Goal: Task Accomplishment & Management: Manage account settings

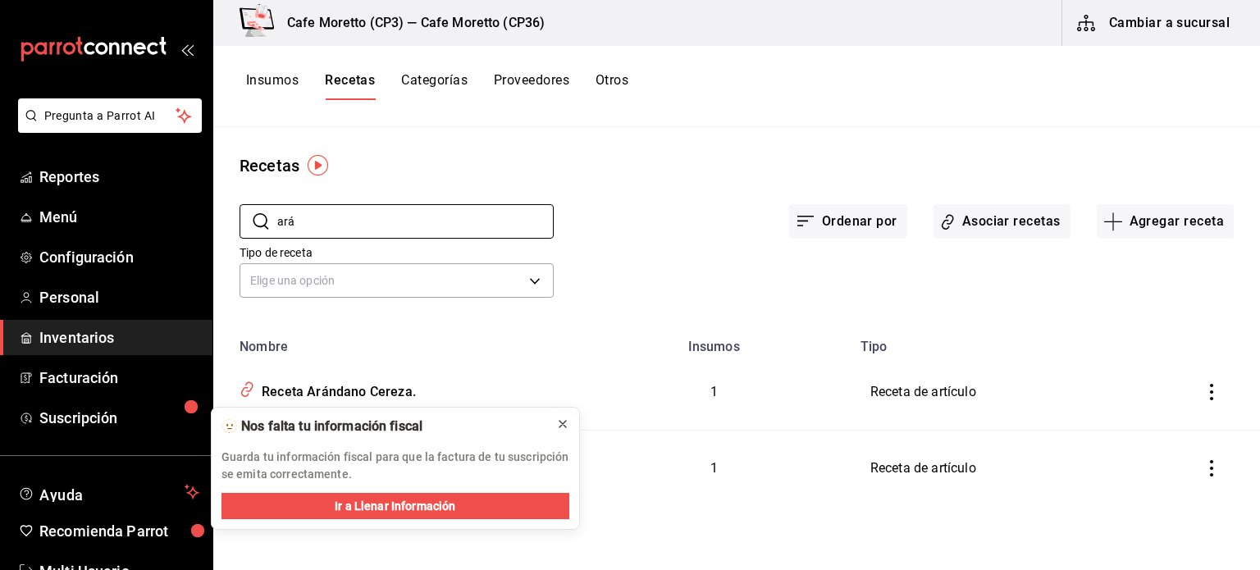
click at [565, 422] on icon at bounding box center [563, 424] width 7 height 7
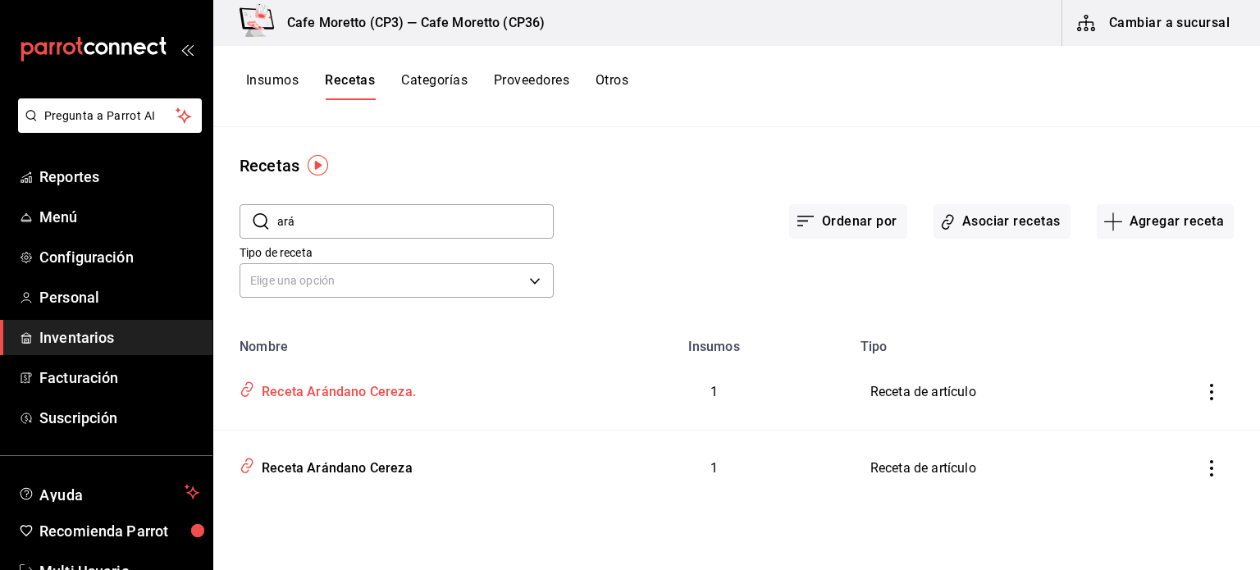
click at [245, 393] on icon "inventoriesTable" at bounding box center [248, 389] width 16 height 19
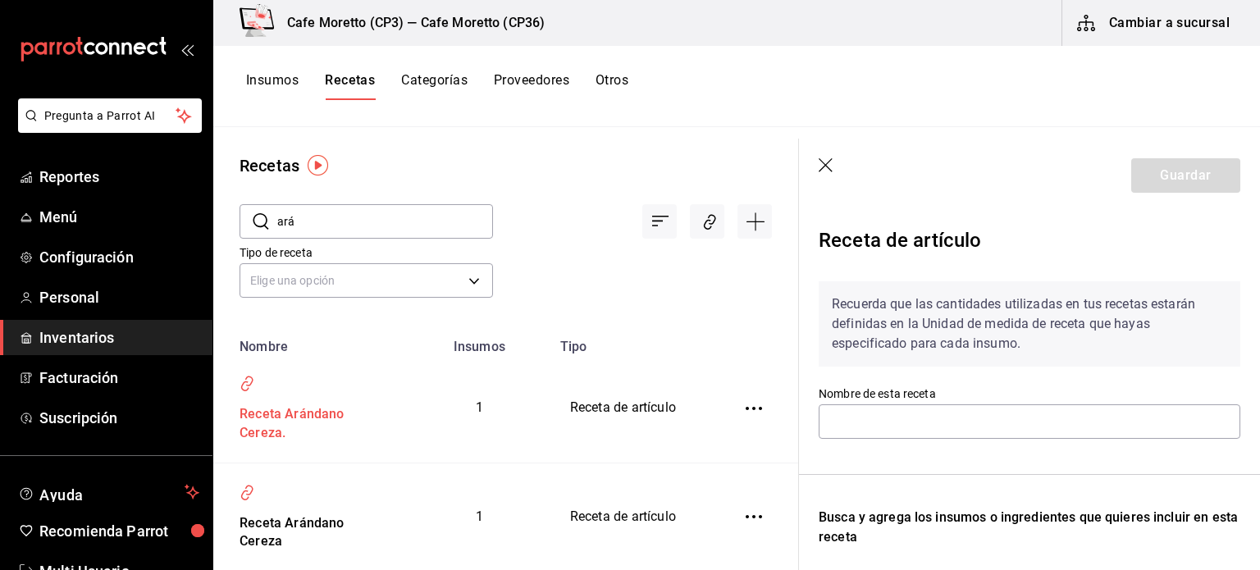
type input "Receta Arándano Cereza."
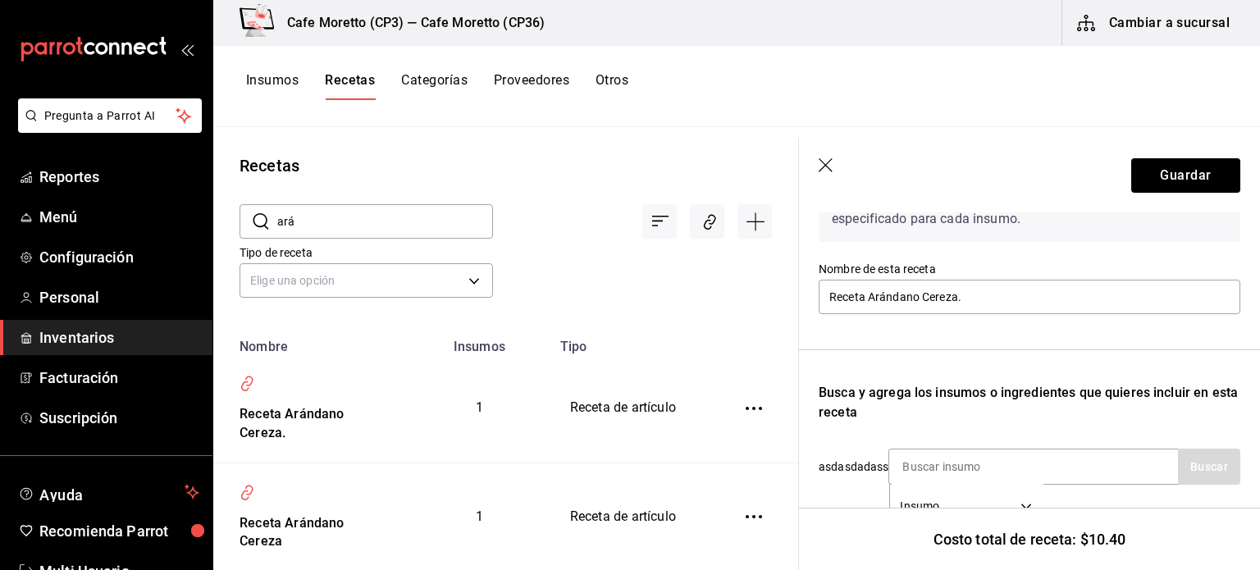
scroll to position [282, 0]
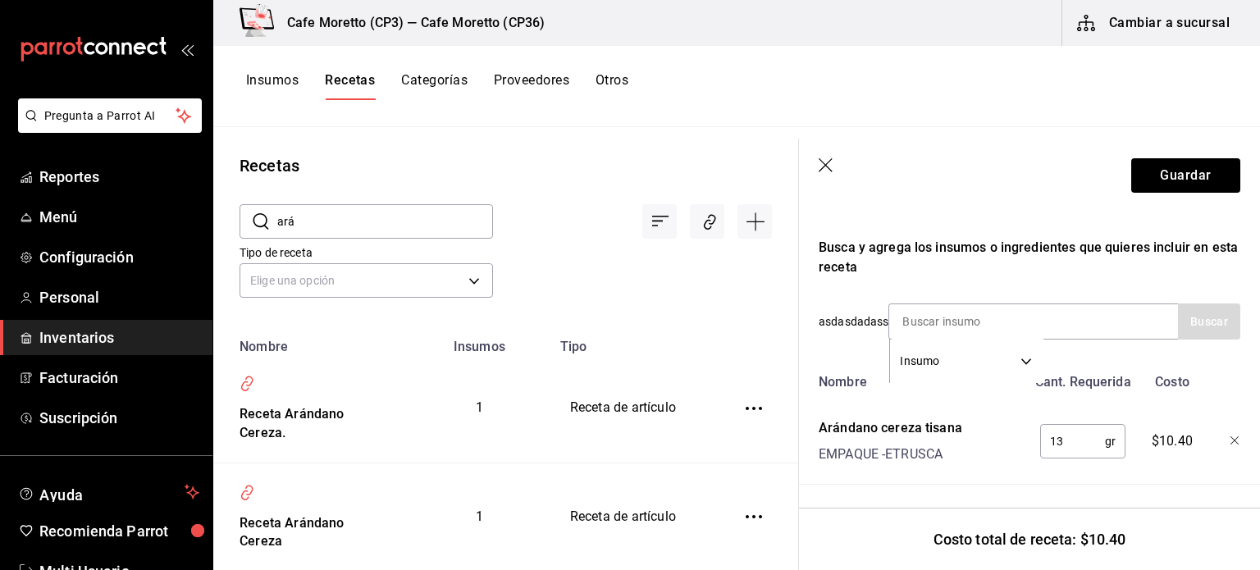
click at [826, 166] on icon "button" at bounding box center [826, 165] width 14 height 14
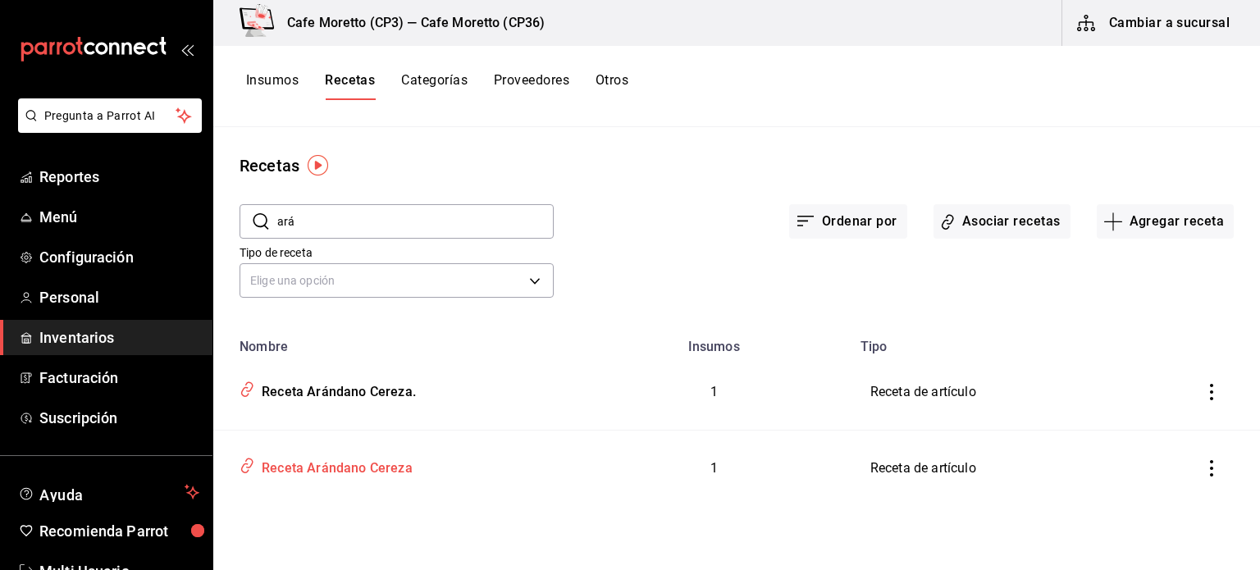
click at [249, 460] on icon "inventoriesTable" at bounding box center [248, 465] width 16 height 19
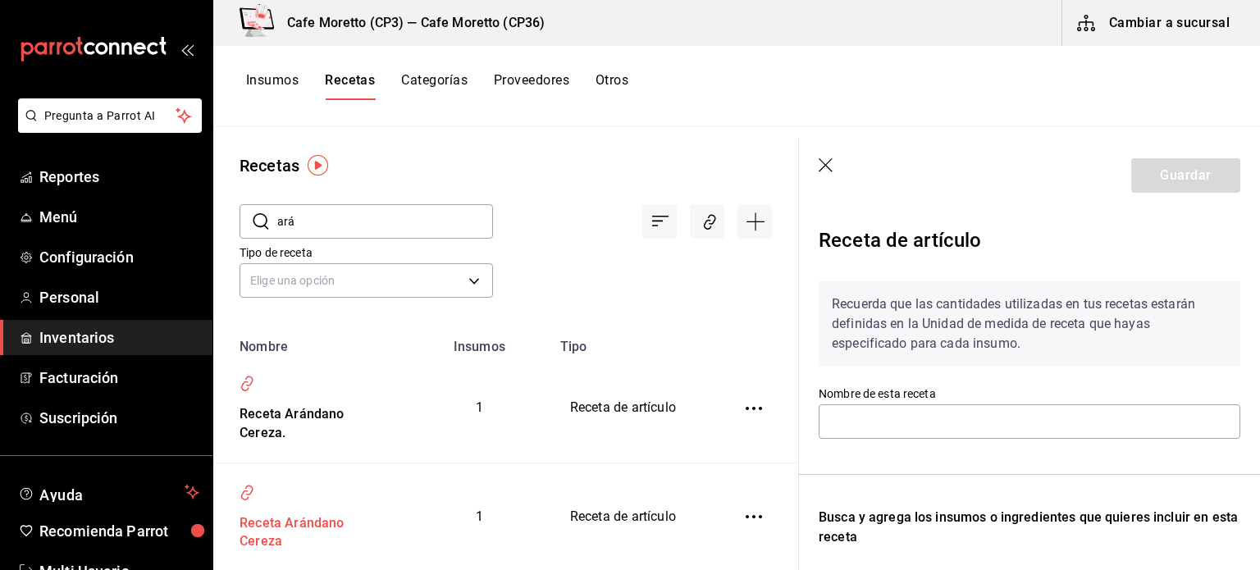
type input "Receta Arándano Cereza"
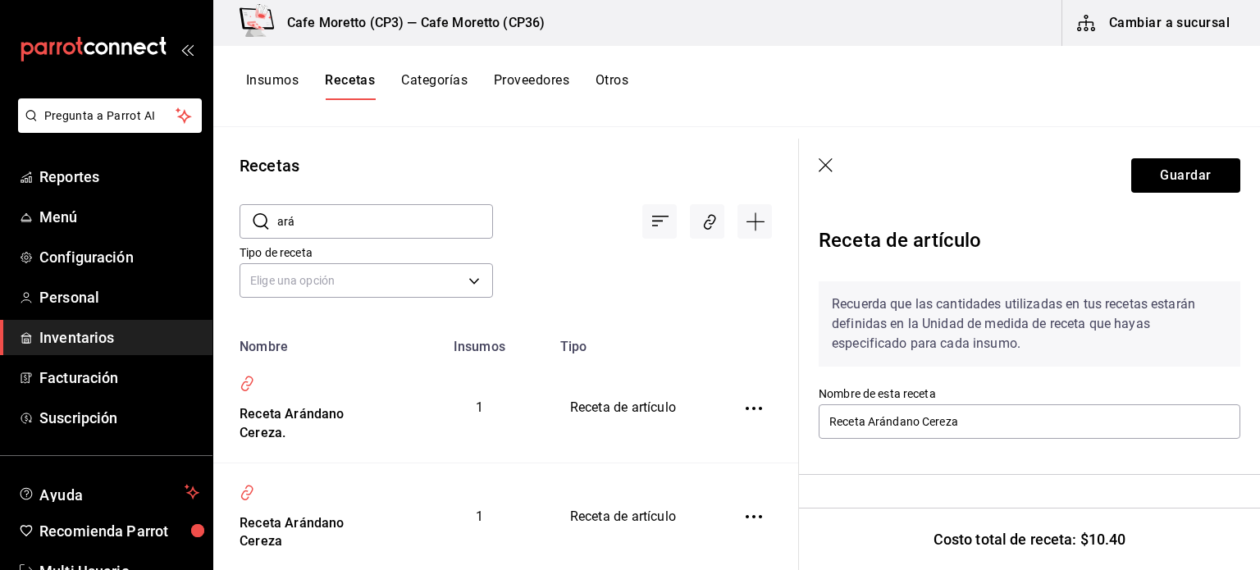
click at [827, 170] on icon "button" at bounding box center [827, 166] width 16 height 16
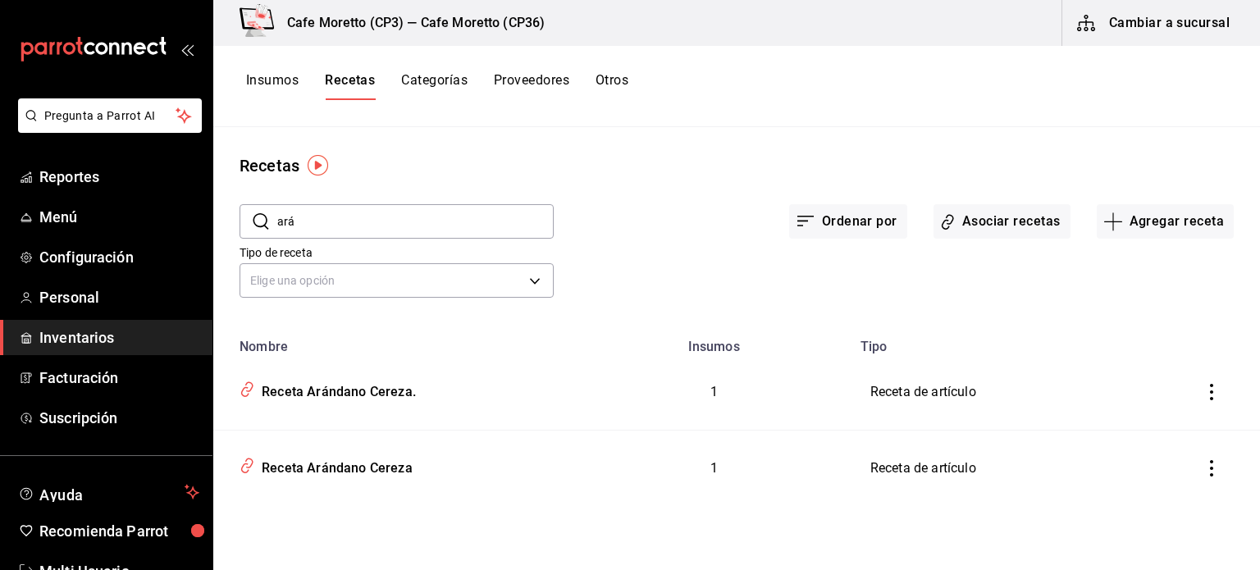
click at [1210, 389] on icon "inventoriesTable" at bounding box center [1212, 392] width 16 height 16
click at [919, 272] on div at bounding box center [630, 285] width 1260 height 570
click at [1013, 222] on button "Asociar recetas" at bounding box center [1002, 221] width 137 height 34
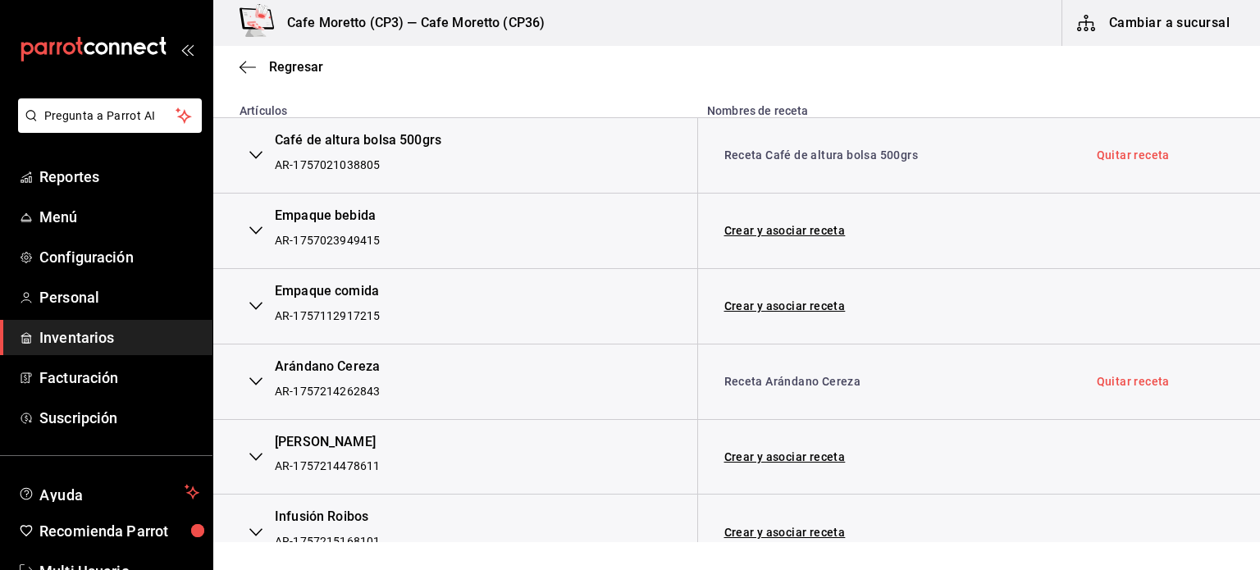
scroll to position [328, 0]
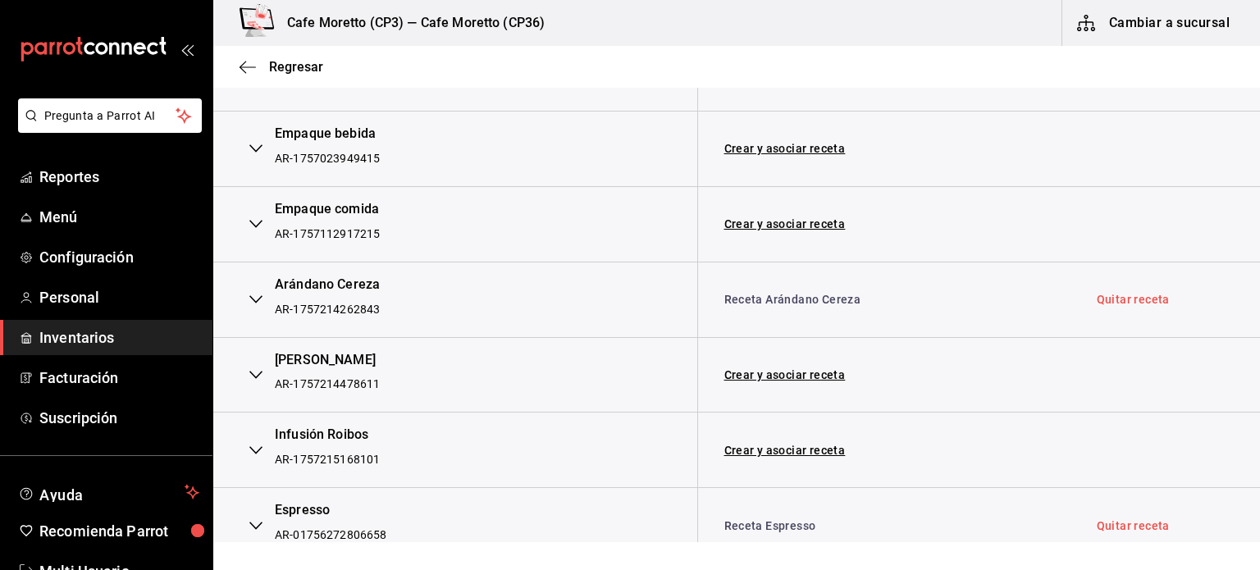
click at [257, 300] on icon "button" at bounding box center [255, 299] width 13 height 13
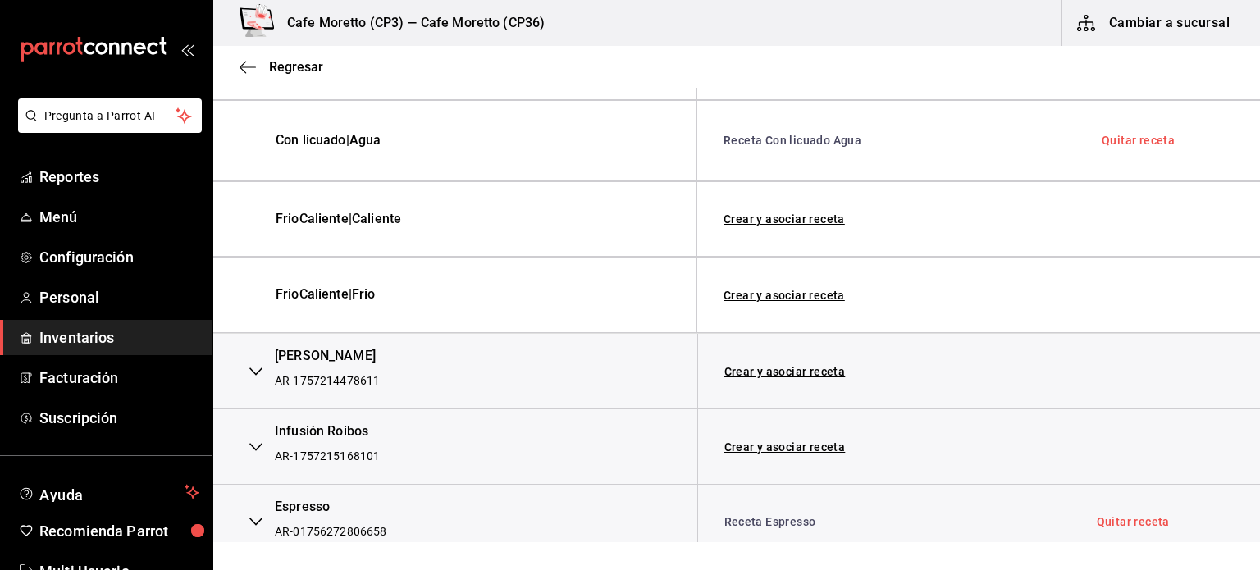
scroll to position [821, 0]
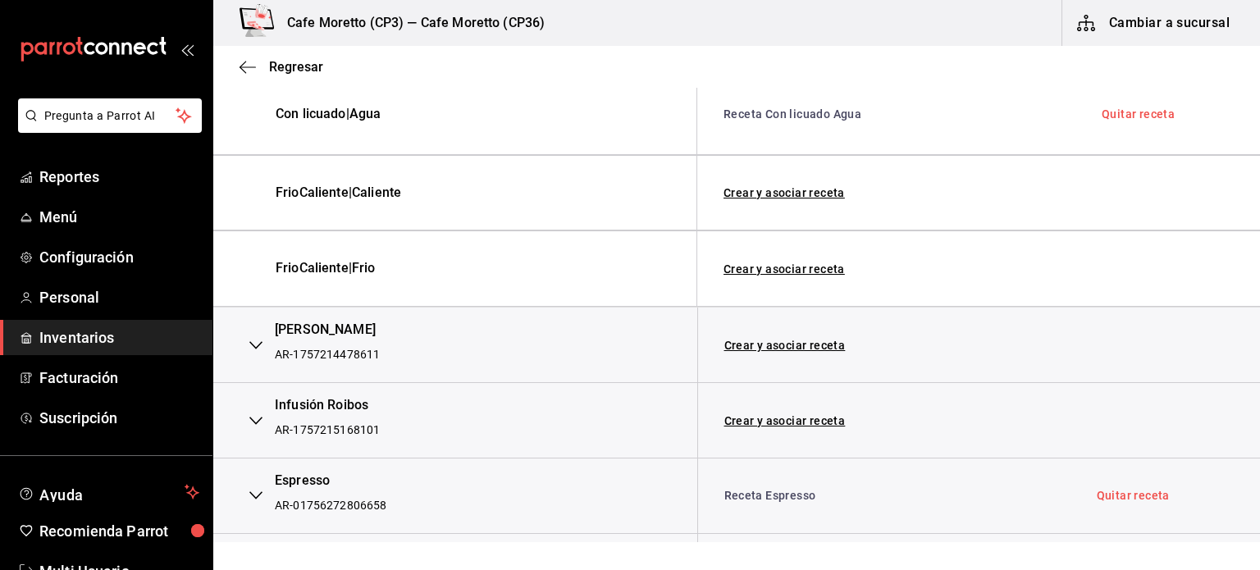
click at [257, 341] on icon "button" at bounding box center [255, 345] width 13 height 13
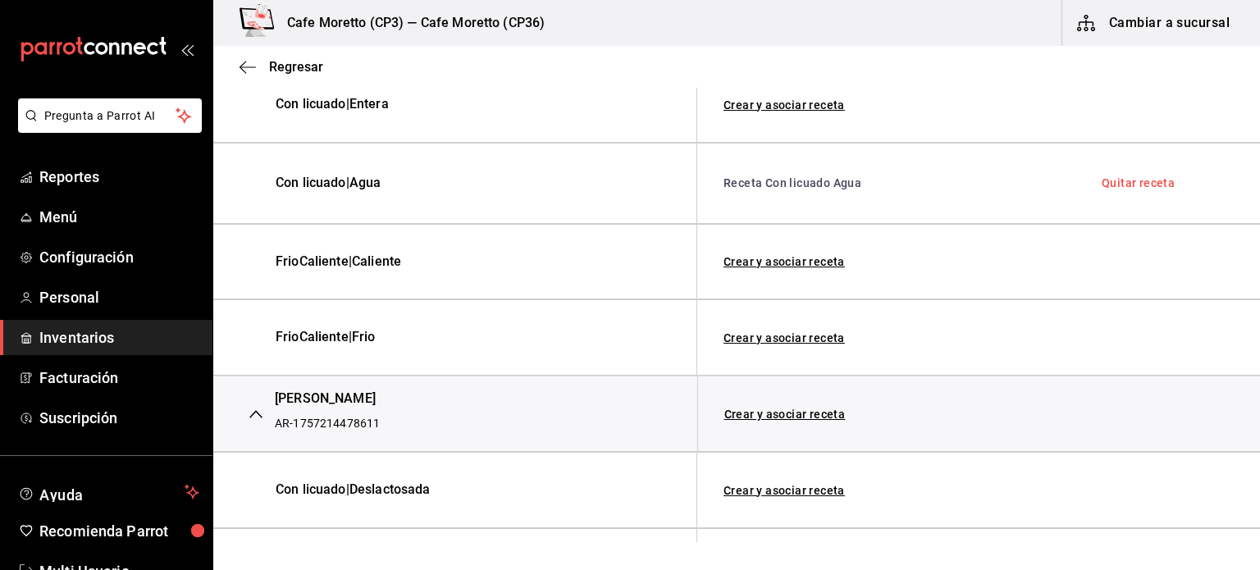
scroll to position [0, 0]
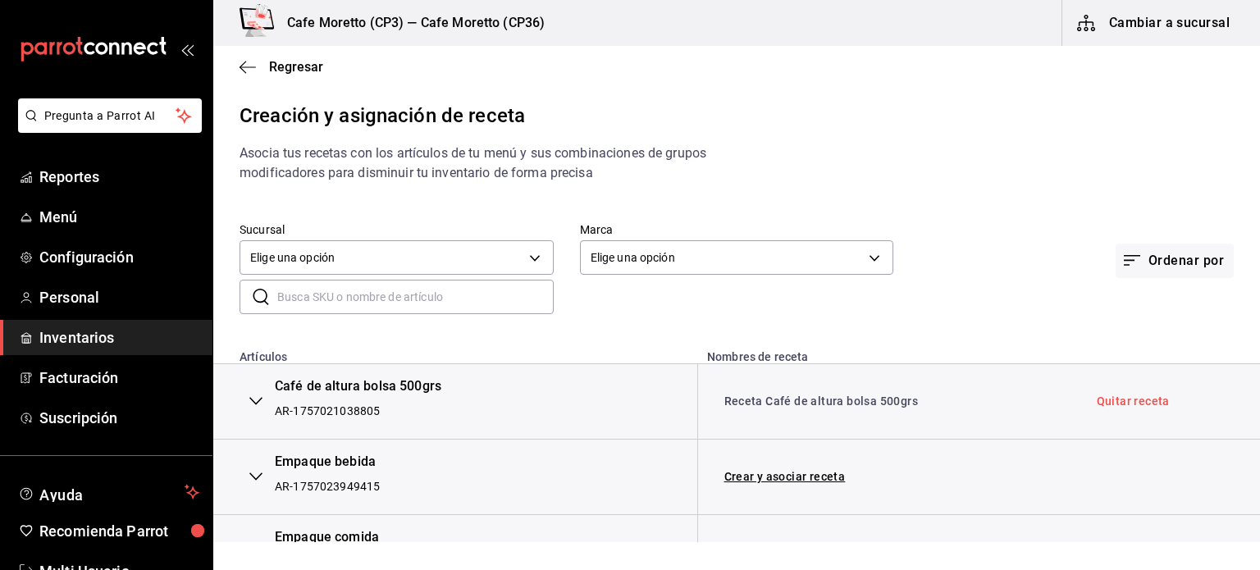
click at [293, 295] on input "text" at bounding box center [415, 297] width 277 height 33
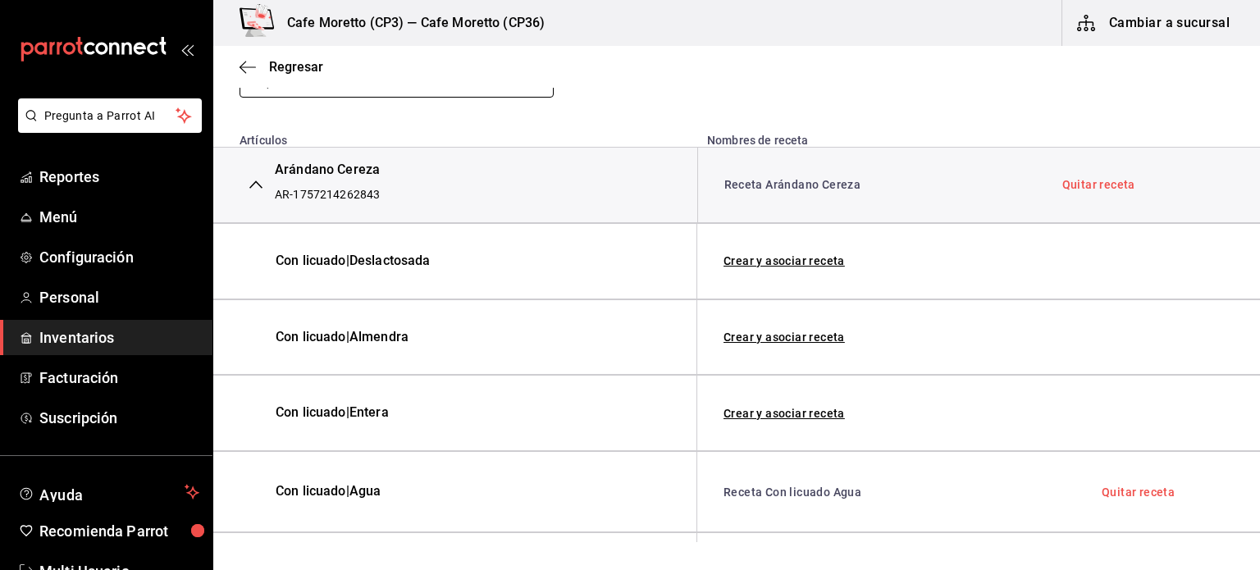
scroll to position [246, 0]
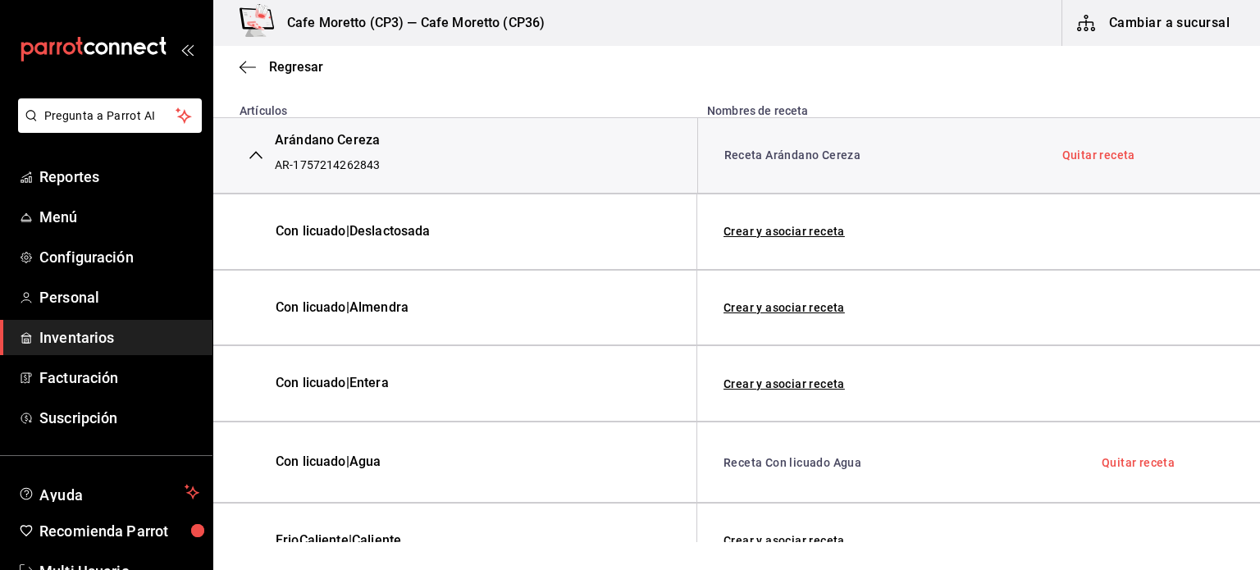
click at [255, 153] on icon "button" at bounding box center [255, 156] width 13 height 8
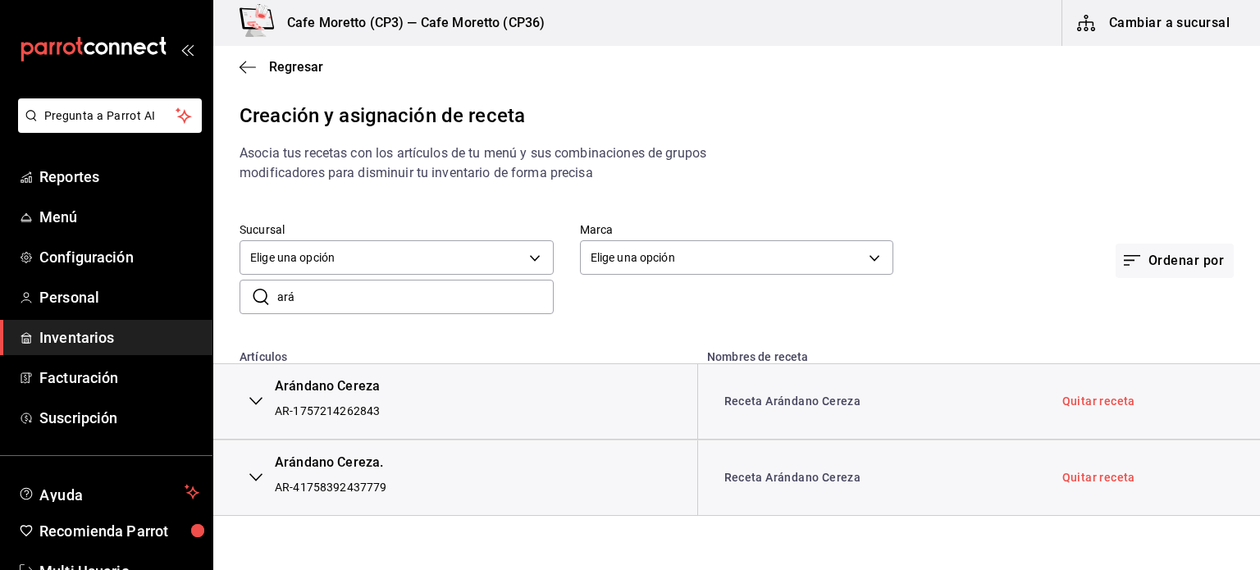
scroll to position [0, 0]
click at [779, 475] on link "Receta Arándano Cereza" at bounding box center [793, 477] width 137 height 13
drag, startPoint x: 320, startPoint y: 295, endPoint x: 194, endPoint y: 298, distance: 126.4
click at [194, 298] on div "Pregunta a Parrot AI Reportes Menú Configuración Personal Inventarios Facturaci…" at bounding box center [630, 271] width 1260 height 542
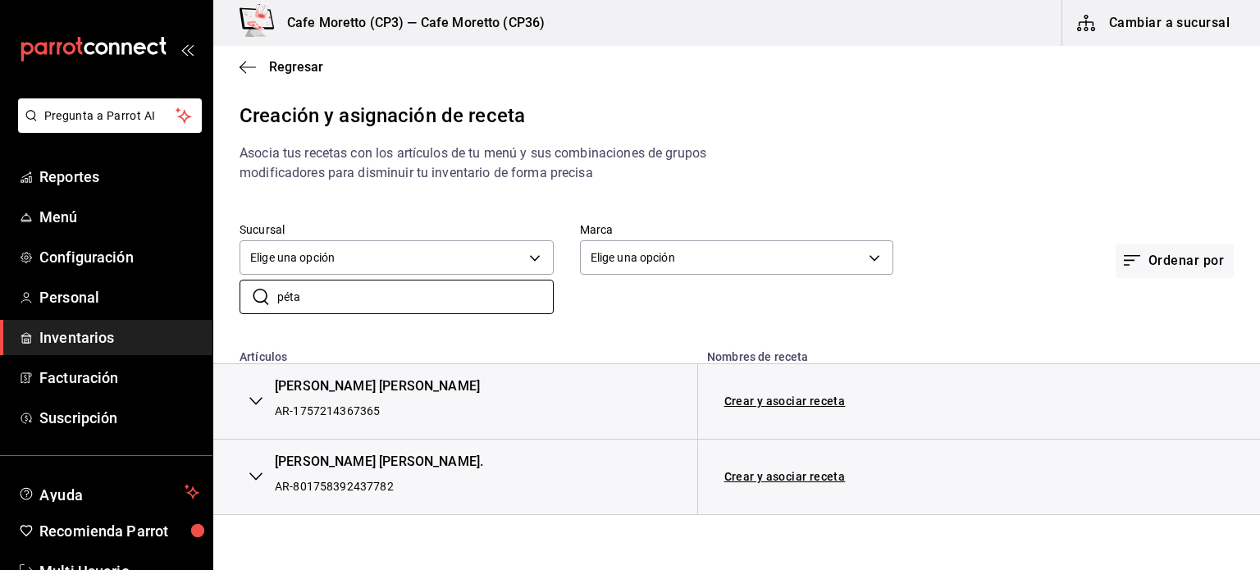
type input "péta"
click at [256, 405] on icon "button" at bounding box center [255, 402] width 13 height 8
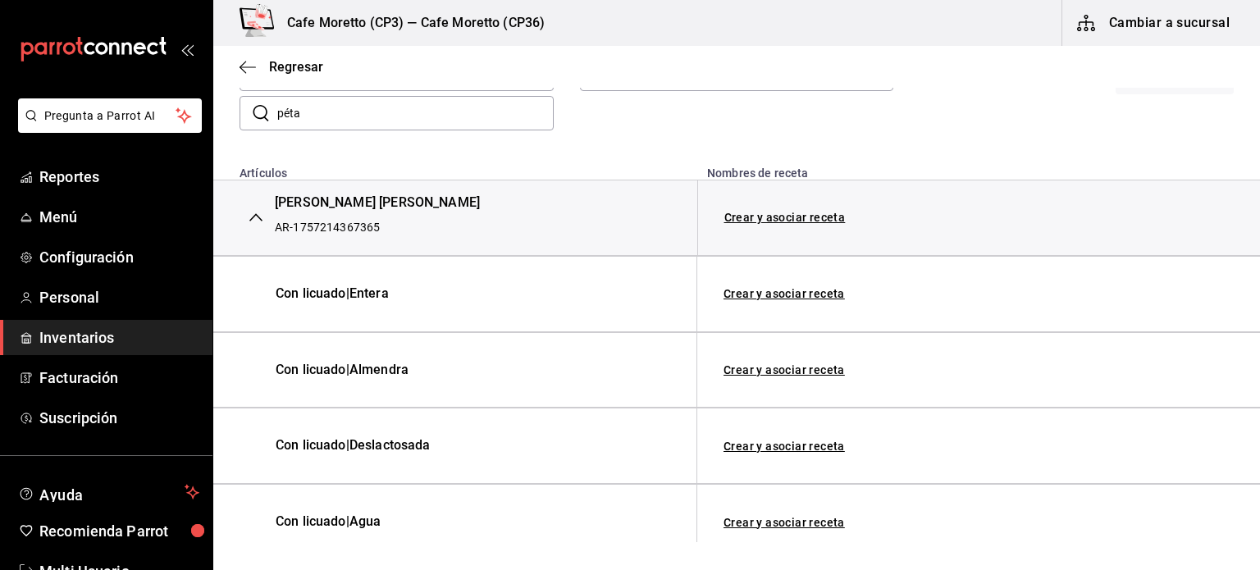
scroll to position [181, 0]
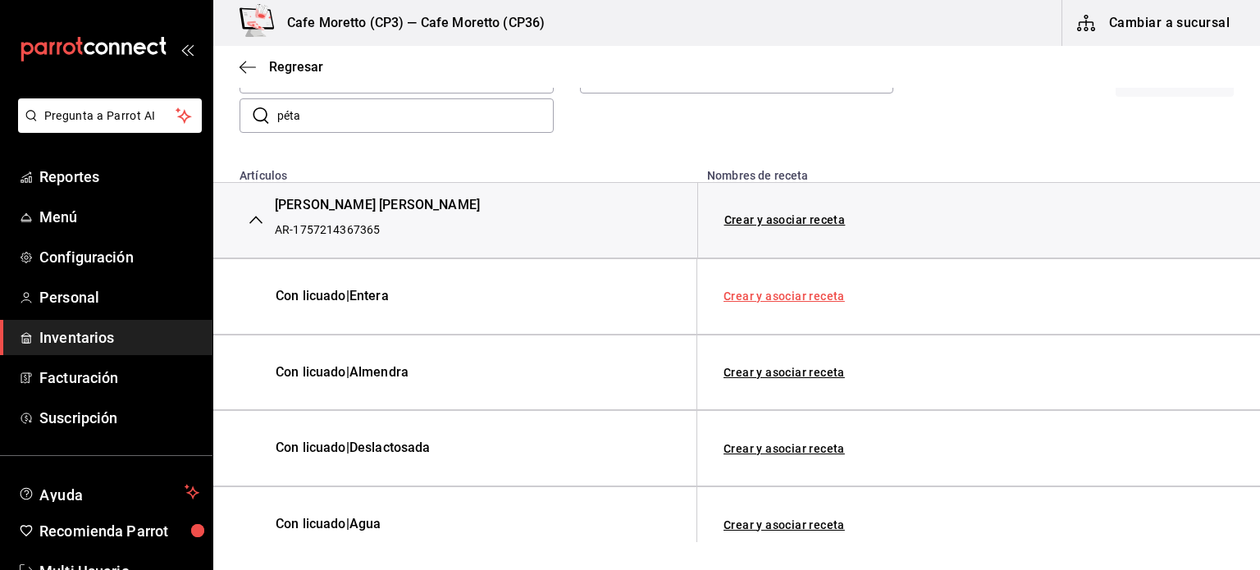
click at [777, 293] on link "Crear y asociar receta" at bounding box center [784, 295] width 121 height 11
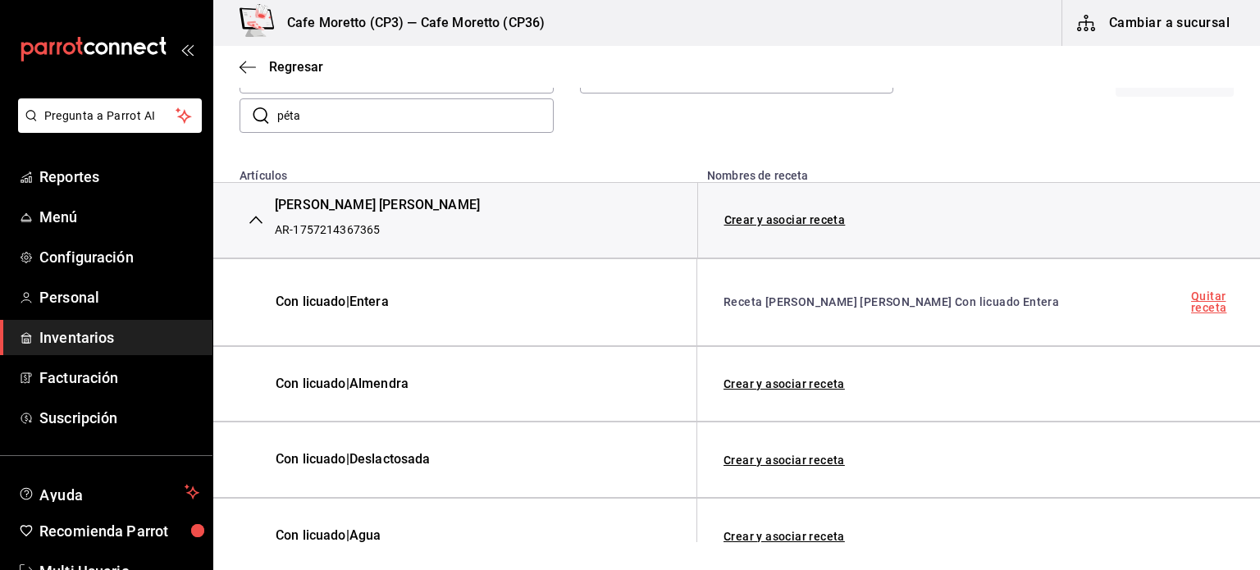
click at [1201, 300] on link "Quitar receta" at bounding box center [1212, 301] width 43 height 23
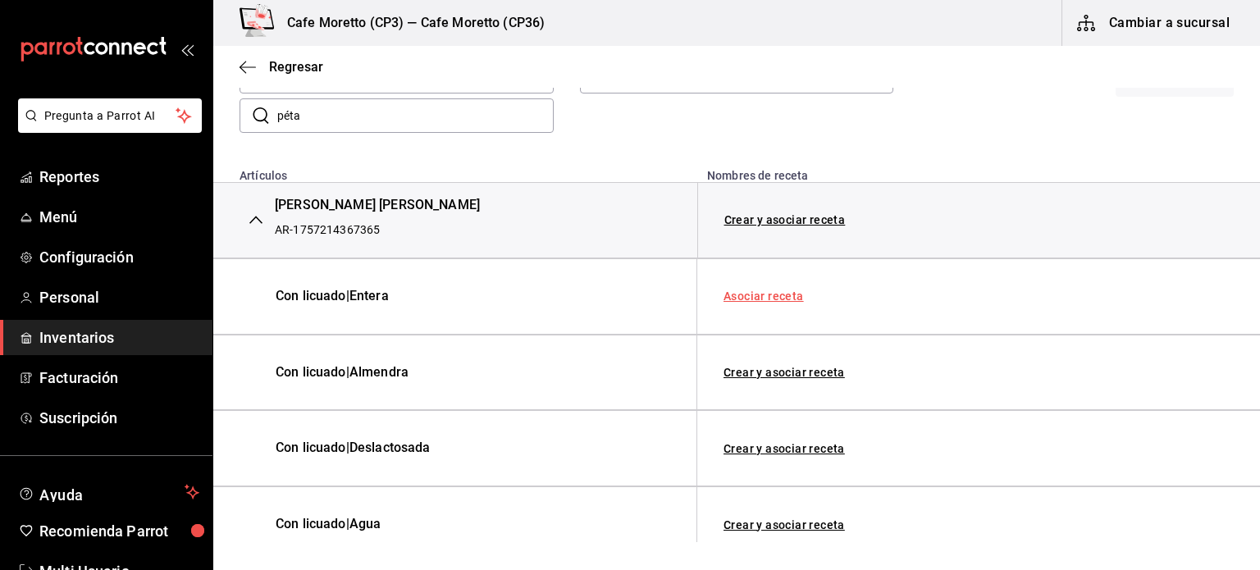
click at [760, 295] on link "Asociar receta" at bounding box center [764, 295] width 80 height 11
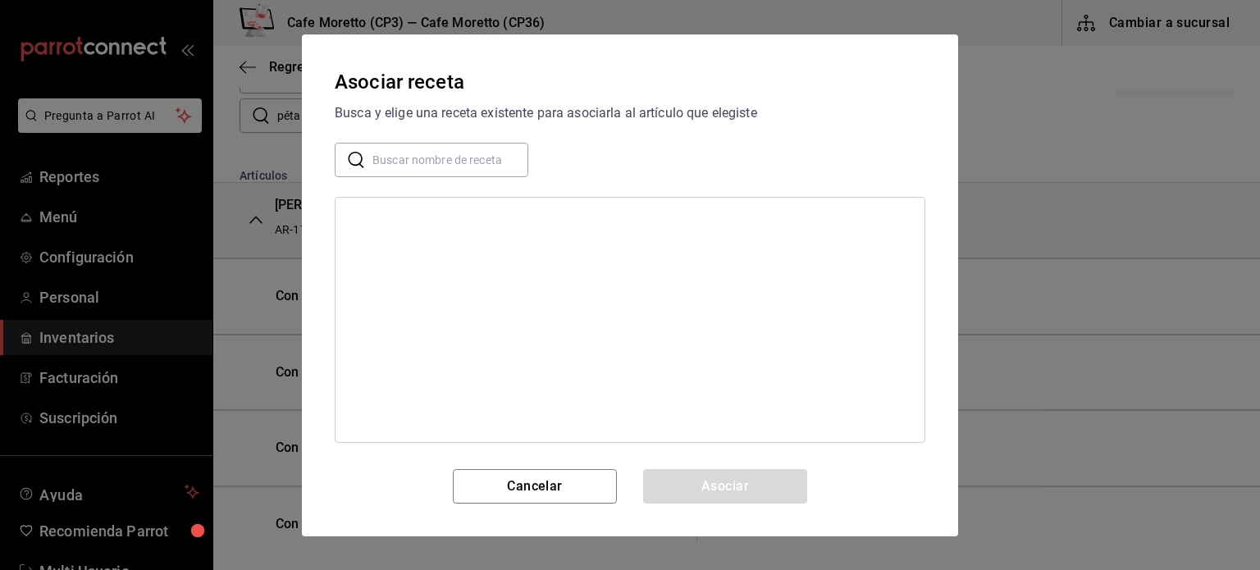
click at [451, 161] on input "text" at bounding box center [451, 159] width 156 height 33
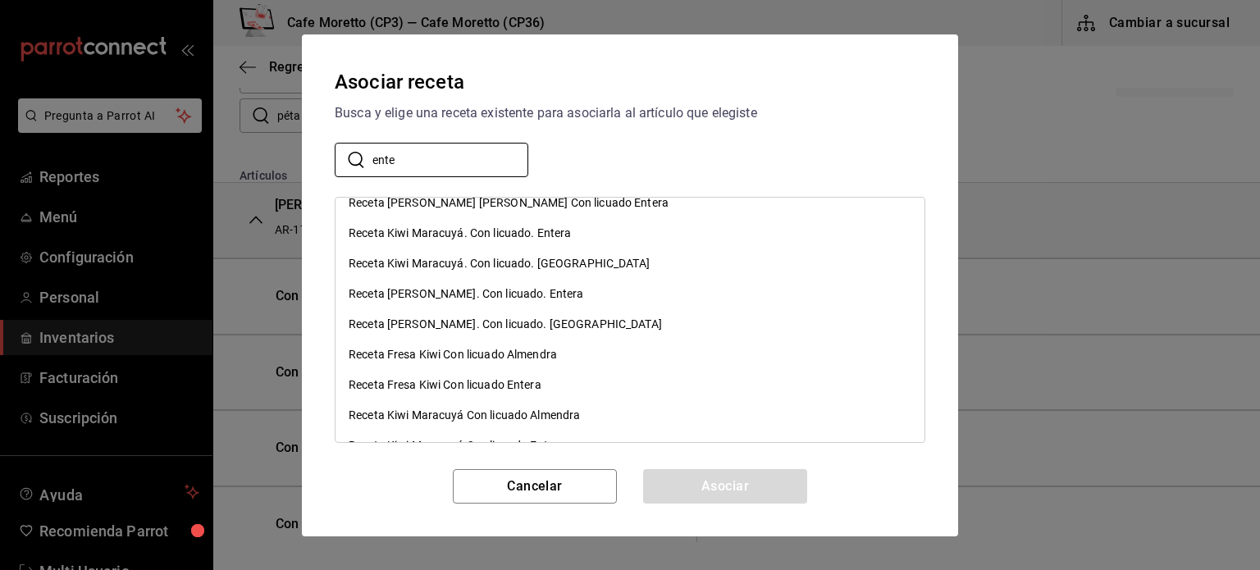
scroll to position [0, 0]
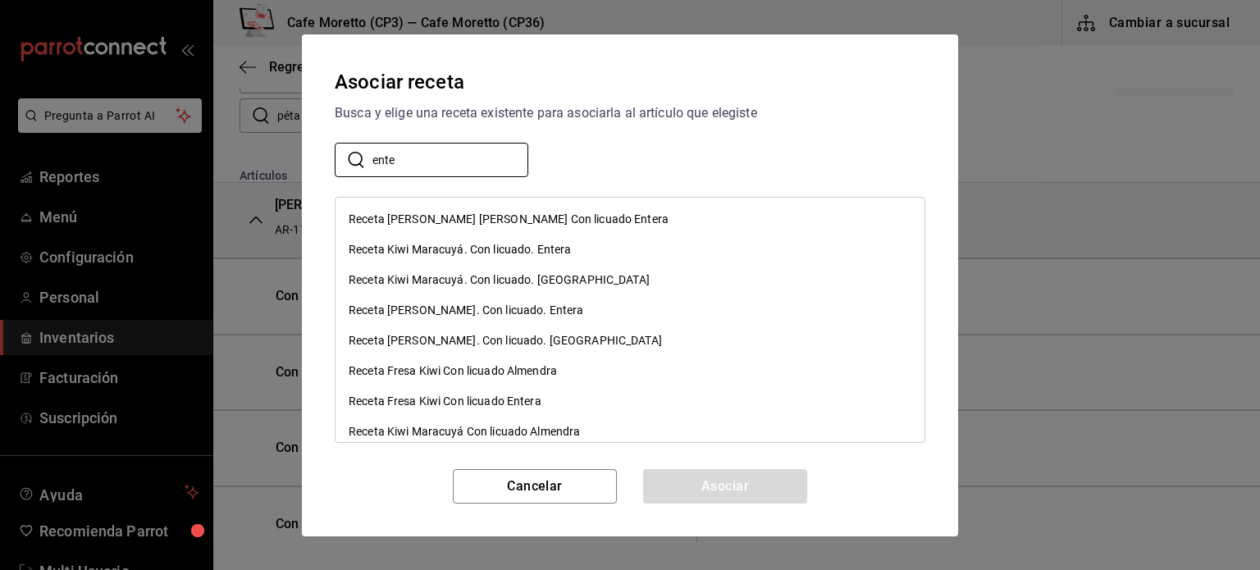
type input "ente"
click at [705, 214] on div "Receta Manzana Pétalos de rosa Con licuado Entera" at bounding box center [630, 219] width 589 height 30
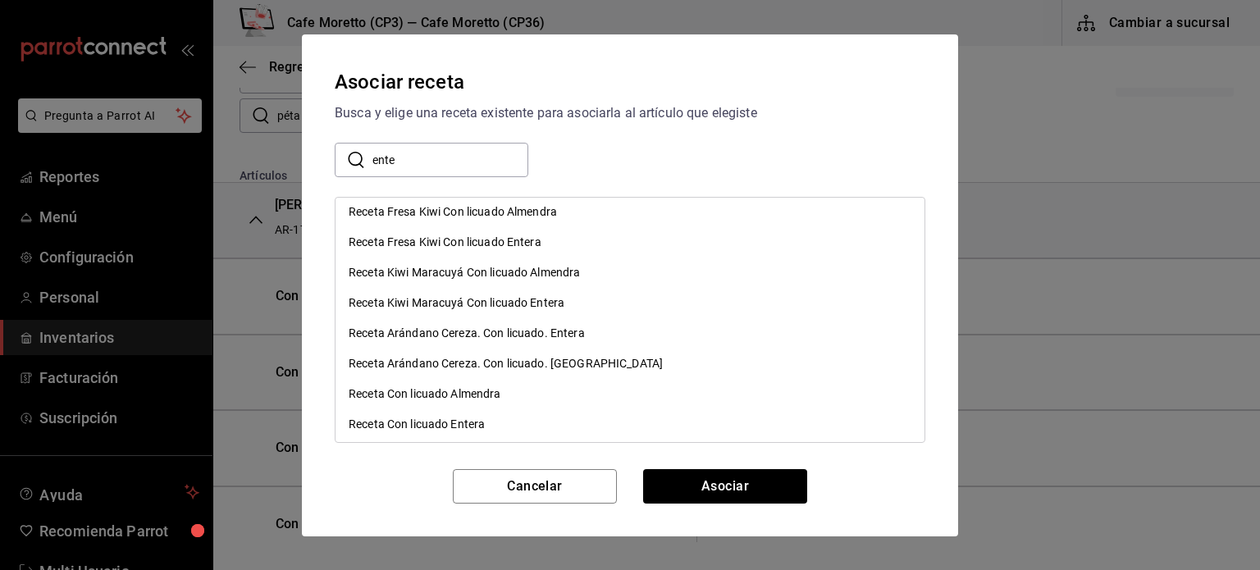
scroll to position [164, 0]
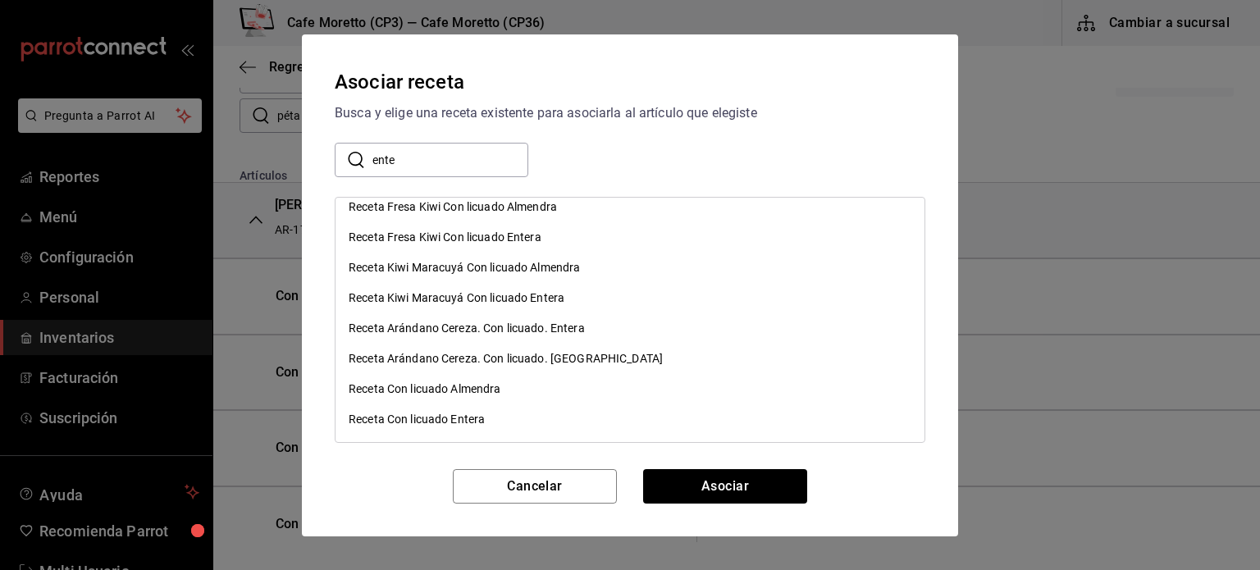
click at [446, 415] on div "Receta Con licuado Entera" at bounding box center [417, 419] width 136 height 17
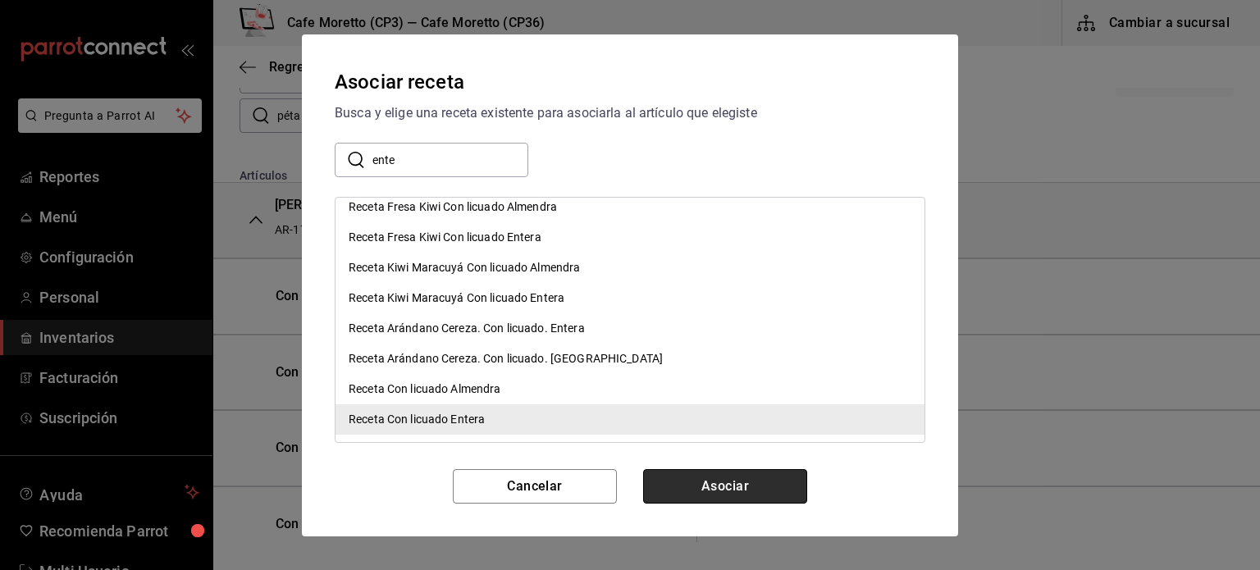
click at [725, 481] on button "Asociar" at bounding box center [725, 486] width 164 height 34
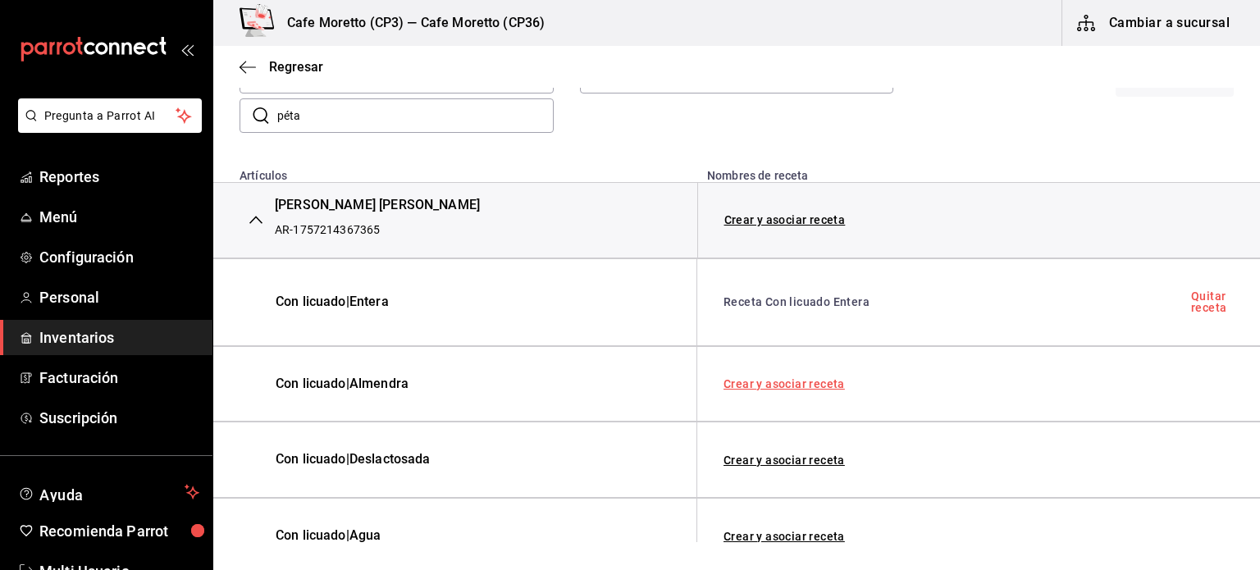
click at [778, 385] on link "Crear y asociar receta" at bounding box center [784, 383] width 121 height 11
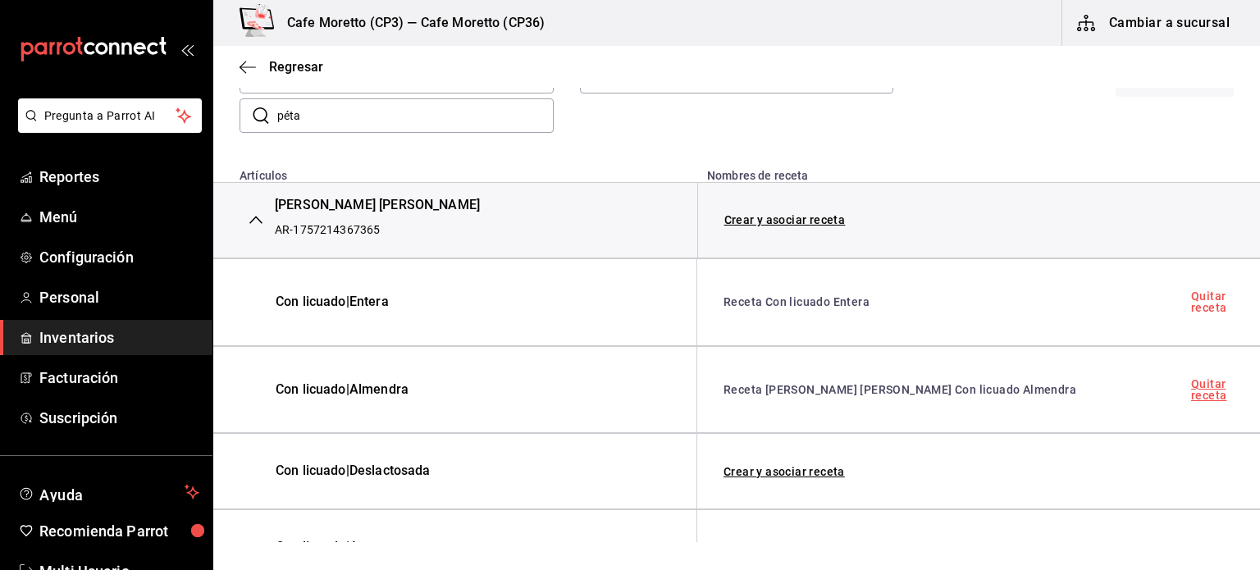
click at [1191, 385] on link "Quitar receta" at bounding box center [1212, 389] width 43 height 23
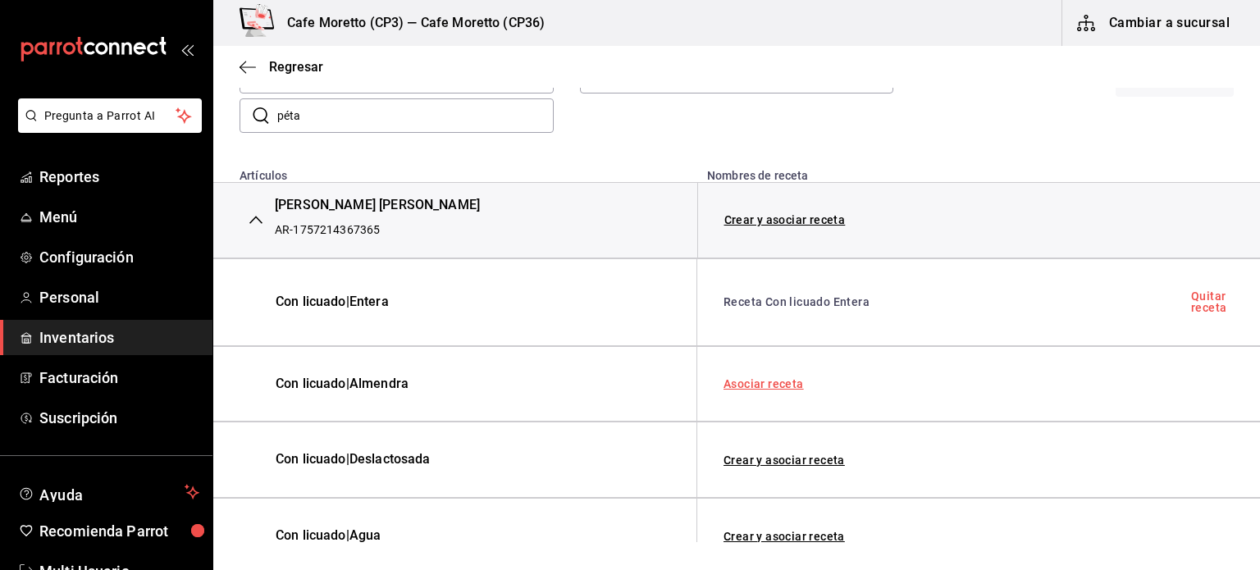
click at [771, 385] on link "Asociar receta" at bounding box center [764, 383] width 80 height 11
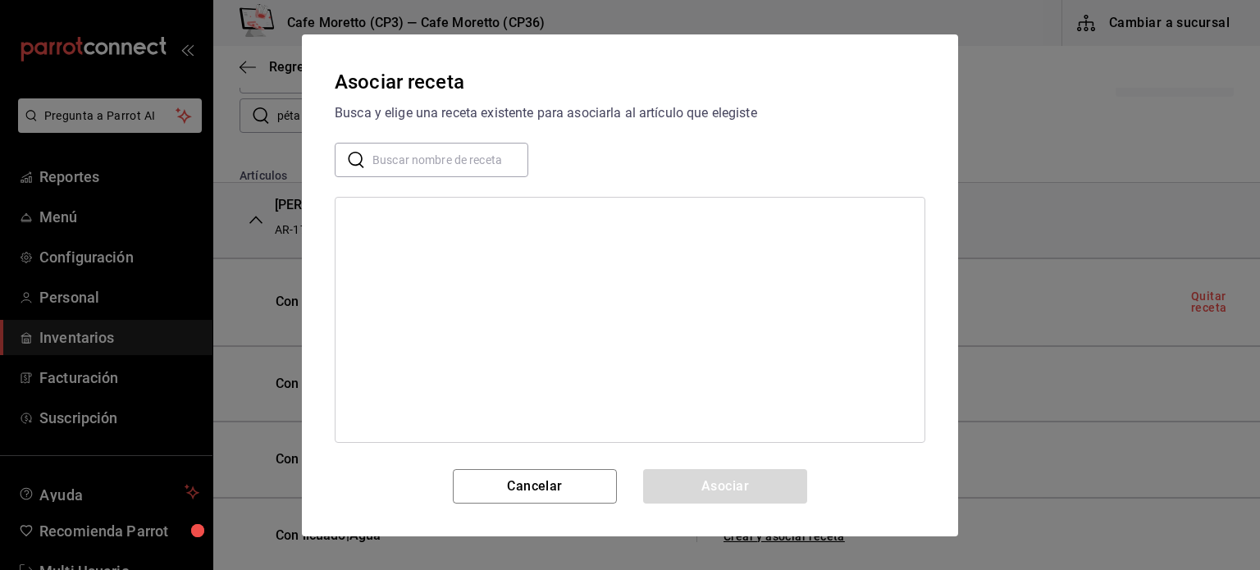
click at [402, 151] on input "text" at bounding box center [451, 159] width 156 height 33
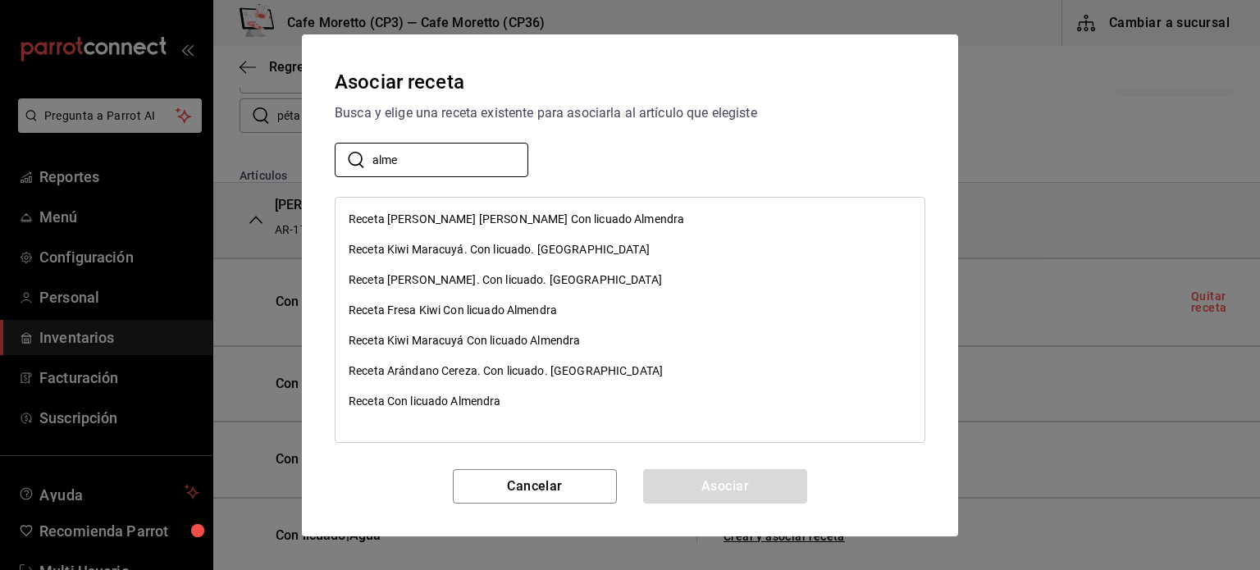
type input "alme"
click at [447, 402] on div "Receta Con licuado Almendra" at bounding box center [425, 401] width 153 height 17
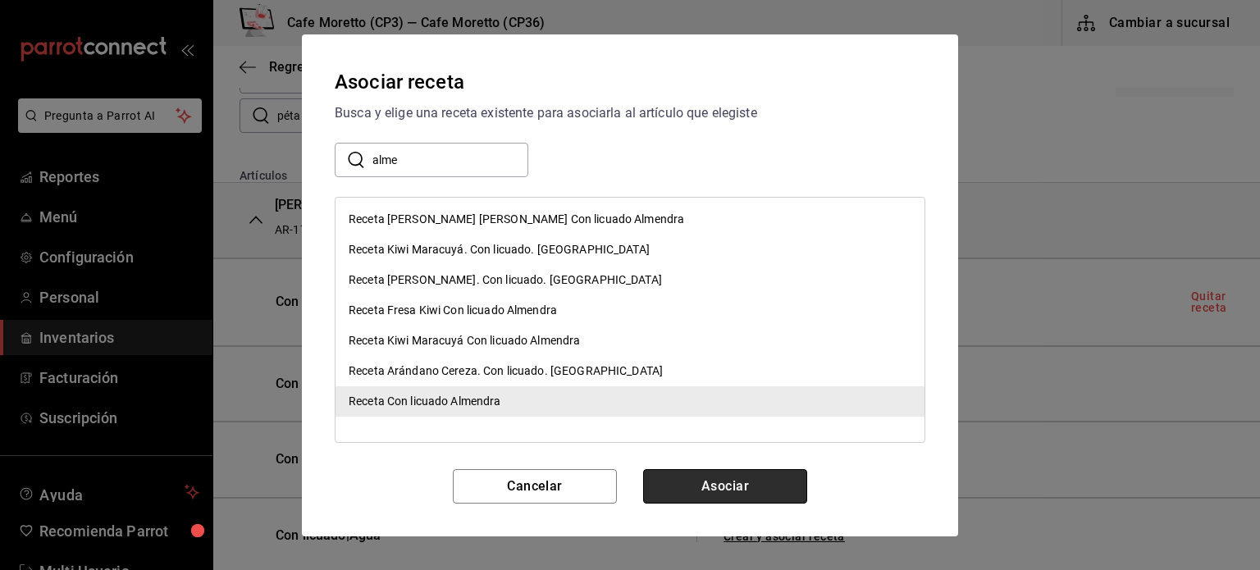
click at [762, 488] on button "Asociar" at bounding box center [725, 486] width 164 height 34
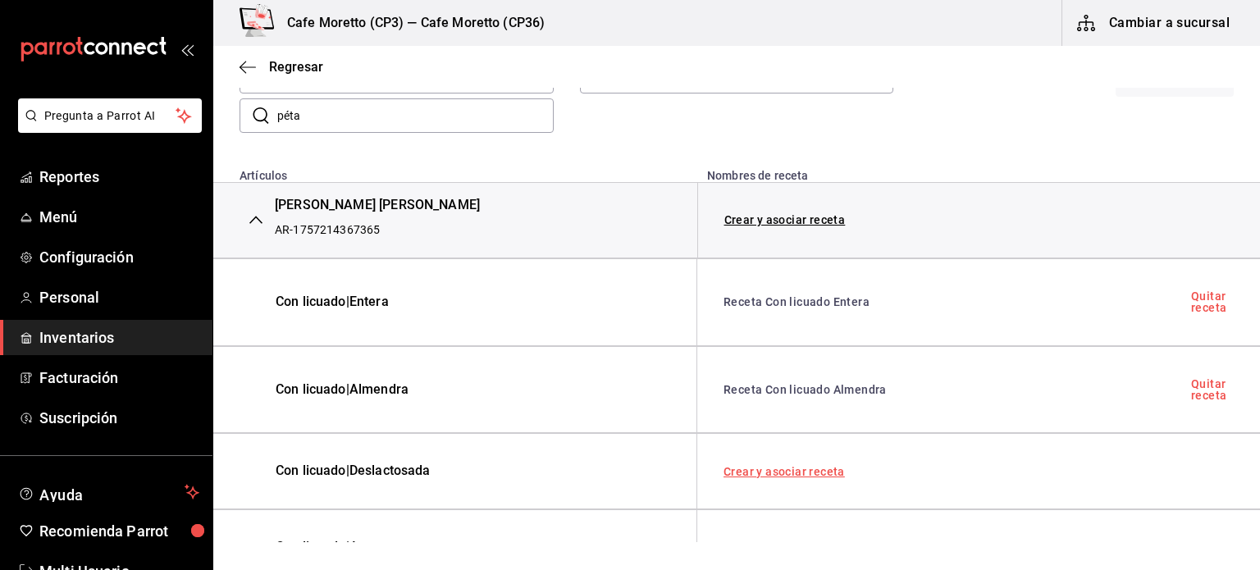
click at [788, 472] on link "Crear y asociar receta" at bounding box center [784, 471] width 121 height 11
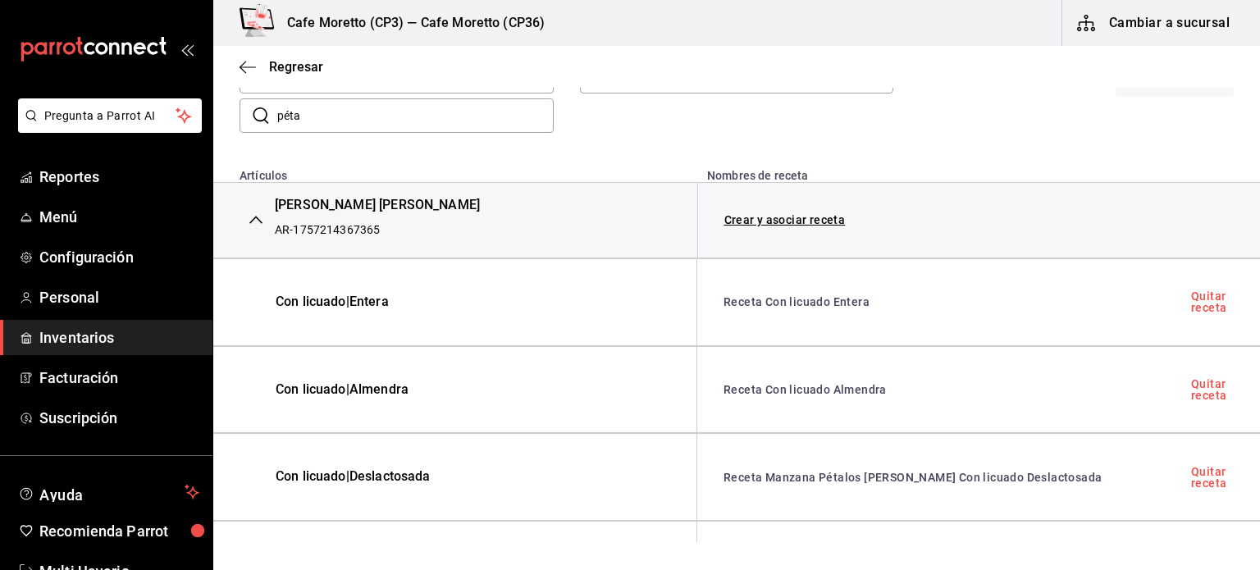
click at [1201, 473] on link "Quitar receta" at bounding box center [1212, 477] width 43 height 23
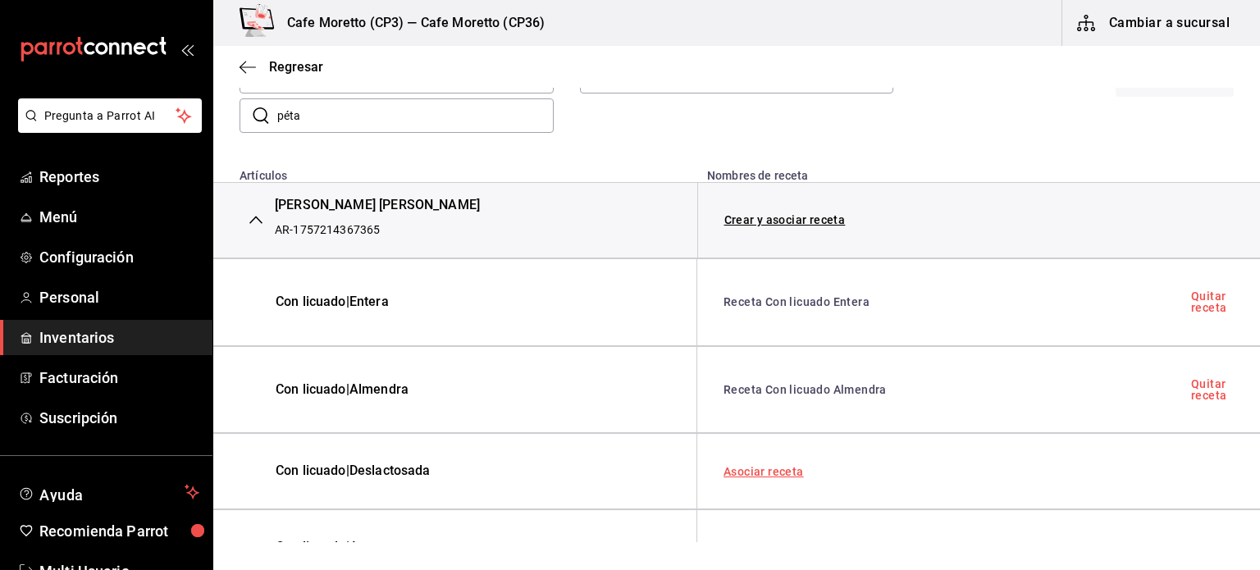
click at [761, 474] on link "Asociar receta" at bounding box center [764, 471] width 80 height 11
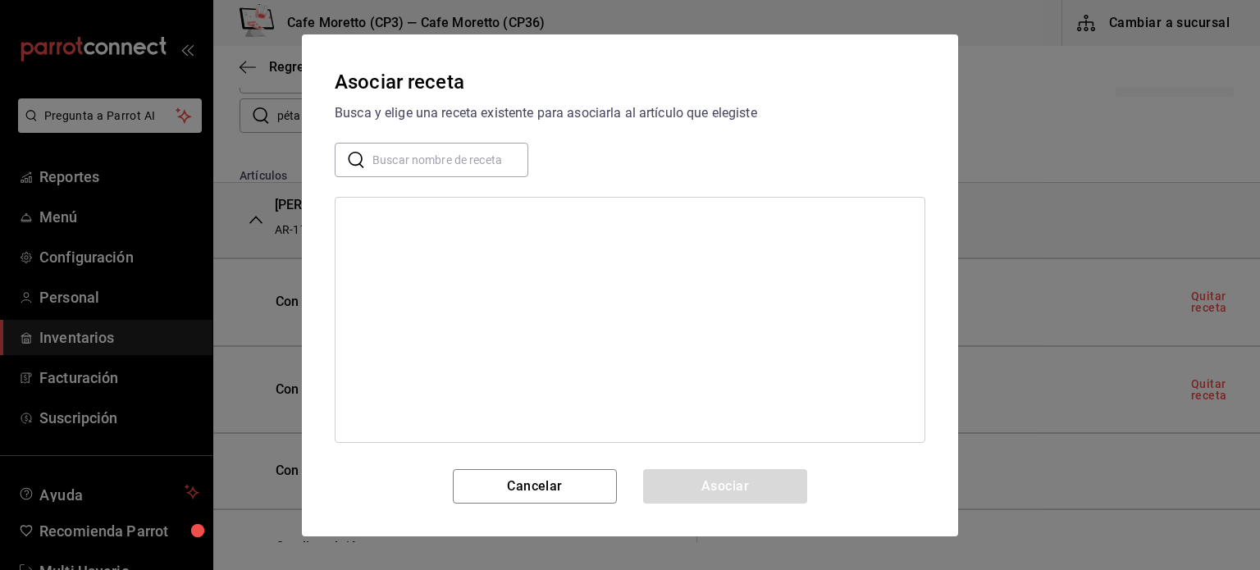
click at [401, 160] on input "text" at bounding box center [451, 159] width 156 height 33
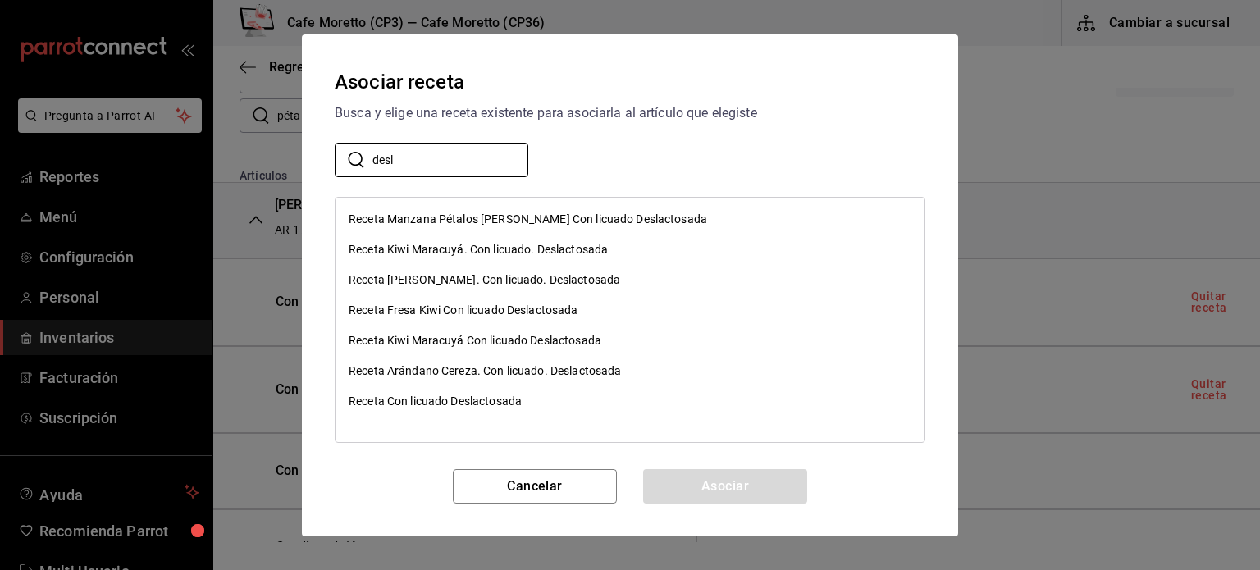
type input "desl"
click at [457, 396] on div "Receta Con licuado Deslactosada" at bounding box center [435, 401] width 173 height 17
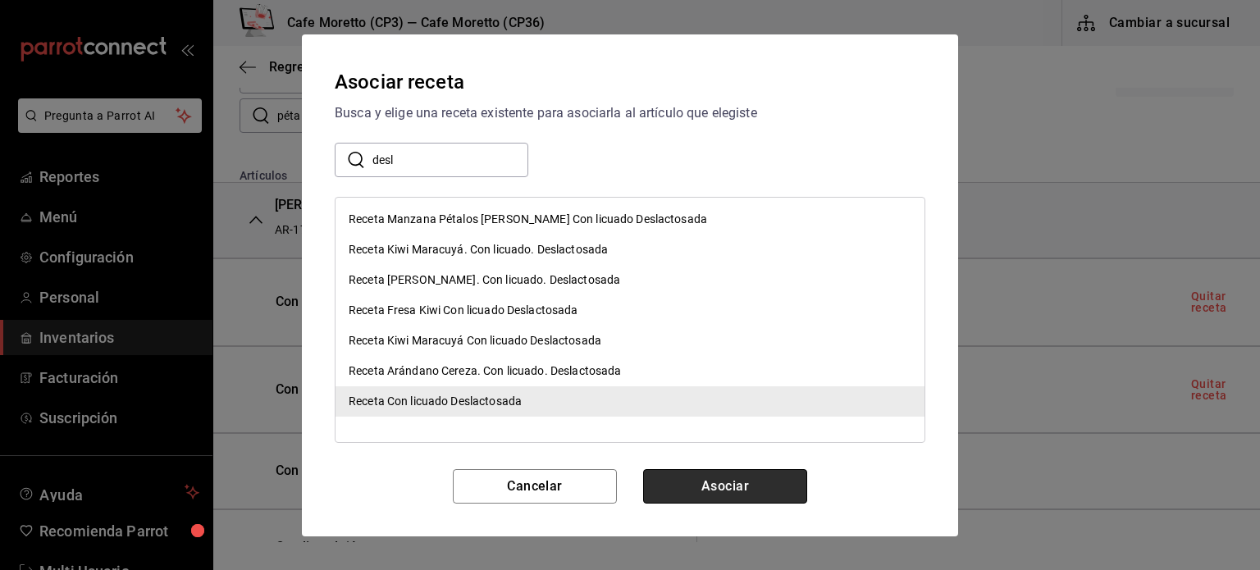
click at [714, 482] on button "Asociar" at bounding box center [725, 486] width 164 height 34
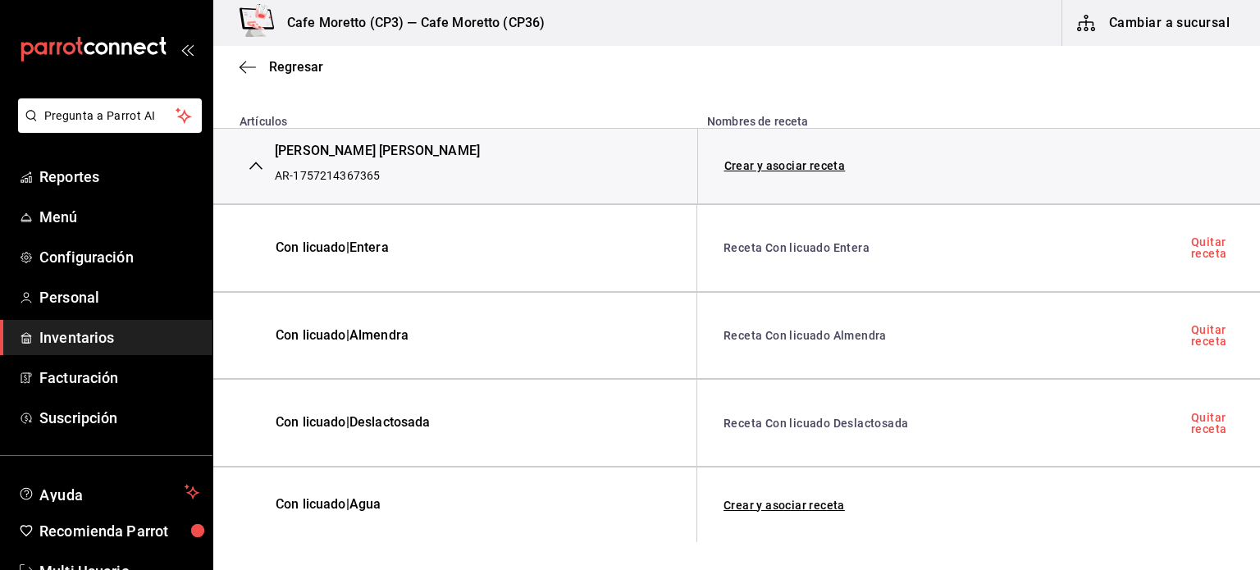
scroll to position [345, 0]
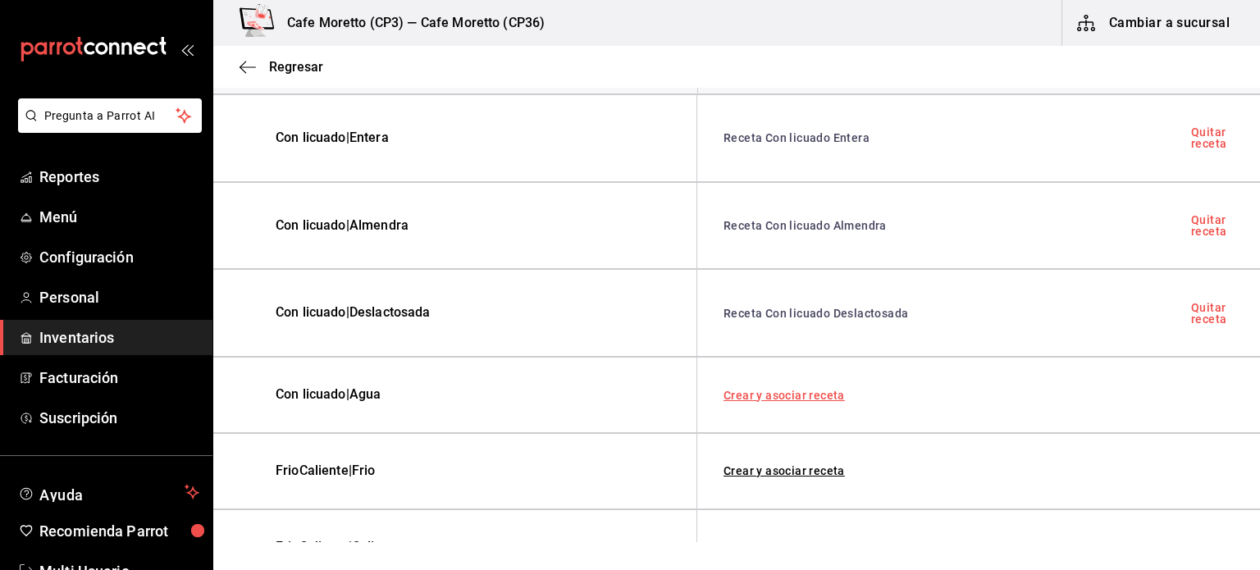
click at [796, 393] on link "Crear y asociar receta" at bounding box center [784, 395] width 121 height 11
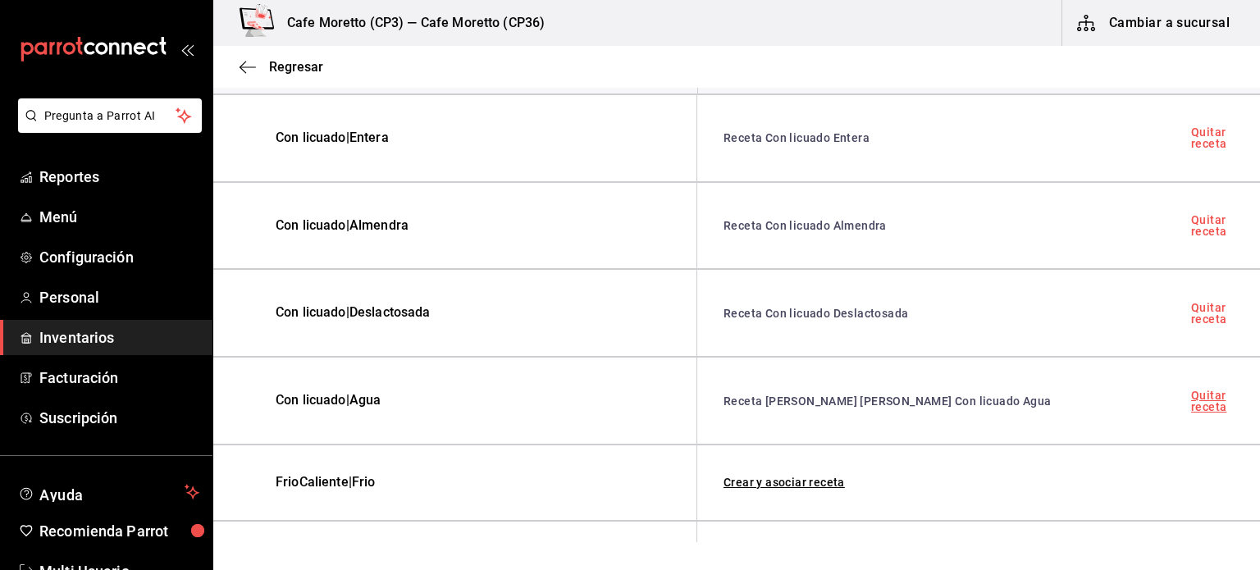
click at [1195, 391] on link "Quitar receta" at bounding box center [1212, 401] width 43 height 23
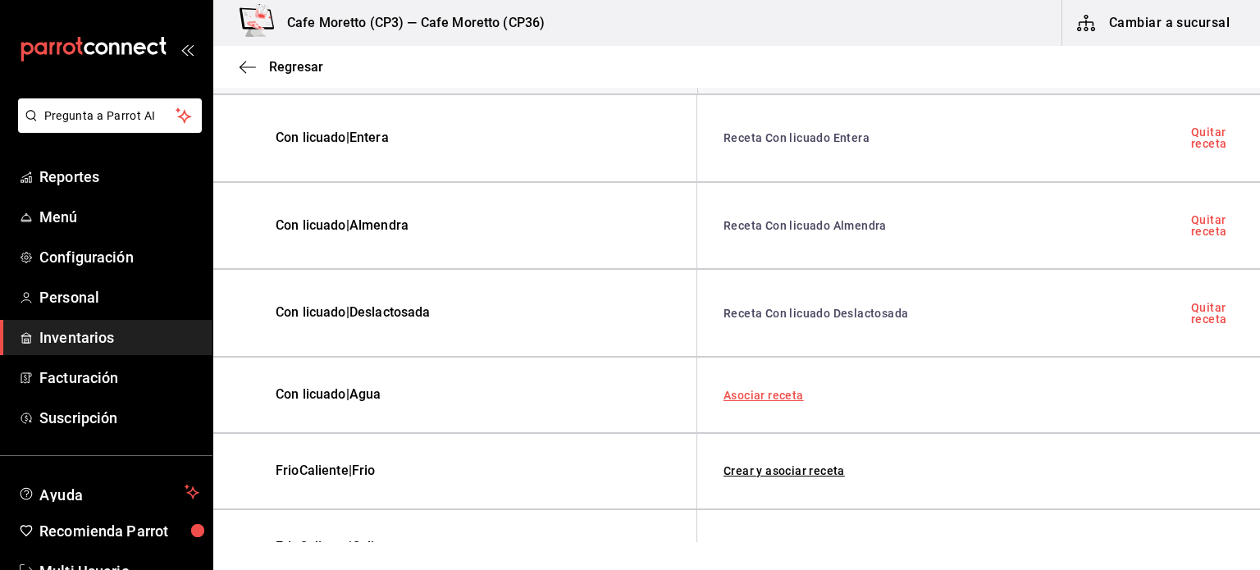
click at [748, 395] on link "Asociar receta" at bounding box center [764, 395] width 80 height 11
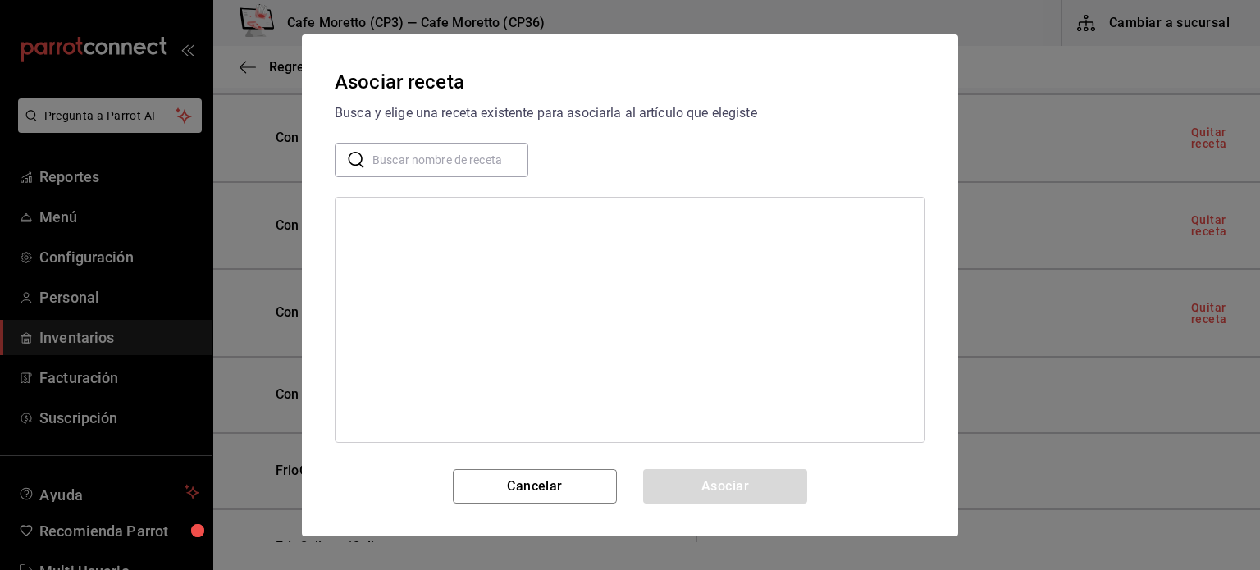
click at [387, 157] on input "text" at bounding box center [451, 159] width 156 height 33
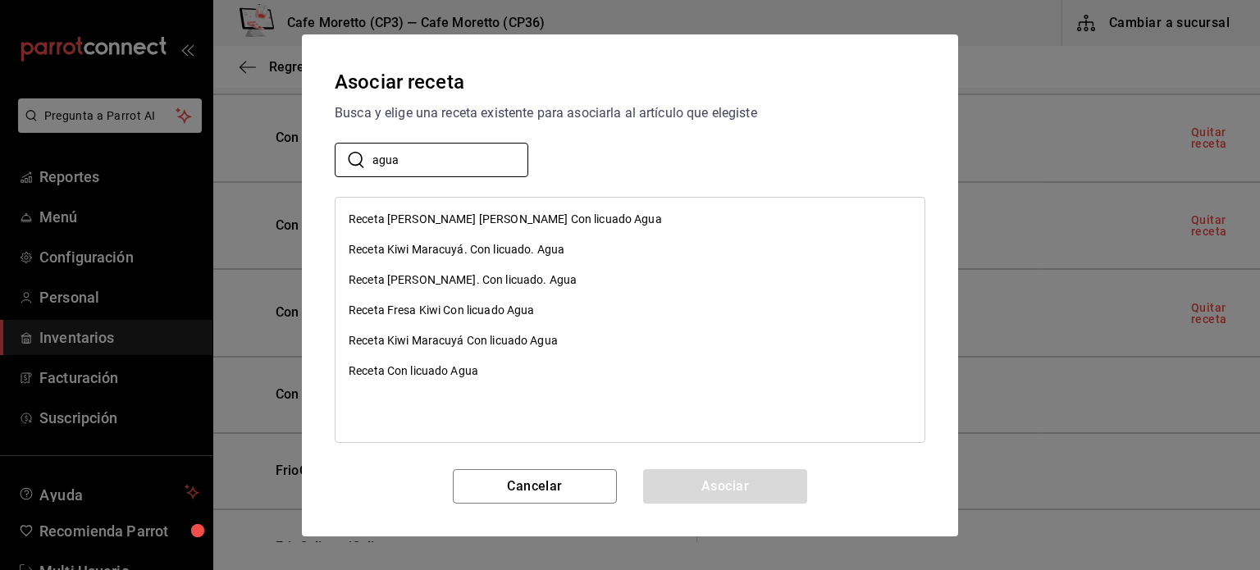
type input "agua"
click at [450, 373] on div "Receta Con licuado Agua" at bounding box center [414, 371] width 130 height 17
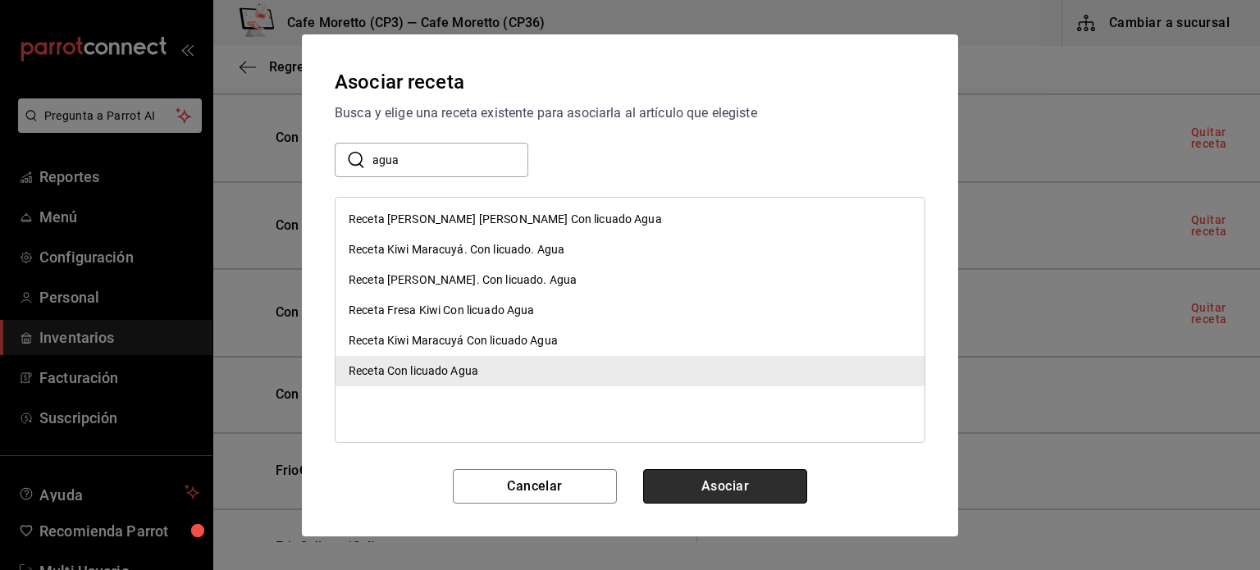
click at [732, 493] on button "Asociar" at bounding box center [725, 486] width 164 height 34
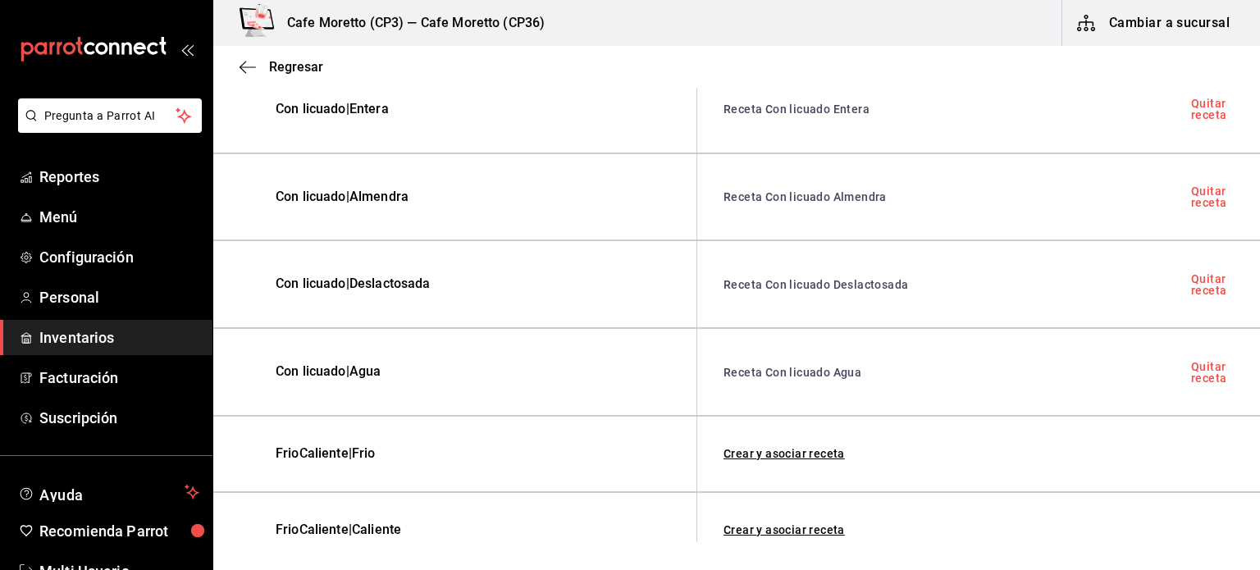
scroll to position [473, 0]
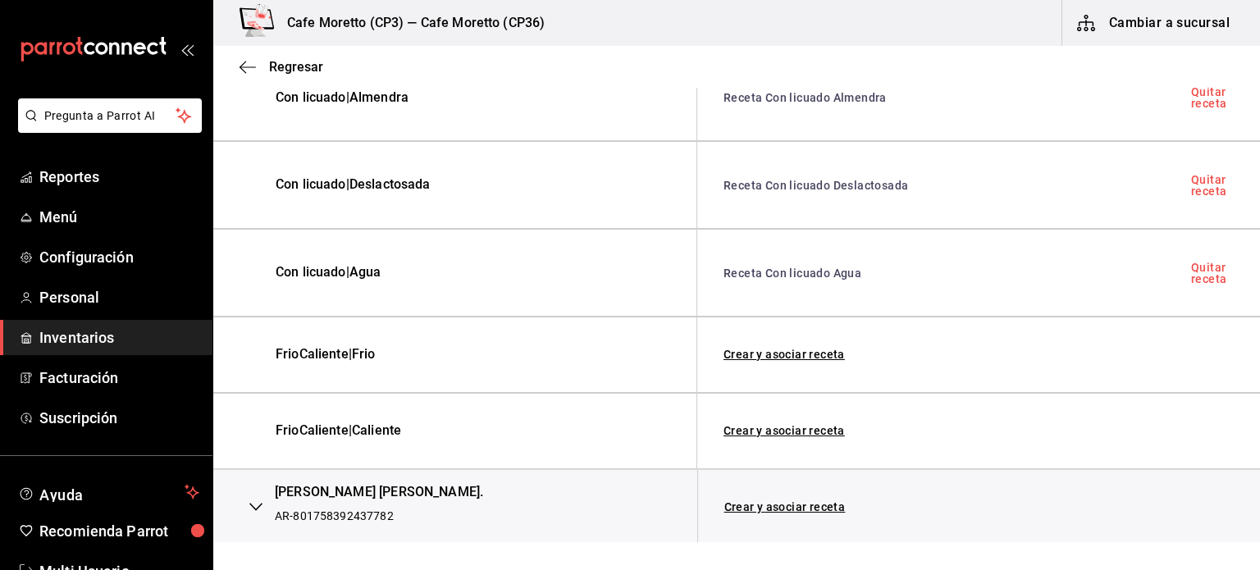
click at [264, 505] on button "button" at bounding box center [256, 507] width 33 height 36
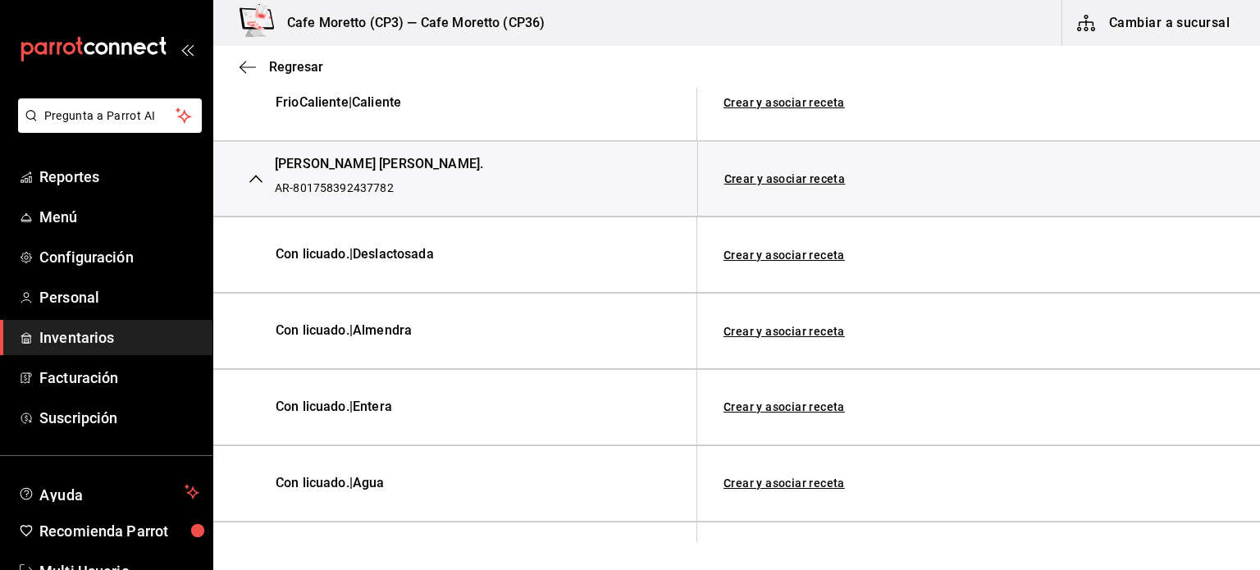
scroll to position [884, 0]
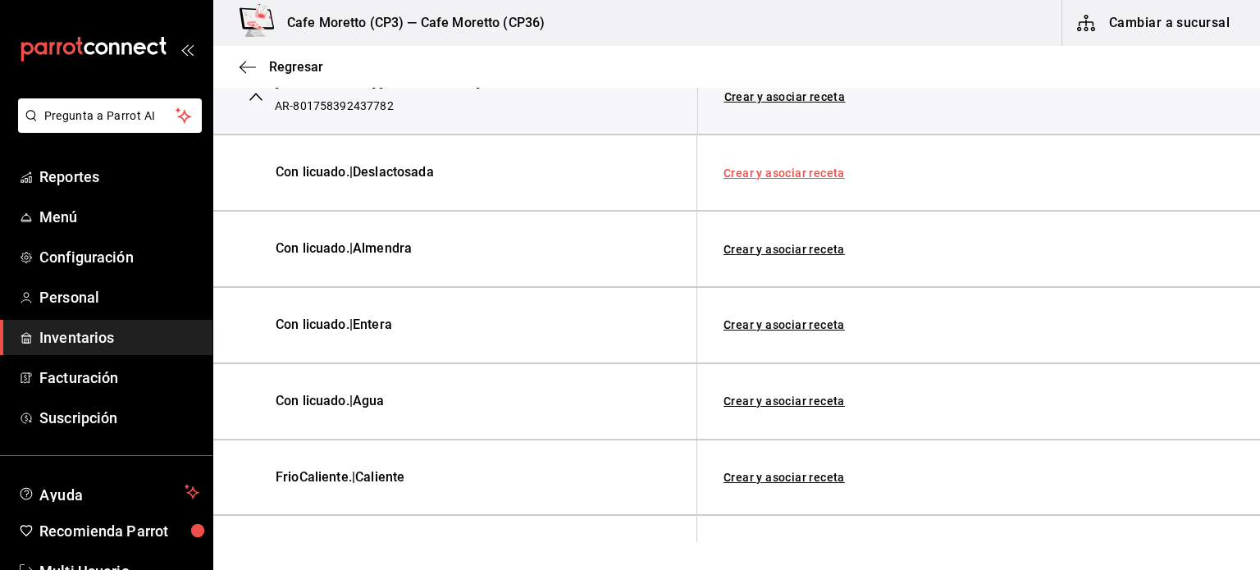
click at [798, 172] on link "Crear y asociar receta" at bounding box center [784, 172] width 121 height 11
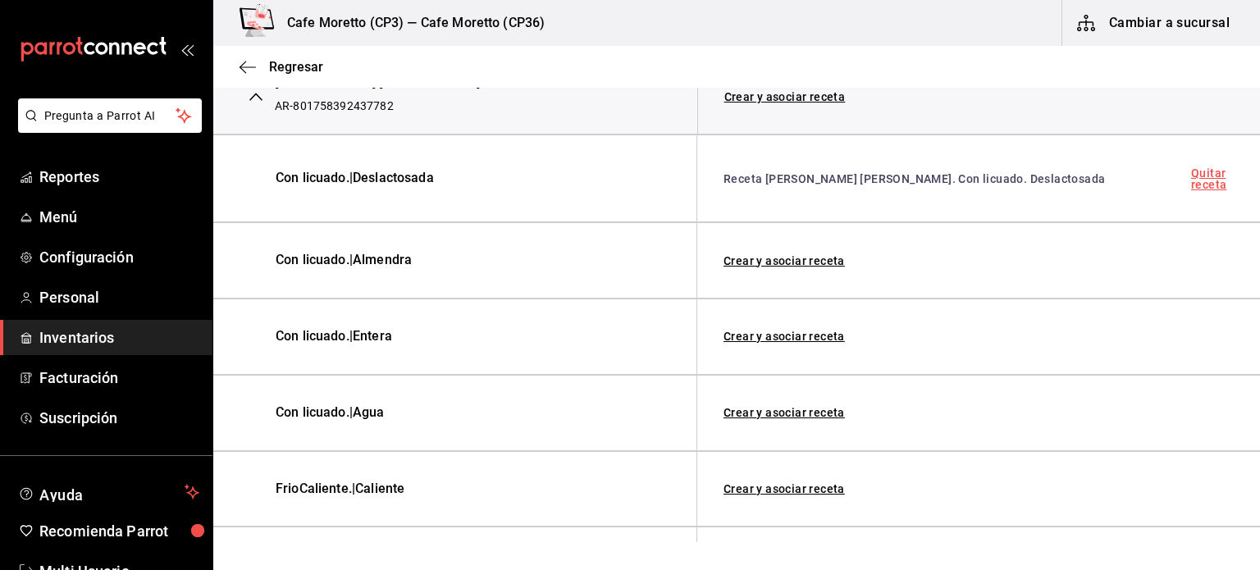
click at [1195, 177] on link "Quitar receta" at bounding box center [1212, 178] width 43 height 23
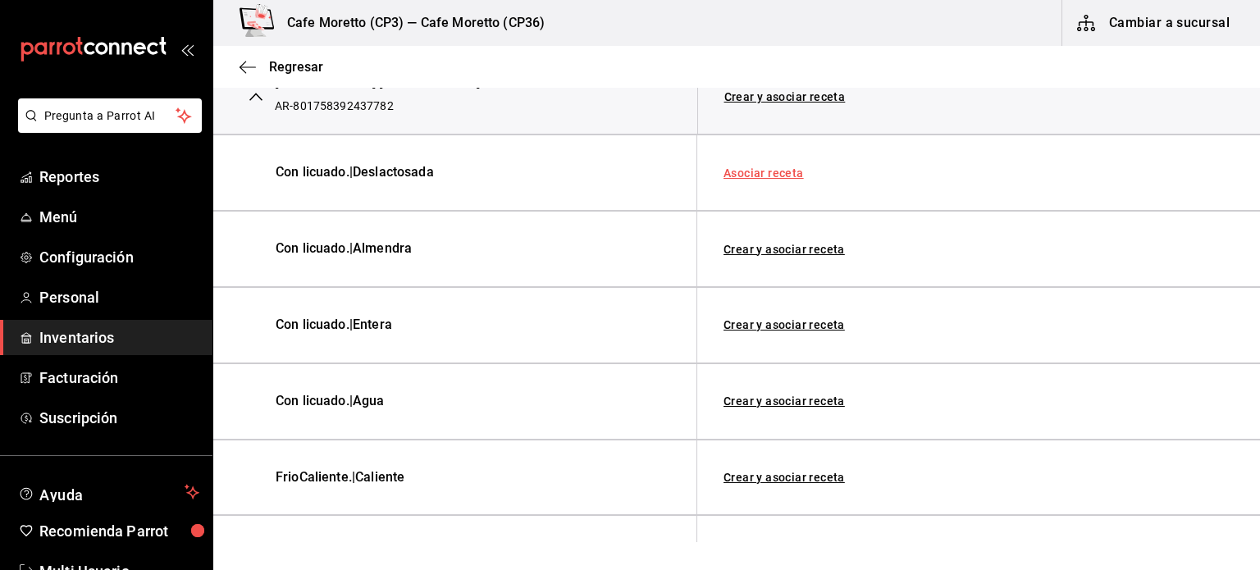
click at [779, 167] on link "Asociar receta" at bounding box center [764, 172] width 80 height 11
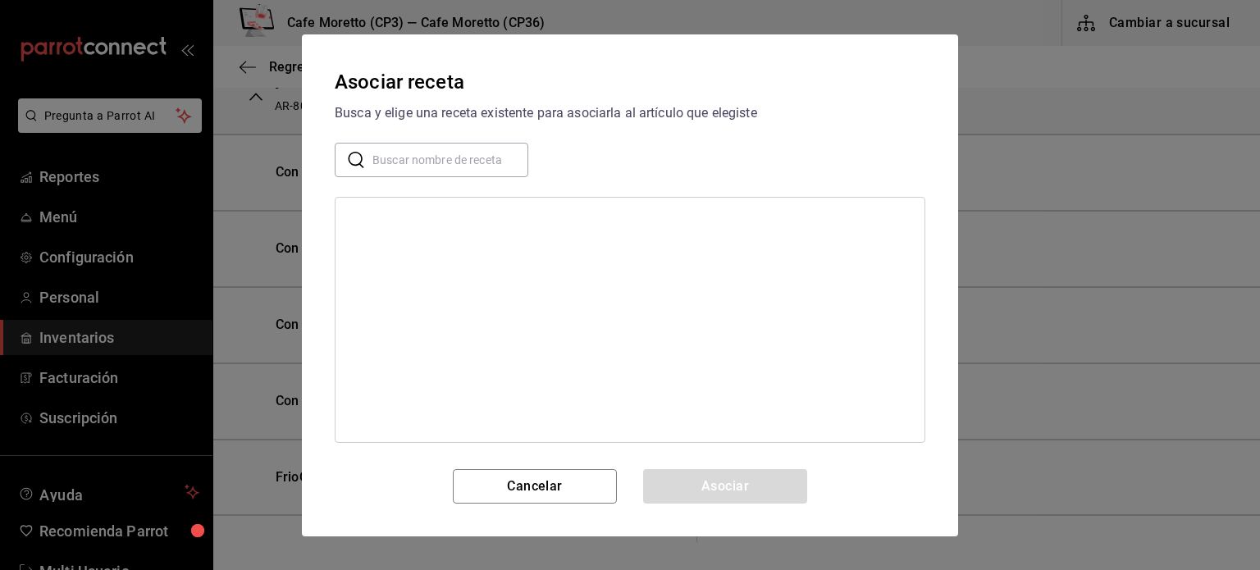
click at [422, 158] on input "text" at bounding box center [451, 159] width 156 height 33
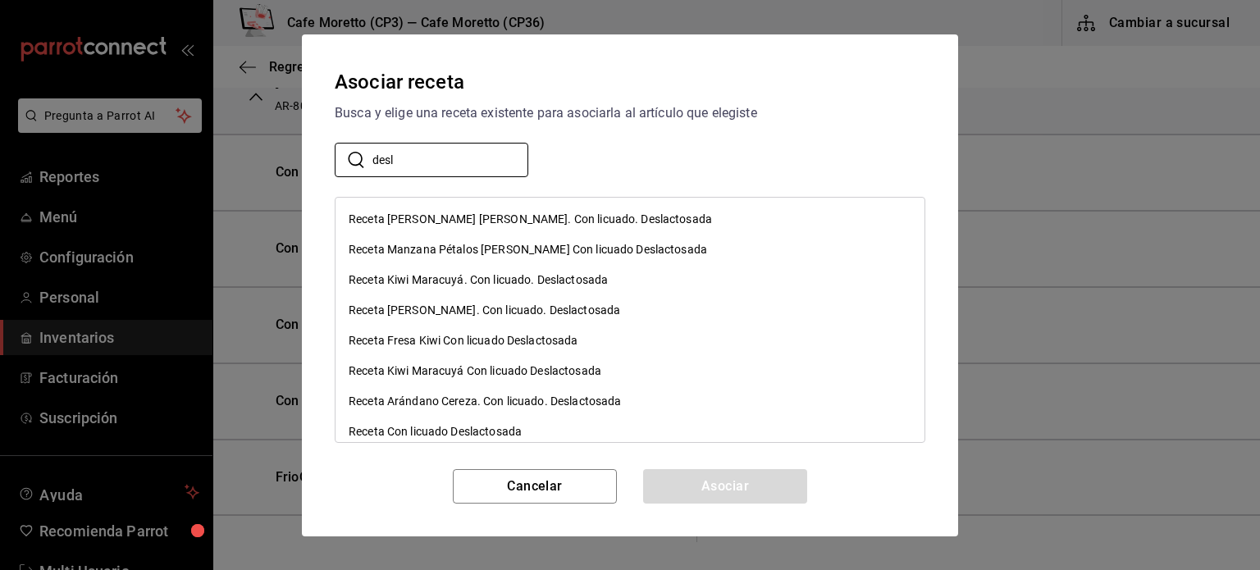
type input "desl"
click at [453, 431] on div "Receta Con licuado Deslactosada" at bounding box center [435, 431] width 173 height 17
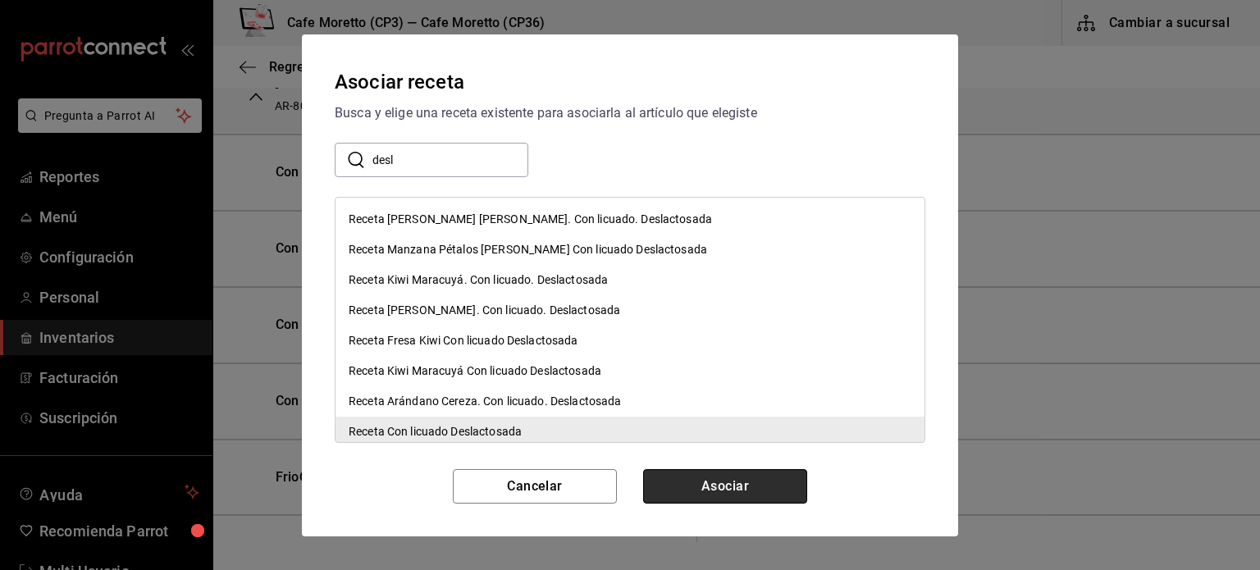
click at [717, 482] on button "Asociar" at bounding box center [725, 486] width 164 height 34
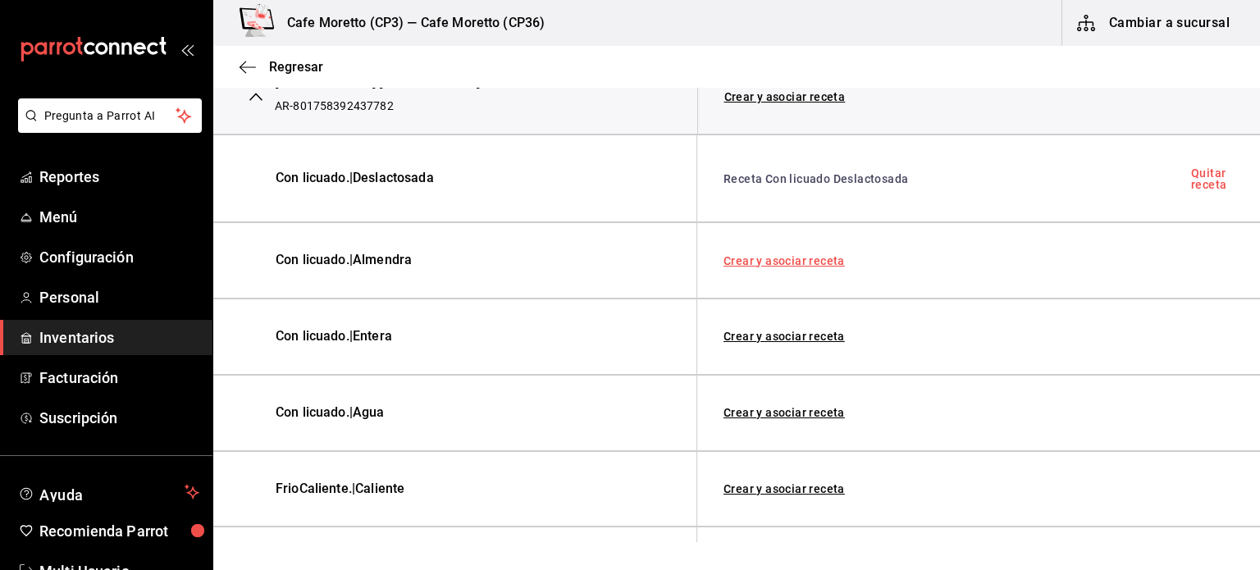
click at [789, 258] on link "Crear y asociar receta" at bounding box center [784, 260] width 121 height 11
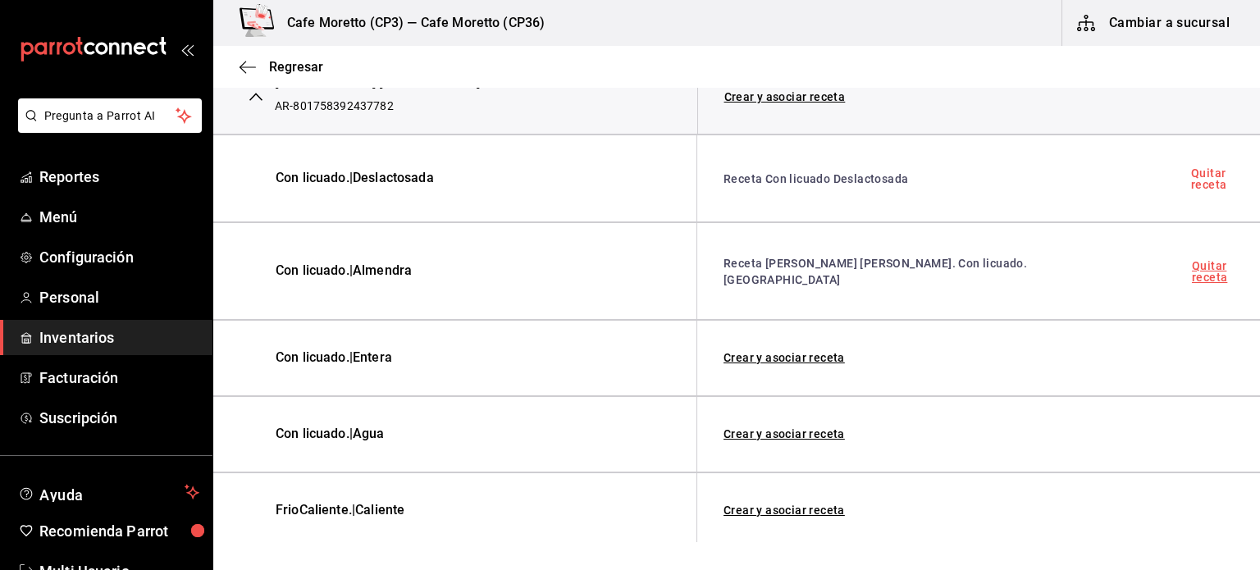
click at [1197, 260] on link "Quitar receta" at bounding box center [1213, 271] width 42 height 23
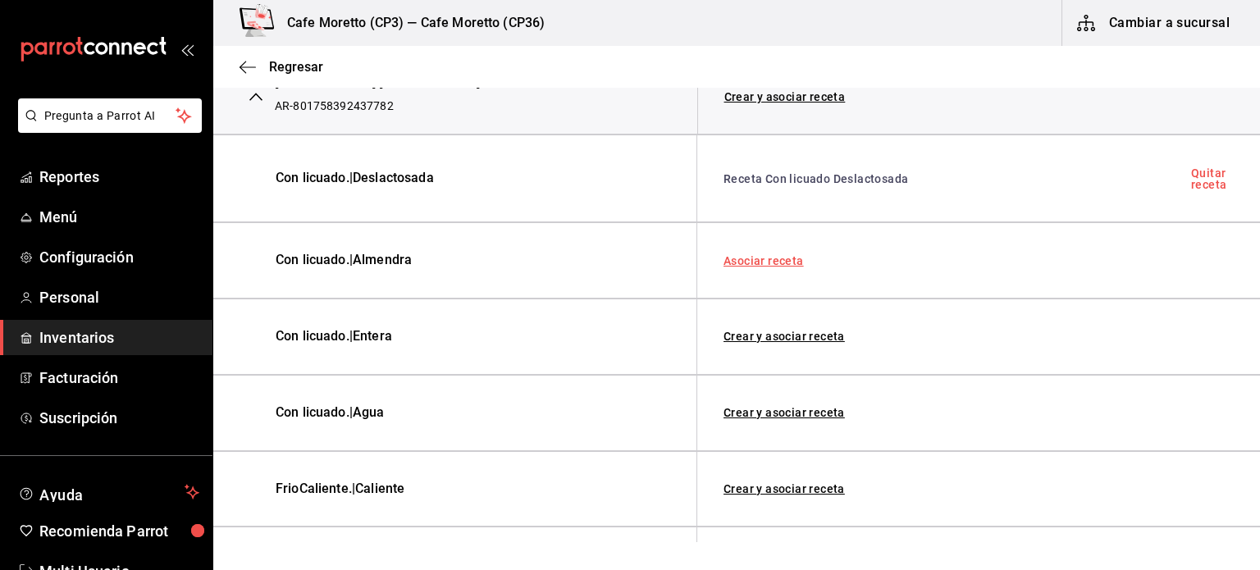
click at [752, 255] on link "Asociar receta" at bounding box center [764, 260] width 80 height 11
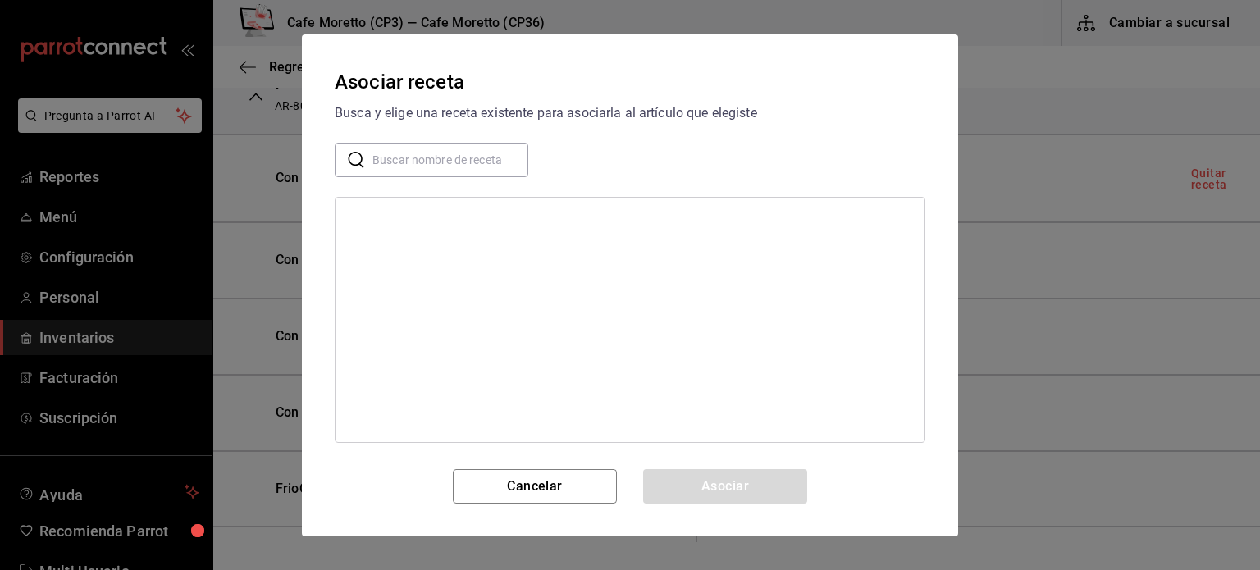
click at [391, 212] on div at bounding box center [630, 320] width 591 height 246
click at [395, 160] on input "text" at bounding box center [451, 159] width 156 height 33
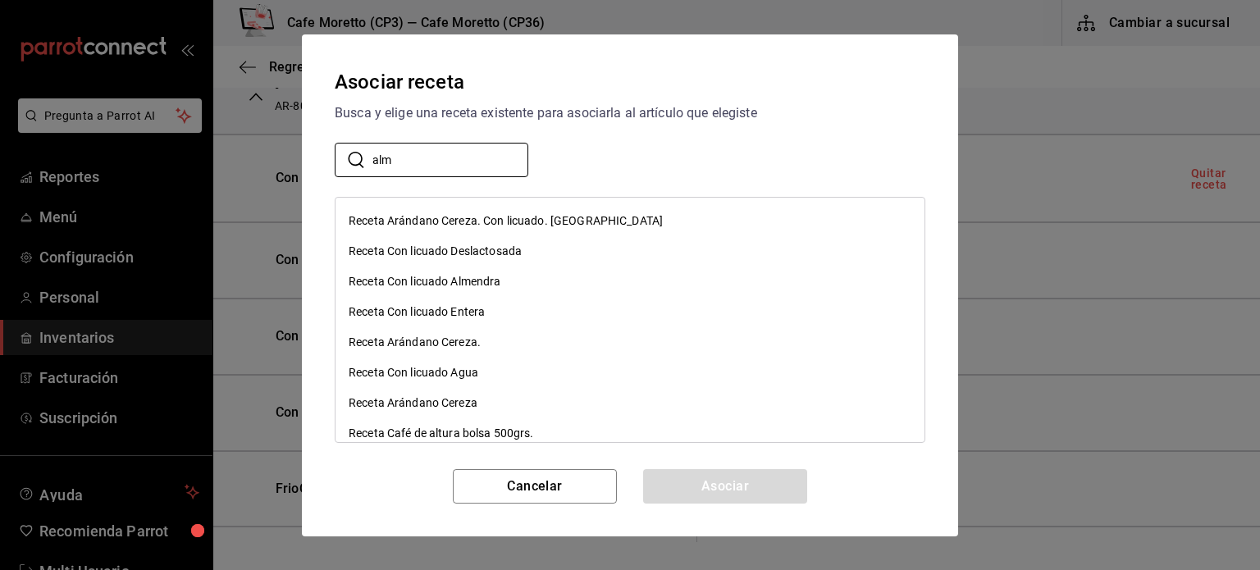
scroll to position [821, 0]
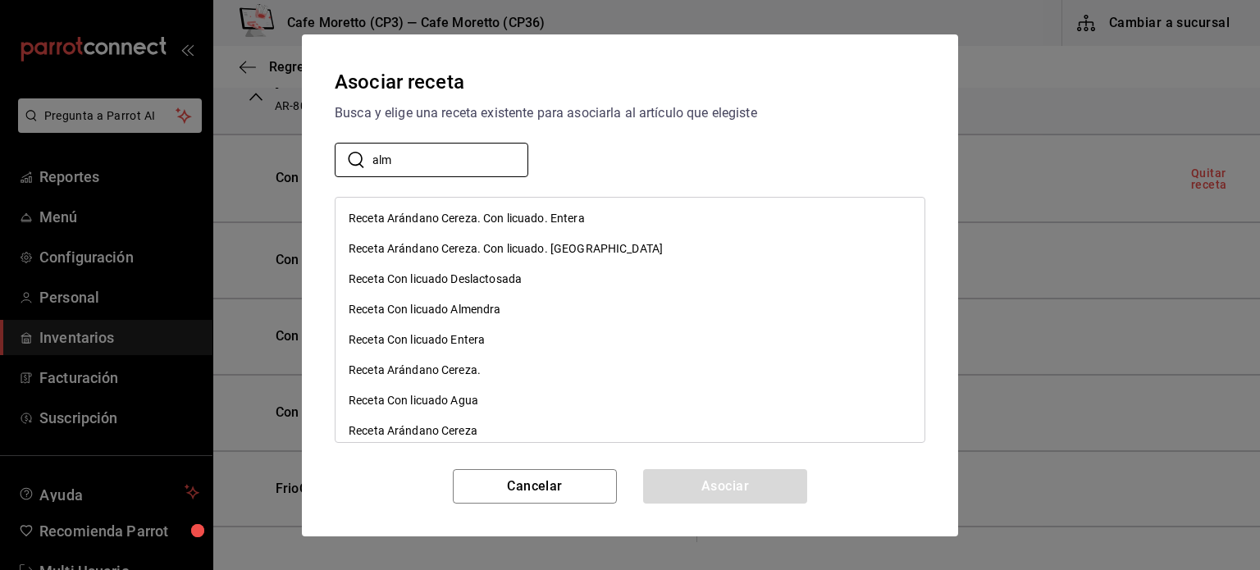
type input "alm"
click at [464, 309] on div "Receta Con licuado Almendra" at bounding box center [425, 309] width 153 height 17
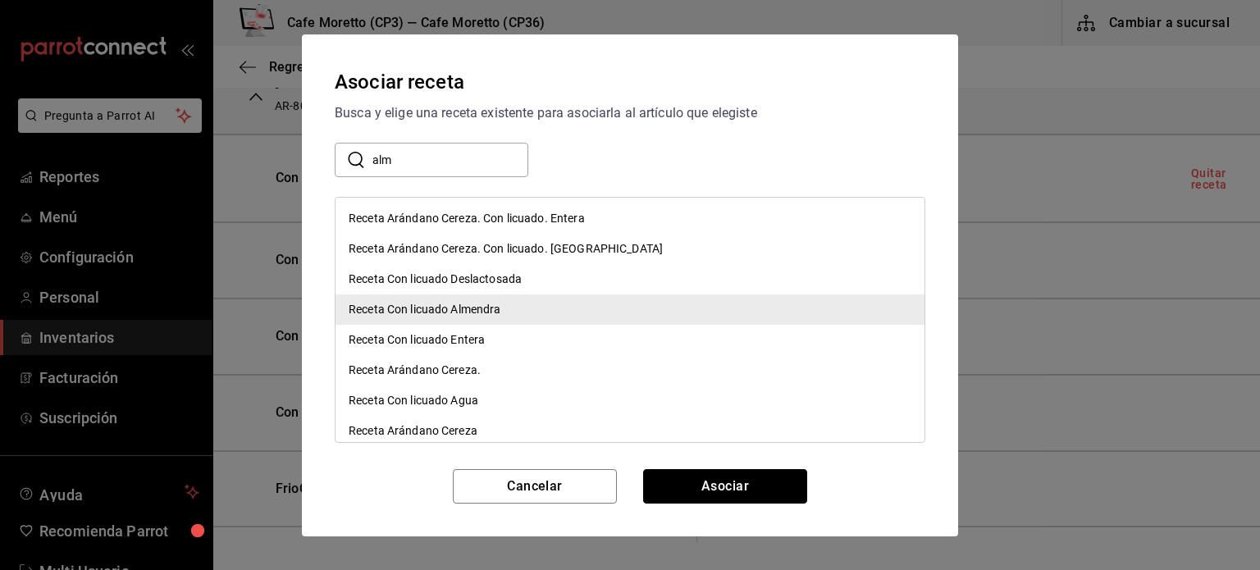
click at [752, 490] on button "Asociar" at bounding box center [725, 486] width 164 height 34
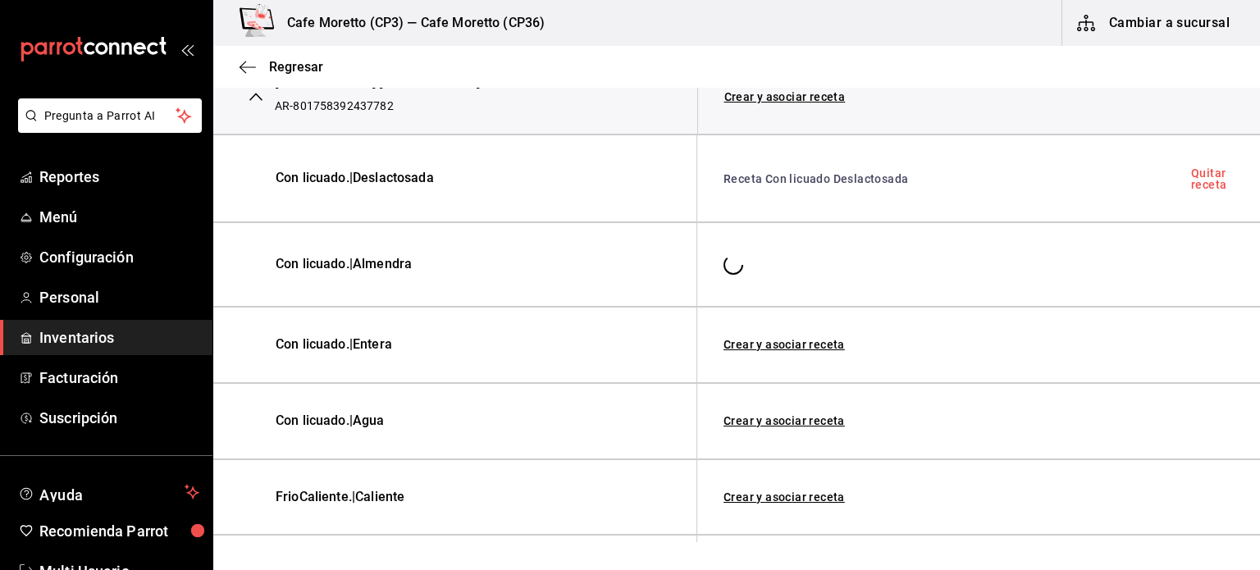
scroll to position [0, 0]
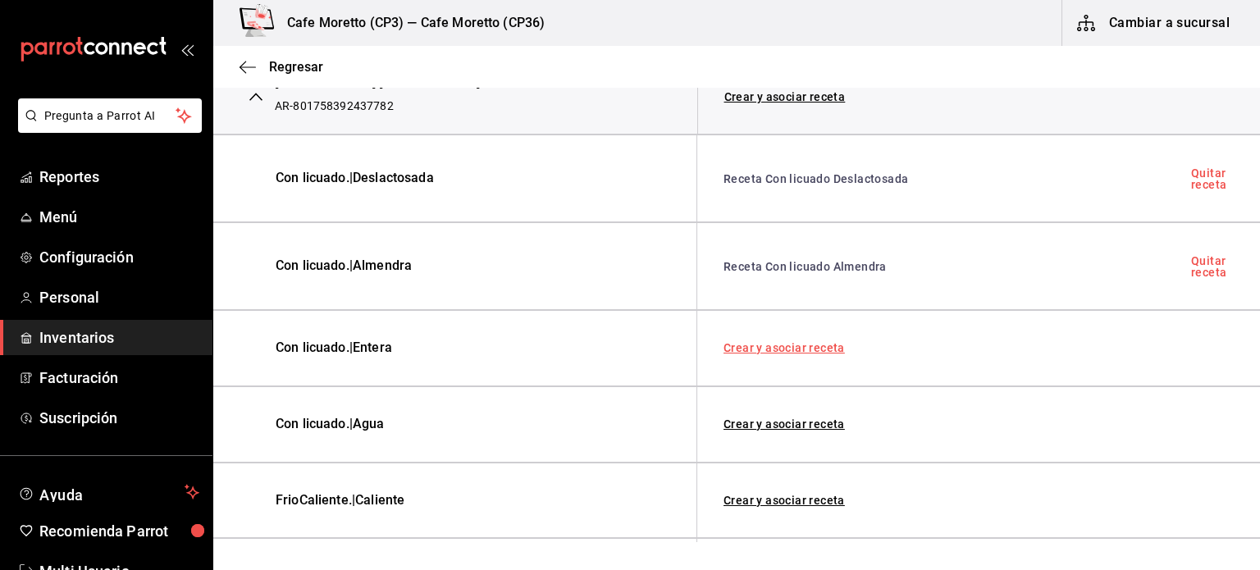
click at [793, 342] on link "Crear y asociar receta" at bounding box center [784, 347] width 121 height 11
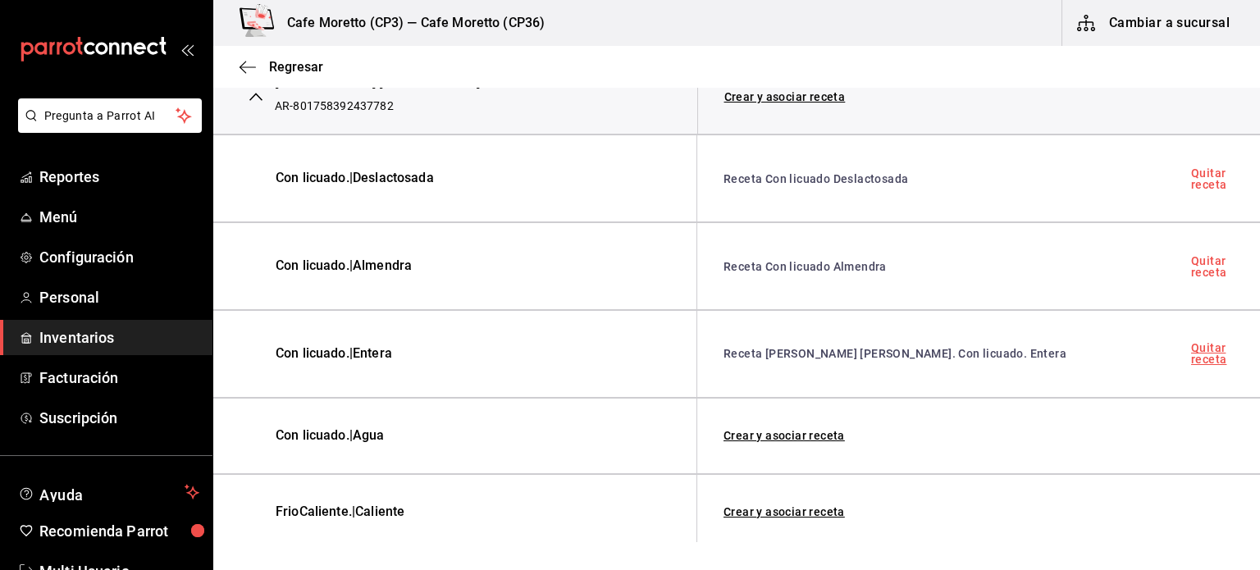
click at [1198, 353] on link "Quitar receta" at bounding box center [1212, 353] width 43 height 23
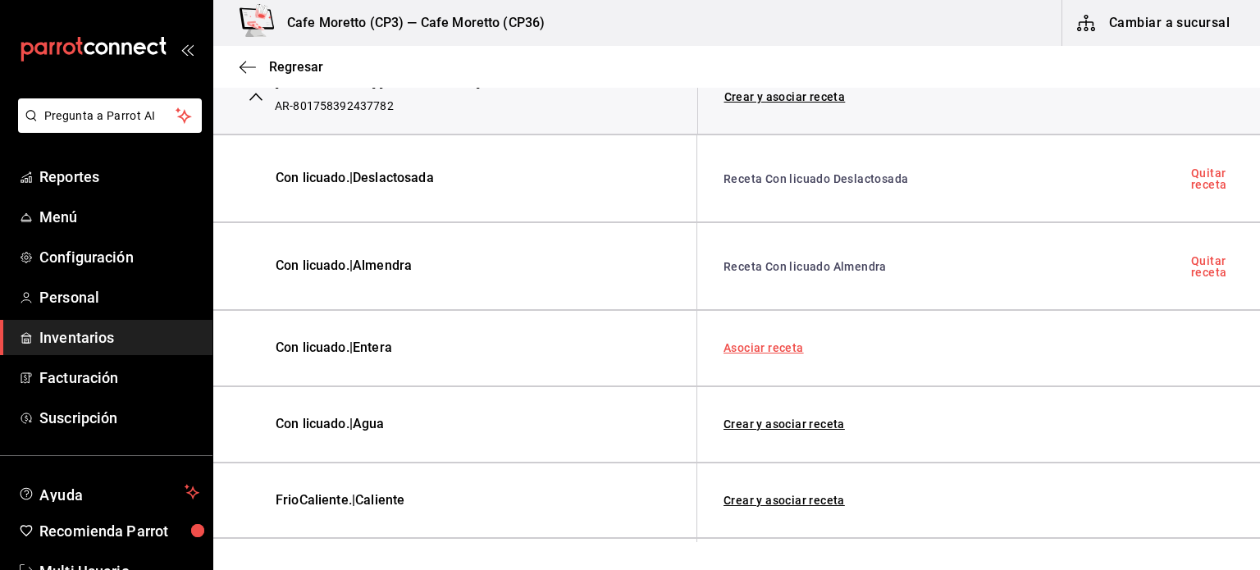
click at [748, 348] on link "Asociar receta" at bounding box center [764, 347] width 80 height 11
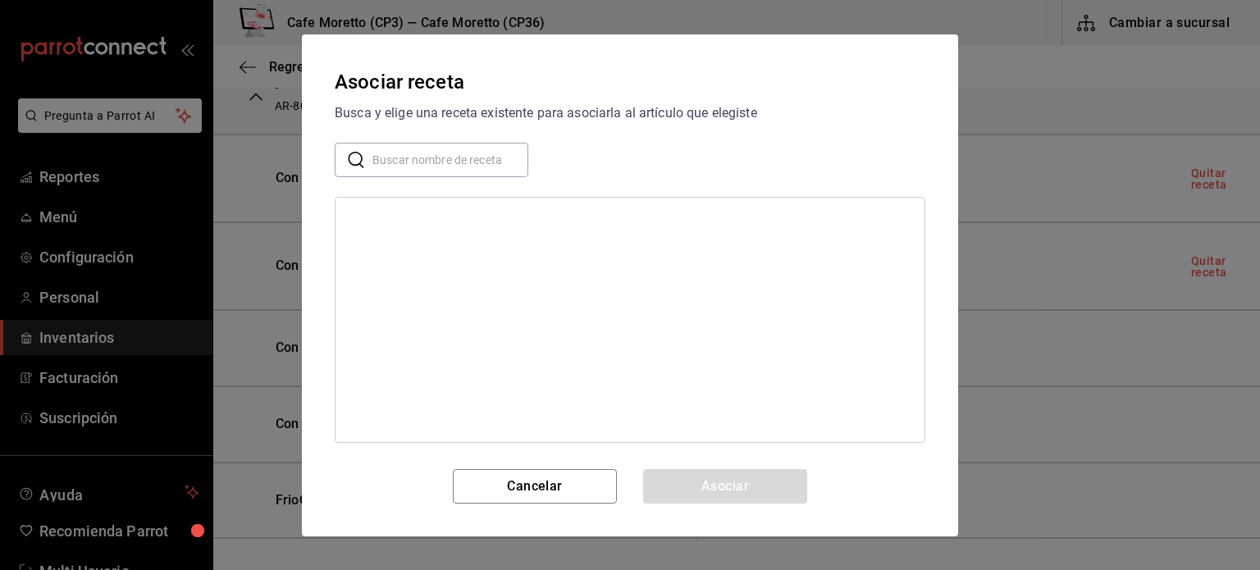
click at [373, 153] on input "text" at bounding box center [451, 159] width 156 height 33
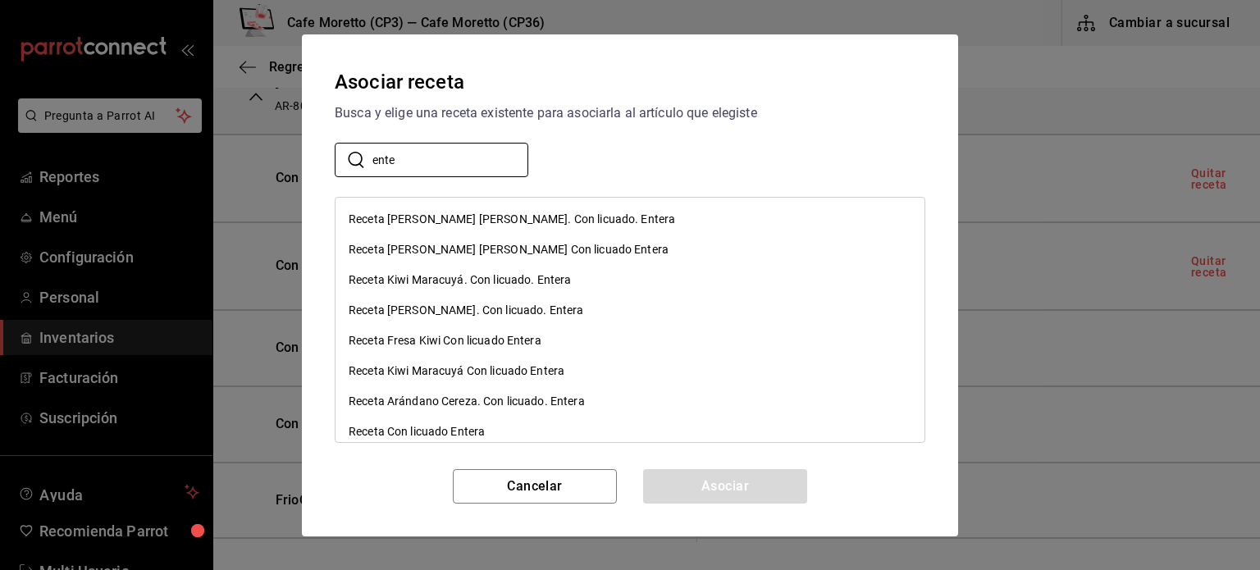
type input "ente"
click at [455, 429] on div "Receta Con licuado Entera" at bounding box center [417, 431] width 136 height 17
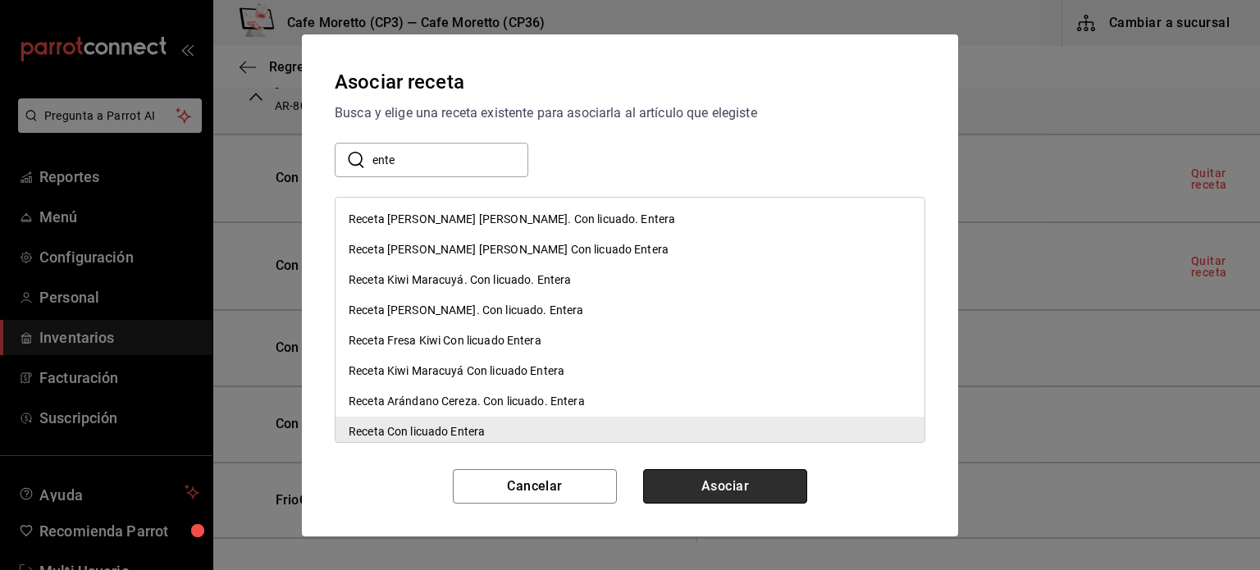
click at [719, 486] on button "Asociar" at bounding box center [725, 486] width 164 height 34
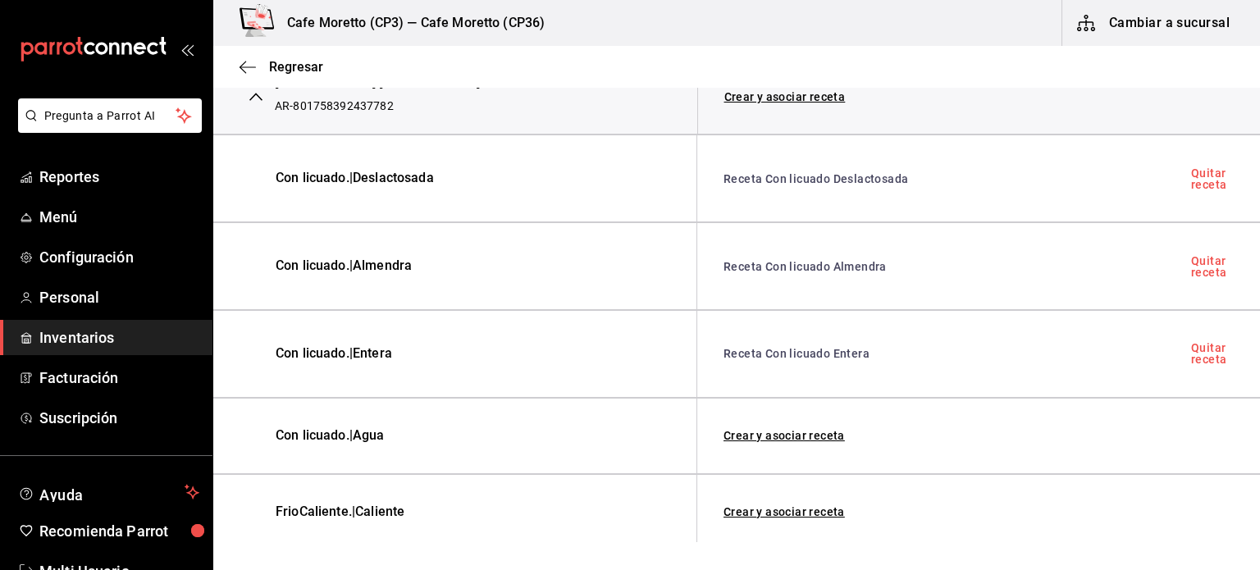
click at [783, 432] on link "Crear y asociar receta" at bounding box center [784, 435] width 121 height 11
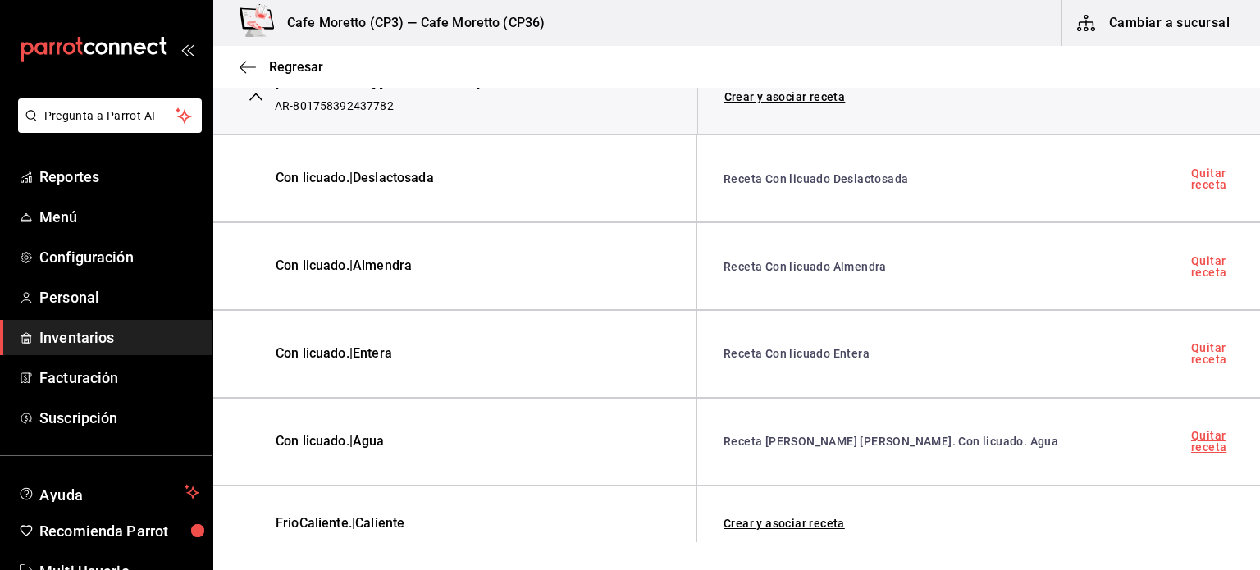
click at [1191, 436] on link "Quitar receta" at bounding box center [1212, 441] width 43 height 23
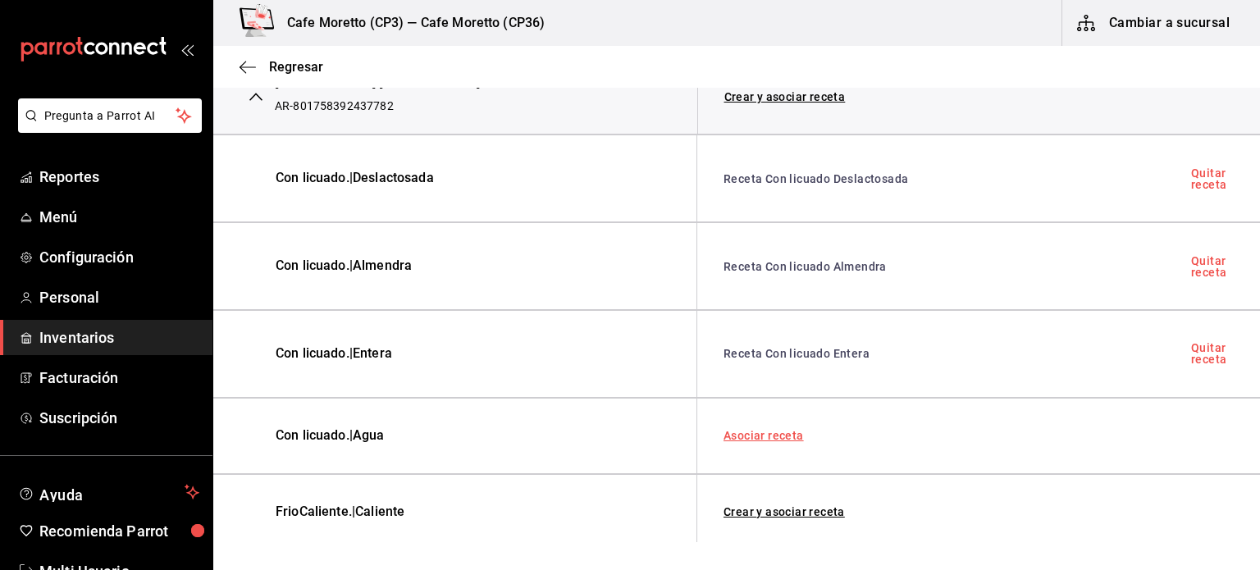
click at [743, 432] on link "Asociar receta" at bounding box center [764, 435] width 80 height 11
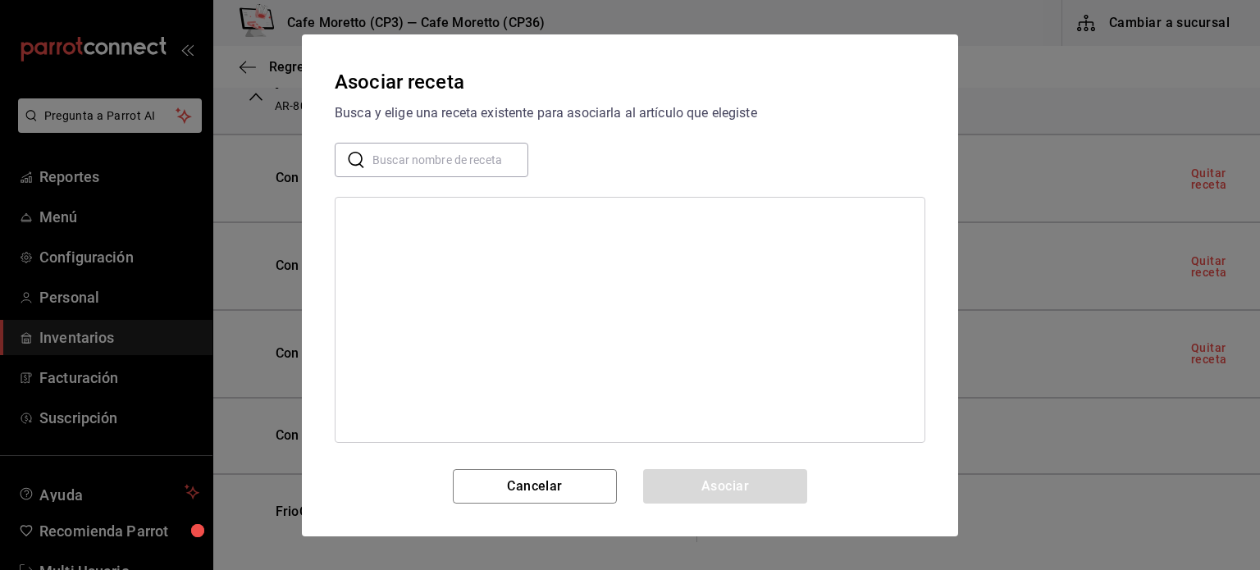
click at [390, 158] on input "text" at bounding box center [451, 159] width 156 height 33
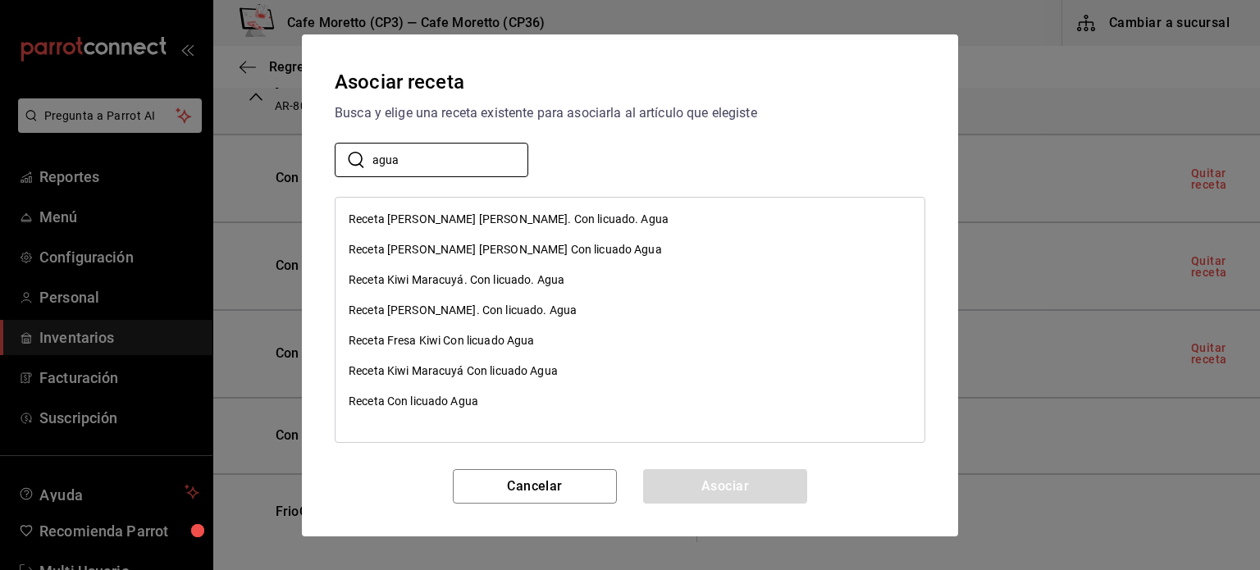
type input "agua"
click at [428, 402] on div "Receta Con licuado Agua" at bounding box center [414, 401] width 130 height 17
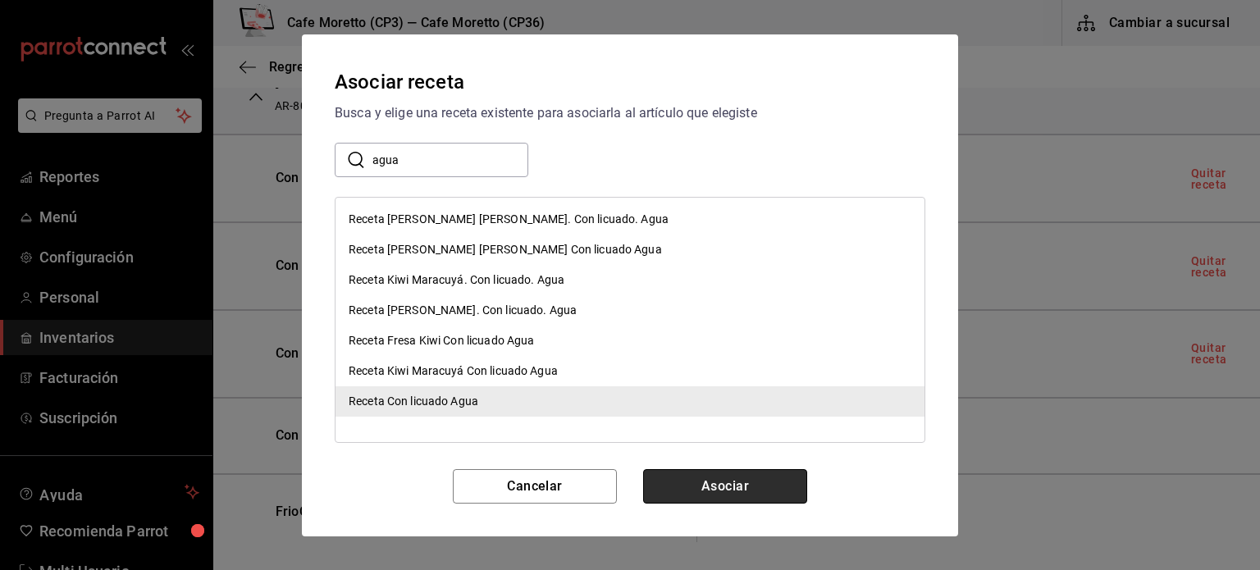
click at [719, 484] on button "Asociar" at bounding box center [725, 486] width 164 height 34
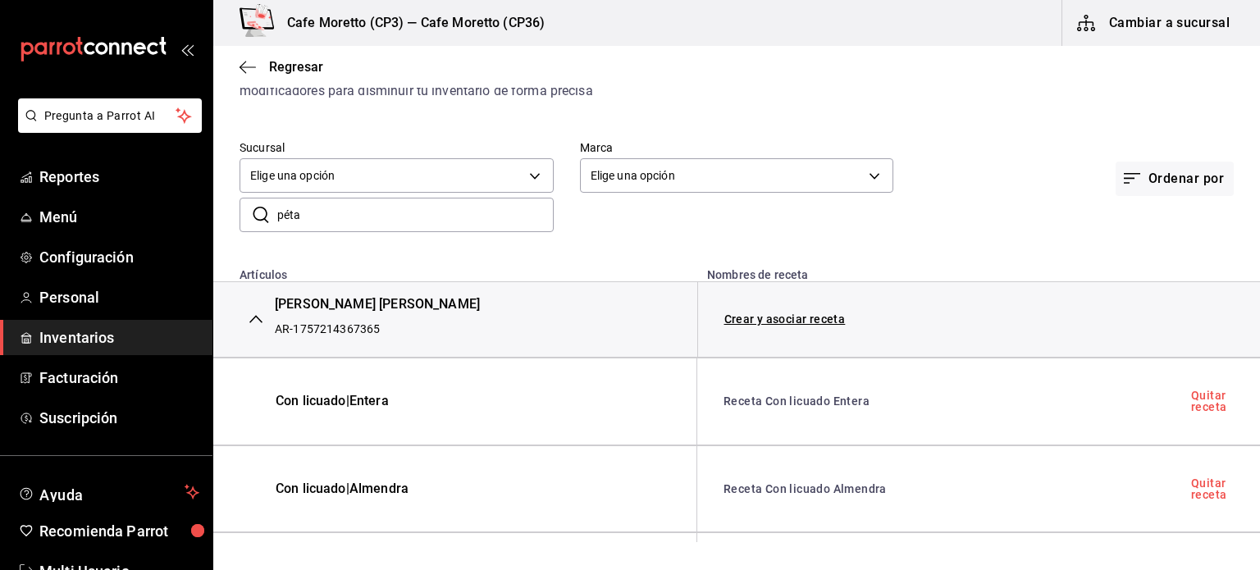
scroll to position [72, 0]
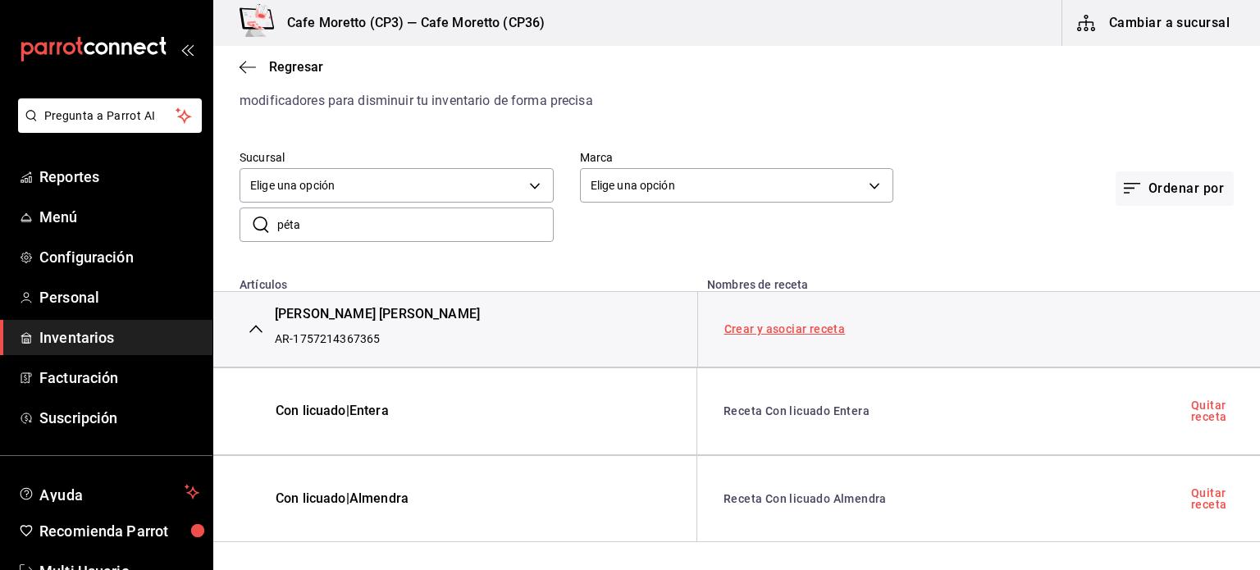
click at [787, 325] on link "Crear y asociar receta" at bounding box center [785, 328] width 121 height 11
click at [804, 325] on link "Receta Manzana Pétalos de rosa" at bounding box center [839, 328] width 229 height 13
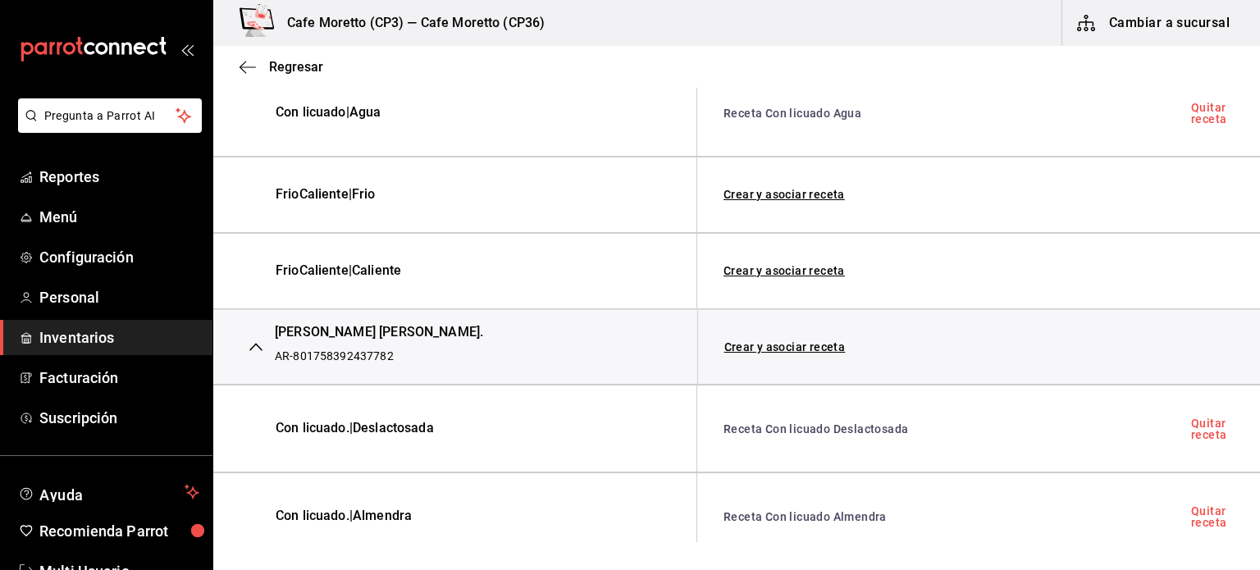
scroll to position [647, 0]
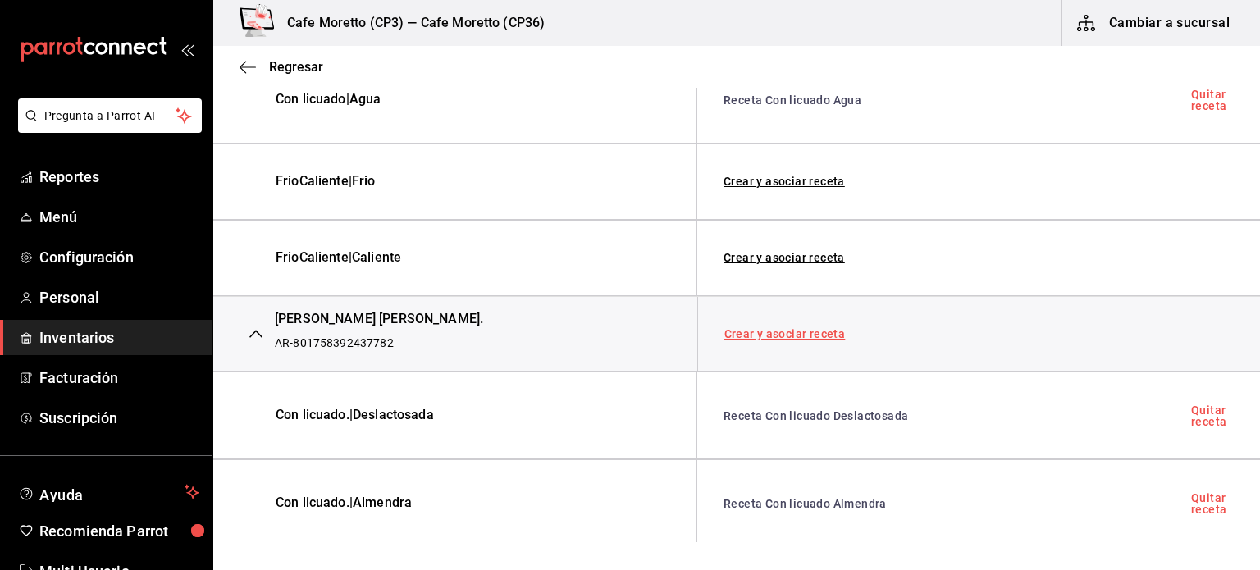
click at [791, 328] on link "Crear y asociar receta" at bounding box center [785, 333] width 121 height 11
click at [1123, 328] on link "Quitar receta" at bounding box center [1150, 333] width 73 height 11
click at [771, 328] on link "Asociar receta" at bounding box center [765, 333] width 80 height 11
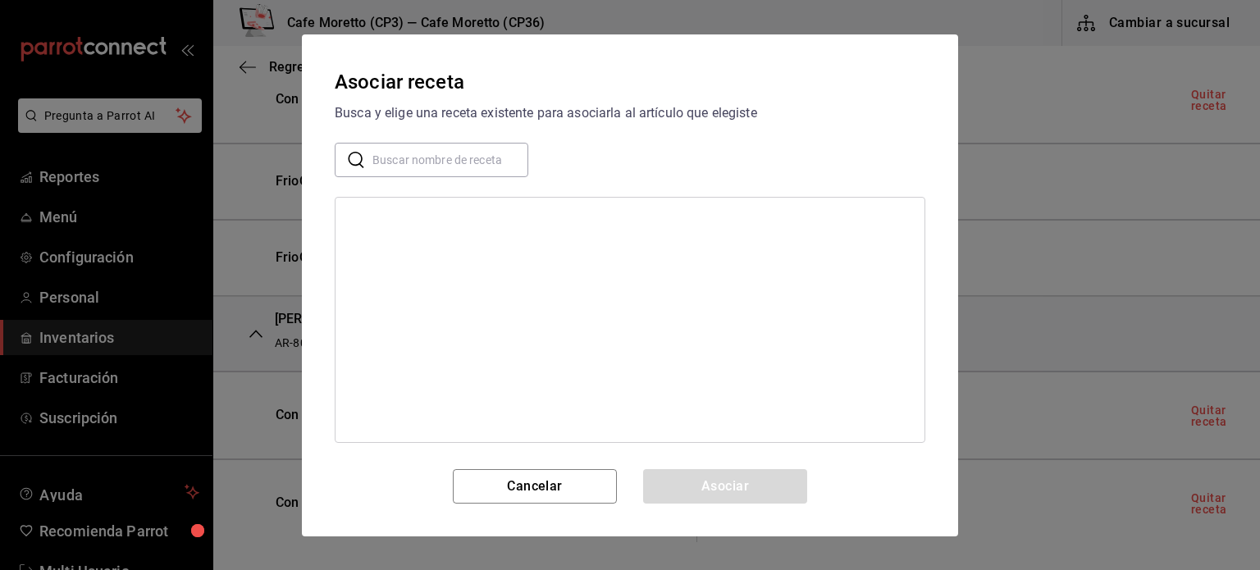
click at [381, 159] on input "text" at bounding box center [451, 159] width 156 height 33
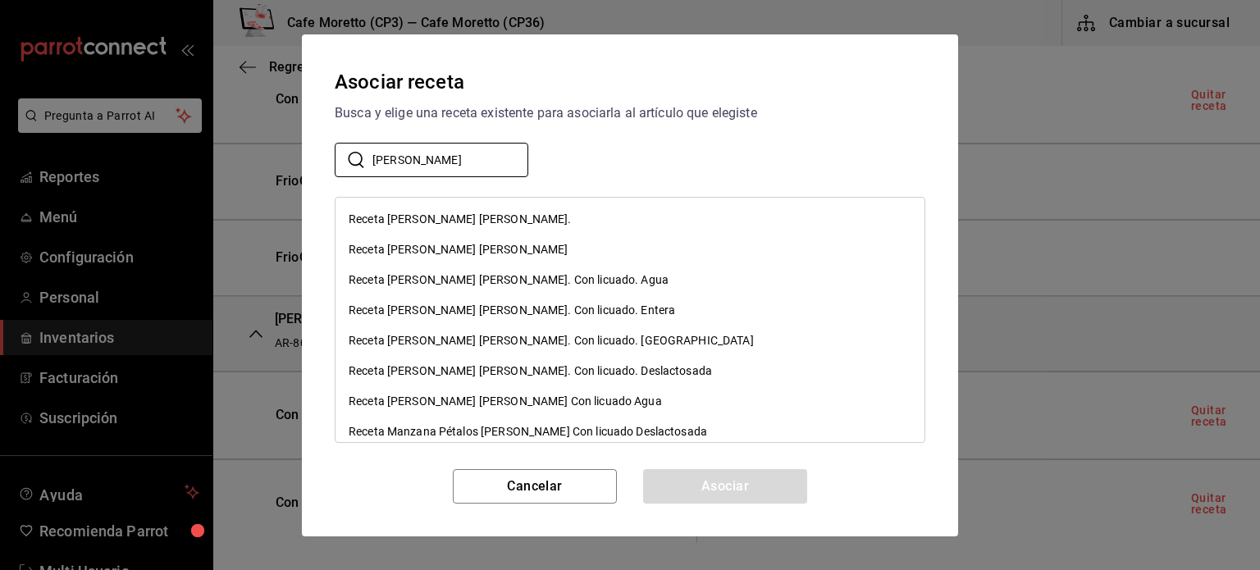
type input "manz"
click at [461, 246] on div "Receta Manzana Pétalos de rosa" at bounding box center [458, 249] width 219 height 17
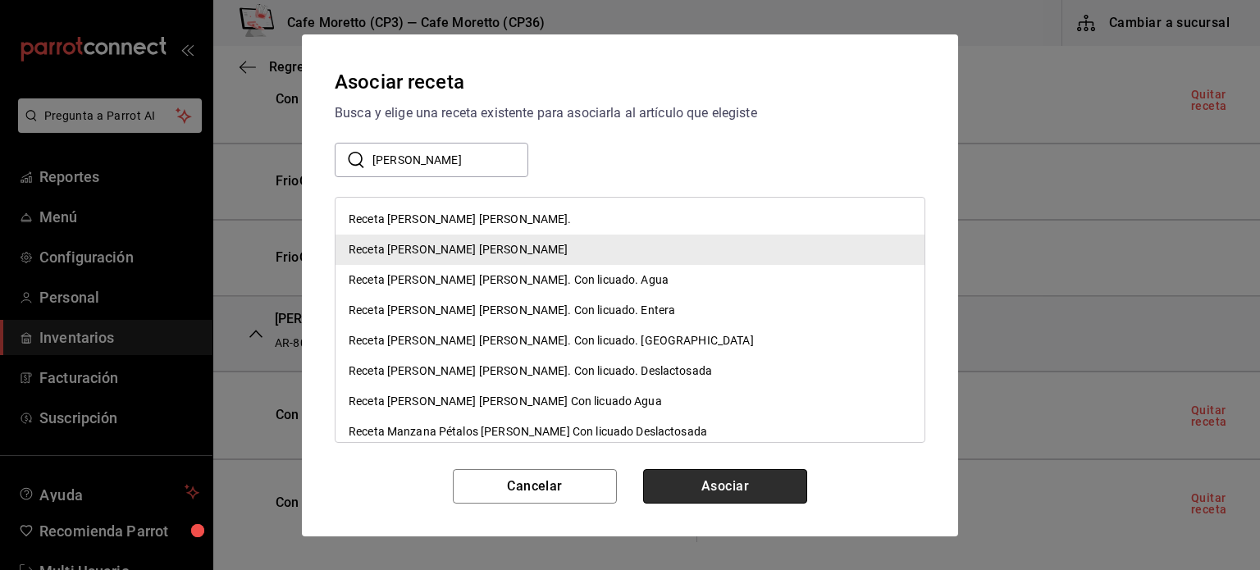
click at [711, 498] on button "Asociar" at bounding box center [725, 486] width 164 height 34
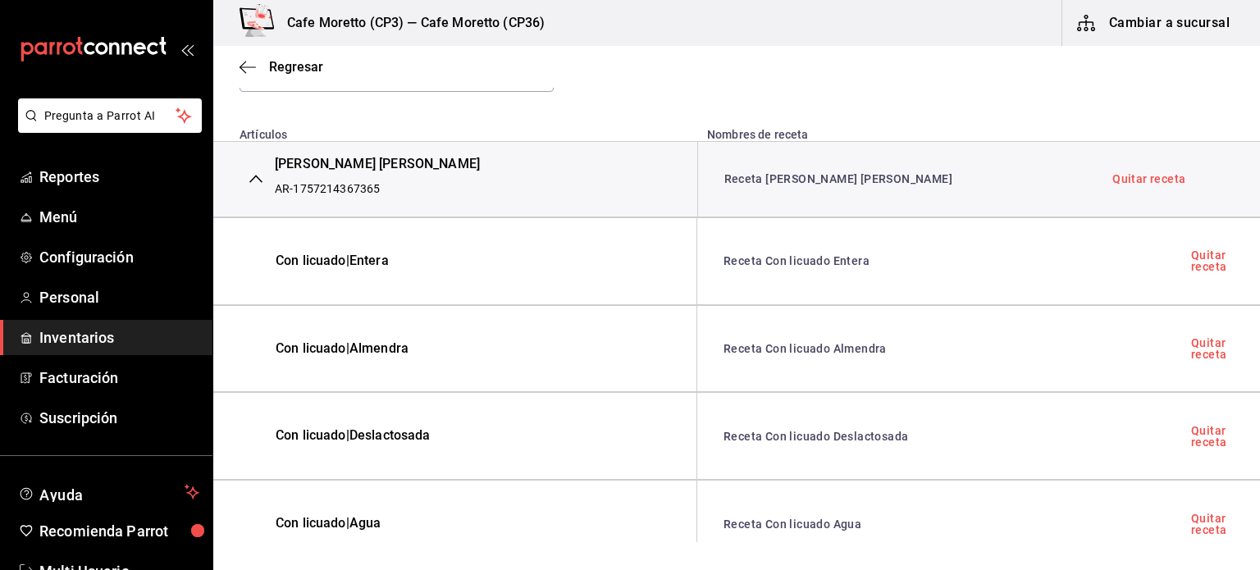
scroll to position [0, 0]
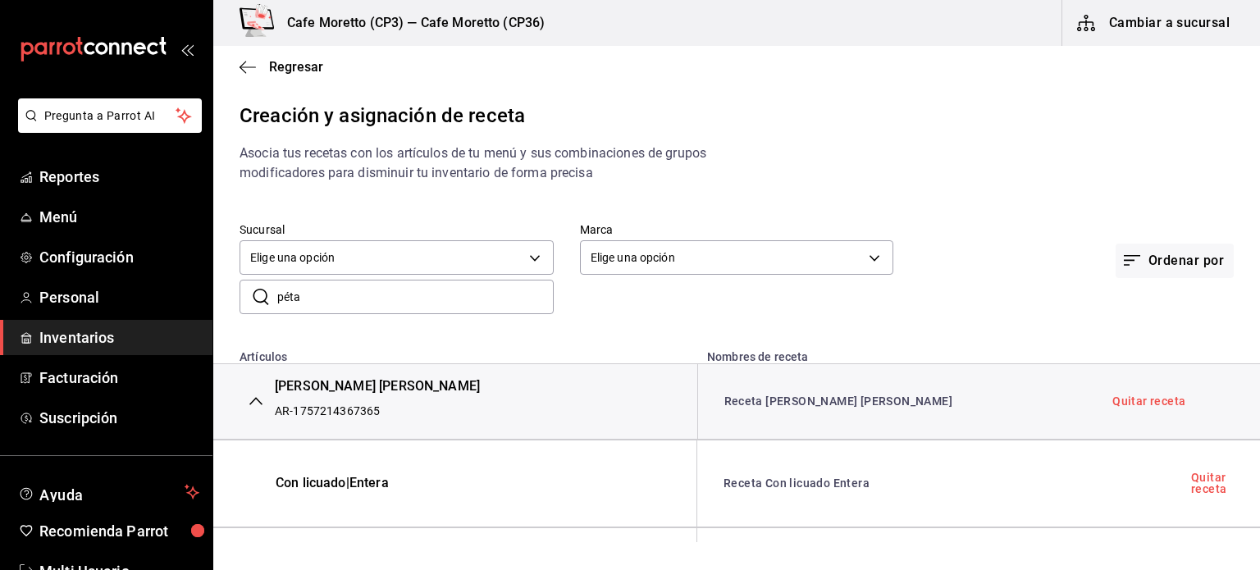
click at [258, 400] on icon "button" at bounding box center [255, 401] width 13 height 13
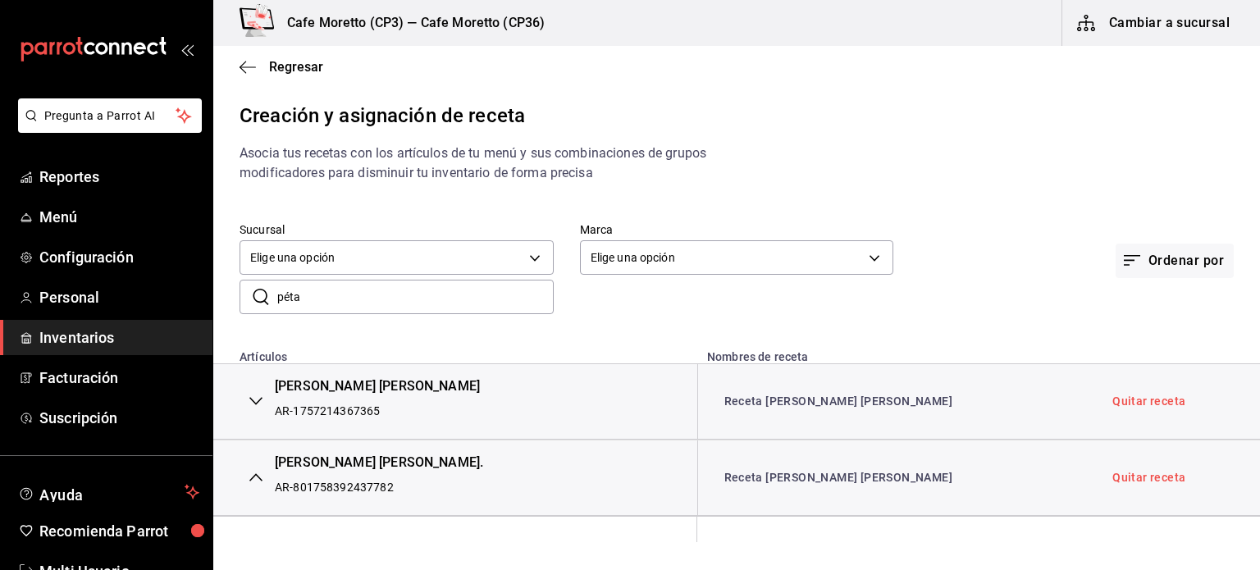
click at [252, 473] on icon "button" at bounding box center [255, 477] width 13 height 13
drag, startPoint x: 320, startPoint y: 292, endPoint x: 252, endPoint y: 308, distance: 69.9
click at [252, 308] on div "​ péta ​" at bounding box center [397, 297] width 314 height 34
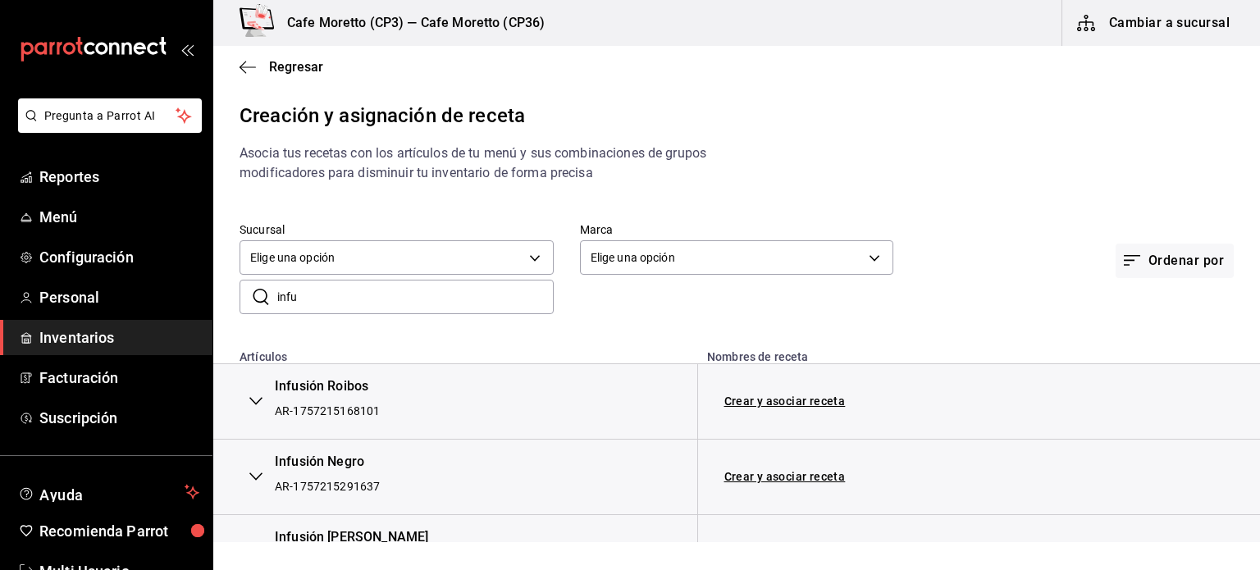
click at [336, 302] on input "infu" at bounding box center [415, 297] width 277 height 33
type input "i"
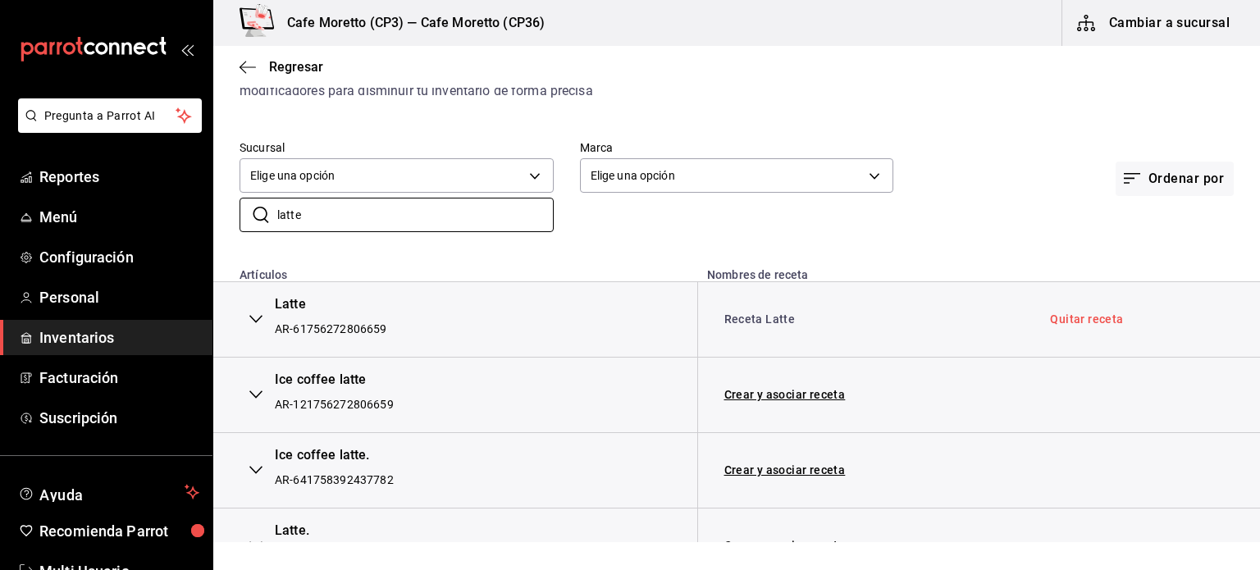
scroll to position [122, 0]
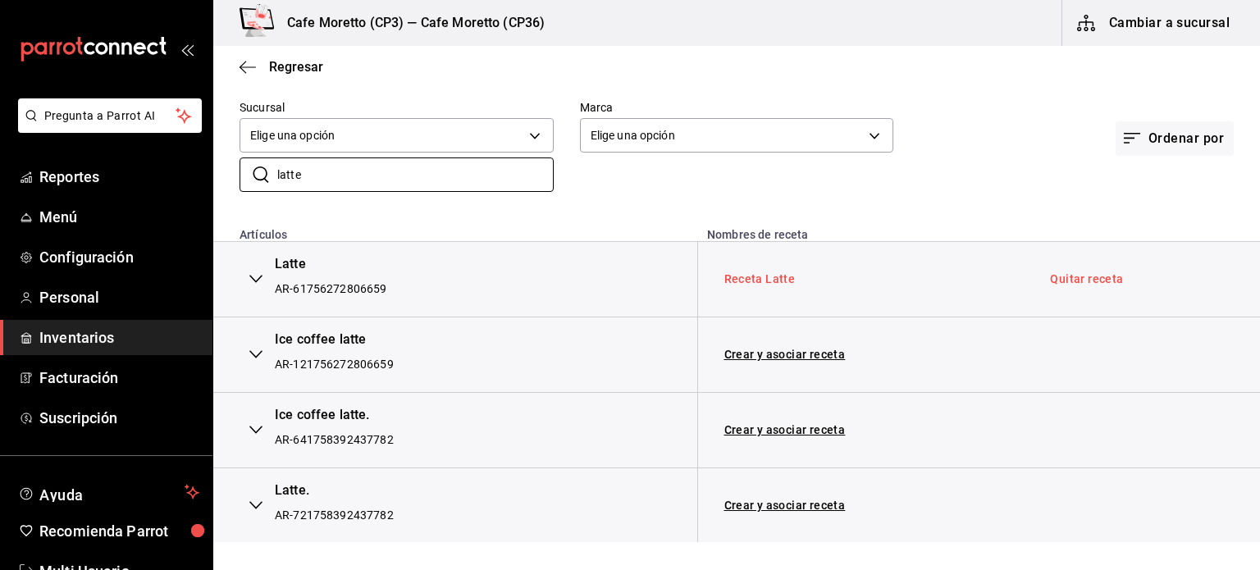
type input "latte"
click at [760, 277] on link "Receta Latte" at bounding box center [760, 278] width 71 height 13
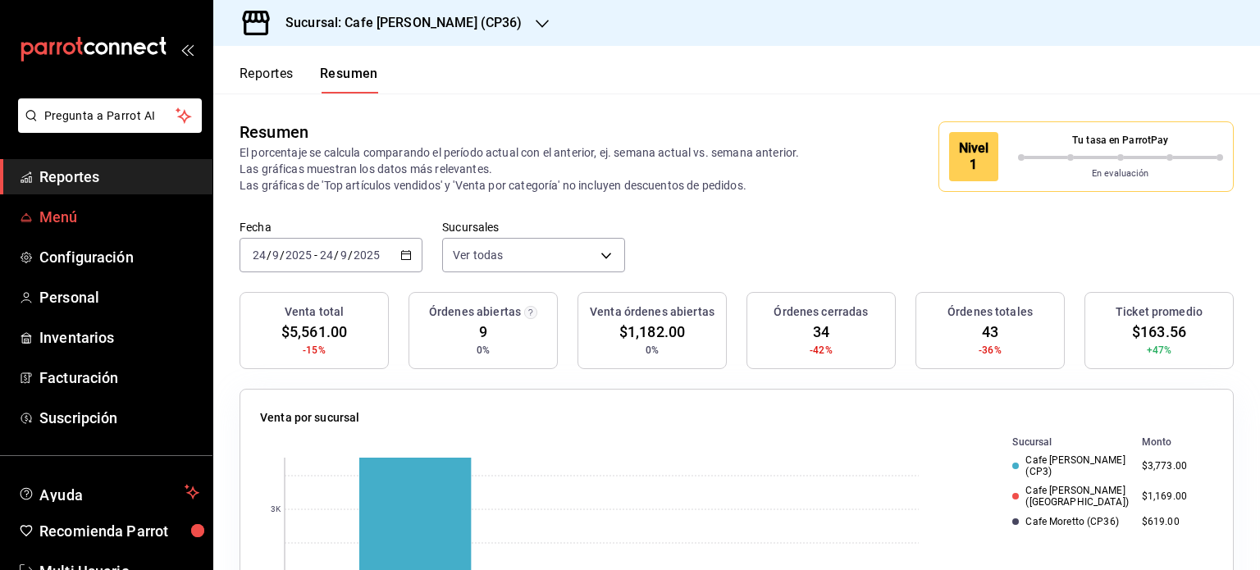
click at [65, 217] on span "Menú" at bounding box center [119, 217] width 160 height 22
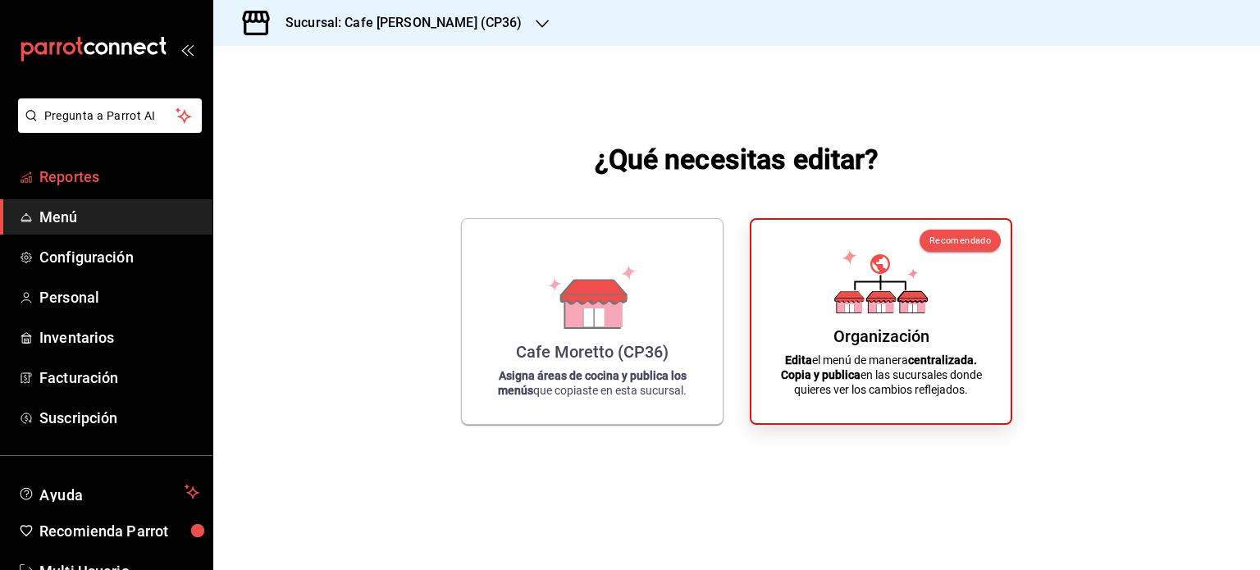
click at [71, 173] on span "Reportes" at bounding box center [119, 177] width 160 height 22
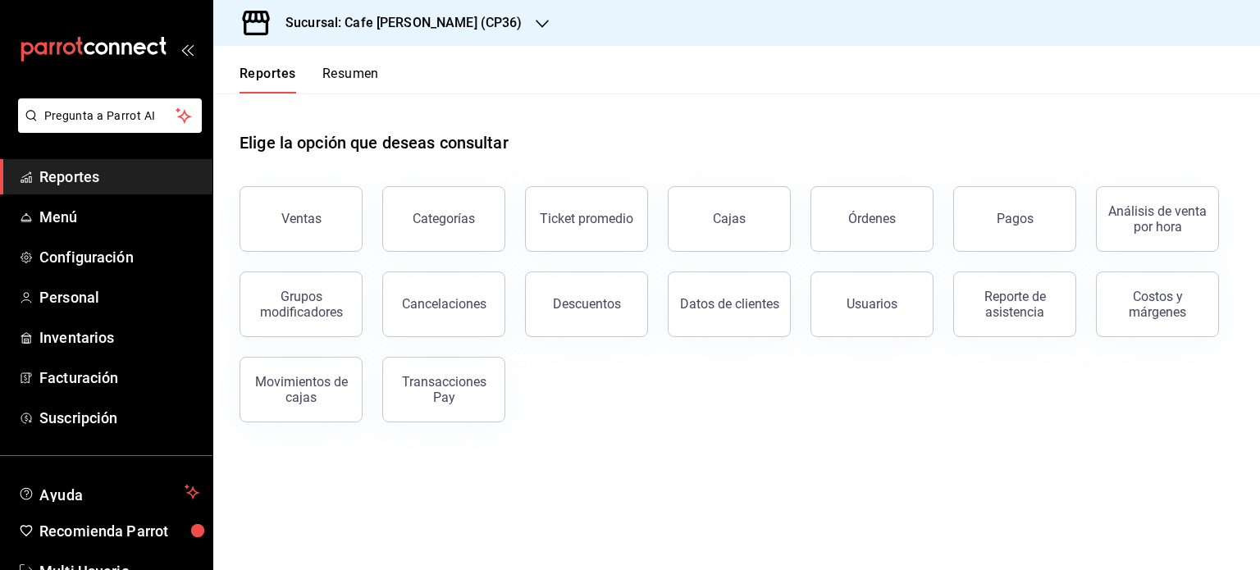
click at [478, 12] on div "Sucursal: Cafe Moretto (CP36)" at bounding box center [390, 23] width 329 height 46
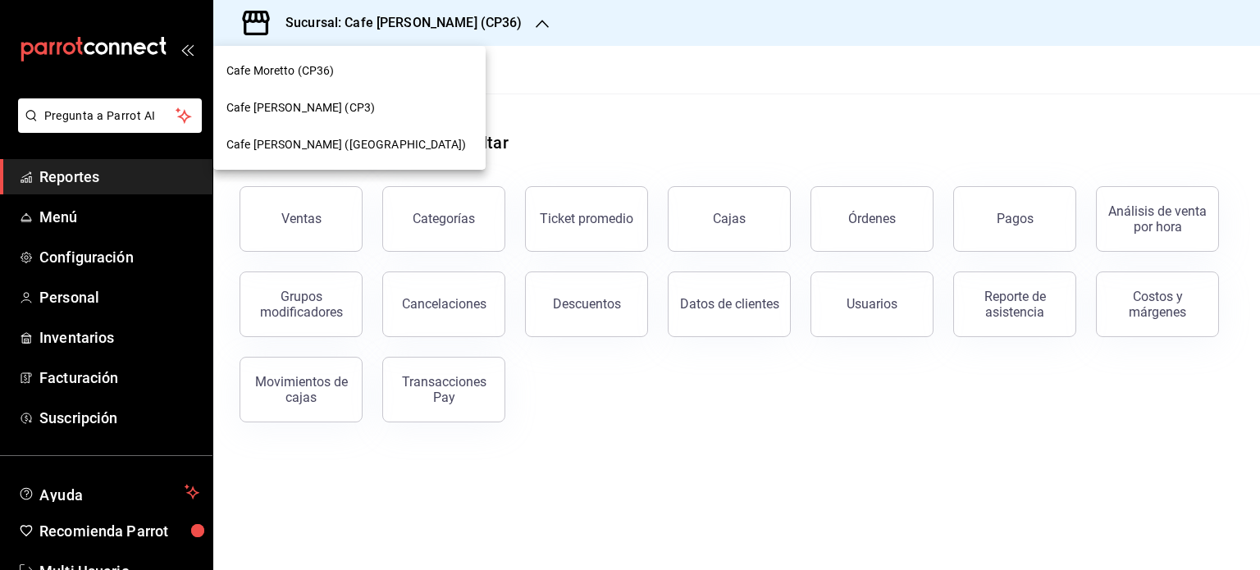
click at [309, 68] on span "Cafe Moretto (CP36)" at bounding box center [280, 70] width 108 height 17
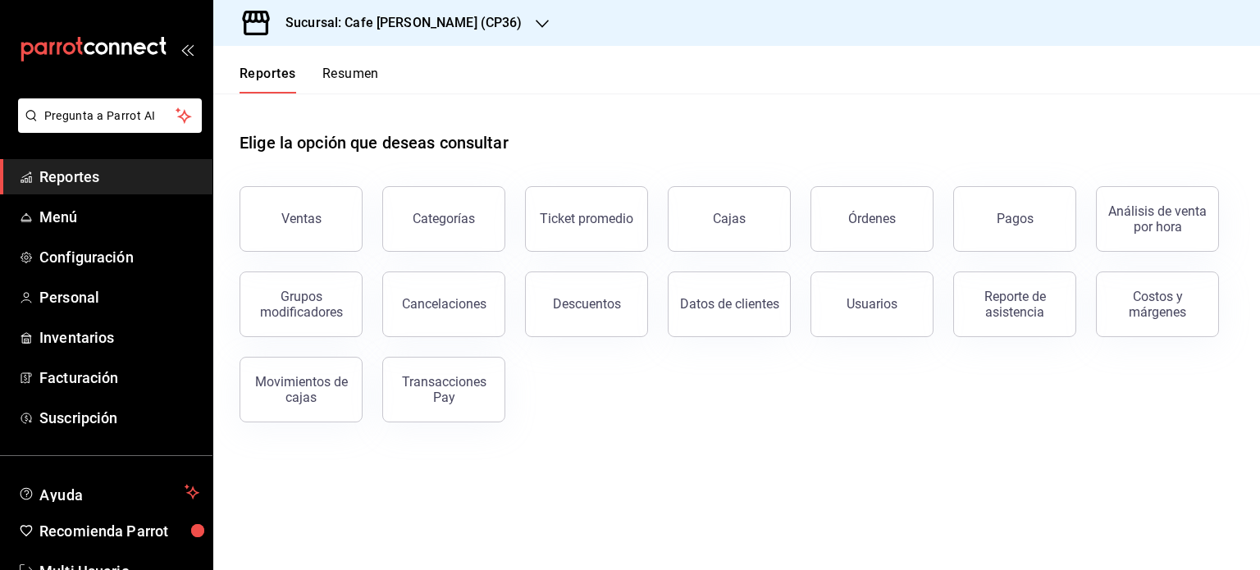
click at [363, 77] on button "Resumen" at bounding box center [350, 80] width 57 height 28
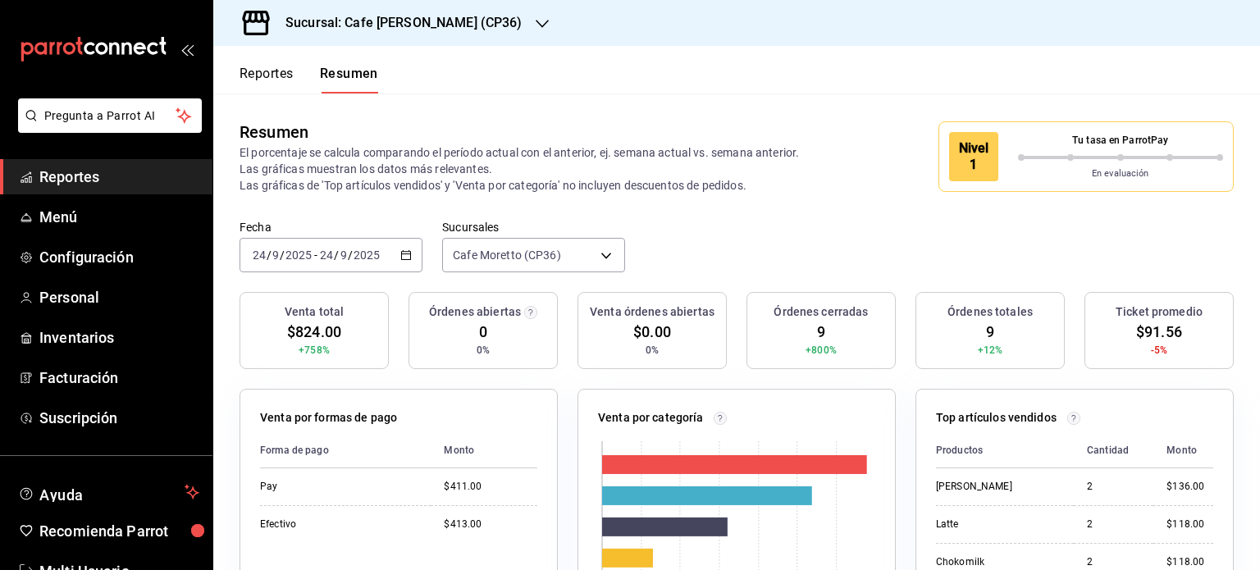
click at [440, 26] on h3 "Sucursal: Cafe Moretto (CP36)" at bounding box center [397, 23] width 250 height 20
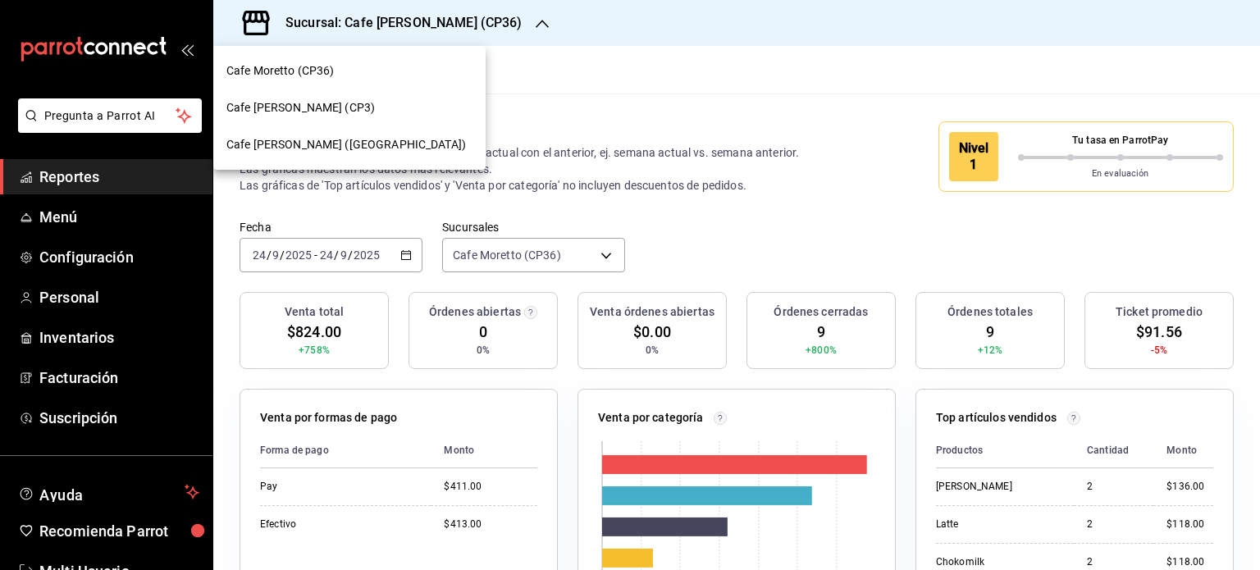
click at [313, 103] on span "Cafe Moretto (CP3)" at bounding box center [300, 107] width 149 height 17
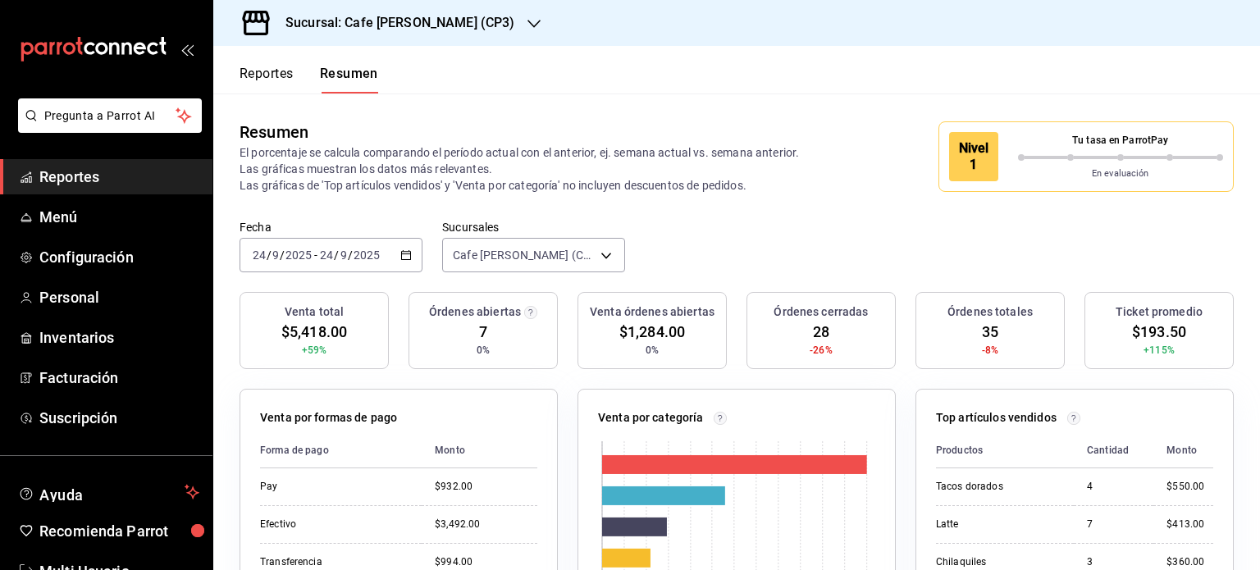
click at [455, 28] on h3 "Sucursal: Cafe Moretto (CP3)" at bounding box center [393, 23] width 242 height 20
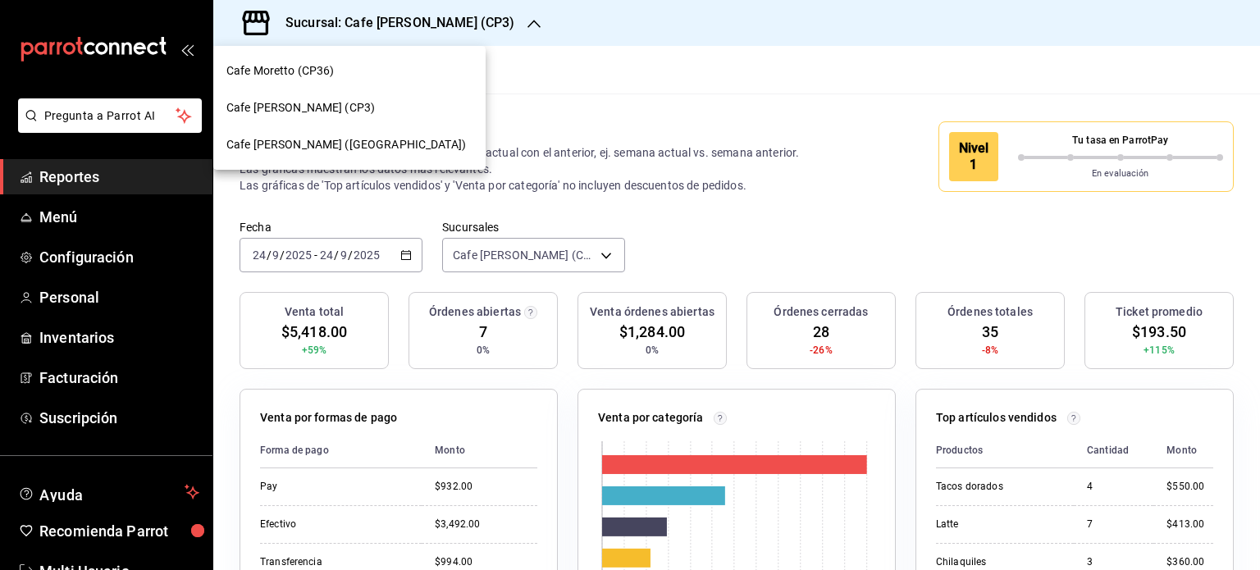
click at [350, 142] on span "Cafe Moretto (Plaza Crystal)" at bounding box center [346, 144] width 240 height 17
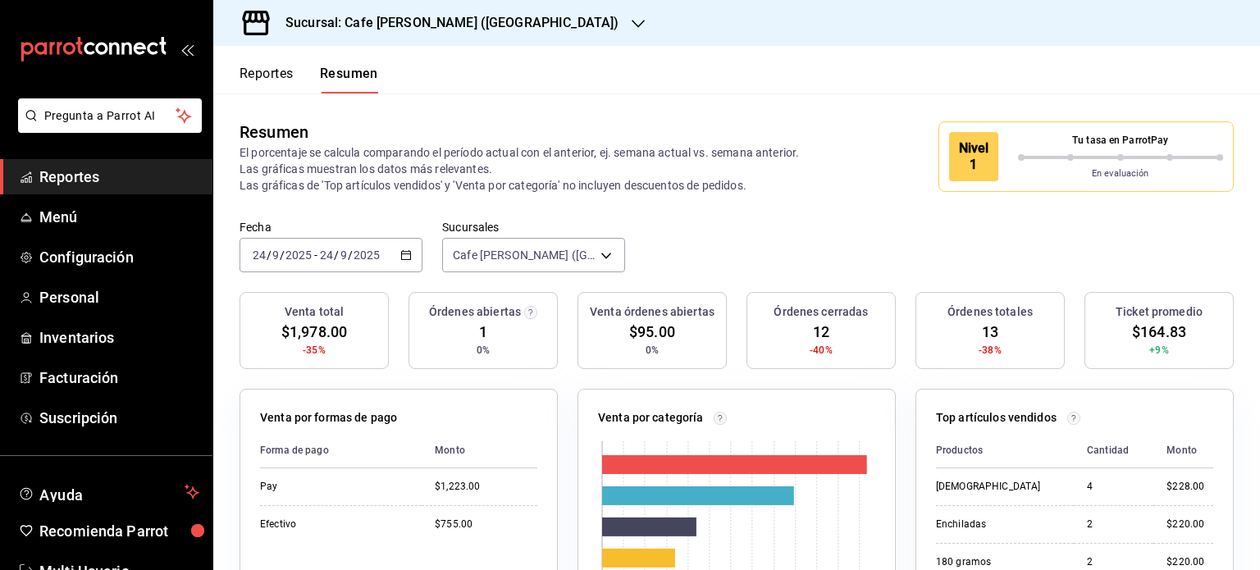
click at [491, 16] on h3 "Sucursal: Cafe Moretto (Plaza Crystal)" at bounding box center [445, 23] width 346 height 20
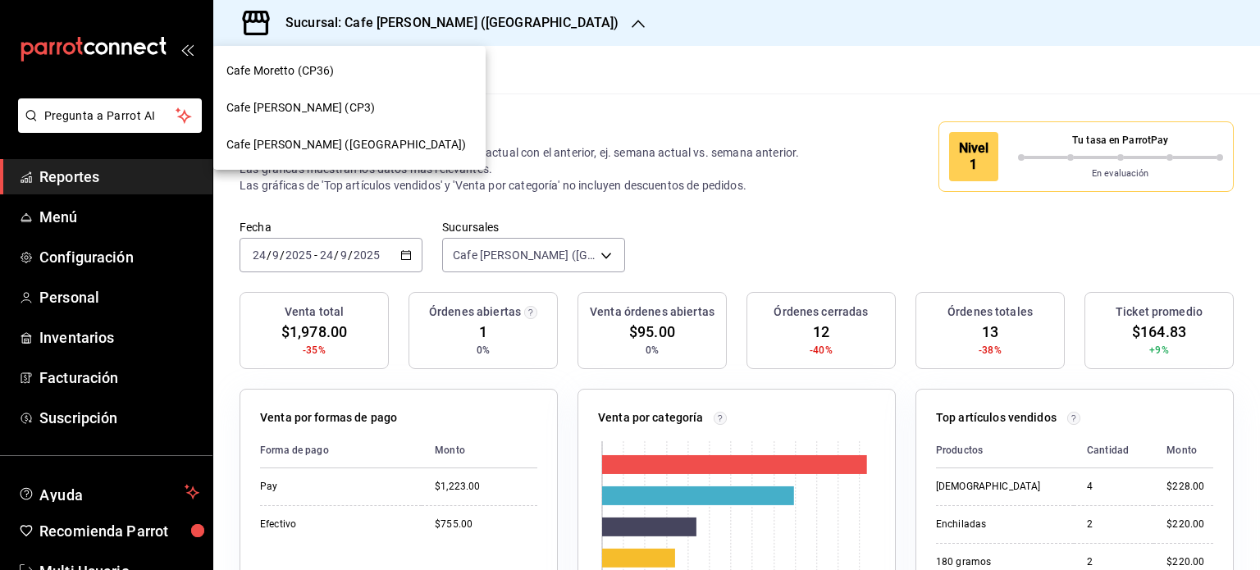
click at [290, 106] on span "Cafe Moretto (CP3)" at bounding box center [300, 107] width 149 height 17
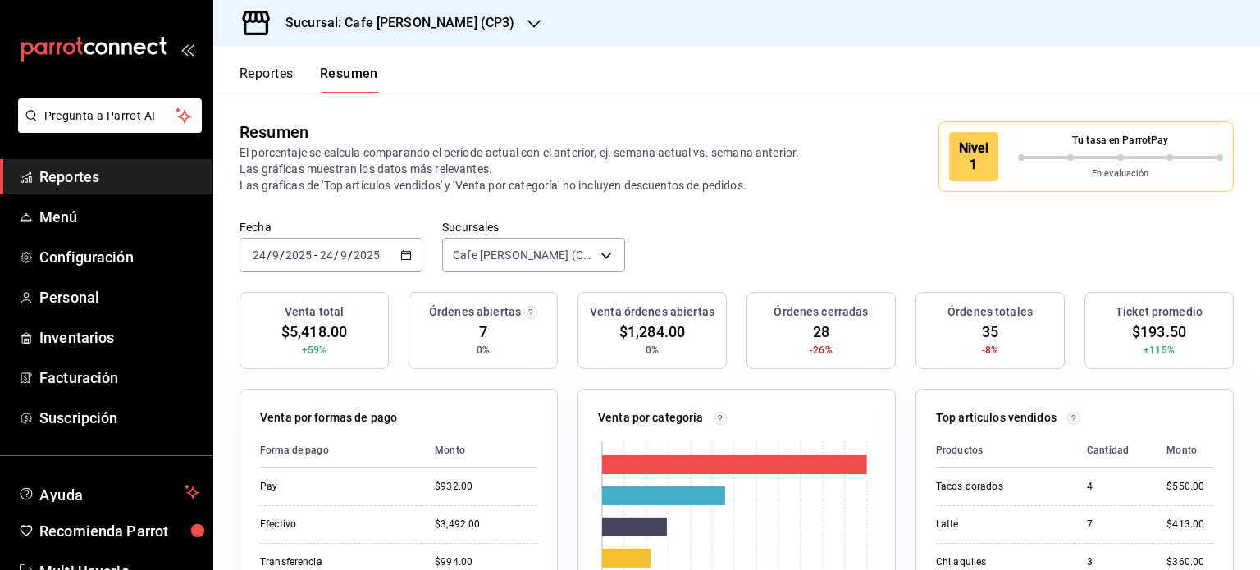
click at [528, 20] on icon "button" at bounding box center [534, 23] width 13 height 13
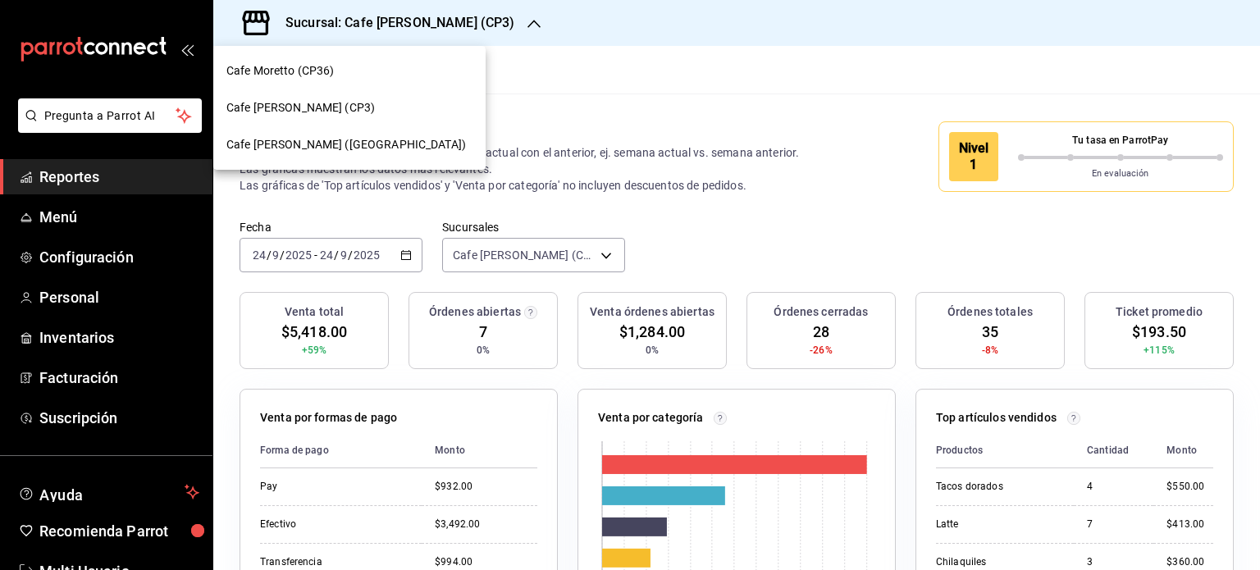
click at [597, 255] on div at bounding box center [630, 285] width 1260 height 570
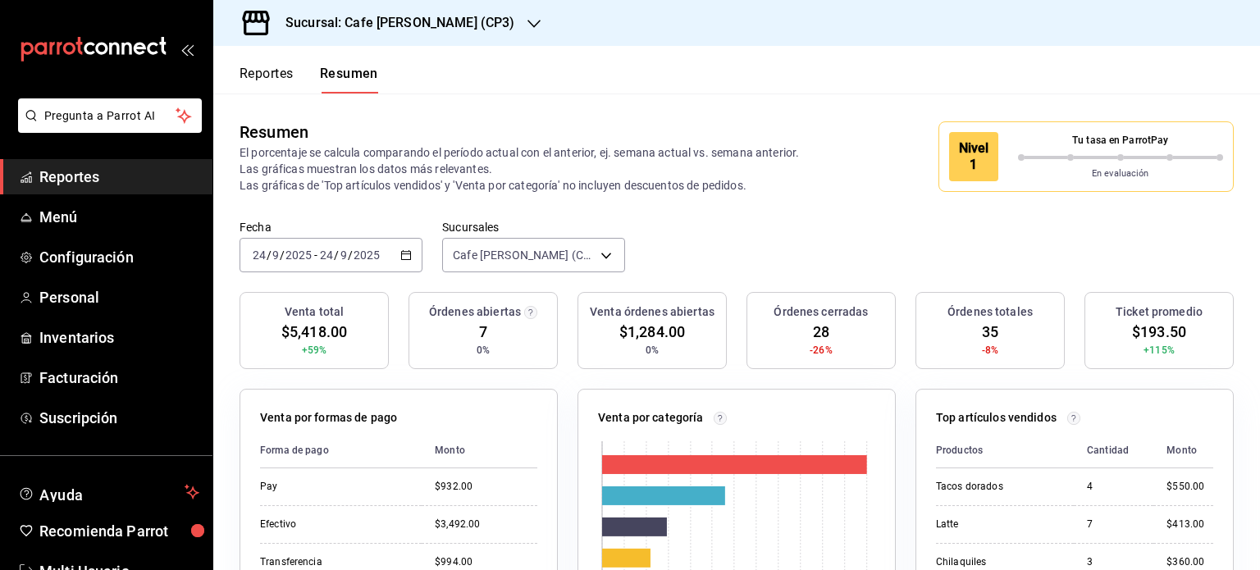
click at [597, 255] on body "Pregunta a Parrot AI Reportes Menú Configuración Personal Inventarios Facturaci…" at bounding box center [630, 285] width 1260 height 570
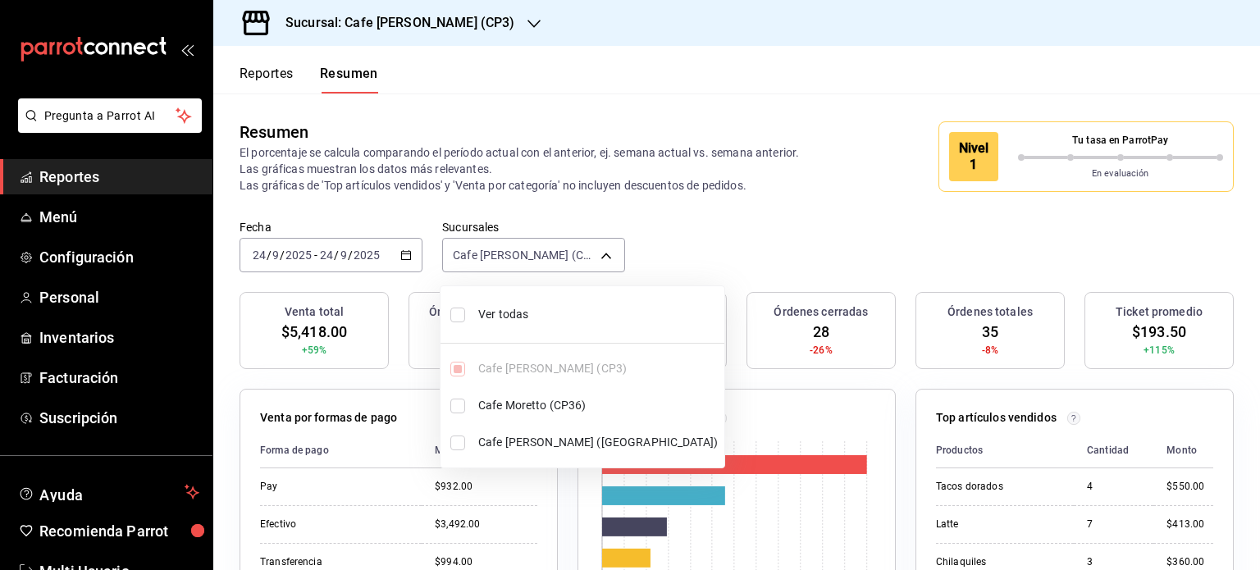
click at [449, 309] on li "Ver todas" at bounding box center [583, 314] width 284 height 43
type input "[object Object],[object Object],[object Object]"
checkbox input "true"
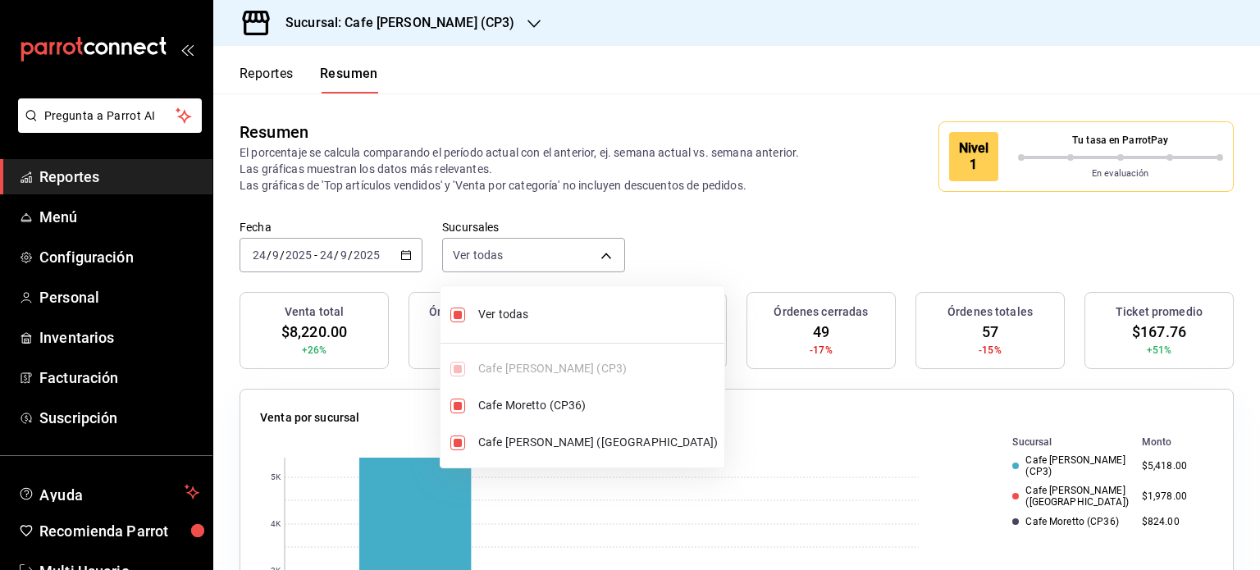
click at [693, 32] on div at bounding box center [630, 285] width 1260 height 570
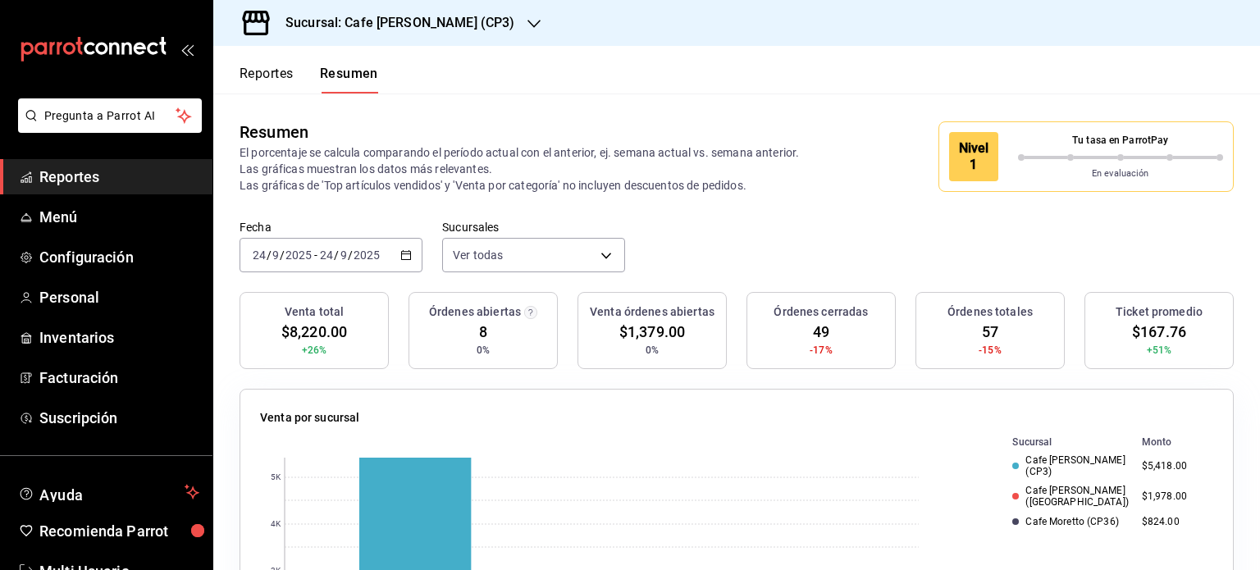
click at [249, 76] on button "Reportes" at bounding box center [267, 80] width 54 height 28
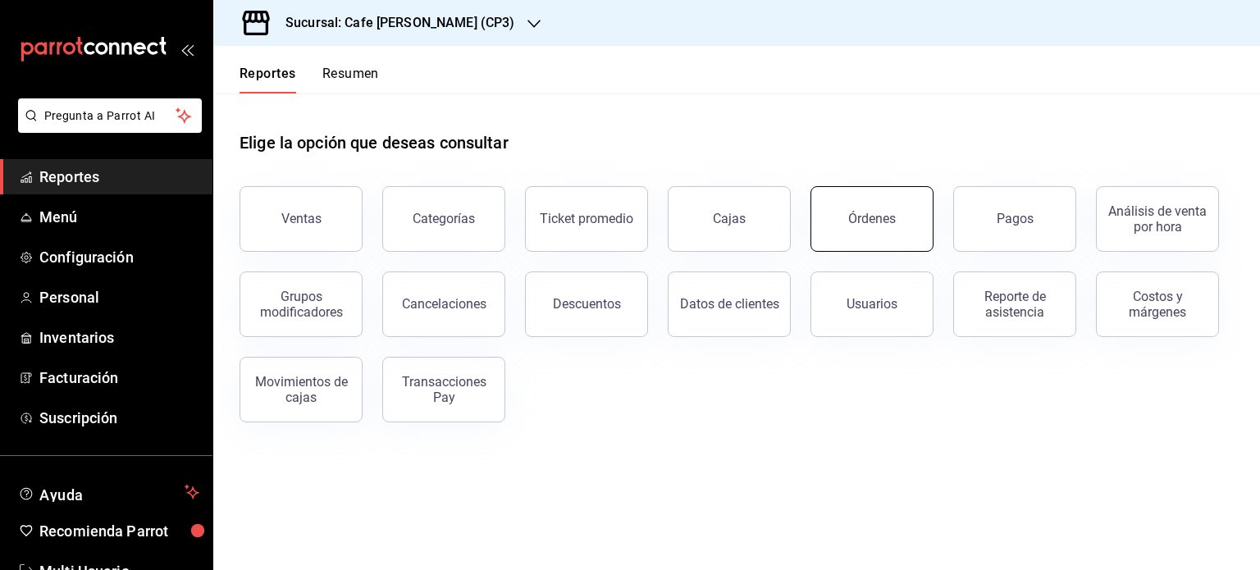
click at [890, 231] on button "Órdenes" at bounding box center [872, 219] width 123 height 66
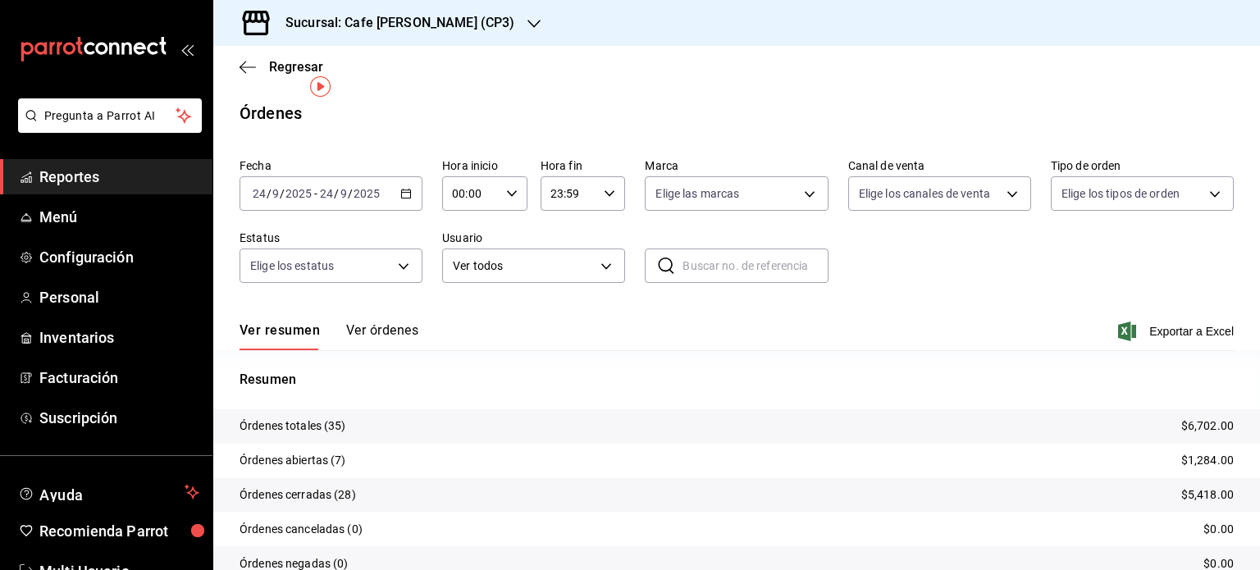
scroll to position [74, 0]
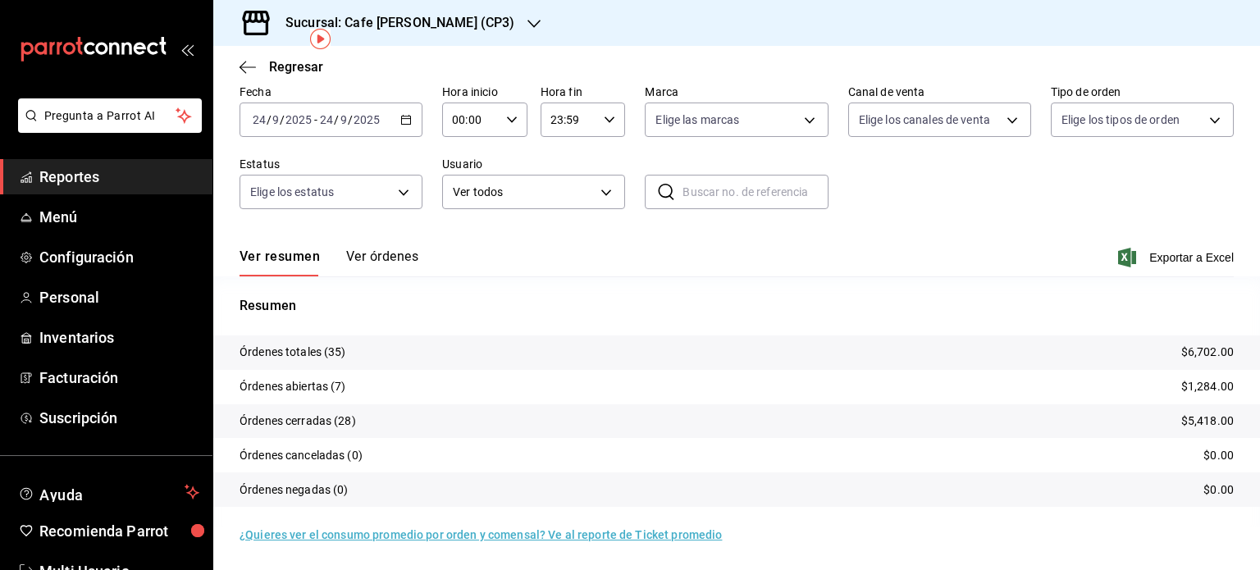
click at [460, 18] on h3 "Sucursal: Cafe Moretto (CP3)" at bounding box center [393, 23] width 242 height 20
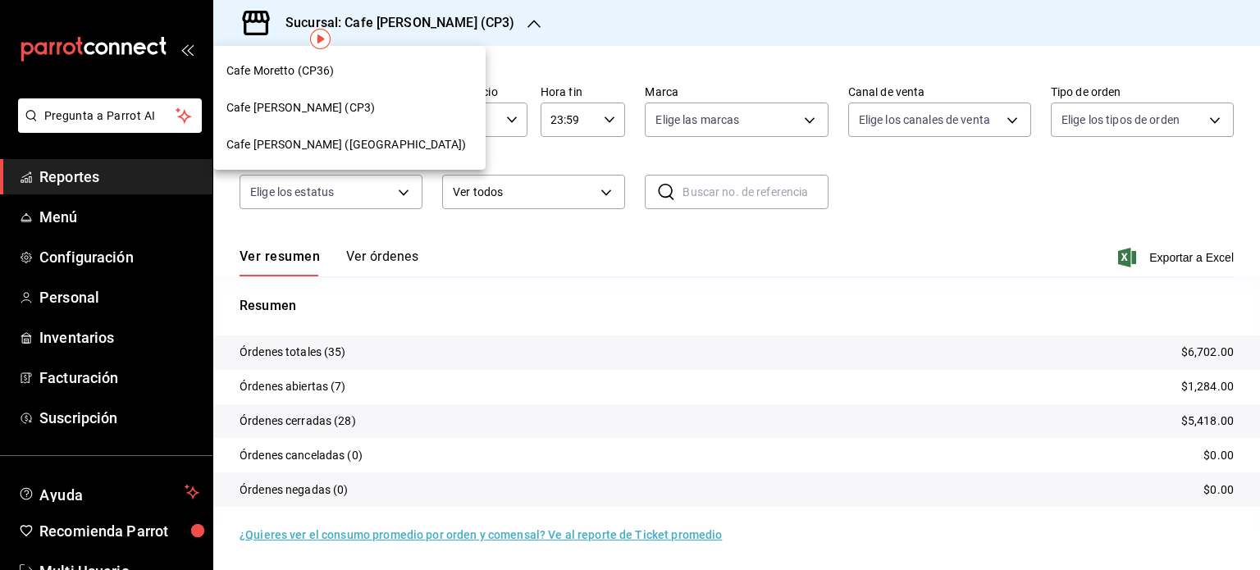
click at [324, 71] on span "Cafe Moretto (CP36)" at bounding box center [280, 70] width 108 height 17
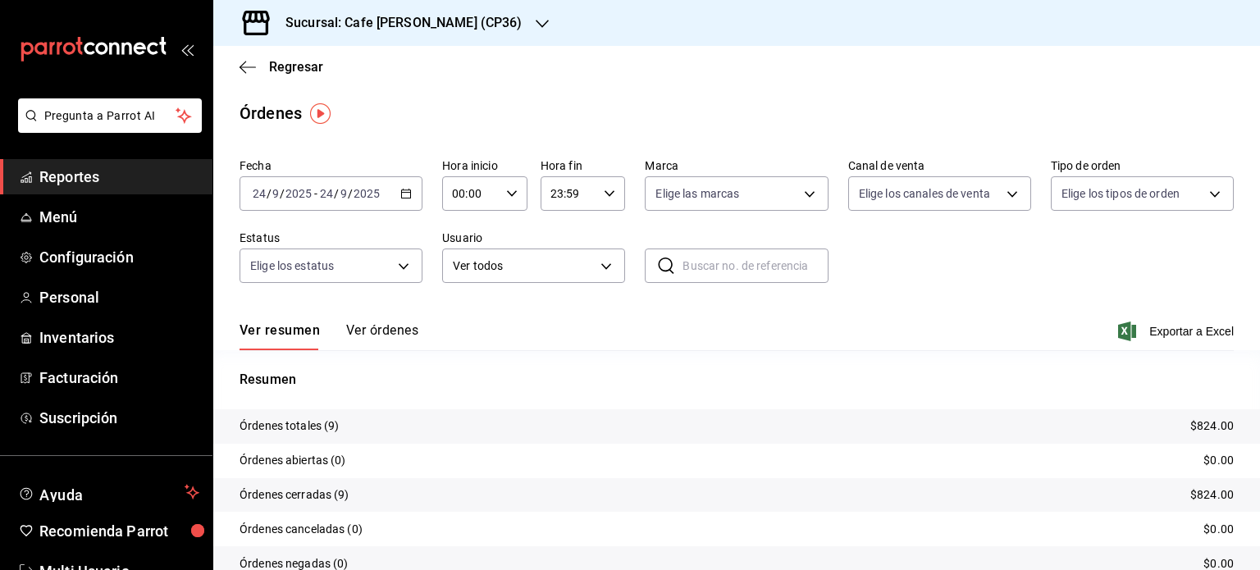
click at [468, 17] on div "Sucursal: Cafe Moretto (CP36)" at bounding box center [390, 23] width 329 height 46
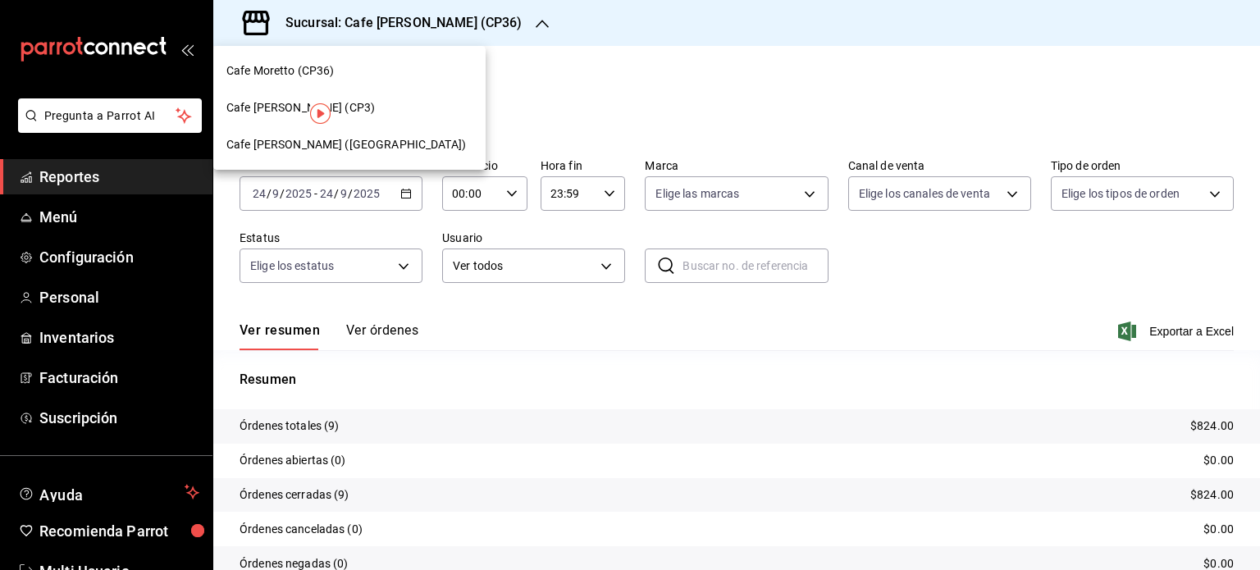
click at [360, 144] on span "Cafe Moretto (Plaza Crystal)" at bounding box center [346, 144] width 240 height 17
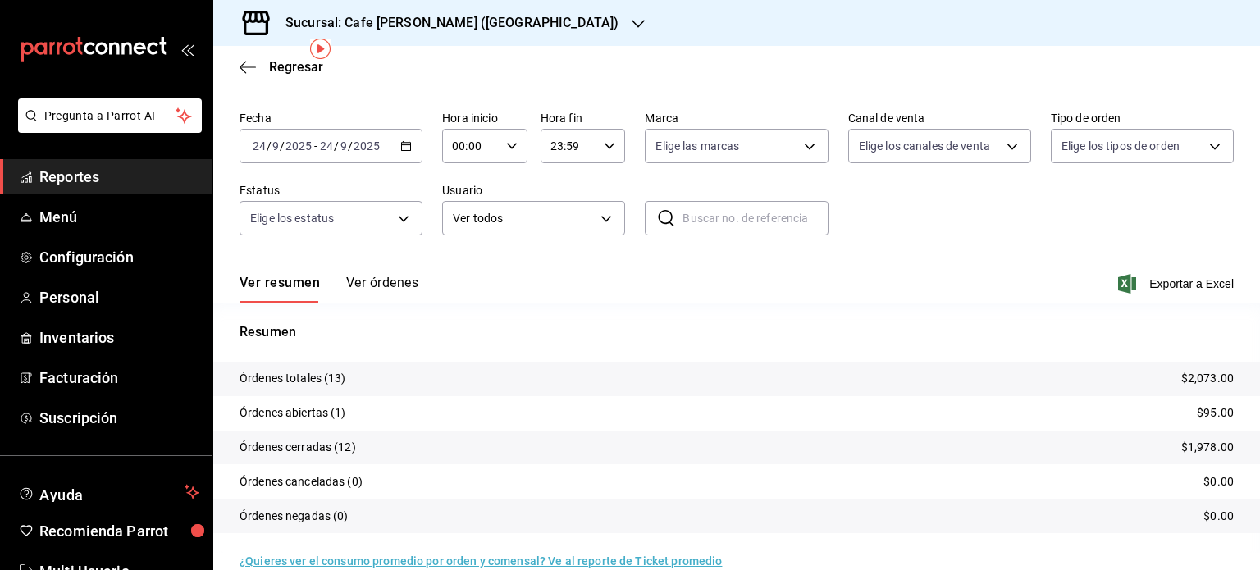
scroll to position [74, 0]
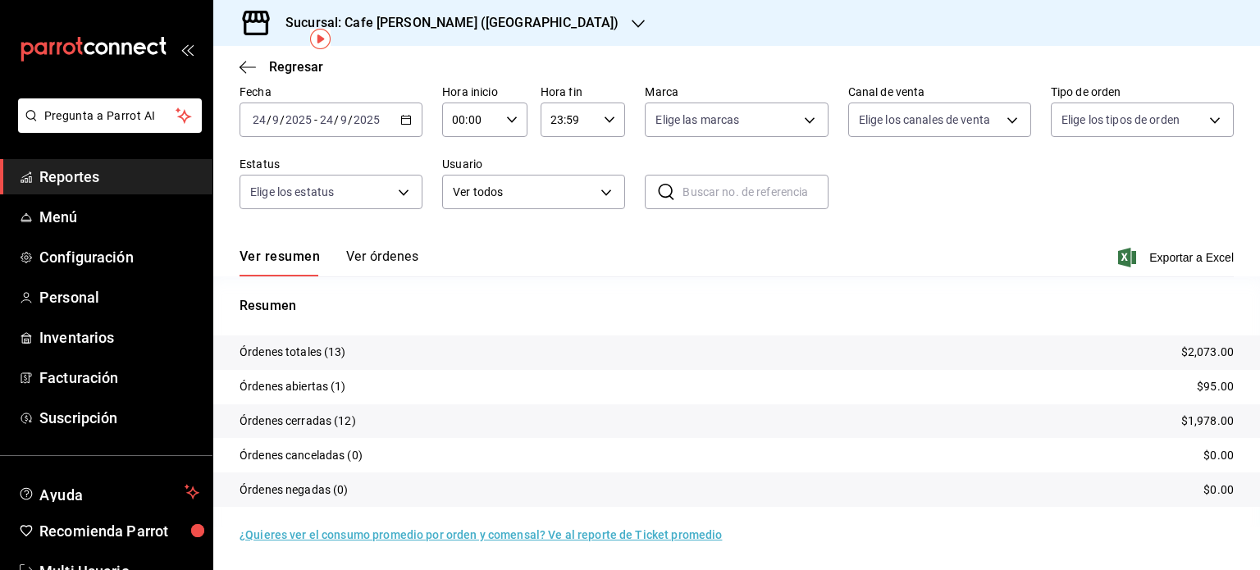
click at [499, 14] on h3 "Sucursal: Cafe Moretto (Plaza Crystal)" at bounding box center [445, 23] width 346 height 20
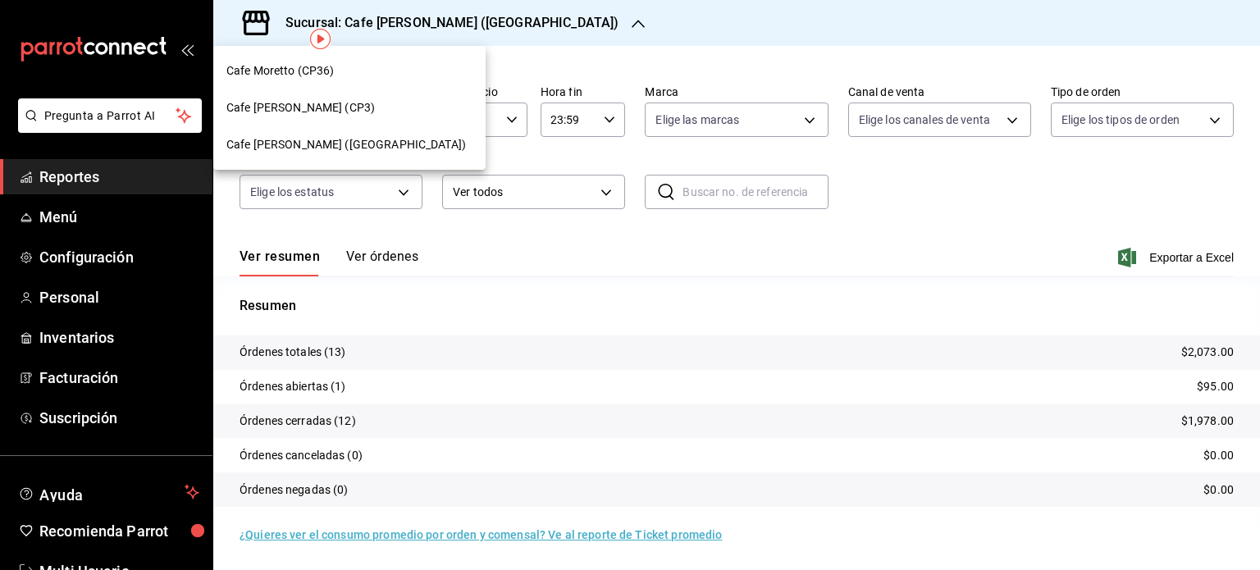
click at [311, 106] on span "Cafe Moretto (CP3)" at bounding box center [300, 107] width 149 height 17
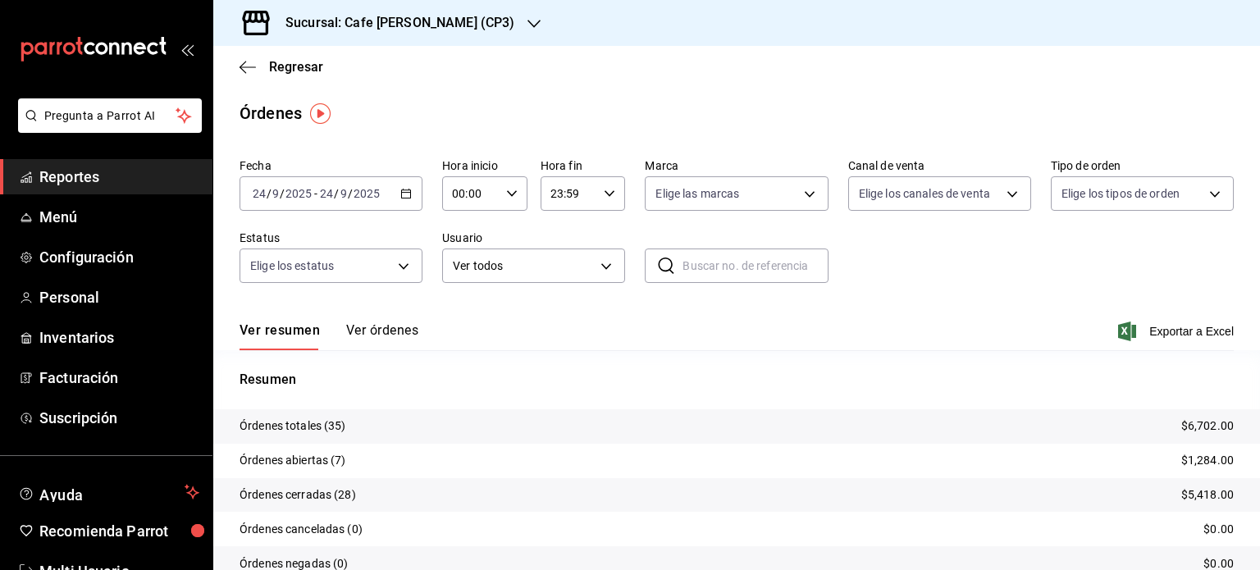
click at [437, 15] on h3 "Sucursal: Cafe Moretto (CP3)" at bounding box center [393, 23] width 242 height 20
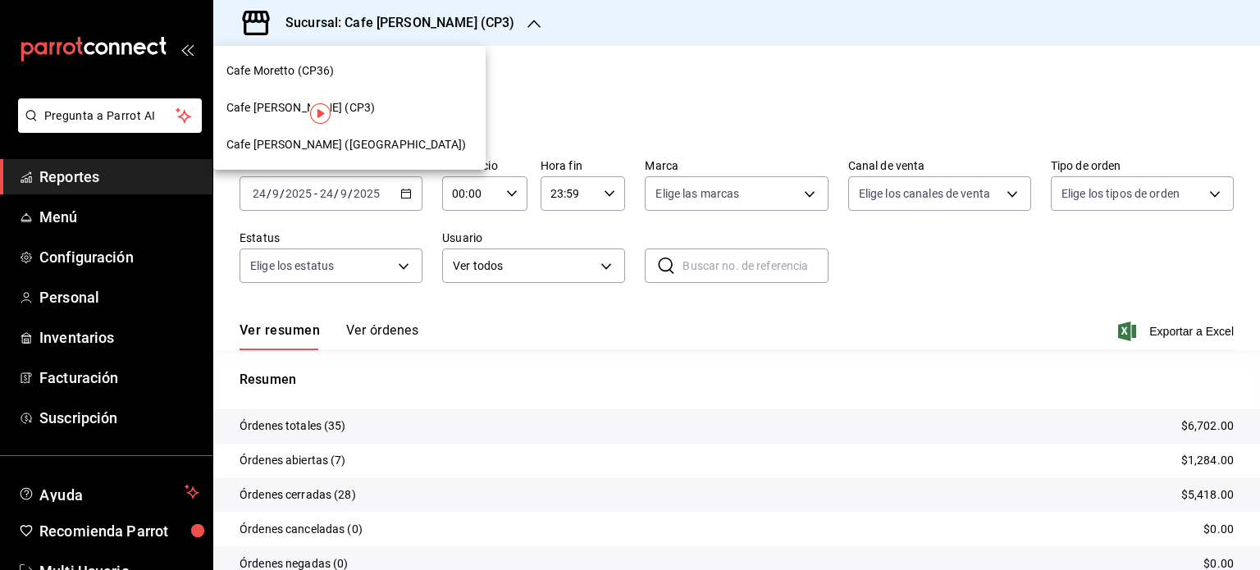
click at [344, 144] on span "Cafe Moretto (Plaza Crystal)" at bounding box center [346, 144] width 240 height 17
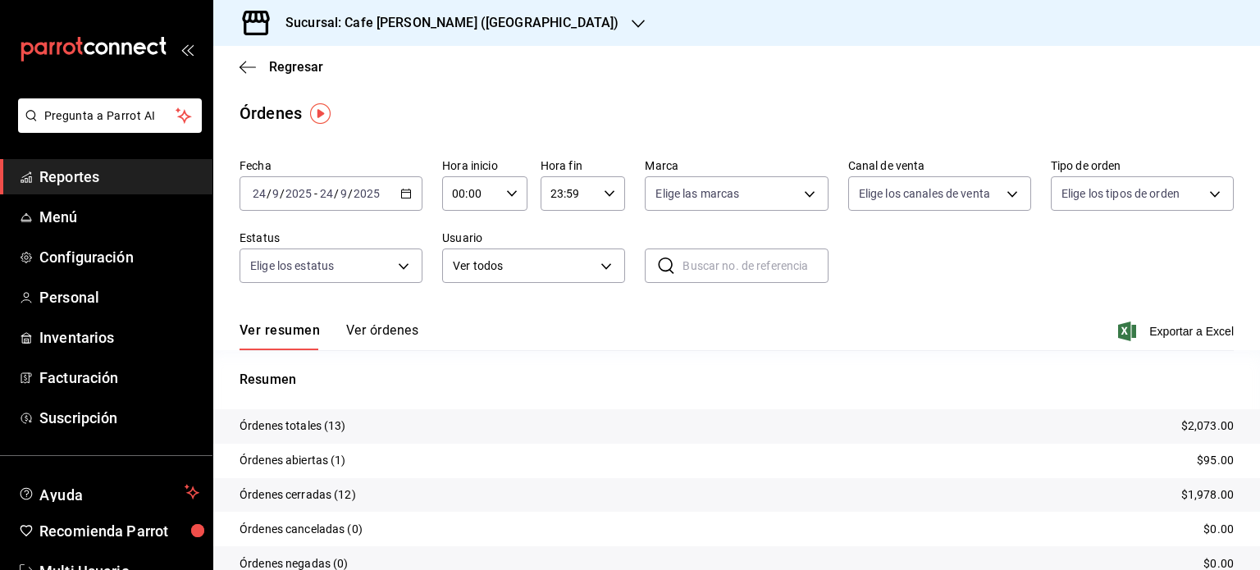
click at [460, 28] on h3 "Sucursal: Cafe Moretto (Plaza Crystal)" at bounding box center [445, 23] width 346 height 20
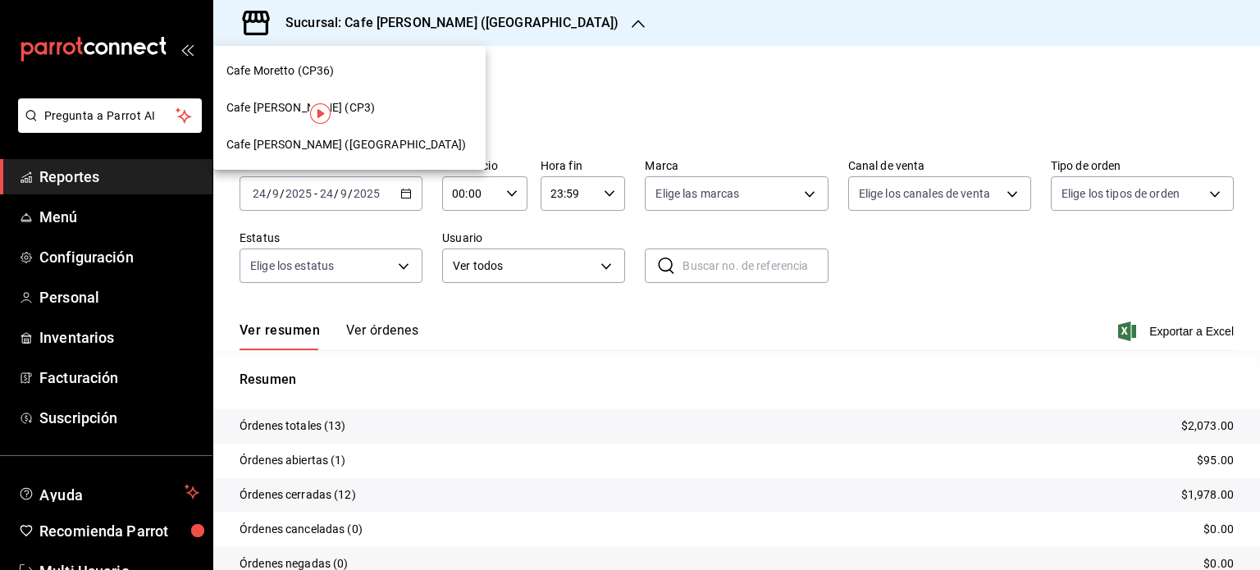
click at [322, 71] on span "Cafe Moretto (CP36)" at bounding box center [280, 70] width 108 height 17
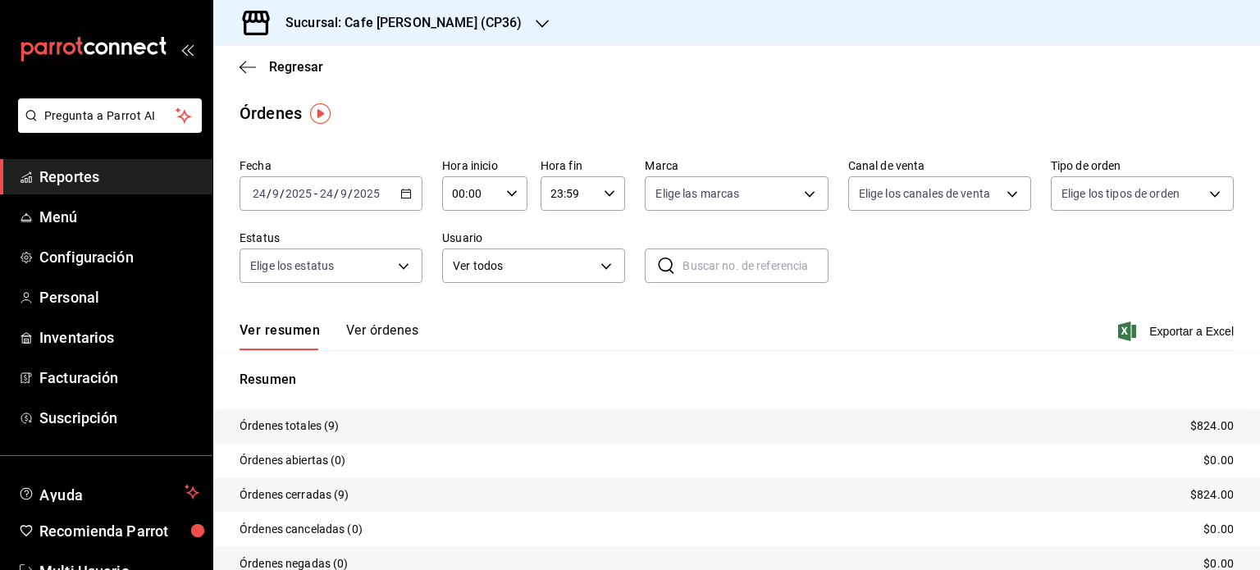
click at [78, 173] on span "Reportes" at bounding box center [119, 177] width 160 height 22
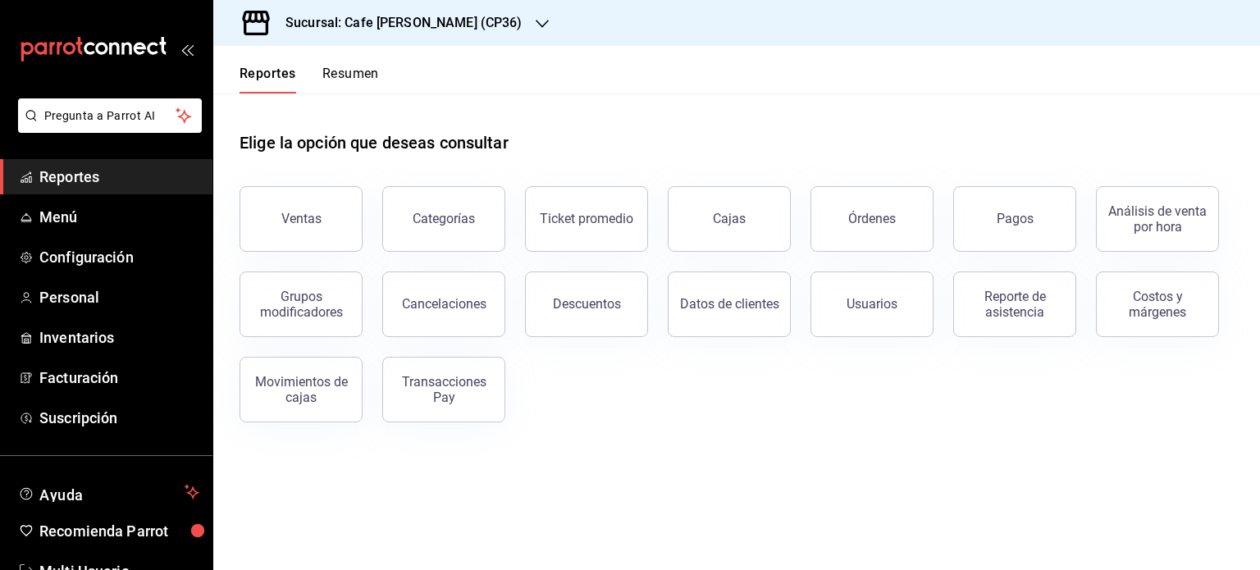
click at [355, 71] on button "Resumen" at bounding box center [350, 80] width 57 height 28
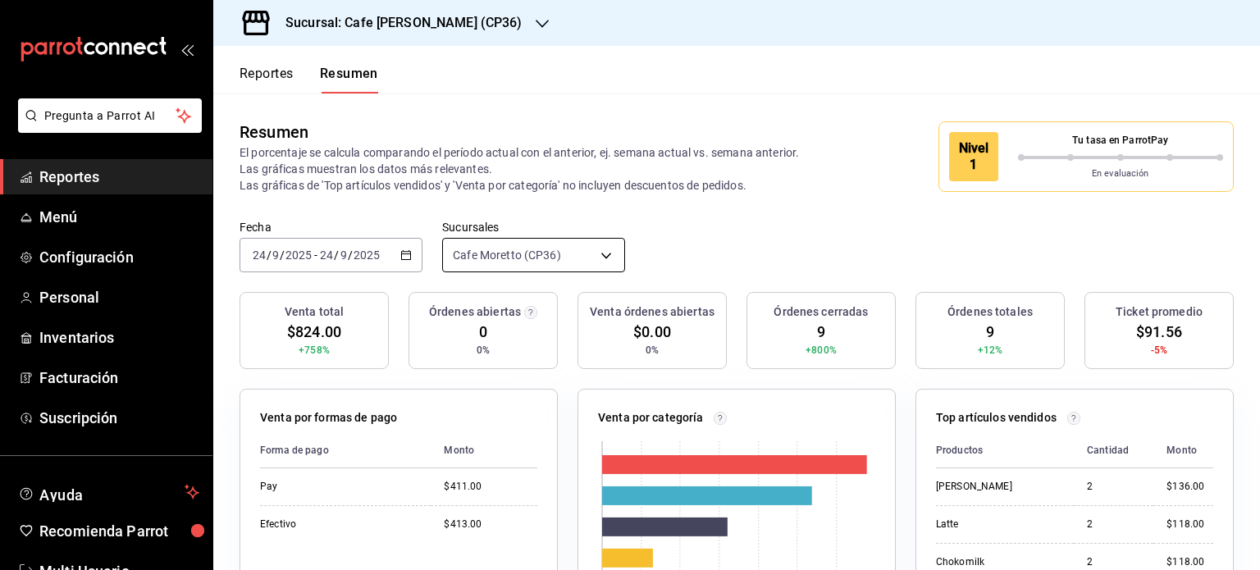
click at [577, 254] on body "Pregunta a Parrot AI Reportes Menú Configuración Personal Inventarios Facturaci…" at bounding box center [630, 285] width 1260 height 570
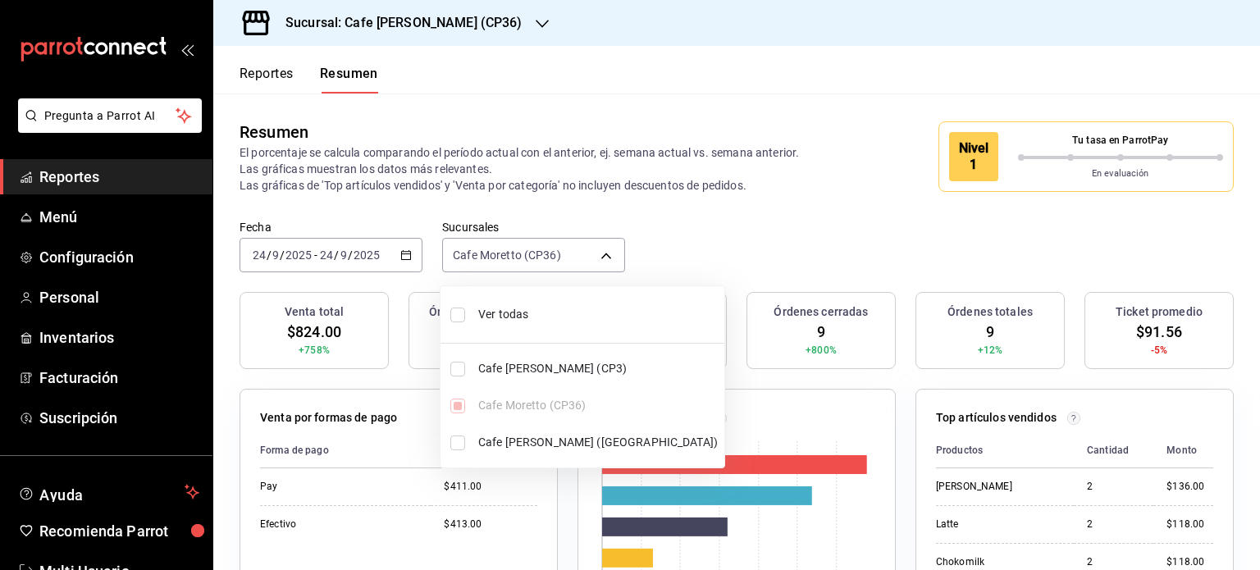
click at [458, 314] on input "checkbox" at bounding box center [458, 315] width 15 height 15
checkbox input "true"
type input "[object Object],[object Object],[object Object]"
checkbox input "true"
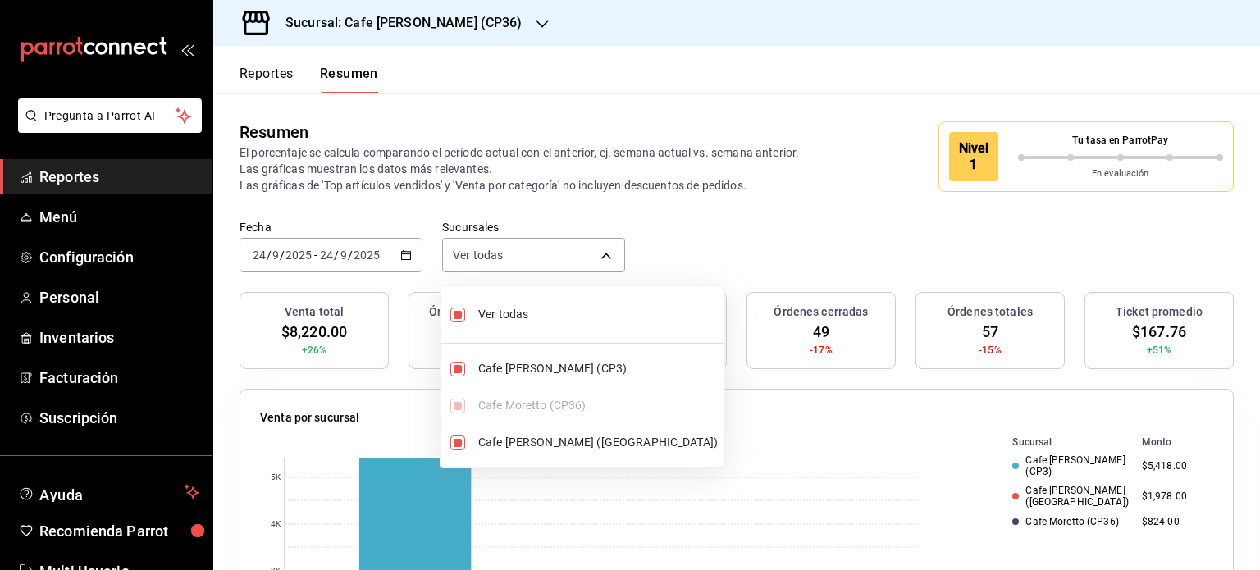
click at [581, 64] on div at bounding box center [630, 285] width 1260 height 570
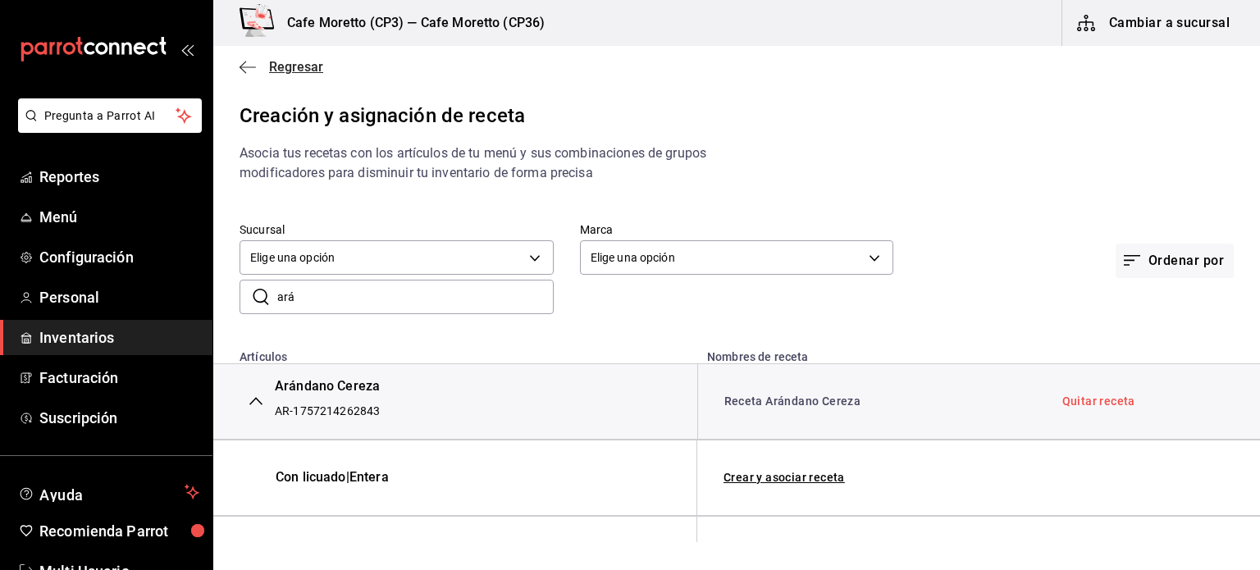
click at [249, 63] on icon "button" at bounding box center [248, 67] width 16 height 15
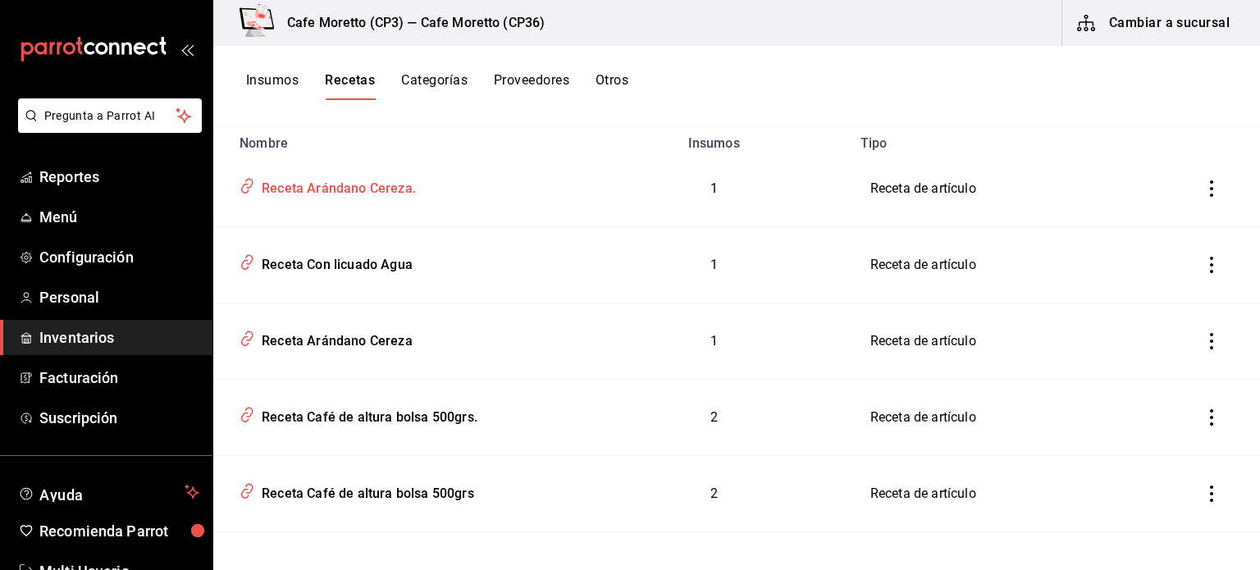
scroll to position [246, 0]
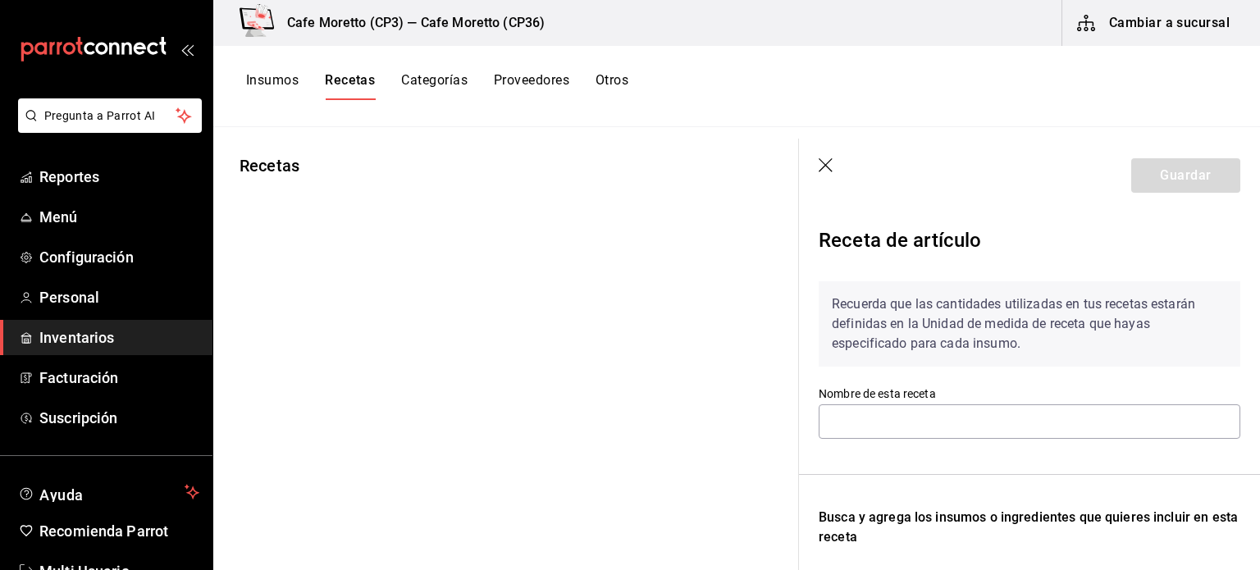
type input "Receta Arándano Cereza"
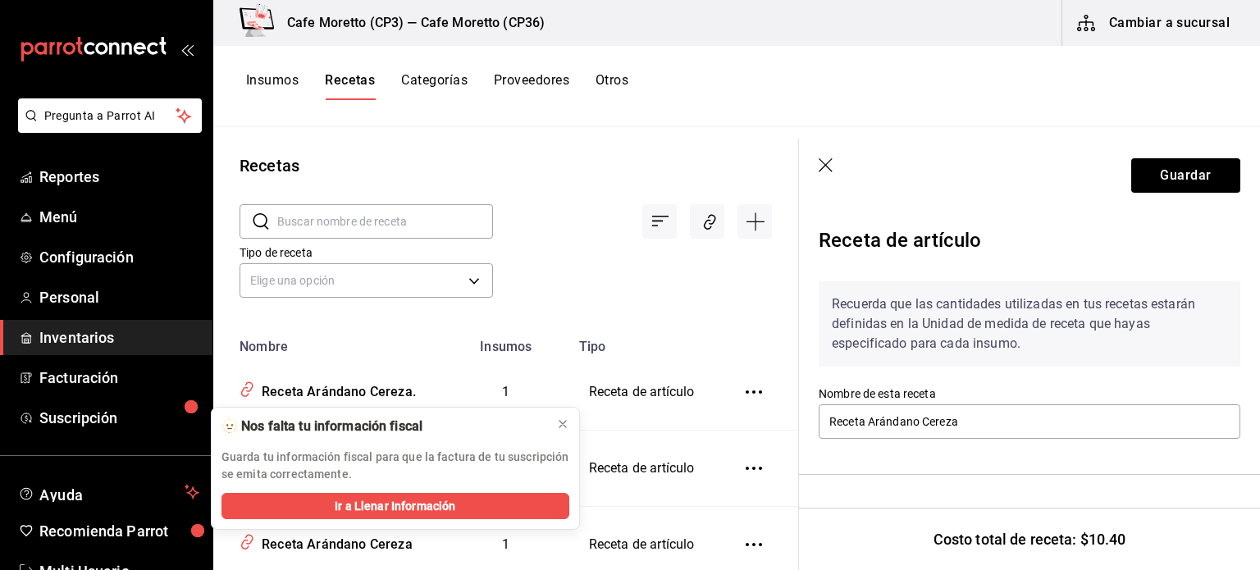
click at [822, 164] on icon "button" at bounding box center [827, 166] width 16 height 16
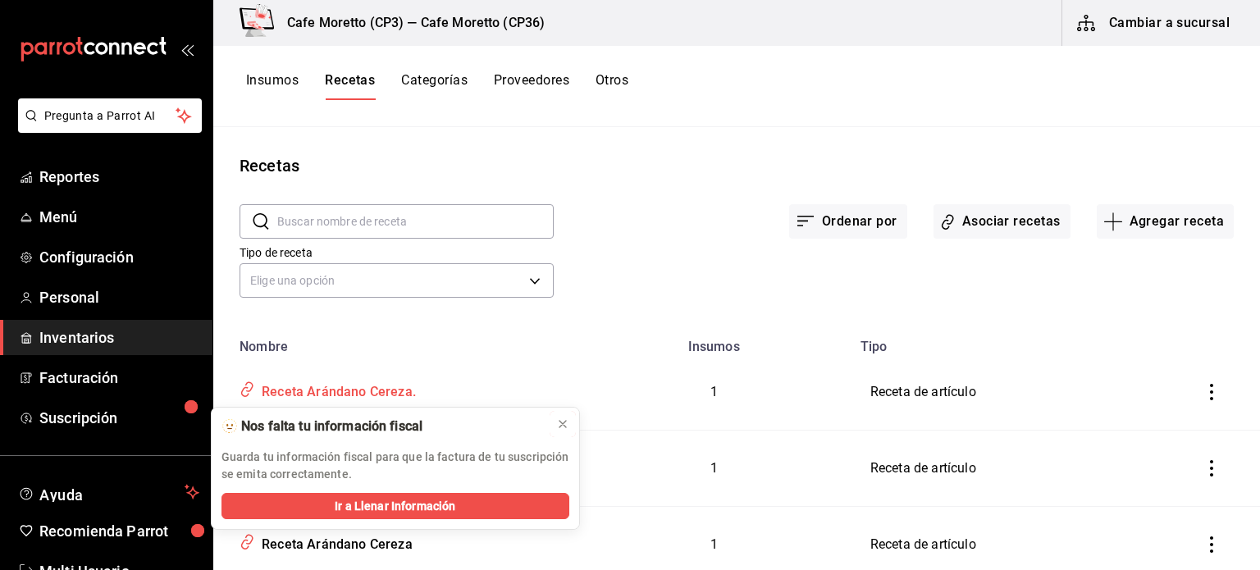
click at [560, 419] on icon at bounding box center [562, 424] width 13 height 13
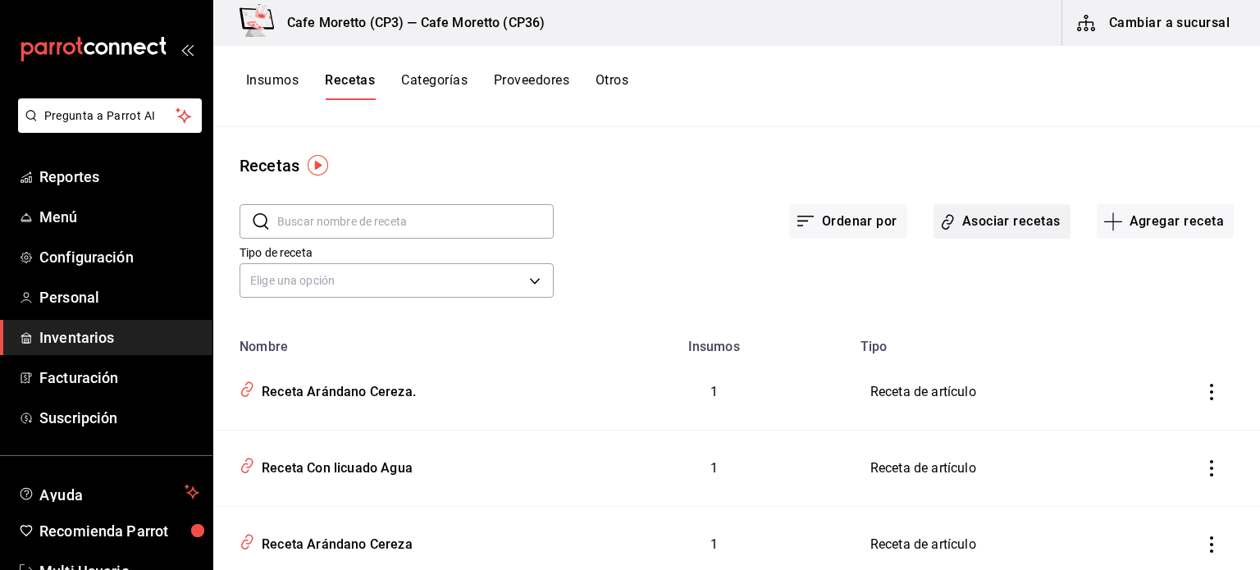
click at [981, 226] on button "Asociar recetas" at bounding box center [1002, 221] width 137 height 34
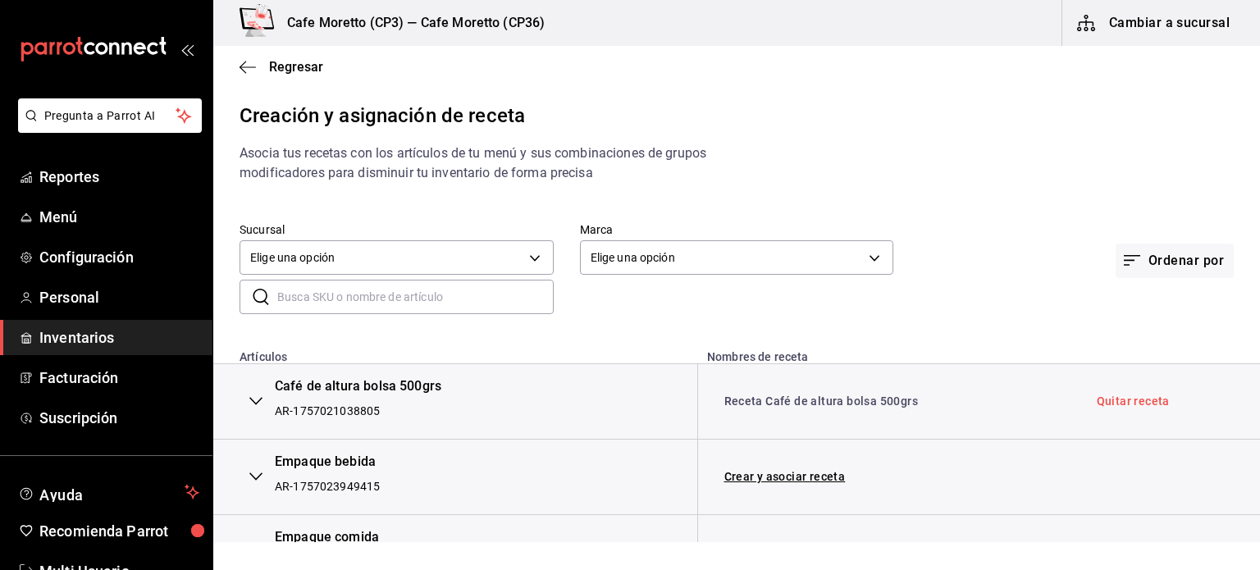
click at [351, 301] on input "text" at bounding box center [415, 297] width 277 height 33
type input "ará"
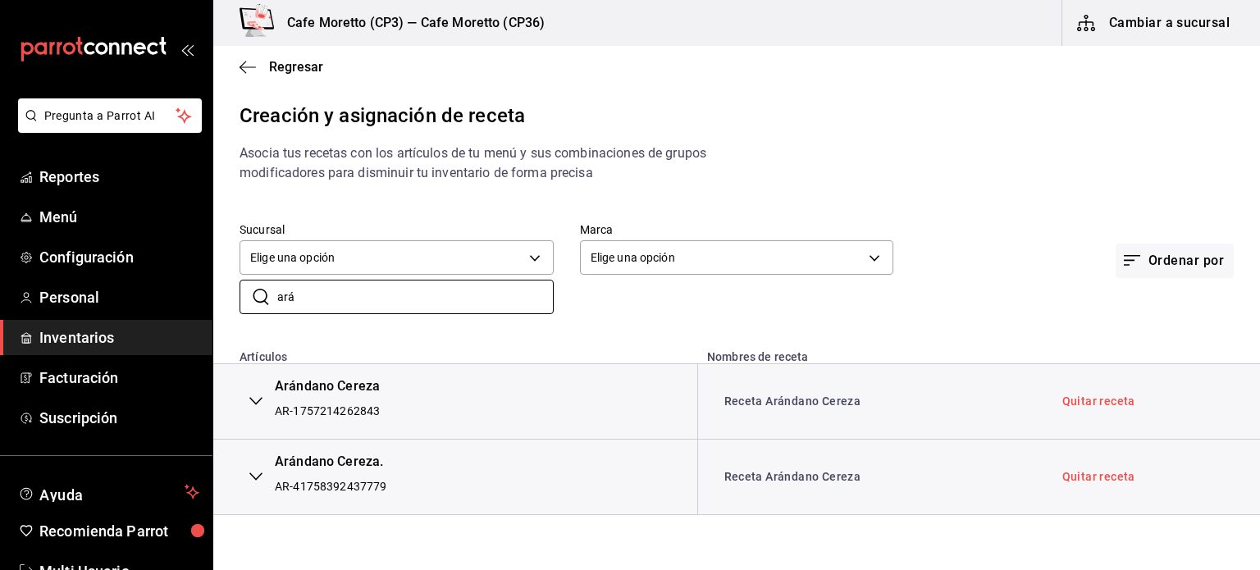
click at [256, 400] on icon "button" at bounding box center [255, 401] width 13 height 13
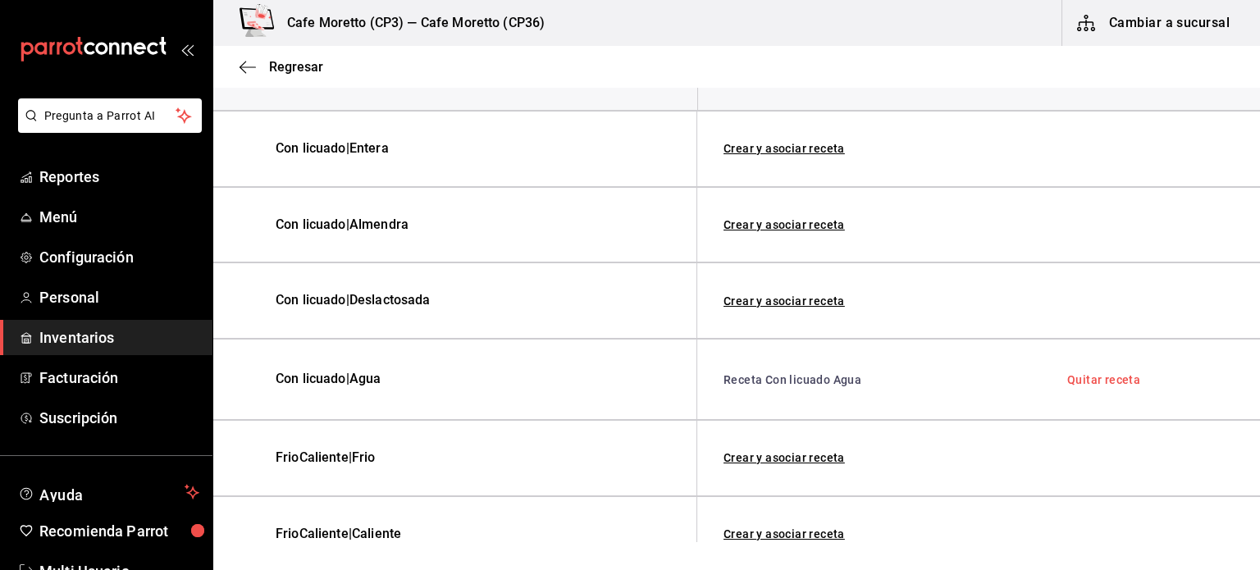
scroll to position [410, 0]
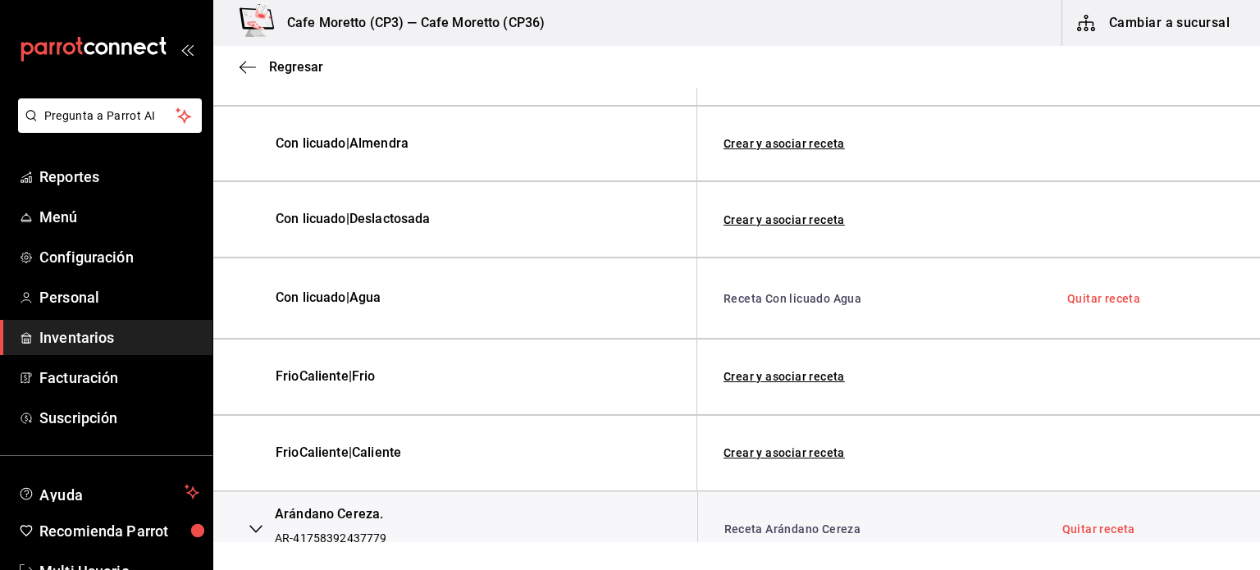
click at [259, 526] on icon "button" at bounding box center [255, 529] width 13 height 13
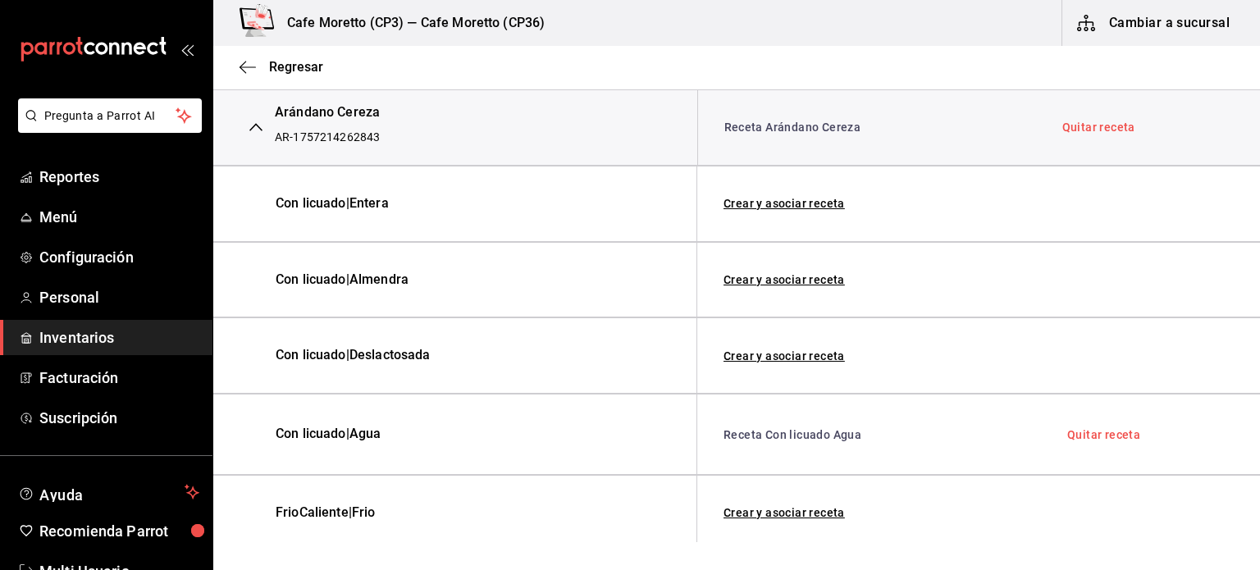
scroll to position [246, 0]
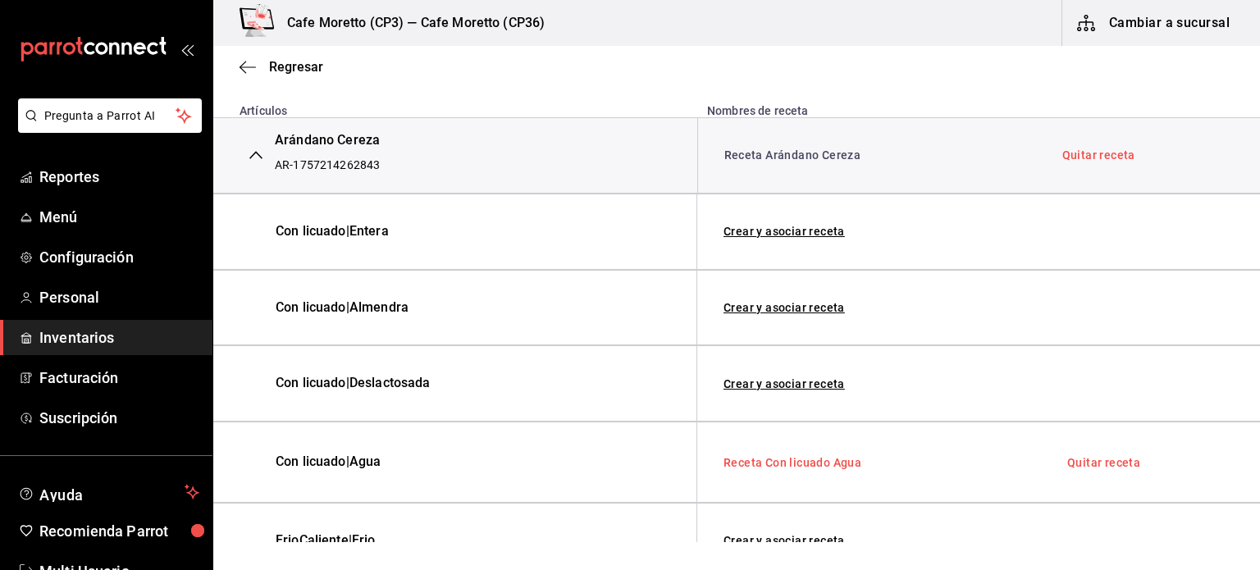
click at [788, 462] on link "Receta Con licuado Agua" at bounding box center [793, 462] width 138 height 13
click at [772, 234] on link "Crear y asociar receta" at bounding box center [784, 231] width 121 height 11
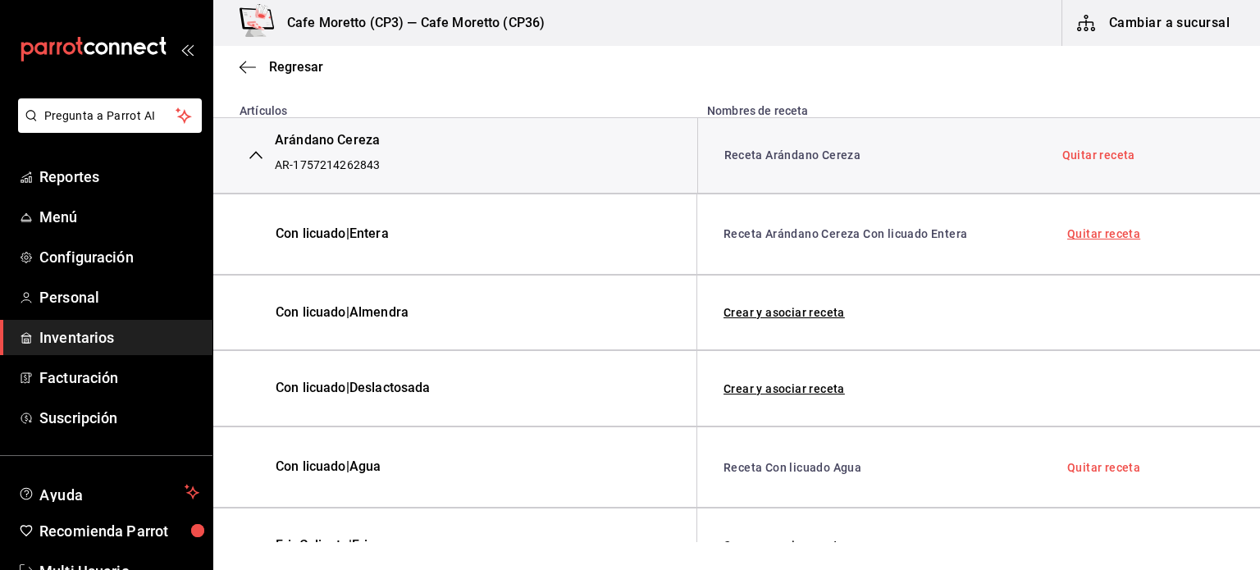
click at [1096, 235] on link "Quitar receta" at bounding box center [1104, 233] width 73 height 11
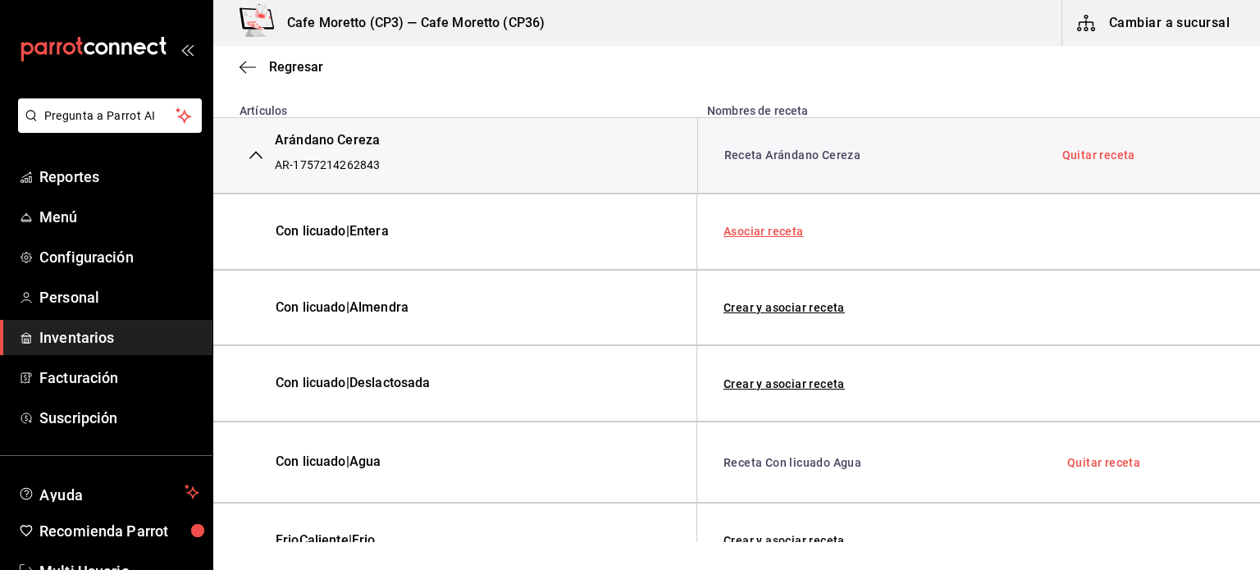
click at [766, 230] on link "Asociar receta" at bounding box center [764, 231] width 80 height 11
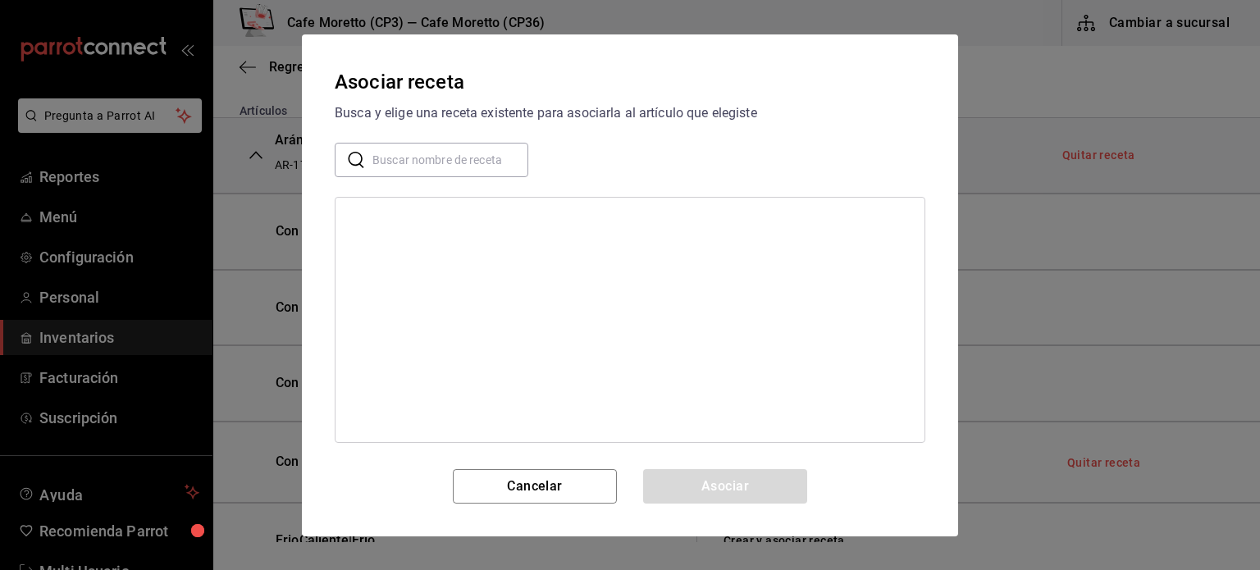
click at [407, 159] on input "text" at bounding box center [451, 159] width 156 height 33
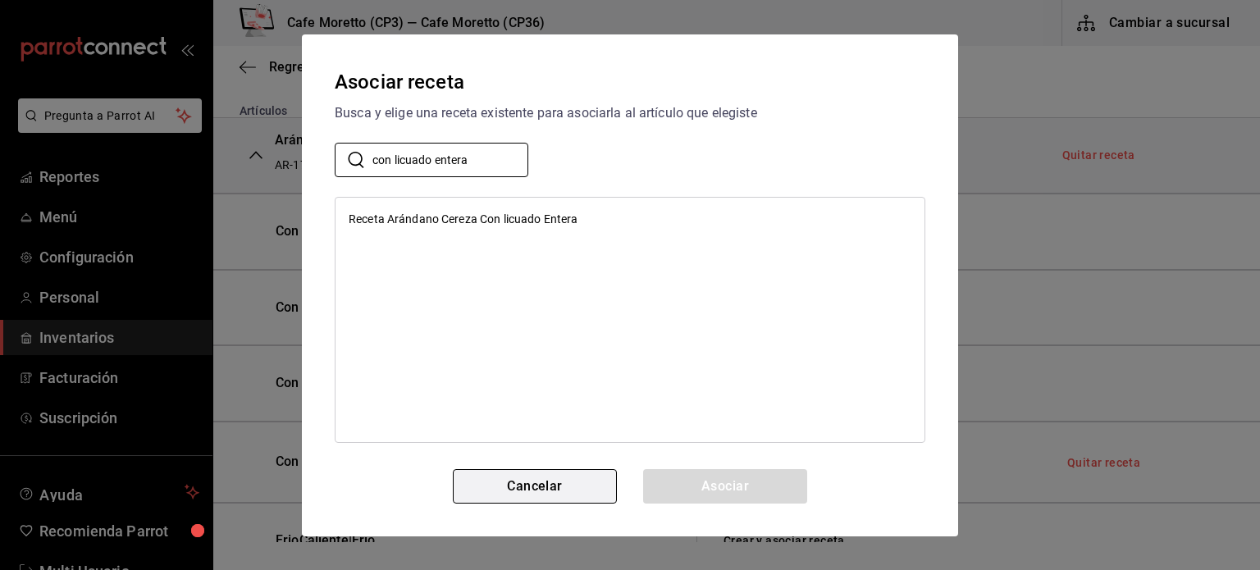
type input "con licuado entera"
click at [547, 484] on button "Cancelar" at bounding box center [535, 486] width 164 height 34
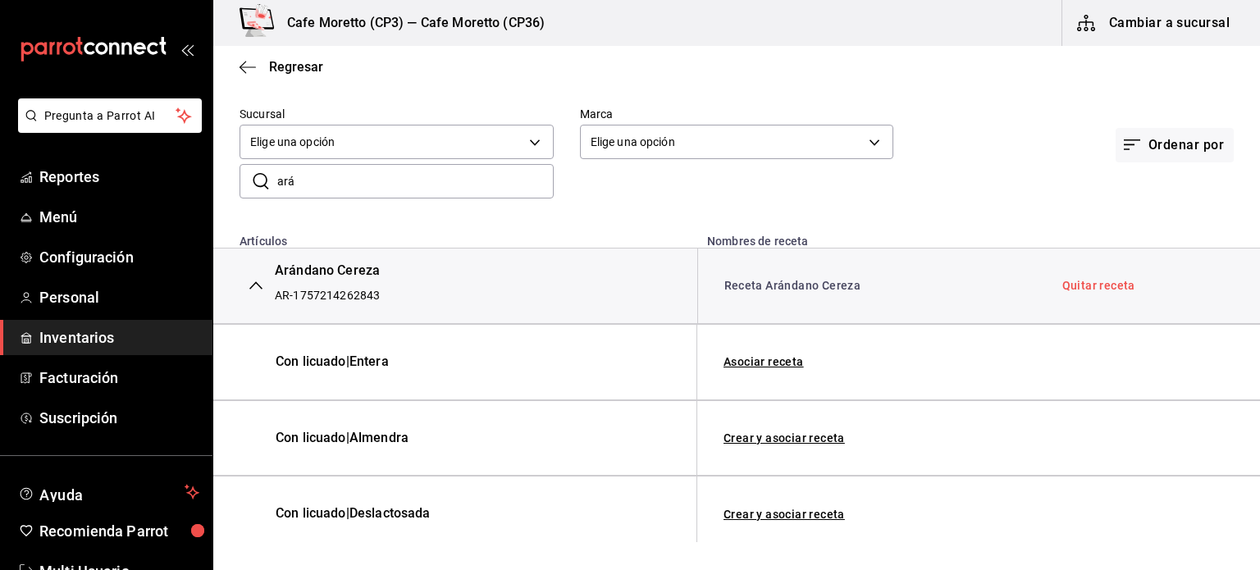
scroll to position [0, 0]
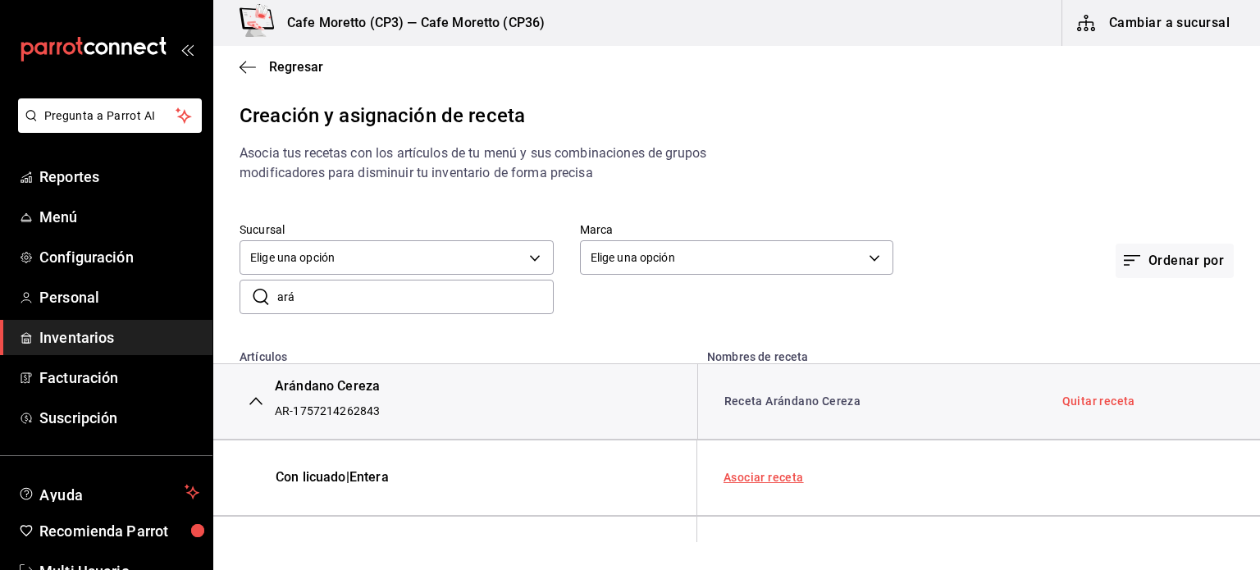
click at [753, 480] on link "Asociar receta" at bounding box center [764, 477] width 80 height 11
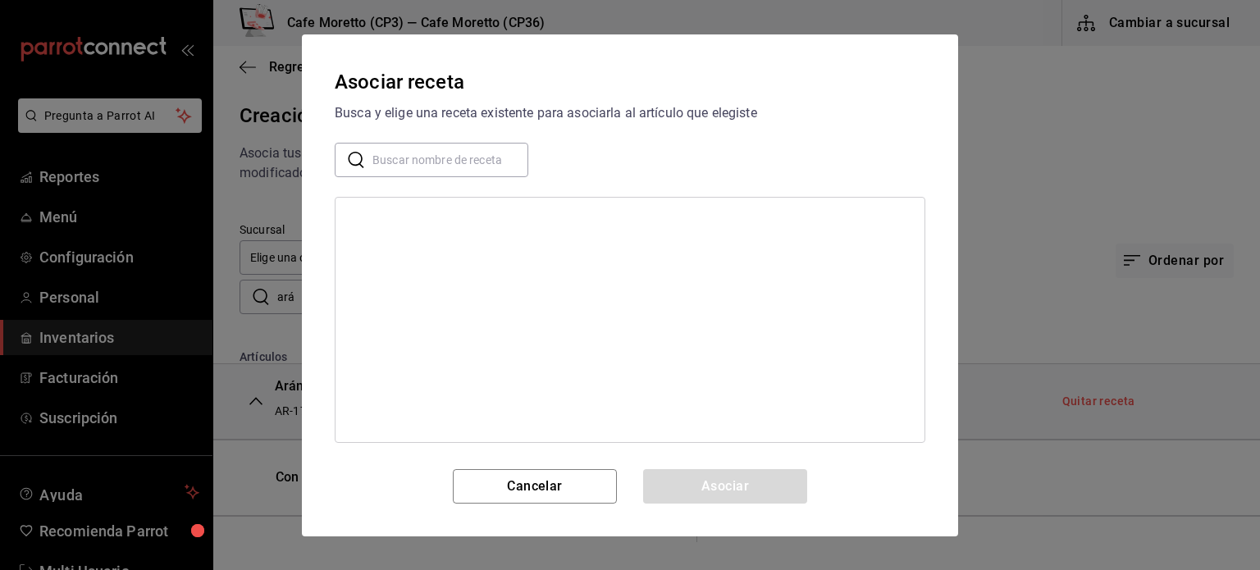
click at [373, 161] on input "text" at bounding box center [451, 159] width 156 height 33
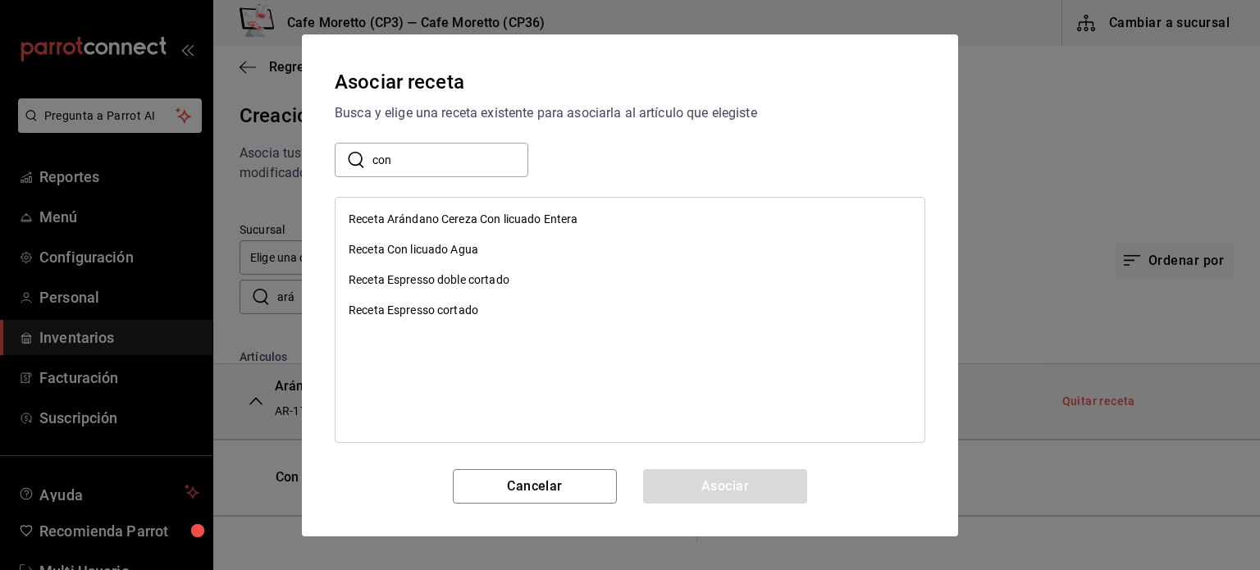
click at [407, 168] on input "con" at bounding box center [451, 159] width 156 height 33
type input "con licuado entera"
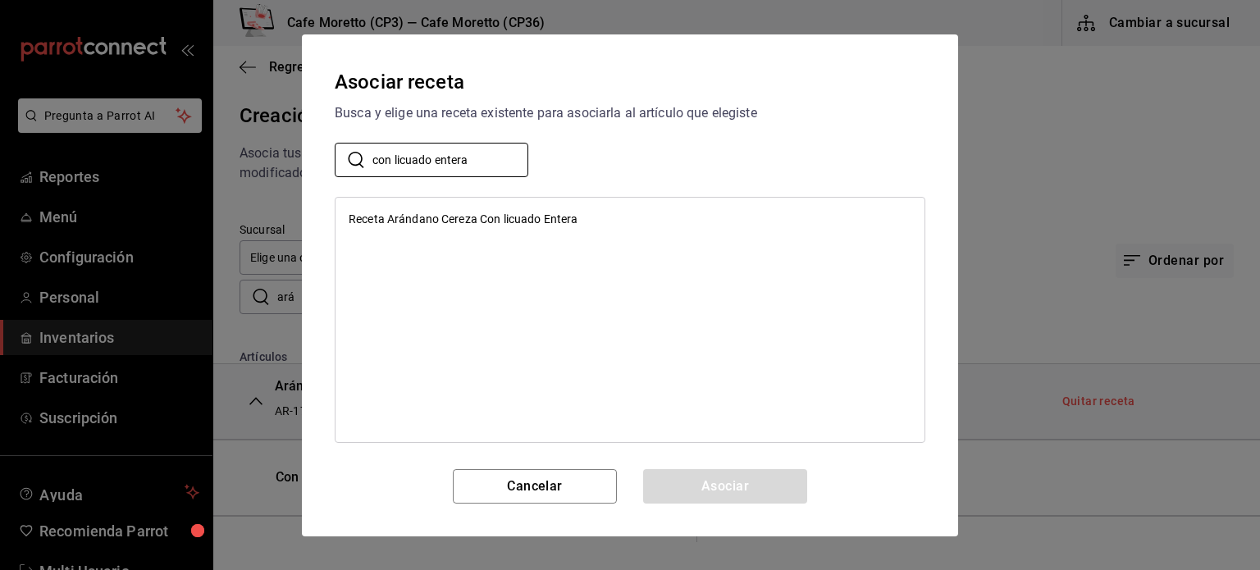
click at [473, 220] on div "Receta Arándano Cereza Con licuado Entera" at bounding box center [463, 219] width 229 height 17
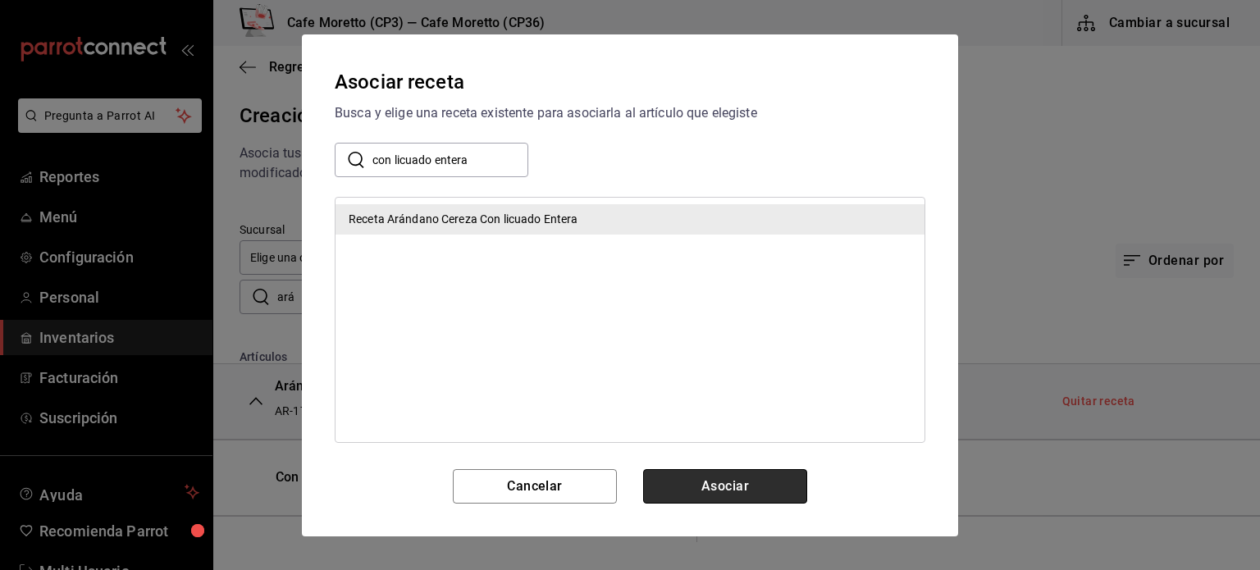
click at [729, 486] on button "Asociar" at bounding box center [725, 486] width 164 height 34
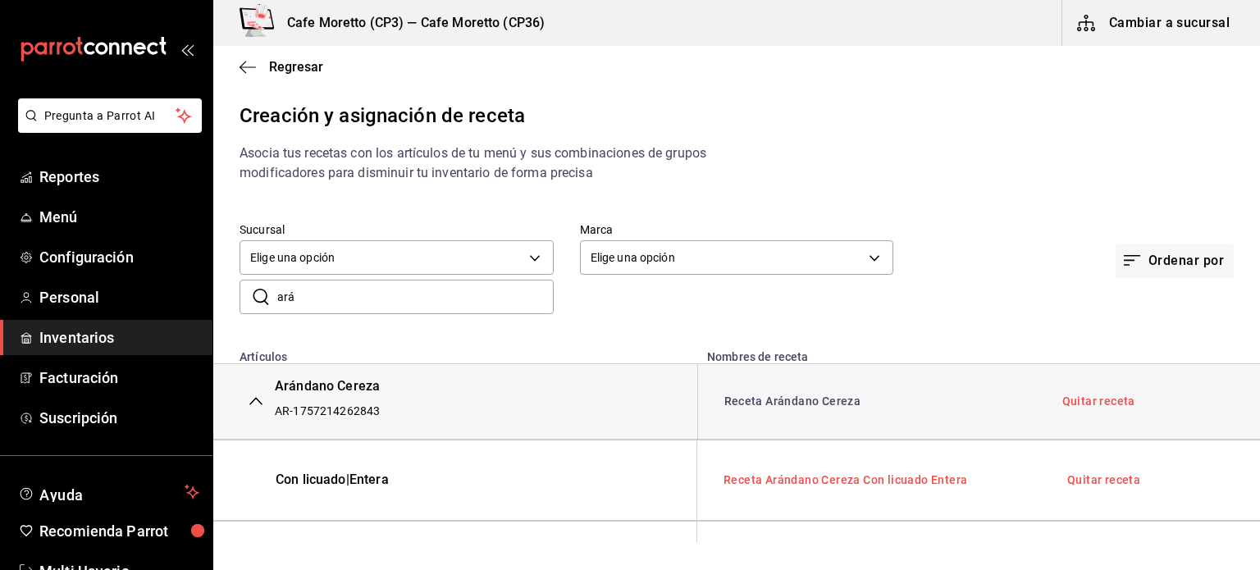
click at [853, 482] on link "Receta Arándano Cereza Con licuado Entera" at bounding box center [846, 479] width 244 height 13
click at [824, 480] on link "Receta Arándano Cereza Con licuado Entera" at bounding box center [846, 479] width 244 height 13
click at [1080, 480] on link "Quitar receta" at bounding box center [1104, 479] width 73 height 11
click at [752, 476] on link "Asociar receta" at bounding box center [764, 477] width 80 height 11
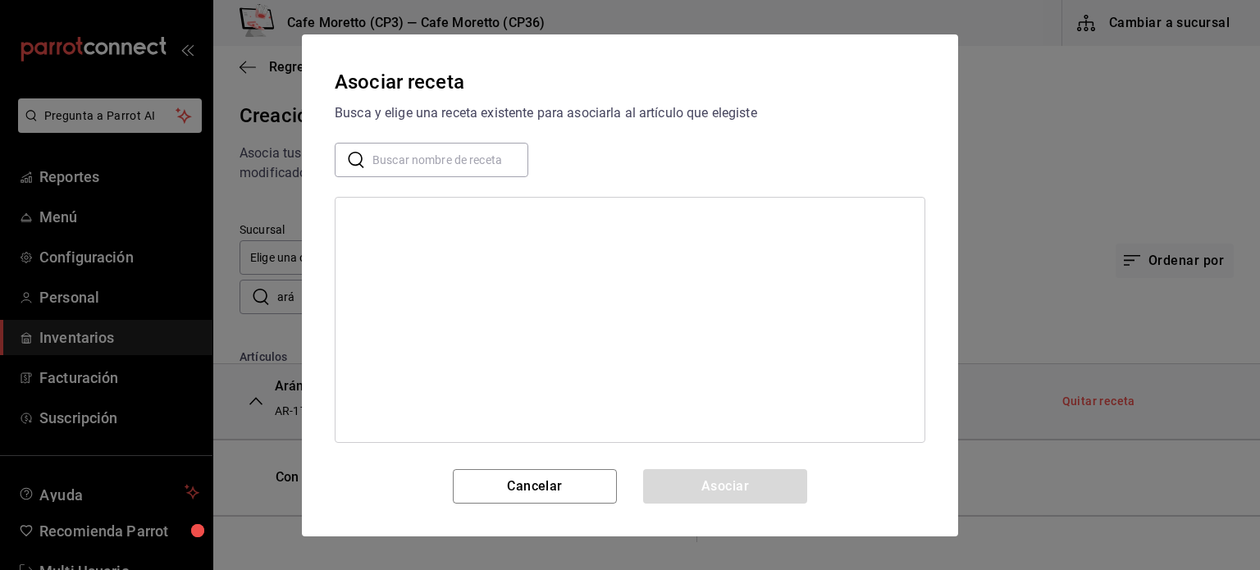
click at [385, 160] on input "text" at bounding box center [451, 159] width 156 height 33
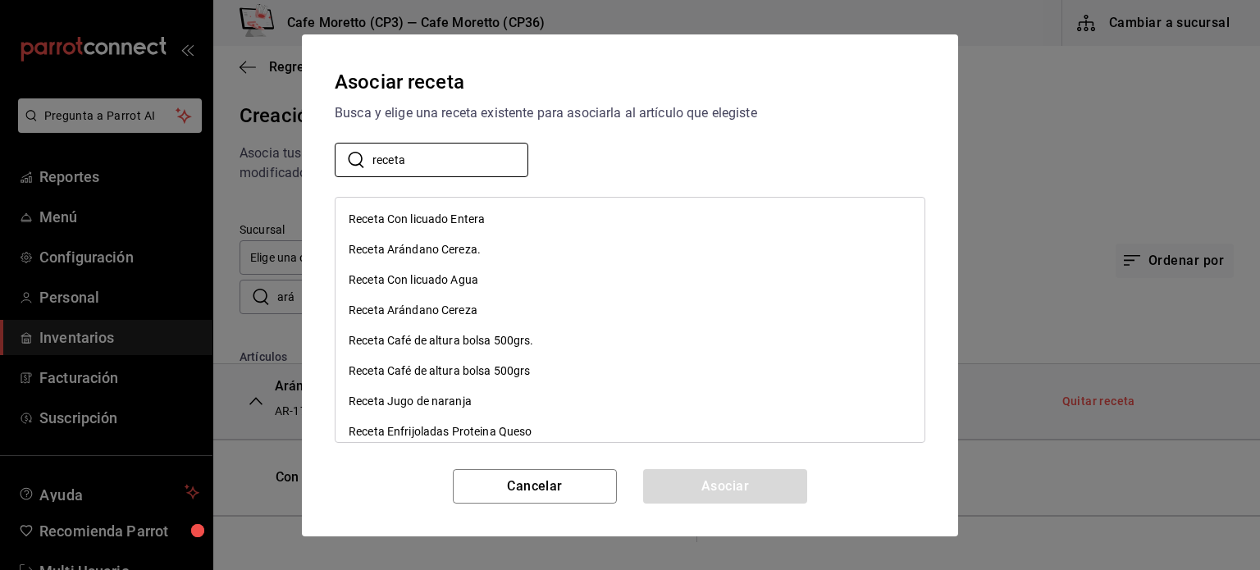
type input "receta"
click at [423, 217] on div "Receta Con licuado Entera" at bounding box center [417, 219] width 136 height 17
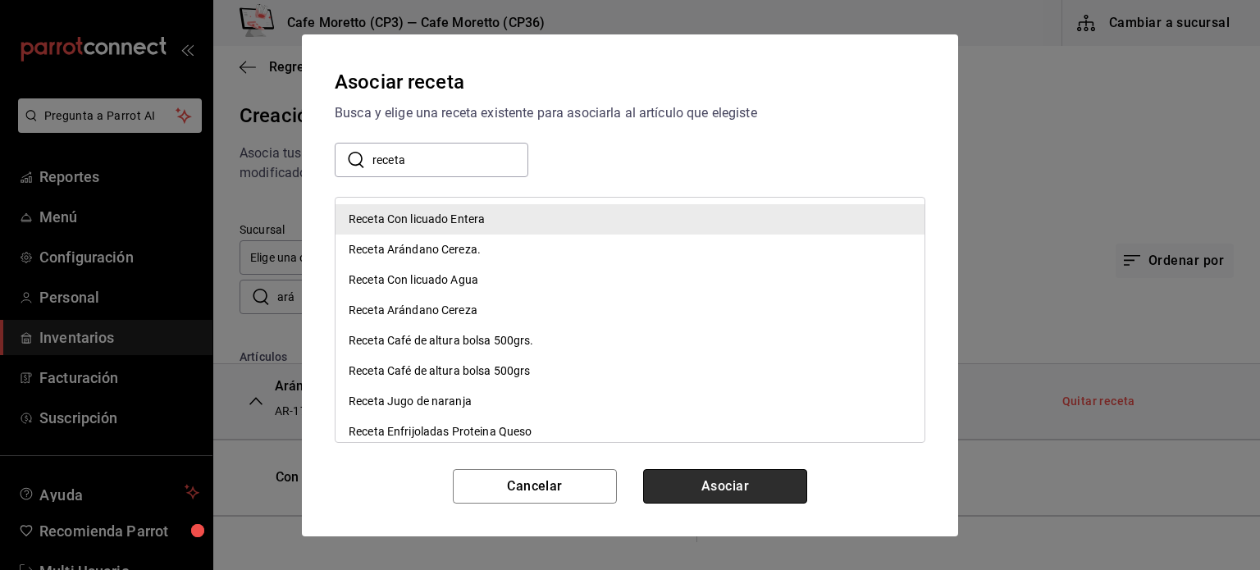
click at [739, 485] on button "Asociar" at bounding box center [725, 486] width 164 height 34
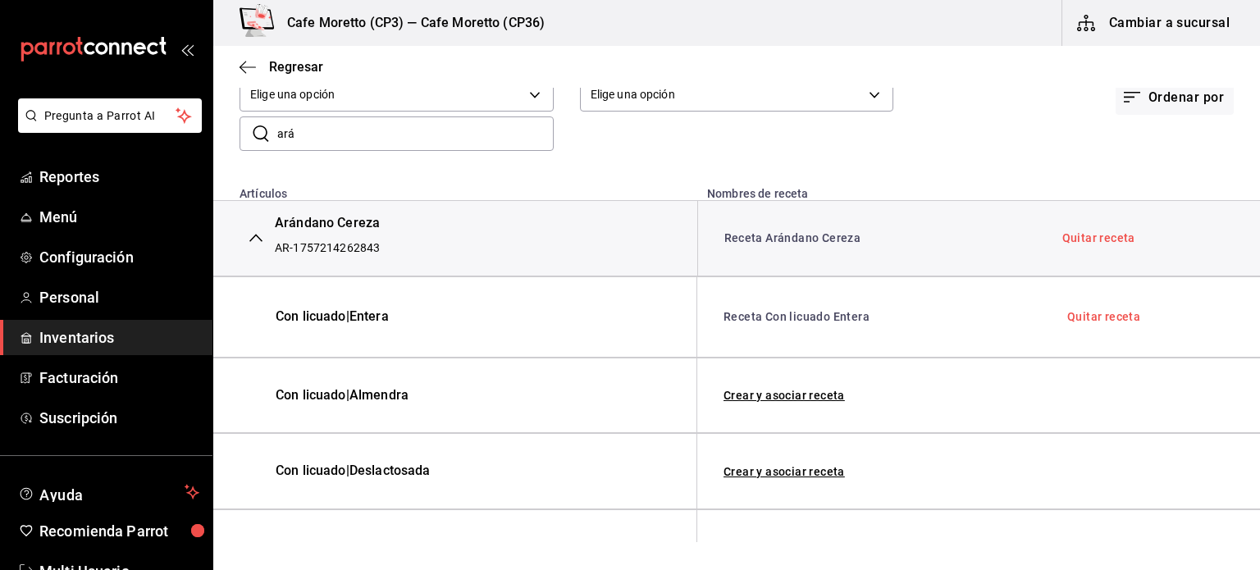
scroll to position [164, 0]
click at [785, 394] on link "Crear y asociar receta" at bounding box center [784, 394] width 121 height 11
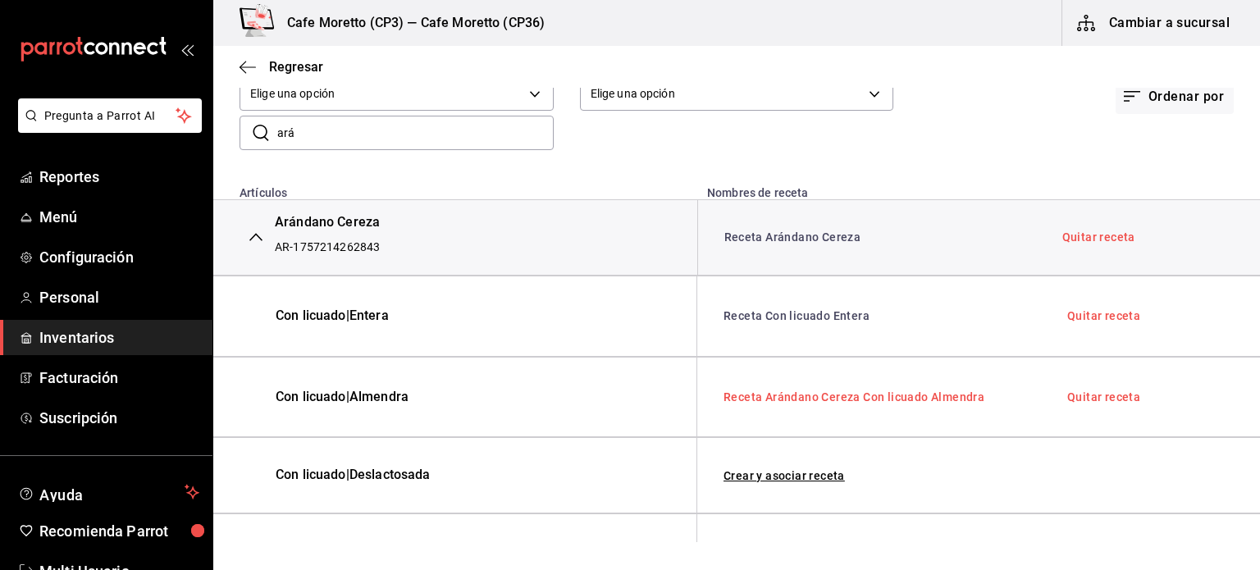
click at [848, 399] on link "Receta Arándano Cereza Con licuado Almendra" at bounding box center [854, 397] width 261 height 13
click at [1090, 400] on link "Quitar receta" at bounding box center [1104, 396] width 73 height 11
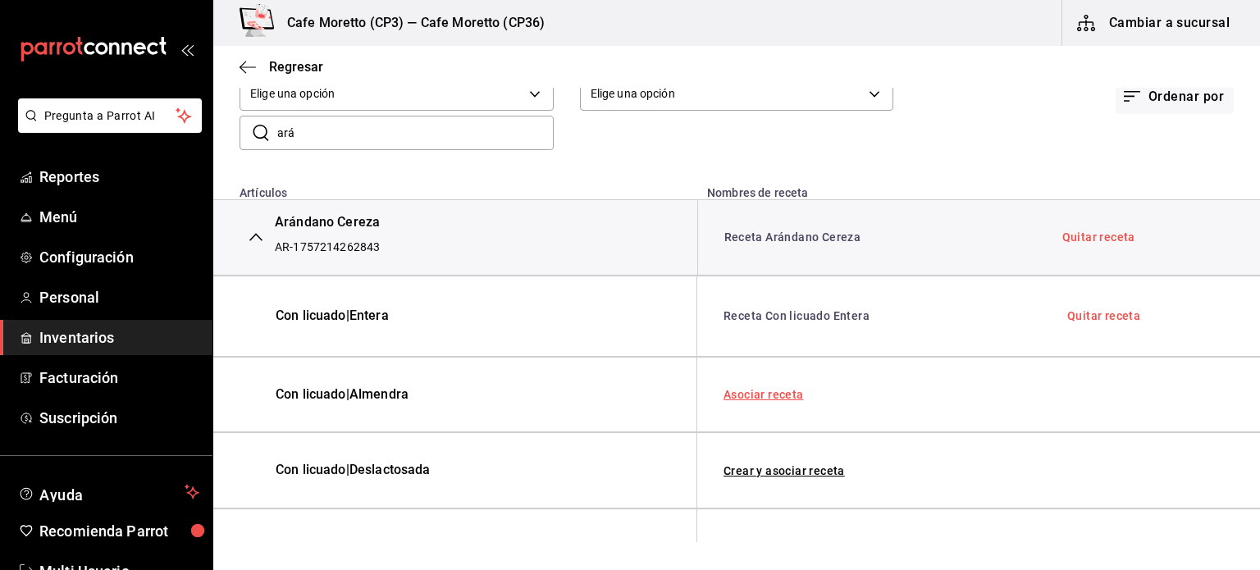
click at [767, 394] on link "Asociar receta" at bounding box center [764, 394] width 80 height 11
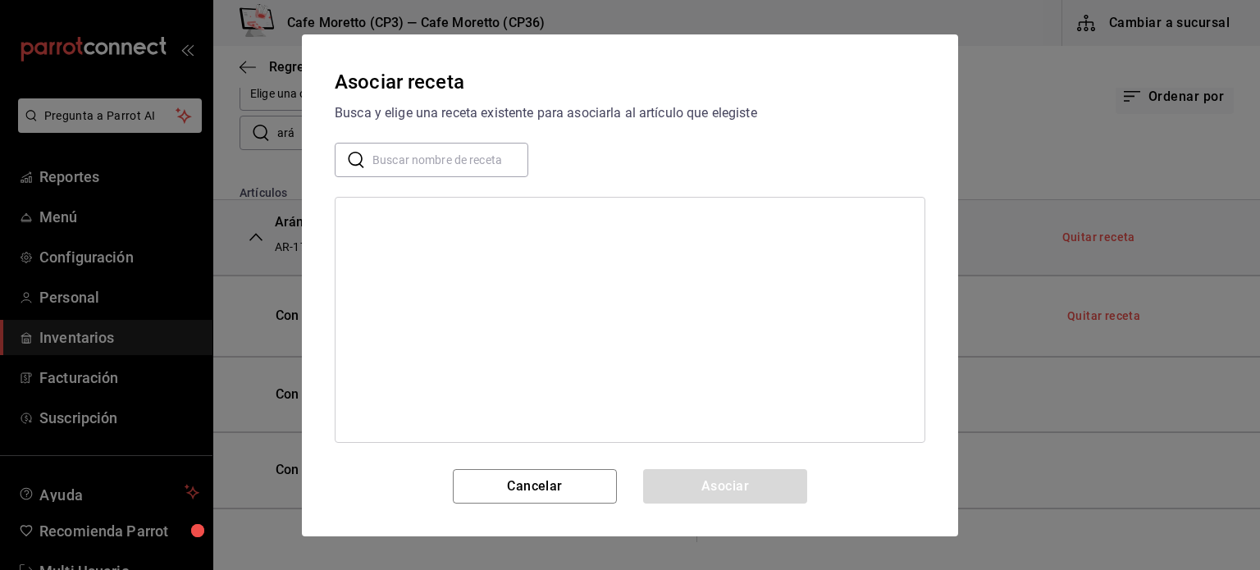
click at [403, 158] on input "text" at bounding box center [451, 159] width 156 height 33
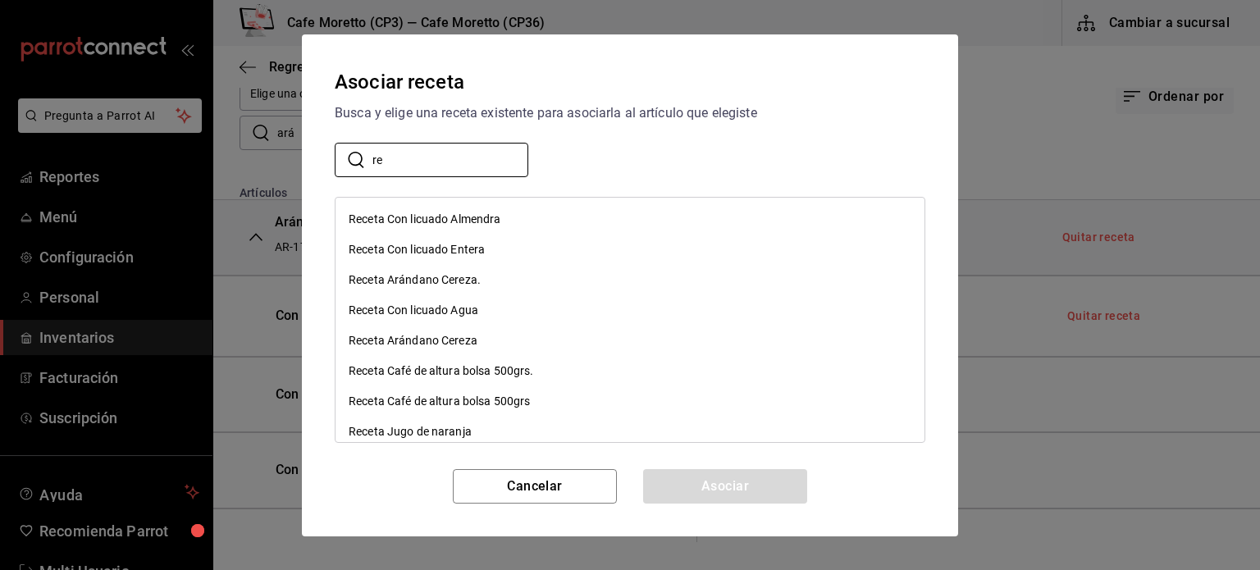
type input "re"
click at [394, 217] on div "Receta Con licuado Almendra" at bounding box center [425, 219] width 153 height 17
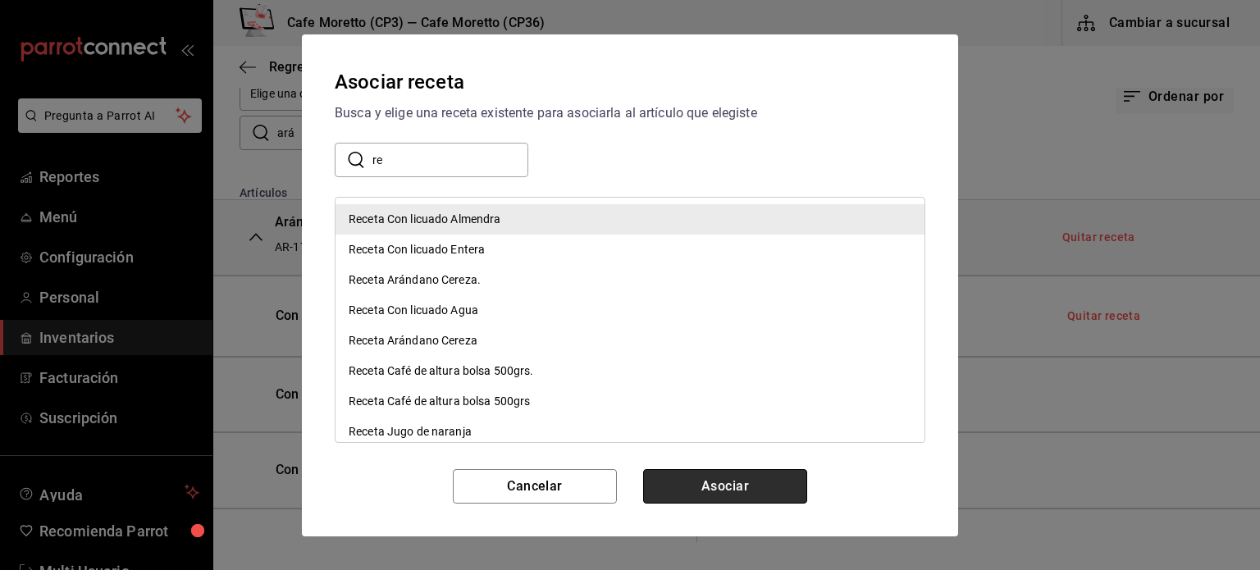
click at [722, 492] on button "Asociar" at bounding box center [725, 486] width 164 height 34
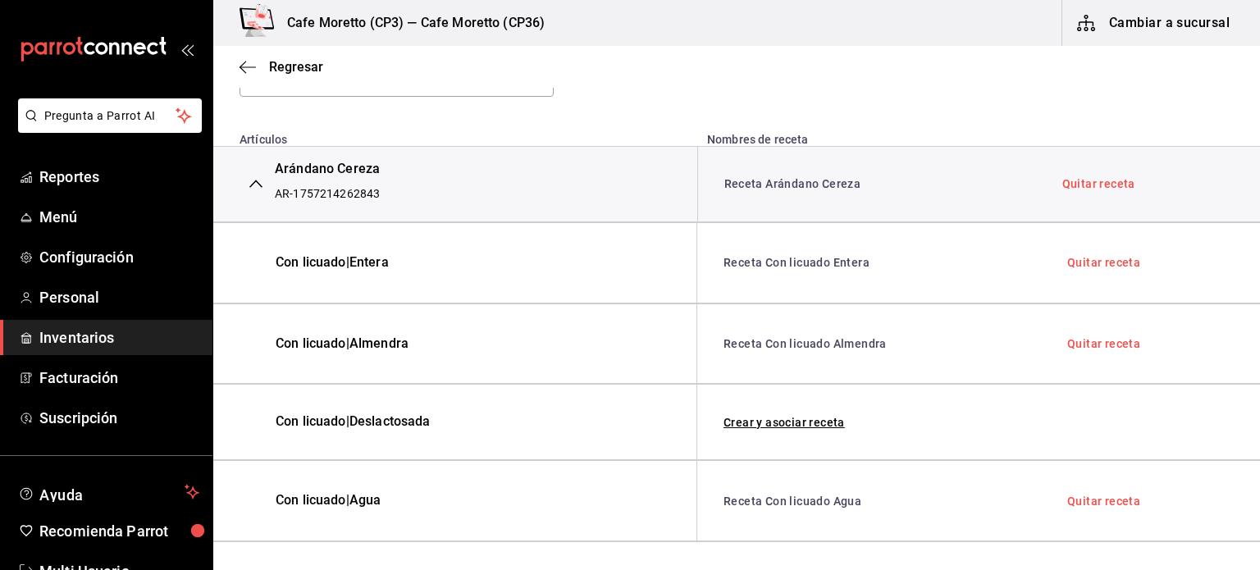
scroll to position [246, 0]
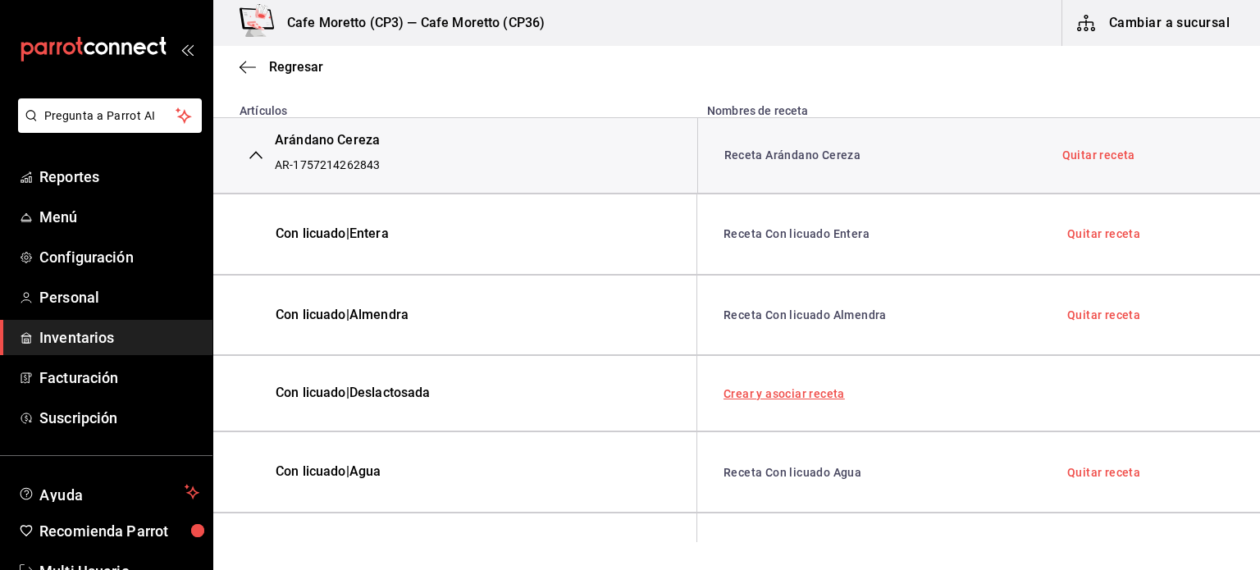
click at [780, 389] on link "Crear y asociar receta" at bounding box center [784, 393] width 121 height 11
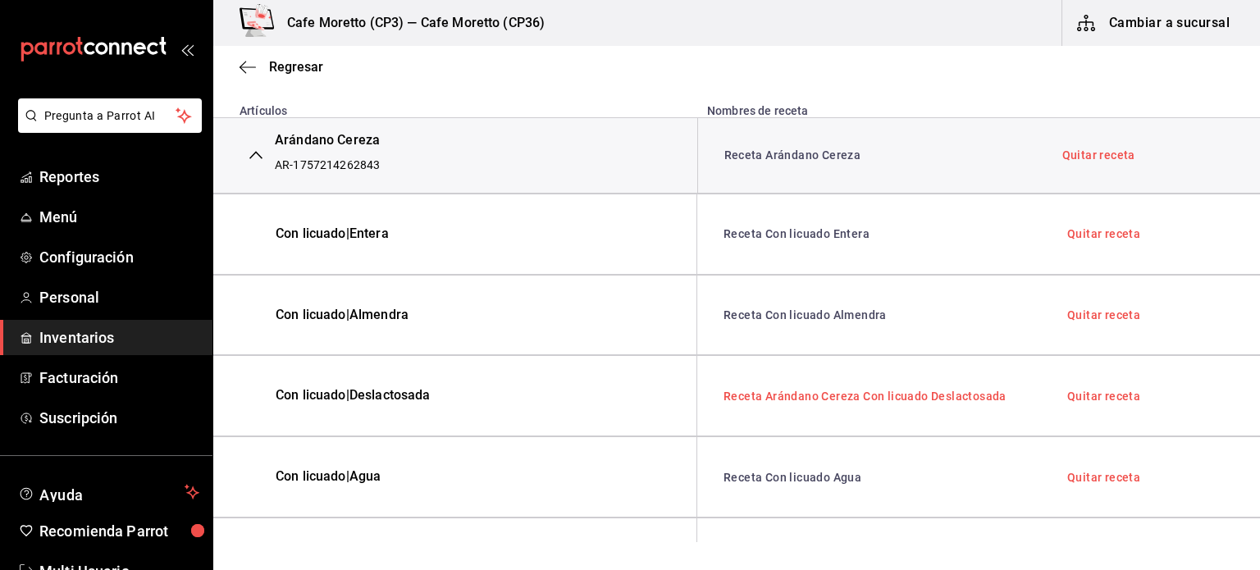
click at [864, 393] on link "Receta Arándano Cereza Con licuado Deslactosada" at bounding box center [865, 396] width 283 height 13
click at [858, 394] on link "Receta Arándano Cereza Con licuado Deslactosada" at bounding box center [865, 396] width 283 height 13
click at [1088, 393] on link "Quitar receta" at bounding box center [1104, 396] width 73 height 11
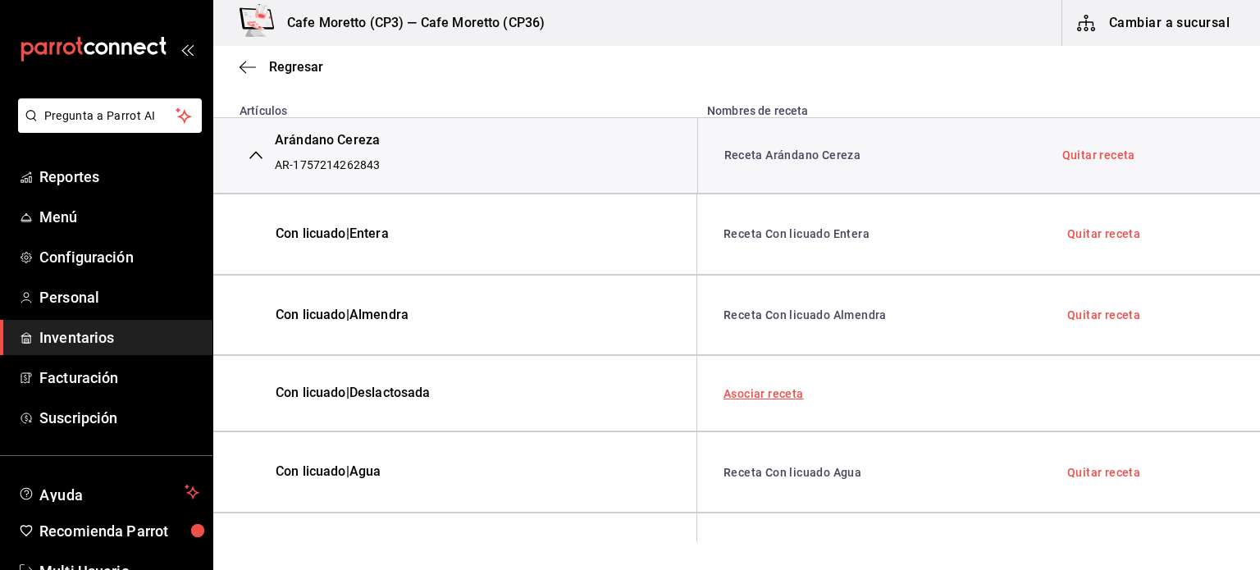
click at [766, 389] on link "Asociar receta" at bounding box center [764, 393] width 80 height 11
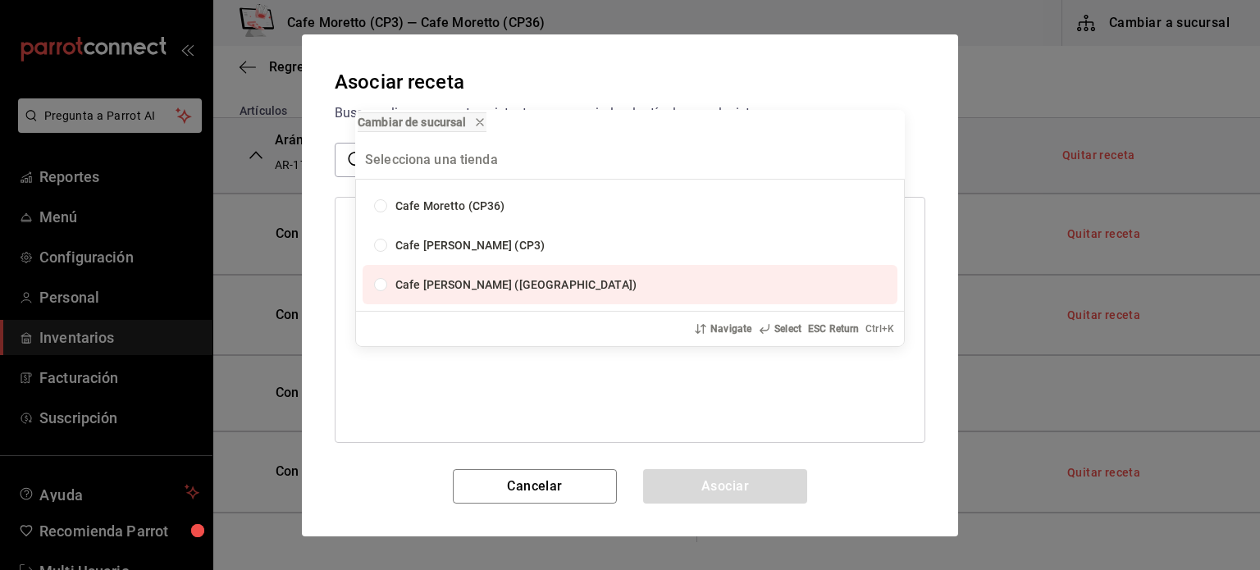
click at [453, 379] on div "Cambiar de sucursal Cafe Moretto (CP36) Cafe Moretto (CP3) Cafe Moretto (Plaza …" at bounding box center [630, 285] width 1260 height 570
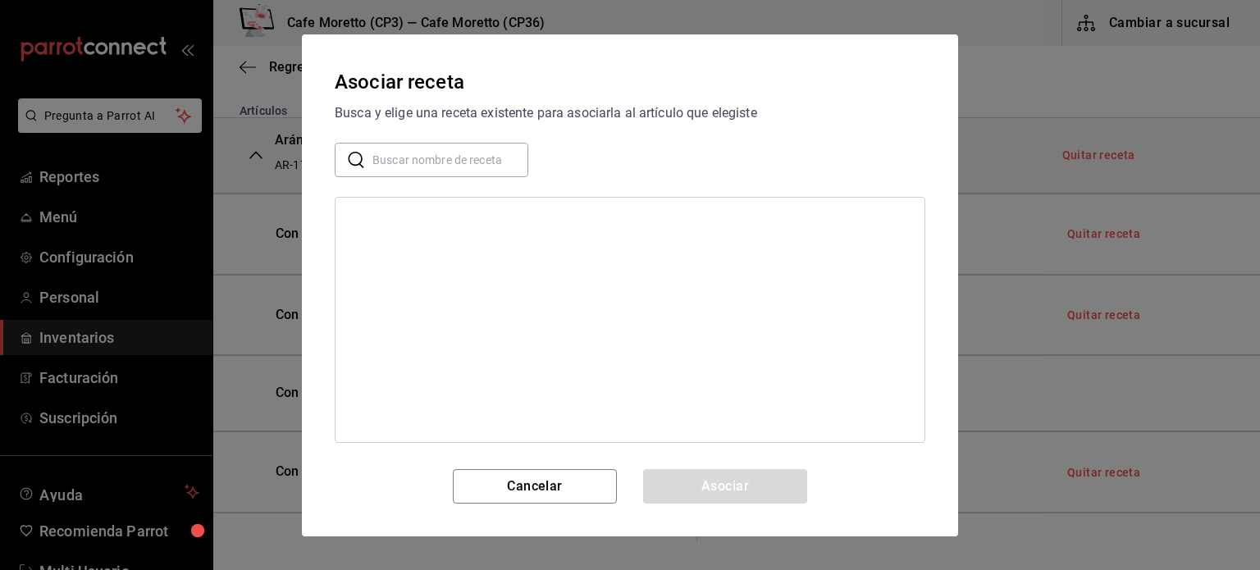
click at [369, 159] on div "​ ​" at bounding box center [432, 160] width 194 height 34
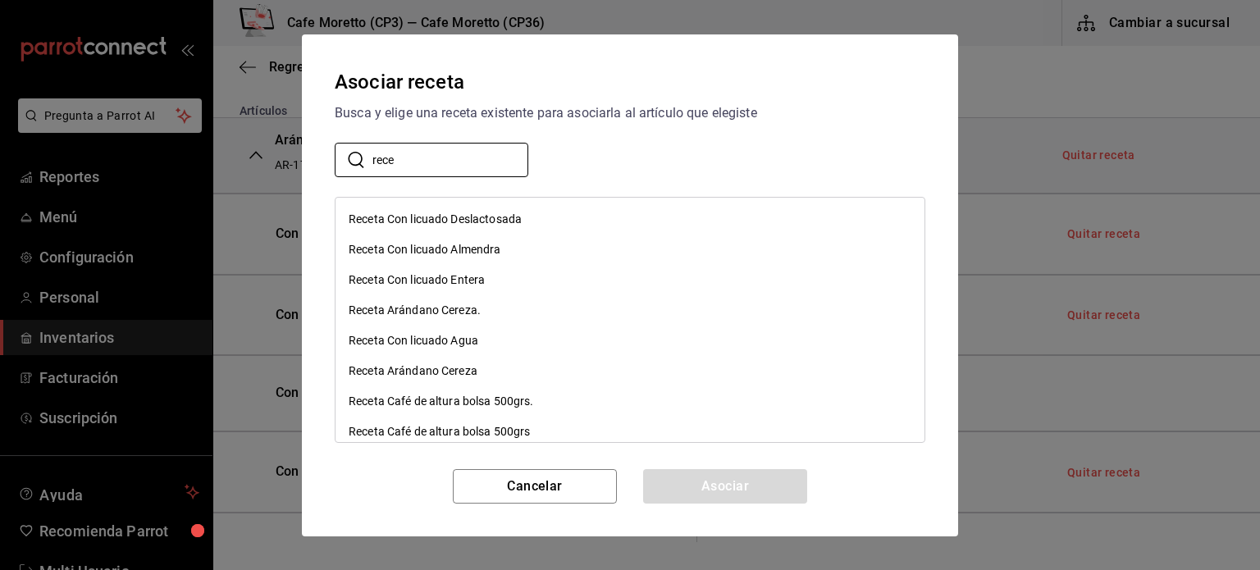
type input "rece"
click at [410, 216] on div "Receta Con licuado Deslactosada" at bounding box center [435, 219] width 173 height 17
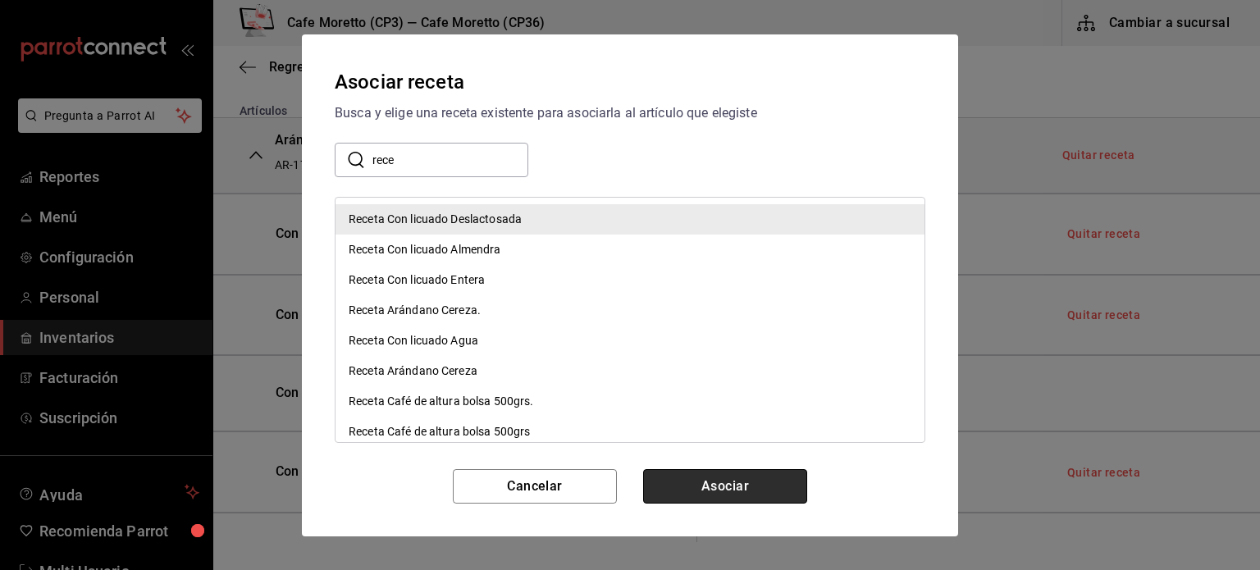
click at [723, 488] on button "Asociar" at bounding box center [725, 486] width 164 height 34
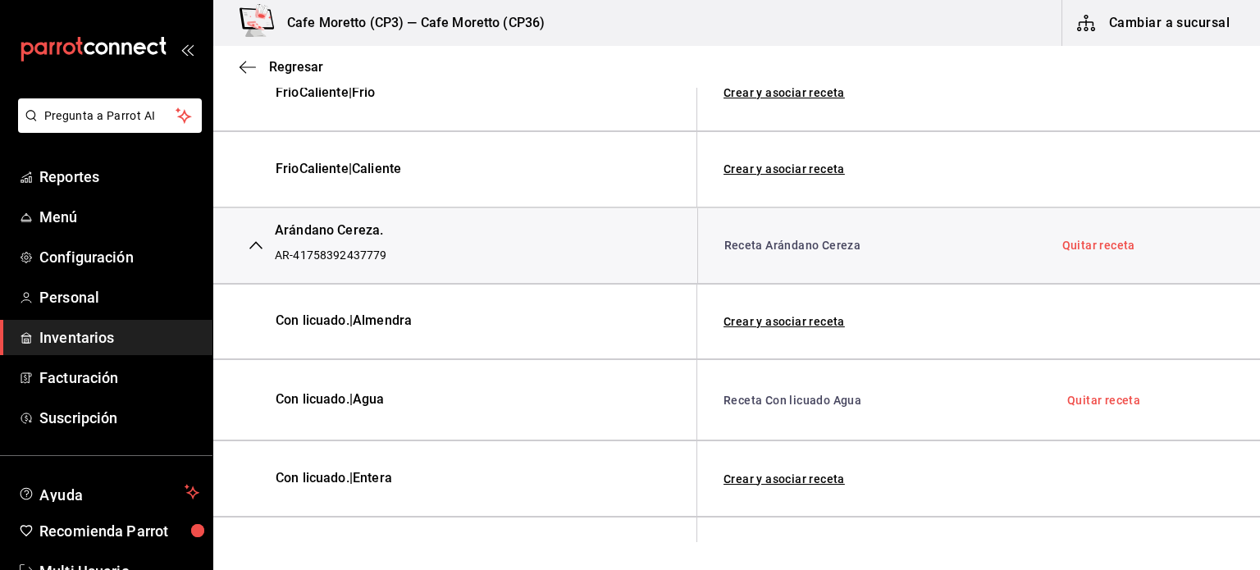
scroll to position [739, 0]
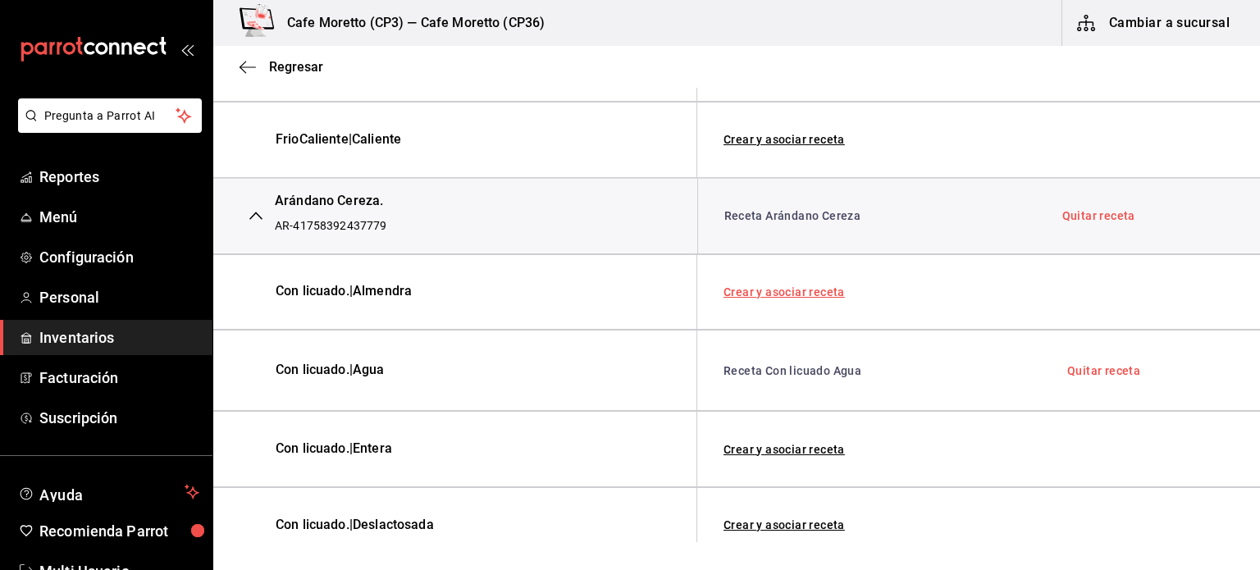
click at [785, 287] on link "Crear y asociar receta" at bounding box center [784, 291] width 121 height 11
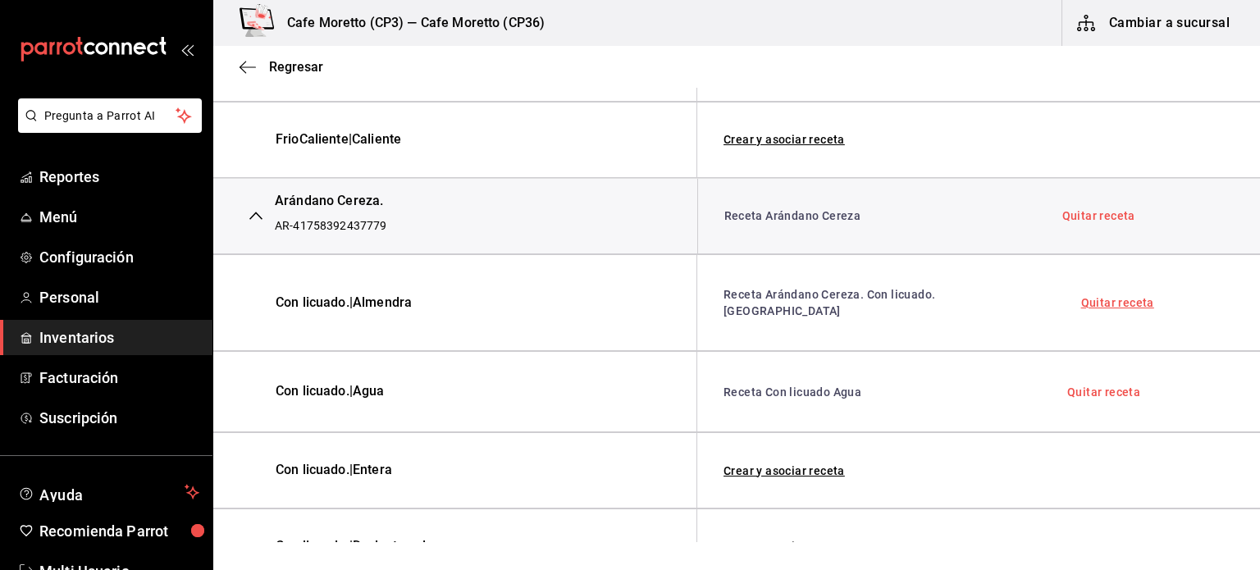
click at [1083, 297] on link "Quitar receta" at bounding box center [1118, 302] width 73 height 11
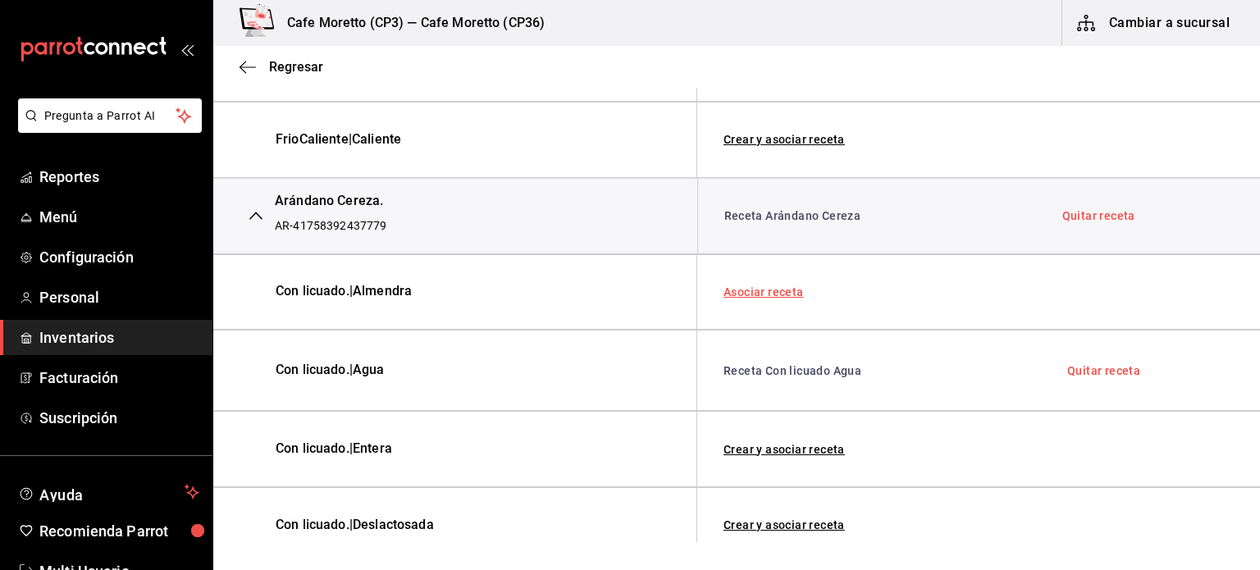
click at [768, 289] on link "Asociar receta" at bounding box center [764, 291] width 80 height 11
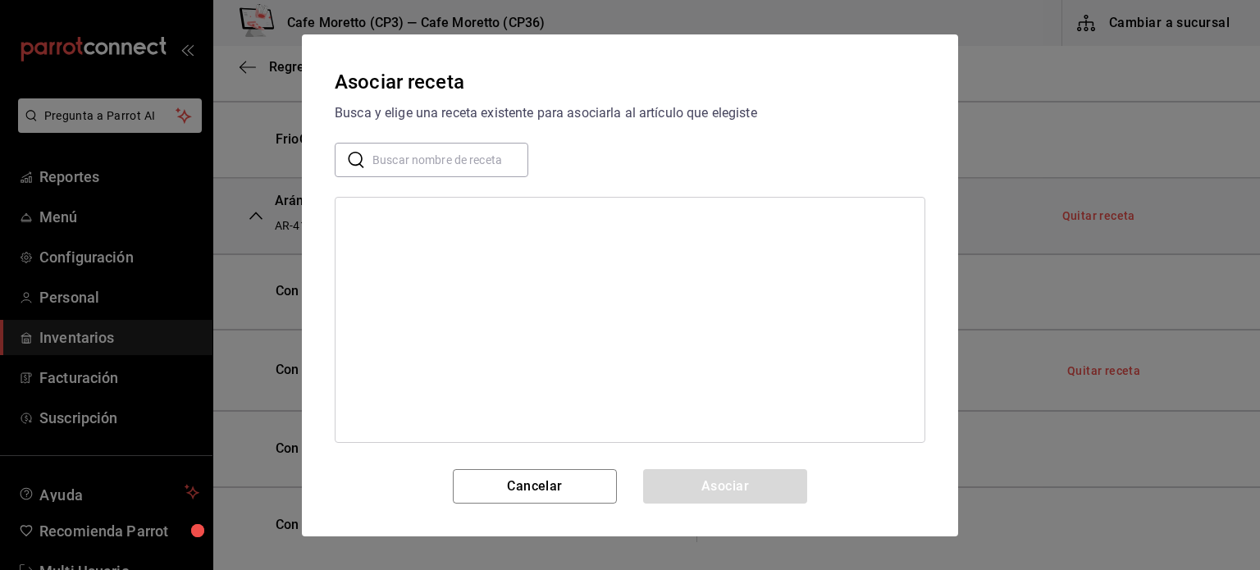
click at [464, 156] on input "text" at bounding box center [451, 159] width 156 height 33
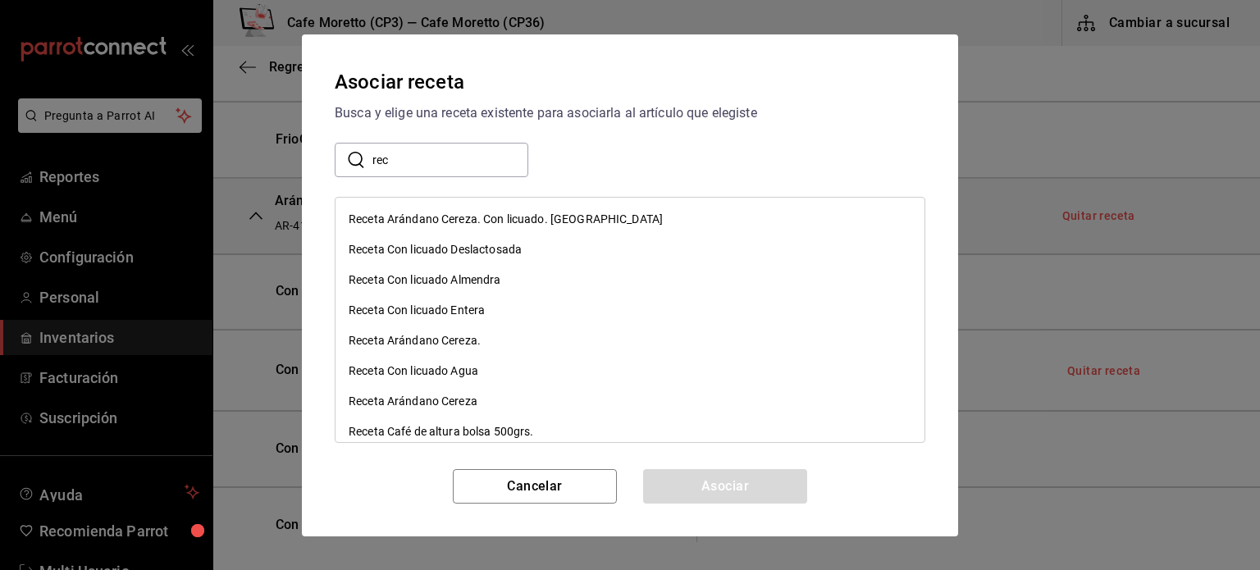
type input "receta"
click at [459, 277] on div "Receta Con licuado Almendra" at bounding box center [425, 280] width 153 height 17
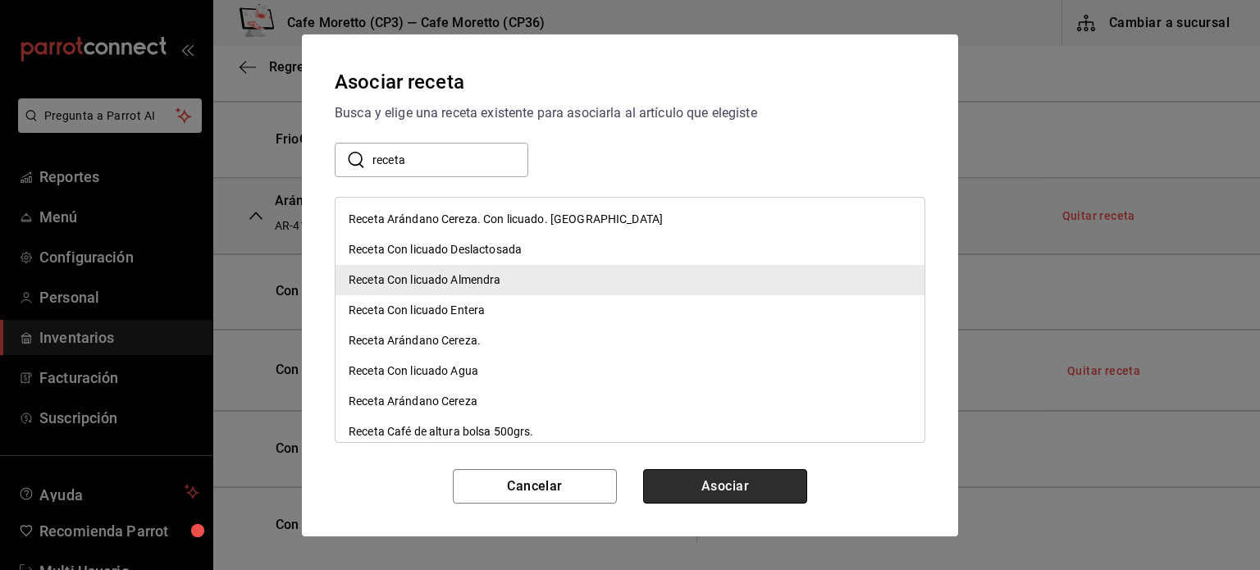
click at [739, 487] on button "Asociar" at bounding box center [725, 486] width 164 height 34
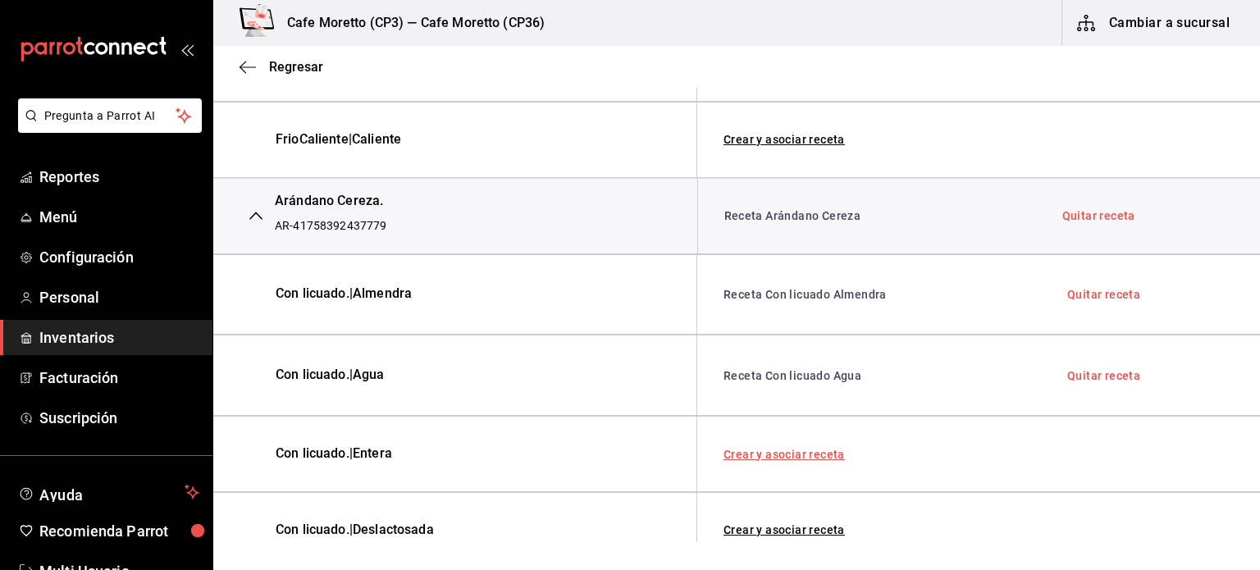
click at [791, 450] on link "Crear y asociar receta" at bounding box center [784, 454] width 121 height 11
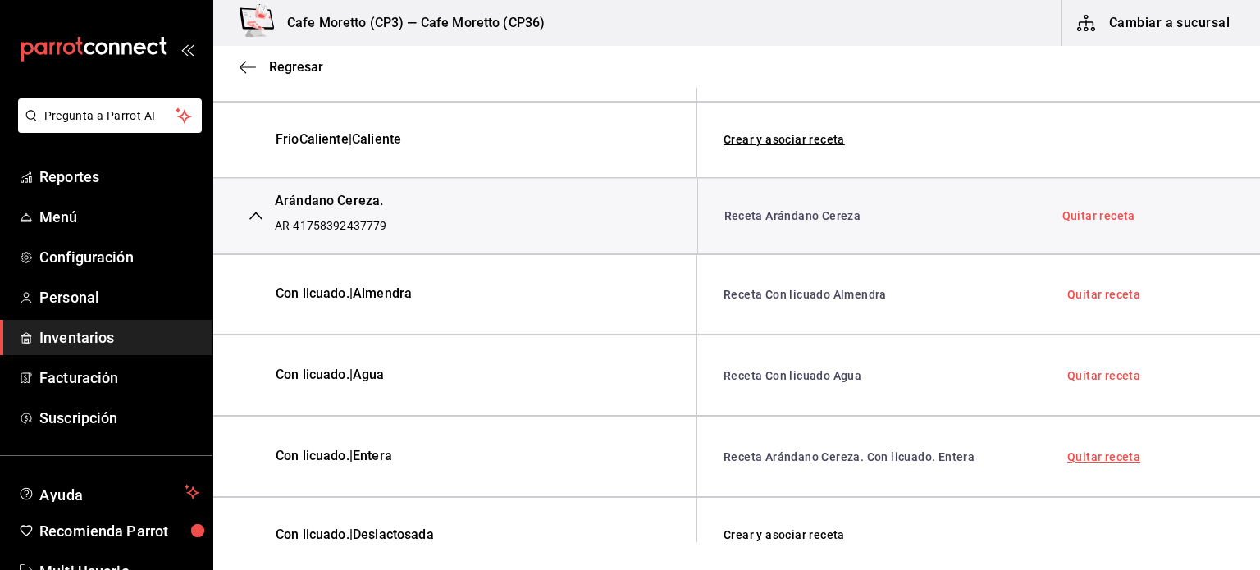
click at [1105, 451] on link "Quitar receta" at bounding box center [1104, 456] width 73 height 11
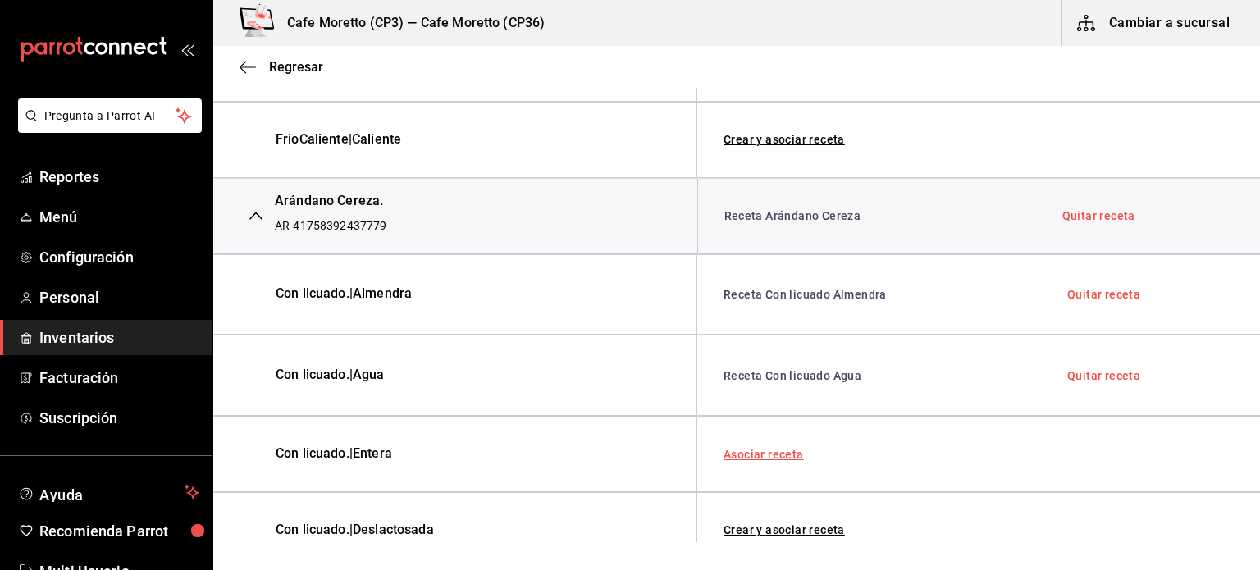
click at [745, 449] on link "Asociar receta" at bounding box center [764, 454] width 80 height 11
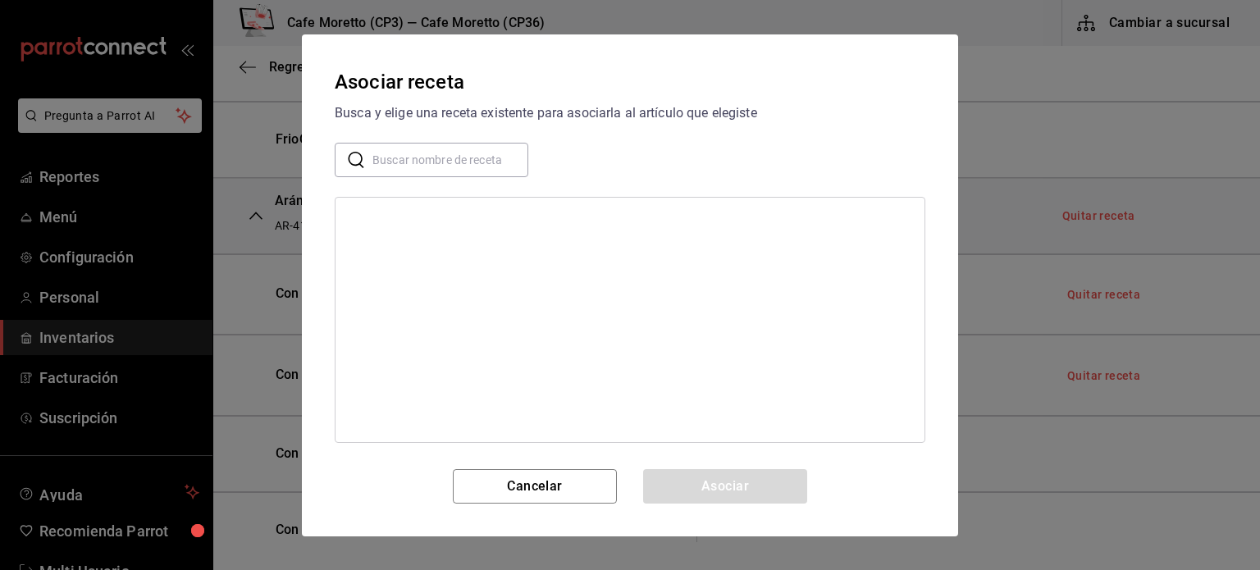
click at [400, 158] on input "text" at bounding box center [451, 159] width 156 height 33
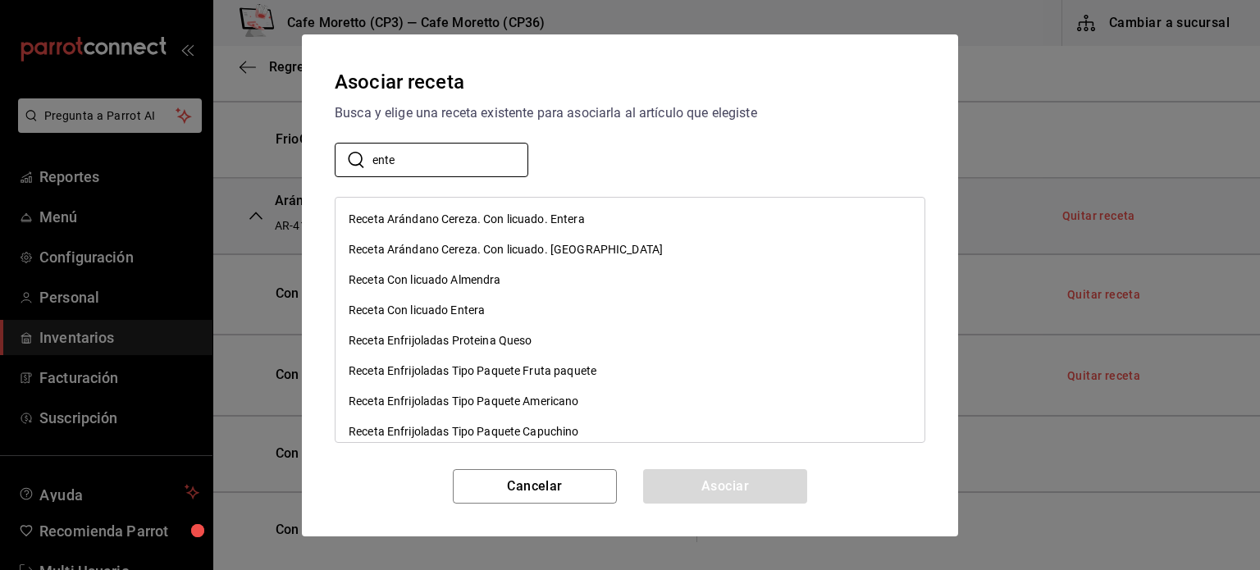
type input "ente"
click at [414, 308] on div "Receta Con licuado Entera" at bounding box center [417, 310] width 136 height 17
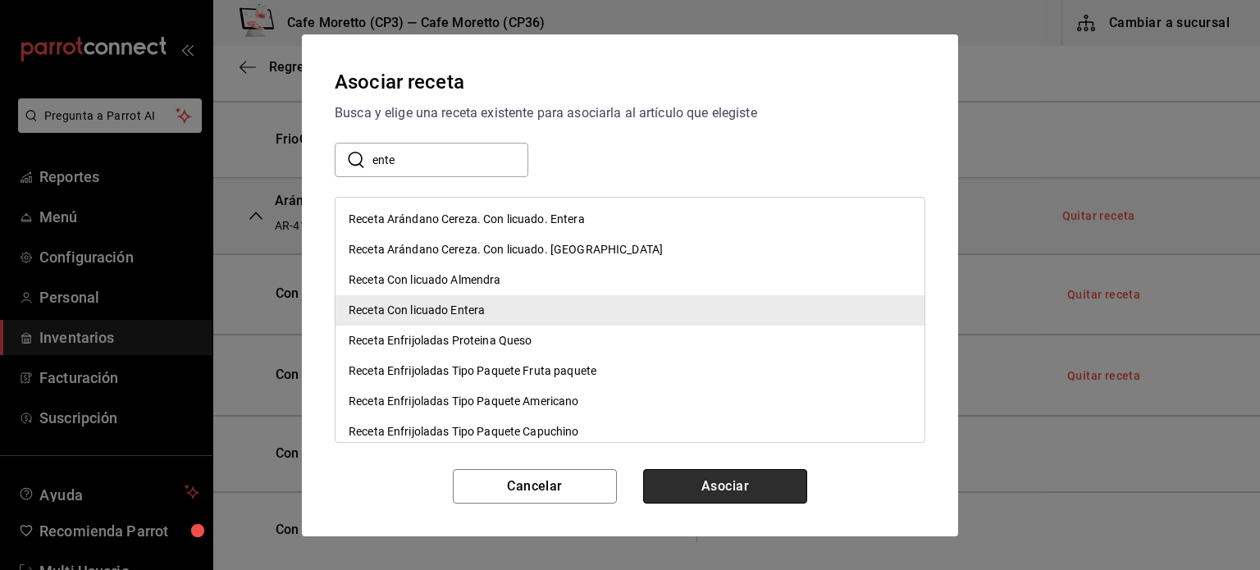
click at [716, 488] on button "Asociar" at bounding box center [725, 486] width 164 height 34
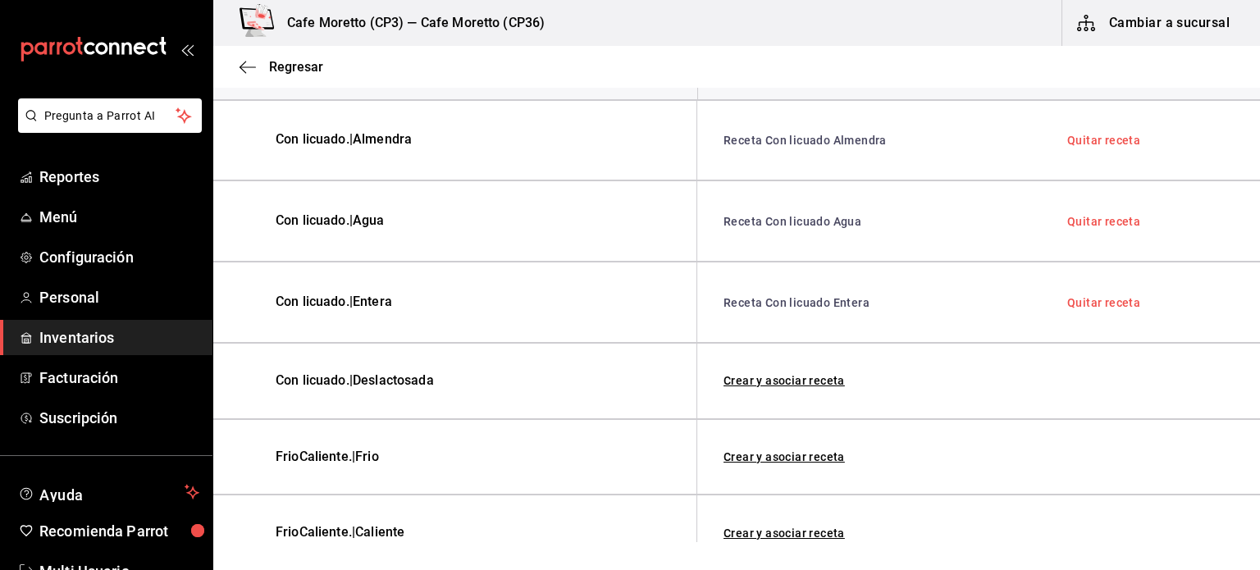
scroll to position [903, 0]
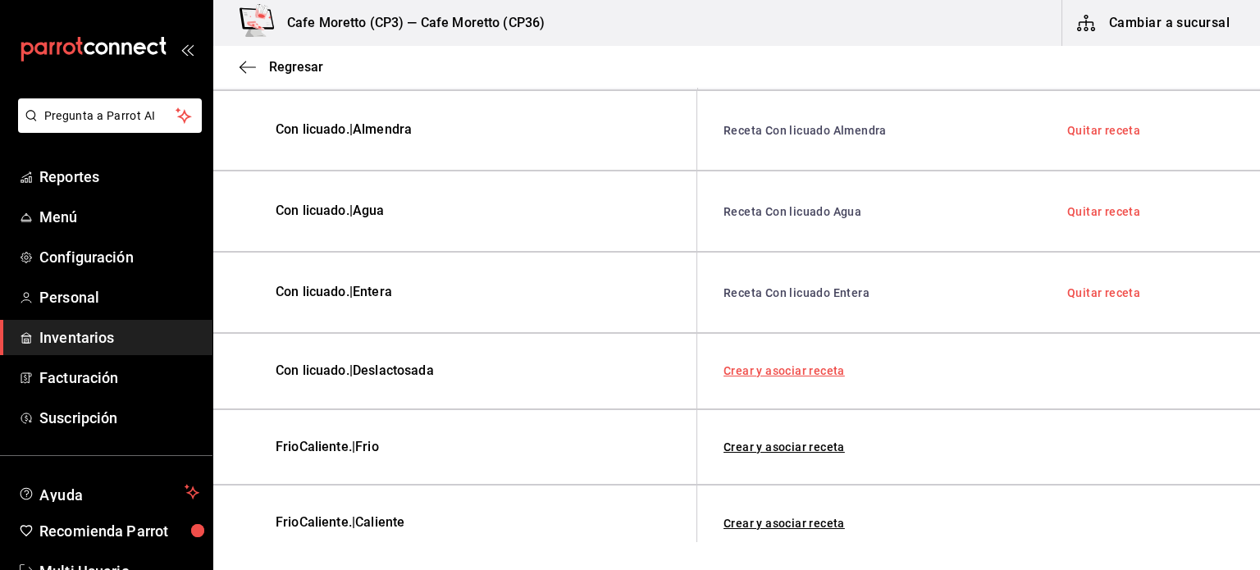
click at [777, 368] on link "Crear y asociar receta" at bounding box center [784, 370] width 121 height 11
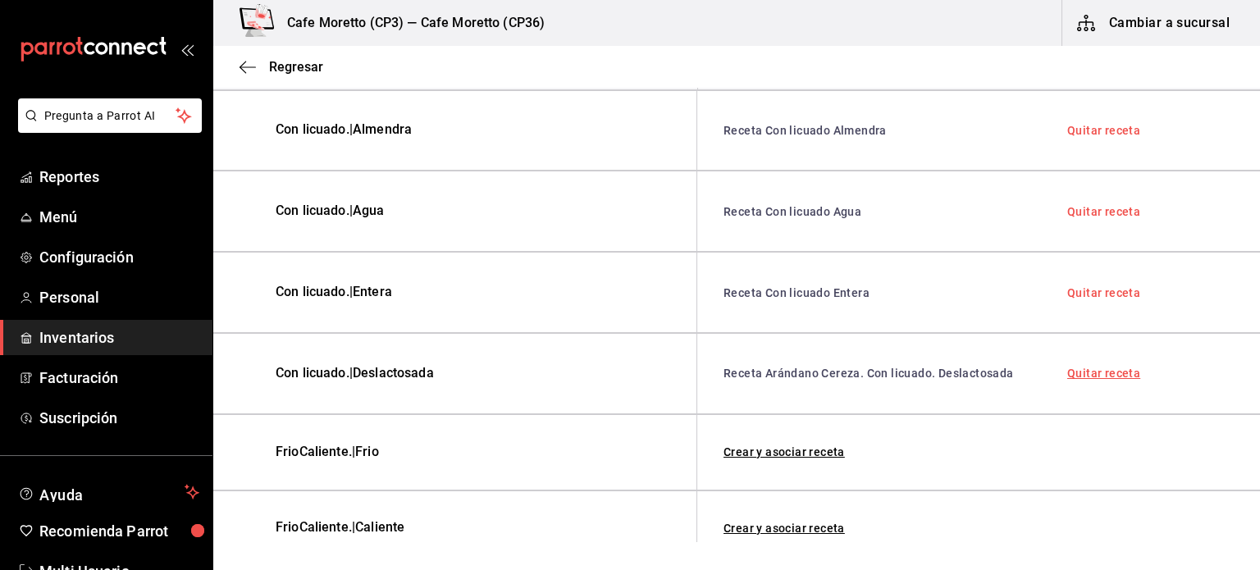
click at [1083, 379] on link "Quitar receta" at bounding box center [1104, 373] width 73 height 11
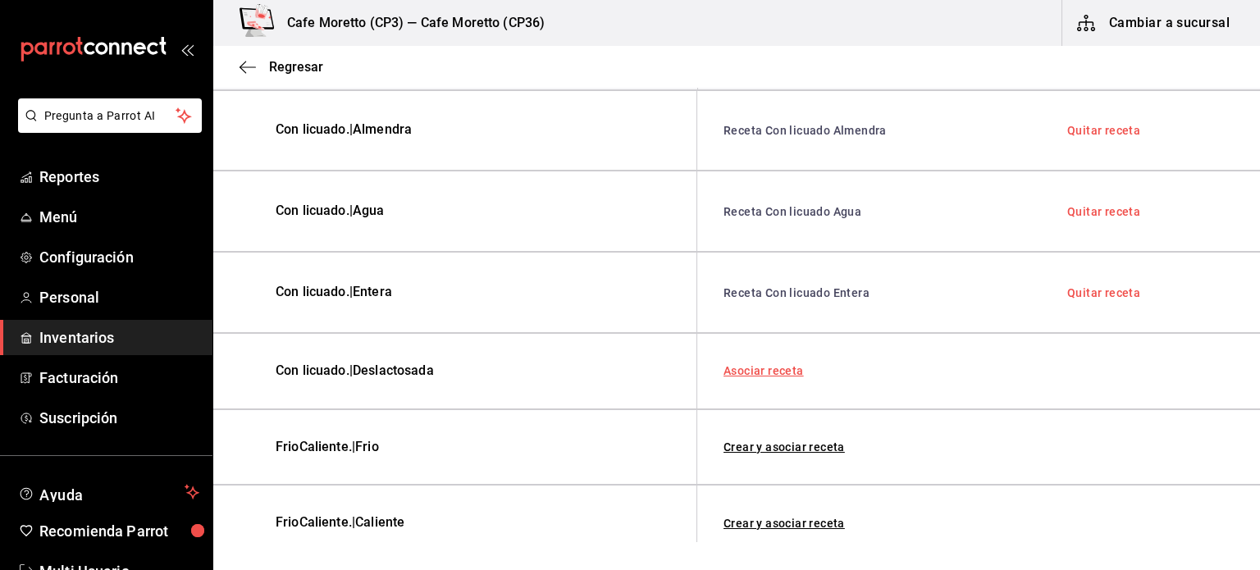
click at [780, 367] on link "Asociar receta" at bounding box center [764, 370] width 80 height 11
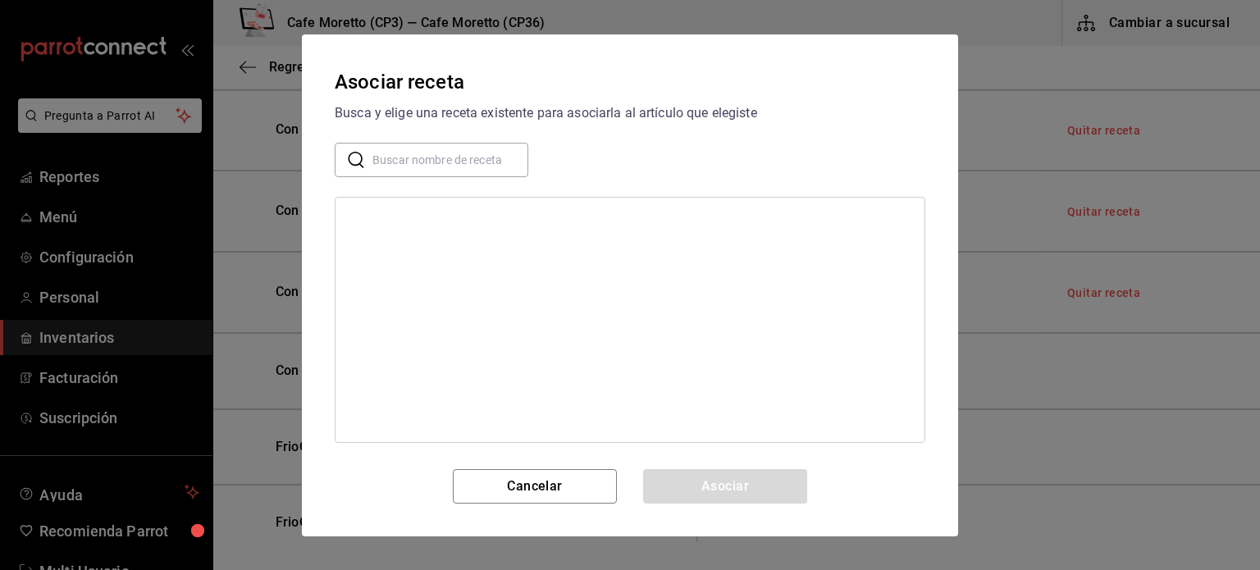
click at [404, 166] on input "text" at bounding box center [451, 159] width 156 height 33
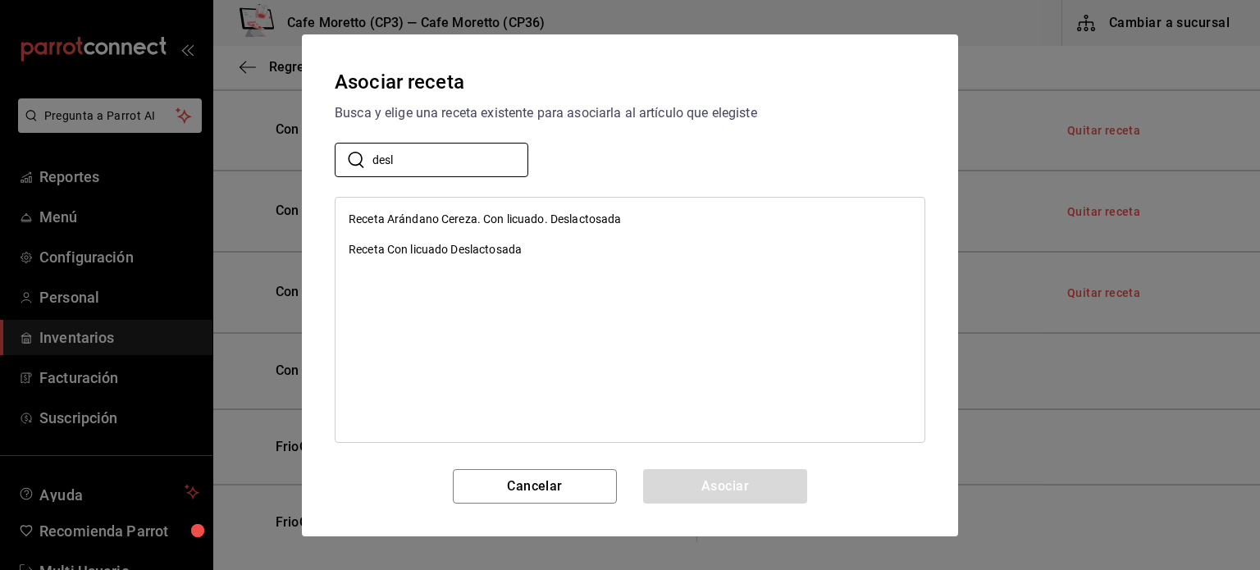
type input "desl"
click at [459, 244] on div "Receta Con licuado Deslactosada" at bounding box center [435, 249] width 173 height 17
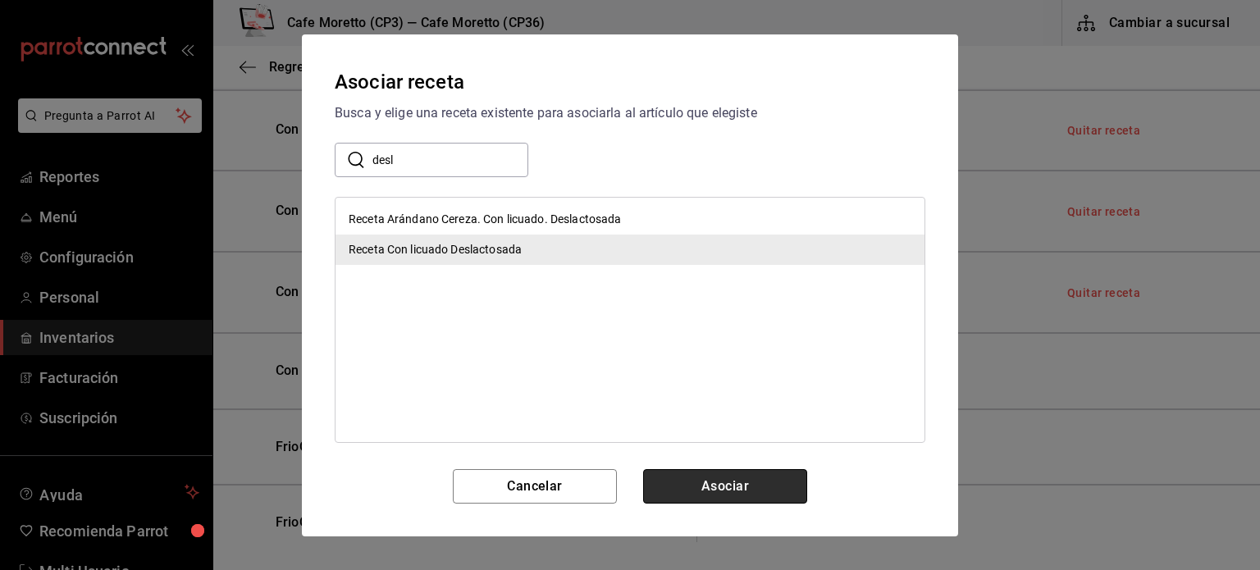
click at [740, 489] on button "Asociar" at bounding box center [725, 486] width 164 height 34
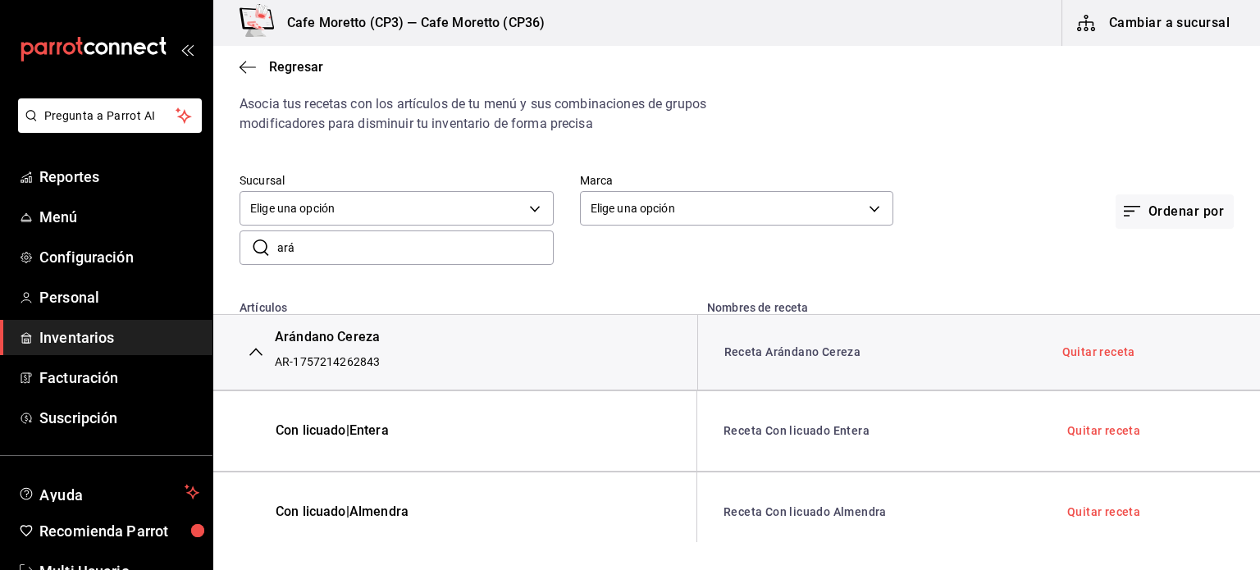
scroll to position [0, 0]
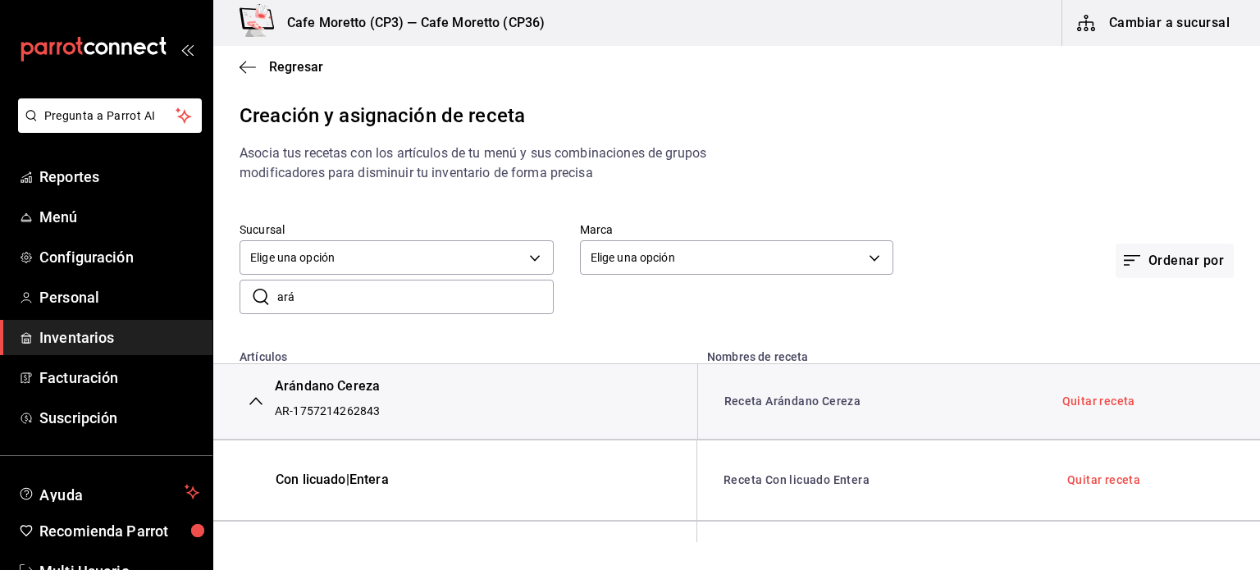
click at [349, 305] on input "ará" at bounding box center [415, 297] width 277 height 33
type input "a"
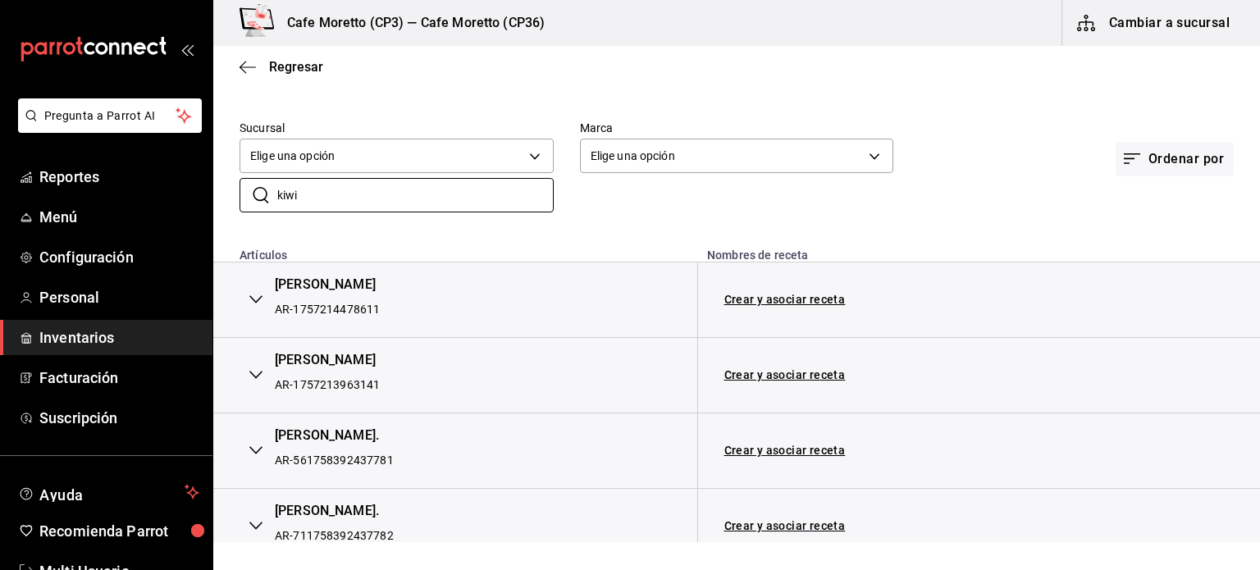
scroll to position [122, 0]
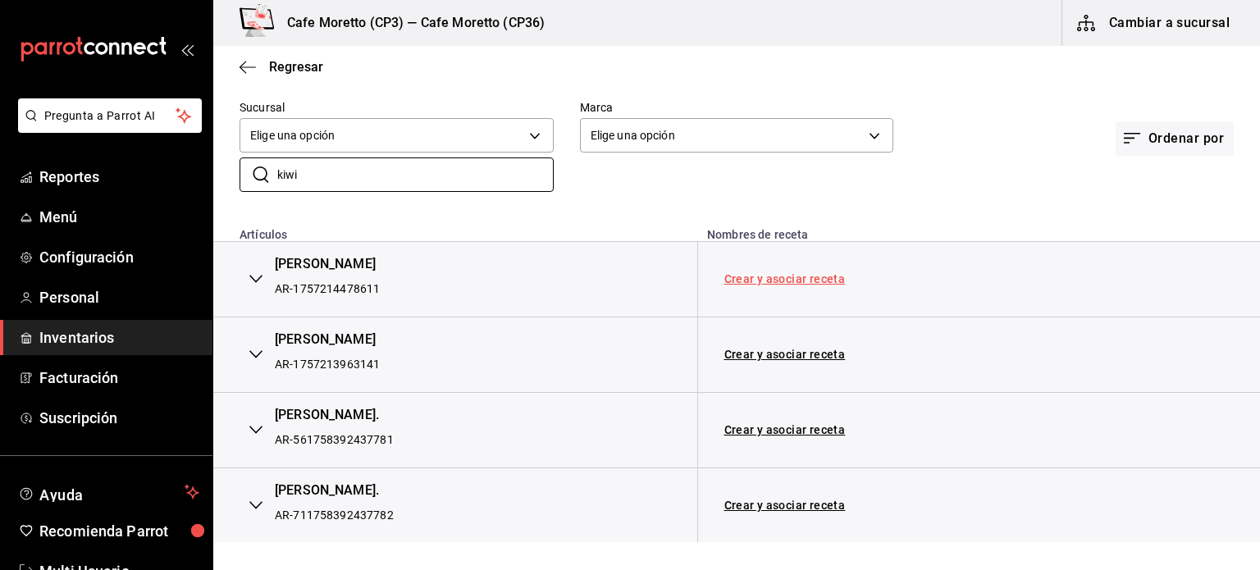
type input "kiwi"
click at [780, 277] on link "Crear y asociar receta" at bounding box center [785, 278] width 121 height 11
click at [781, 278] on link "Receta Kiwi Maracuyá" at bounding box center [786, 278] width 122 height 13
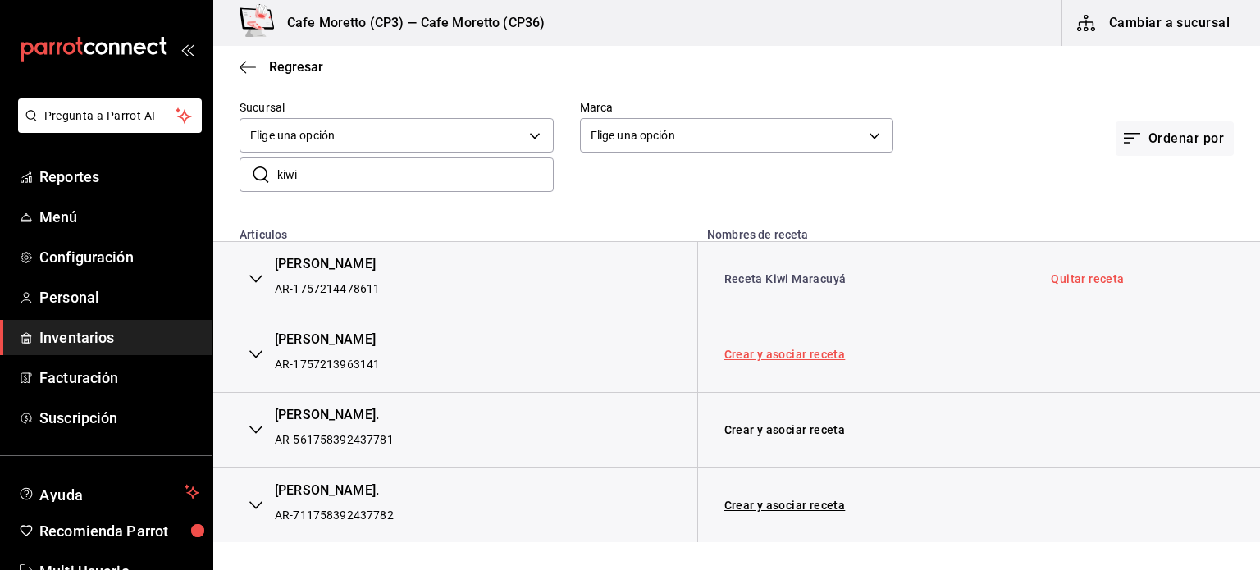
click at [771, 352] on link "Crear y asociar receta" at bounding box center [785, 354] width 121 height 11
click at [788, 354] on link "Receta [PERSON_NAME]" at bounding box center [792, 354] width 134 height 13
click at [789, 428] on link "Crear y asociar receta" at bounding box center [785, 429] width 121 height 11
click at [1073, 424] on link "Quitar receta" at bounding box center [1099, 429] width 73 height 11
click at [775, 431] on link "Asociar receta" at bounding box center [765, 429] width 80 height 11
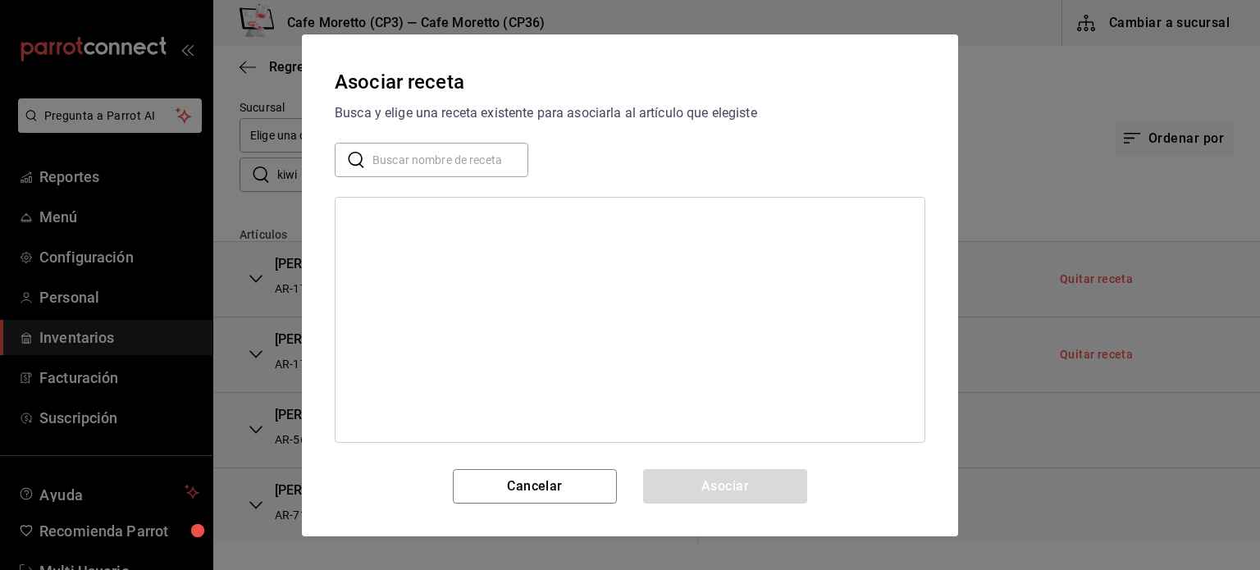
click at [419, 162] on input "text" at bounding box center [451, 159] width 156 height 33
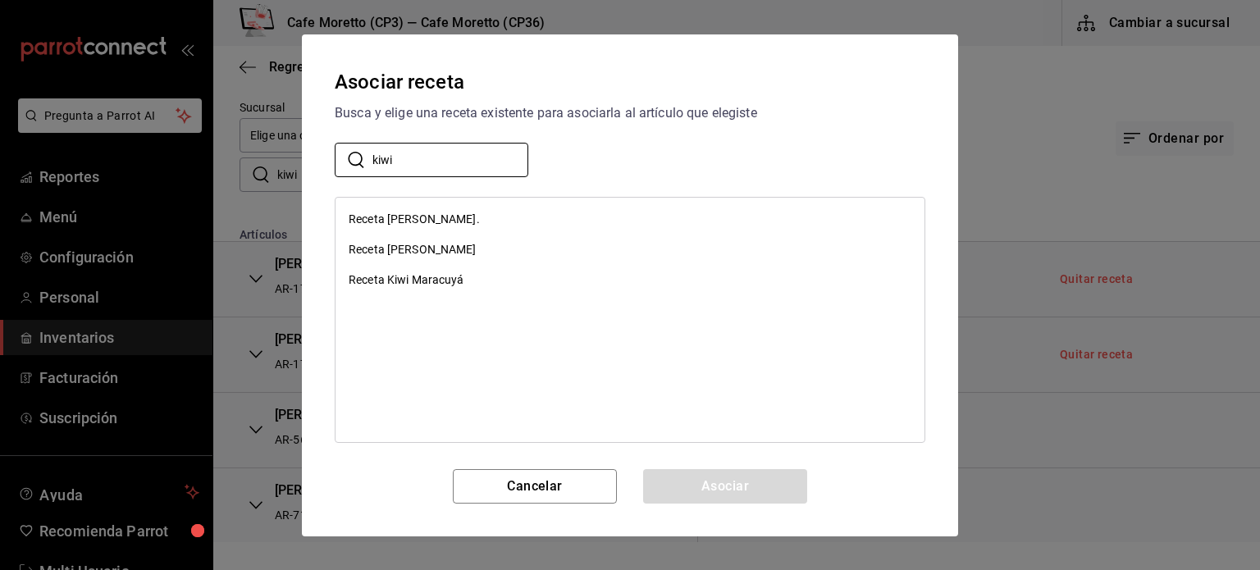
type input "kiwi"
click at [406, 244] on div "Receta [PERSON_NAME]" at bounding box center [413, 249] width 128 height 17
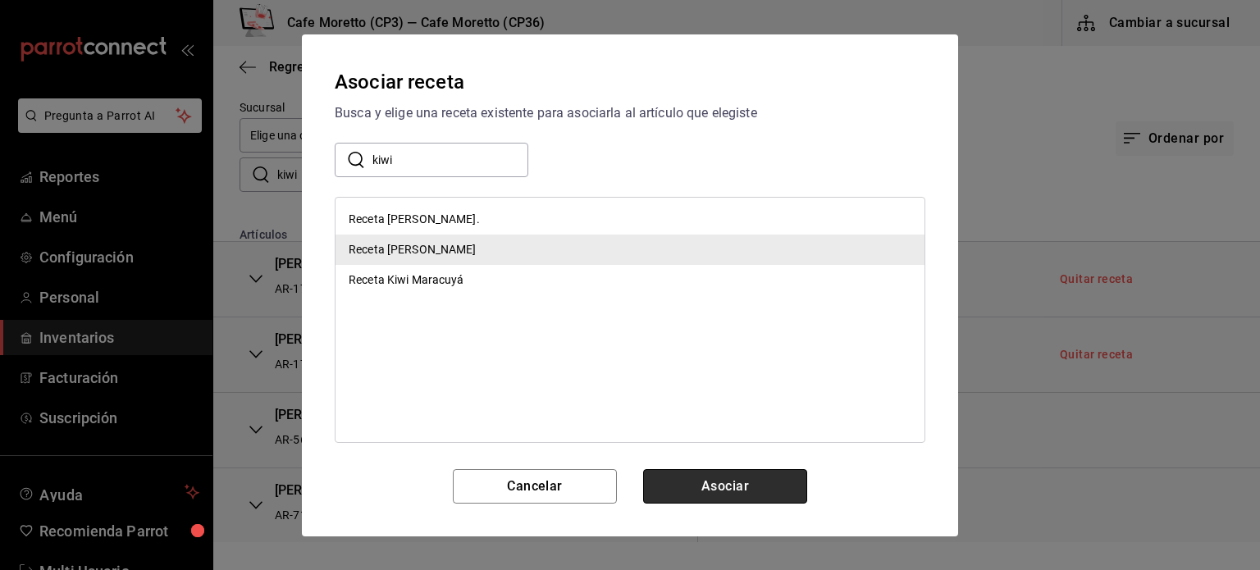
click at [765, 494] on button "Asociar" at bounding box center [725, 486] width 164 height 34
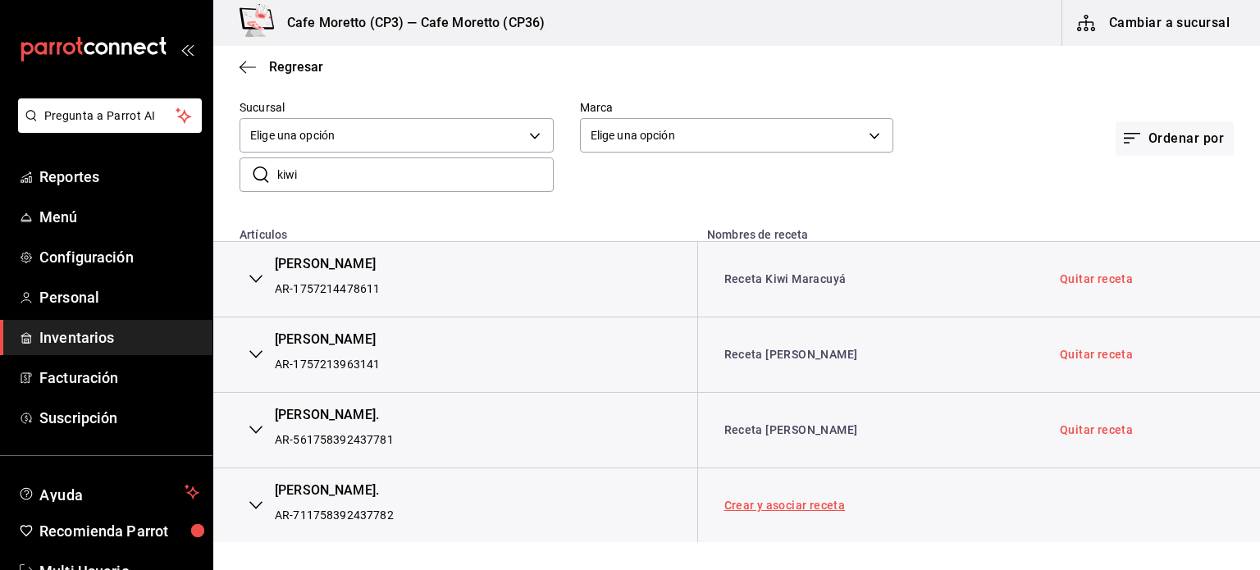
click at [781, 505] on link "Crear y asociar receta" at bounding box center [785, 505] width 121 height 11
click at [1067, 501] on link "Quitar receta" at bounding box center [1096, 505] width 73 height 11
click at [763, 505] on link "Asociar receta" at bounding box center [765, 505] width 80 height 11
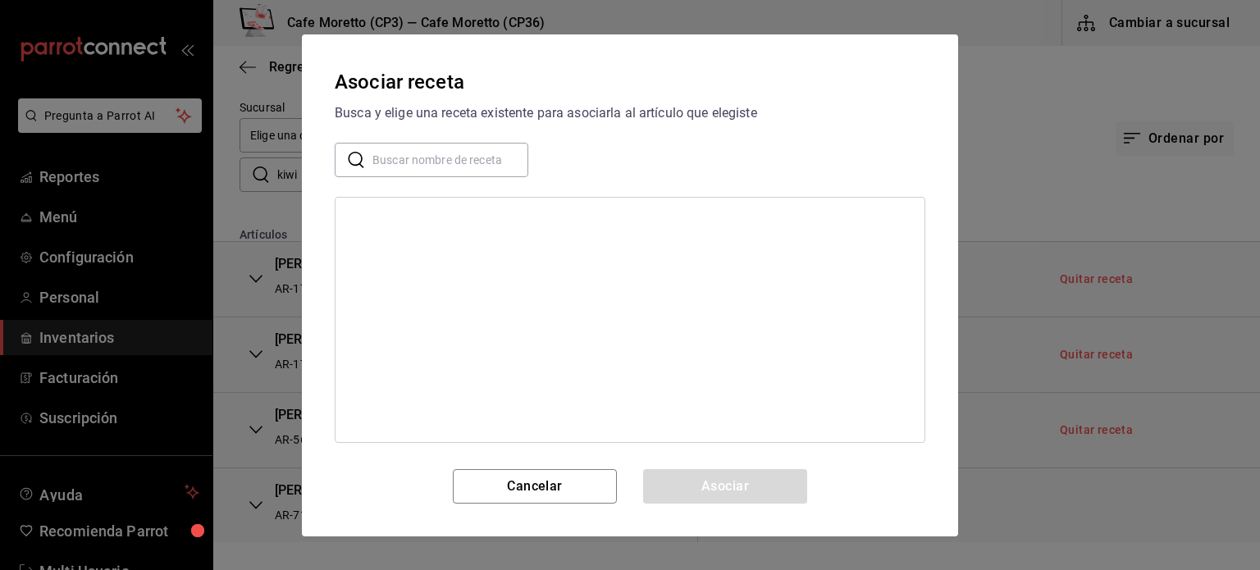
click at [391, 152] on input "text" at bounding box center [451, 159] width 156 height 33
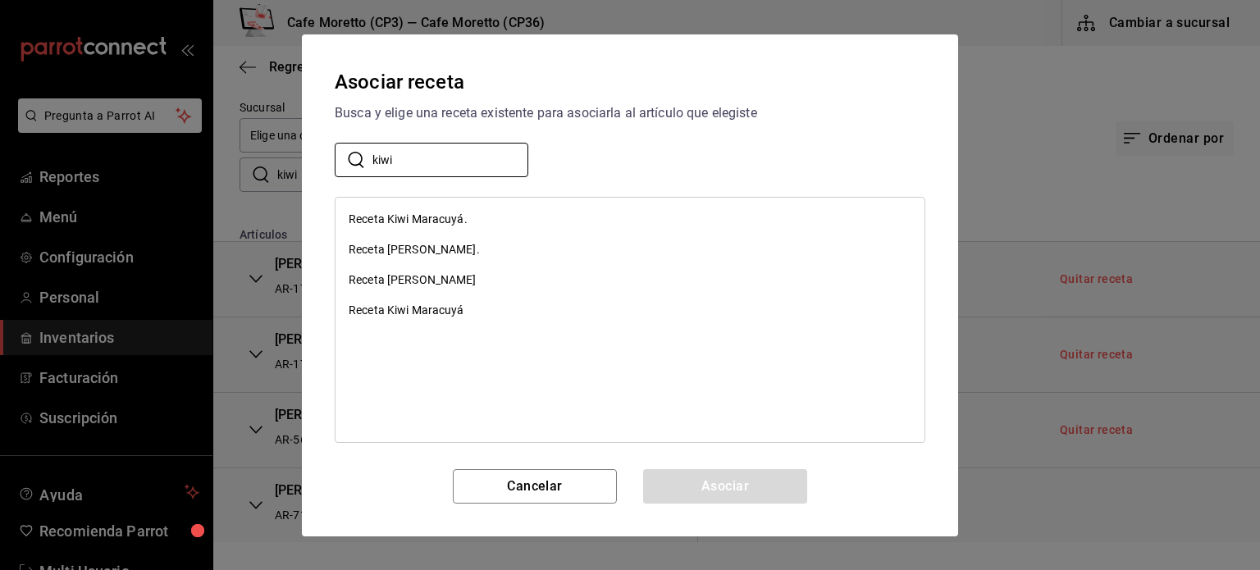
type input "kiwi"
click at [419, 309] on div "Receta Kiwi Maracuyá" at bounding box center [407, 310] width 116 height 17
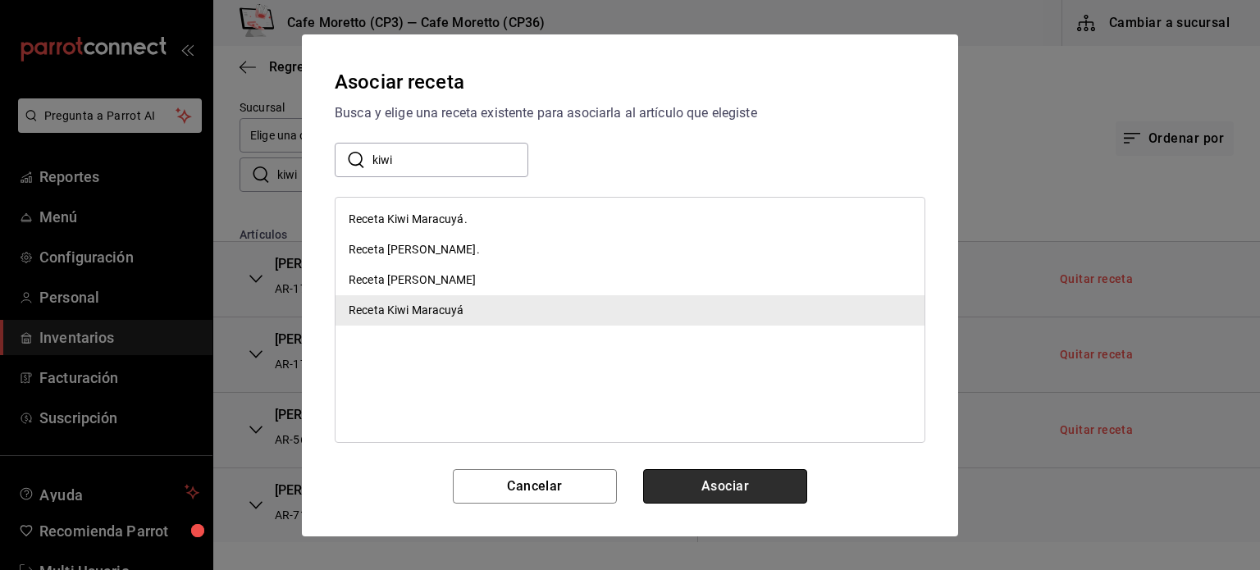
click at [735, 481] on button "Asociar" at bounding box center [725, 486] width 164 height 34
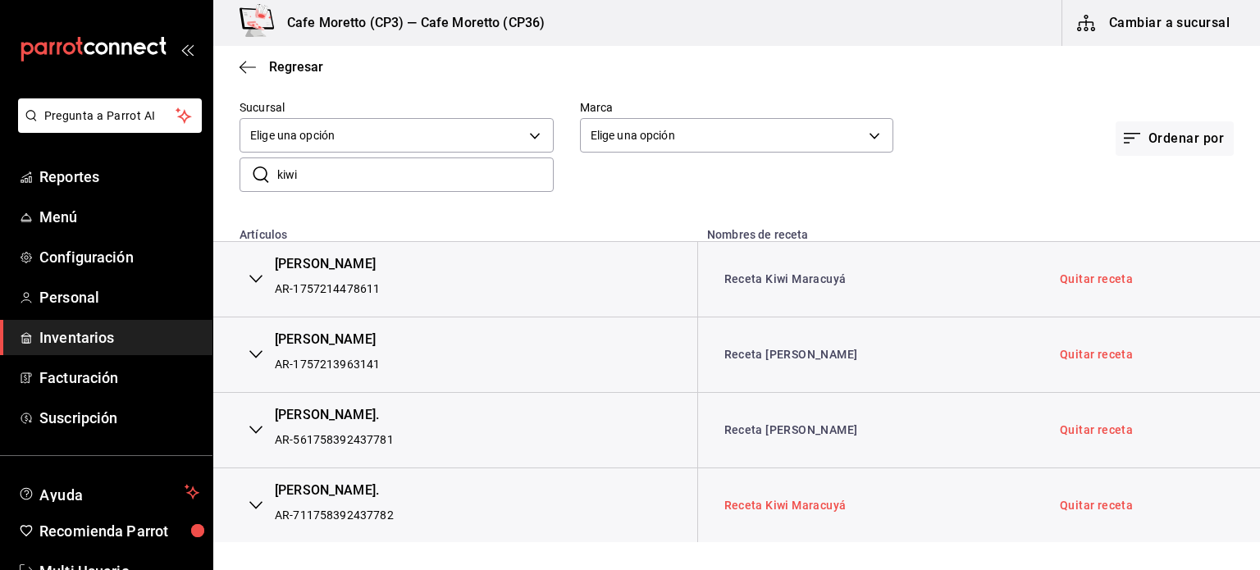
click at [803, 505] on link "Receta Kiwi Maracuyá" at bounding box center [786, 505] width 122 height 13
click at [257, 274] on icon "button" at bounding box center [255, 278] width 13 height 13
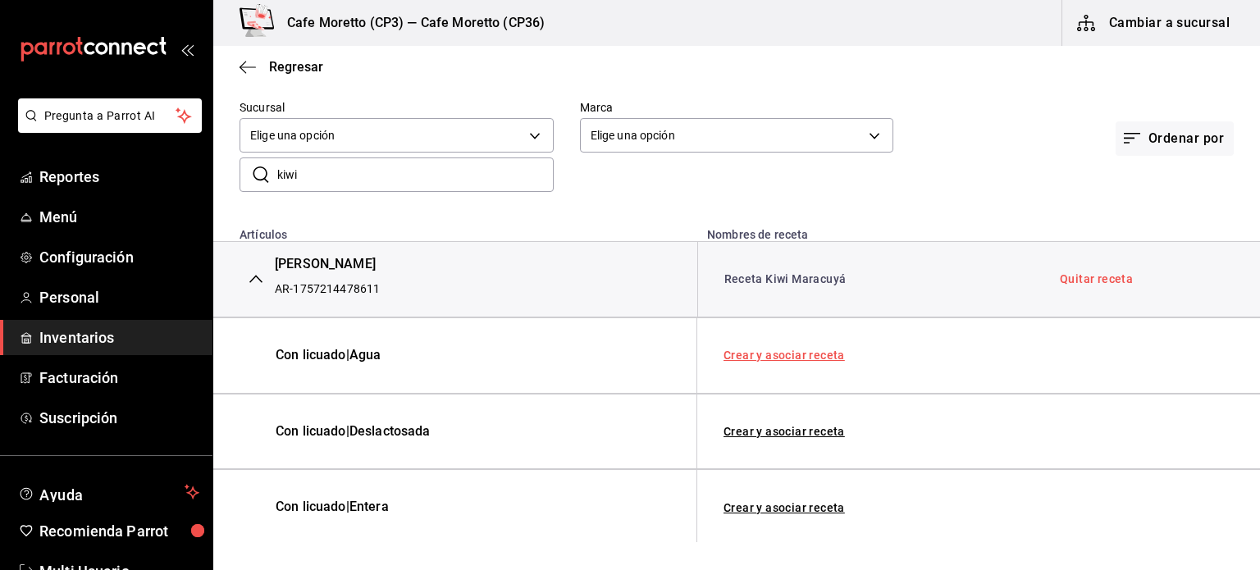
click at [775, 357] on link "Crear y asociar receta" at bounding box center [784, 355] width 121 height 11
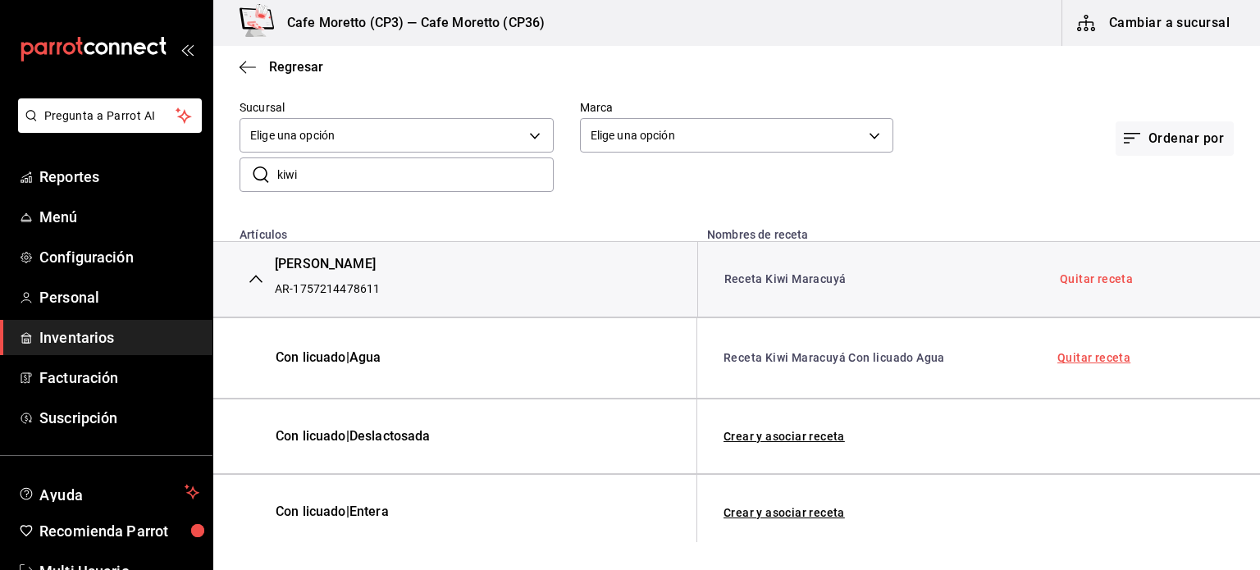
click at [1073, 359] on link "Quitar receta" at bounding box center [1094, 357] width 73 height 11
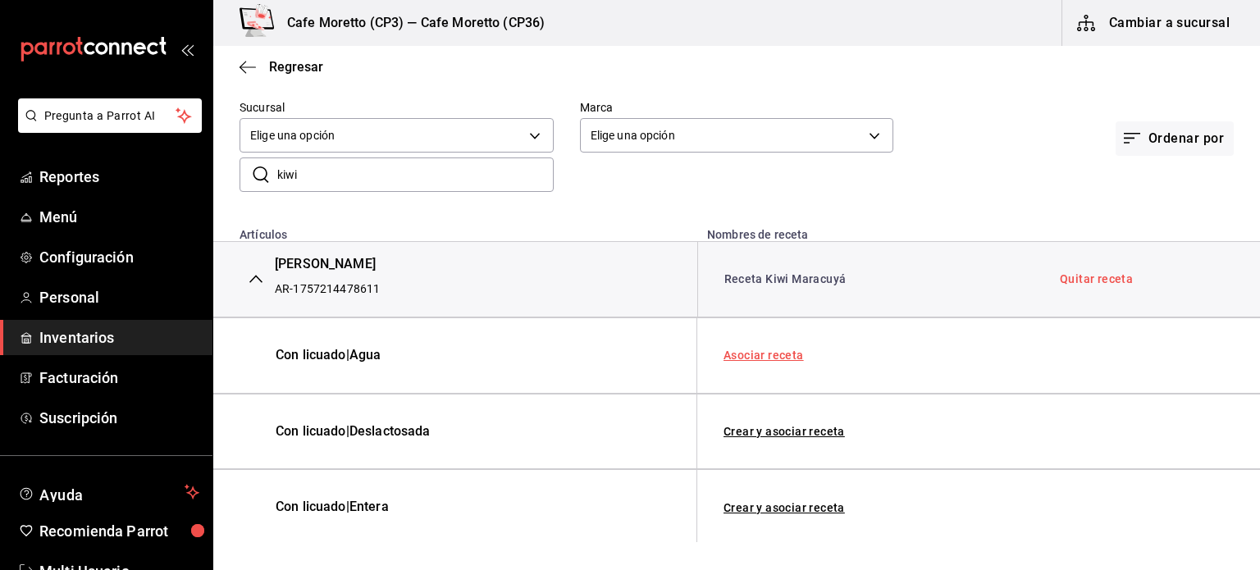
click at [756, 355] on link "Asociar receta" at bounding box center [764, 355] width 80 height 11
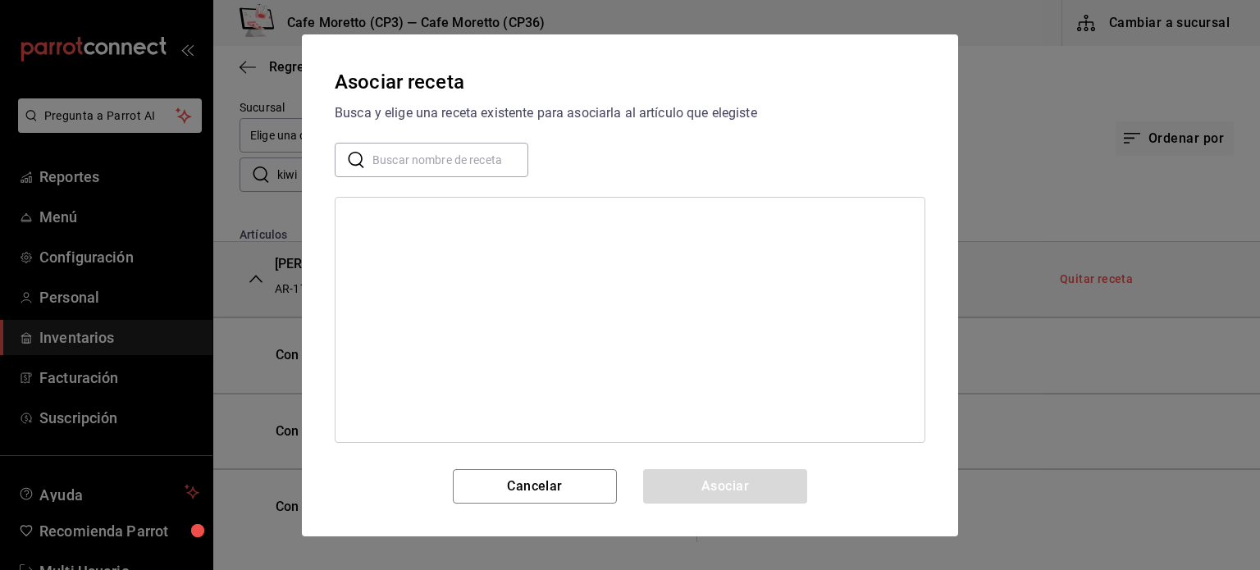
click at [404, 162] on input "text" at bounding box center [451, 159] width 156 height 33
type input "agua"
click at [420, 245] on div "Receta Con licuado Agua" at bounding box center [414, 249] width 130 height 17
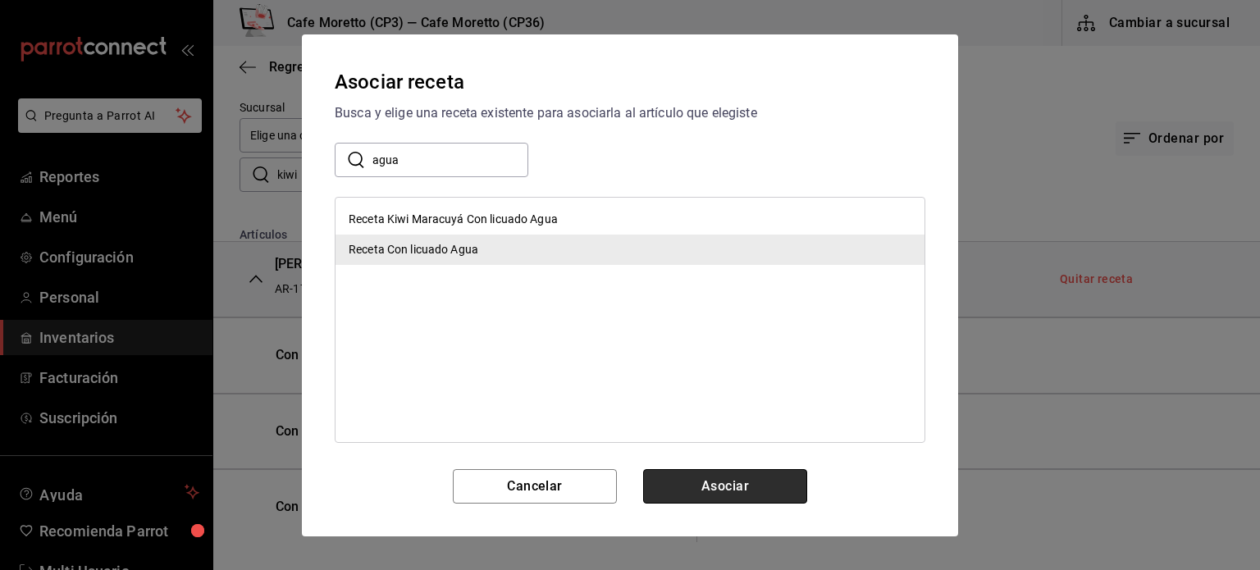
click at [725, 492] on button "Asociar" at bounding box center [725, 486] width 164 height 34
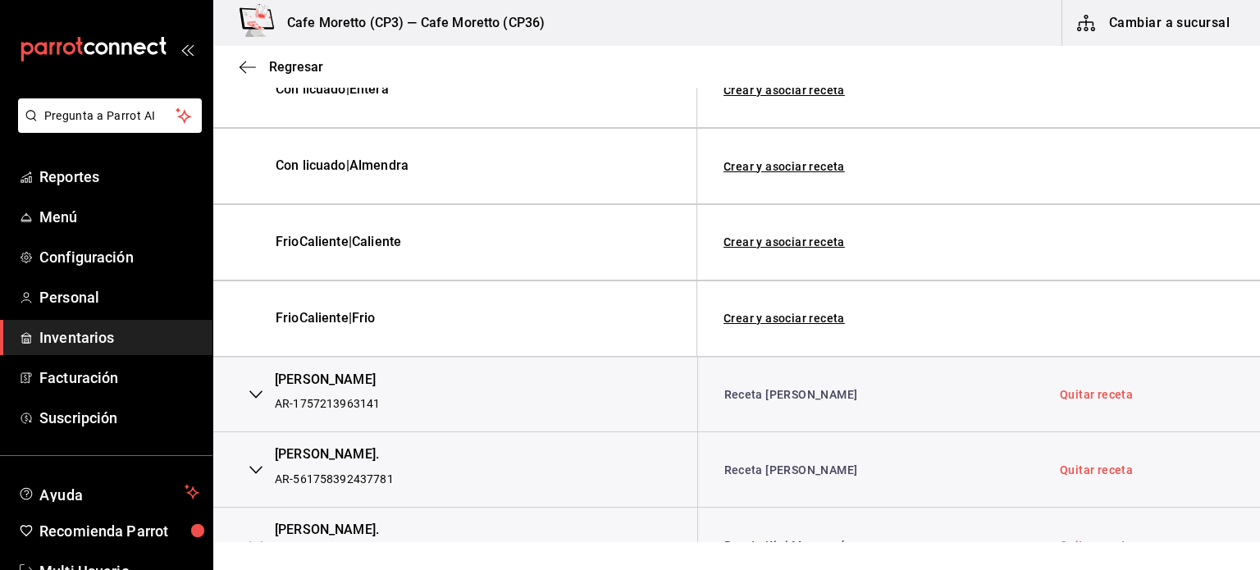
scroll to position [583, 0]
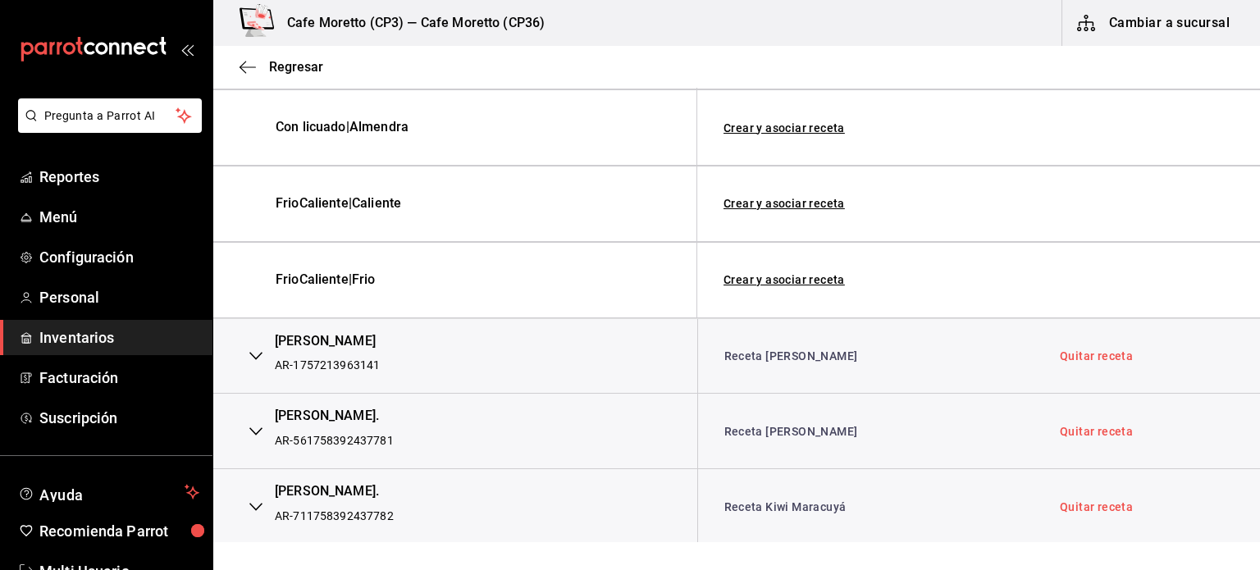
click at [254, 356] on icon "button" at bounding box center [255, 356] width 13 height 8
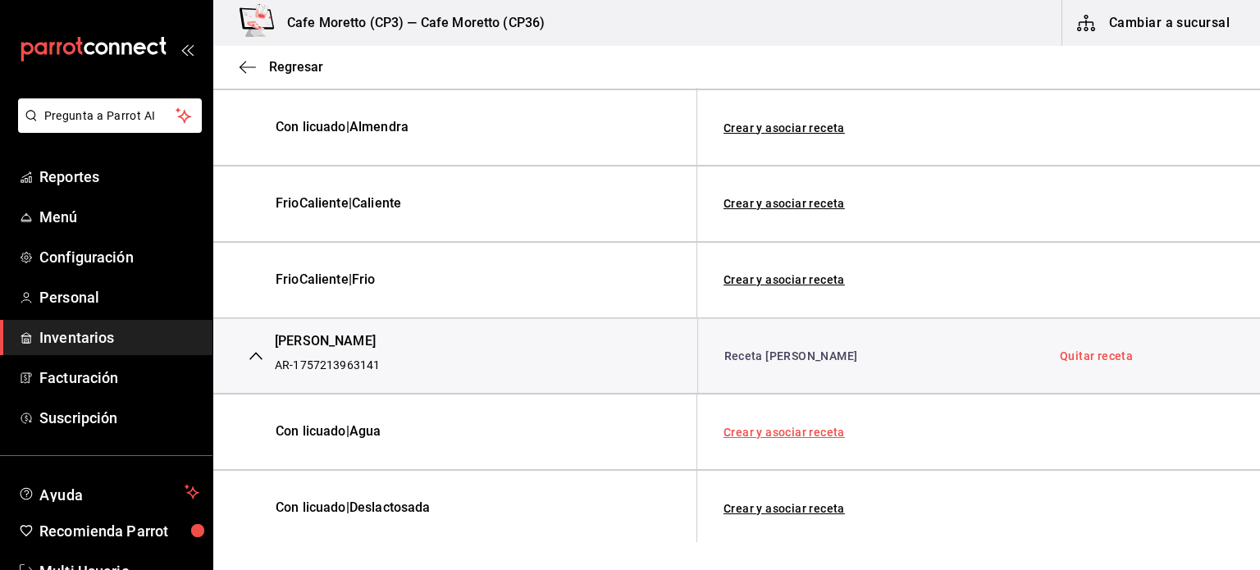
click at [778, 430] on link "Crear y asociar receta" at bounding box center [784, 432] width 121 height 11
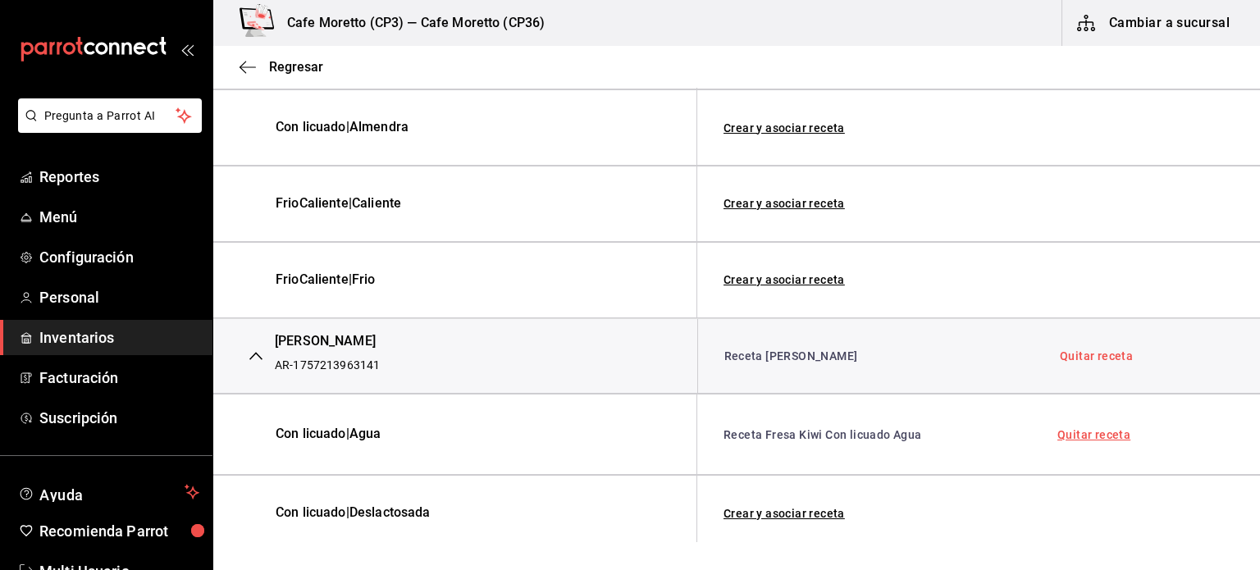
click at [1082, 432] on link "Quitar receta" at bounding box center [1094, 434] width 73 height 11
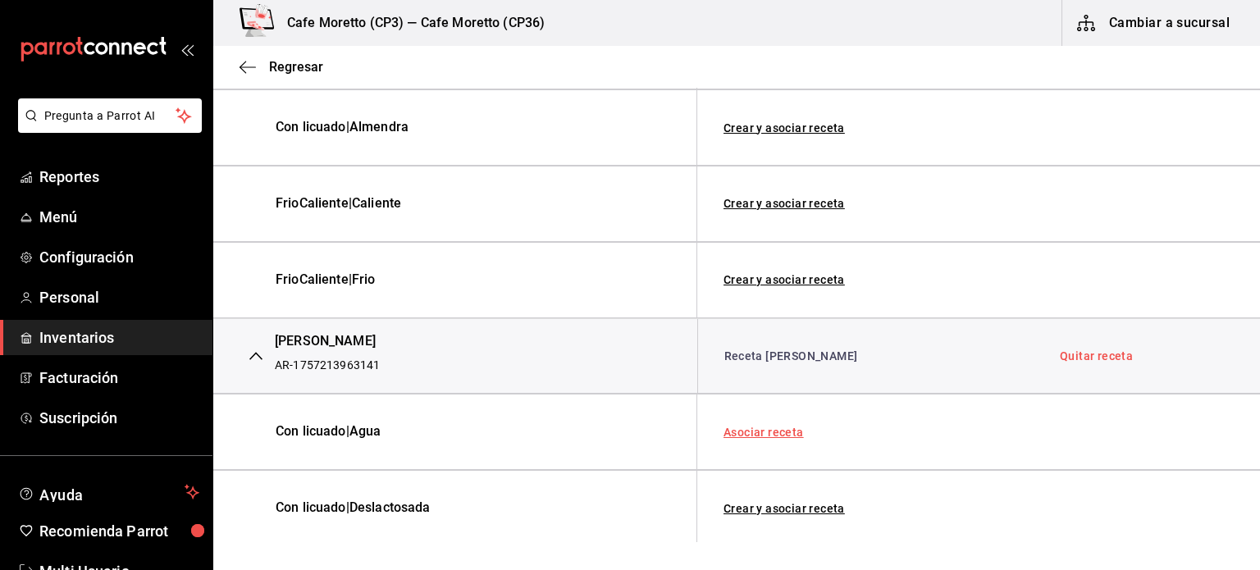
click at [756, 431] on link "Asociar receta" at bounding box center [764, 432] width 80 height 11
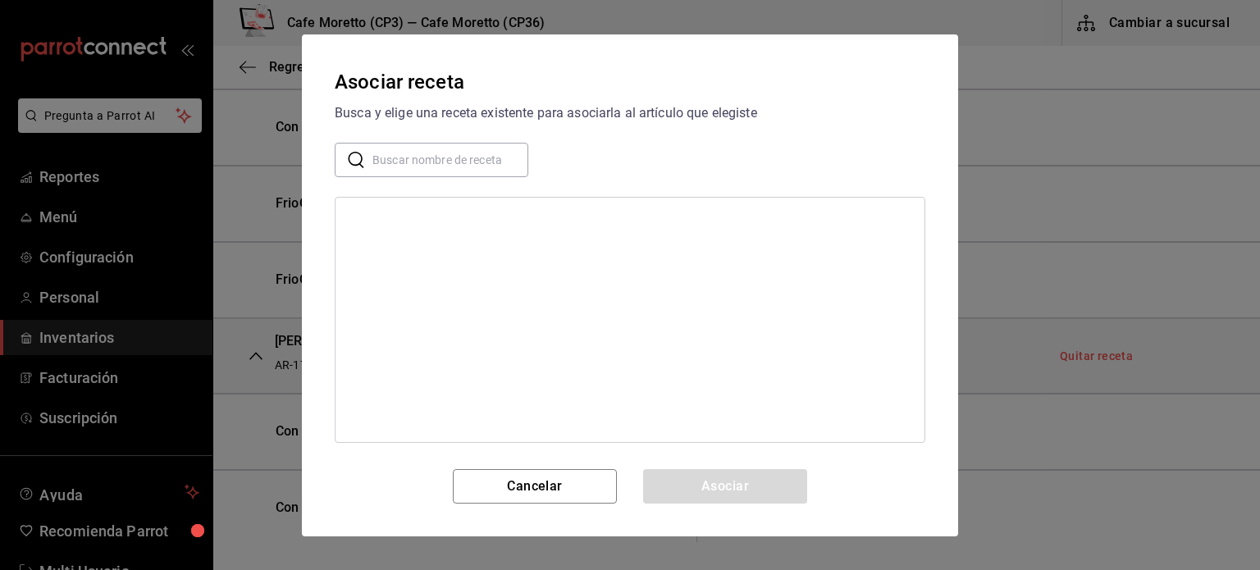
click at [389, 162] on input "text" at bounding box center [451, 159] width 156 height 33
click at [364, 164] on icon at bounding box center [356, 160] width 20 height 20
drag, startPoint x: 367, startPoint y: 149, endPoint x: 404, endPoint y: 172, distance: 43.5
click at [384, 157] on input "text" at bounding box center [451, 159] width 156 height 33
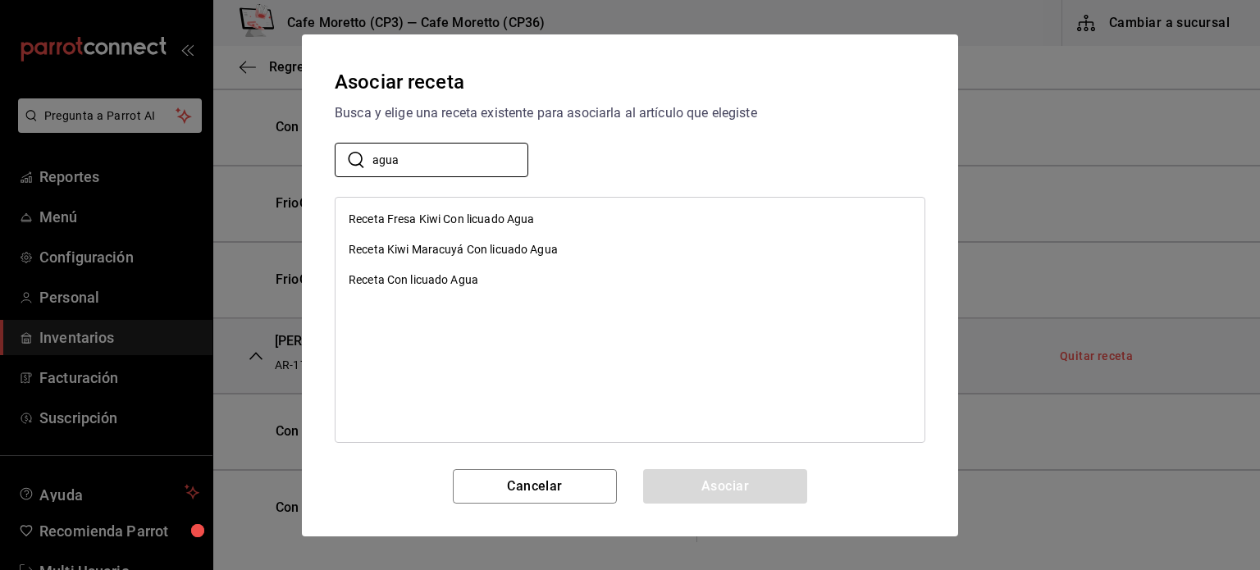
type input "agua"
click at [447, 278] on div "Receta Con licuado Agua" at bounding box center [414, 280] width 130 height 17
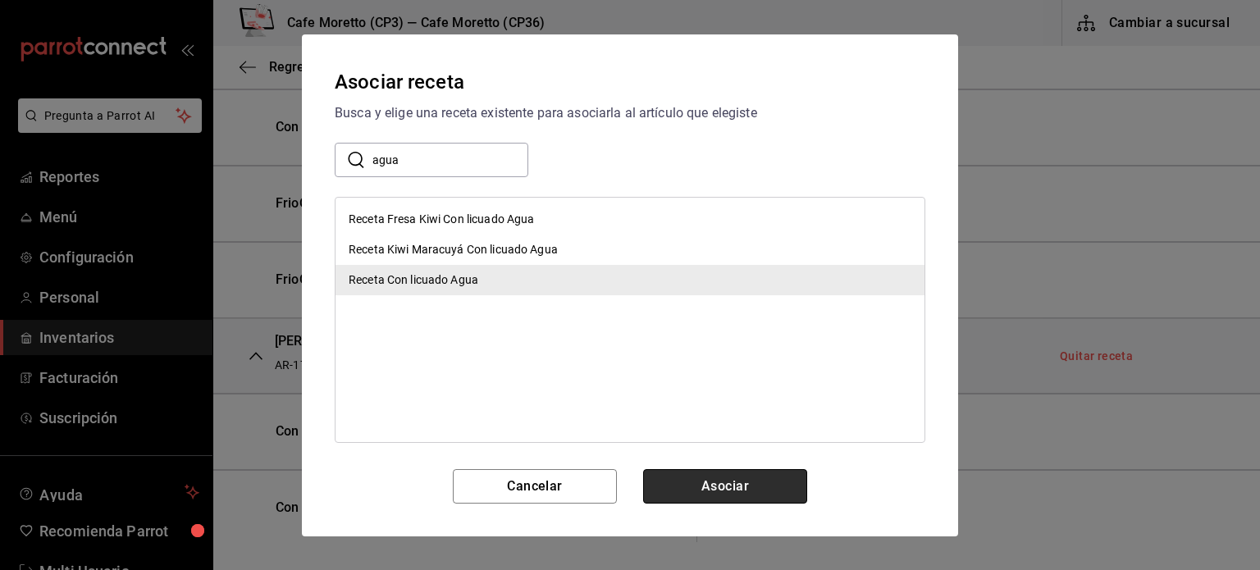
click at [737, 484] on button "Asociar" at bounding box center [725, 486] width 164 height 34
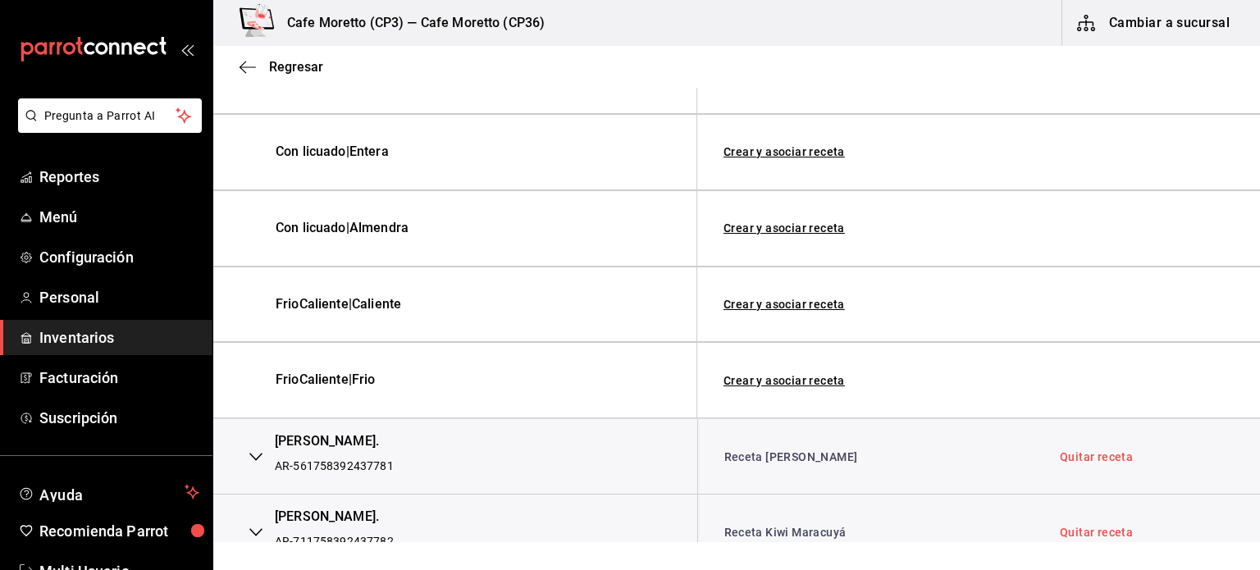
scroll to position [1044, 0]
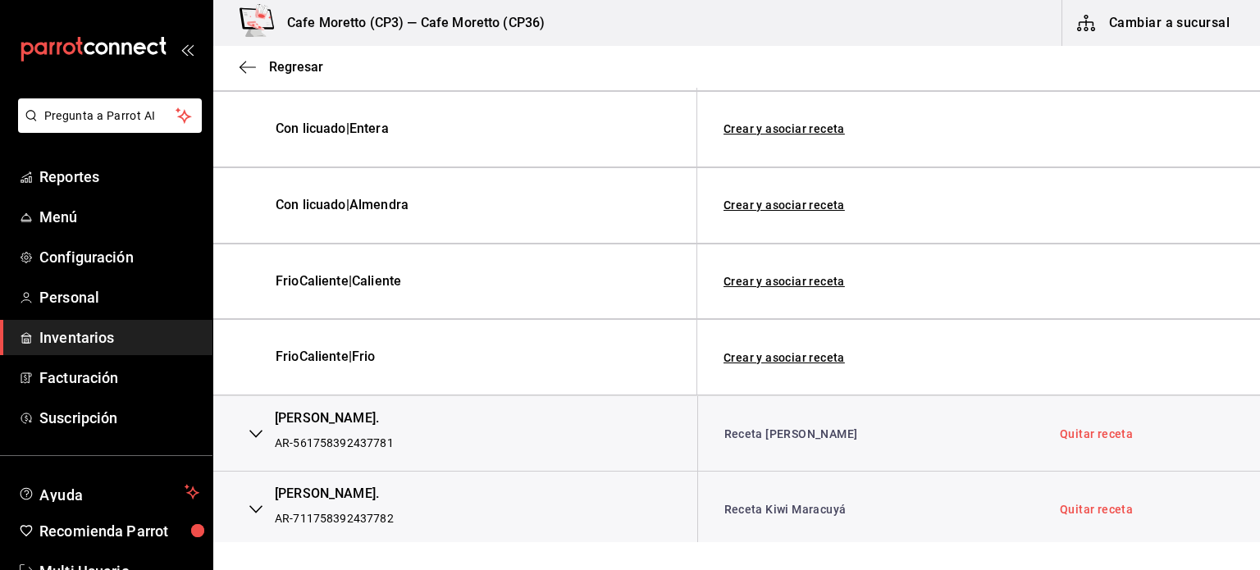
click at [253, 435] on icon "button" at bounding box center [255, 434] width 13 height 13
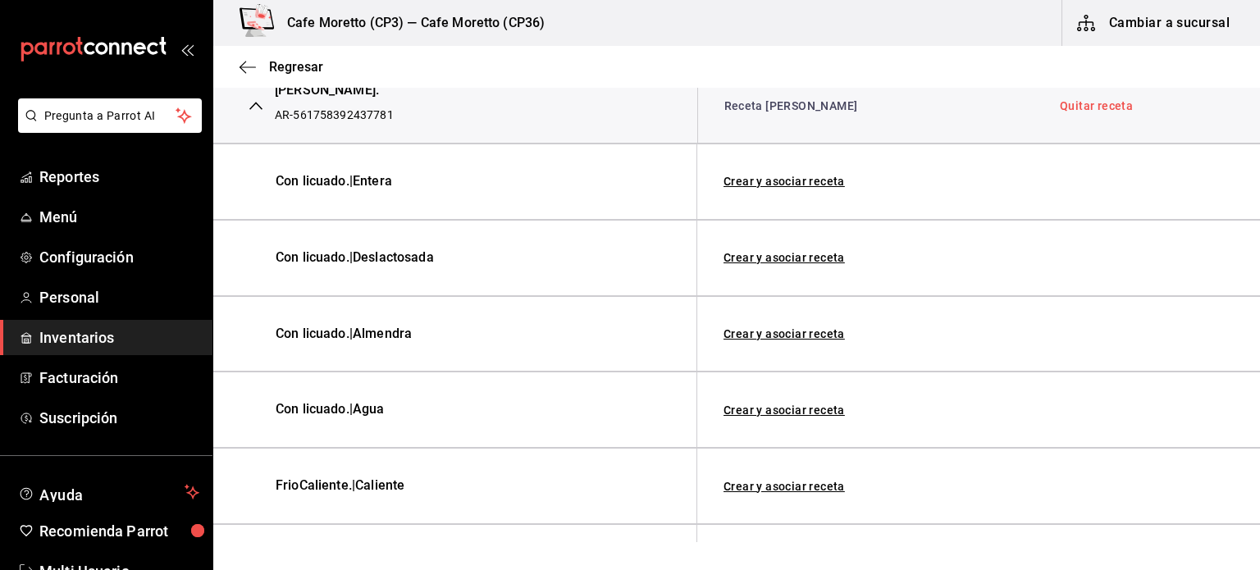
scroll to position [1290, 0]
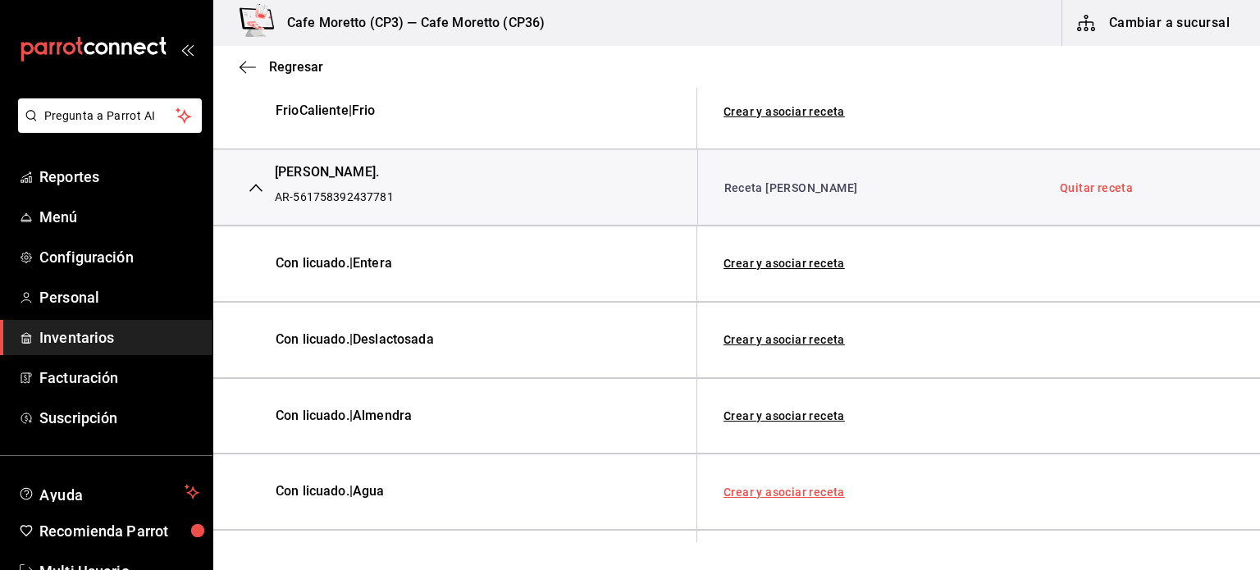
click at [788, 487] on link "Crear y asociar receta" at bounding box center [784, 492] width 121 height 11
click at [1077, 489] on link "Quitar receta" at bounding box center [1094, 494] width 73 height 11
click at [752, 487] on link "Asociar receta" at bounding box center [764, 492] width 80 height 11
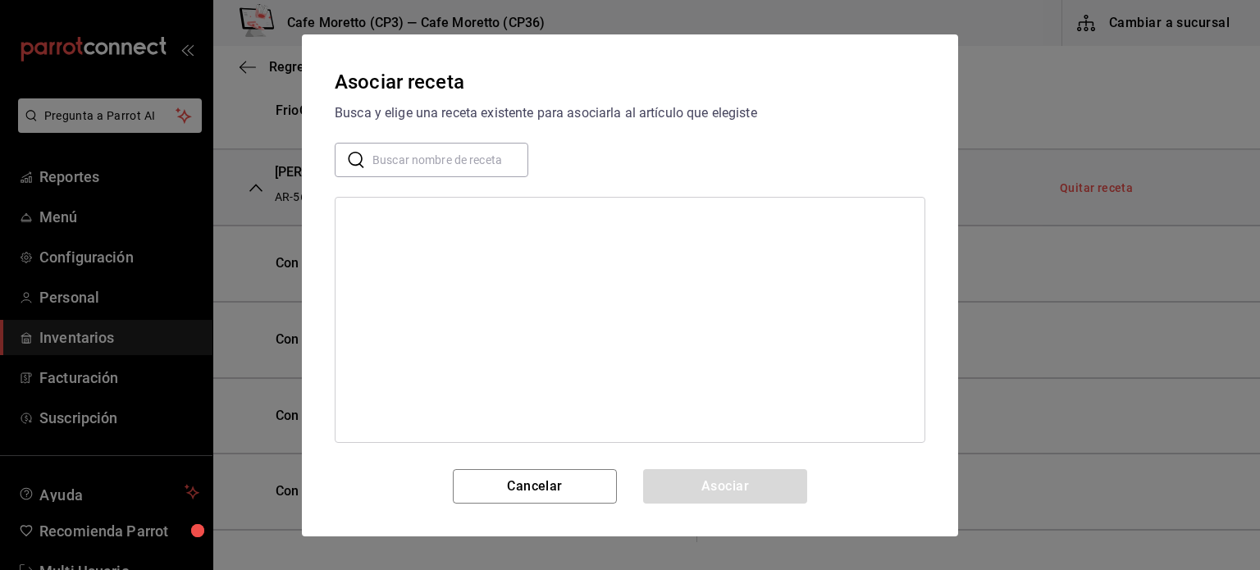
click at [399, 164] on input "text" at bounding box center [451, 159] width 156 height 33
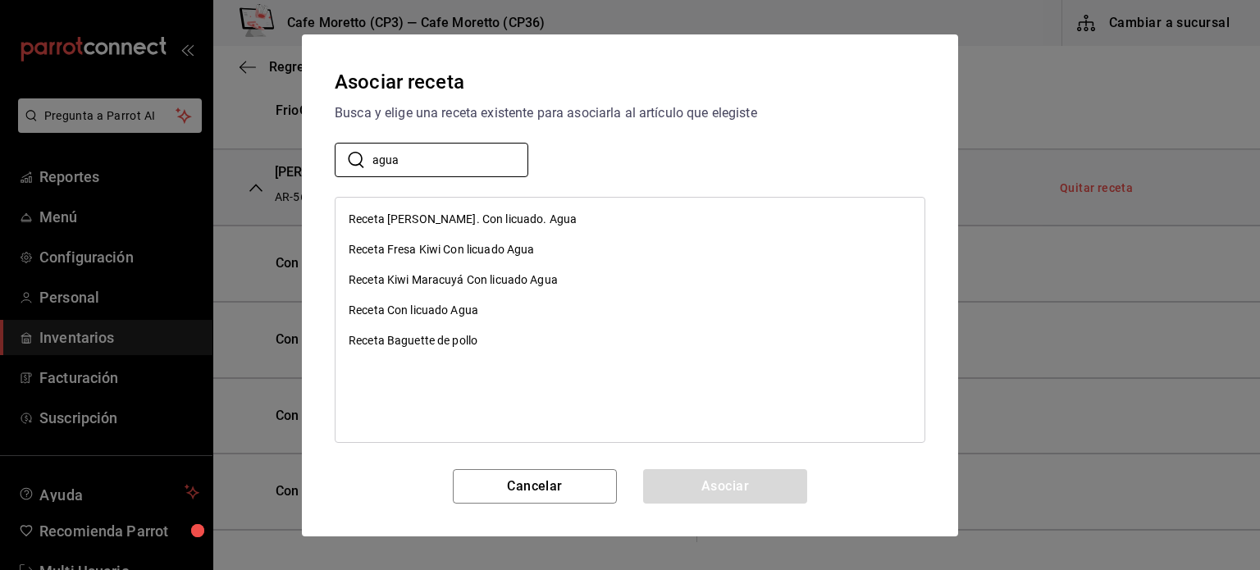
type input "agua"
click at [387, 311] on div "Receta Con licuado Agua" at bounding box center [414, 310] width 130 height 17
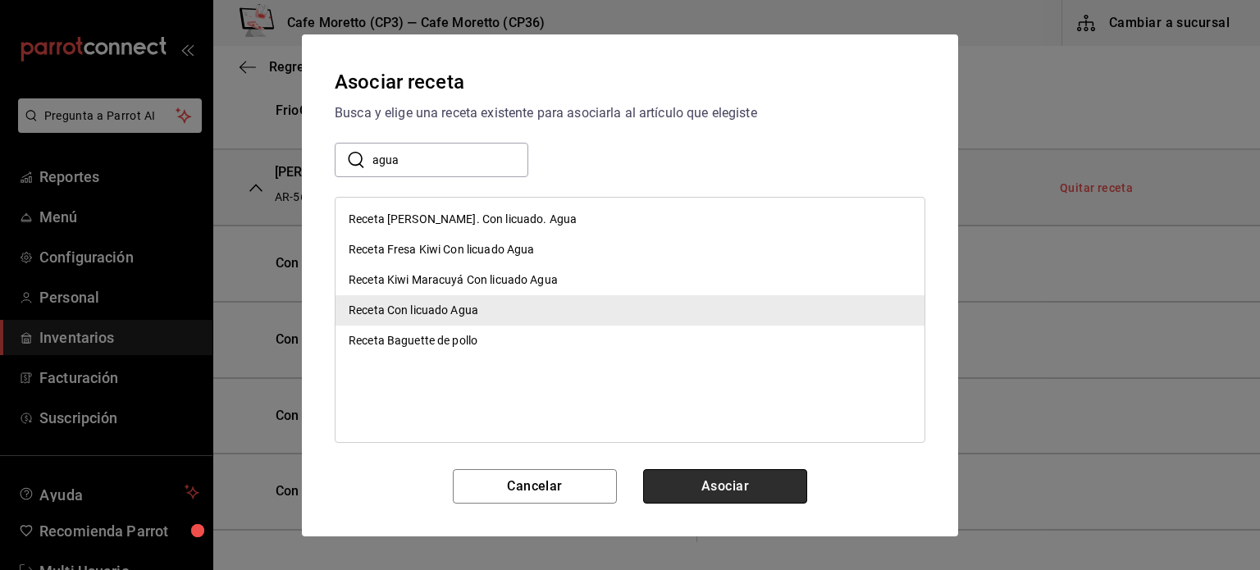
click at [731, 490] on button "Asociar" at bounding box center [725, 486] width 164 height 34
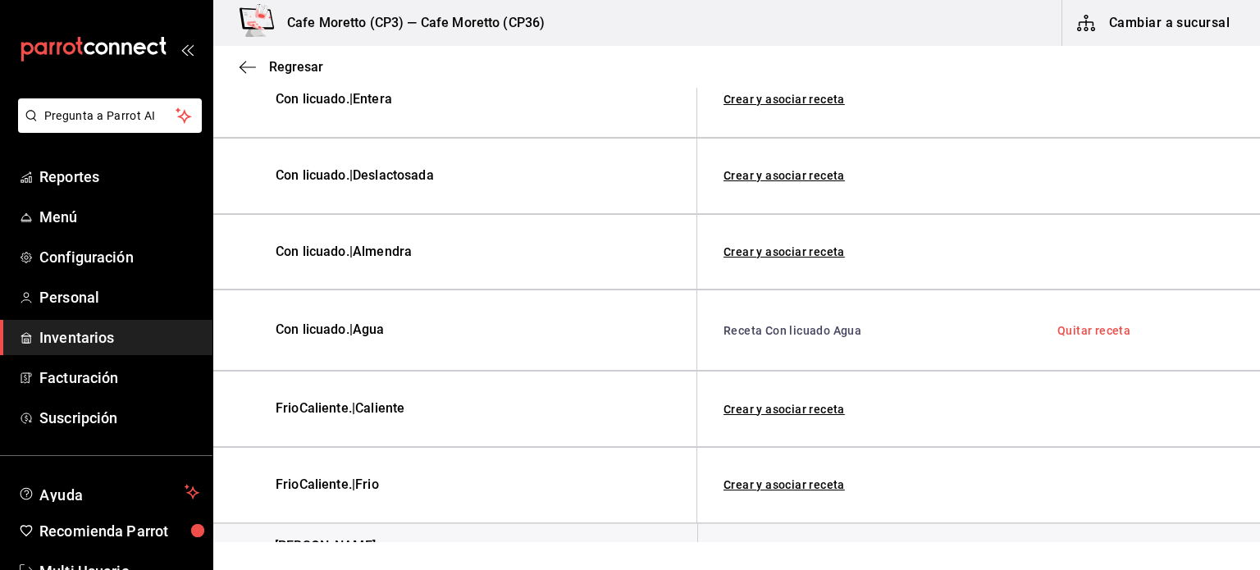
scroll to position [1504, 0]
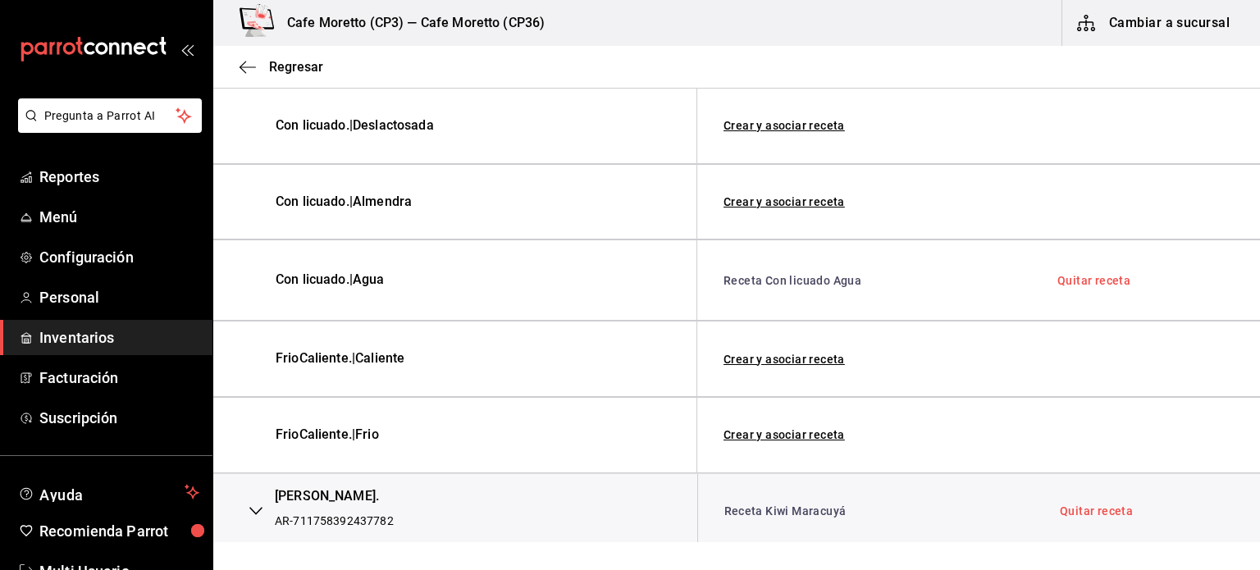
click at [256, 505] on icon "button" at bounding box center [255, 511] width 13 height 13
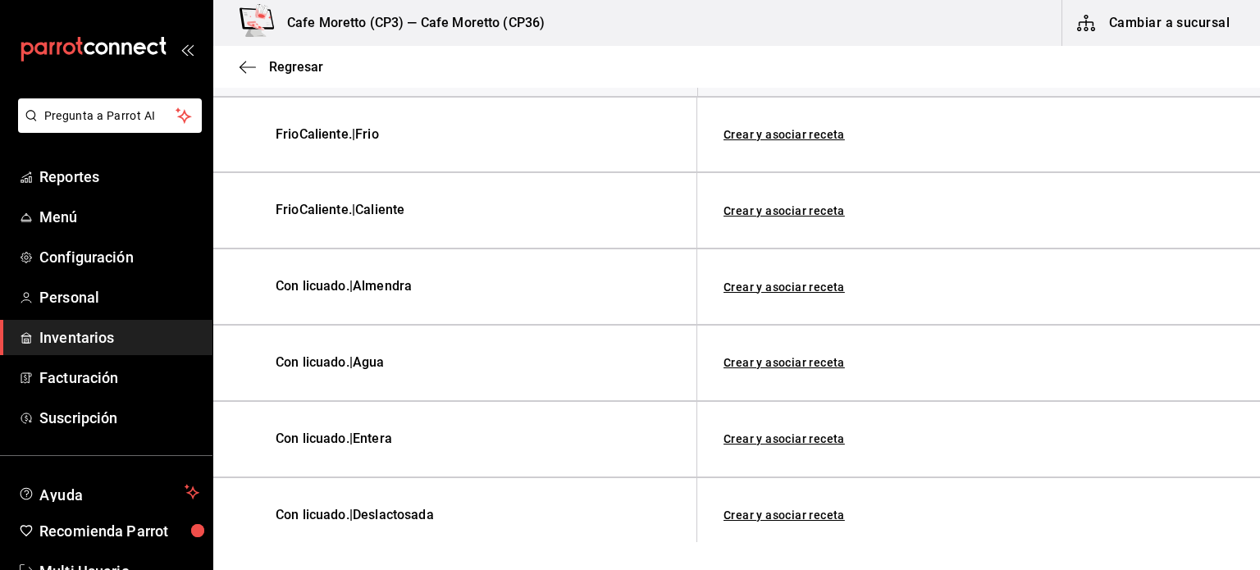
scroll to position [1960, 0]
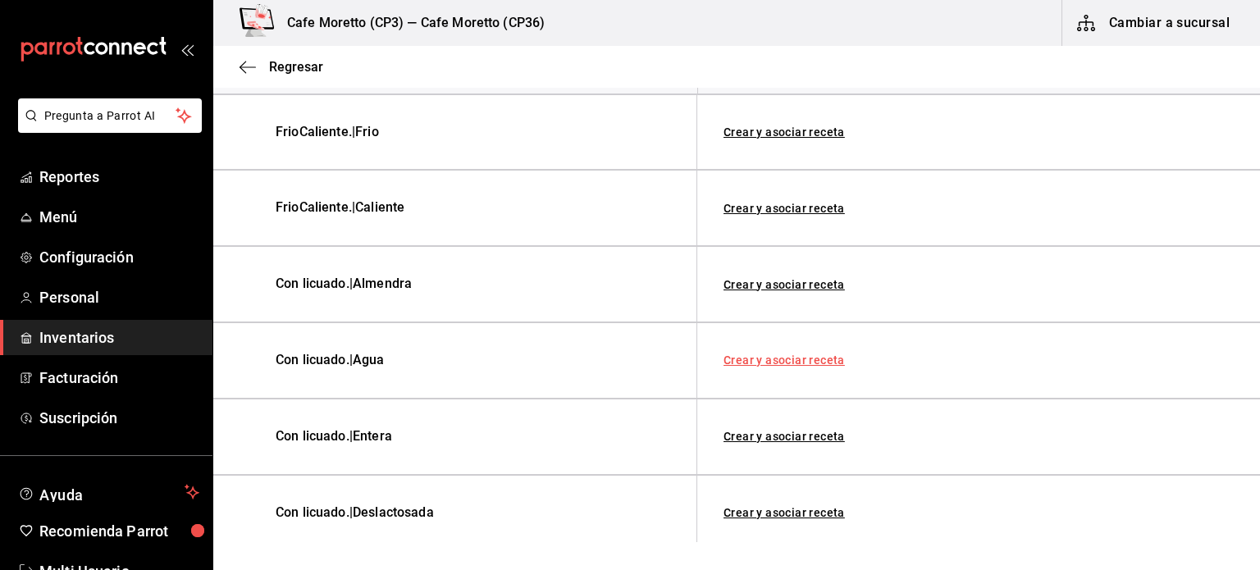
click at [791, 354] on link "Crear y asociar receta" at bounding box center [784, 359] width 121 height 11
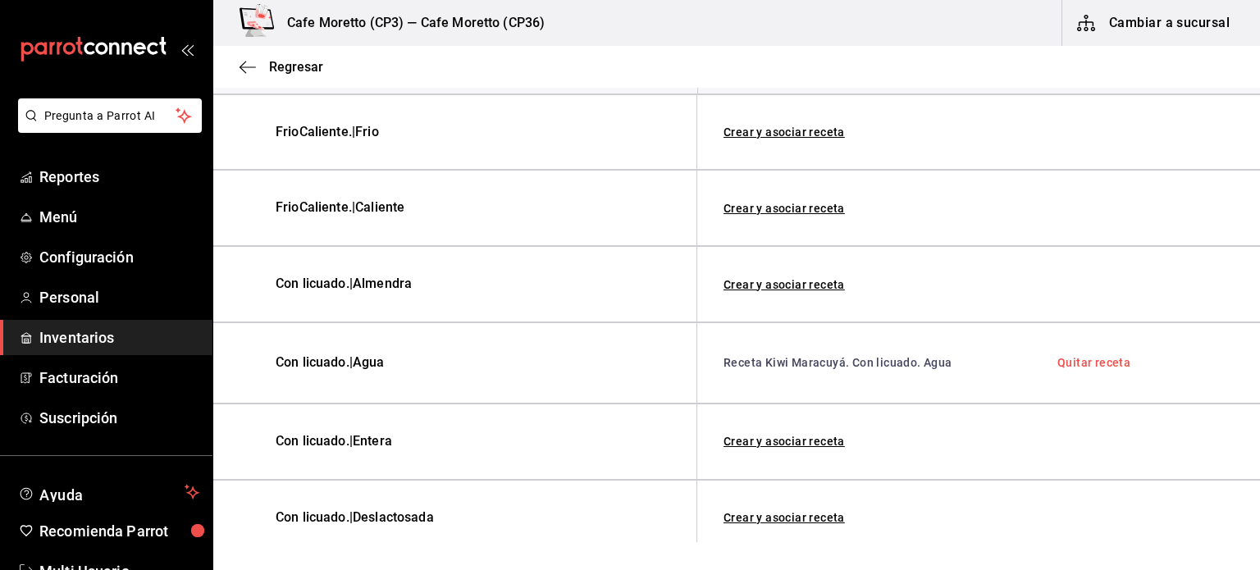
click at [1092, 357] on link "Quitar receta" at bounding box center [1094, 362] width 73 height 11
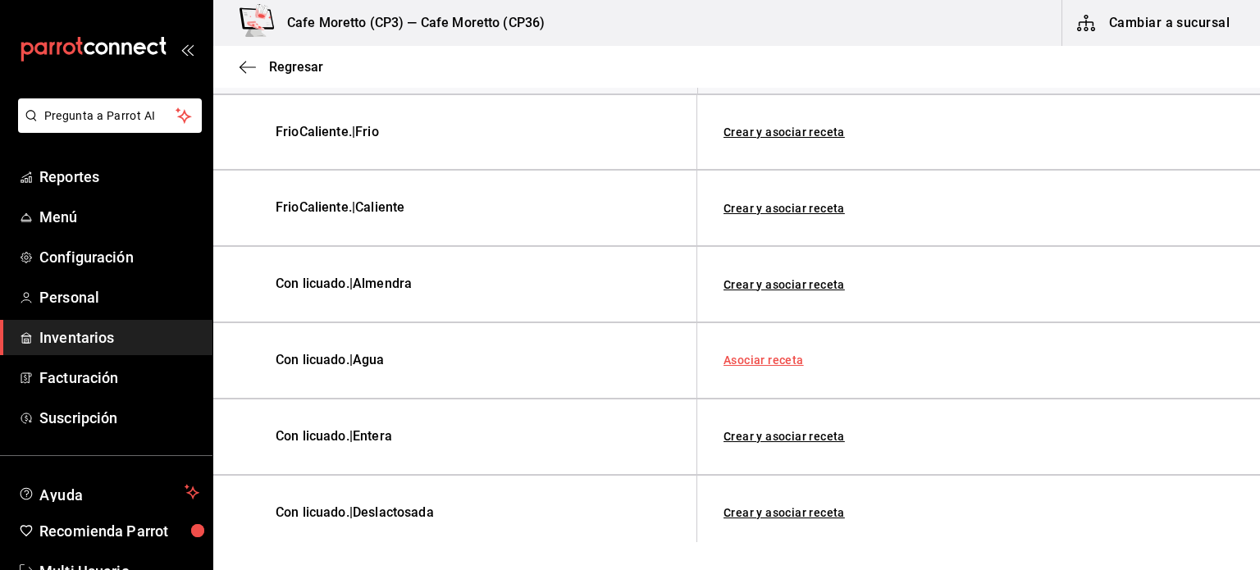
click at [748, 354] on link "Asociar receta" at bounding box center [764, 359] width 80 height 11
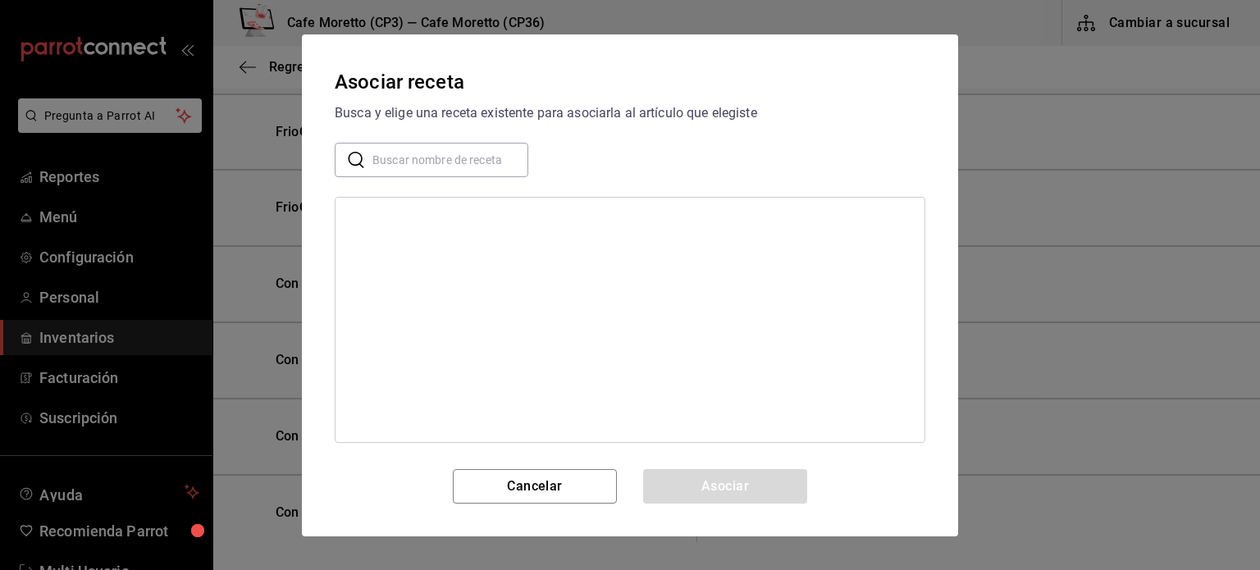
click at [418, 157] on input "text" at bounding box center [451, 159] width 156 height 33
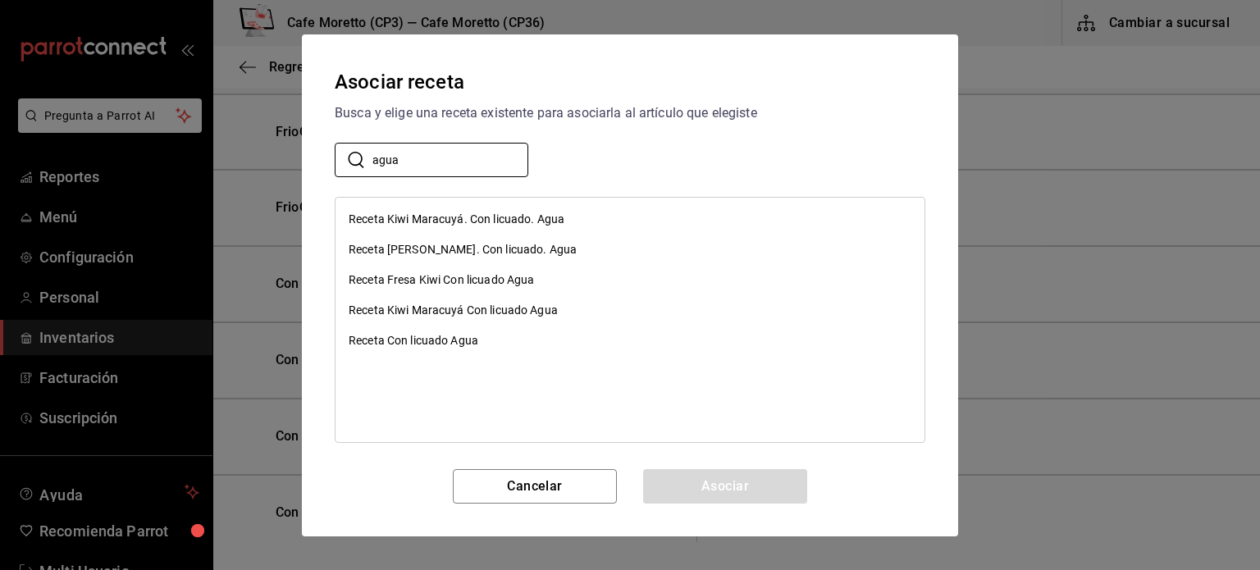
type input "agua"
click at [451, 341] on div "Receta Con licuado Agua" at bounding box center [414, 340] width 130 height 17
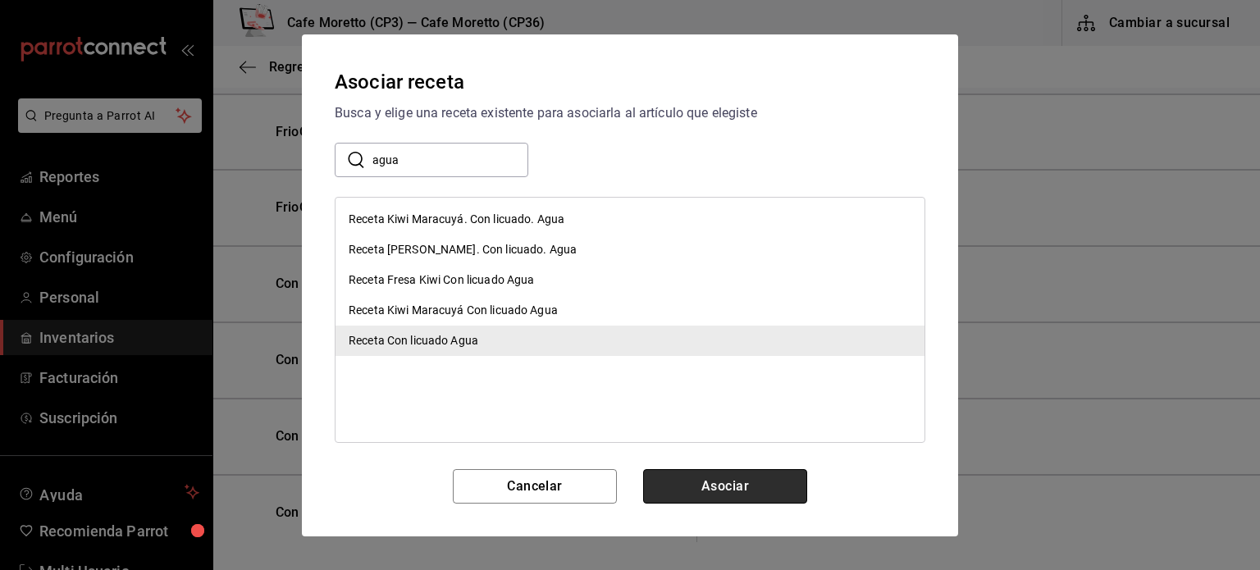
click at [735, 481] on button "Asociar" at bounding box center [725, 486] width 164 height 34
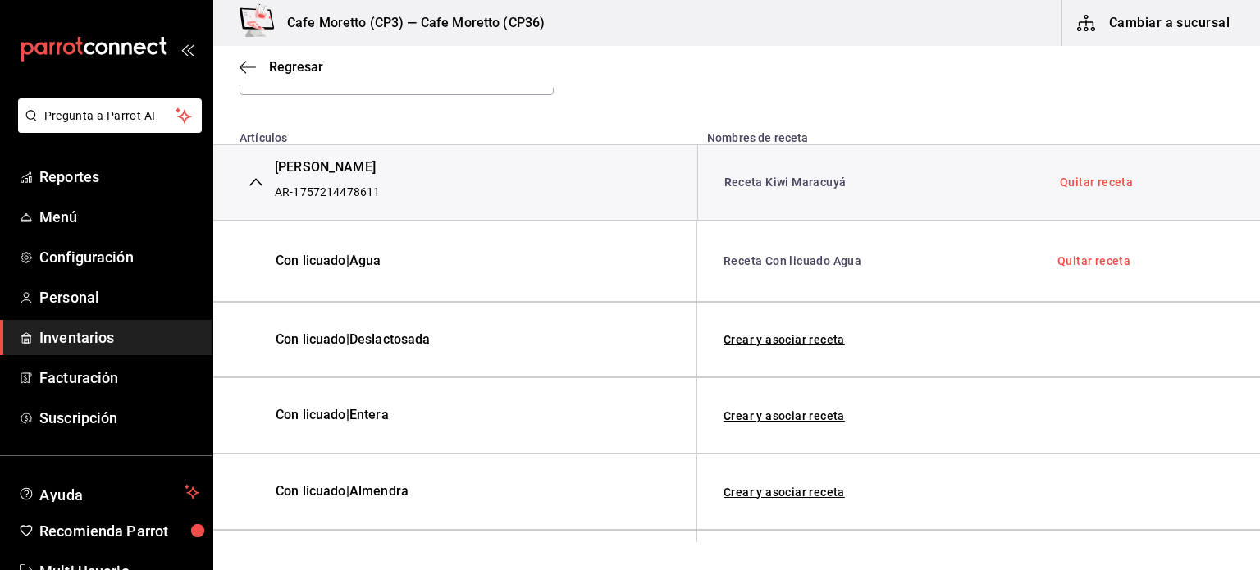
scroll to position [246, 0]
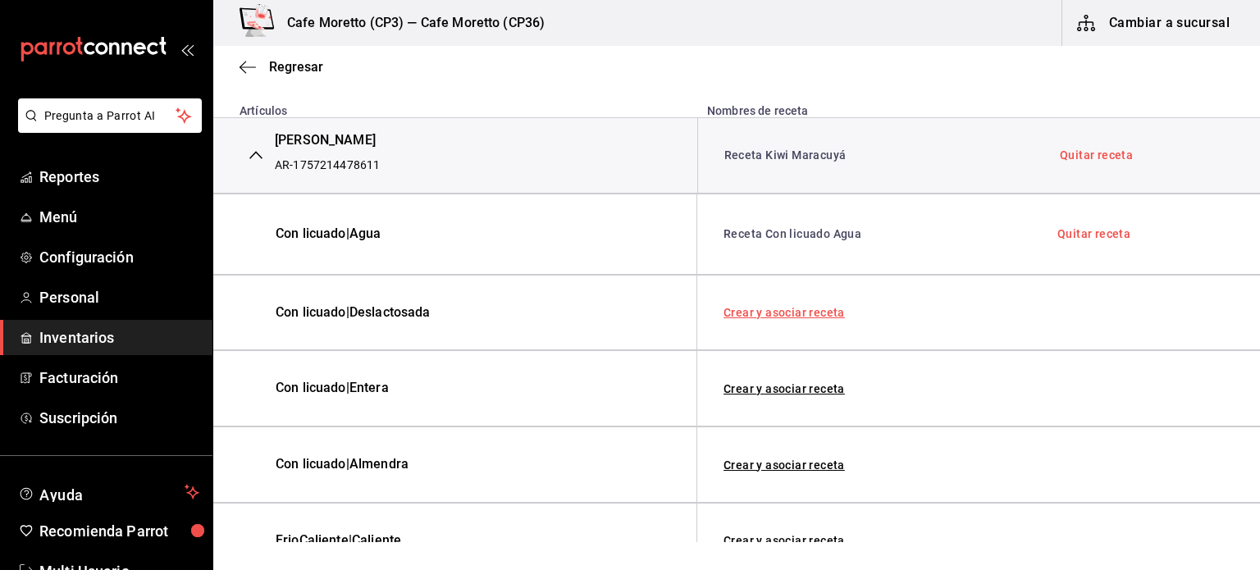
click at [779, 311] on link "Crear y asociar receta" at bounding box center [784, 312] width 121 height 11
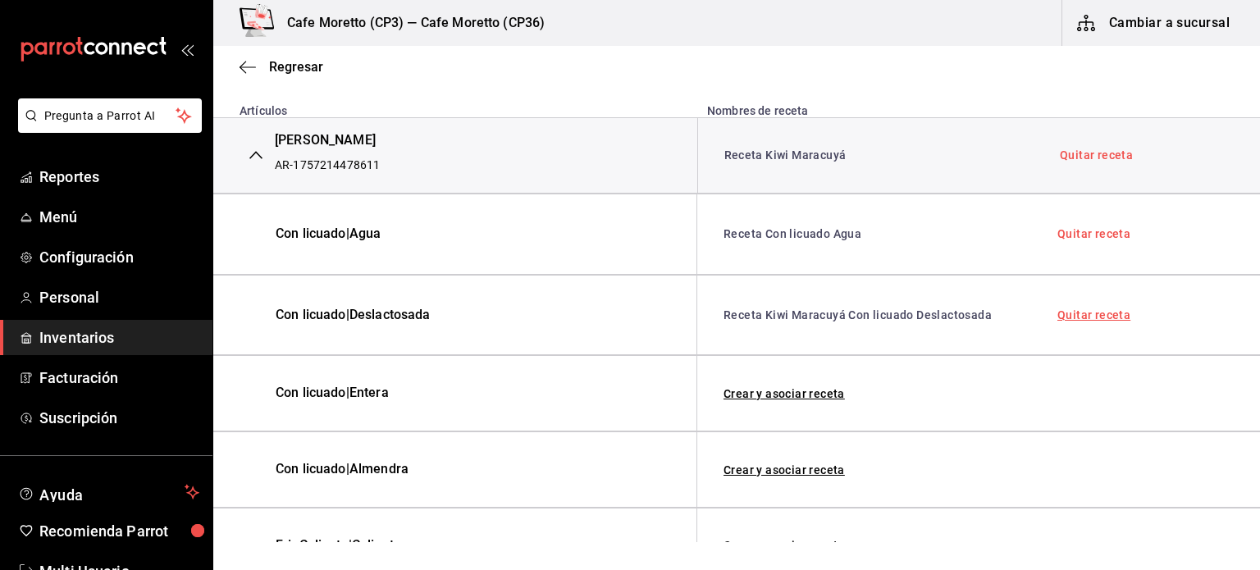
click at [1074, 314] on link "Quitar receta" at bounding box center [1094, 314] width 73 height 11
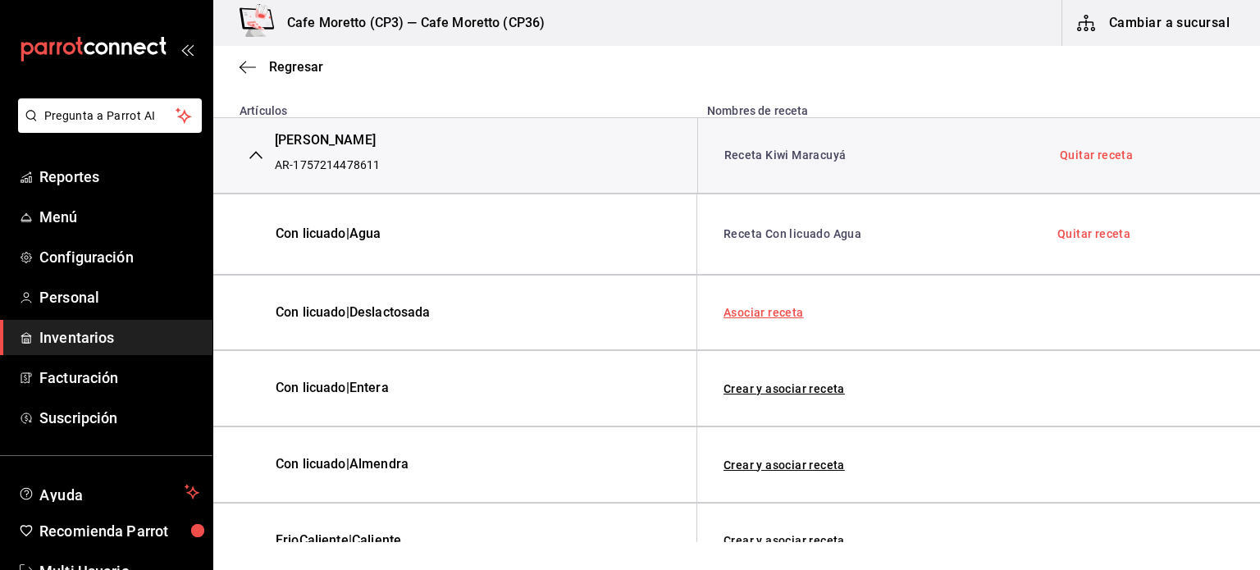
click at [755, 308] on link "Asociar receta" at bounding box center [764, 312] width 80 height 11
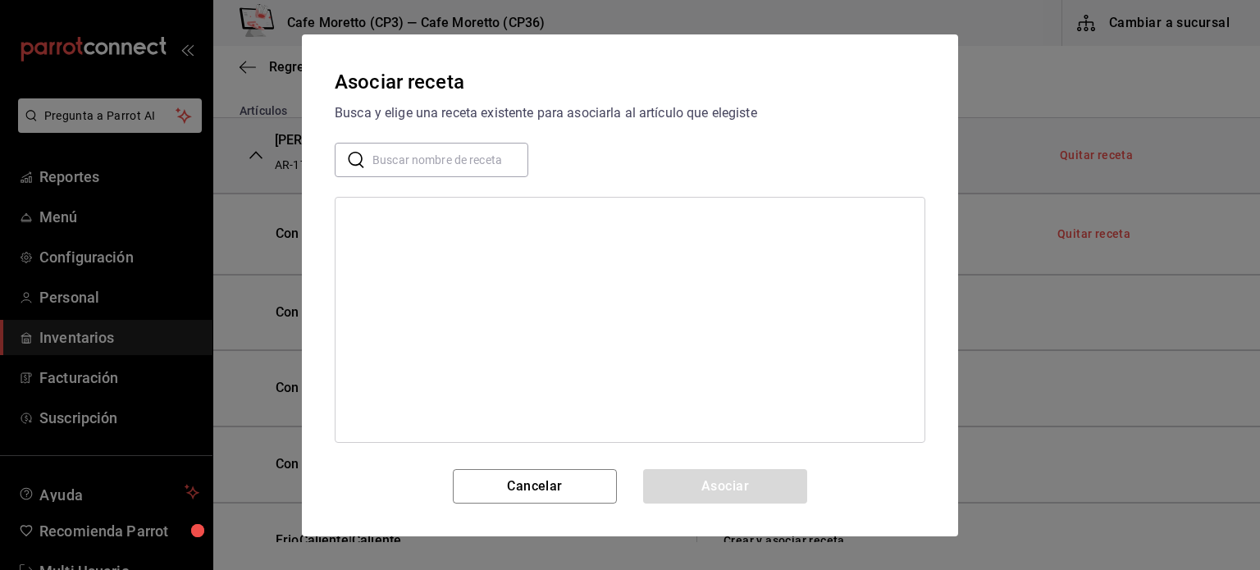
click at [414, 161] on input "text" at bounding box center [451, 159] width 156 height 33
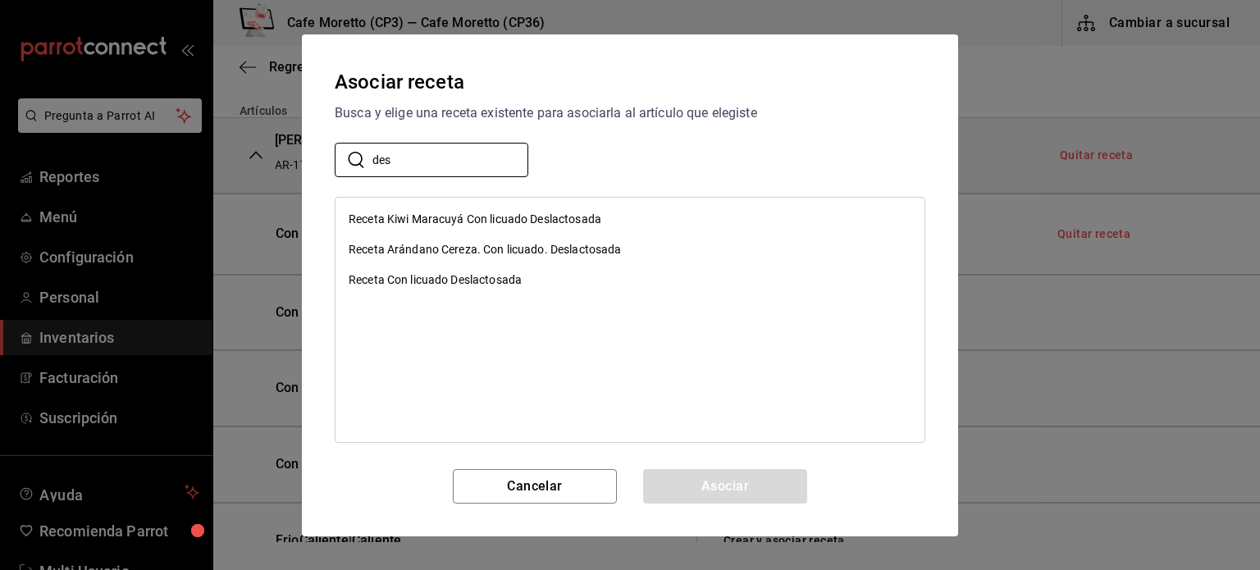
type input "des"
click at [466, 279] on div "Receta Con licuado Deslactosada" at bounding box center [435, 280] width 173 height 17
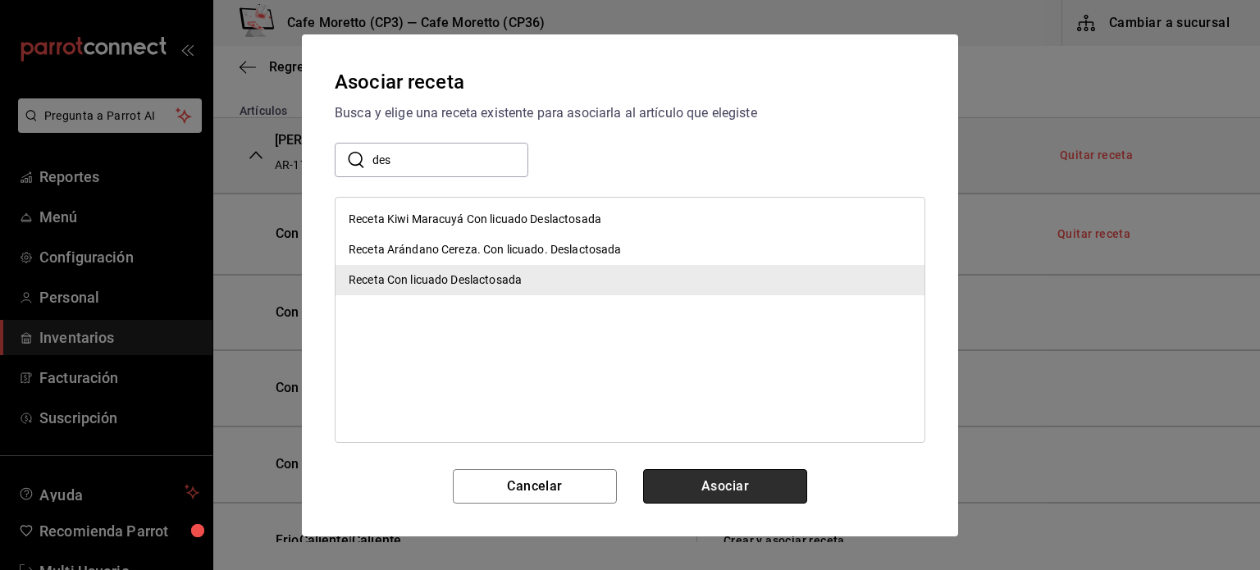
click at [730, 486] on button "Asociar" at bounding box center [725, 486] width 164 height 34
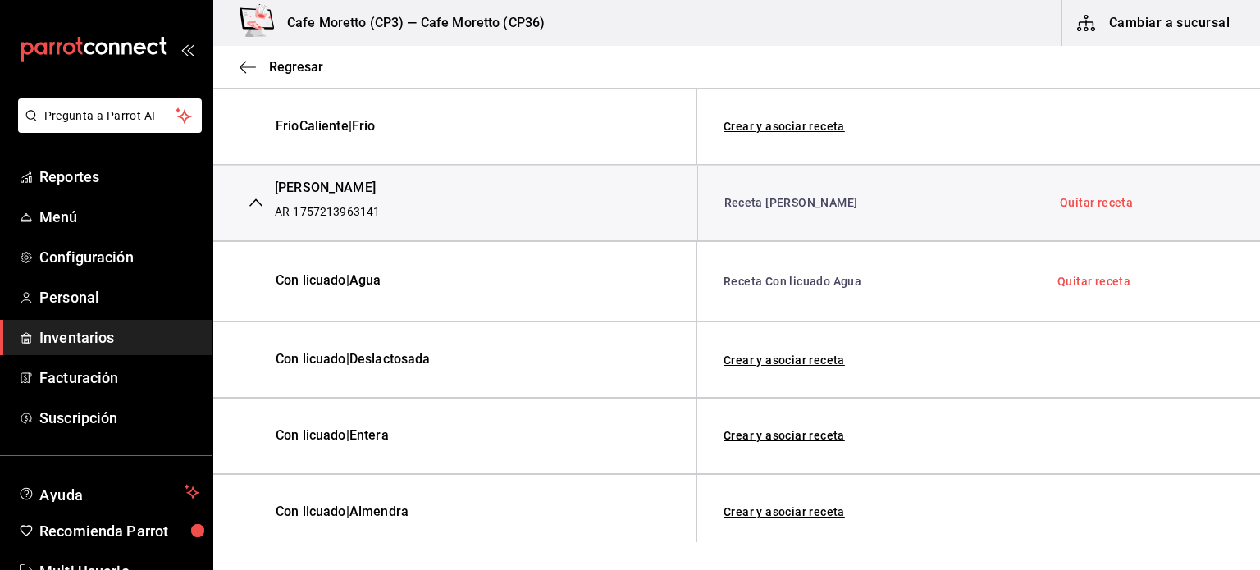
scroll to position [739, 0]
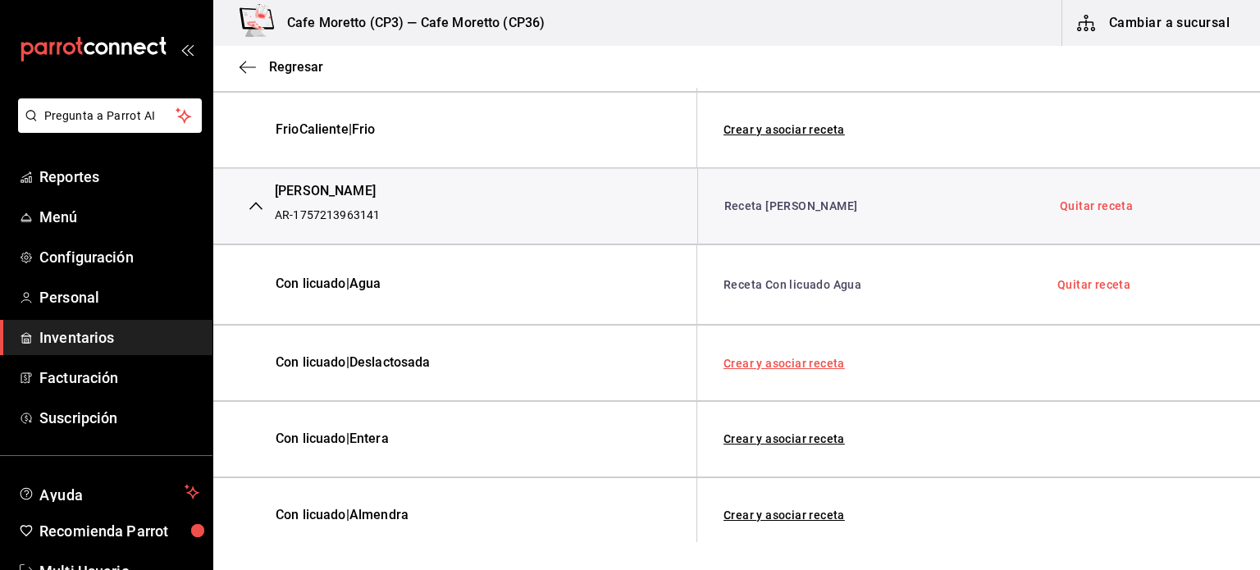
click at [794, 358] on link "Crear y asociar receta" at bounding box center [784, 363] width 121 height 11
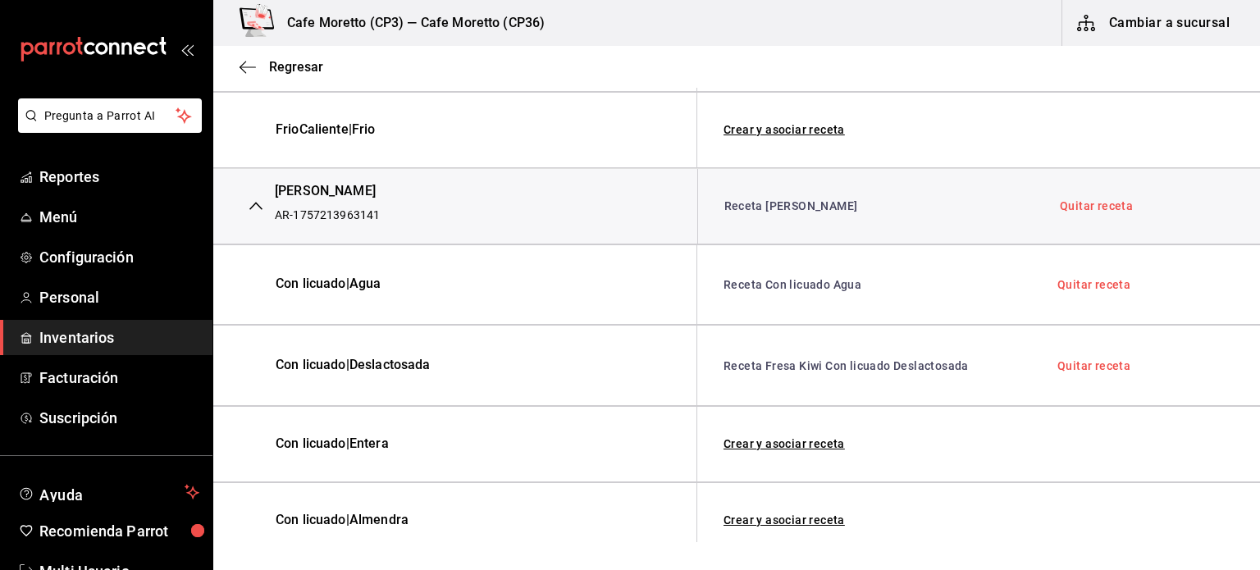
click at [1084, 360] on link "Quitar receta" at bounding box center [1094, 365] width 73 height 11
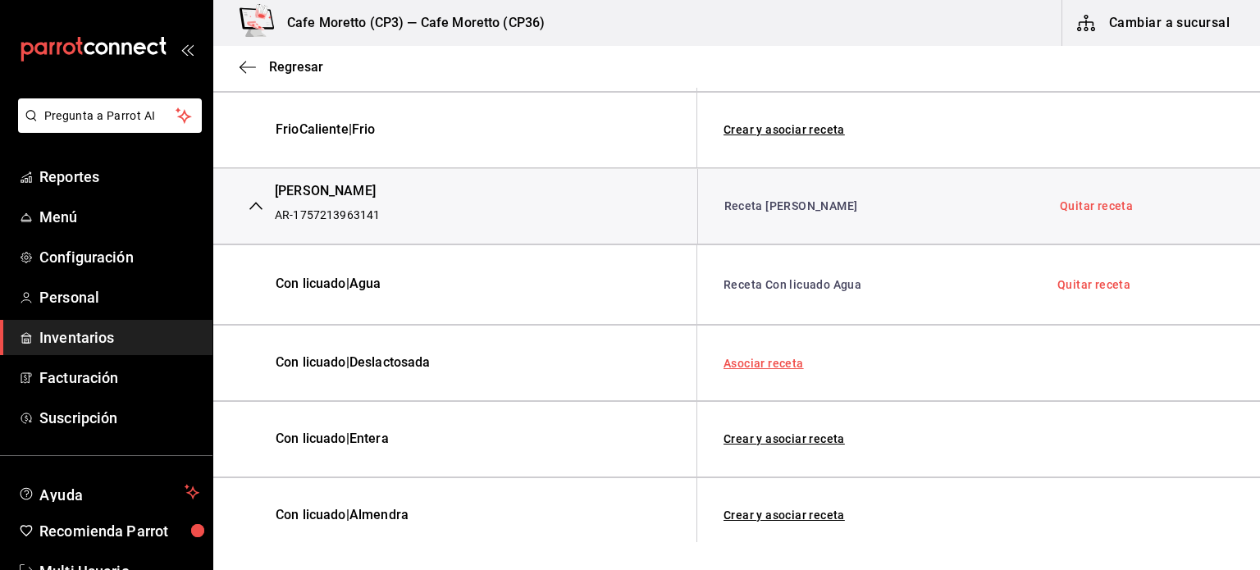
click at [768, 359] on link "Asociar receta" at bounding box center [764, 363] width 80 height 11
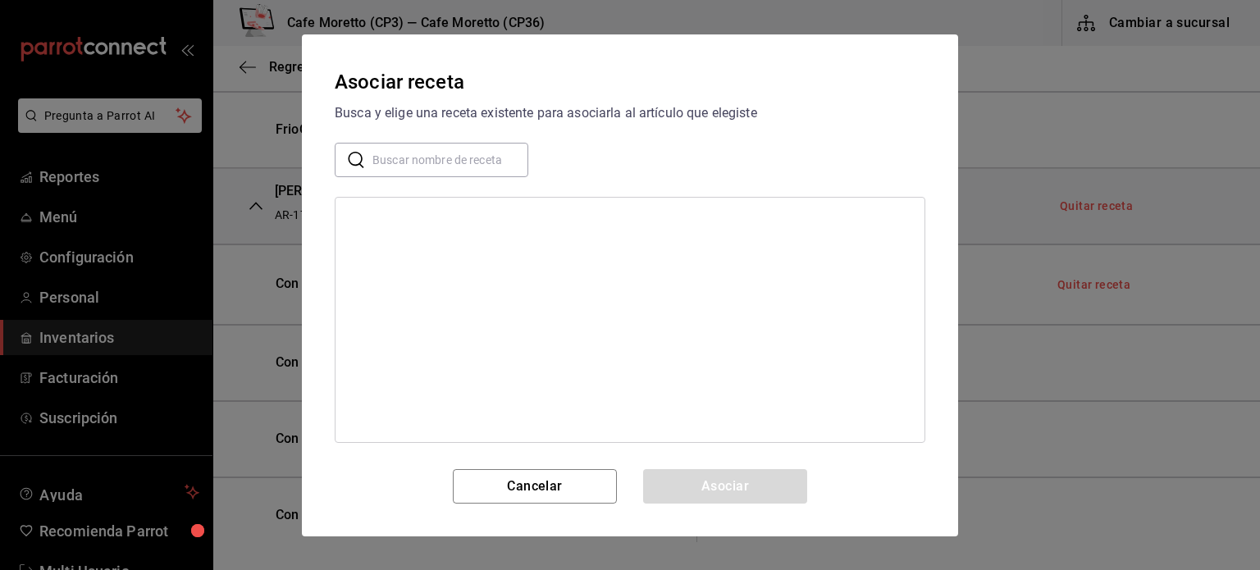
click at [454, 155] on input "text" at bounding box center [451, 159] width 156 height 33
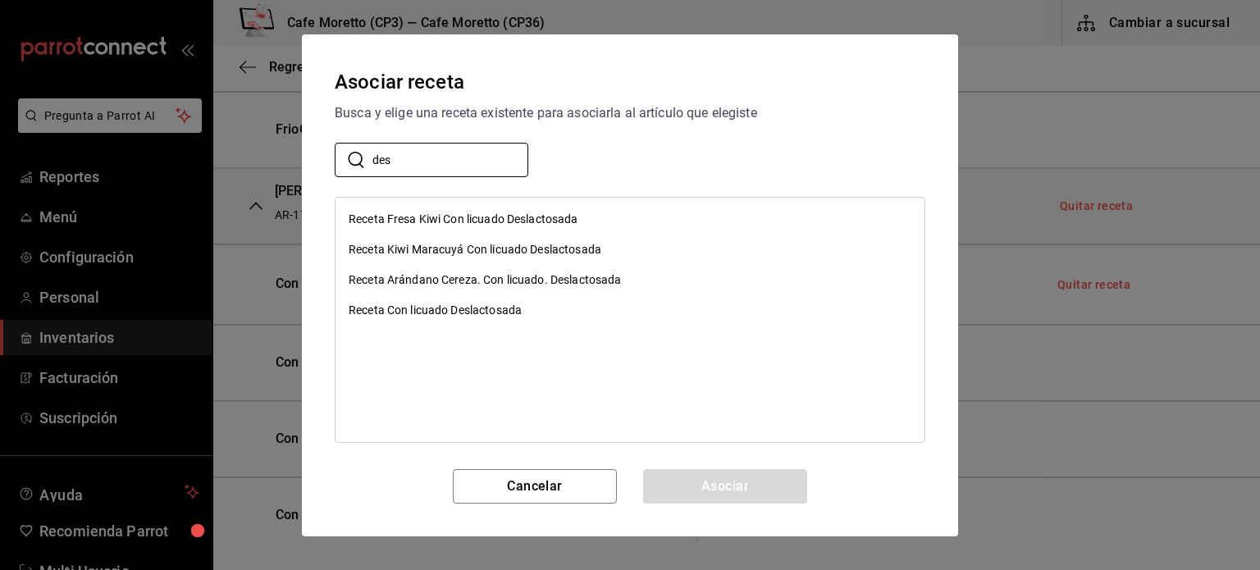
type input "des"
click at [490, 308] on div "Receta Con licuado Deslactosada" at bounding box center [435, 310] width 173 height 17
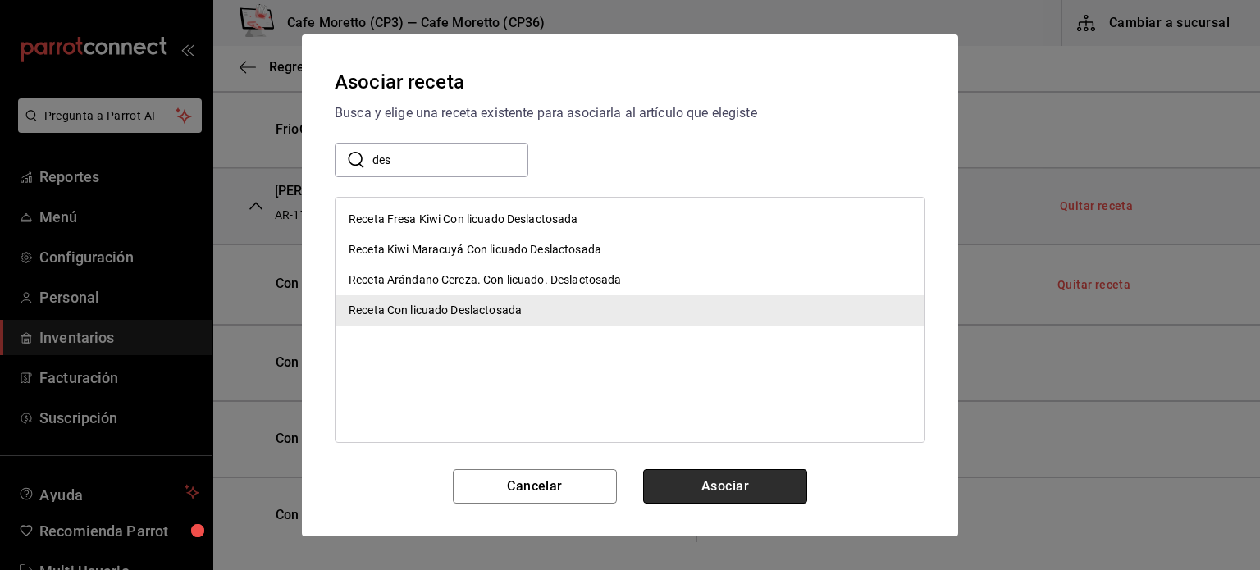
click at [720, 483] on button "Asociar" at bounding box center [725, 486] width 164 height 34
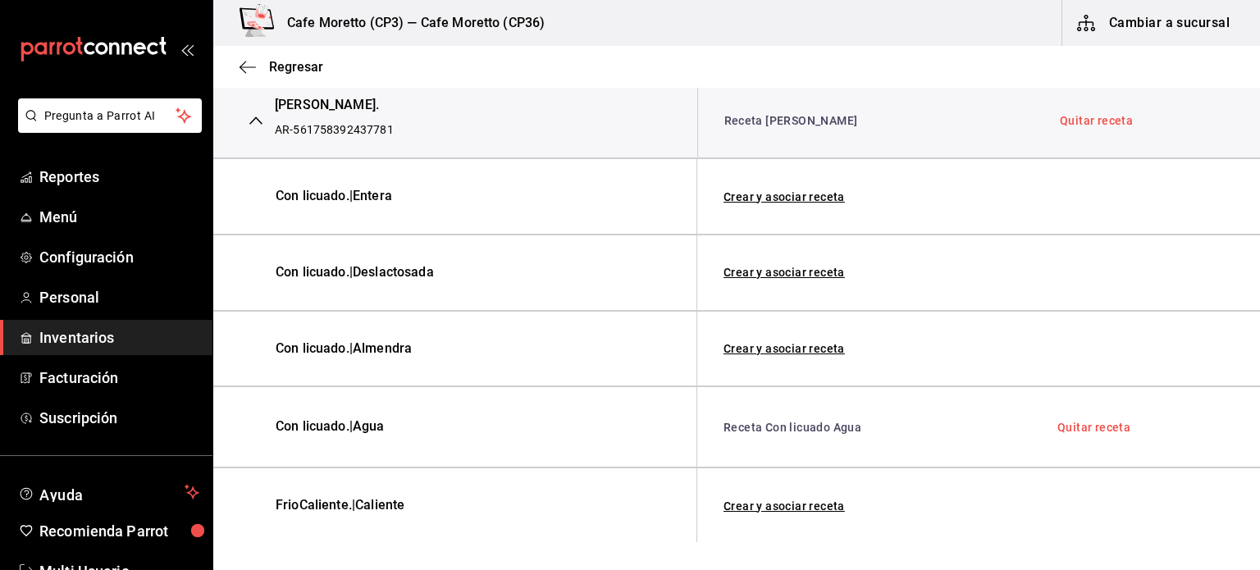
scroll to position [1477, 0]
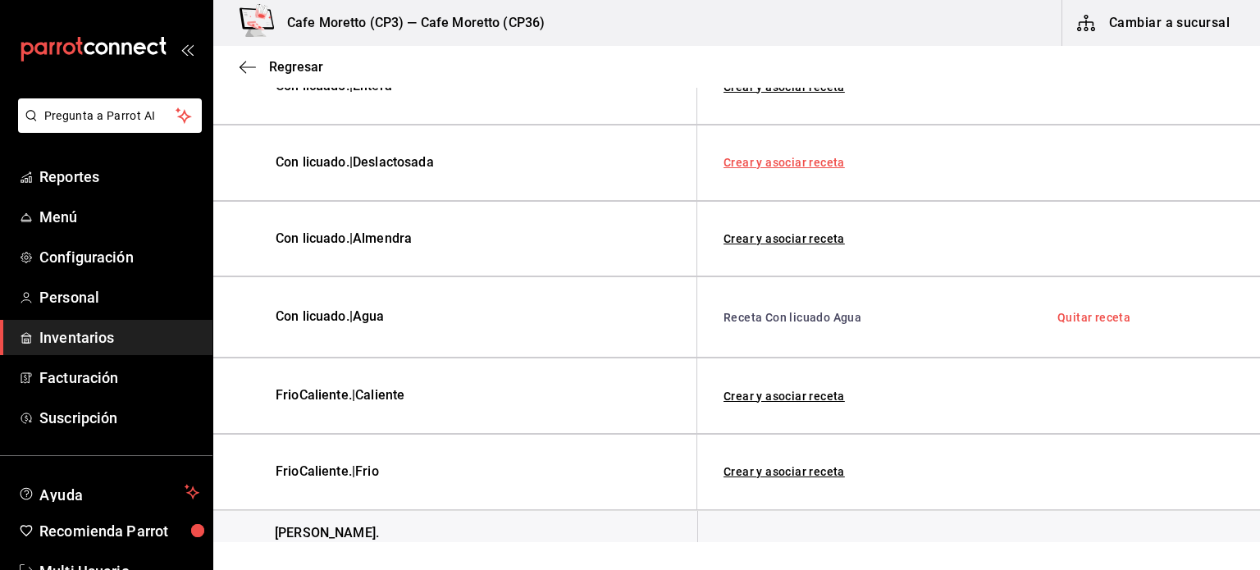
click at [801, 157] on link "Crear y asociar receta" at bounding box center [784, 162] width 121 height 11
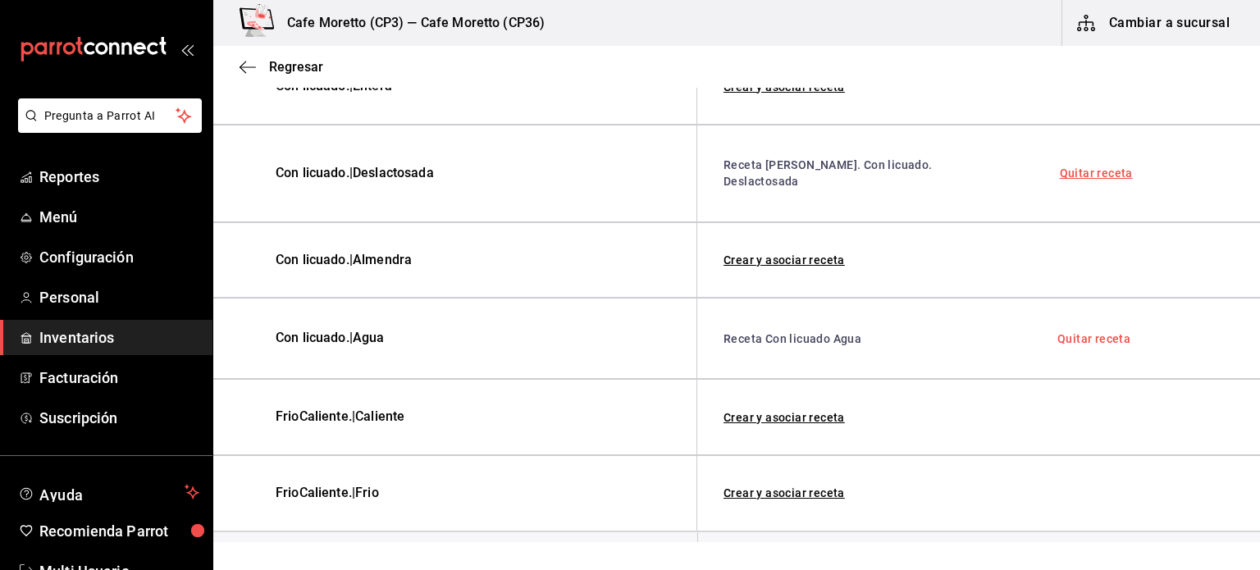
click at [1080, 167] on link "Quitar receta" at bounding box center [1096, 172] width 73 height 11
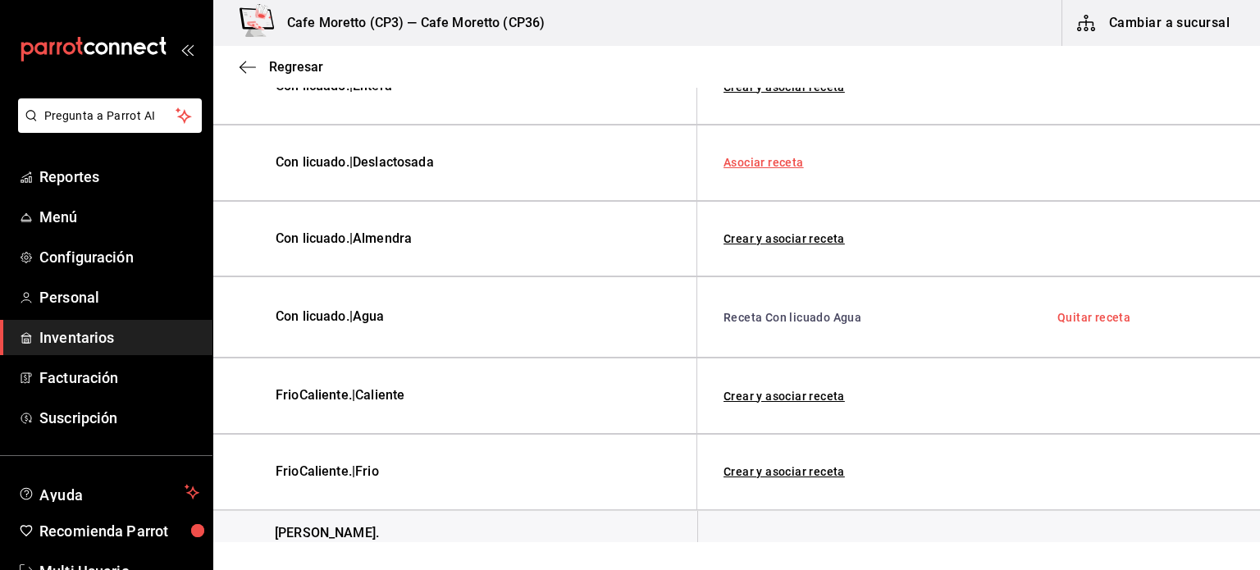
click at [762, 157] on link "Asociar receta" at bounding box center [764, 162] width 80 height 11
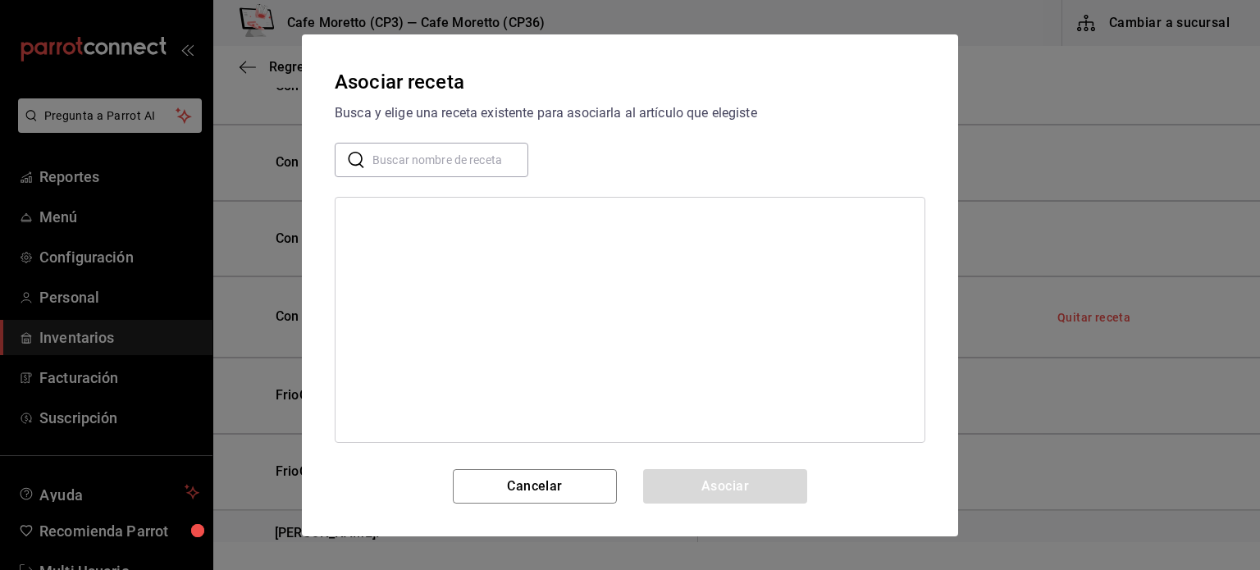
click at [428, 163] on input "text" at bounding box center [451, 159] width 156 height 33
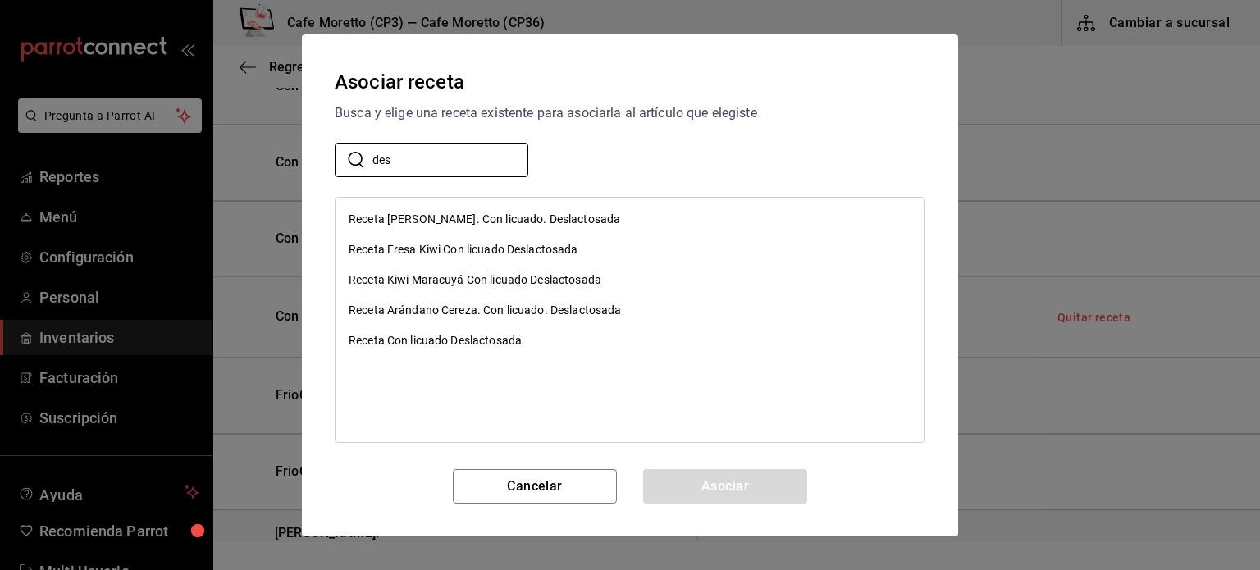
type input "des"
click at [497, 341] on div "Receta Con licuado Deslactosada" at bounding box center [435, 340] width 173 height 17
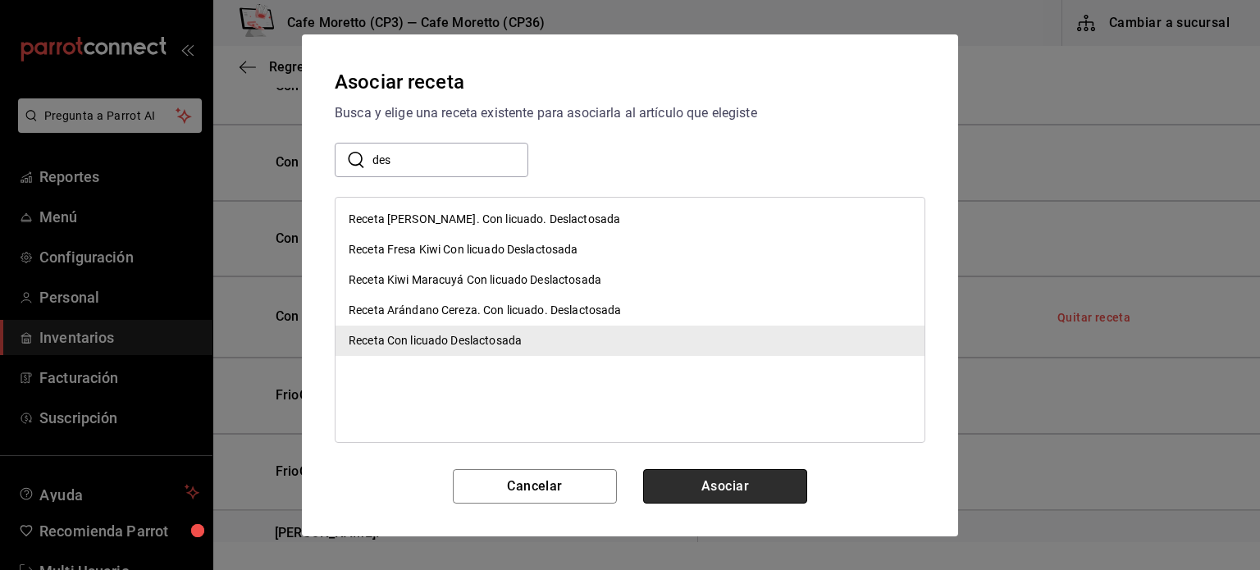
click at [739, 489] on button "Asociar" at bounding box center [725, 486] width 164 height 34
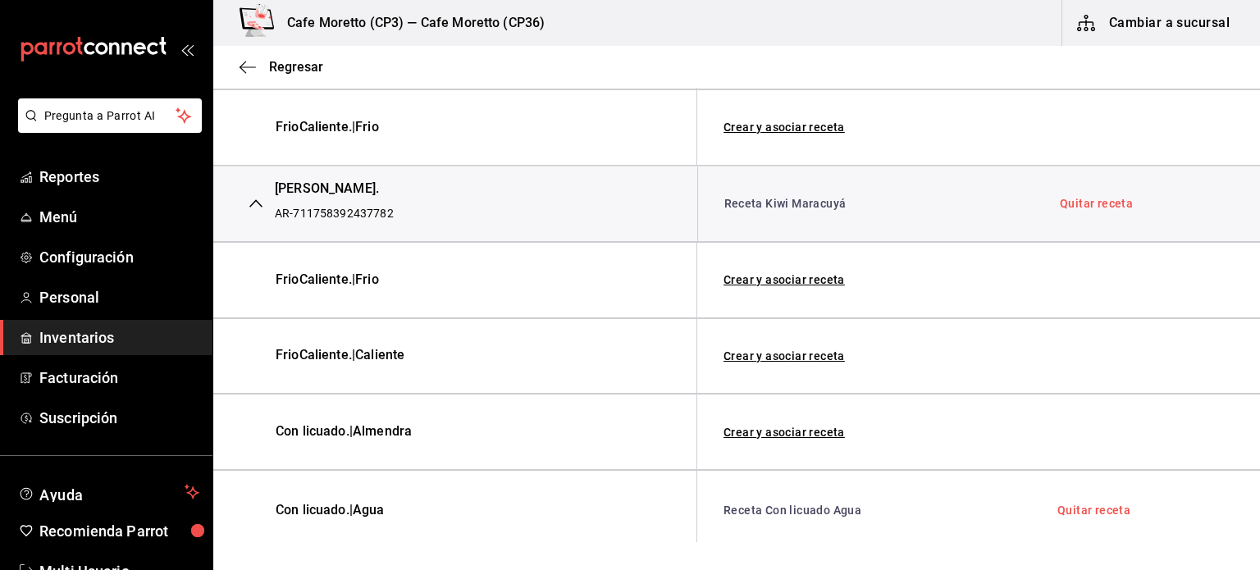
scroll to position [1979, 0]
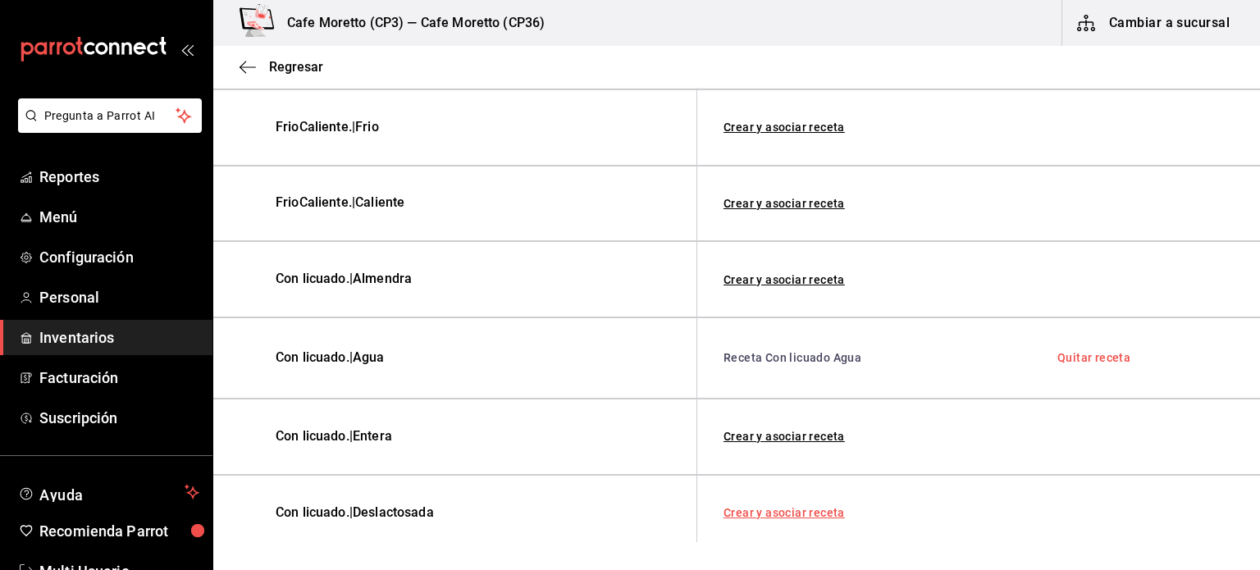
click at [784, 507] on link "Crear y asociar receta" at bounding box center [784, 512] width 121 height 11
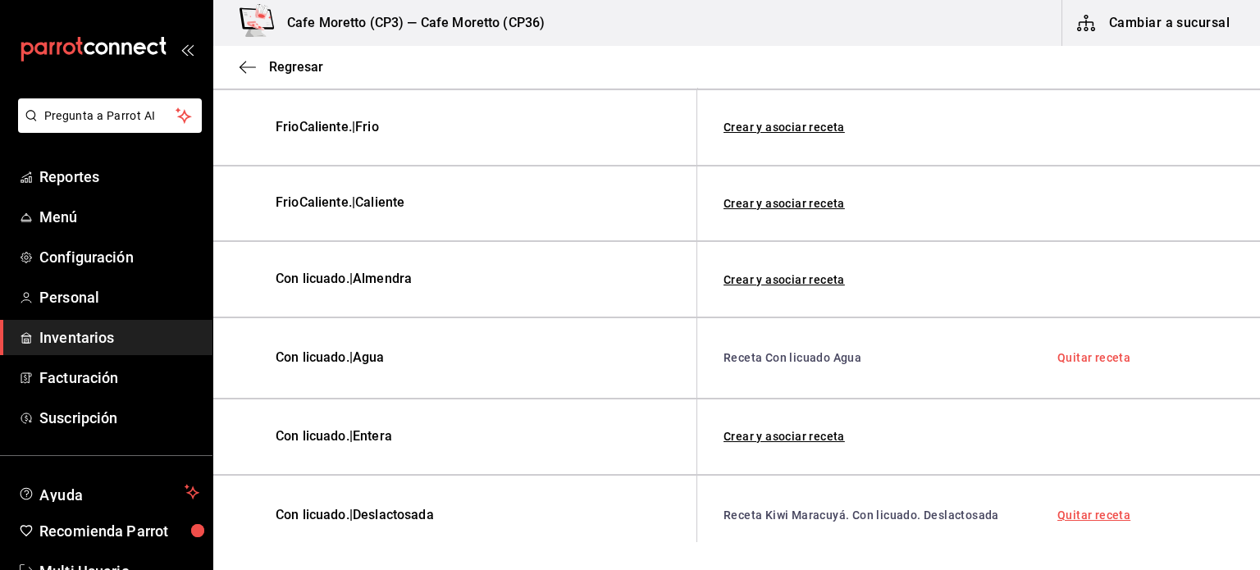
click at [1067, 518] on link "Quitar receta" at bounding box center [1094, 515] width 73 height 11
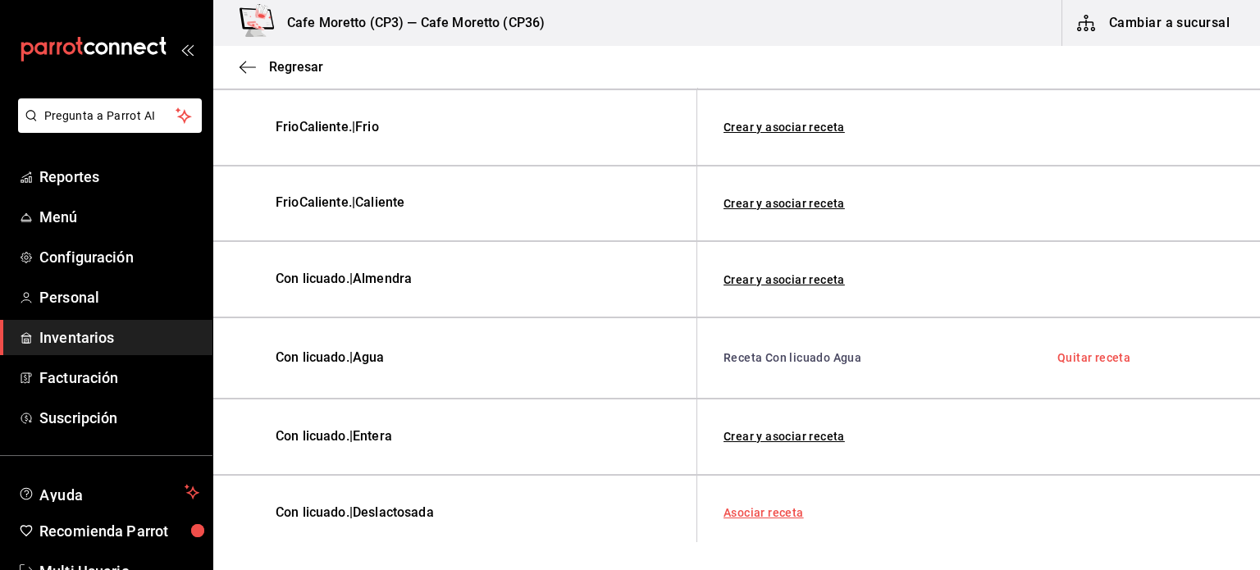
click at [752, 507] on link "Asociar receta" at bounding box center [764, 512] width 80 height 11
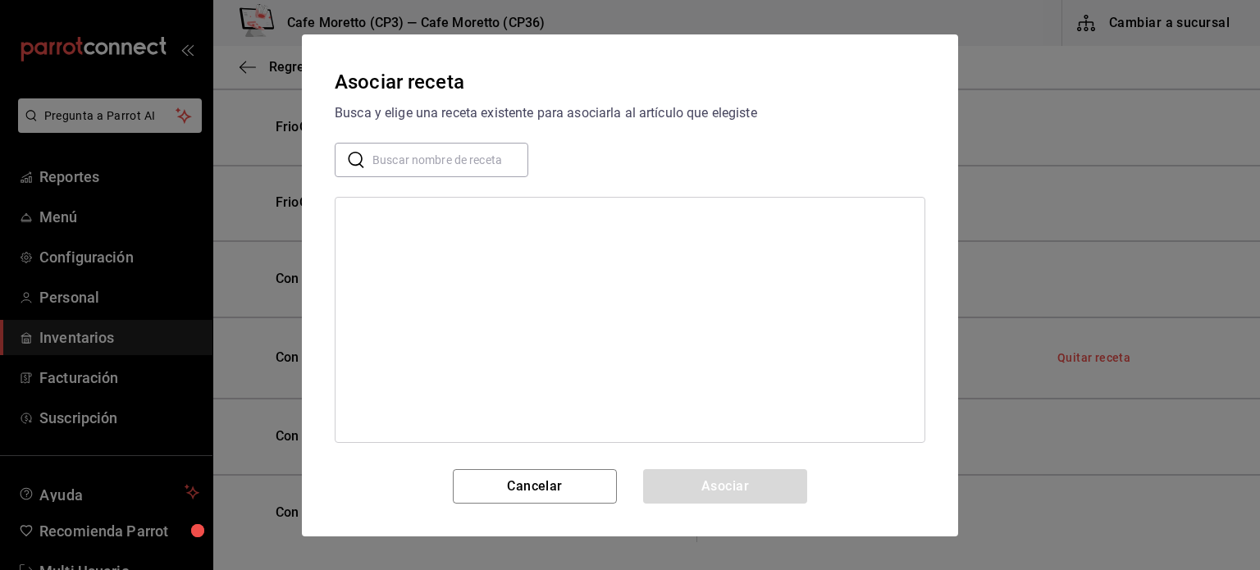
click at [377, 155] on input "text" at bounding box center [451, 159] width 156 height 33
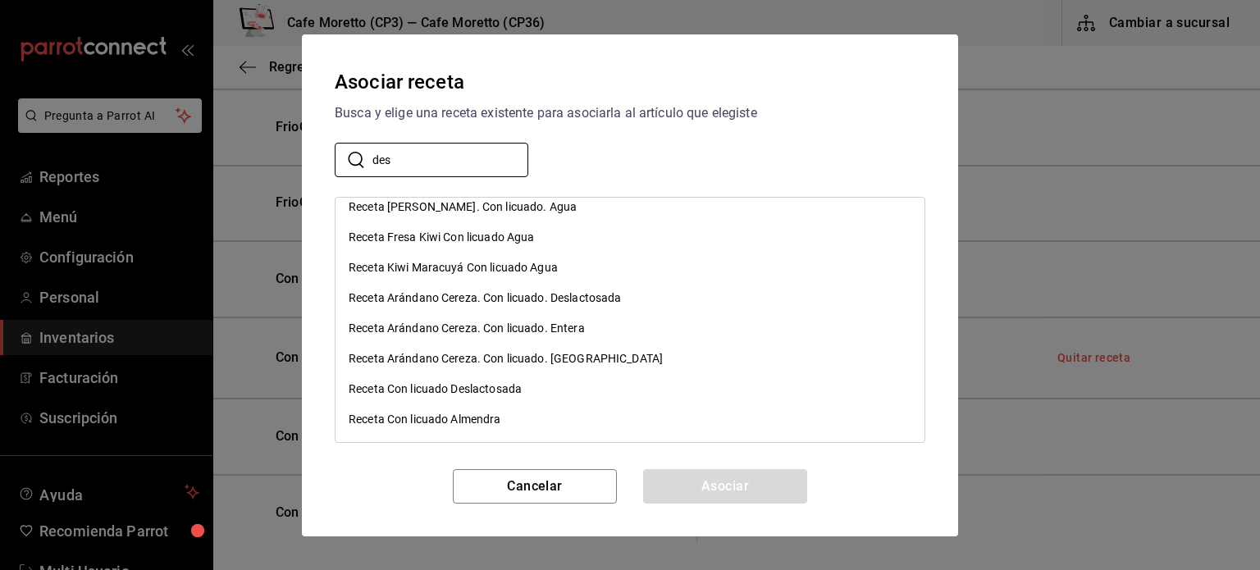
scroll to position [246, 0]
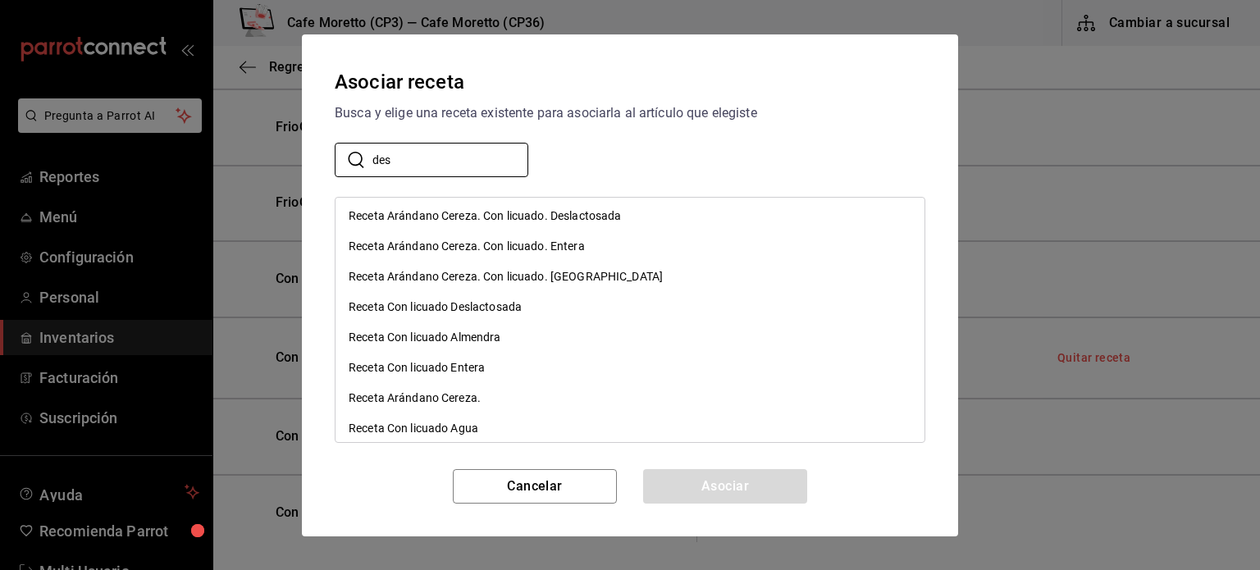
type input "des"
click at [450, 302] on div "Receta Con licuado Deslactosada" at bounding box center [435, 307] width 173 height 17
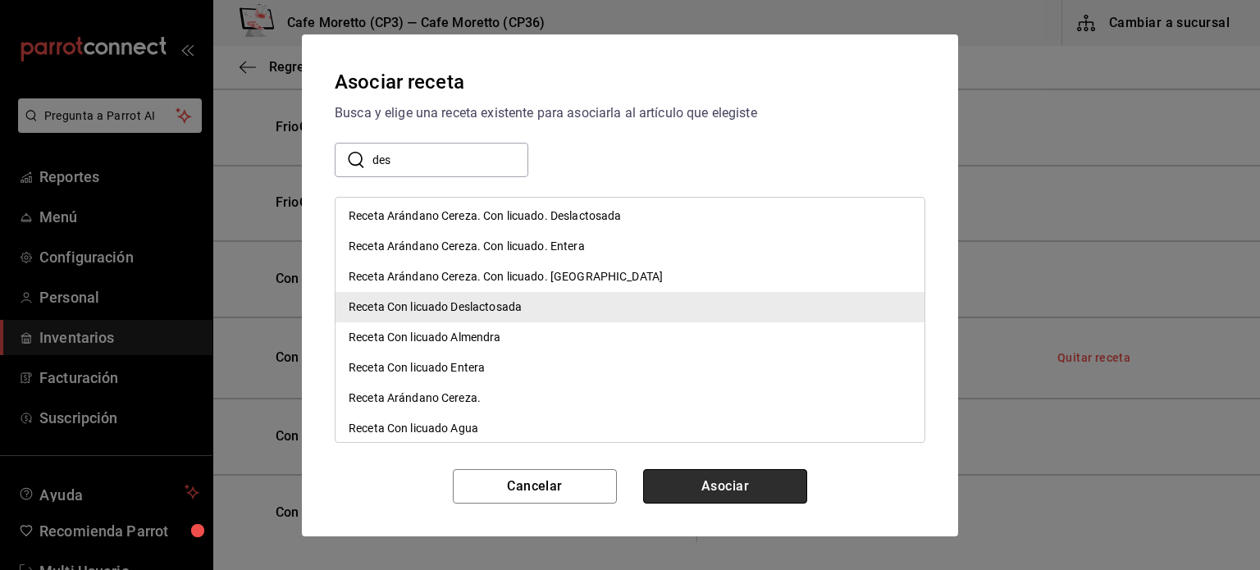
click at [718, 485] on button "Asociar" at bounding box center [725, 486] width 164 height 34
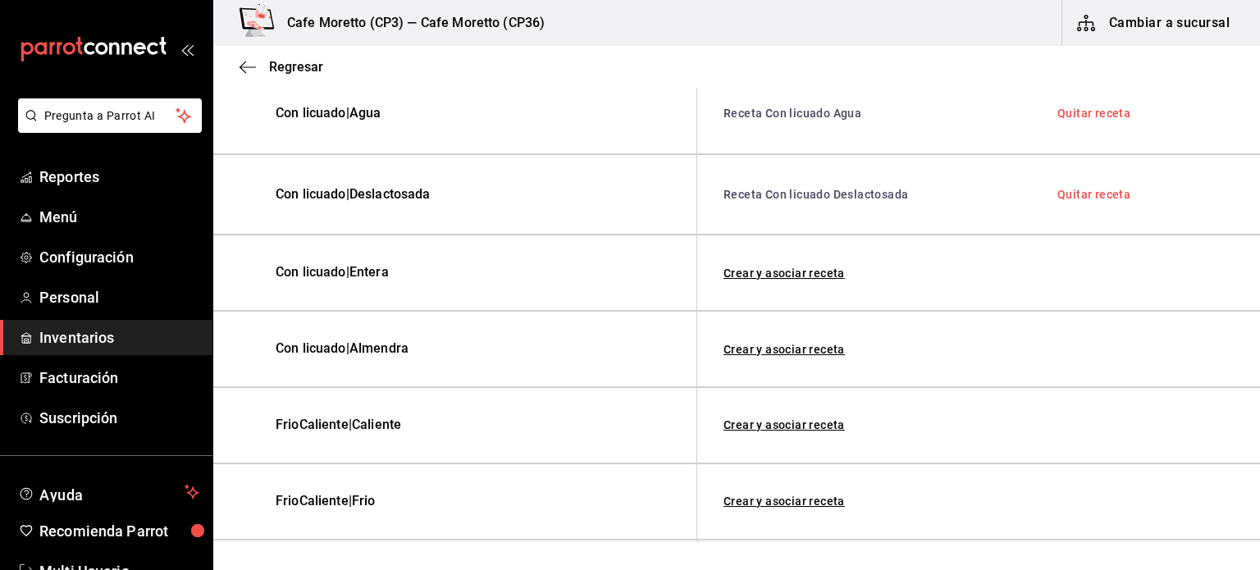
scroll to position [338, 0]
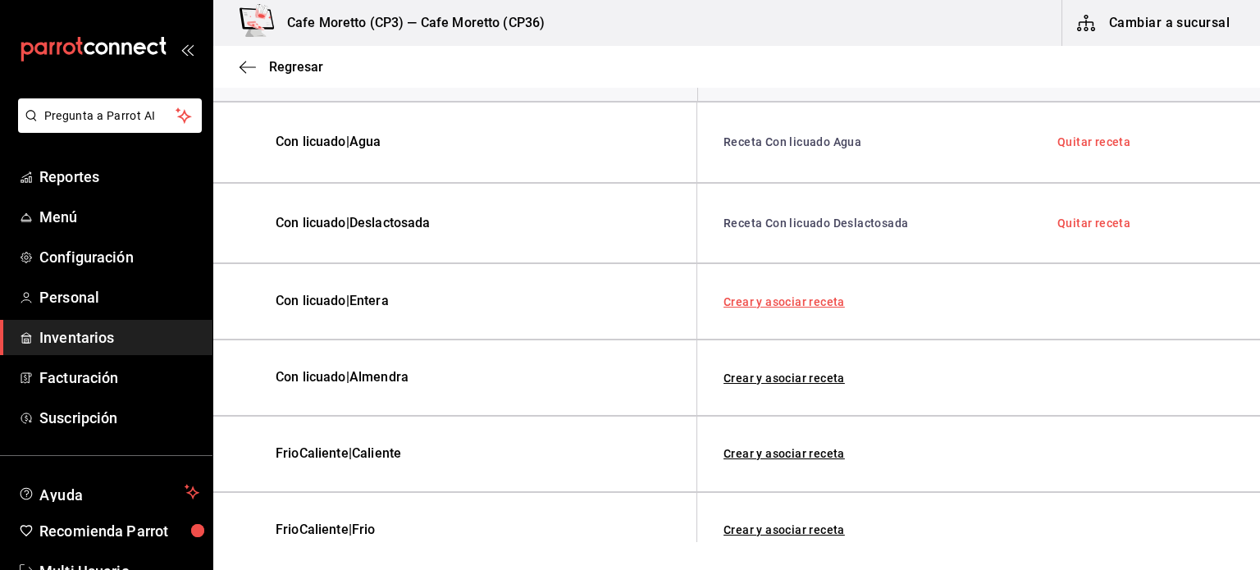
click at [785, 297] on link "Crear y asociar receta" at bounding box center [784, 301] width 121 height 11
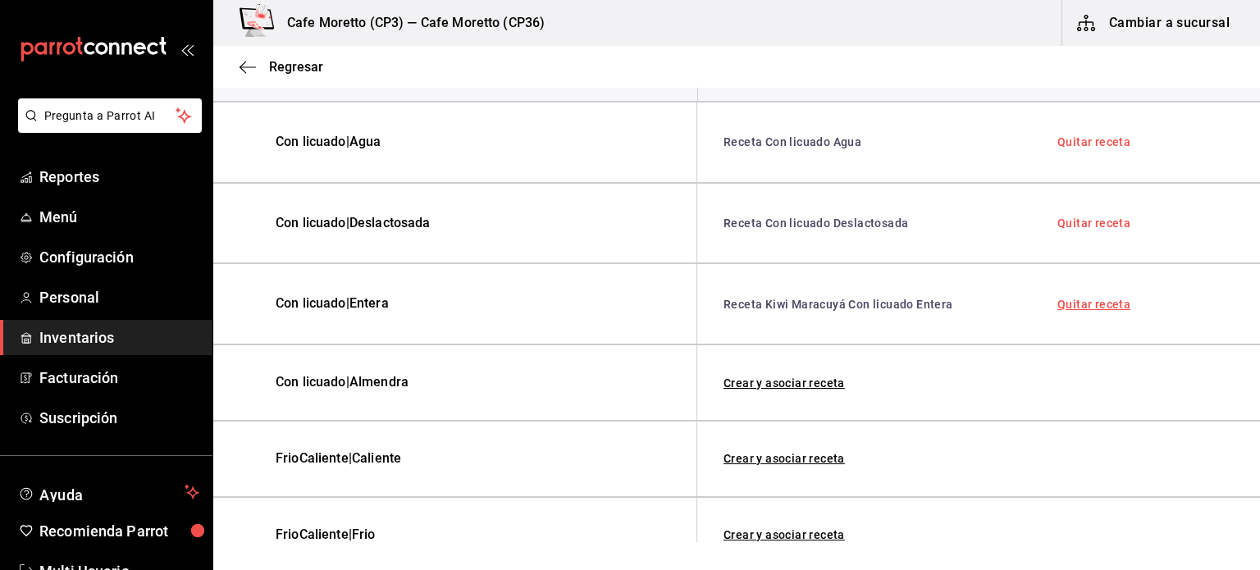
click at [1076, 303] on link "Quitar receta" at bounding box center [1094, 304] width 73 height 11
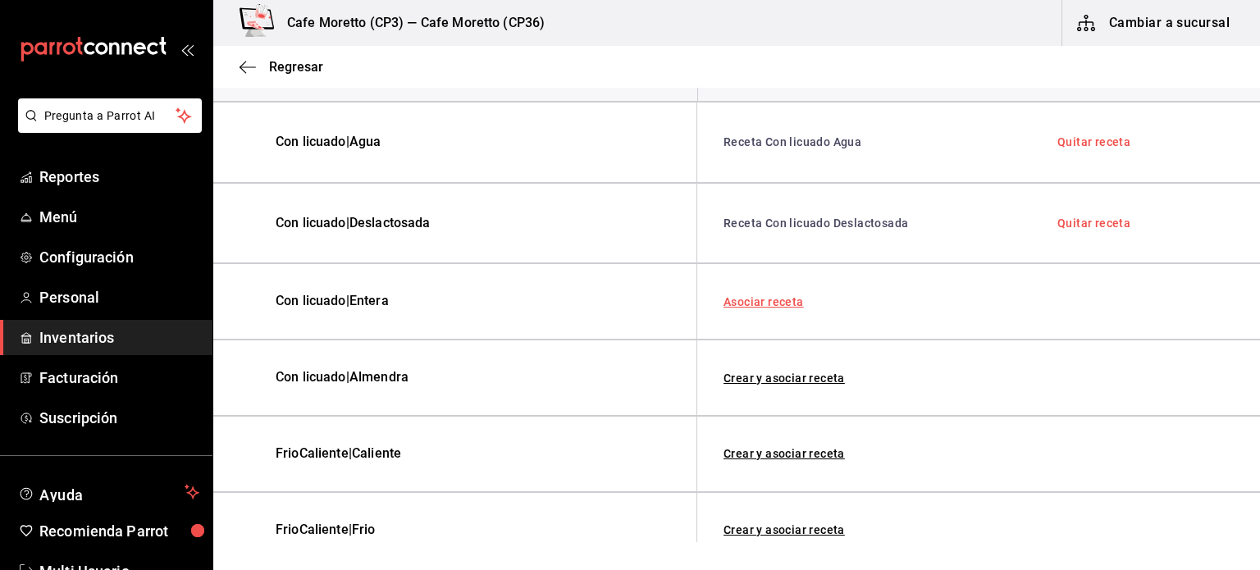
click at [767, 299] on link "Asociar receta" at bounding box center [764, 301] width 80 height 11
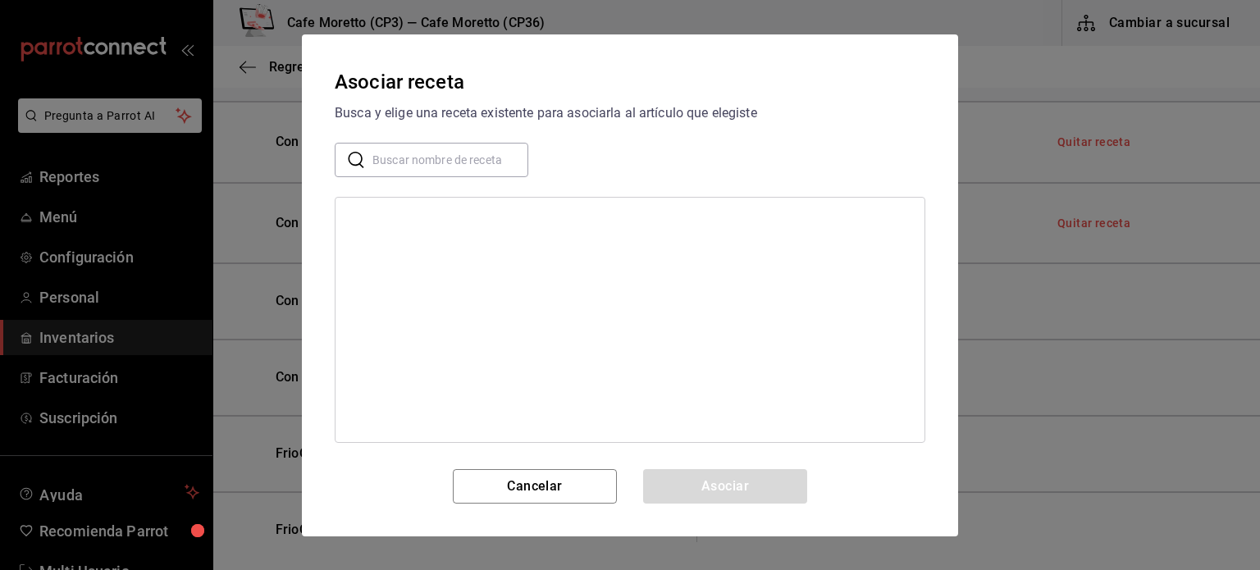
click at [400, 165] on input "text" at bounding box center [451, 159] width 156 height 33
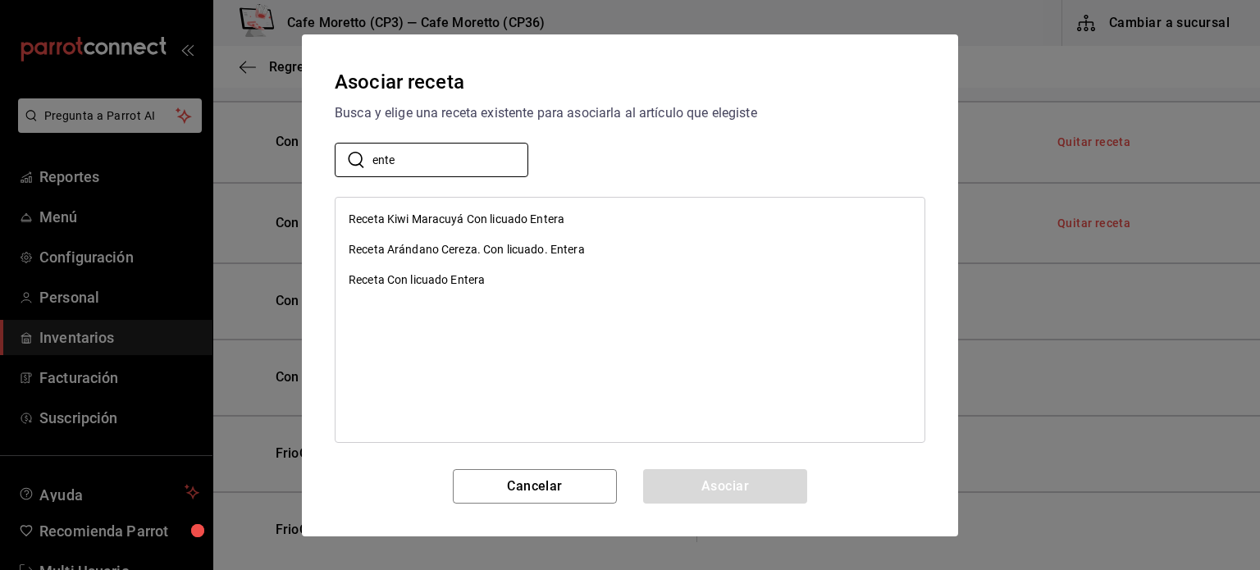
type input "ente"
click at [452, 276] on div "Receta Con licuado Entera" at bounding box center [417, 280] width 136 height 17
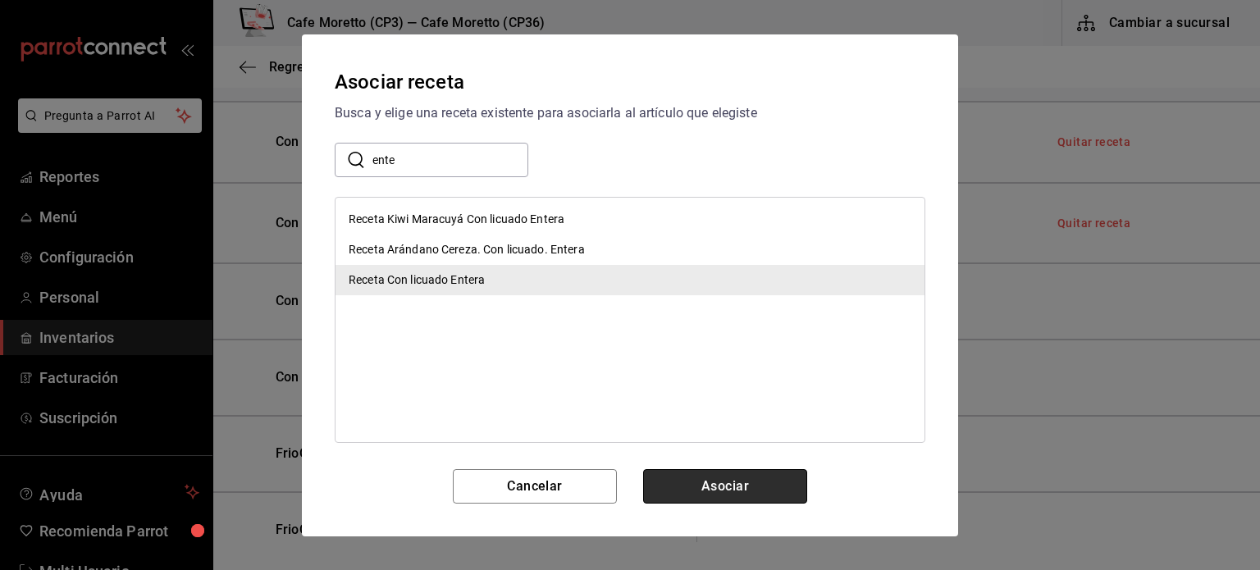
click at [725, 488] on button "Asociar" at bounding box center [725, 486] width 164 height 34
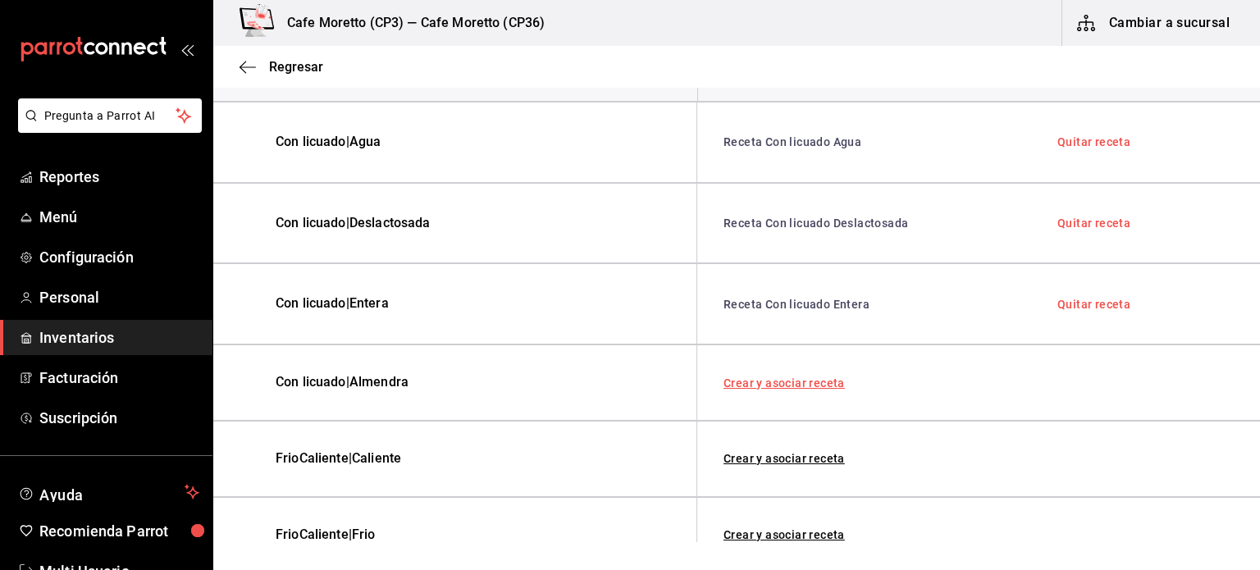
click at [794, 380] on link "Crear y asociar receta" at bounding box center [784, 382] width 121 height 11
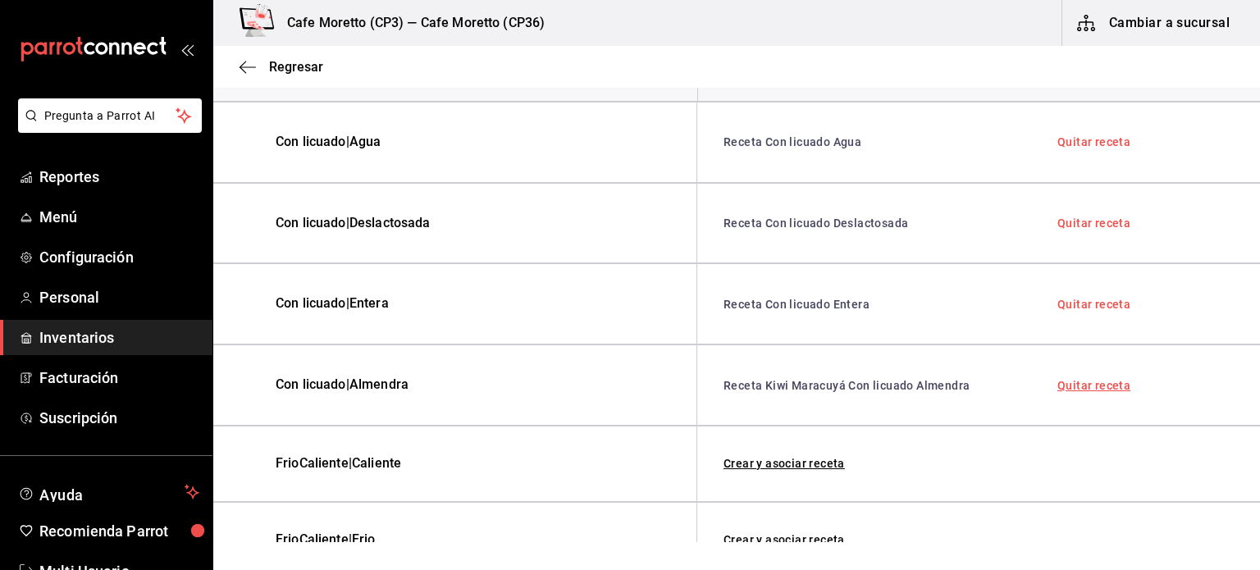
click at [1076, 382] on link "Quitar receta" at bounding box center [1094, 385] width 73 height 11
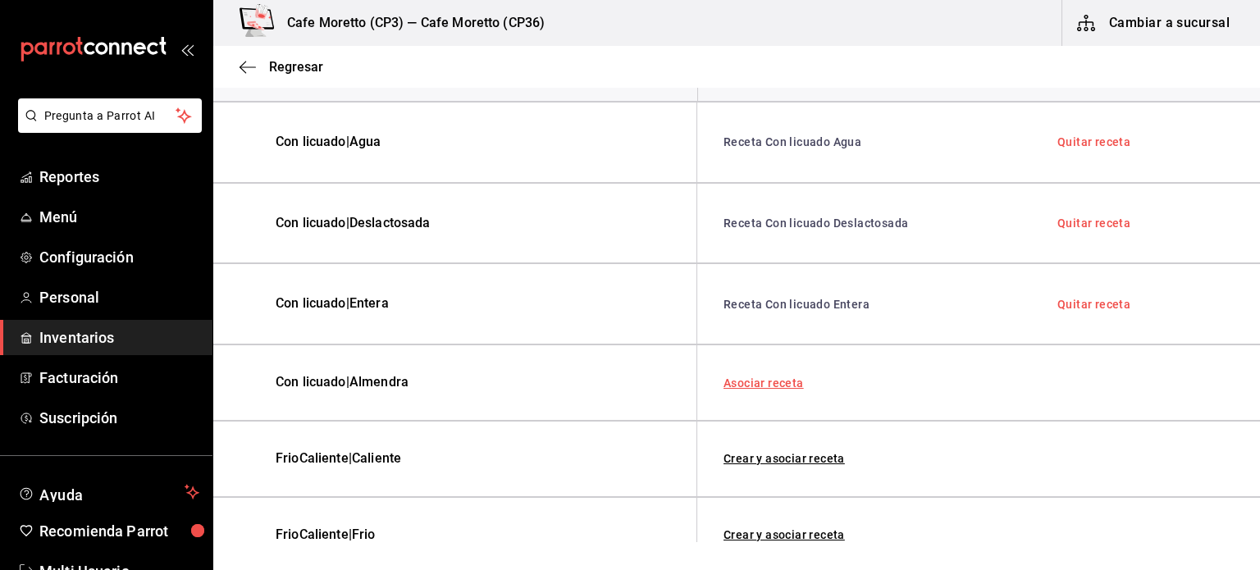
click at [772, 377] on link "Asociar receta" at bounding box center [764, 382] width 80 height 11
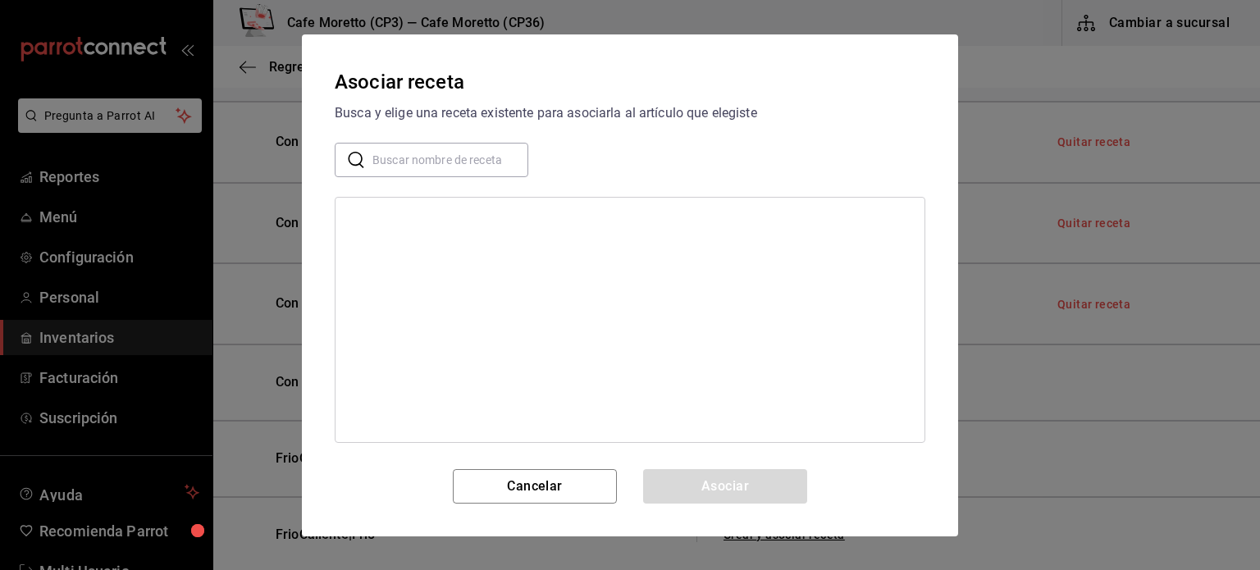
click at [455, 213] on div at bounding box center [630, 320] width 591 height 246
click at [426, 164] on input "text" at bounding box center [451, 159] width 156 height 33
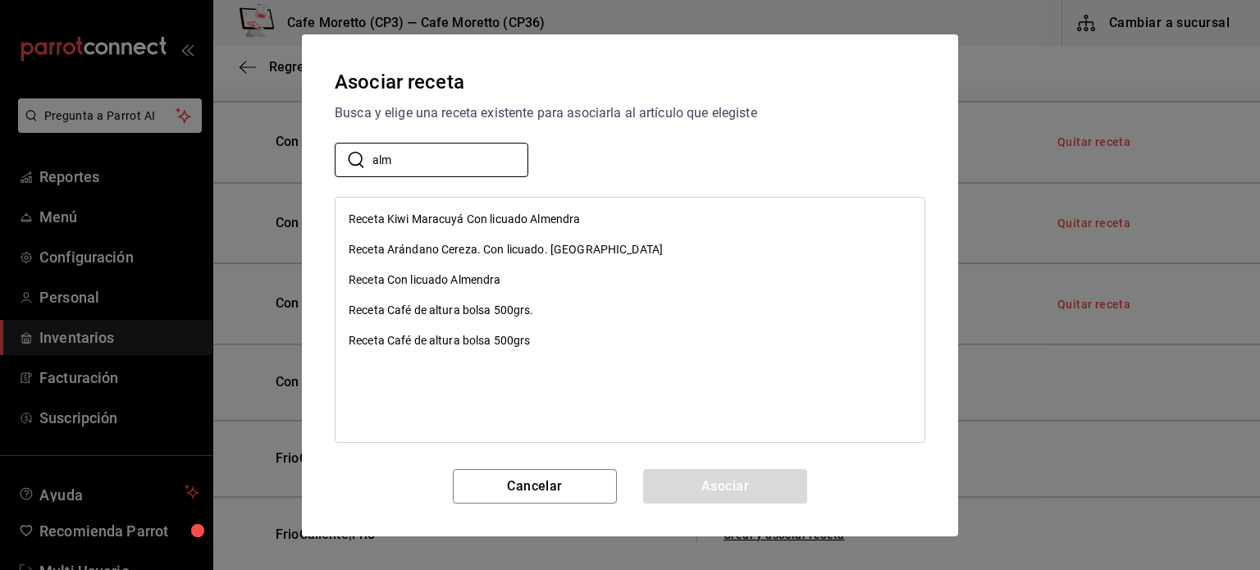
type input "alm"
click at [445, 277] on div "Receta Con licuado Almendra" at bounding box center [425, 280] width 153 height 17
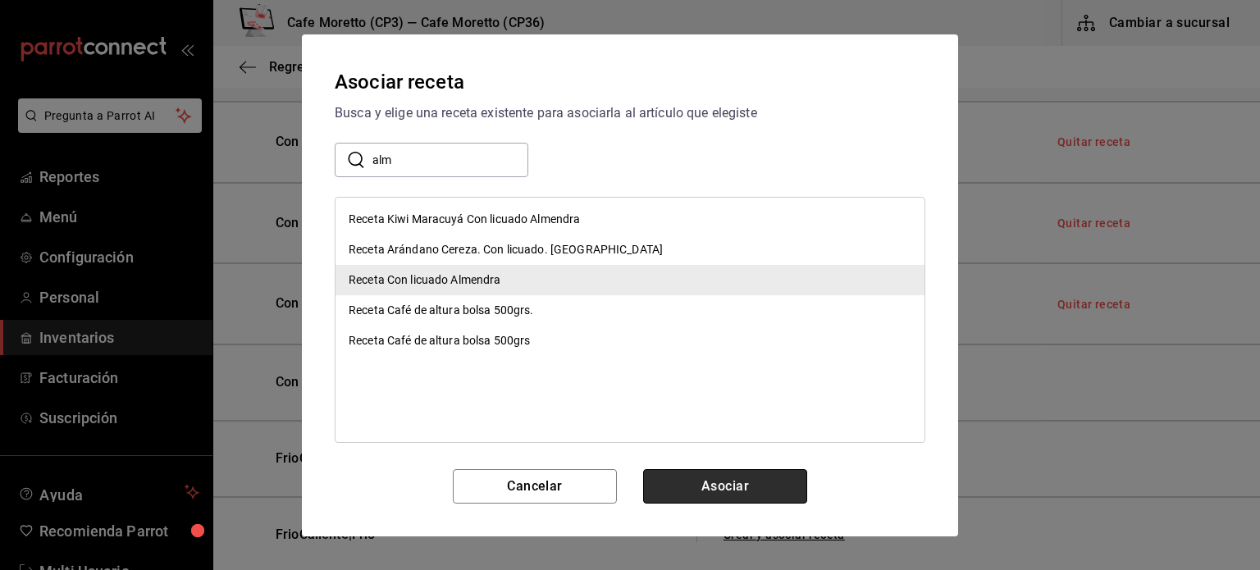
click at [729, 483] on button "Asociar" at bounding box center [725, 486] width 164 height 34
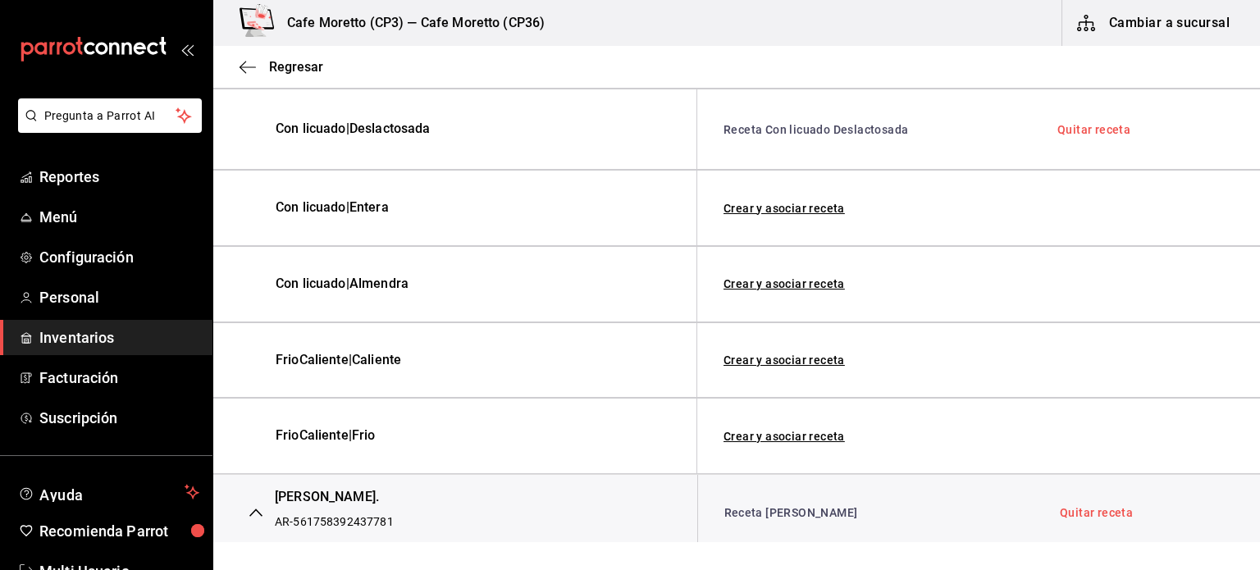
scroll to position [995, 0]
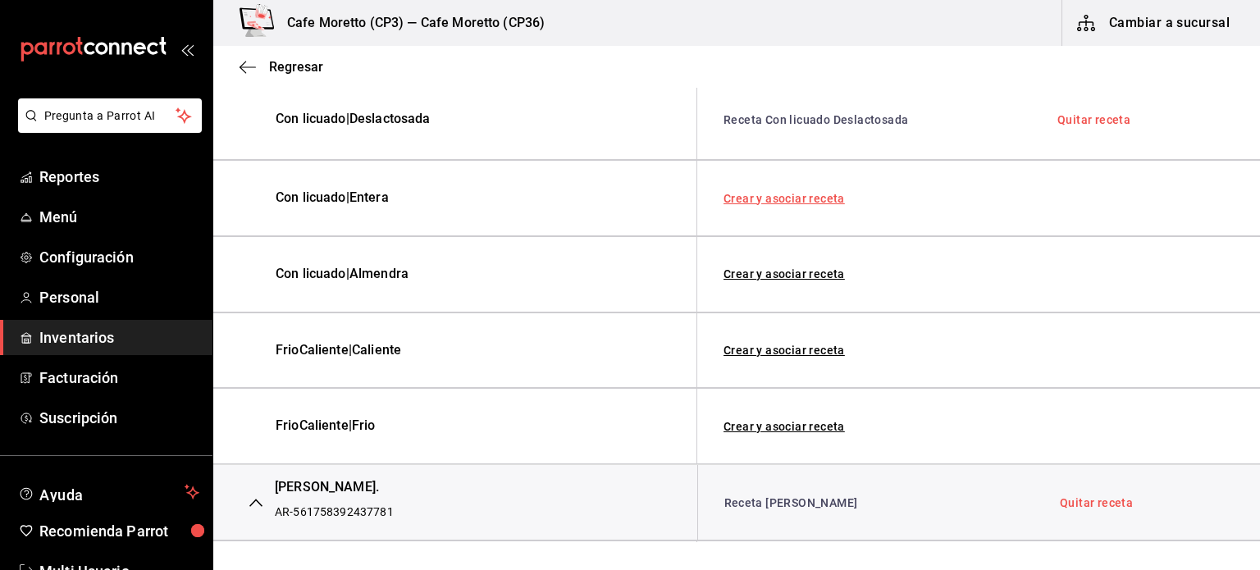
click at [785, 193] on link "Crear y asociar receta" at bounding box center [784, 198] width 121 height 11
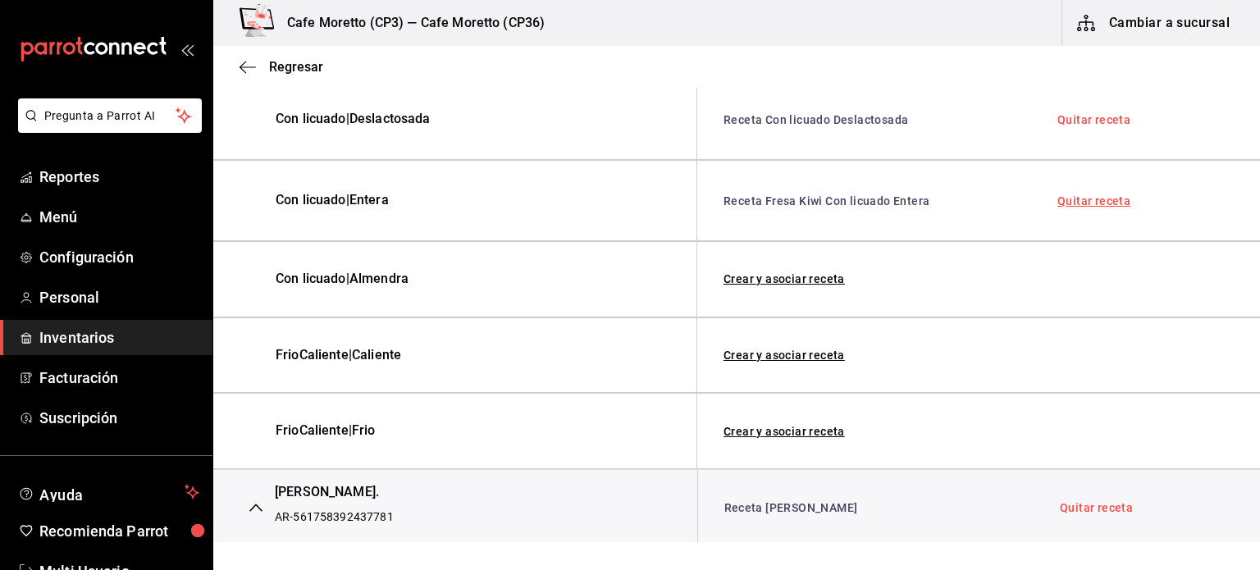
click at [1091, 198] on link "Quitar receta" at bounding box center [1094, 200] width 73 height 11
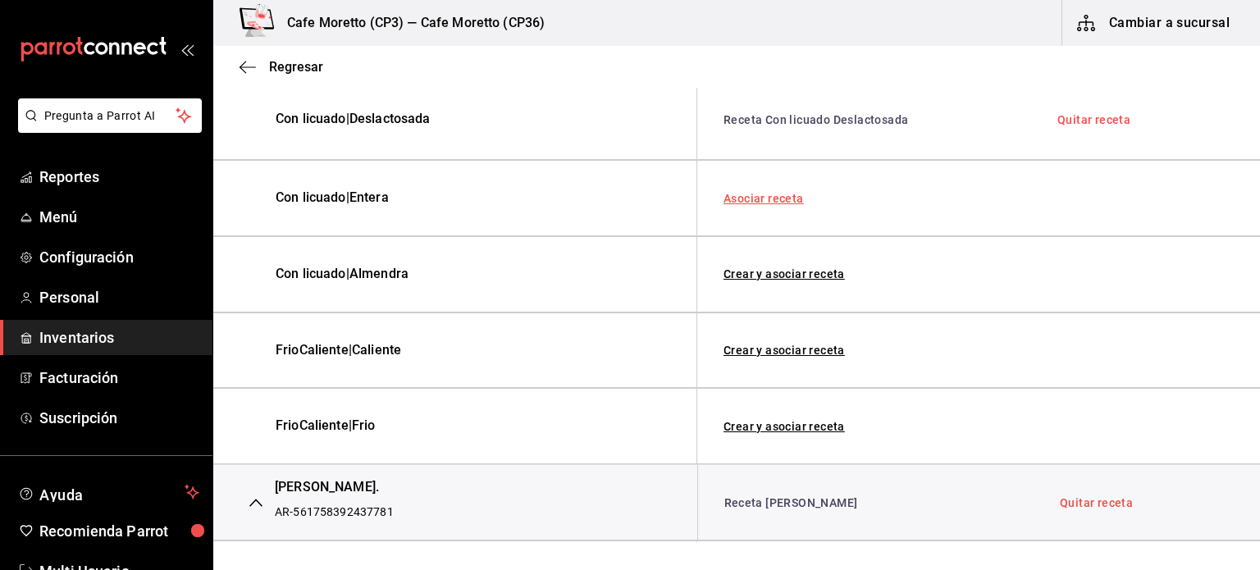
click at [755, 193] on link "Asociar receta" at bounding box center [764, 198] width 80 height 11
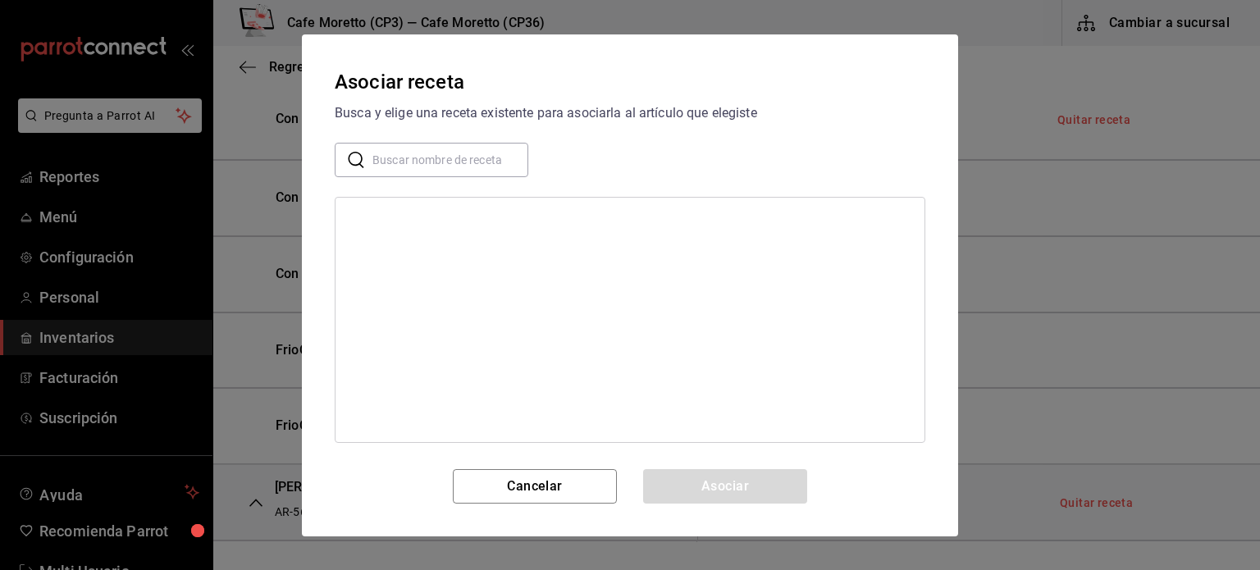
click at [417, 153] on input "text" at bounding box center [451, 159] width 156 height 33
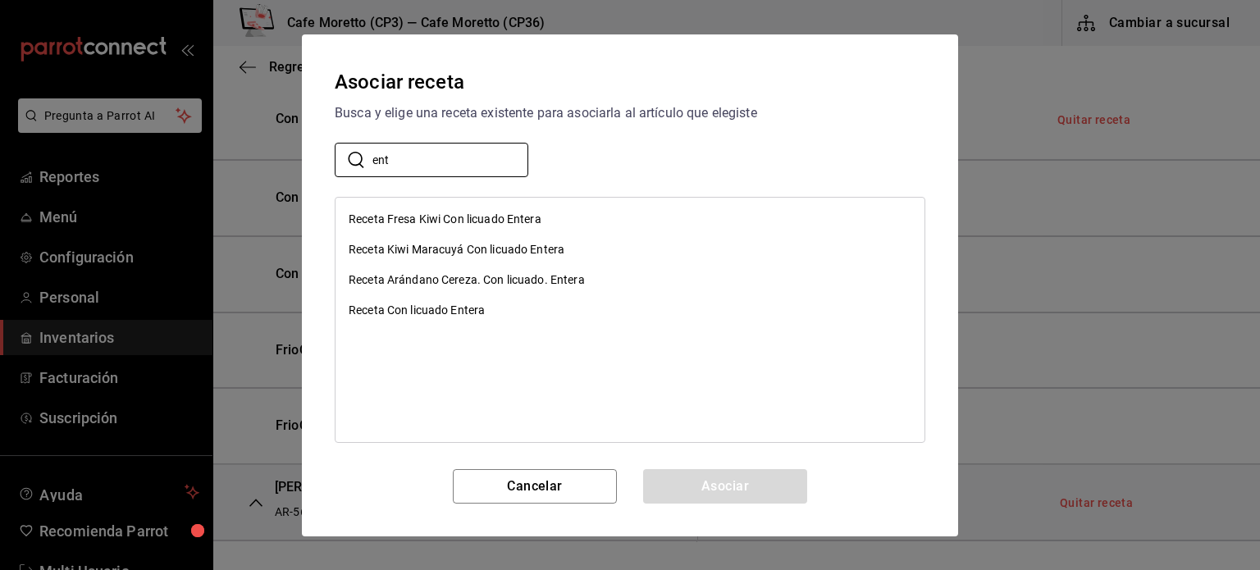
type input "ent"
click at [449, 303] on div "Receta Con licuado Entera" at bounding box center [417, 310] width 136 height 17
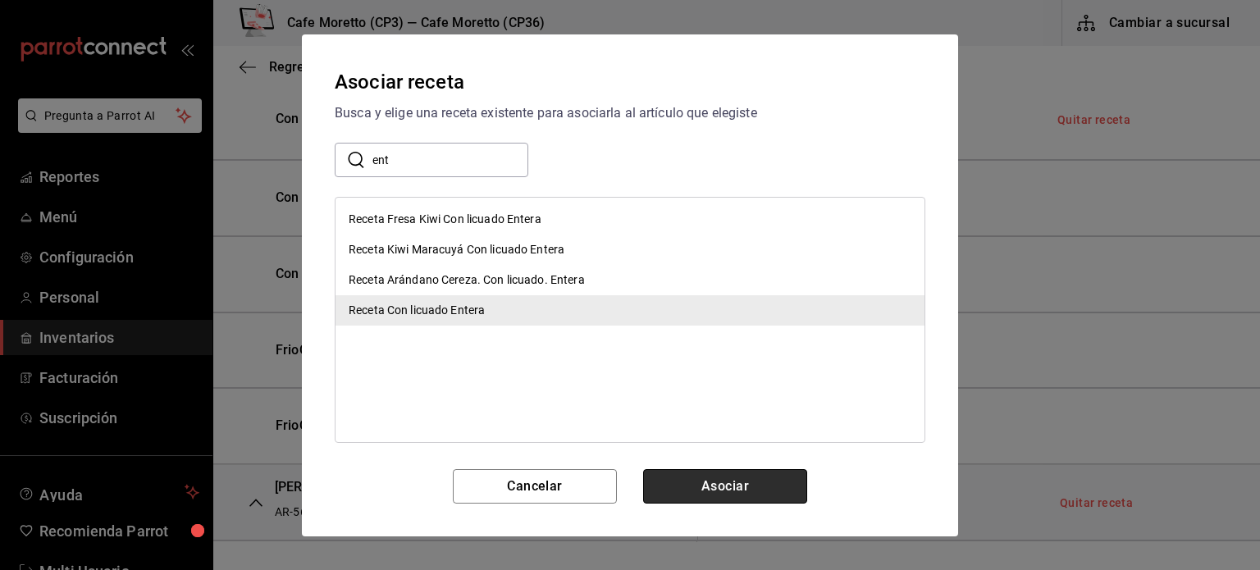
click at [701, 487] on button "Asociar" at bounding box center [725, 486] width 164 height 34
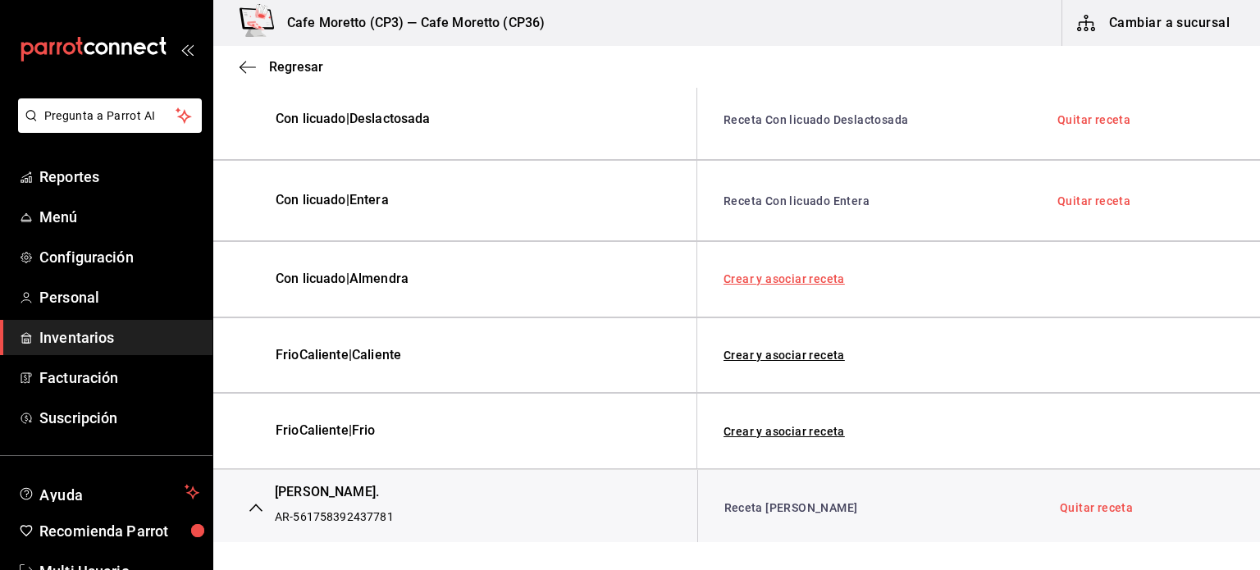
click at [788, 281] on link "Crear y asociar receta" at bounding box center [784, 278] width 121 height 11
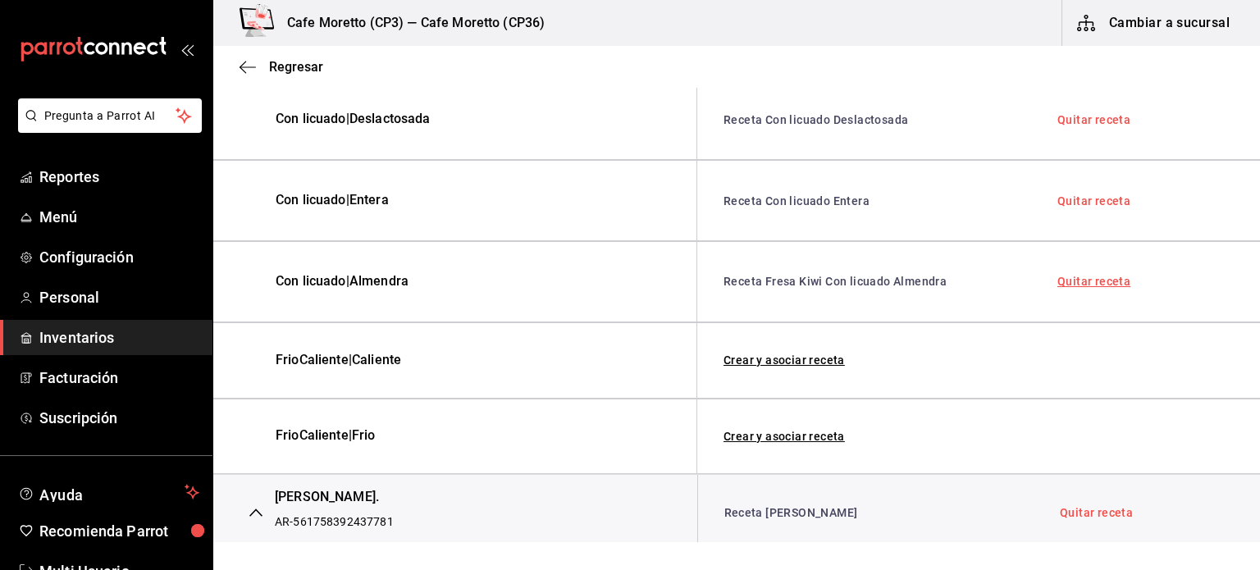
click at [1083, 276] on link "Quitar receta" at bounding box center [1094, 281] width 73 height 11
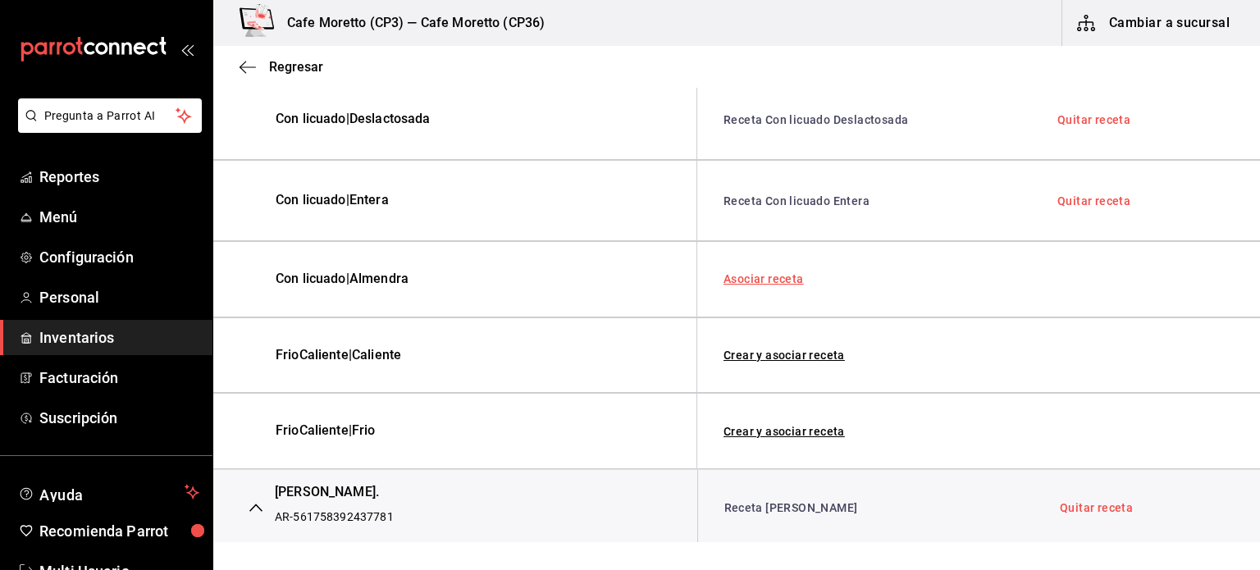
click at [766, 276] on link "Asociar receta" at bounding box center [764, 278] width 80 height 11
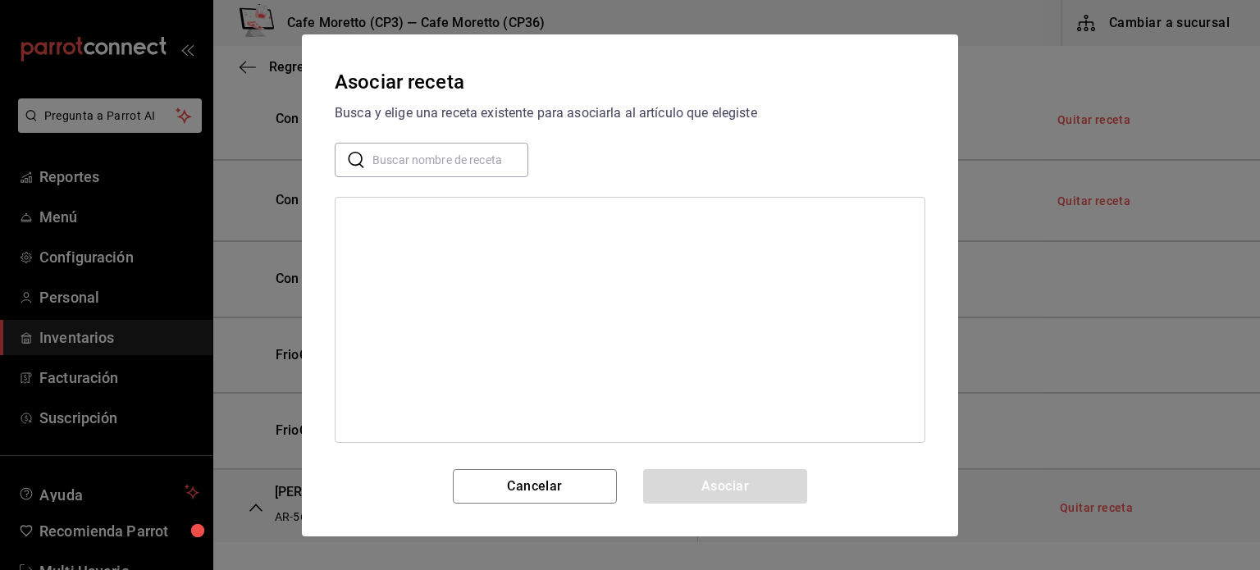
click at [383, 163] on input "text" at bounding box center [451, 159] width 156 height 33
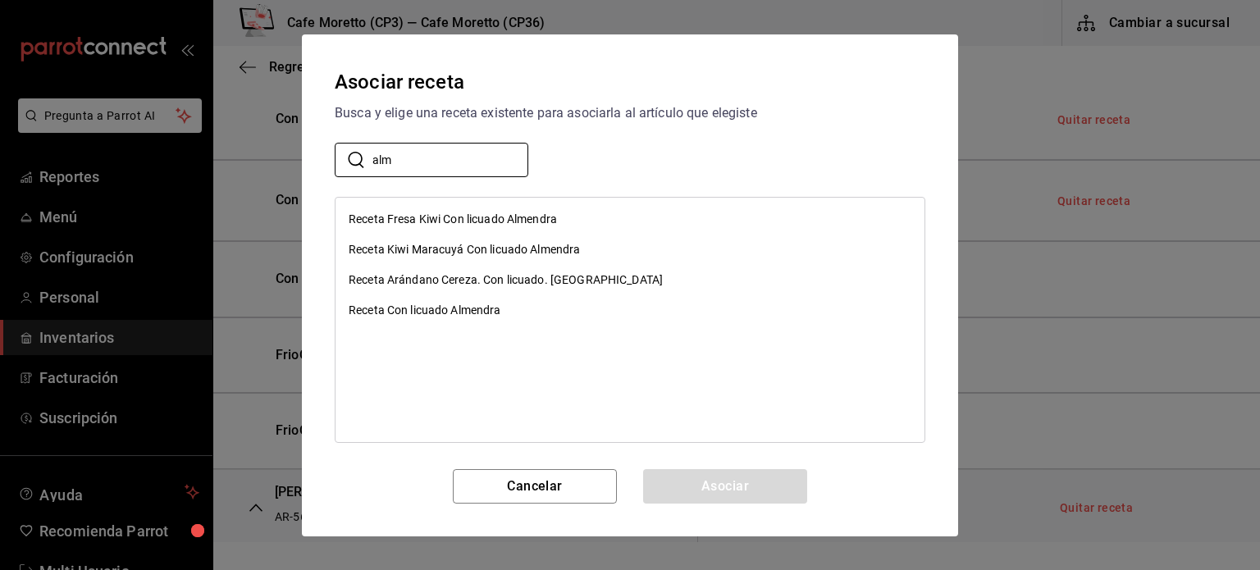
type input "alm"
click at [456, 314] on div "Receta Con licuado Almendra" at bounding box center [425, 310] width 153 height 17
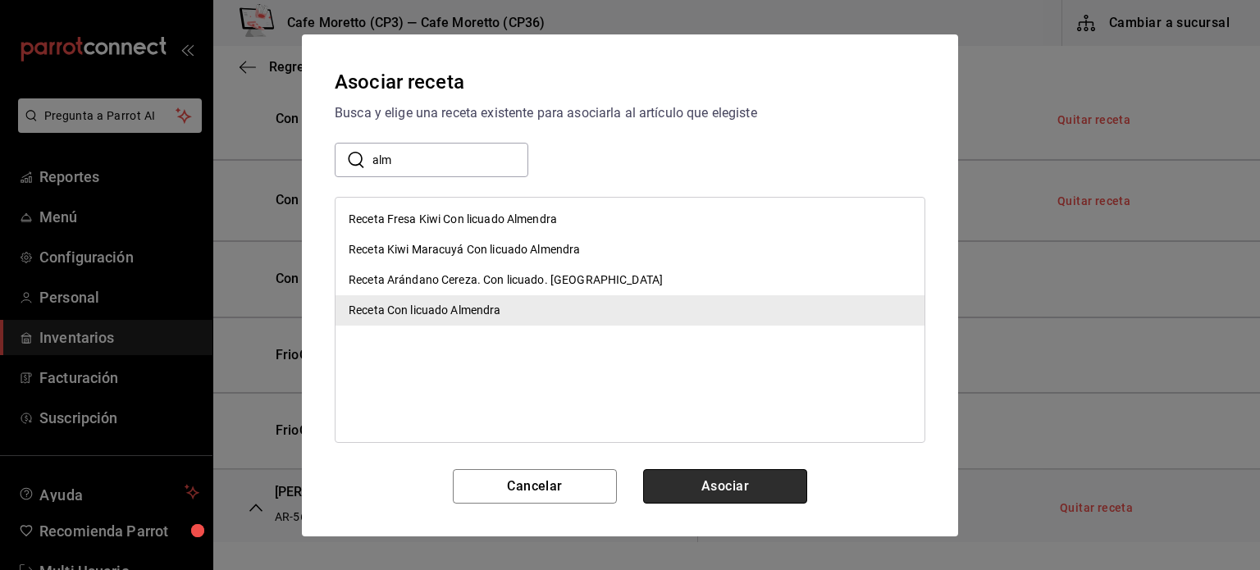
click at [709, 492] on button "Asociar" at bounding box center [725, 486] width 164 height 34
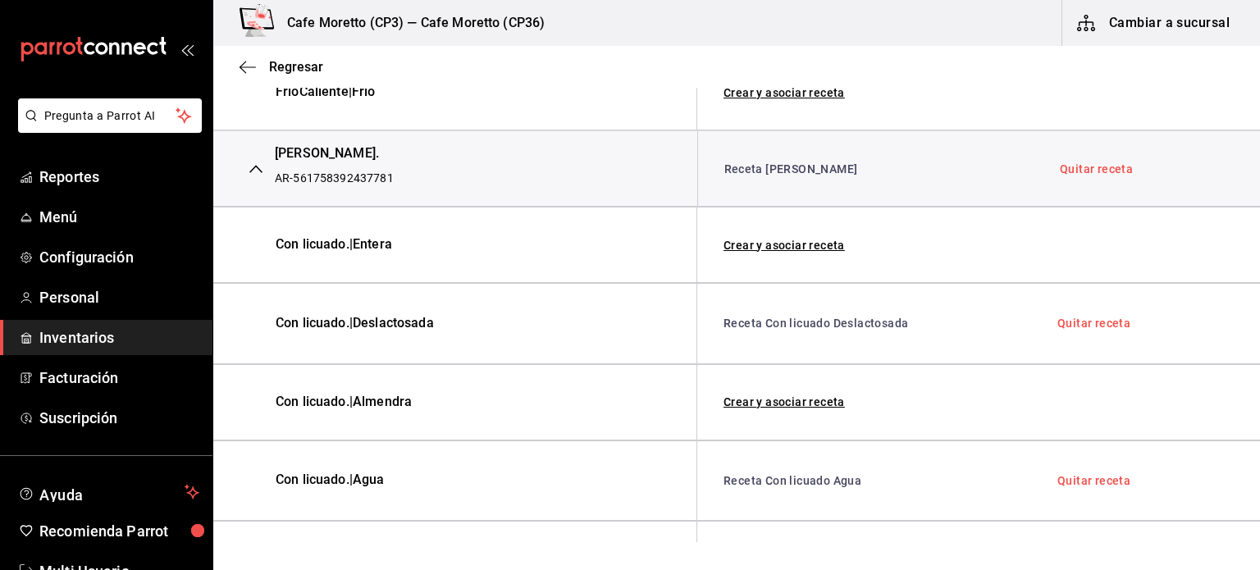
scroll to position [1405, 0]
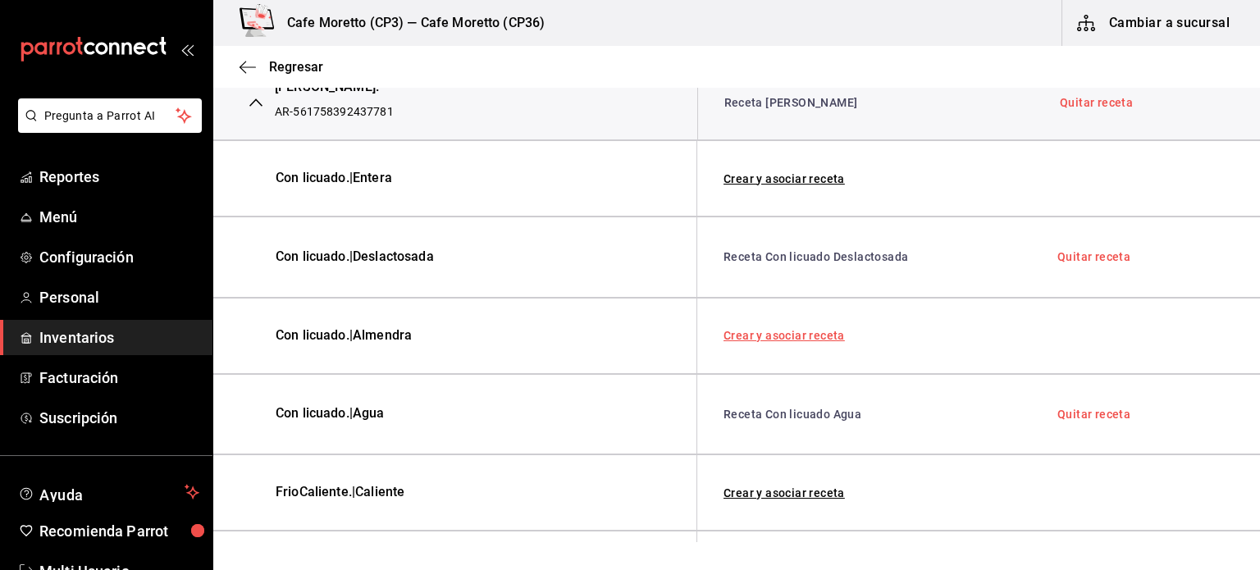
click at [812, 330] on link "Crear y asociar receta" at bounding box center [784, 335] width 121 height 11
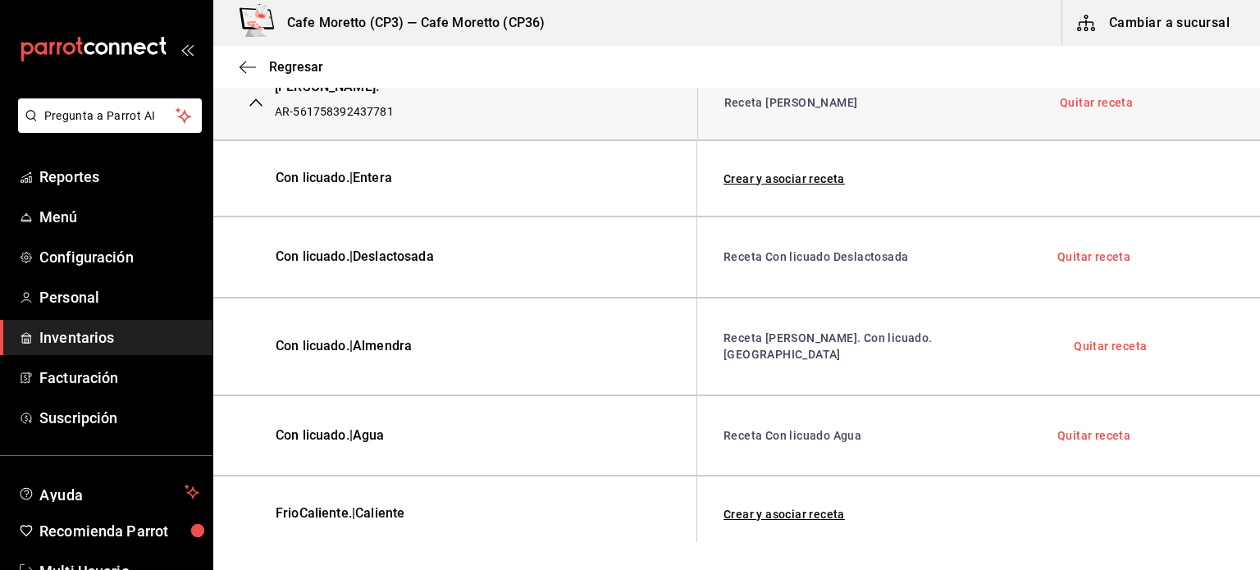
click at [1086, 341] on link "Quitar receta" at bounding box center [1110, 346] width 73 height 11
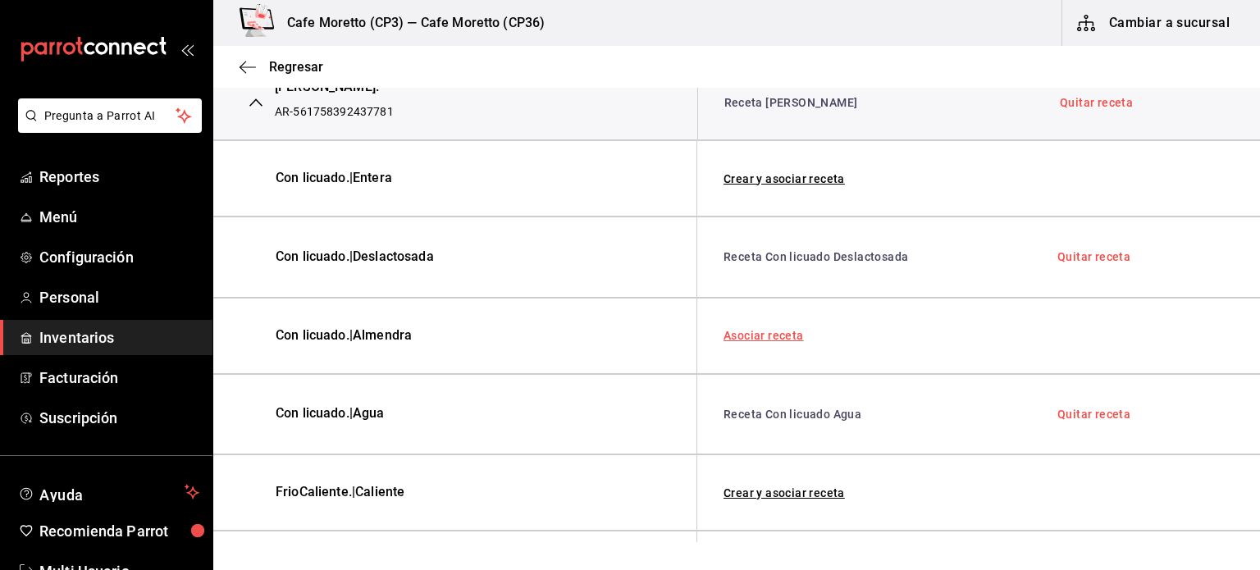
click at [766, 331] on link "Asociar receta" at bounding box center [764, 335] width 80 height 11
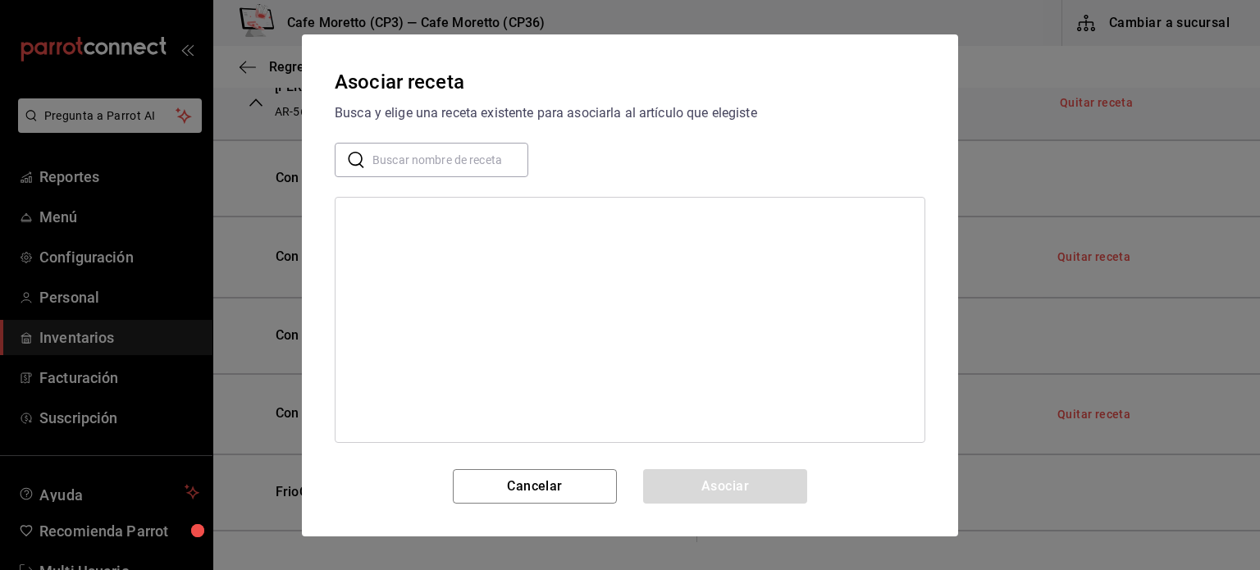
click at [417, 161] on input "text" at bounding box center [451, 159] width 156 height 33
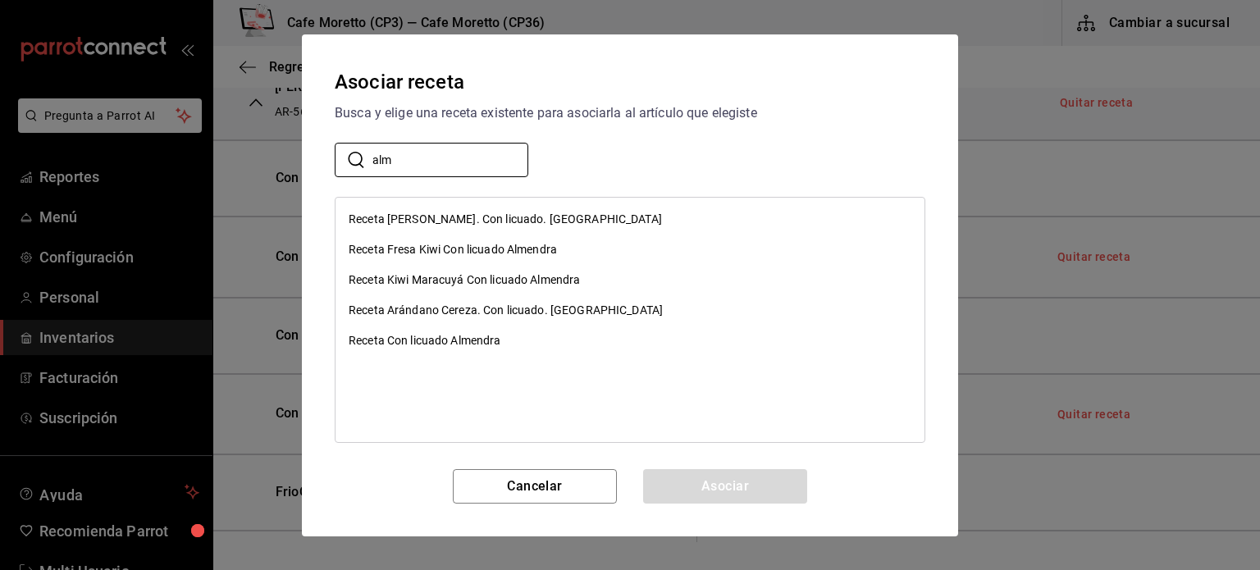
type input "alm"
click at [461, 340] on div "Receta Con licuado Almendra" at bounding box center [425, 340] width 153 height 17
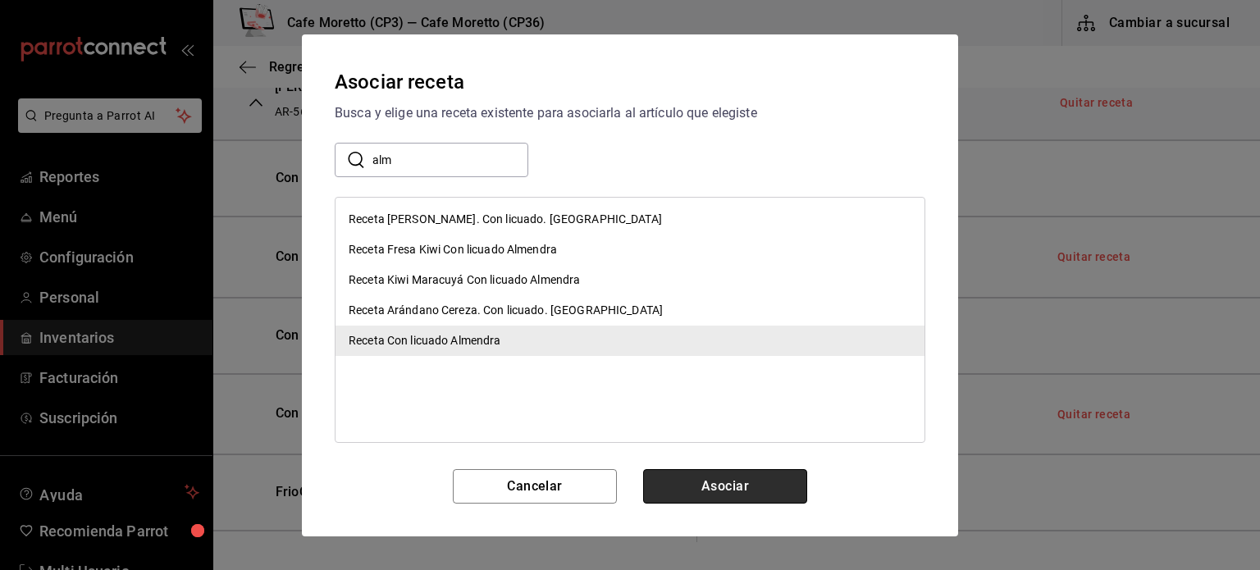
click at [717, 490] on button "Asociar" at bounding box center [725, 486] width 164 height 34
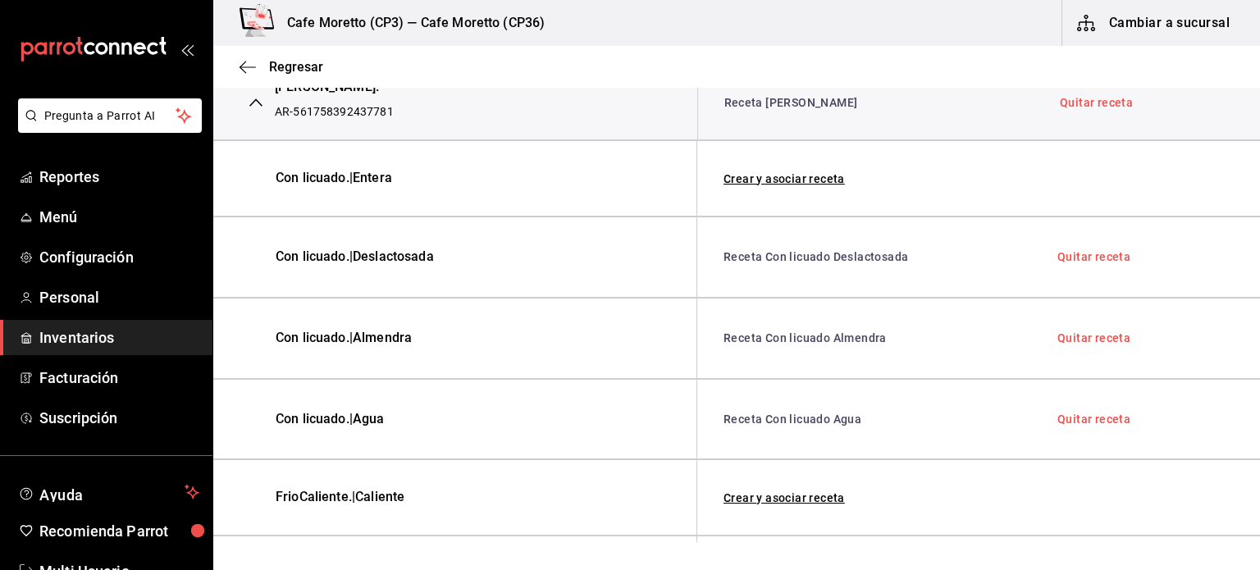
scroll to position [1323, 0]
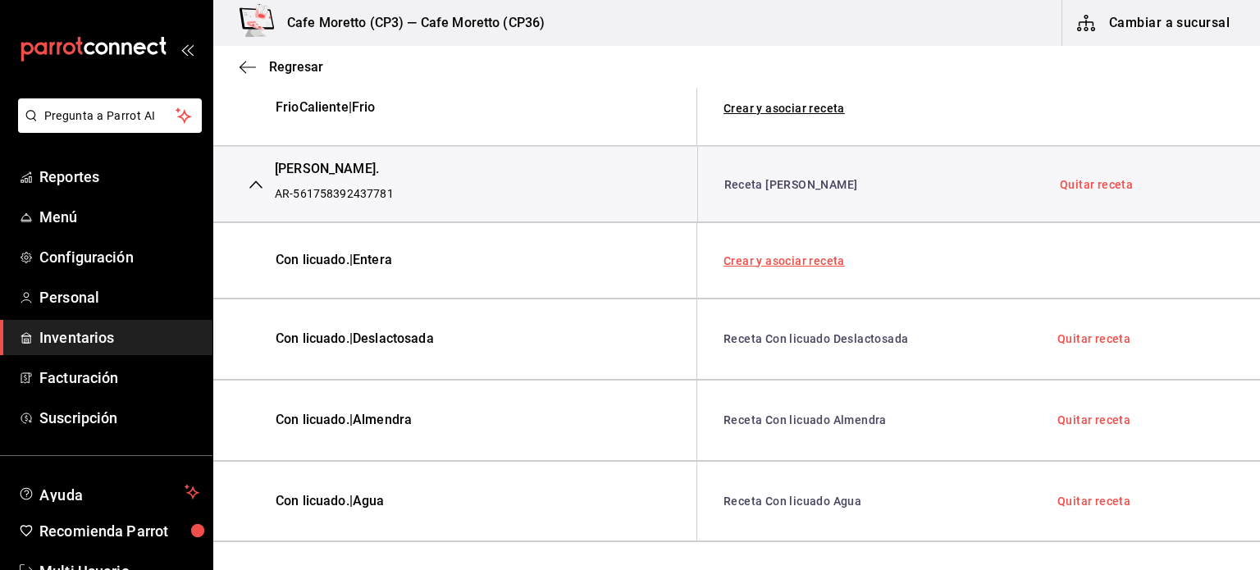
click at [798, 255] on link "Crear y asociar receta" at bounding box center [784, 260] width 121 height 11
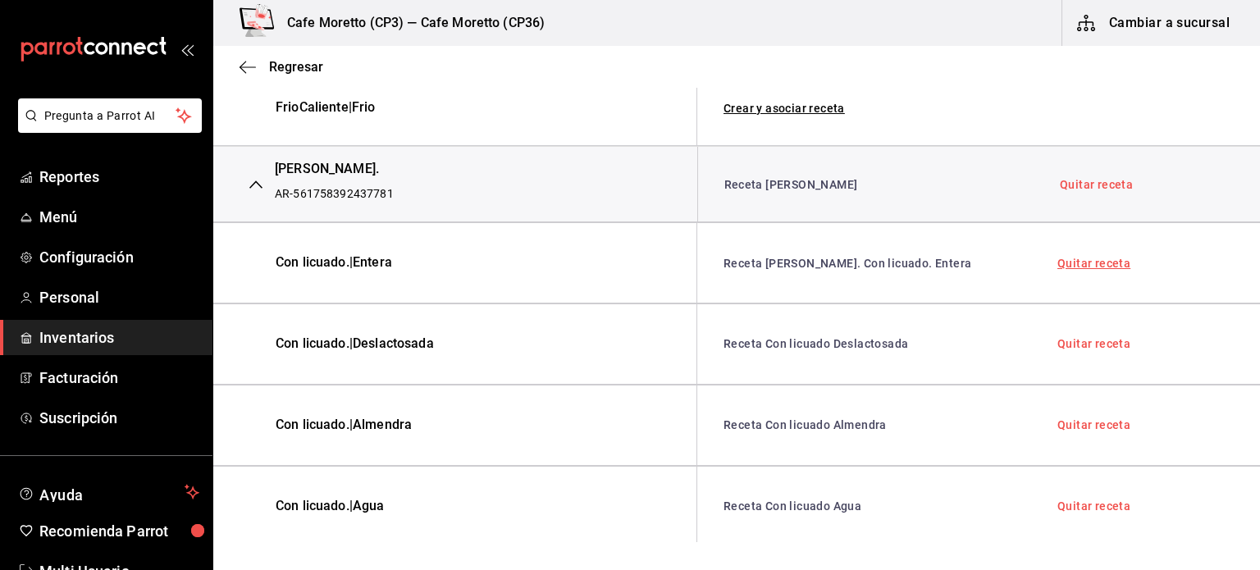
click at [1064, 258] on link "Quitar receta" at bounding box center [1094, 263] width 73 height 11
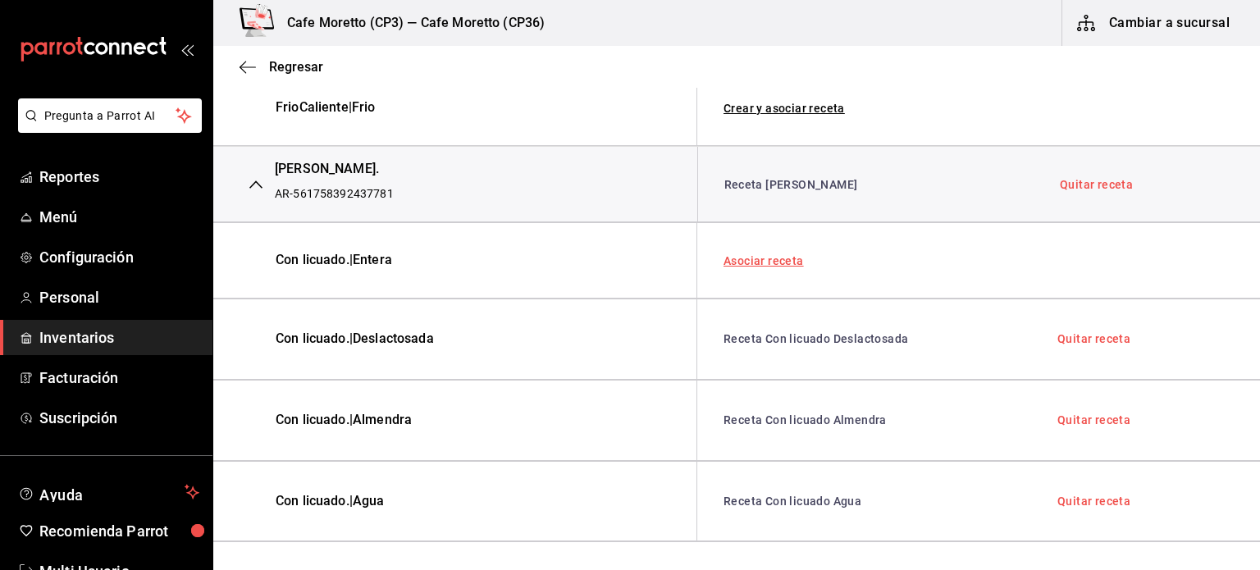
click at [739, 255] on link "Asociar receta" at bounding box center [764, 260] width 80 height 11
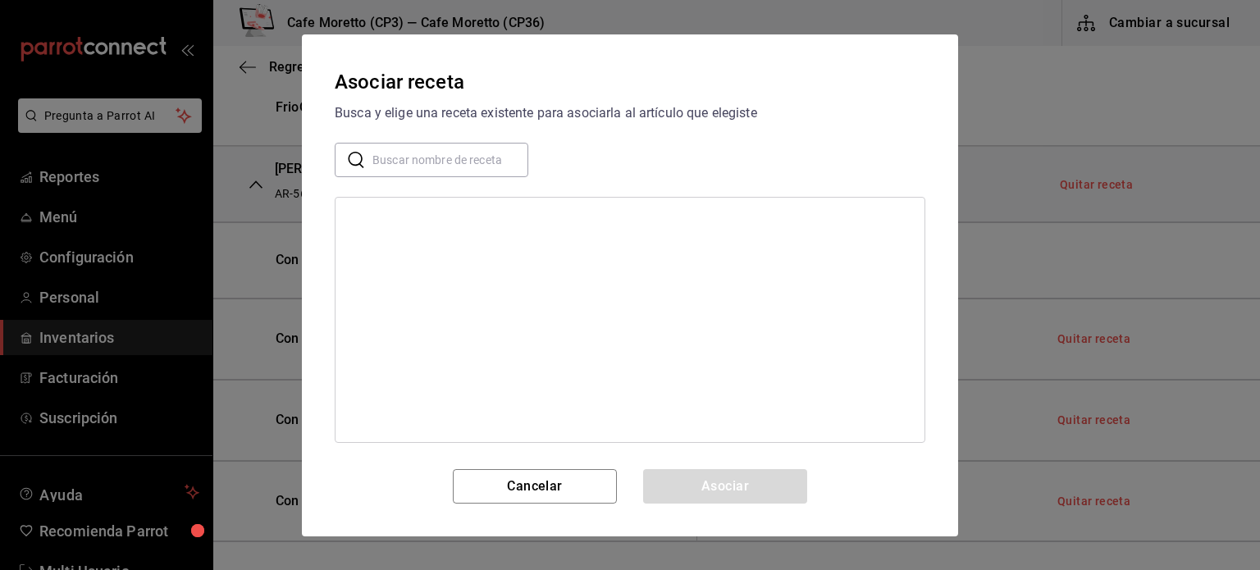
click at [415, 154] on input "text" at bounding box center [451, 159] width 156 height 33
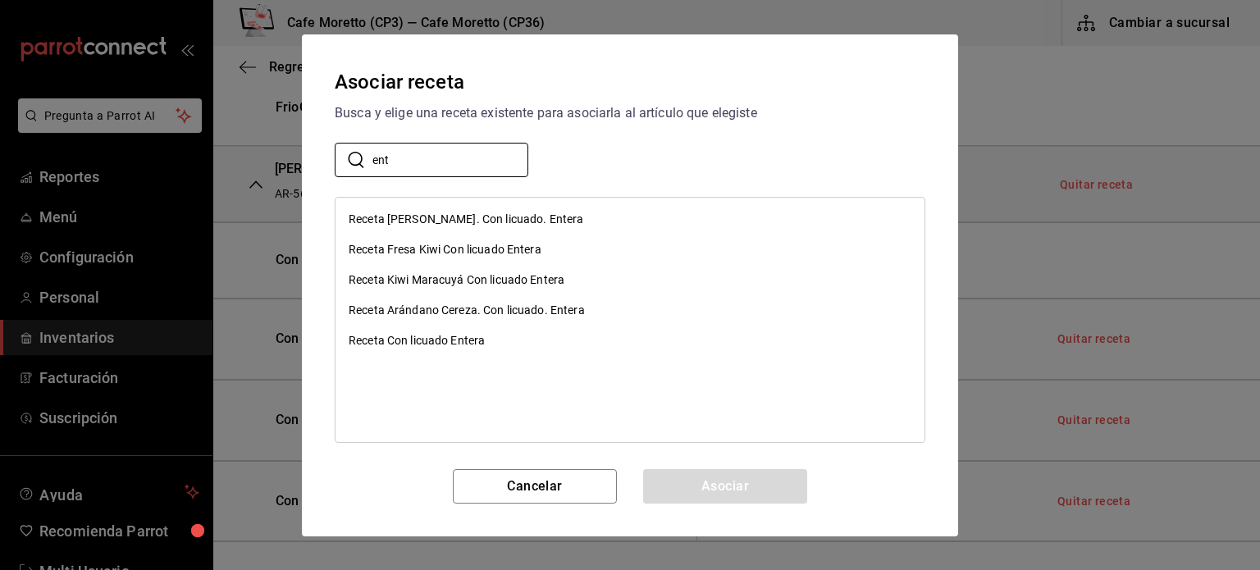
type input "ent"
click at [450, 343] on div "Receta Con licuado Entera" at bounding box center [417, 340] width 136 height 17
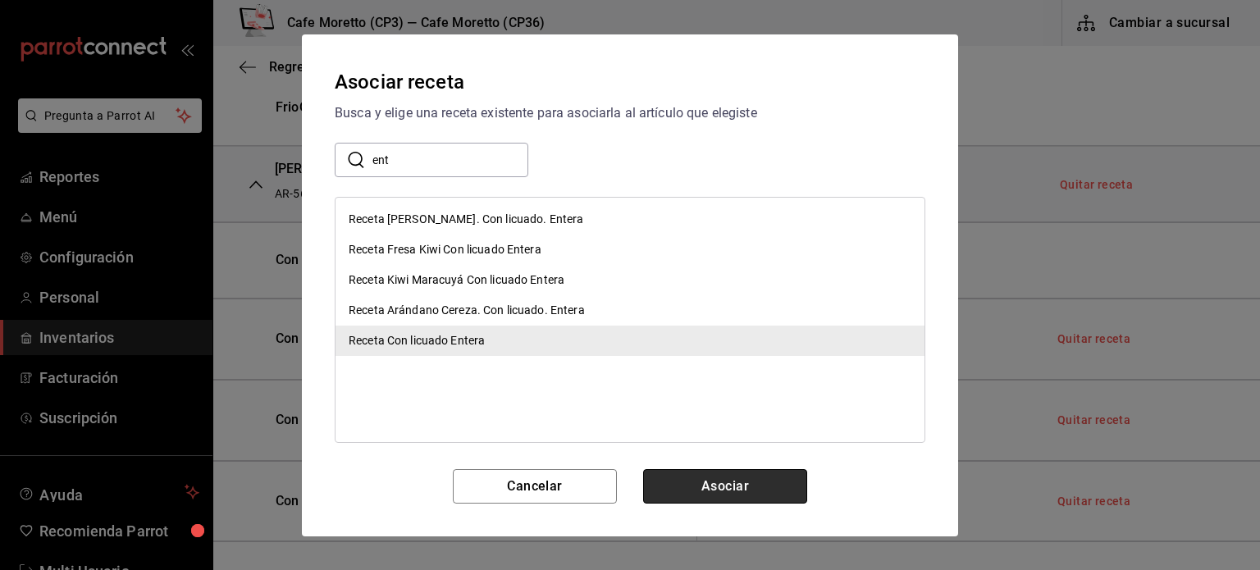
click at [748, 486] on button "Asociar" at bounding box center [725, 486] width 164 height 34
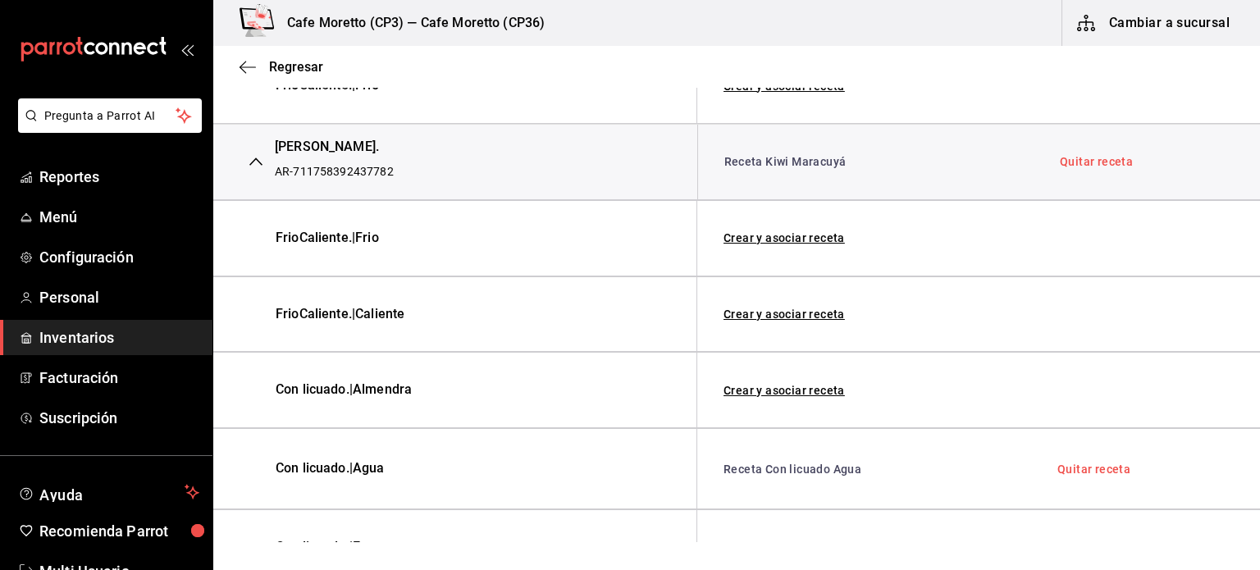
scroll to position [1897, 0]
click at [792, 386] on link "Crear y asociar receta" at bounding box center [784, 391] width 121 height 11
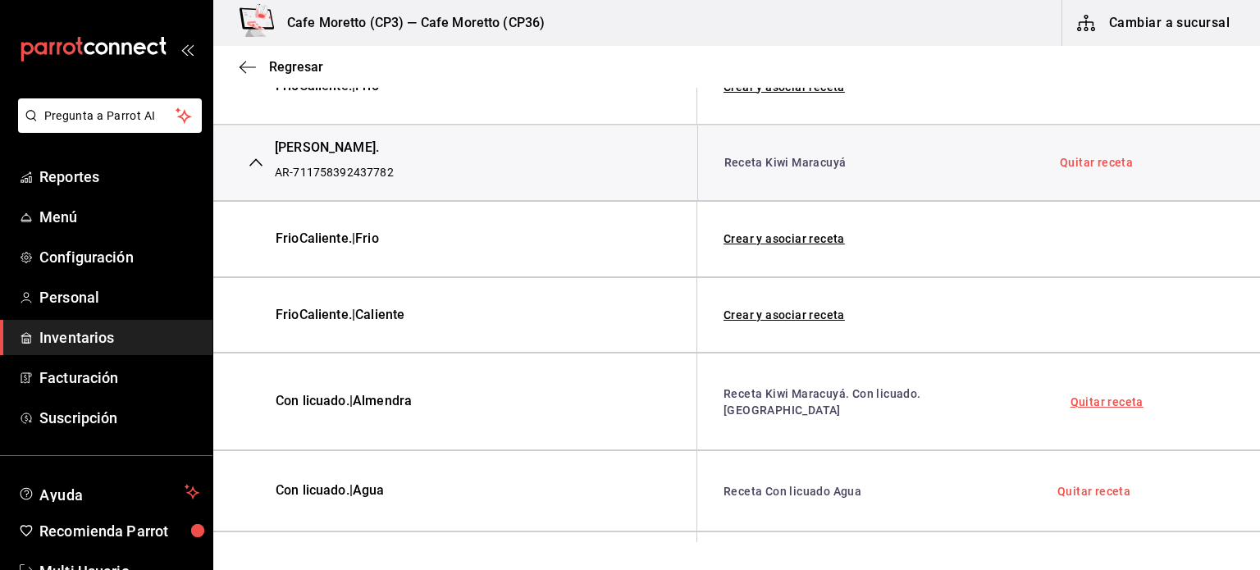
click at [1091, 396] on link "Quitar receta" at bounding box center [1107, 401] width 73 height 11
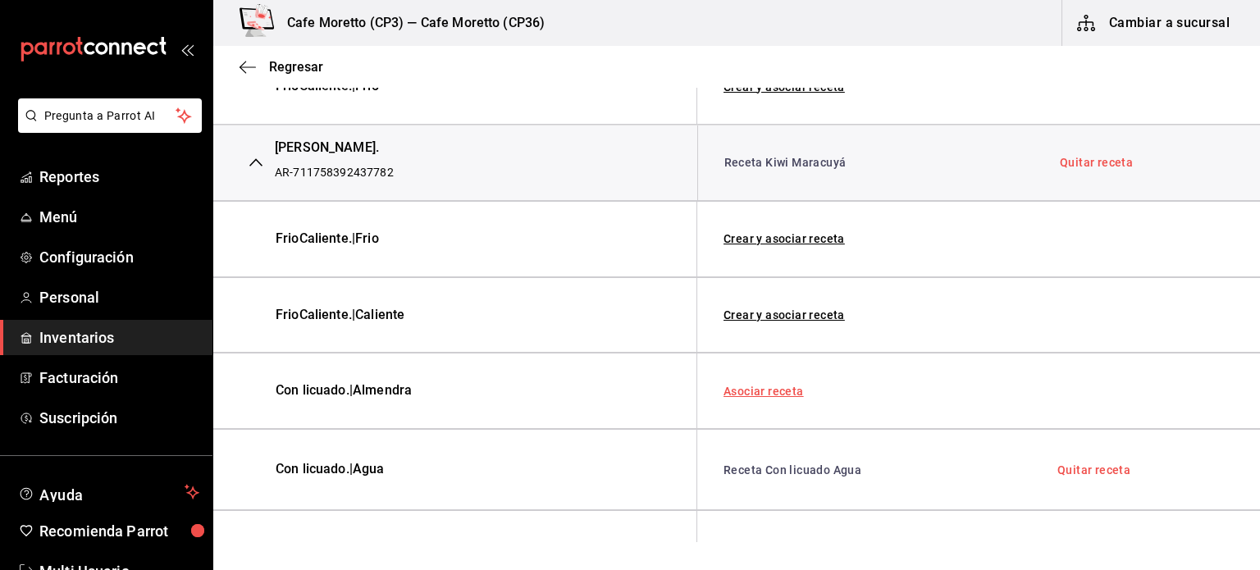
click at [775, 386] on link "Asociar receta" at bounding box center [764, 391] width 80 height 11
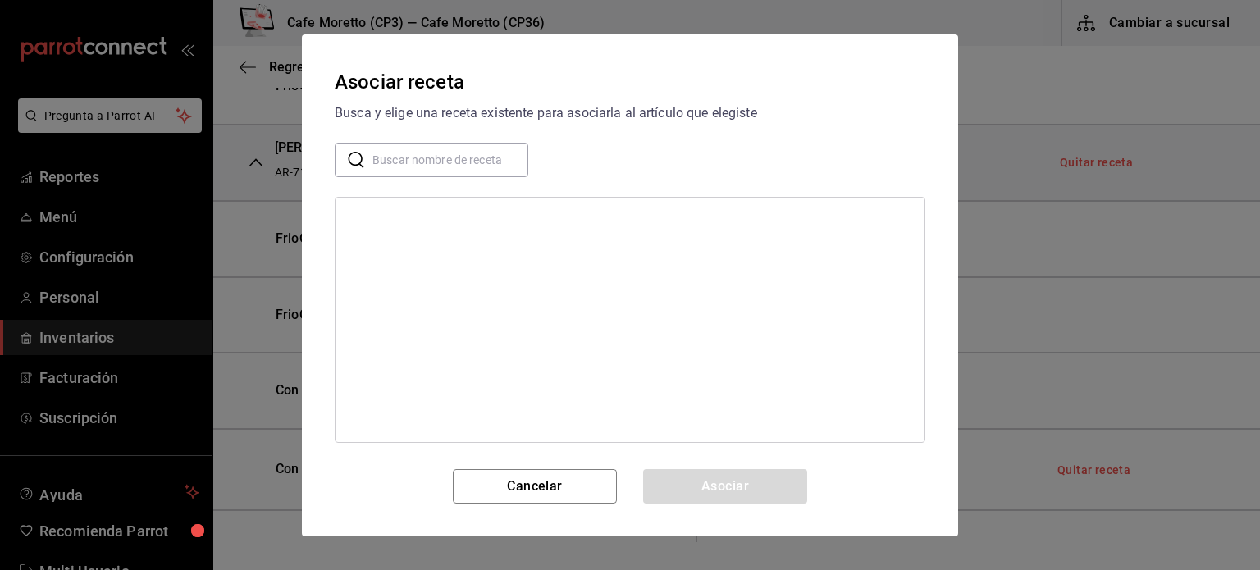
click at [400, 159] on input "text" at bounding box center [451, 159] width 156 height 33
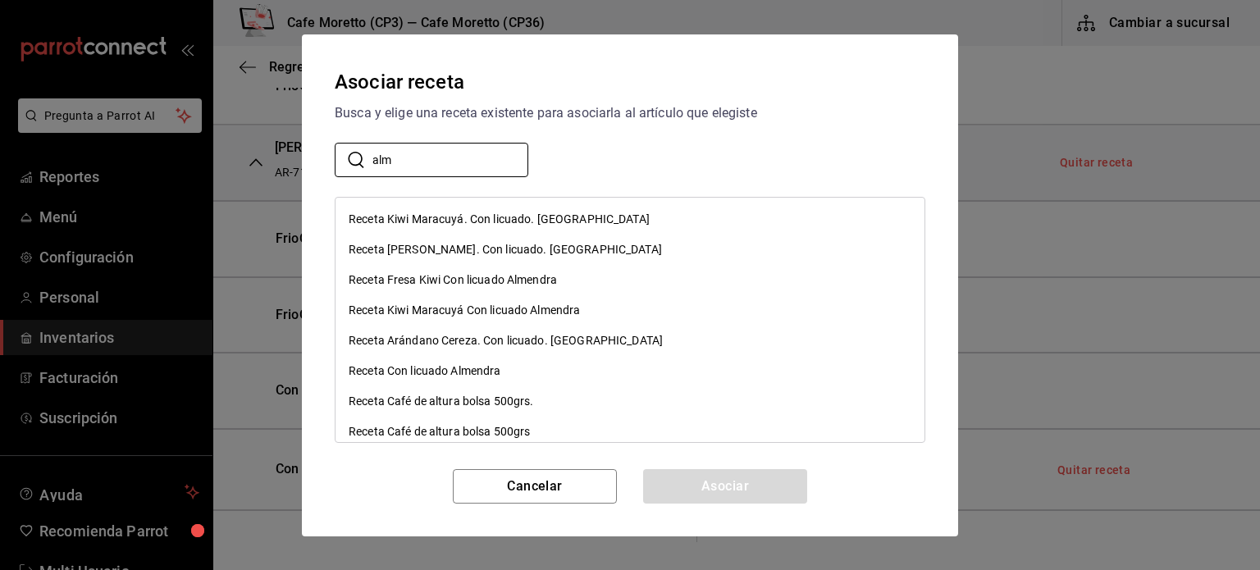
type input "alm"
click at [469, 367] on div "Receta Con licuado Almendra" at bounding box center [425, 371] width 153 height 17
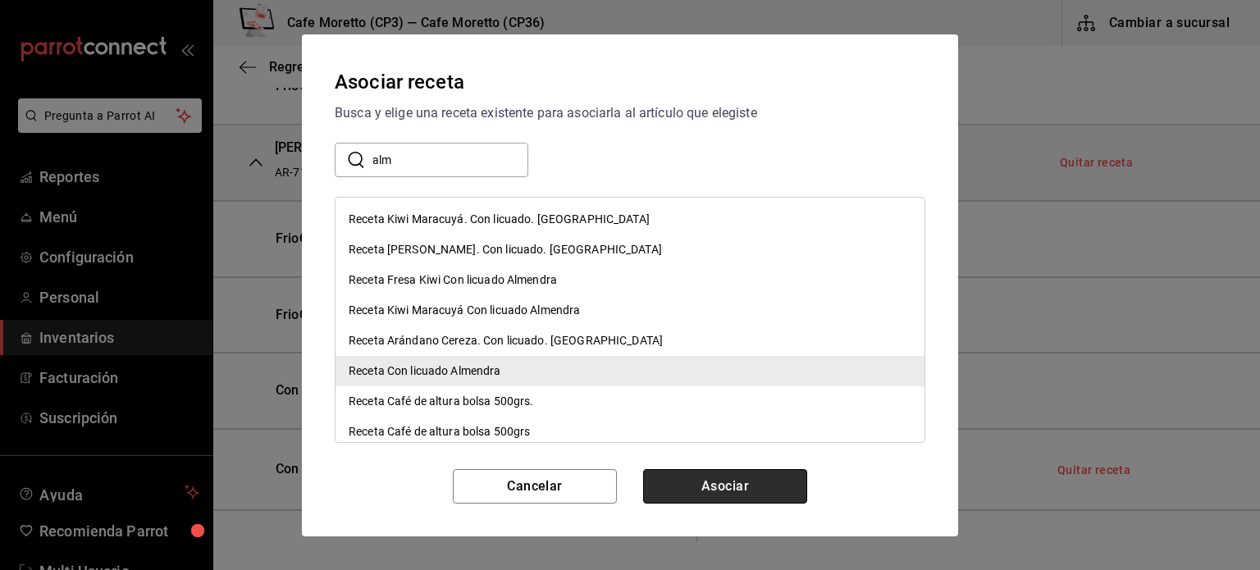
click at [711, 481] on button "Asociar" at bounding box center [725, 486] width 164 height 34
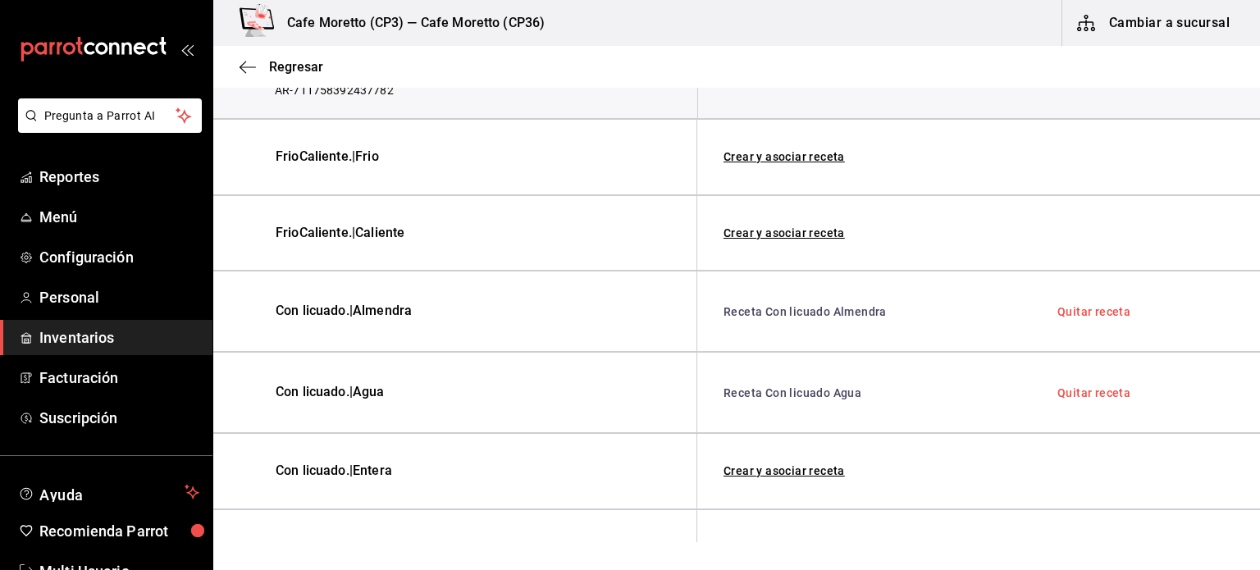
scroll to position [2019, 0]
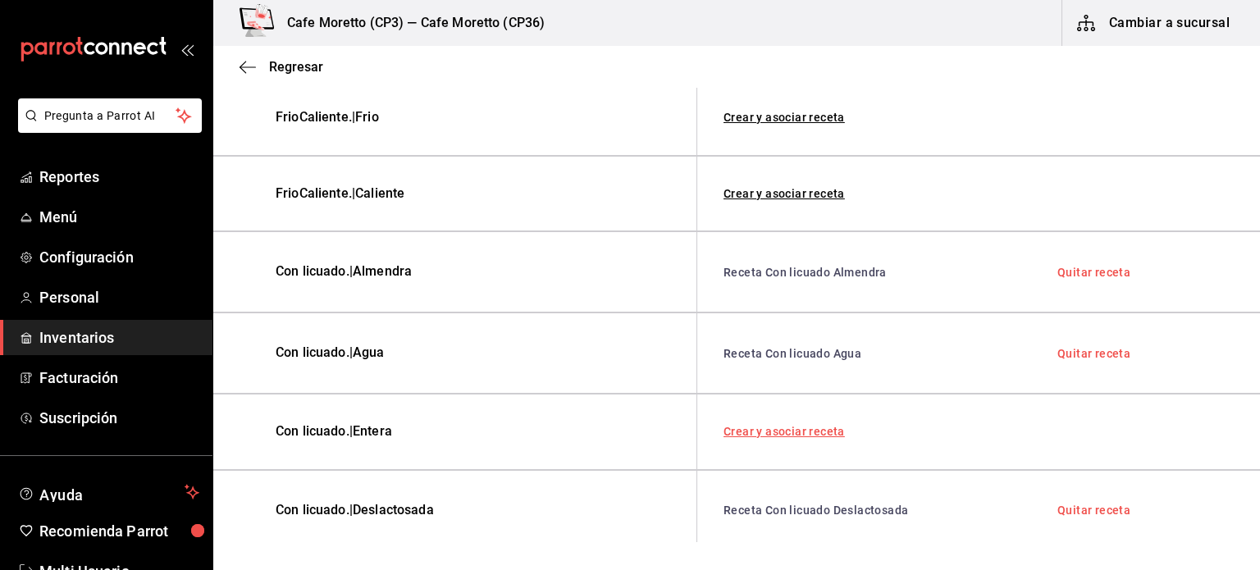
click at [794, 426] on link "Crear y asociar receta" at bounding box center [784, 431] width 121 height 11
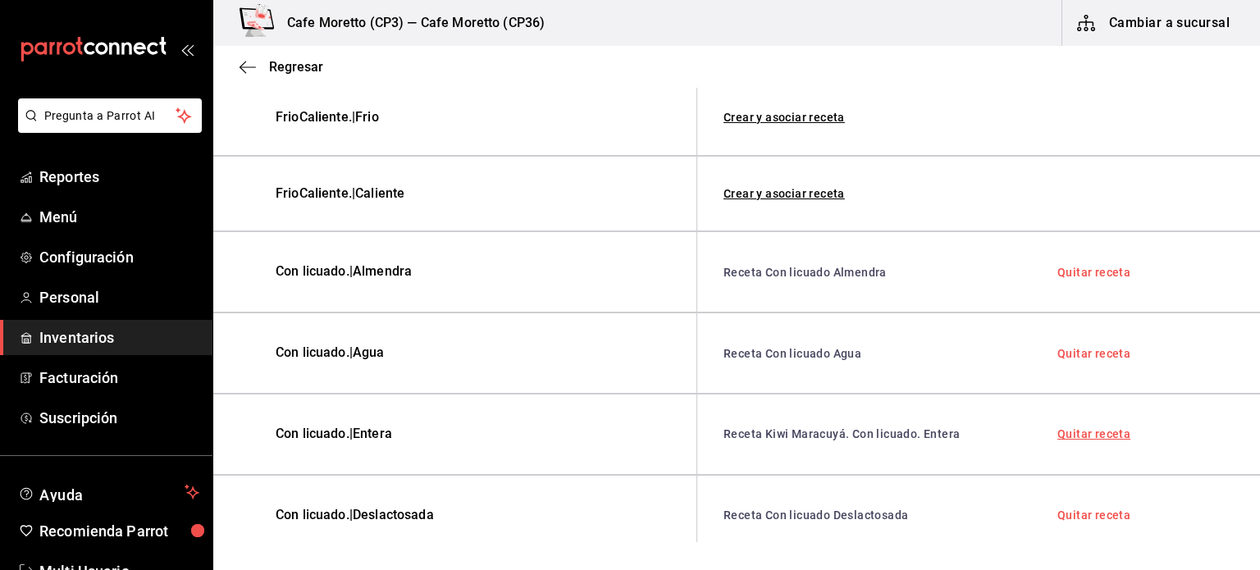
click at [1067, 428] on link "Quitar receta" at bounding box center [1094, 433] width 73 height 11
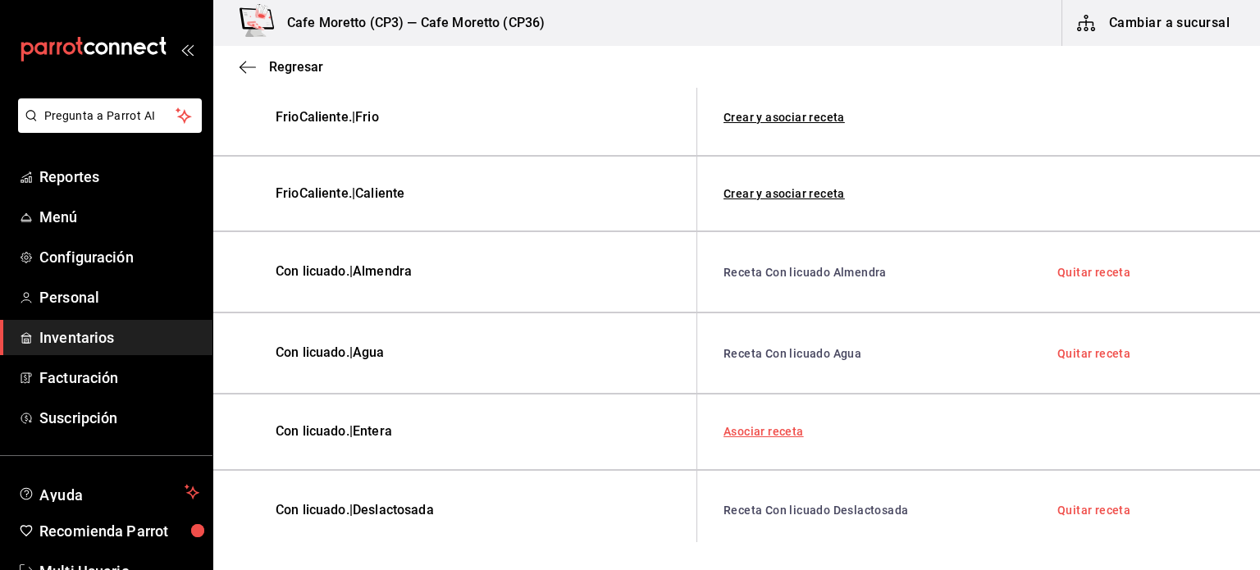
click at [762, 426] on link "Asociar receta" at bounding box center [764, 431] width 80 height 11
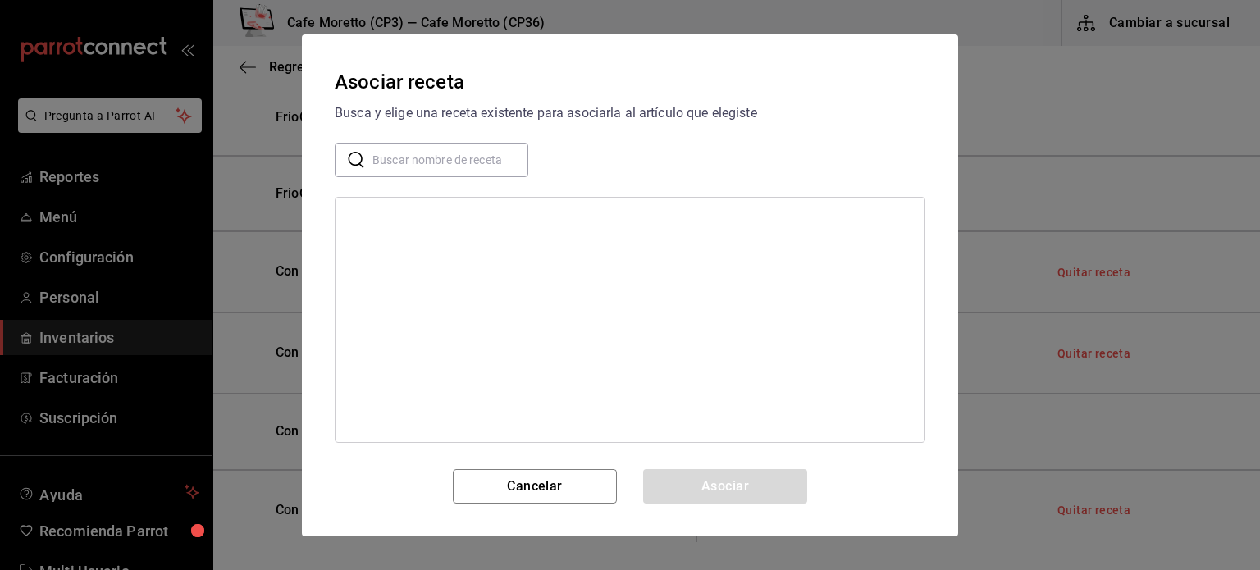
click at [371, 154] on div "​ ​" at bounding box center [432, 160] width 194 height 34
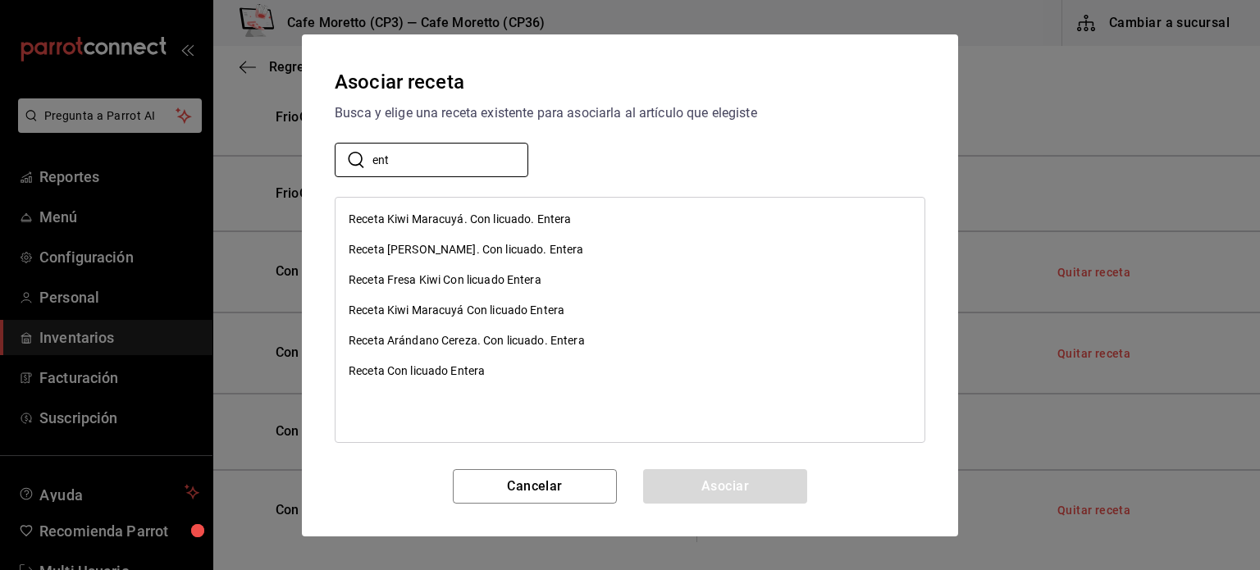
type input "ent"
click at [466, 365] on div "Receta Con licuado Entera" at bounding box center [417, 371] width 136 height 17
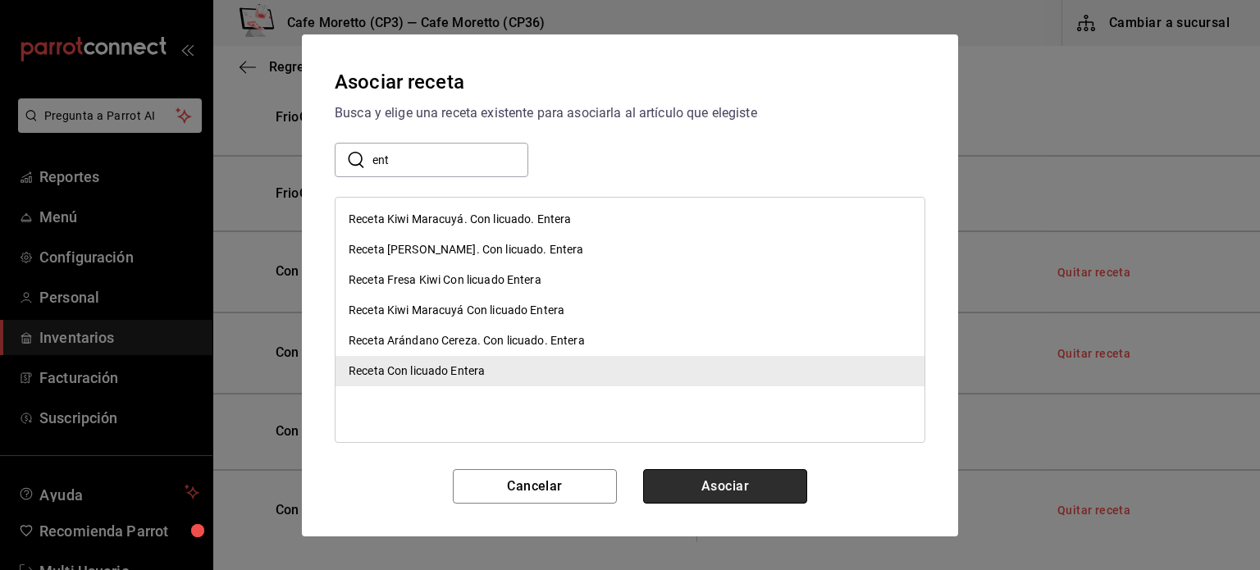
click at [736, 477] on button "Asociar" at bounding box center [725, 486] width 164 height 34
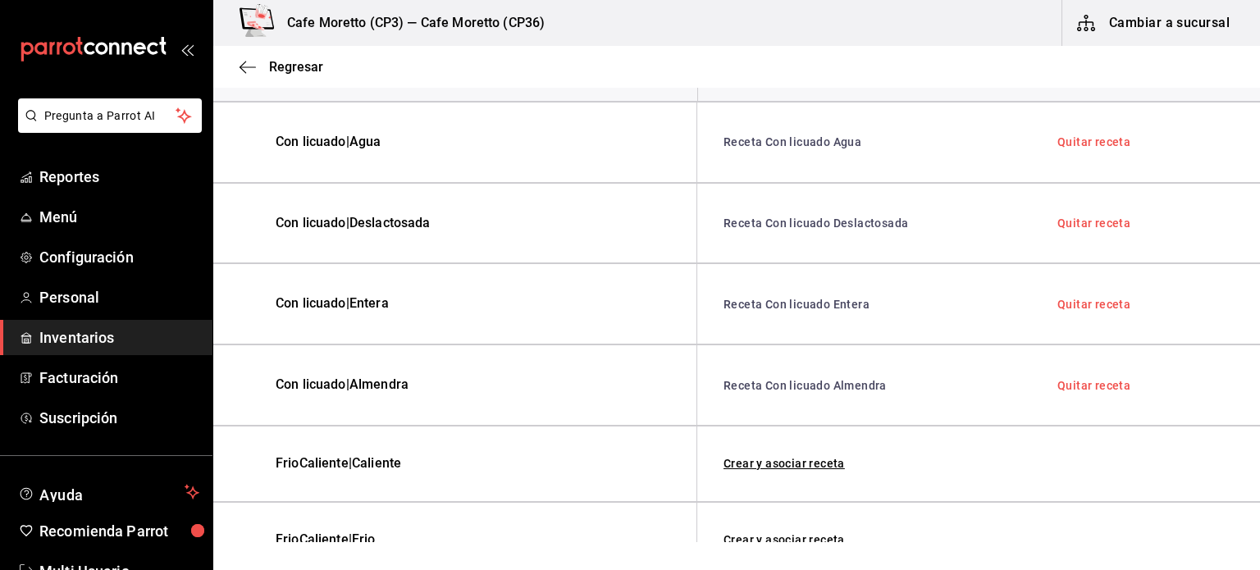
scroll to position [164, 0]
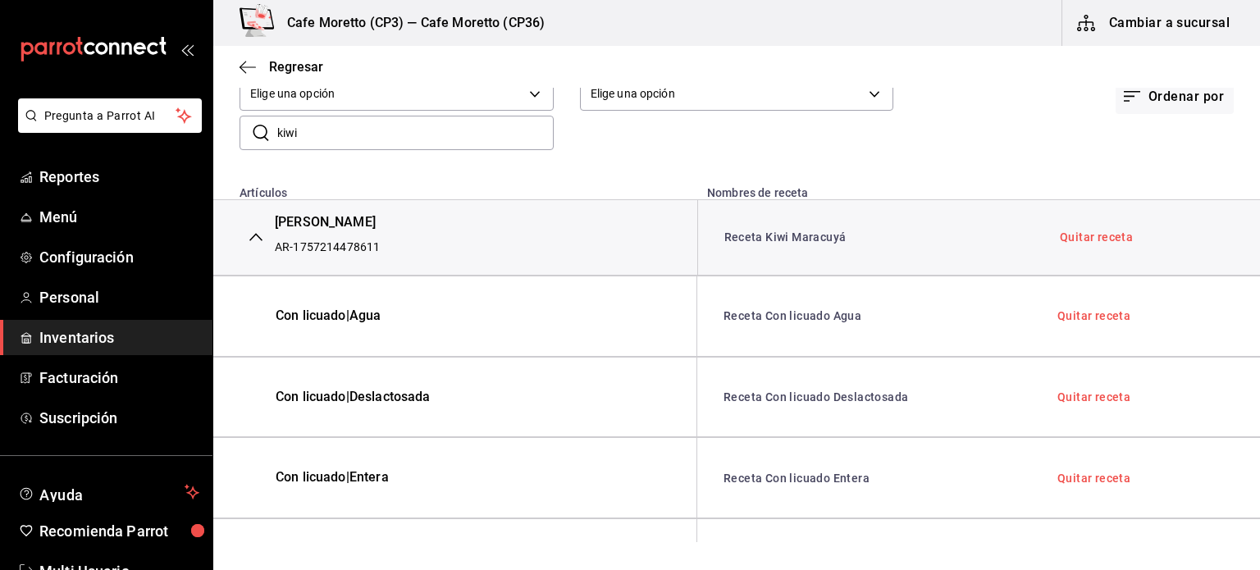
click at [254, 240] on icon "button" at bounding box center [255, 237] width 13 height 13
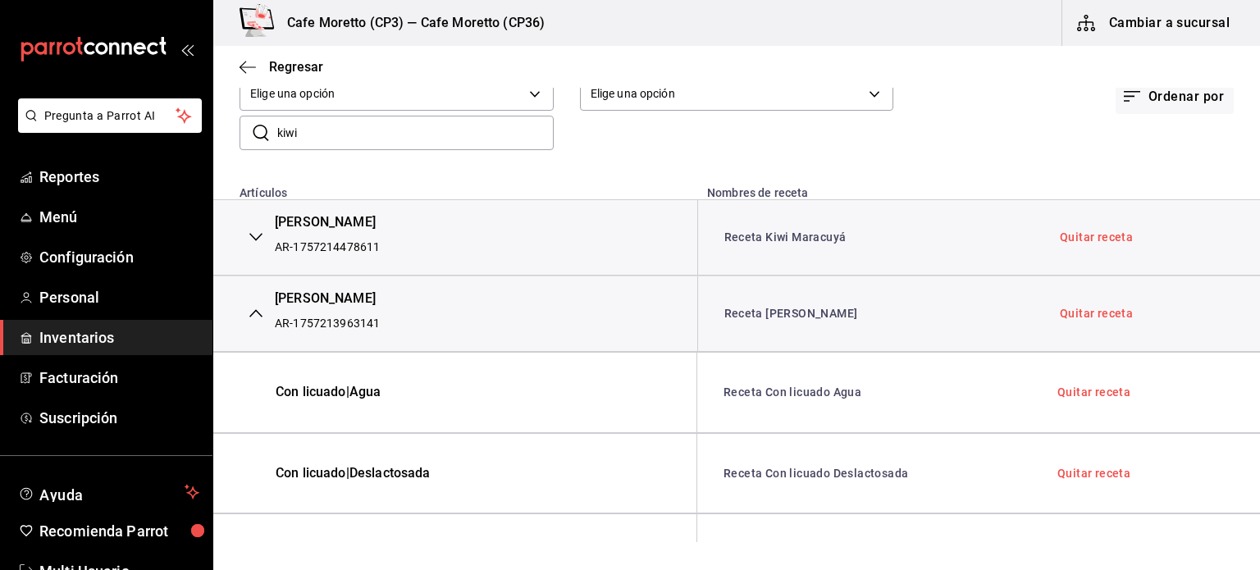
click at [255, 310] on icon "button" at bounding box center [255, 313] width 13 height 13
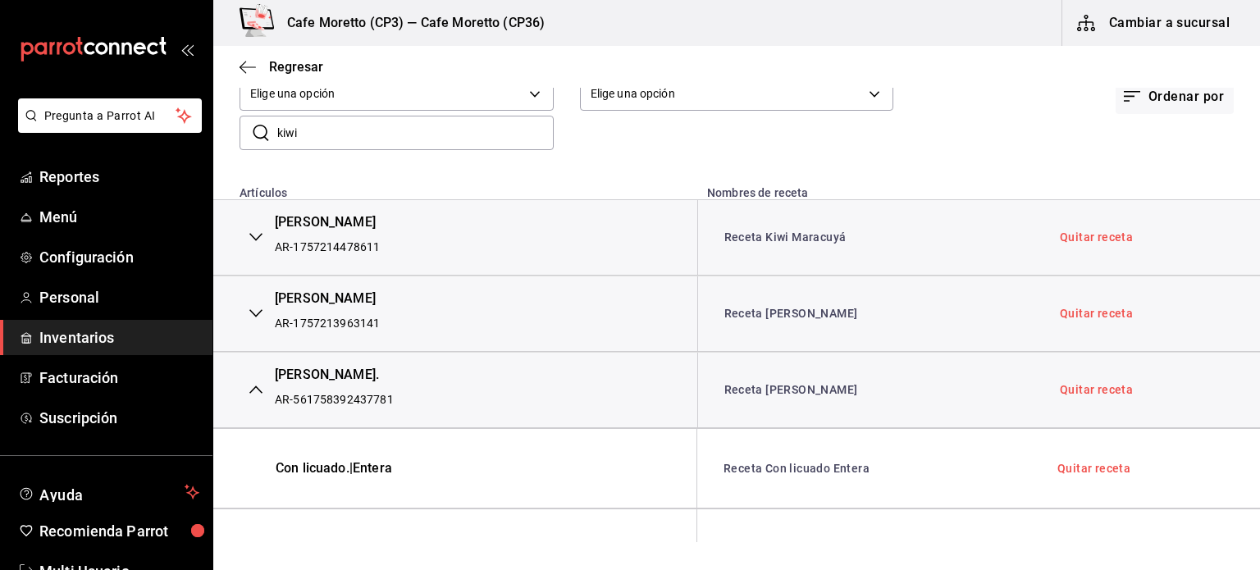
click at [265, 393] on button "button" at bounding box center [256, 390] width 33 height 36
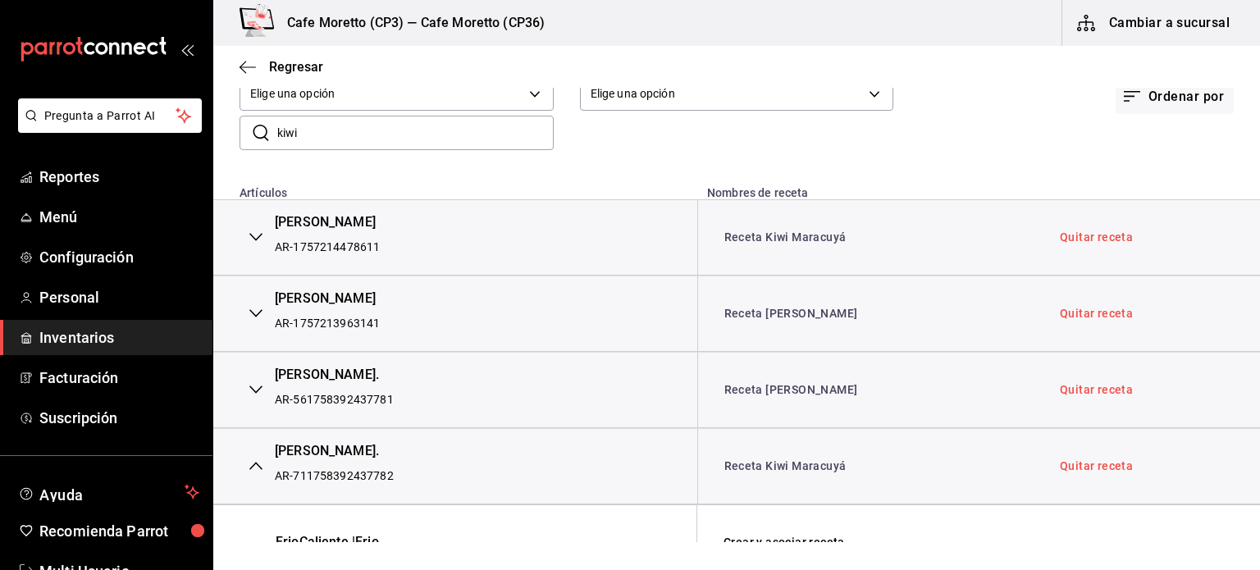
click at [257, 463] on icon "button" at bounding box center [255, 466] width 13 height 13
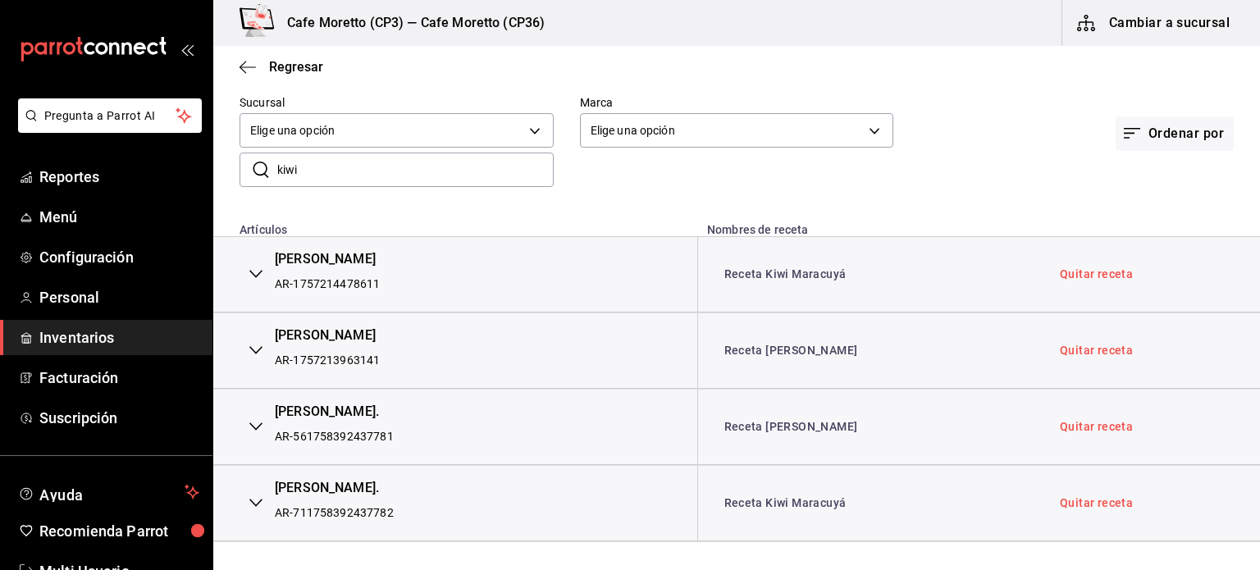
scroll to position [125, 0]
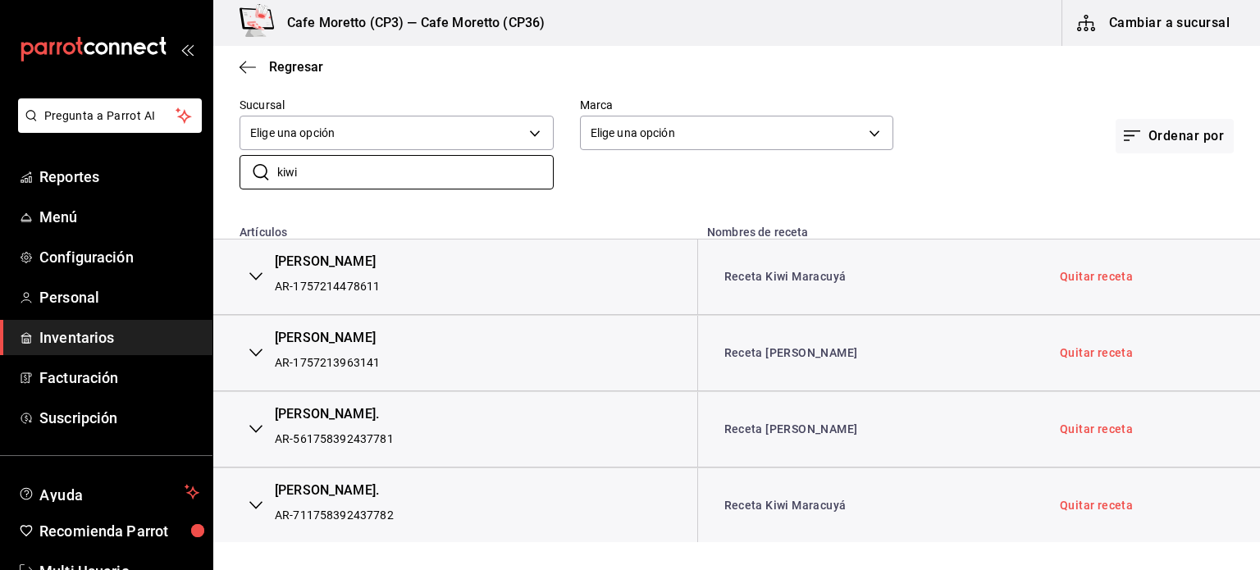
drag, startPoint x: 328, startPoint y: 169, endPoint x: 216, endPoint y: 191, distance: 114.6
click at [216, 191] on div "Sucursal Elige una opción default Marca Elige una opción default Ordenar por ​ …" at bounding box center [736, 143] width 1047 height 144
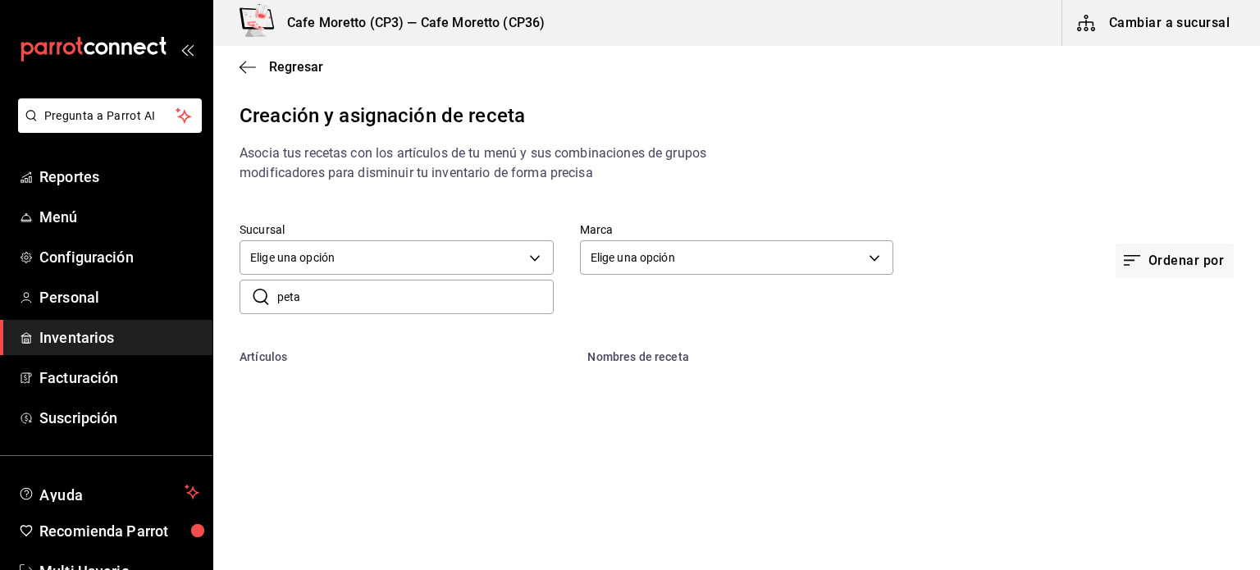
click at [321, 297] on input "peta" at bounding box center [415, 297] width 277 height 33
type input "p"
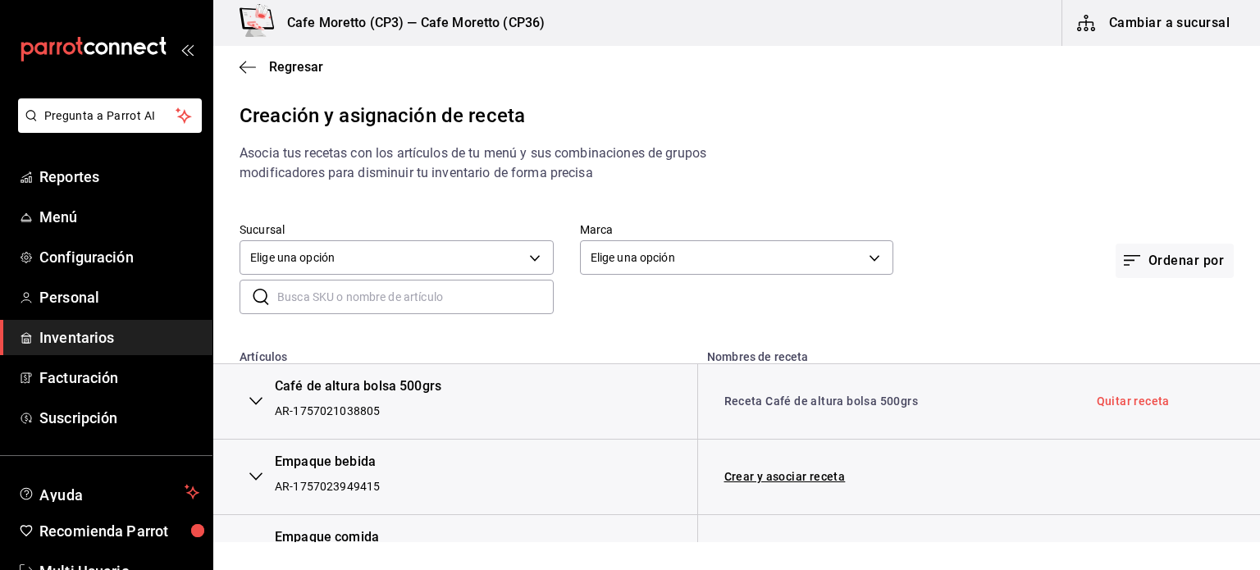
click at [296, 292] on input "text" at bounding box center [415, 297] width 277 height 33
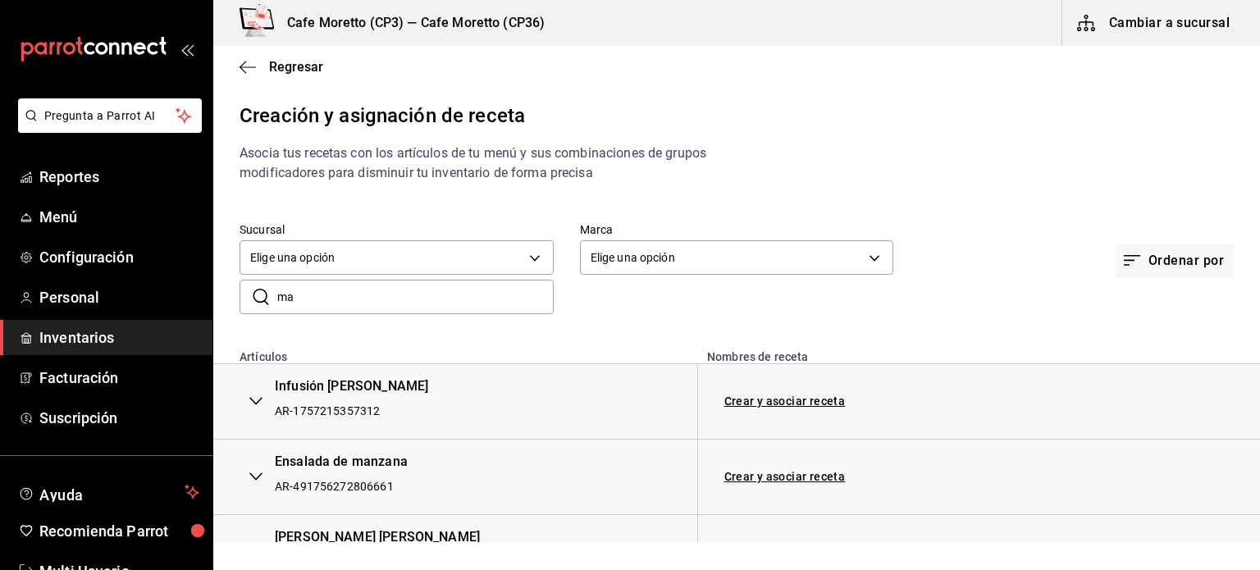
type input "m"
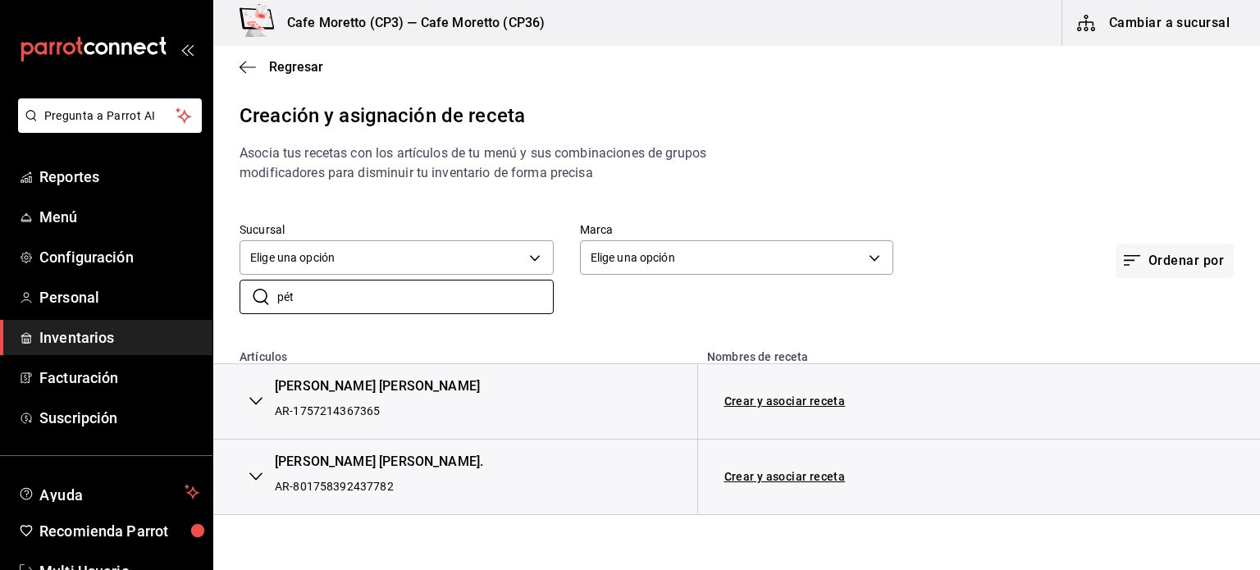
type input "pét"
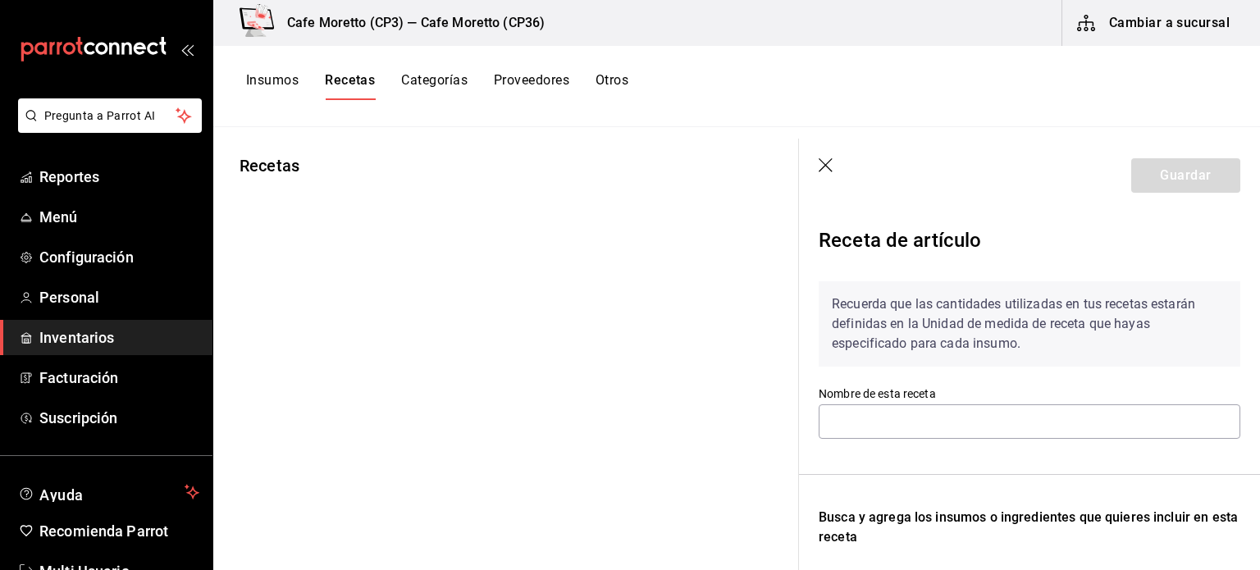
type input "Receta Con licuado Agua"
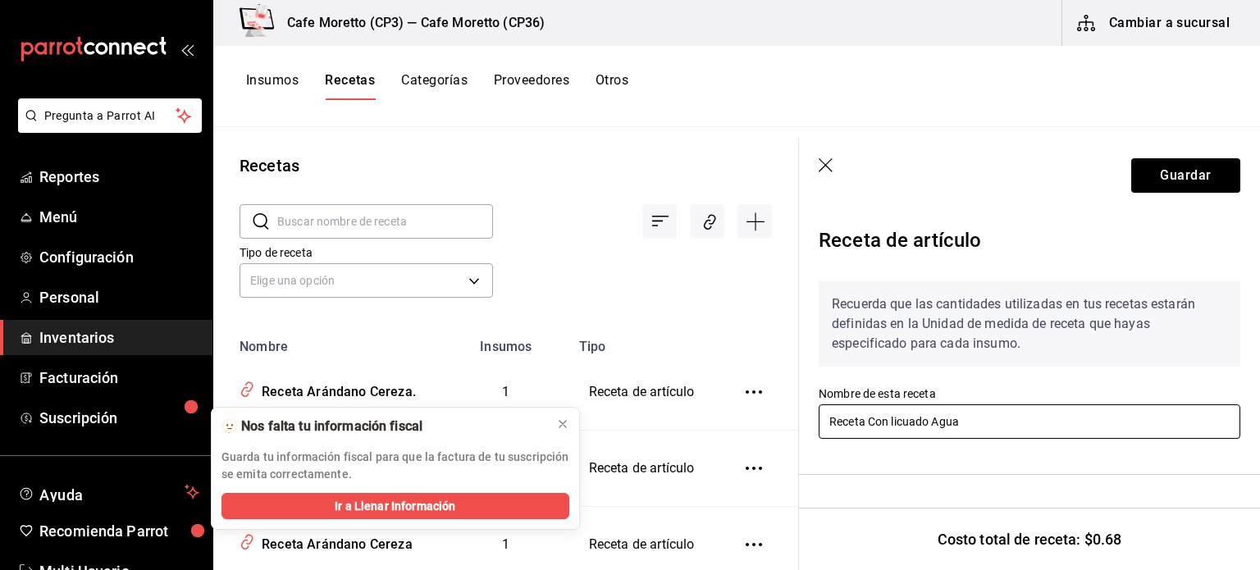
scroll to position [246, 0]
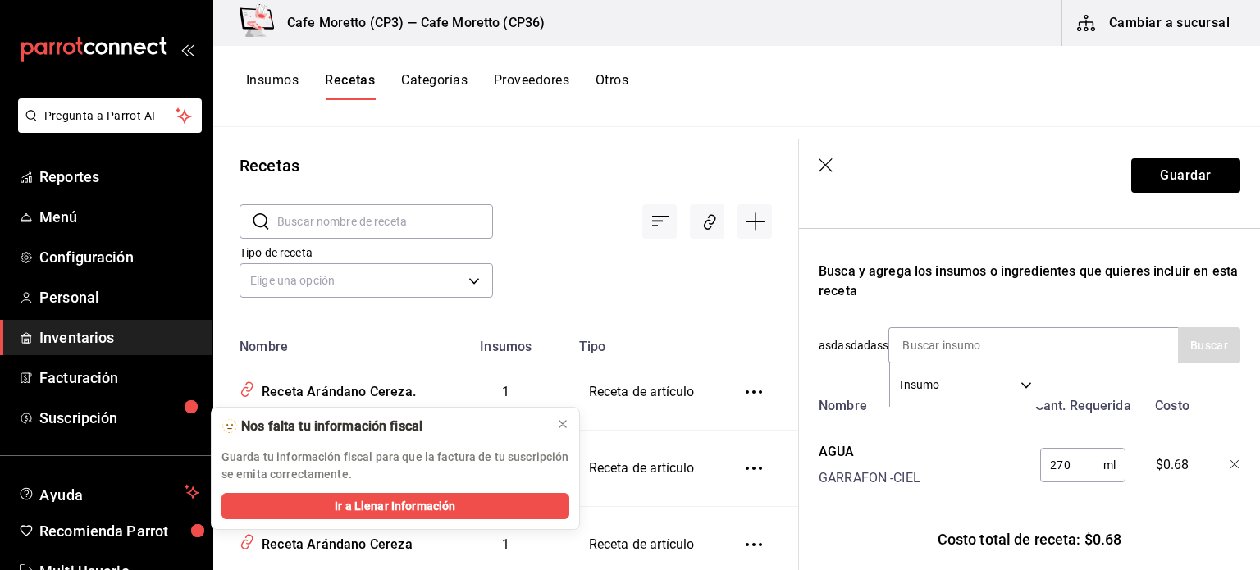
click at [821, 163] on icon "button" at bounding box center [827, 166] width 16 height 16
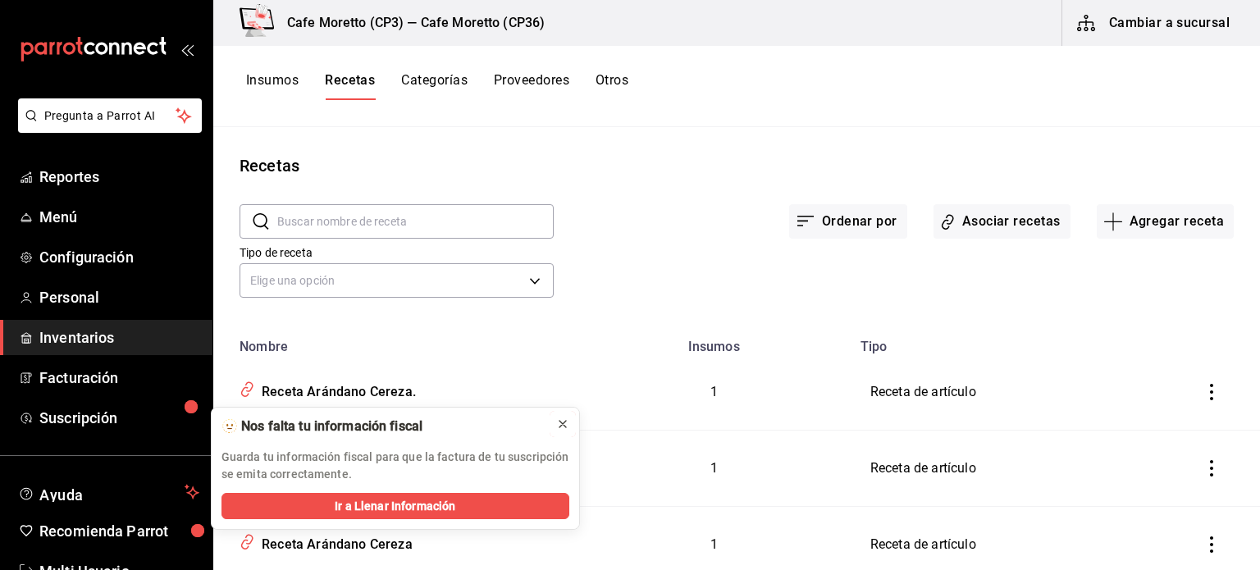
click at [560, 422] on icon at bounding box center [563, 424] width 7 height 7
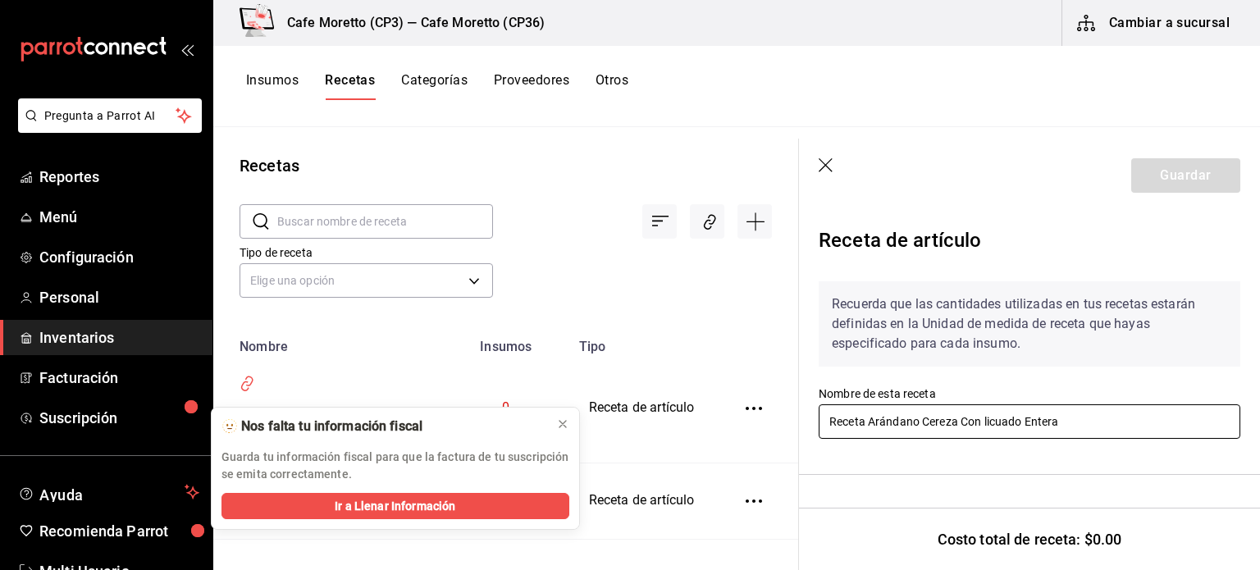
drag, startPoint x: 958, startPoint y: 421, endPoint x: 867, endPoint y: 438, distance: 91.9
click at [867, 438] on input "Receta Arándano Cereza Con licuado Entera" at bounding box center [1030, 422] width 422 height 34
type input "Receta Con licuado Entera"
click at [564, 420] on icon at bounding box center [562, 424] width 13 height 13
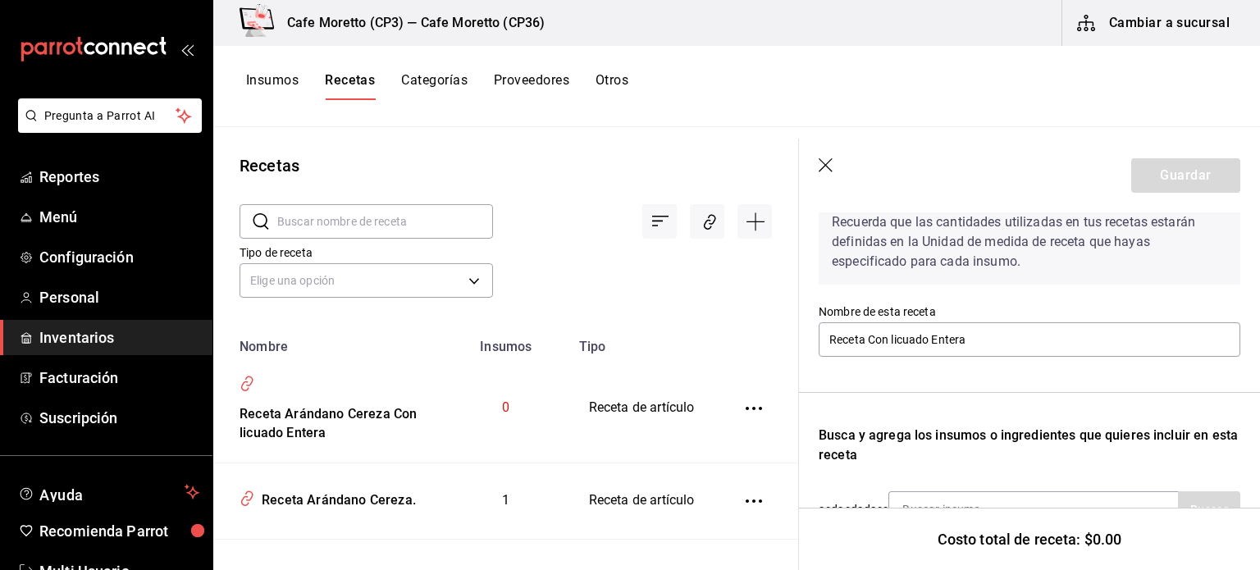
scroll to position [164, 0]
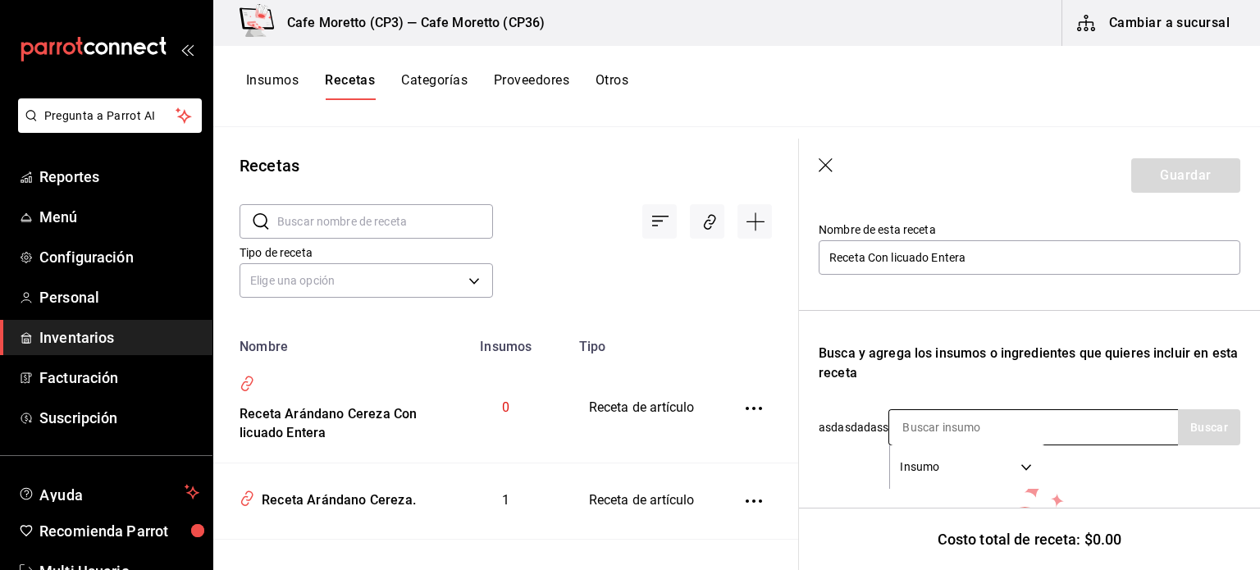
click at [898, 426] on input at bounding box center [972, 427] width 164 height 34
type input "leche en"
click at [1201, 433] on button "Buscar" at bounding box center [1209, 427] width 62 height 36
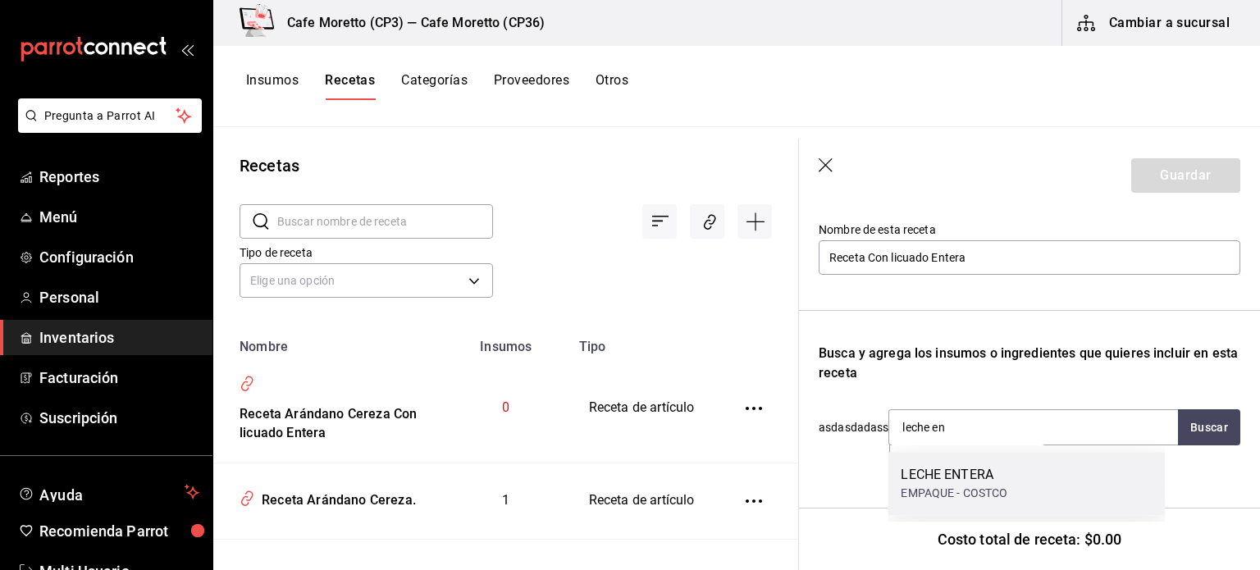
click at [967, 476] on div "LECHE ENTERA" at bounding box center [954, 475] width 107 height 20
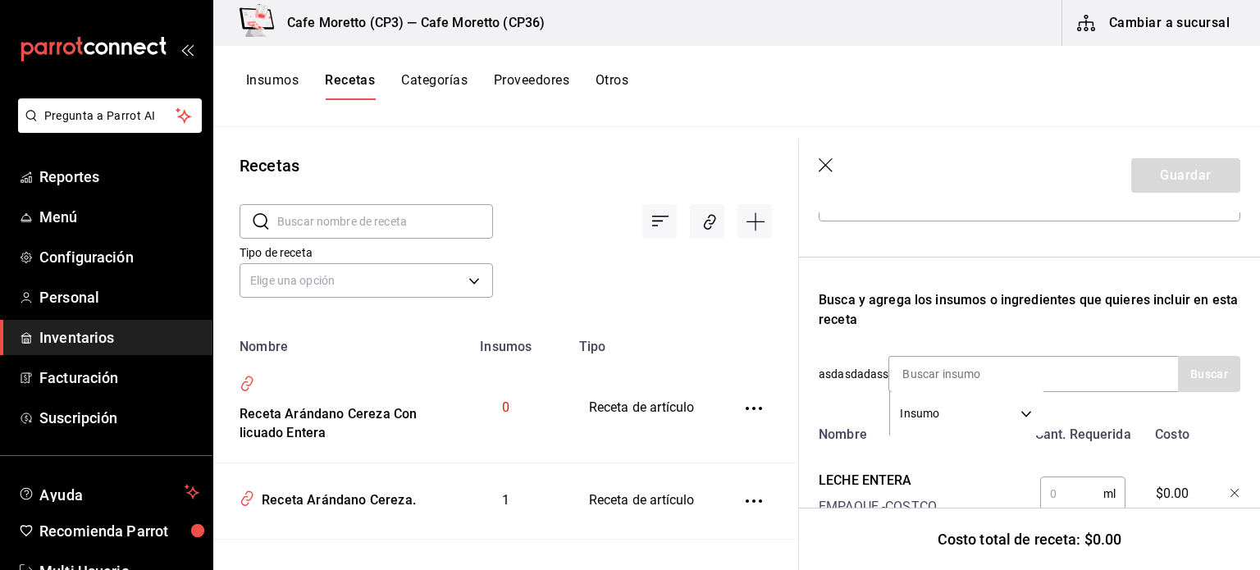
scroll to position [282, 0]
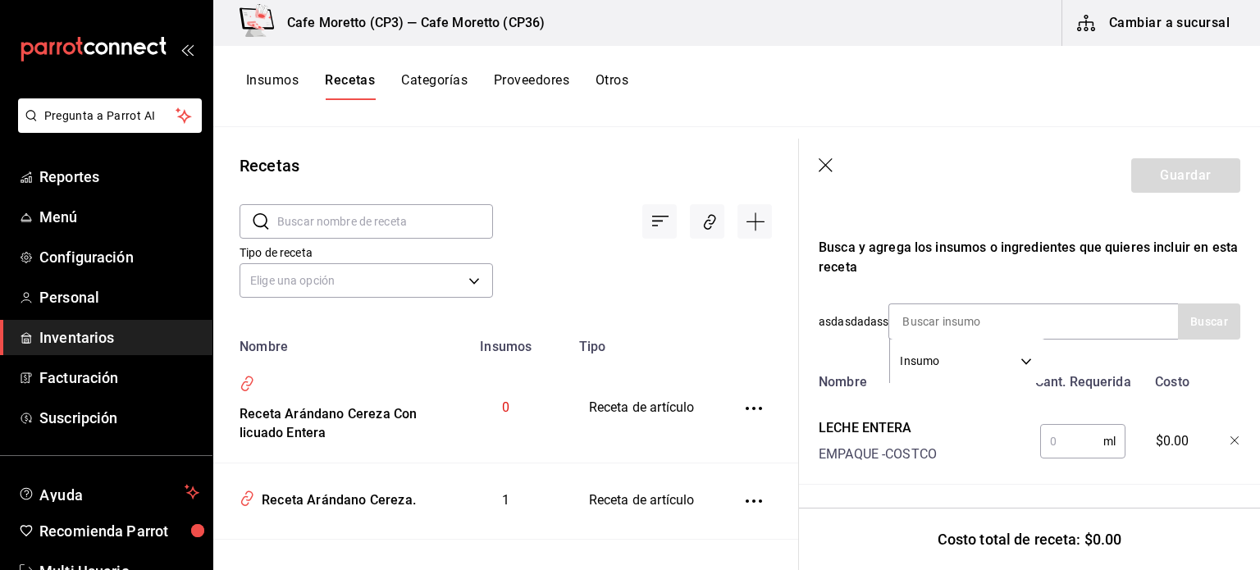
click at [1058, 436] on input "text" at bounding box center [1072, 441] width 63 height 33
type input "270"
click at [1159, 179] on button "Guardar" at bounding box center [1186, 175] width 109 height 34
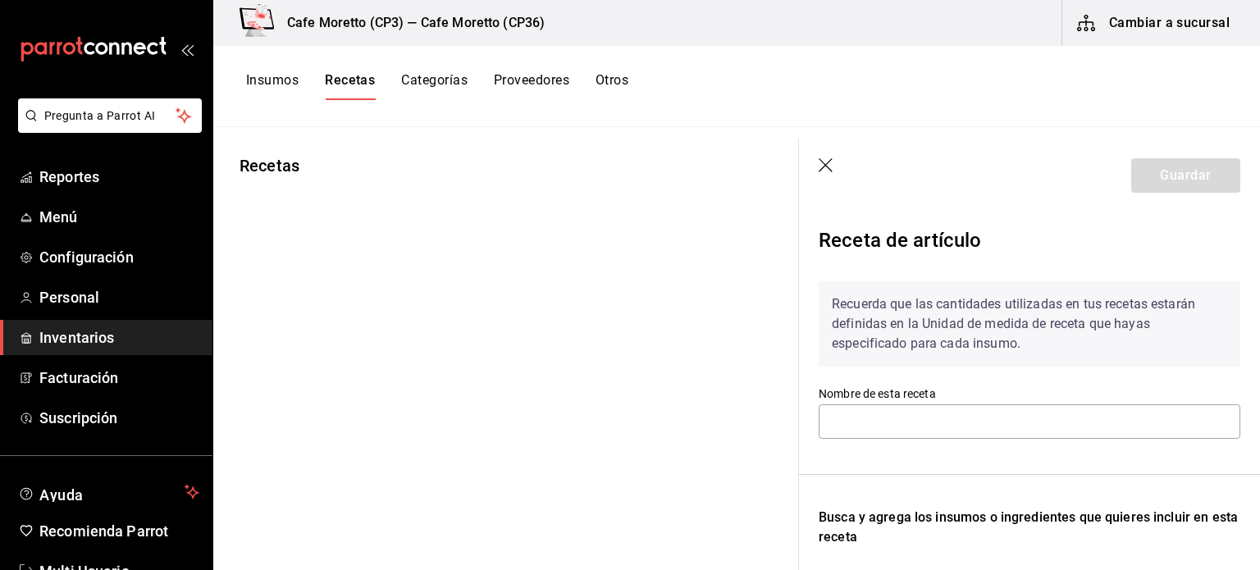
type input "Receta Con licuado Entera"
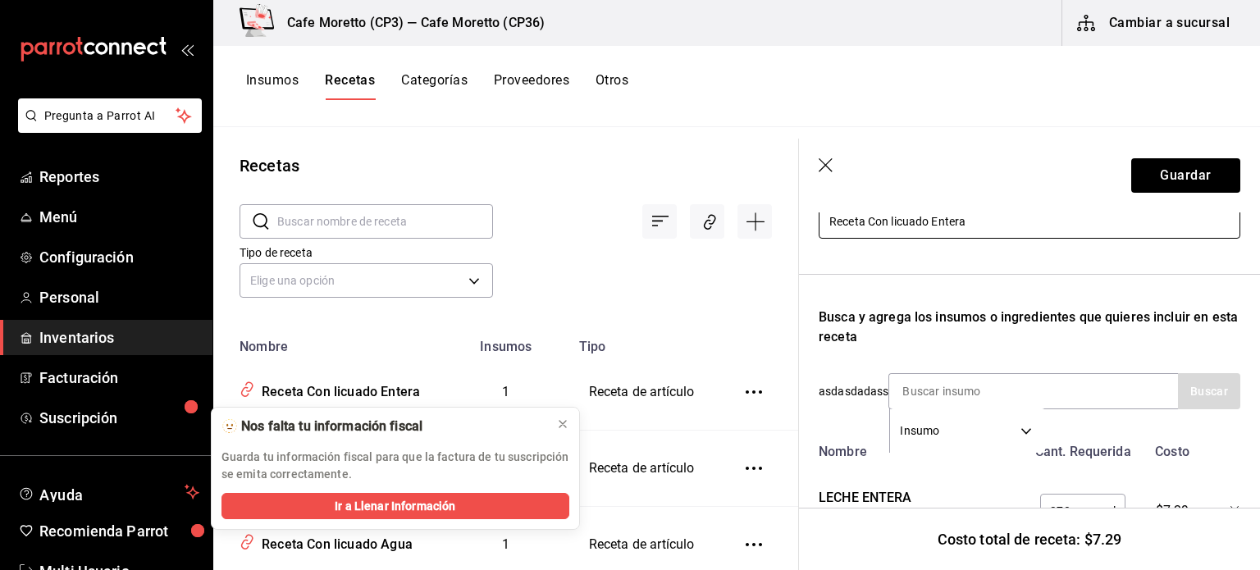
scroll to position [282, 0]
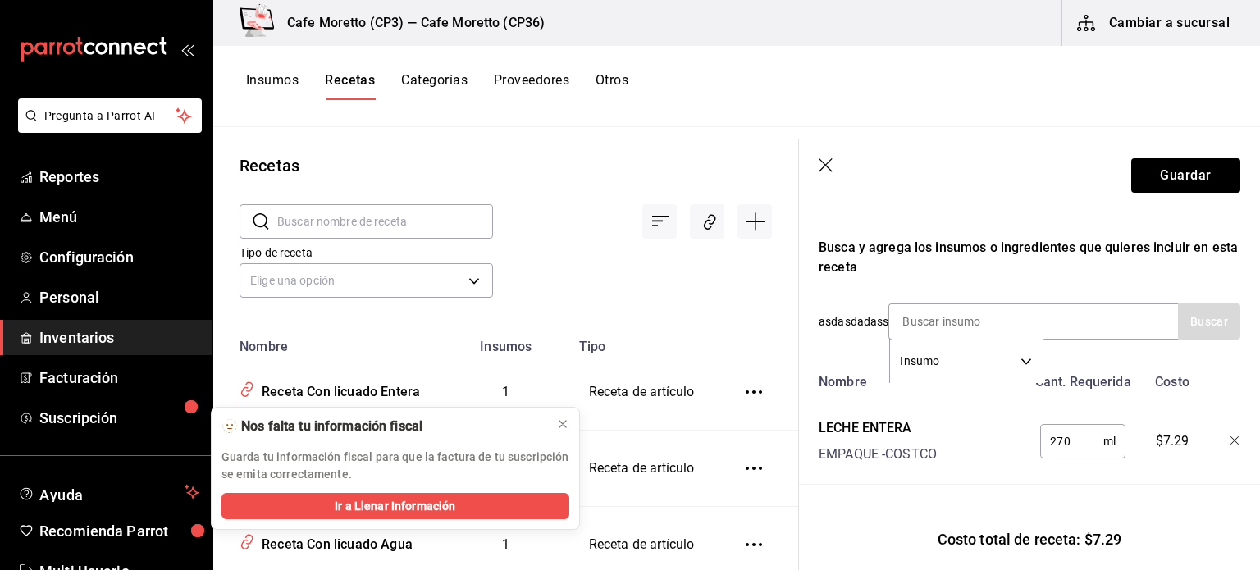
click at [825, 163] on icon "button" at bounding box center [827, 166] width 16 height 16
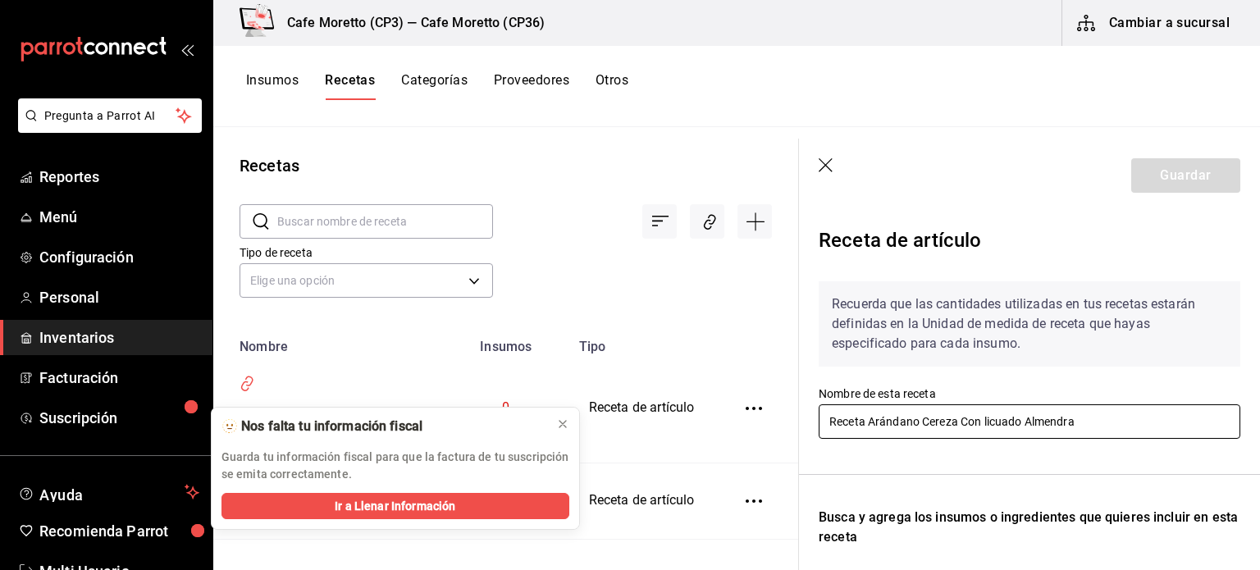
drag, startPoint x: 958, startPoint y: 421, endPoint x: 866, endPoint y: 432, distance: 93.4
click at [866, 432] on input "Receta Arándano Cereza Con licuado Almendra" at bounding box center [1030, 422] width 422 height 34
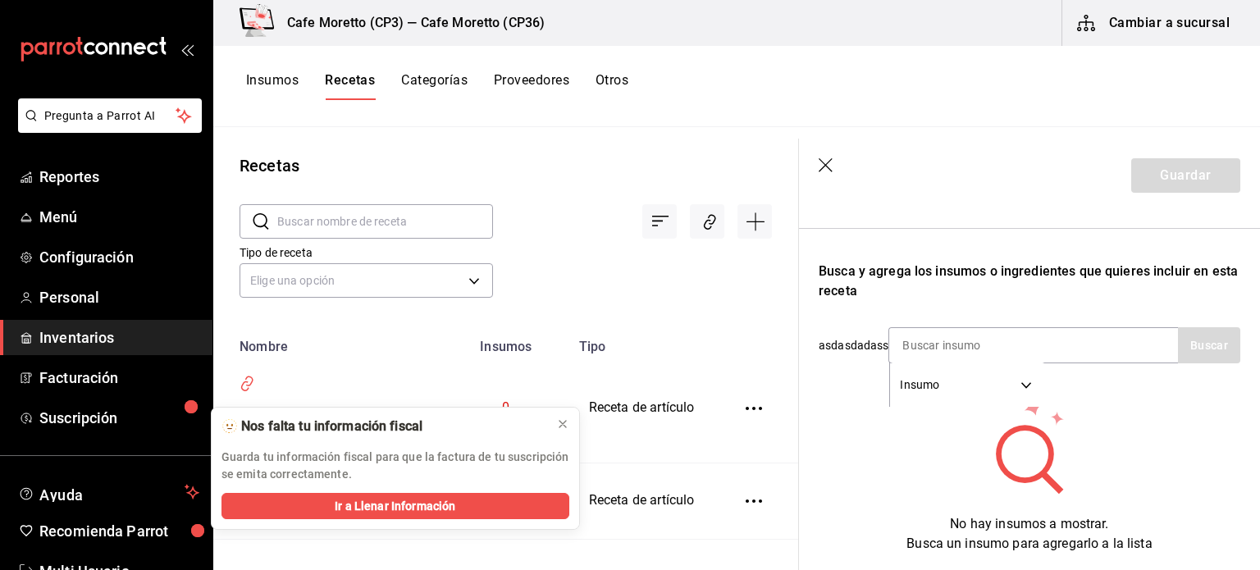
scroll to position [308, 0]
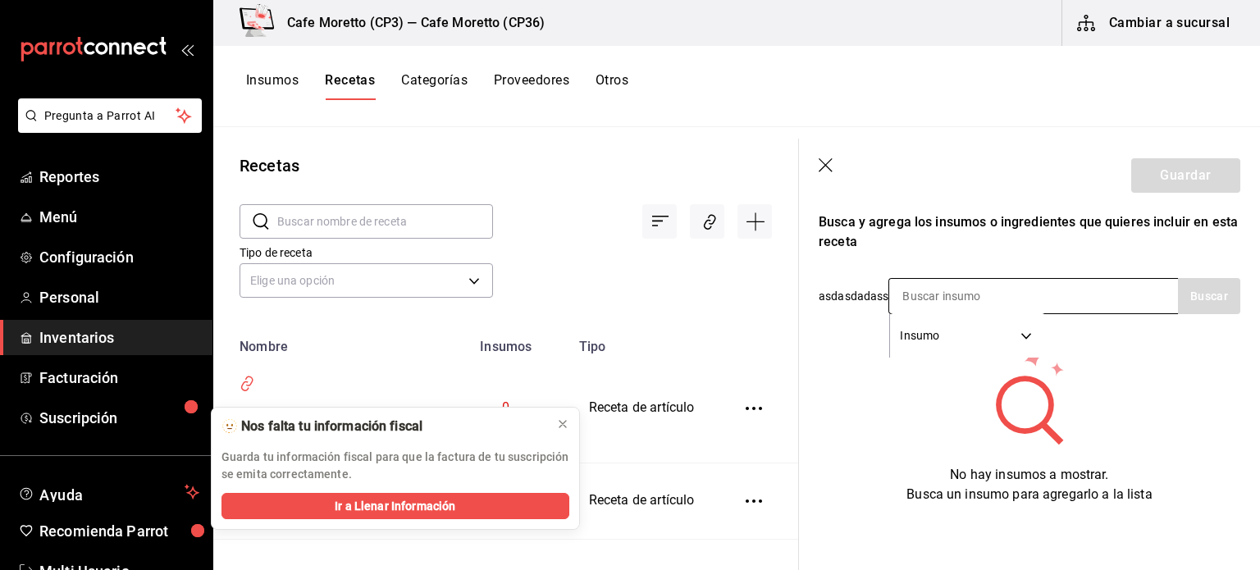
type input "Receta Con licuado Almendra"
click at [896, 279] on input at bounding box center [972, 296] width 164 height 34
type input "almen"
click at [1183, 278] on button "Buscar" at bounding box center [1209, 296] width 62 height 36
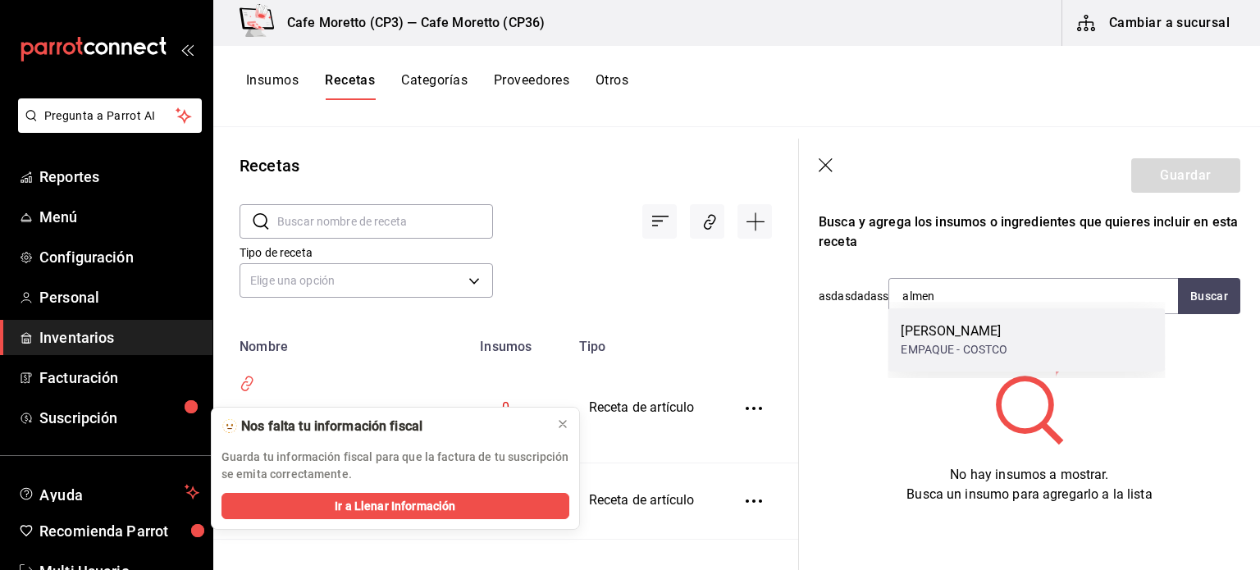
click at [957, 331] on div "[PERSON_NAME]" at bounding box center [954, 332] width 107 height 20
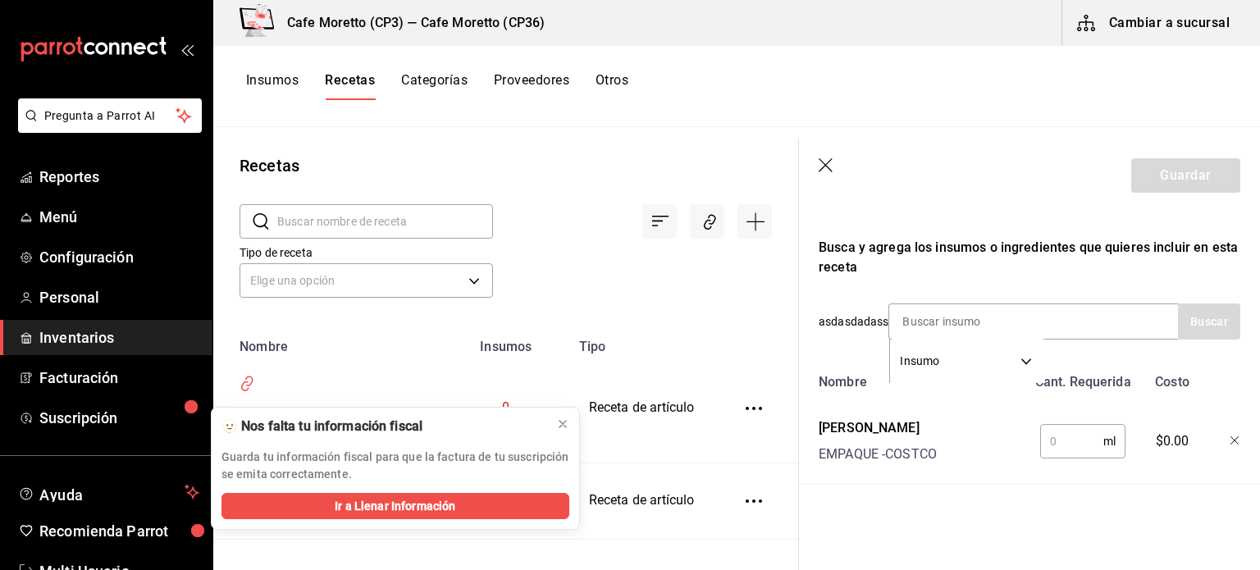
scroll to position [282, 0]
click at [1042, 432] on input "text" at bounding box center [1072, 441] width 63 height 33
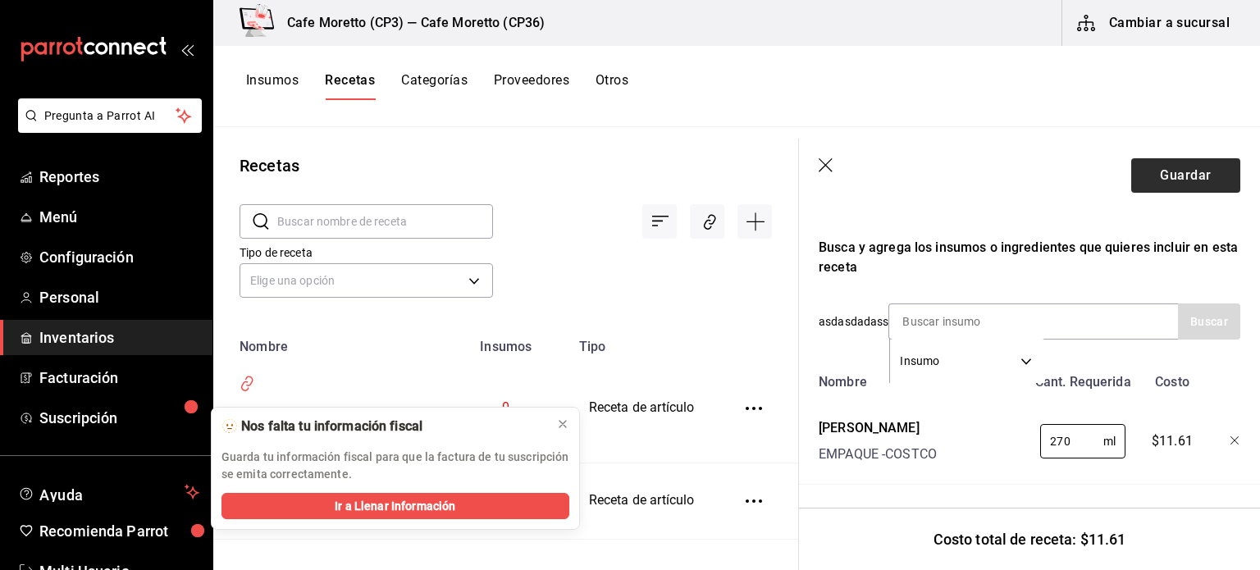
type input "270"
click at [1163, 167] on button "Guardar" at bounding box center [1186, 175] width 109 height 34
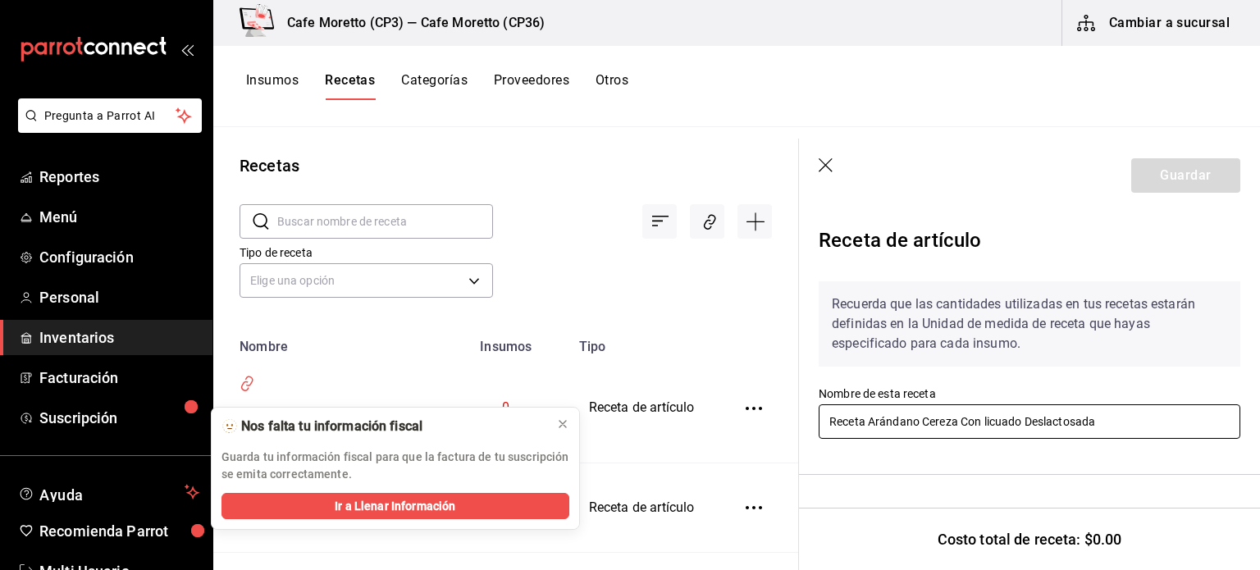
drag, startPoint x: 958, startPoint y: 419, endPoint x: 870, endPoint y: 436, distance: 89.3
click at [870, 436] on input "Receta Arándano Cereza Con licuado Deslactosada" at bounding box center [1030, 422] width 422 height 34
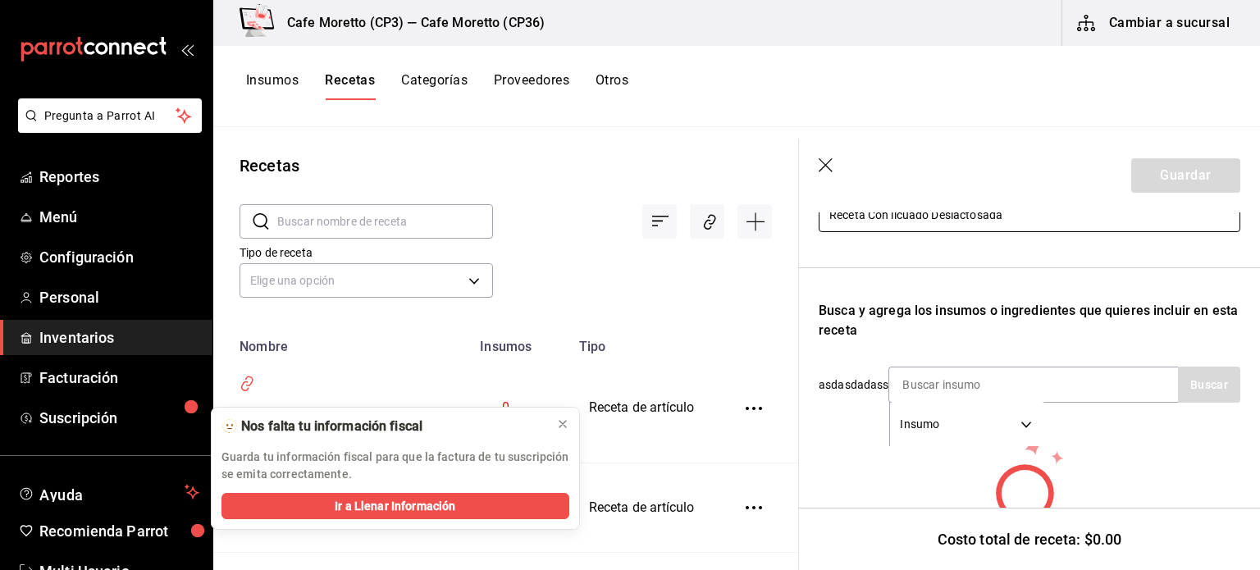
scroll to position [246, 0]
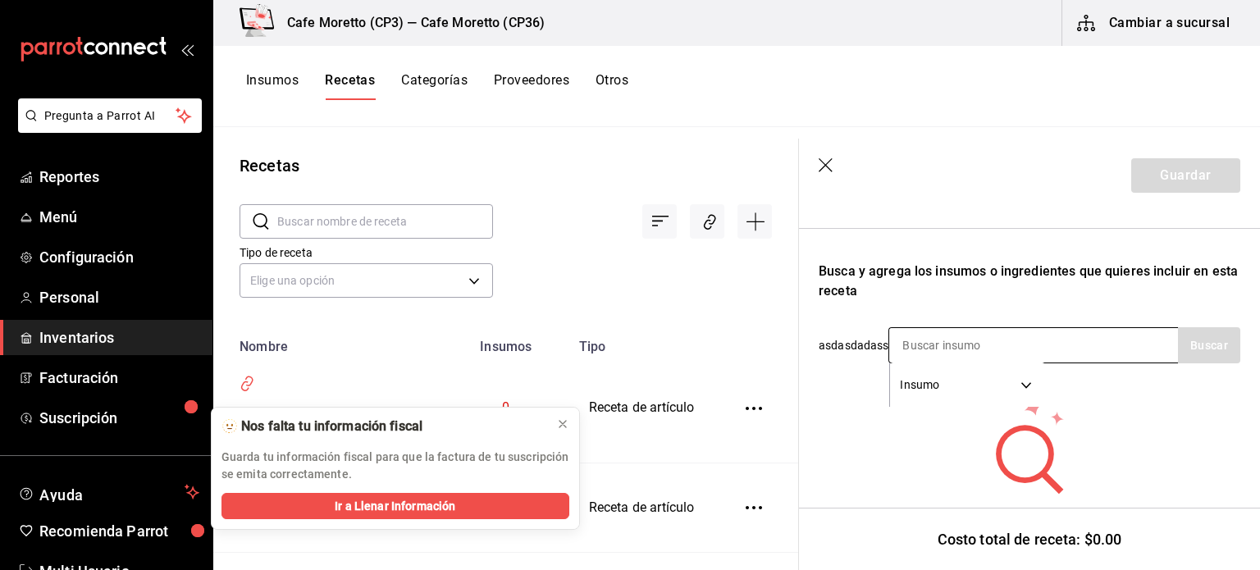
type input "Receta Con licuado Deslactosada"
click at [902, 344] on input at bounding box center [972, 345] width 164 height 34
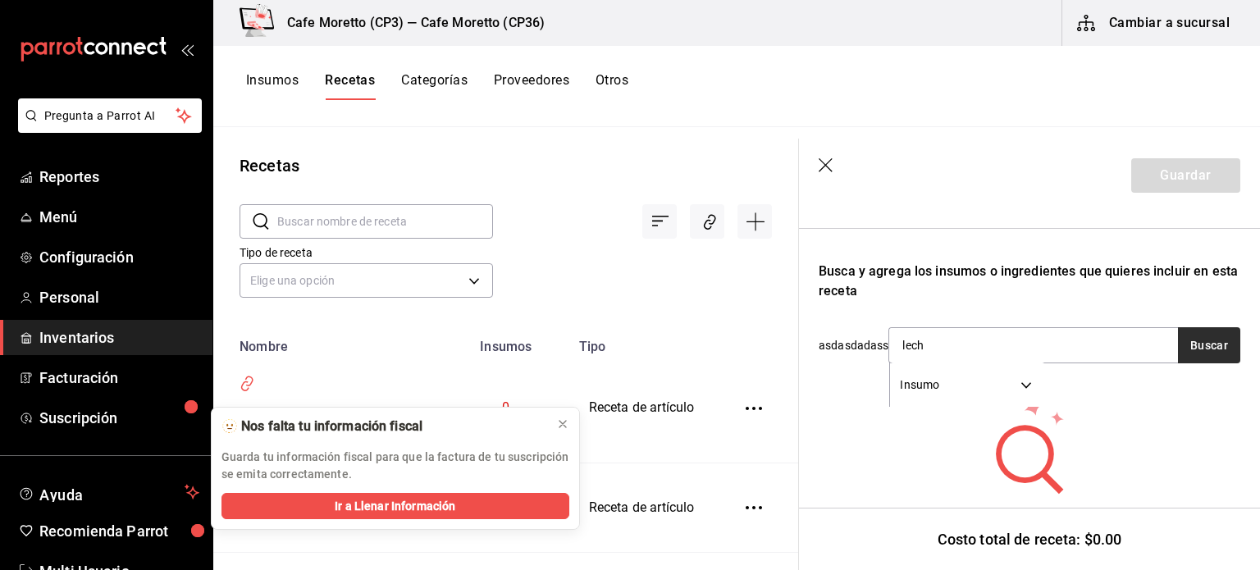
type input "lech"
click at [1200, 354] on button "Buscar" at bounding box center [1209, 345] width 62 height 36
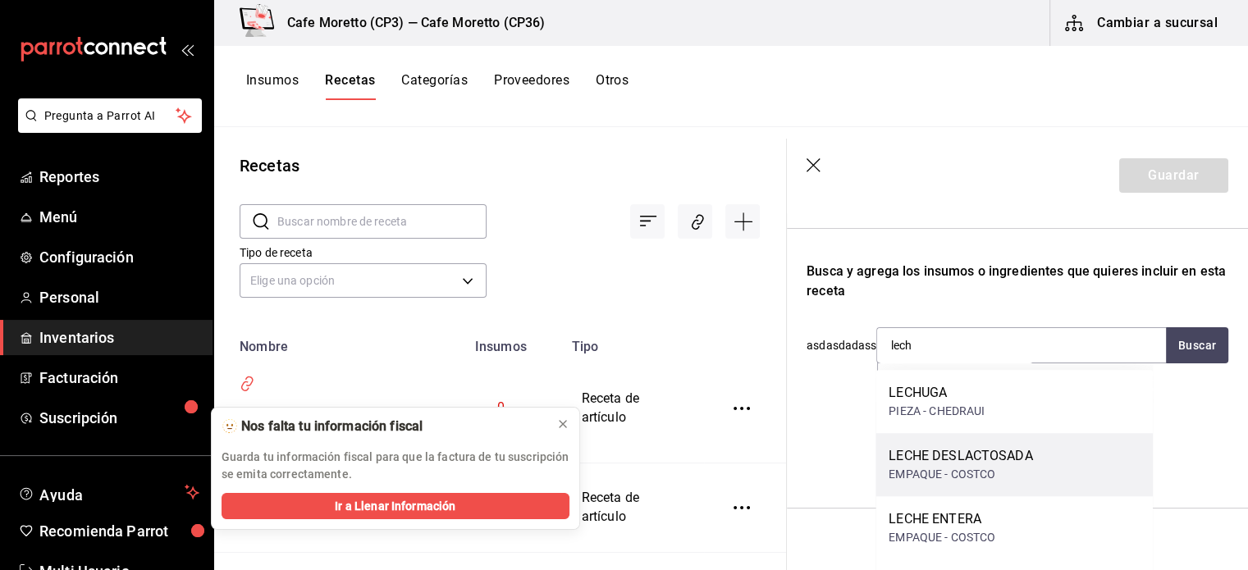
click at [1020, 468] on div "EMPAQUE - COSTCO" at bounding box center [961, 474] width 144 height 17
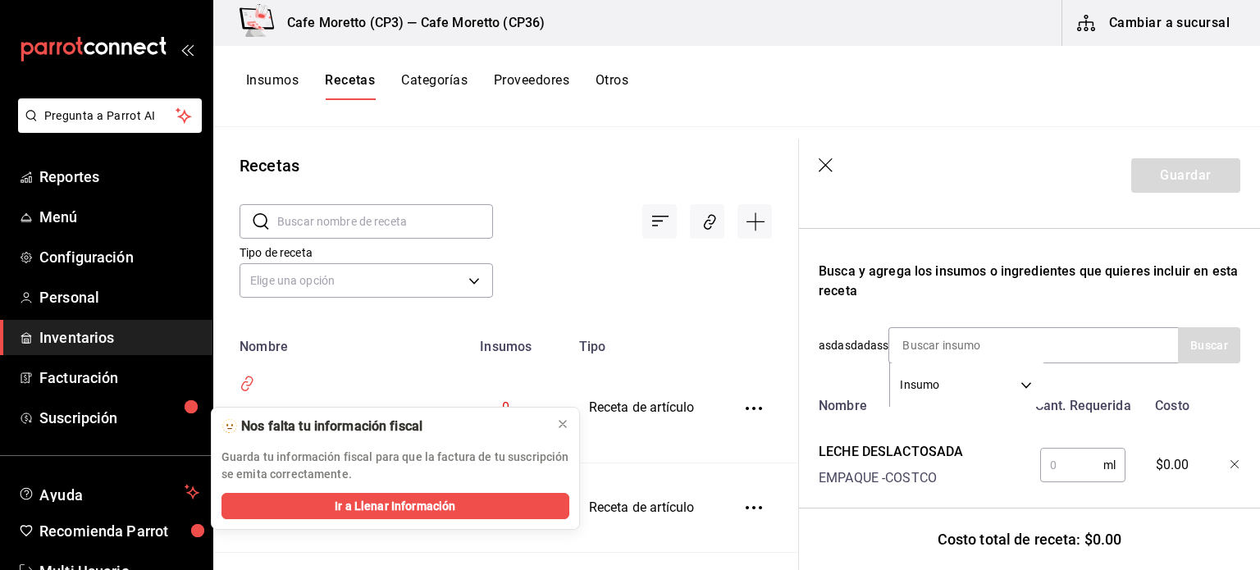
click at [1045, 459] on input "text" at bounding box center [1072, 465] width 63 height 33
type input "270"
click at [1155, 174] on button "Guardar" at bounding box center [1186, 175] width 109 height 34
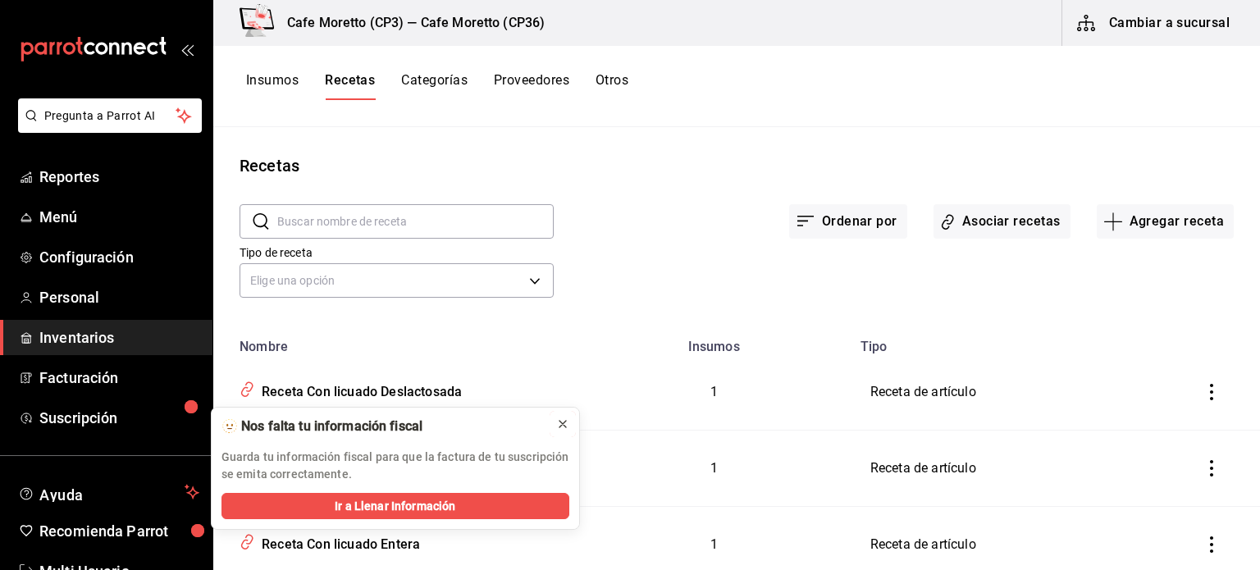
click at [565, 422] on icon at bounding box center [562, 424] width 13 height 13
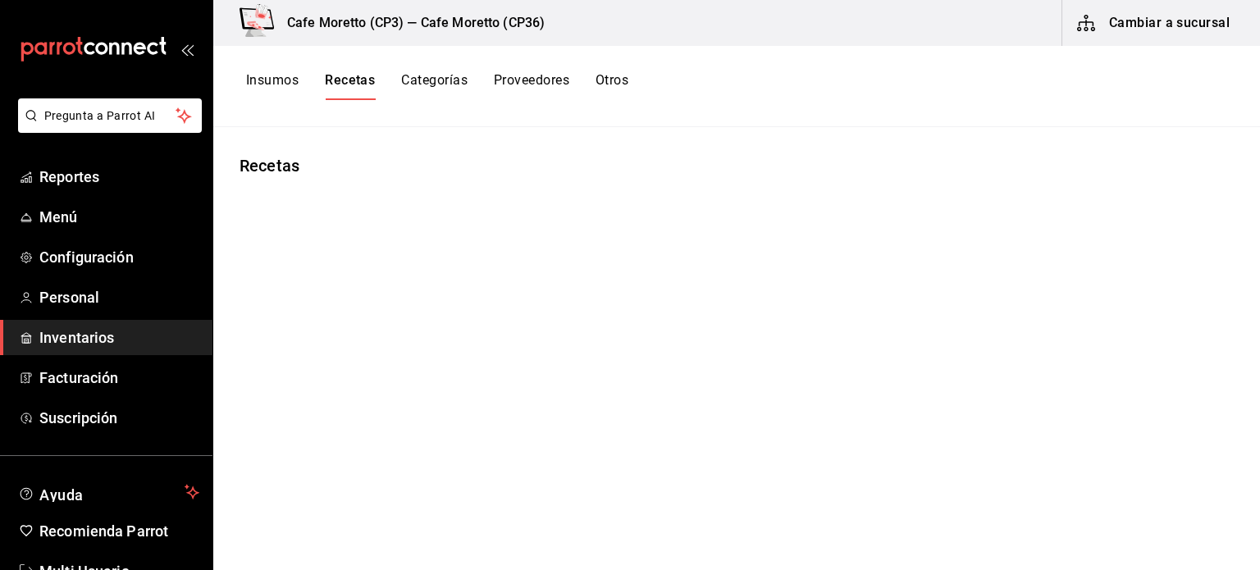
type input "Receta Con licuado Deslactosada"
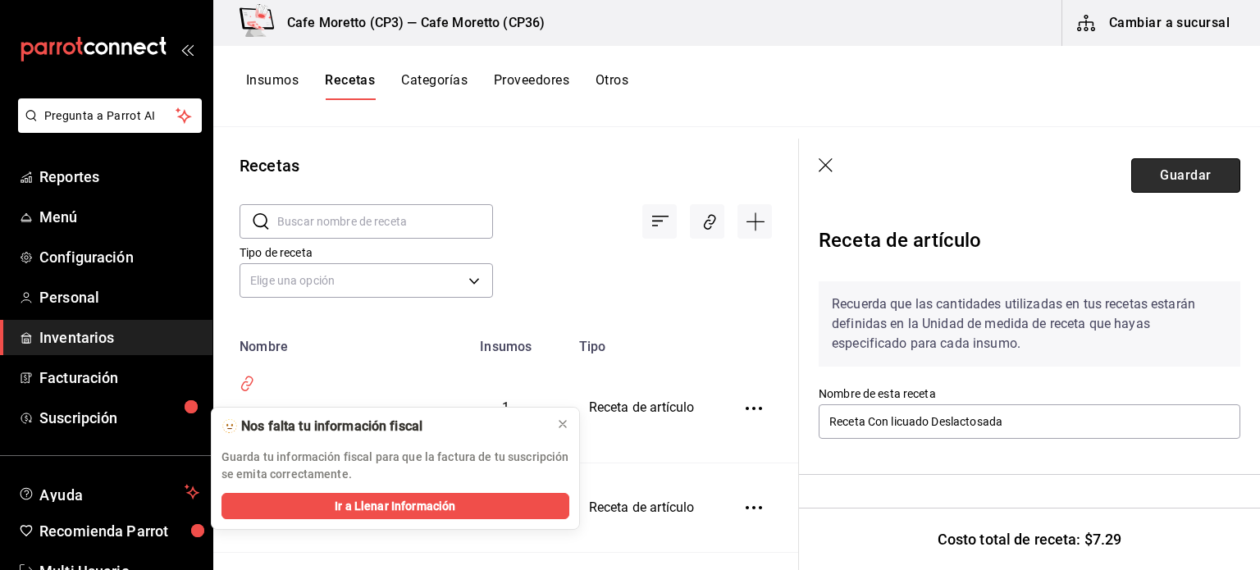
click at [1155, 178] on button "Guardar" at bounding box center [1186, 175] width 109 height 34
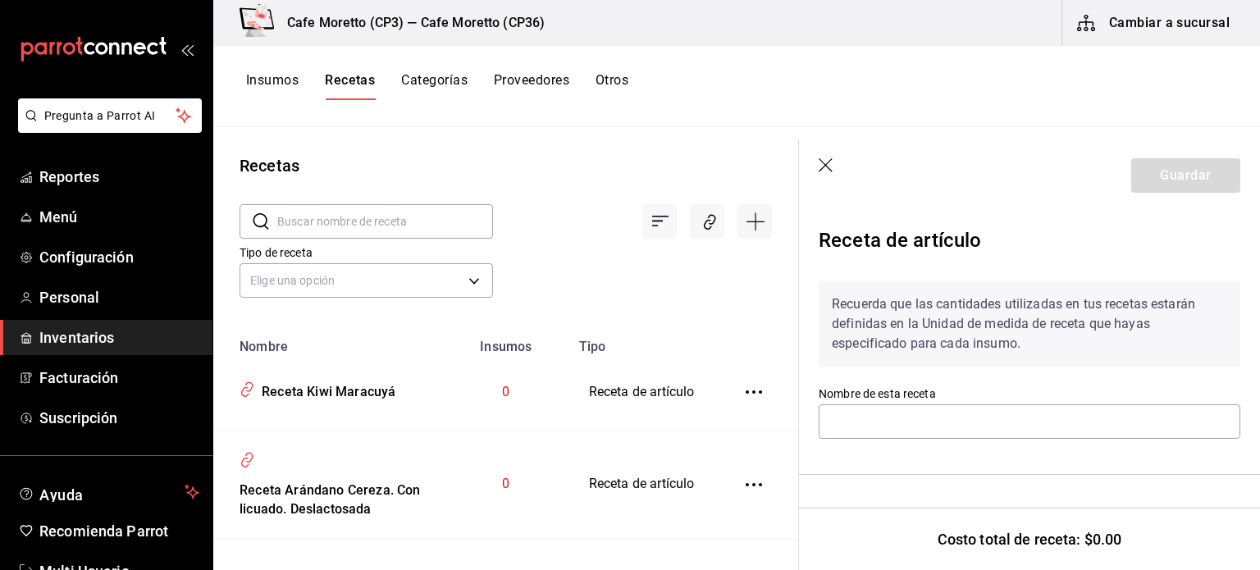
type input "Receta Kiwi Maracuyá"
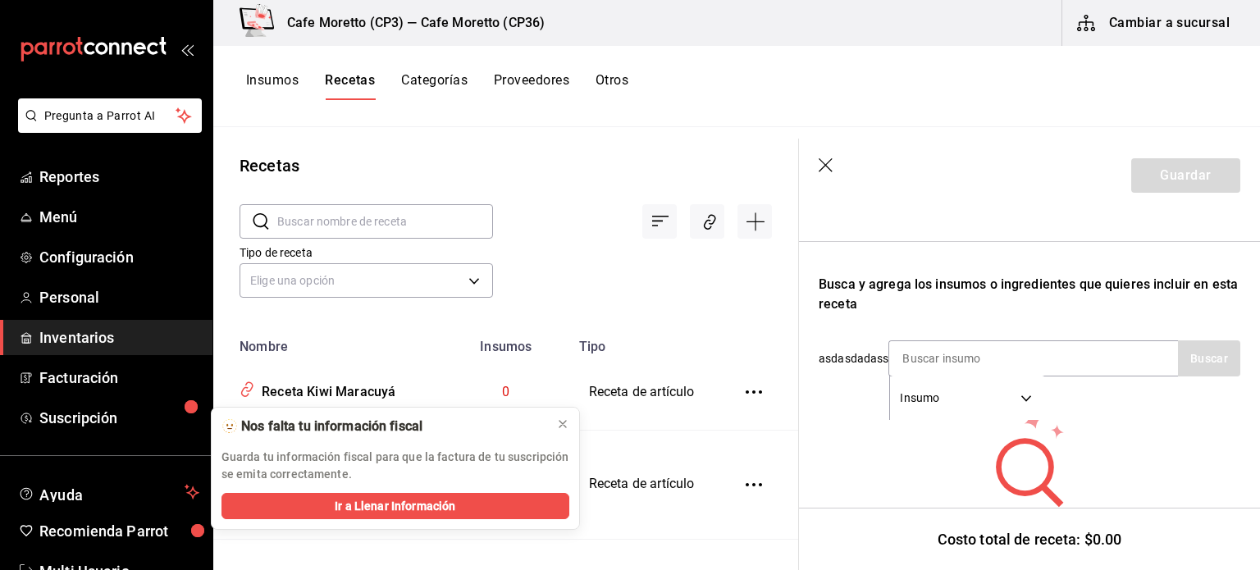
scroll to position [144, 0]
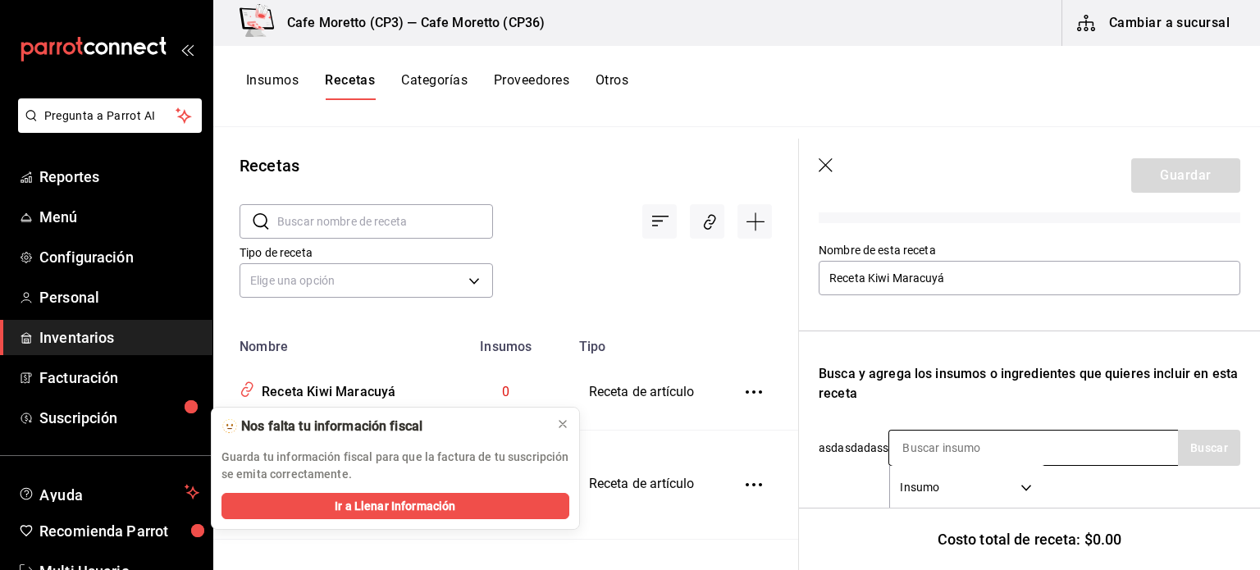
click at [916, 447] on input at bounding box center [972, 448] width 164 height 34
type input "kiwi"
click at [1187, 447] on button "Buscar" at bounding box center [1209, 448] width 62 height 36
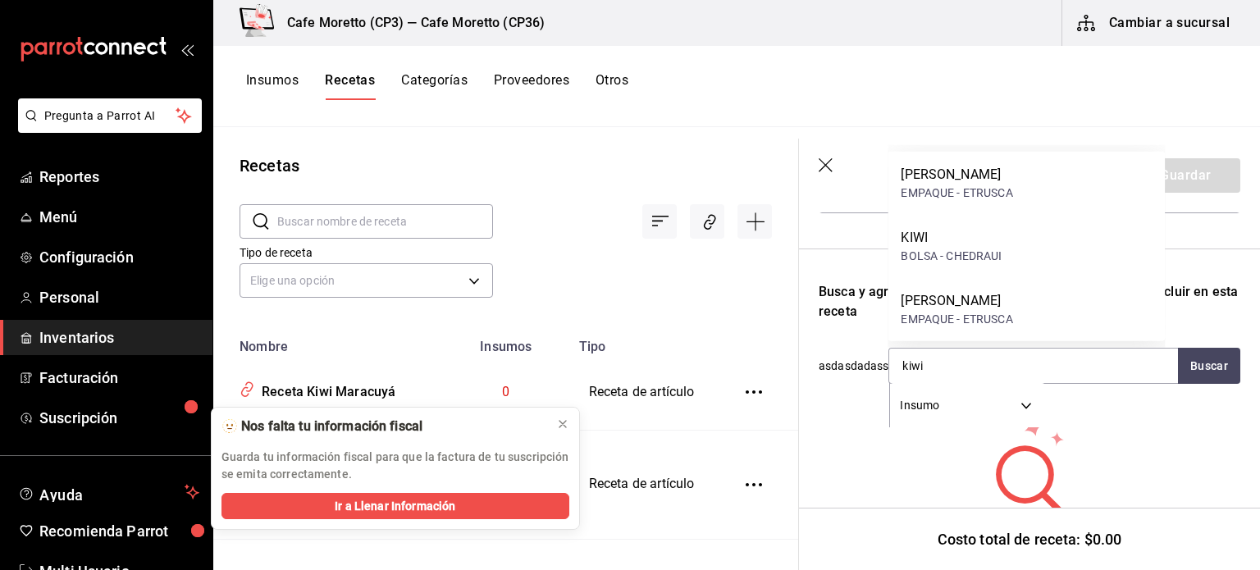
scroll to position [308, 0]
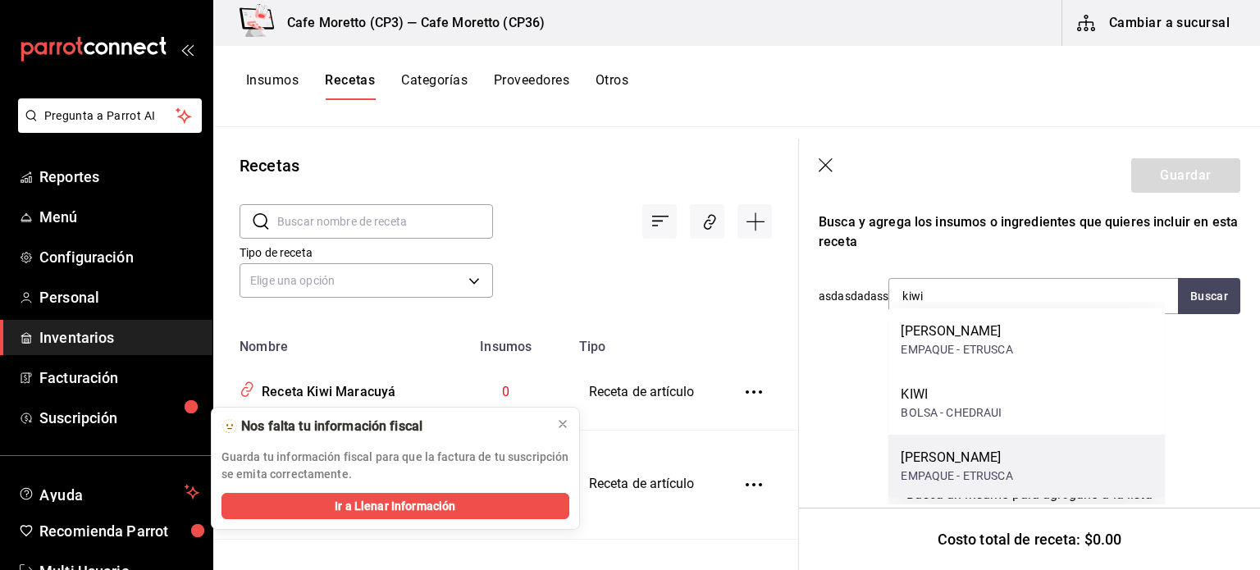
click at [949, 465] on div "[PERSON_NAME]" at bounding box center [957, 458] width 112 height 20
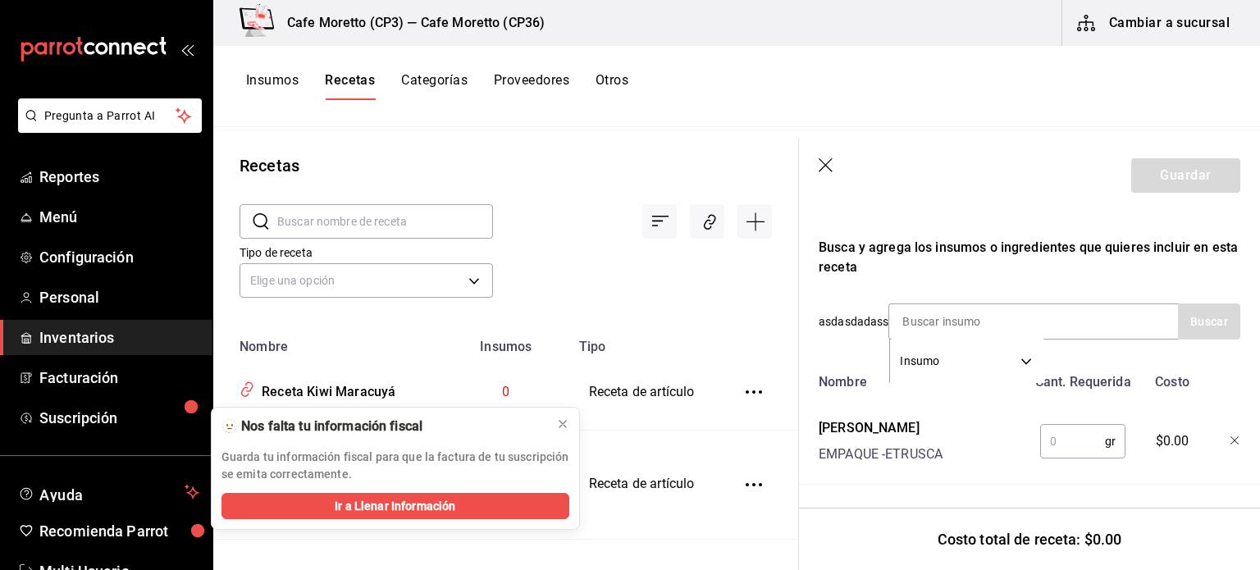
click at [1041, 426] on input "text" at bounding box center [1073, 441] width 65 height 33
type input "13"
click at [943, 445] on div "EMPAQUE - ETRUSCA" at bounding box center [881, 455] width 124 height 20
click at [1180, 172] on button "Guardar" at bounding box center [1186, 175] width 109 height 34
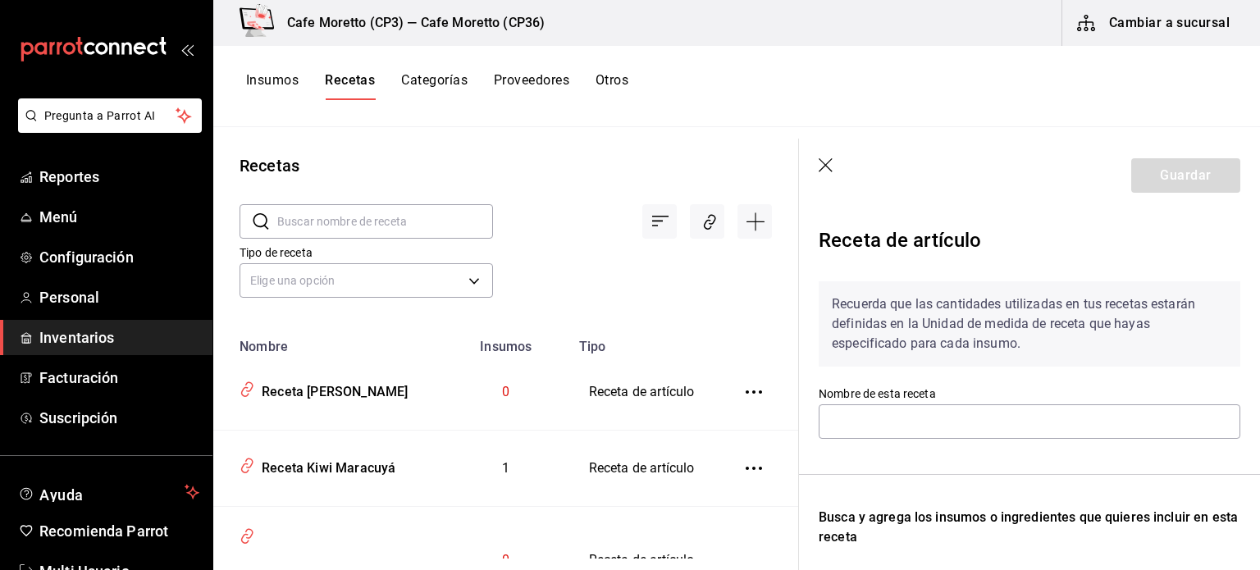
type input "Receta [PERSON_NAME]"
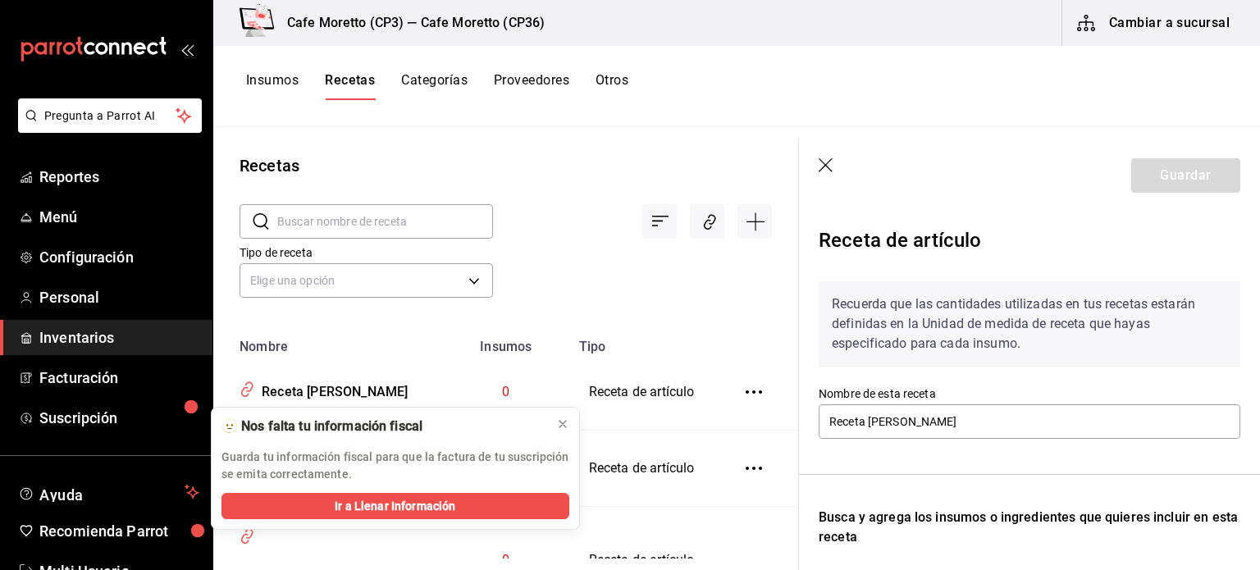
scroll to position [246, 0]
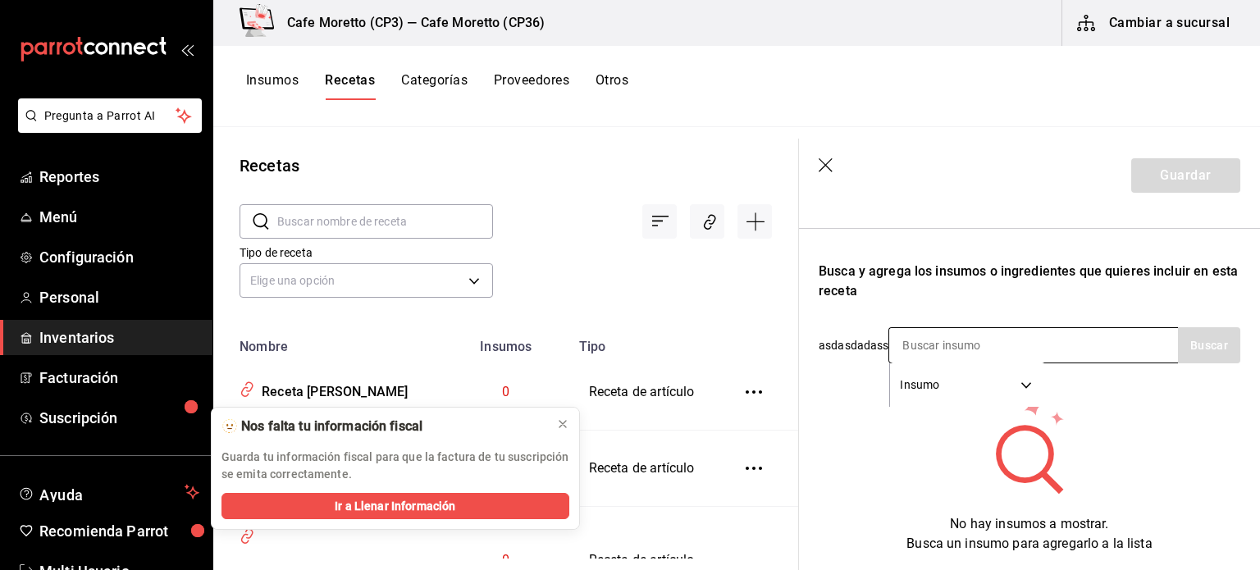
click at [893, 346] on input at bounding box center [972, 345] width 164 height 34
type input "fresa"
click at [1195, 352] on button "Buscar" at bounding box center [1209, 345] width 62 height 36
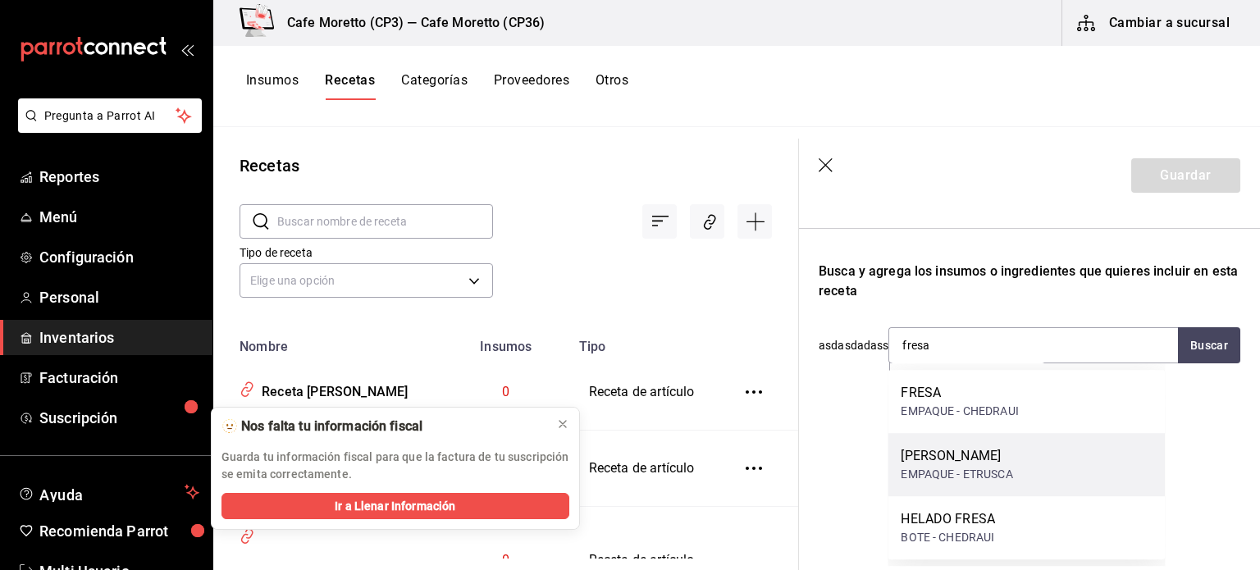
click at [926, 462] on div "Fresa Kiwi" at bounding box center [957, 456] width 112 height 20
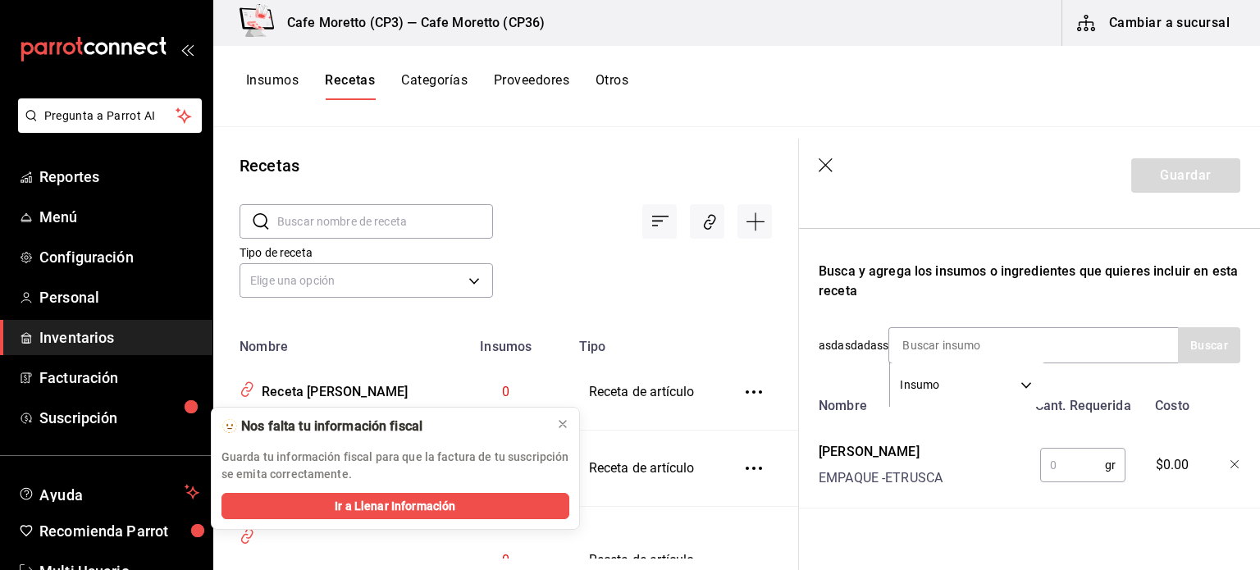
click at [1045, 462] on input "text" at bounding box center [1073, 465] width 65 height 33
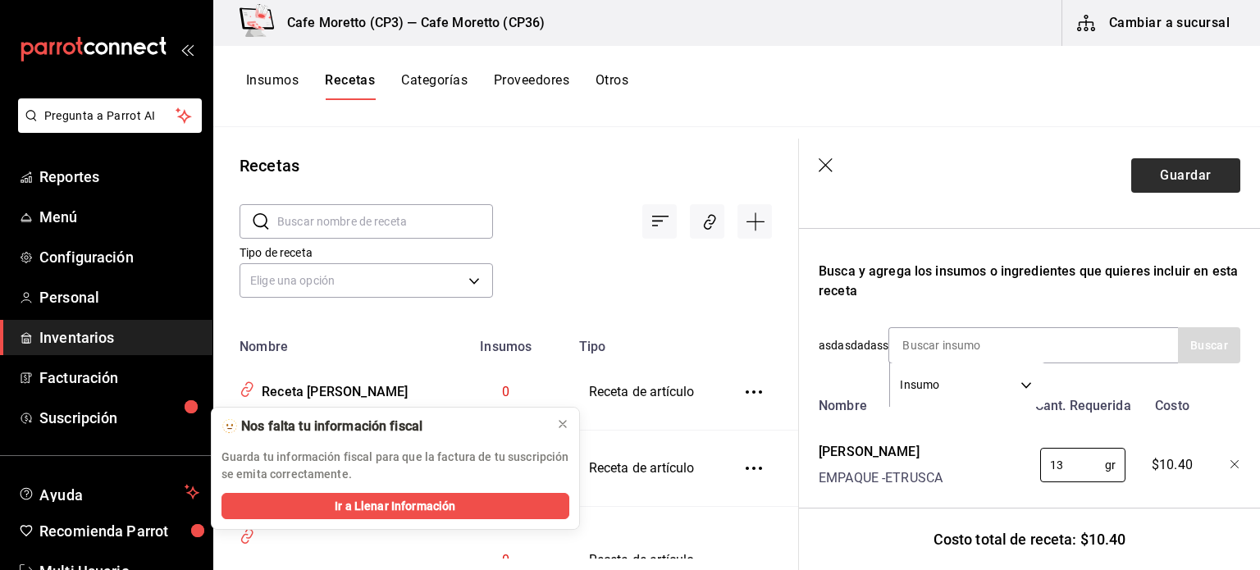
type input "13"
click at [1169, 180] on button "Guardar" at bounding box center [1186, 175] width 109 height 34
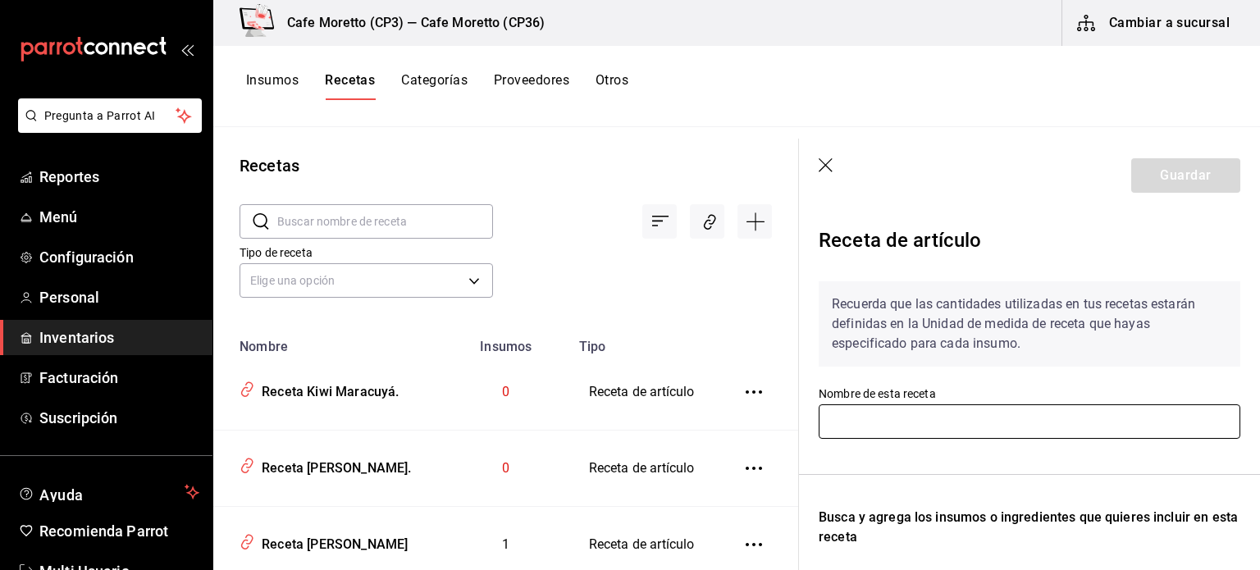
type input "Receta Kiwi Maracuyá"
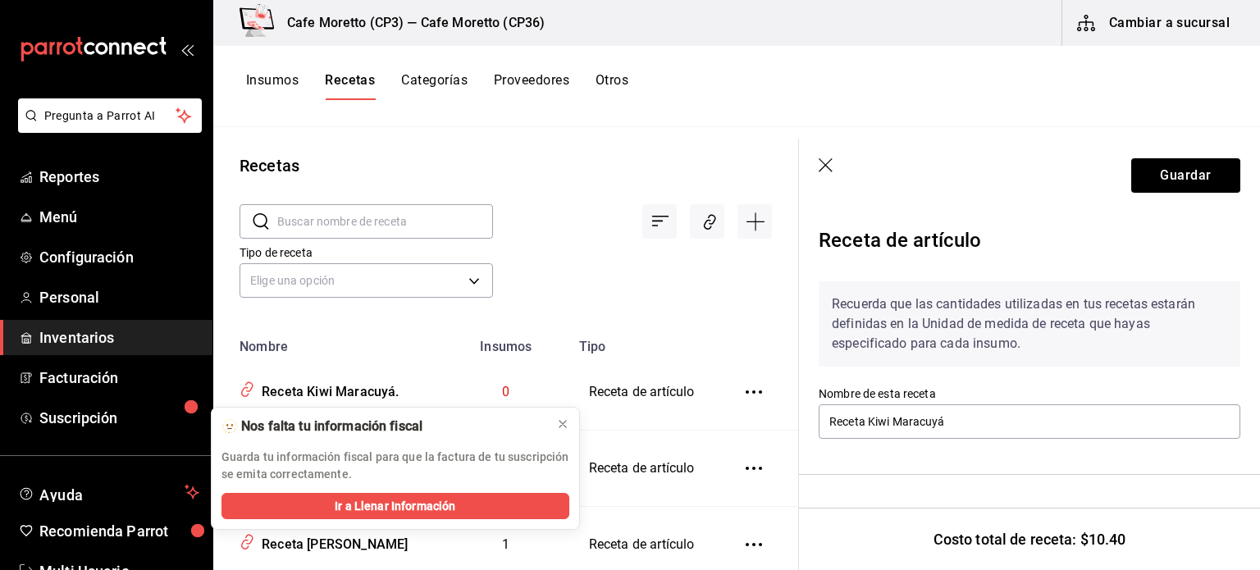
click at [821, 160] on icon "button" at bounding box center [826, 165] width 14 height 14
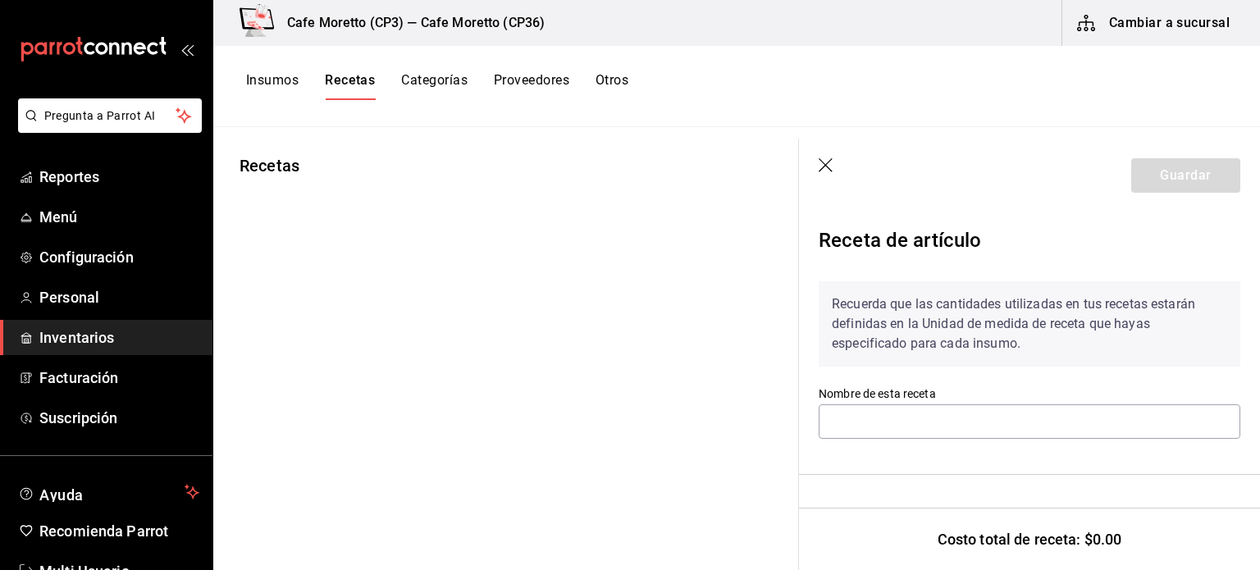
type input "Receta [PERSON_NAME] [PERSON_NAME]"
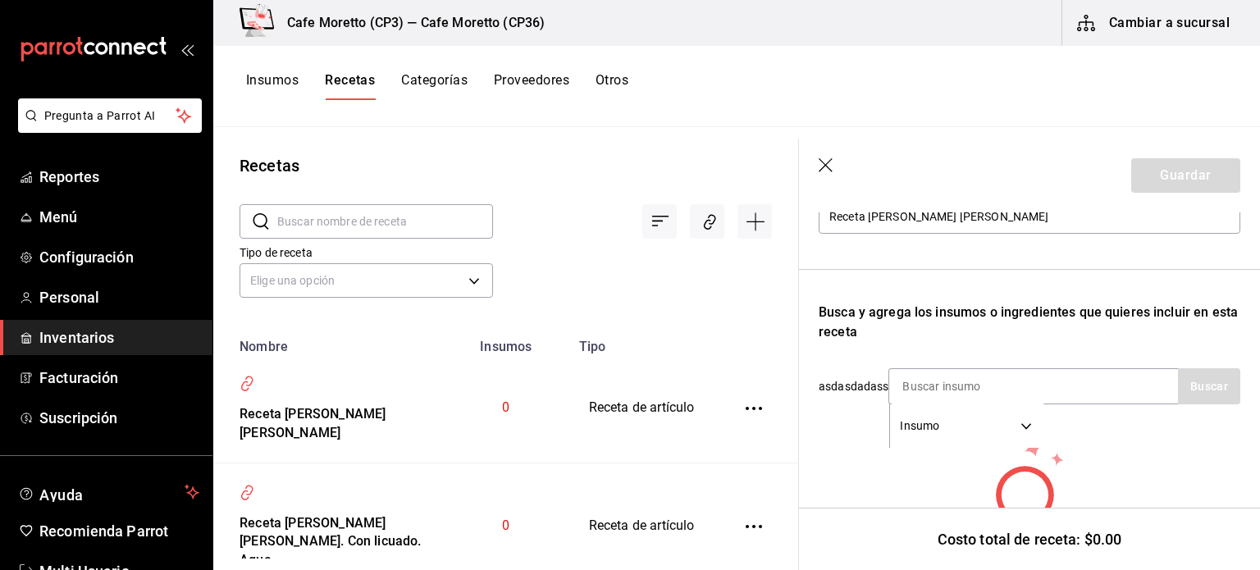
scroll to position [246, 0]
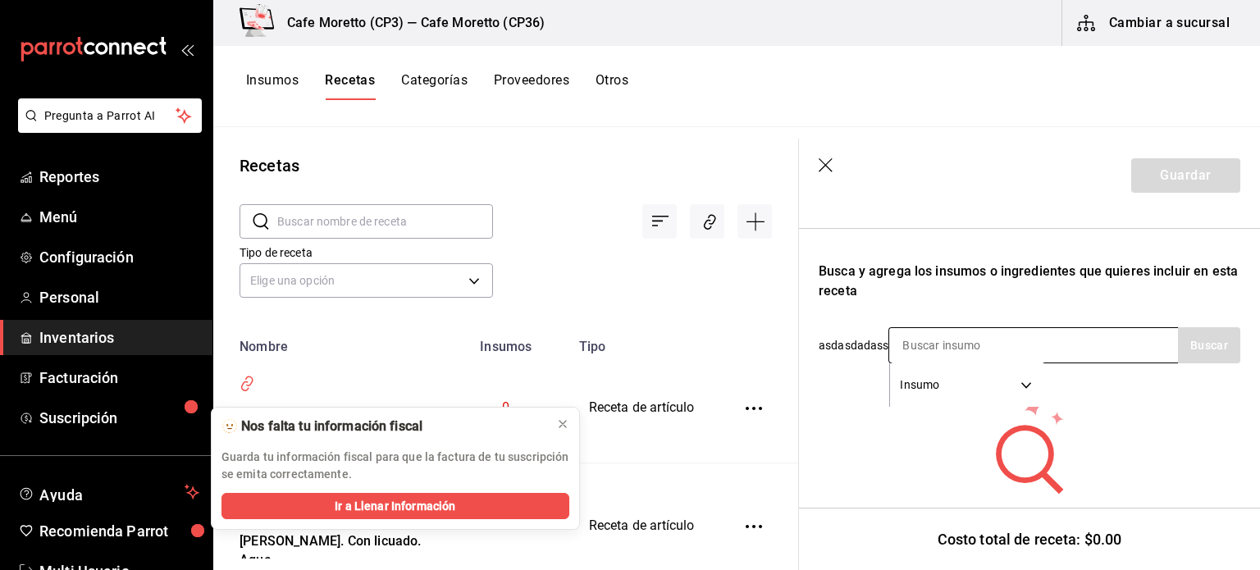
click at [937, 351] on input at bounding box center [972, 345] width 164 height 34
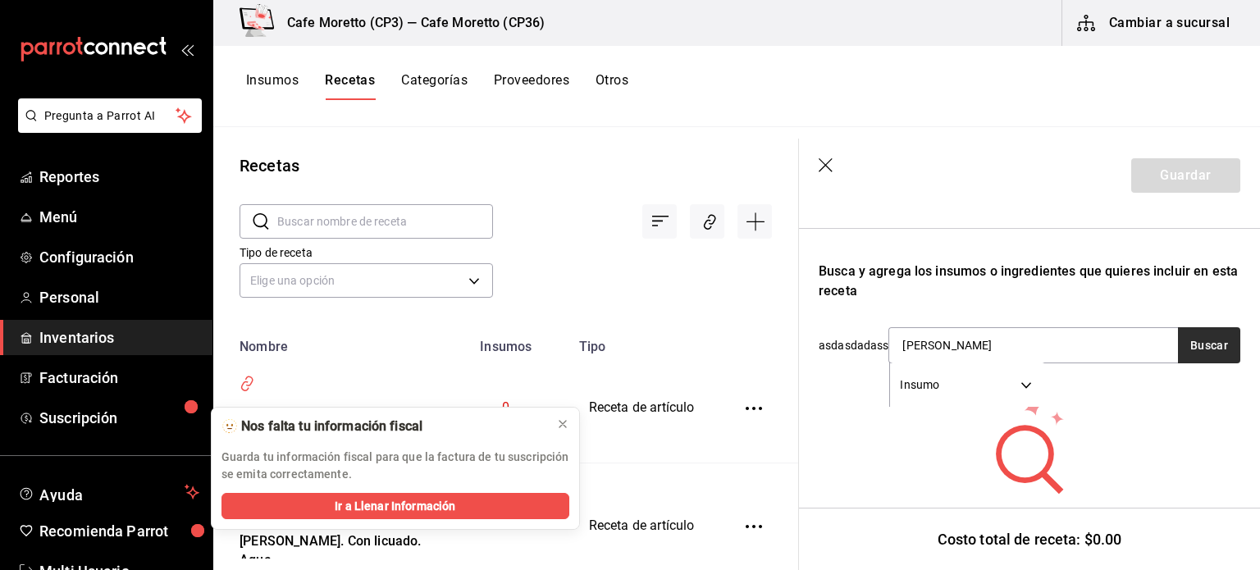
type input "manz"
click at [1189, 335] on button "Buscar" at bounding box center [1209, 345] width 62 height 36
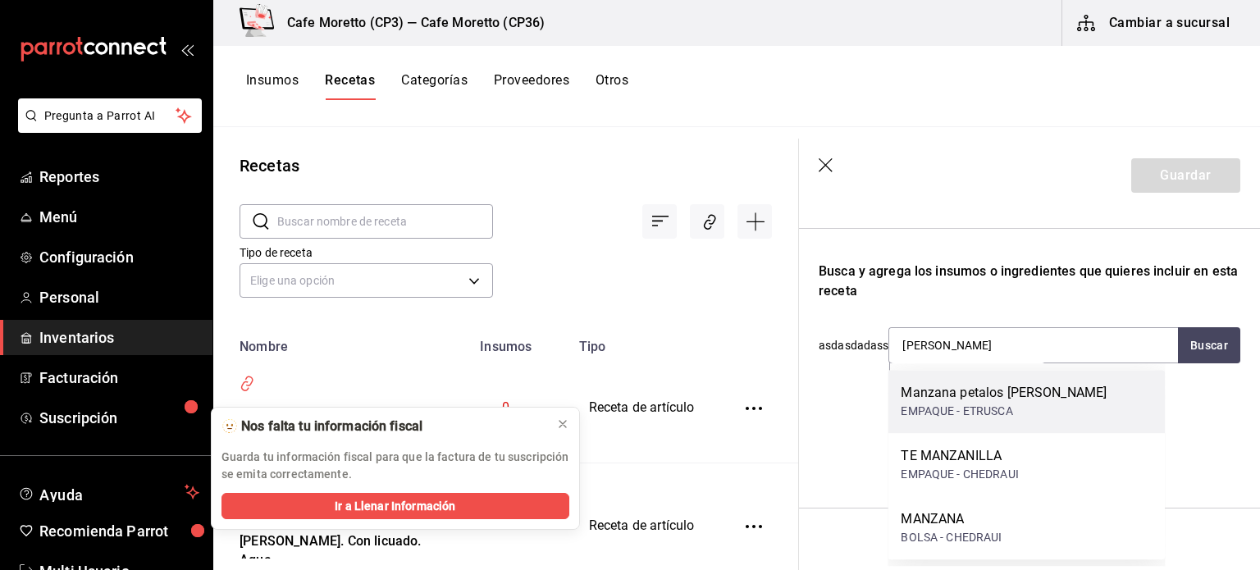
click at [953, 391] on div "Manzana petalos [PERSON_NAME]" at bounding box center [1004, 393] width 206 height 20
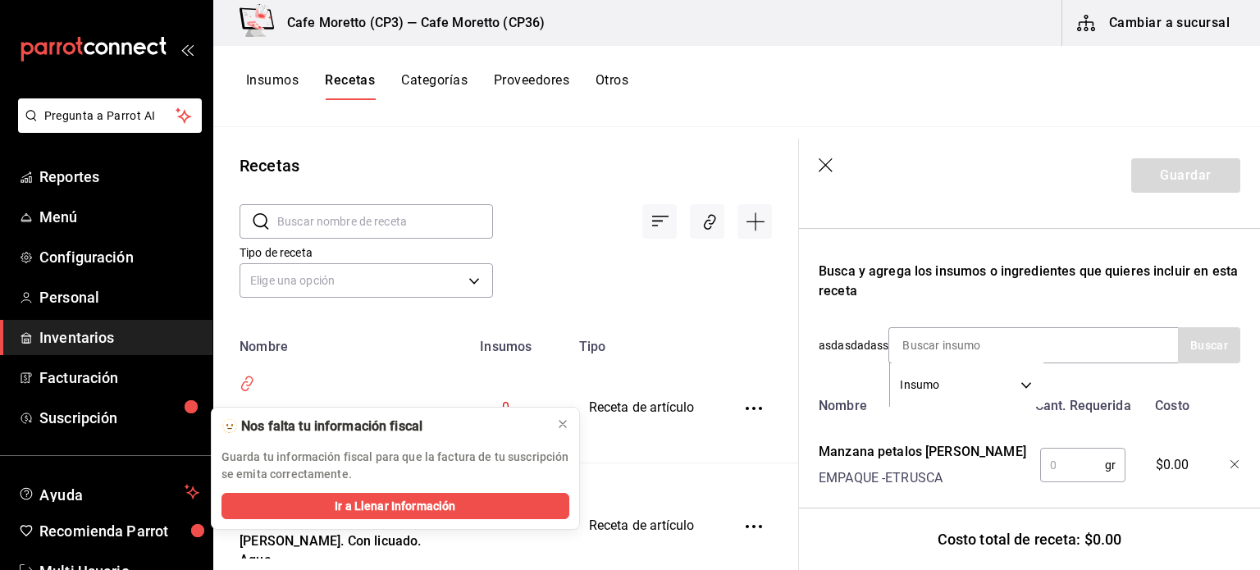
click at [1062, 469] on input "text" at bounding box center [1073, 465] width 65 height 33
type input "13"
click at [1162, 175] on button "Guardar" at bounding box center [1186, 175] width 109 height 34
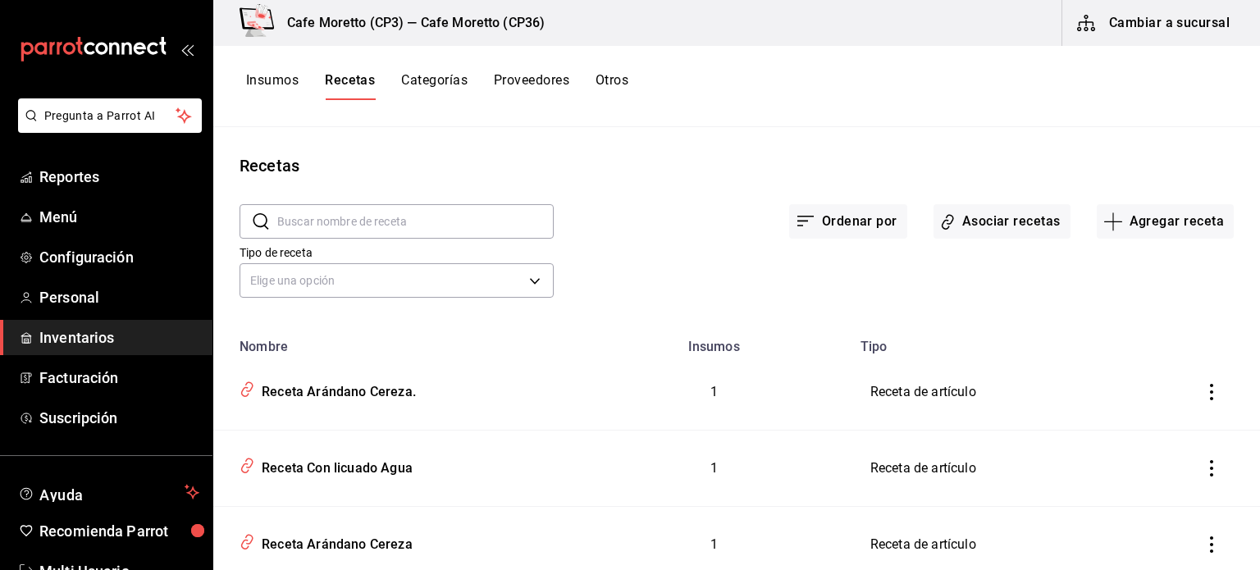
scroll to position [246, 0]
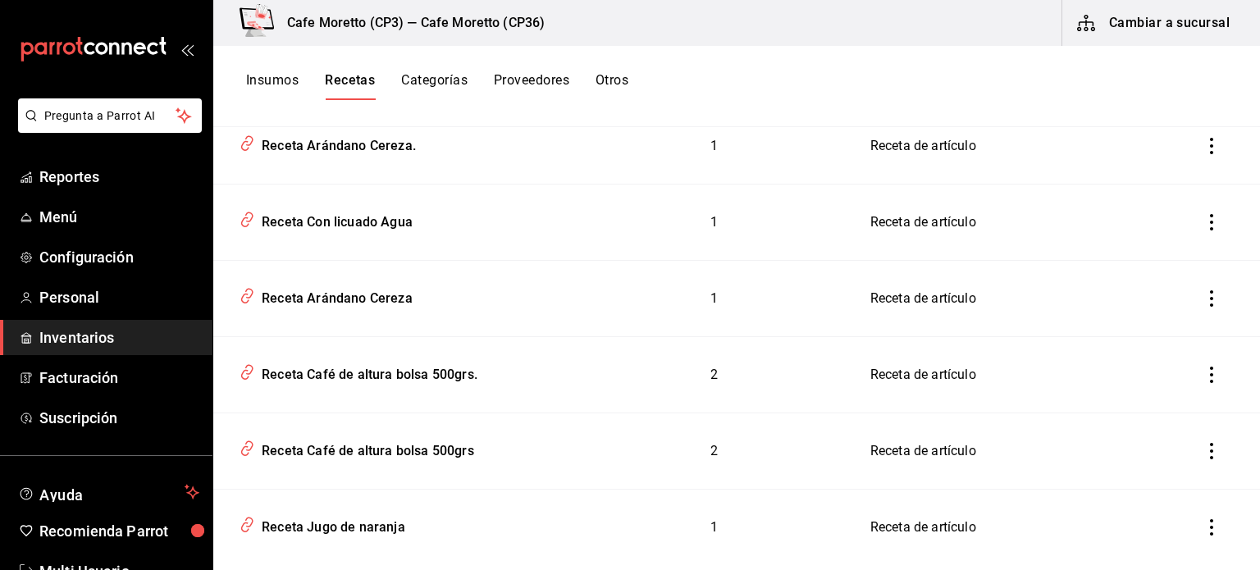
click at [281, 75] on button "Insumos" at bounding box center [272, 86] width 53 height 28
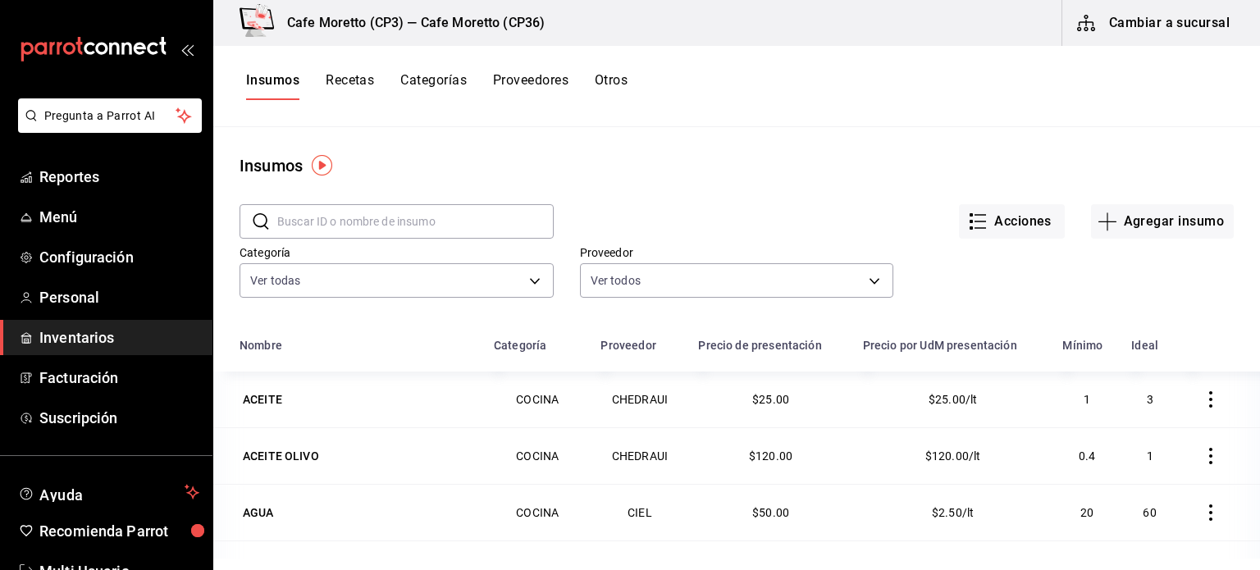
click at [335, 222] on input "text" at bounding box center [415, 221] width 277 height 33
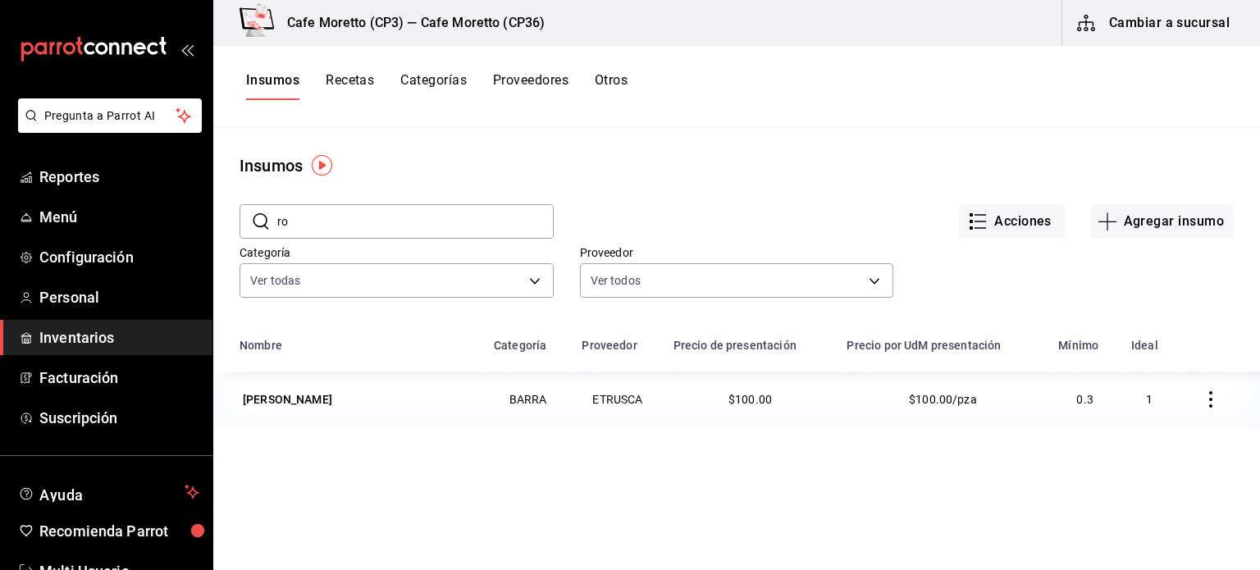
type input "r"
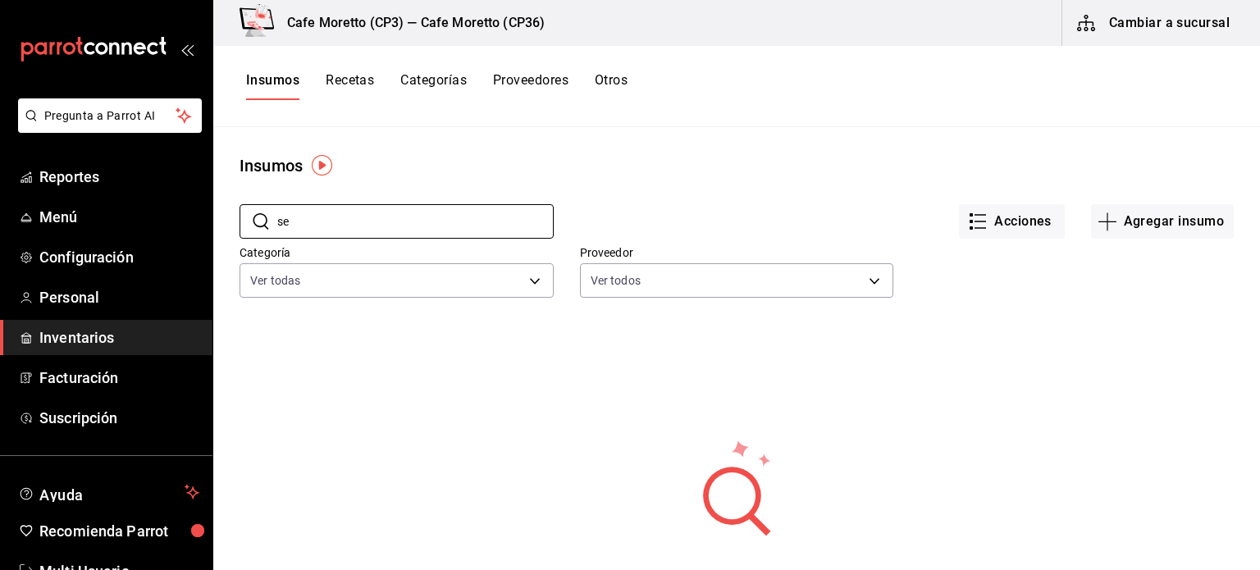
type input "s"
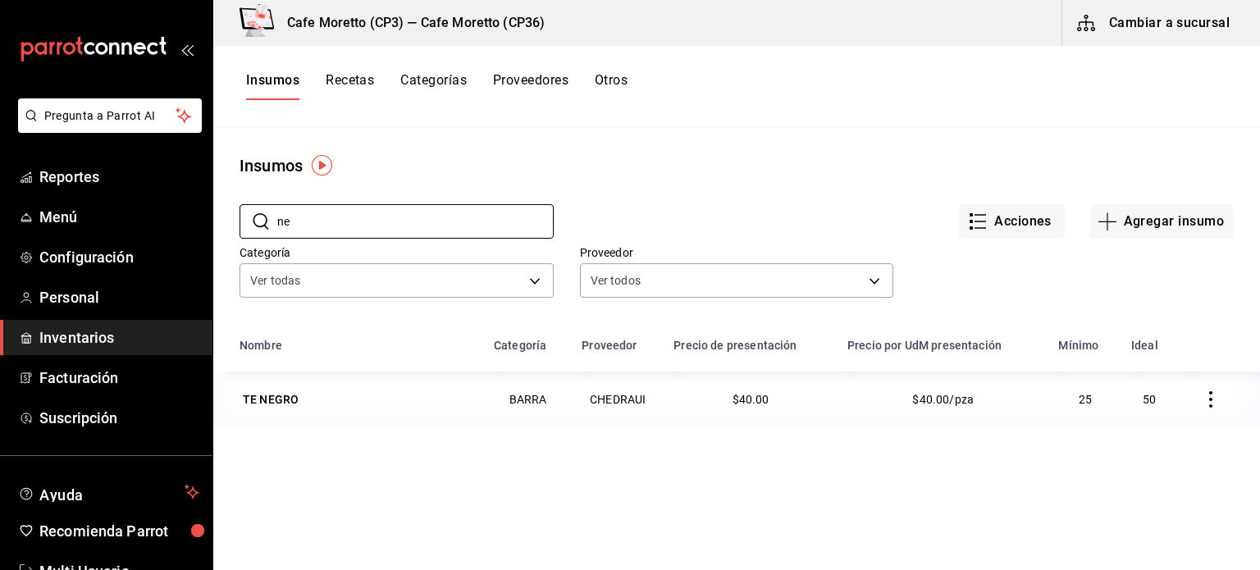
type input "n"
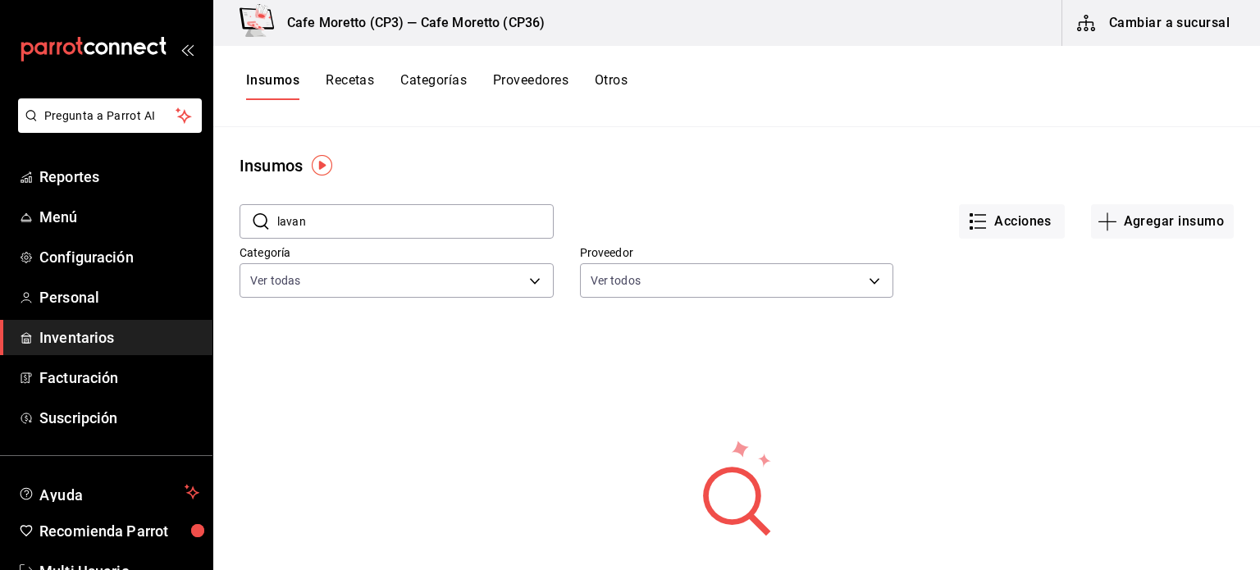
click at [348, 224] on input "lavan" at bounding box center [415, 221] width 277 height 33
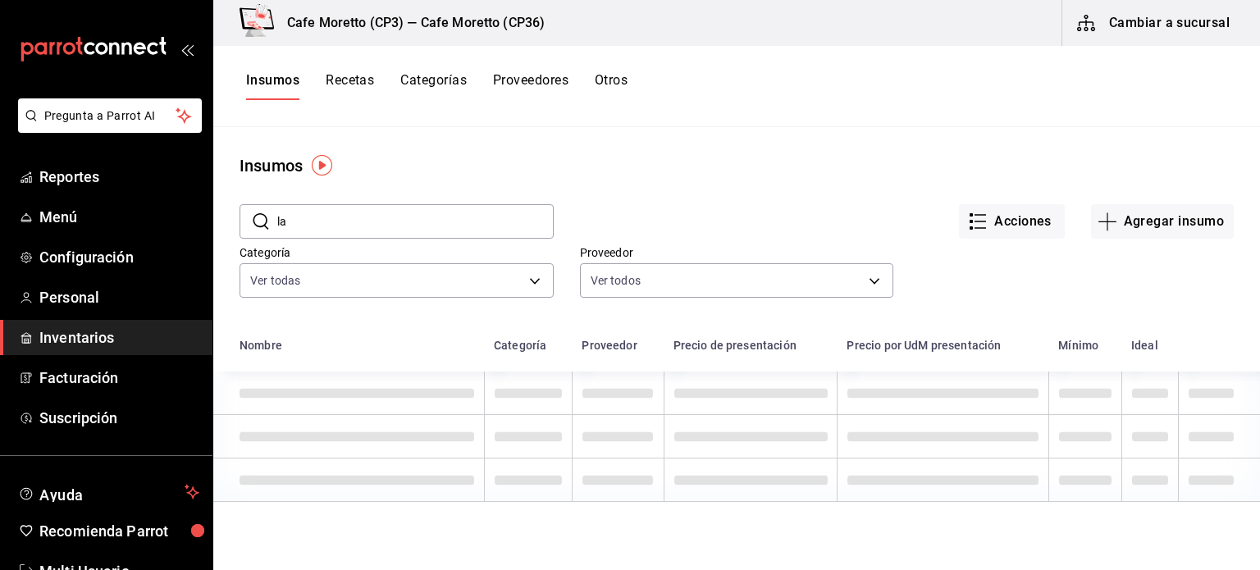
type input "l"
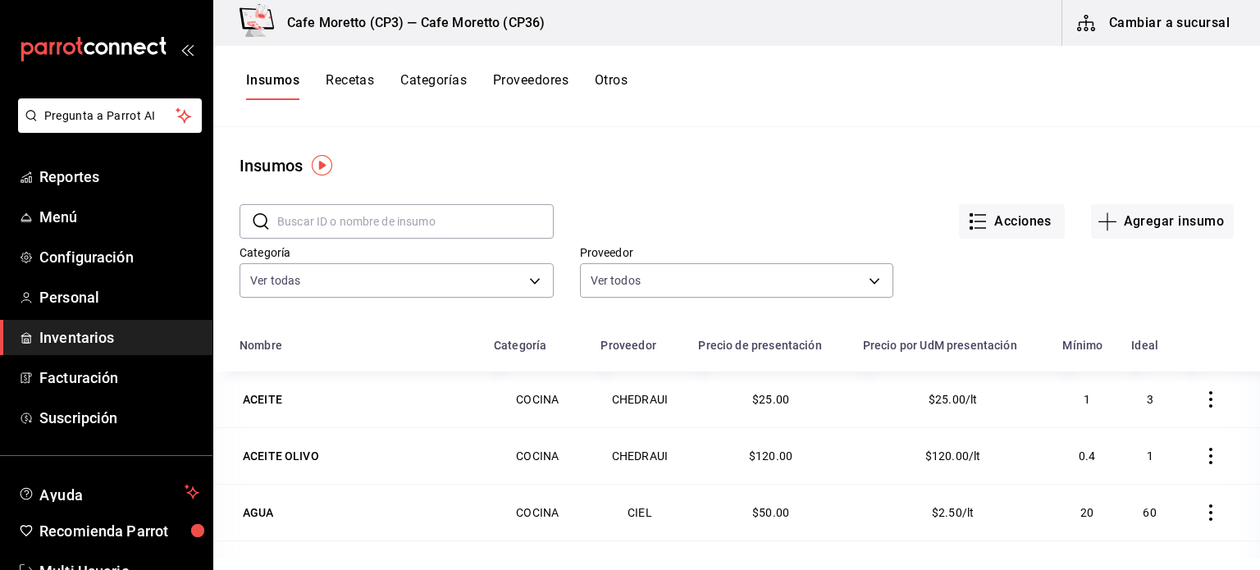
click at [351, 85] on button "Recetas" at bounding box center [350, 86] width 48 height 28
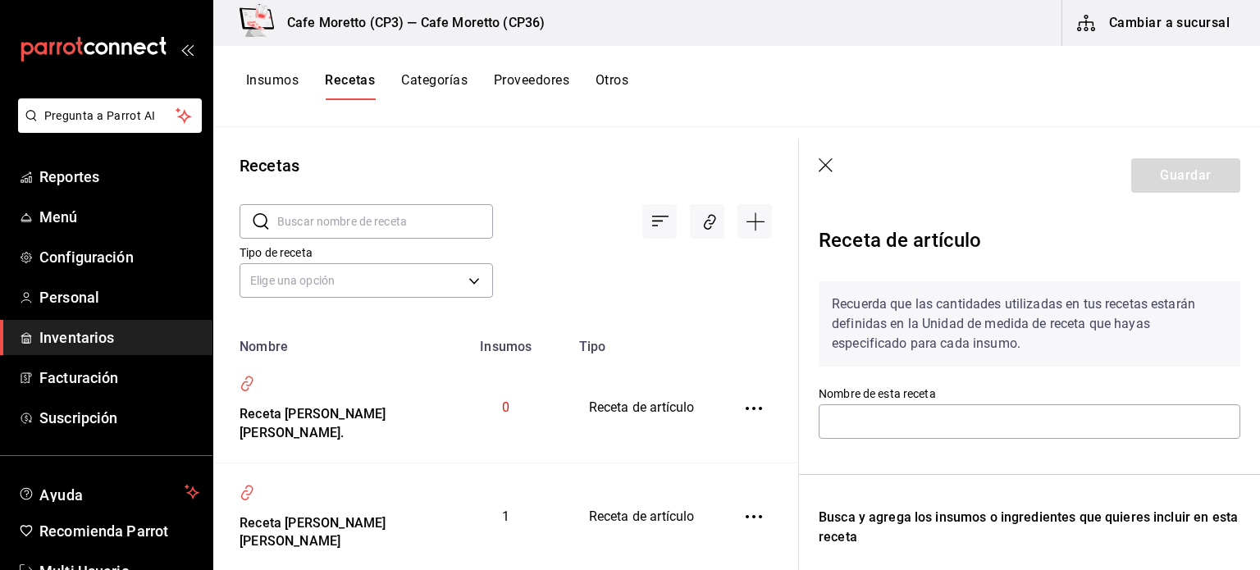
type input "Receta Latte"
